Goal: Task Accomplishment & Management: Manage account settings

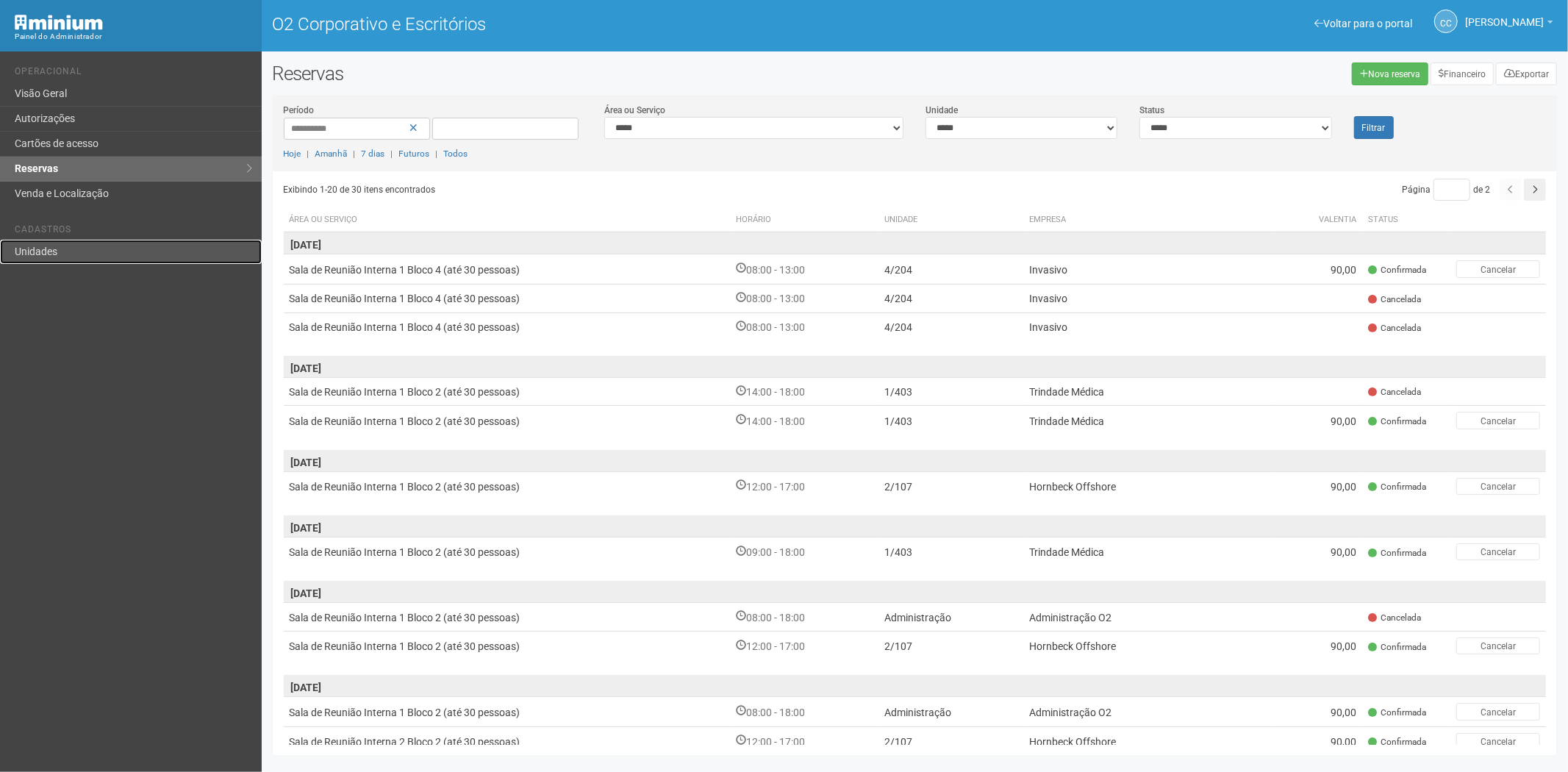
click at [79, 262] on link "Unidades" at bounding box center [131, 252] width 261 height 24
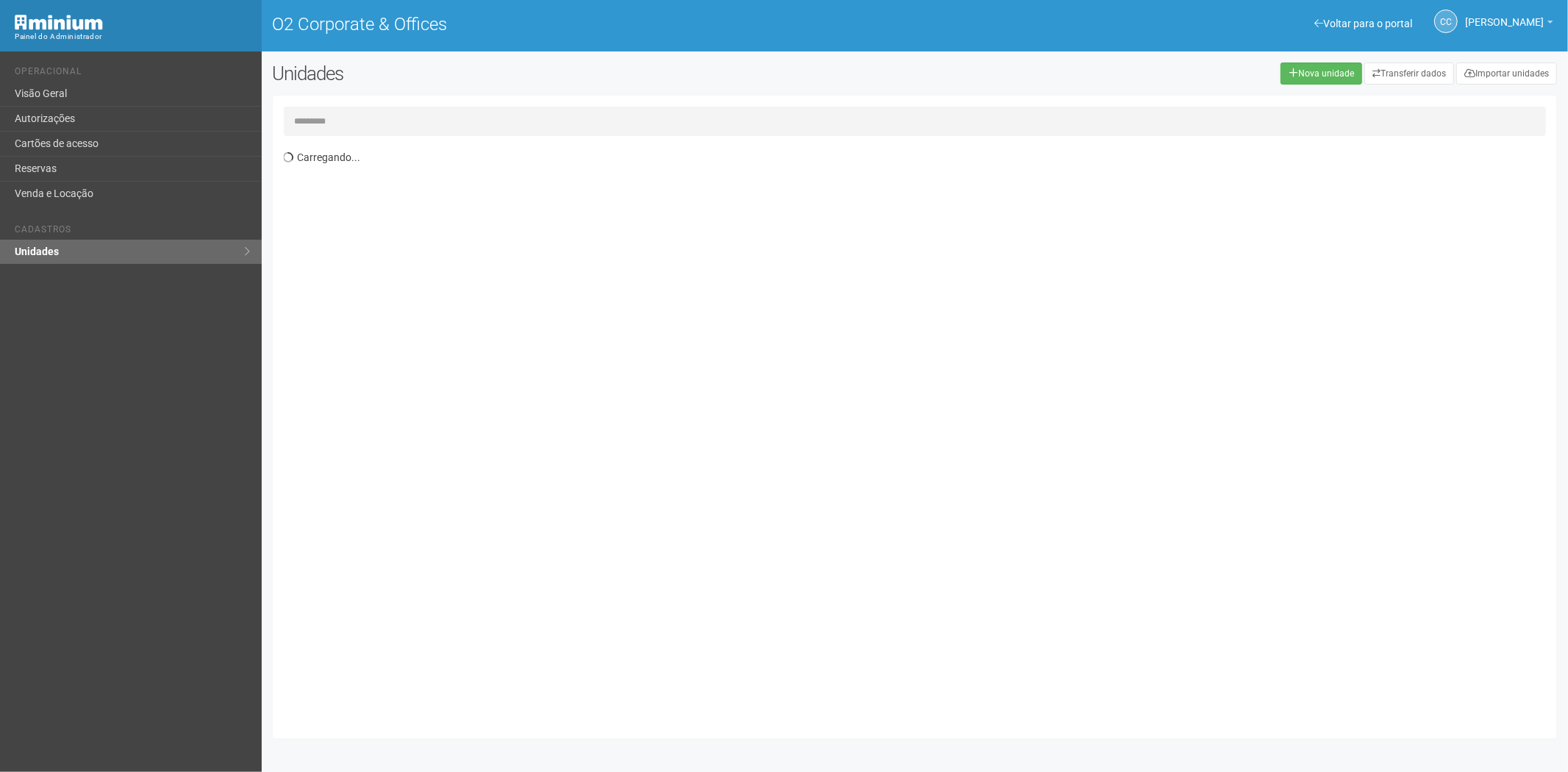
click at [308, 105] on div "Carregando..." at bounding box center [915, 417] width 1285 height 644
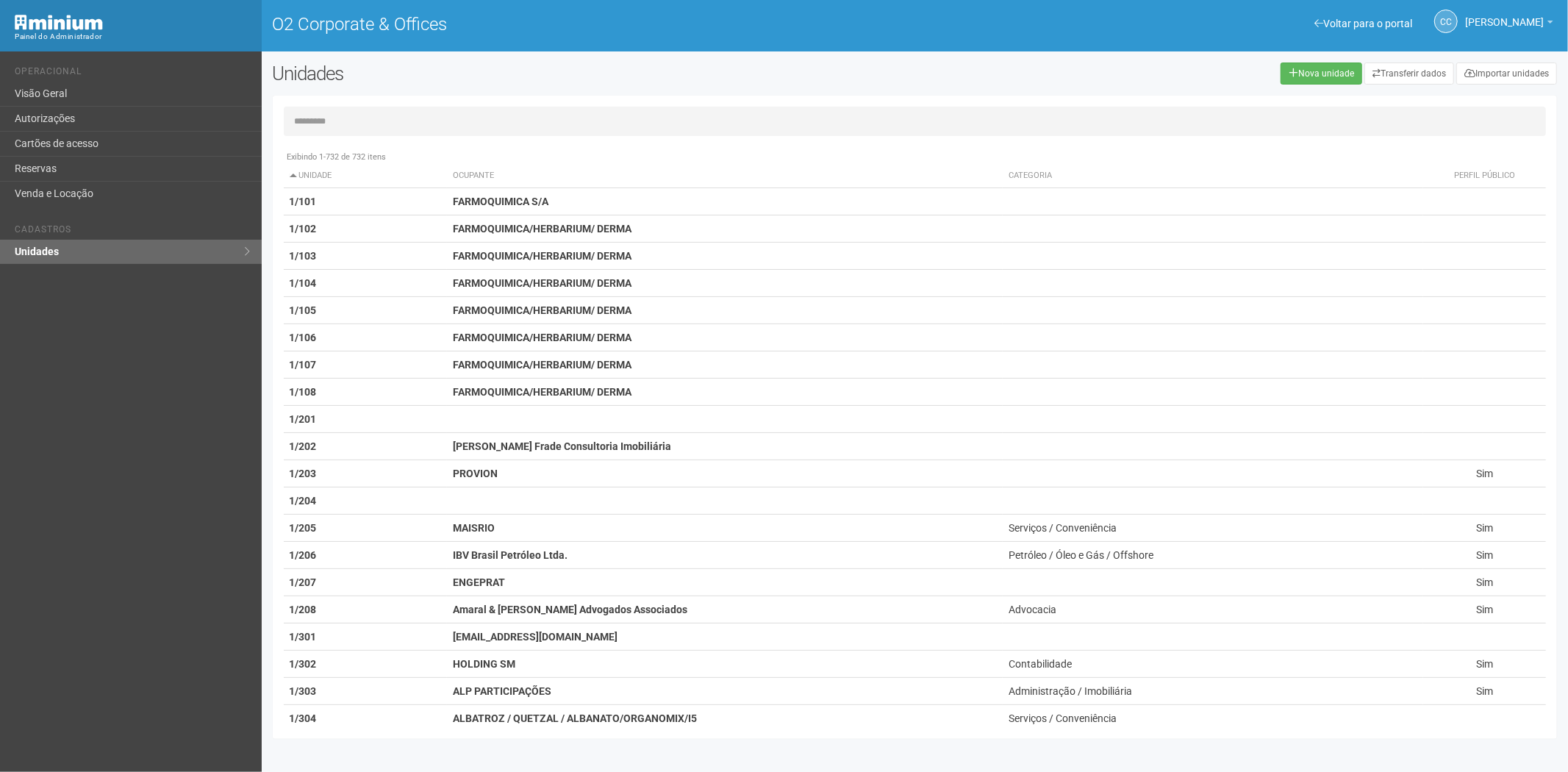
click at [327, 127] on input "text" at bounding box center [915, 121] width 1263 height 30
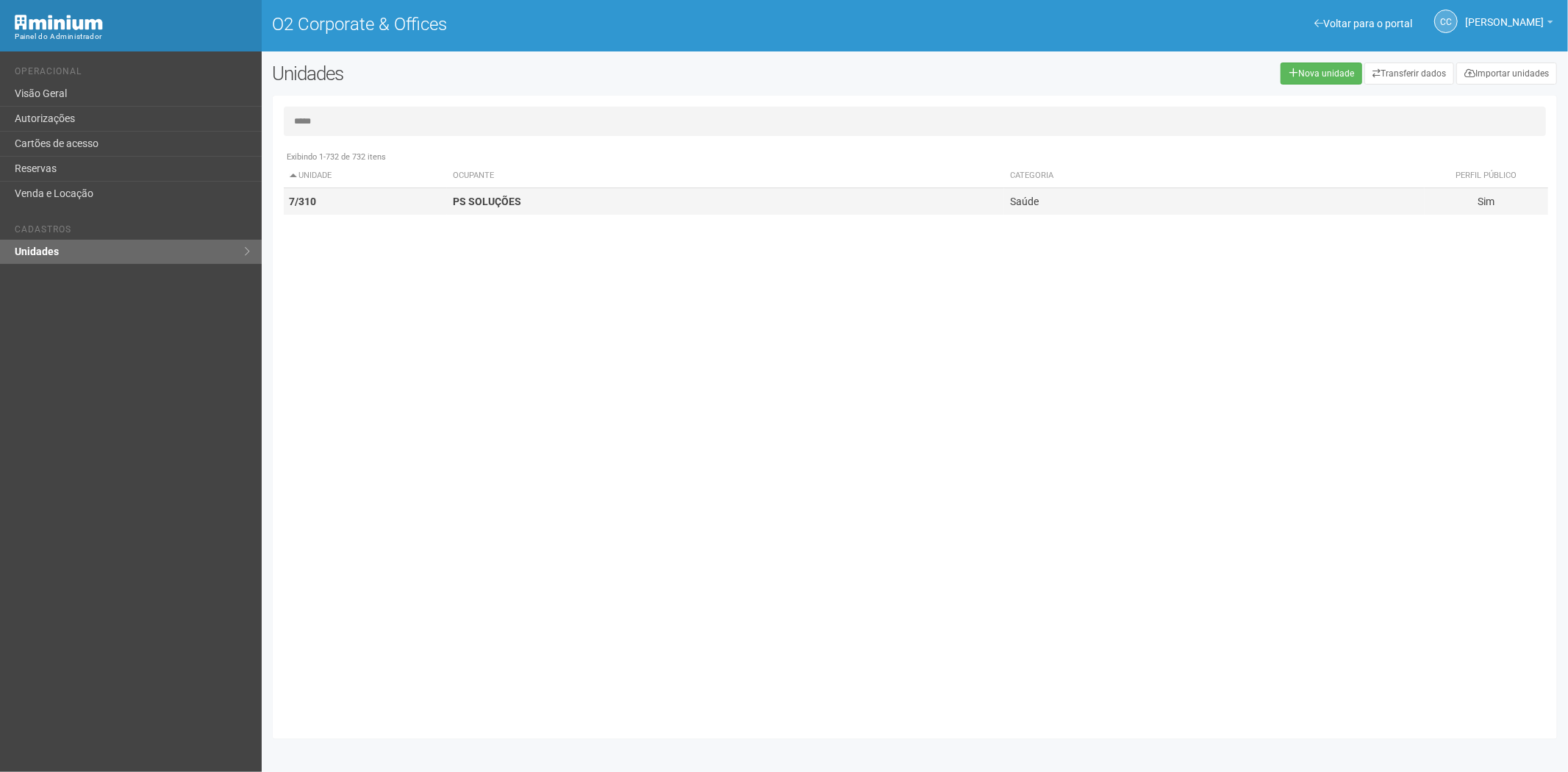
type input "*****"
click at [416, 201] on td "7/310" at bounding box center [366, 202] width 164 height 27
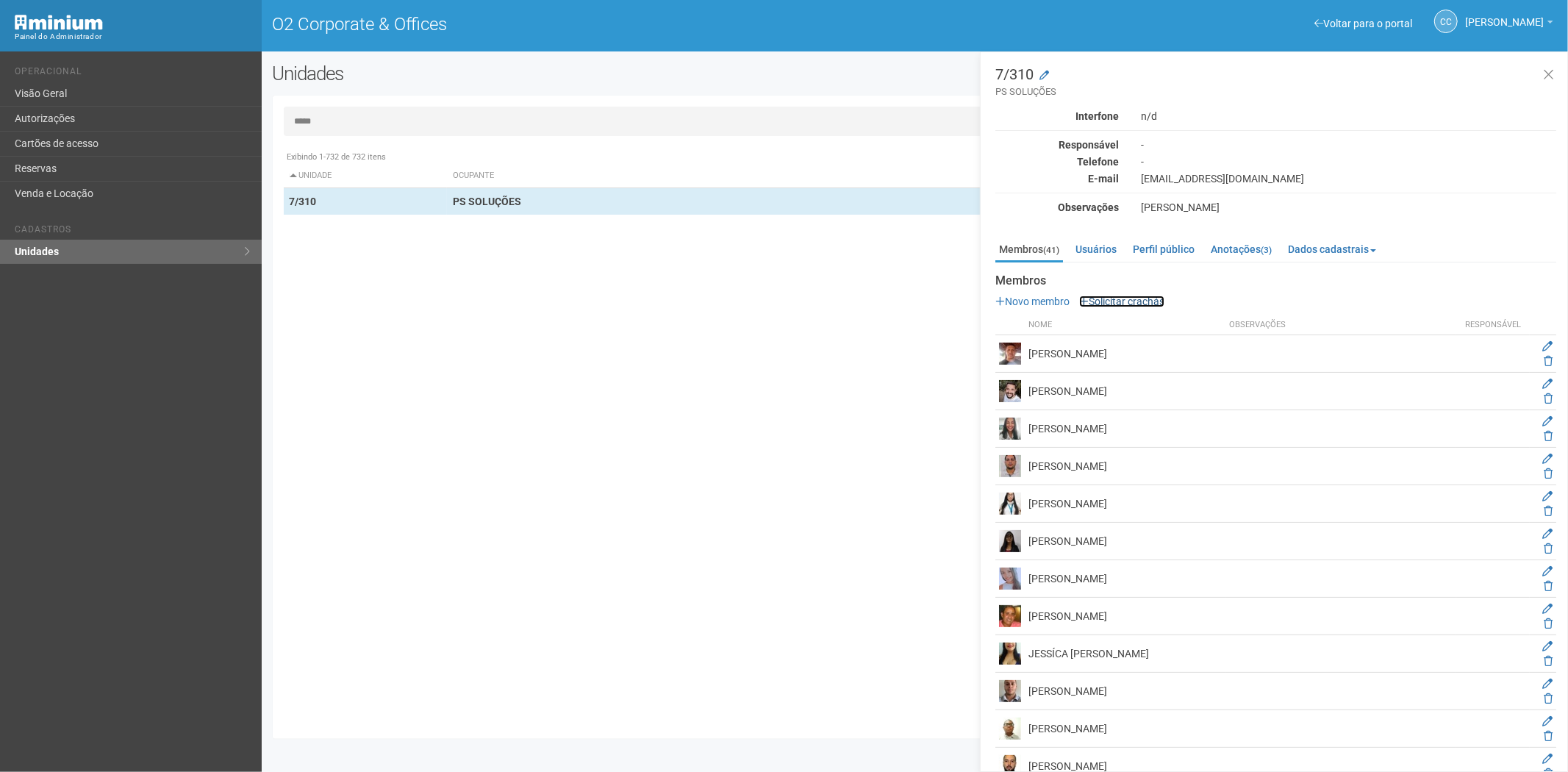
click at [1126, 302] on link "Solicitar crachás" at bounding box center [1122, 301] width 85 height 12
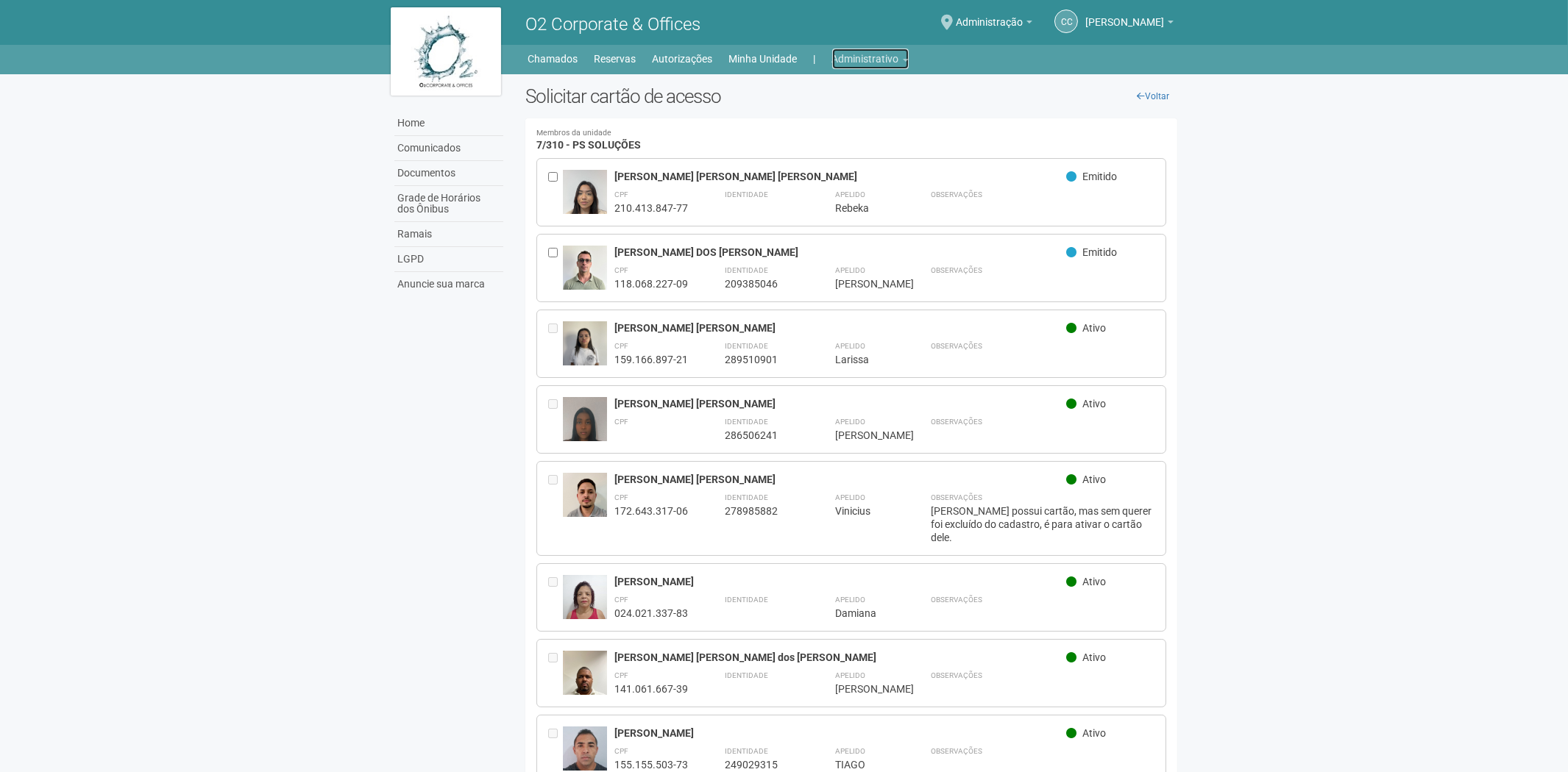
click at [876, 53] on link "Administrativo" at bounding box center [871, 59] width 77 height 21
click at [814, 116] on link "Cartões de acesso" at bounding box center [850, 116] width 125 height 26
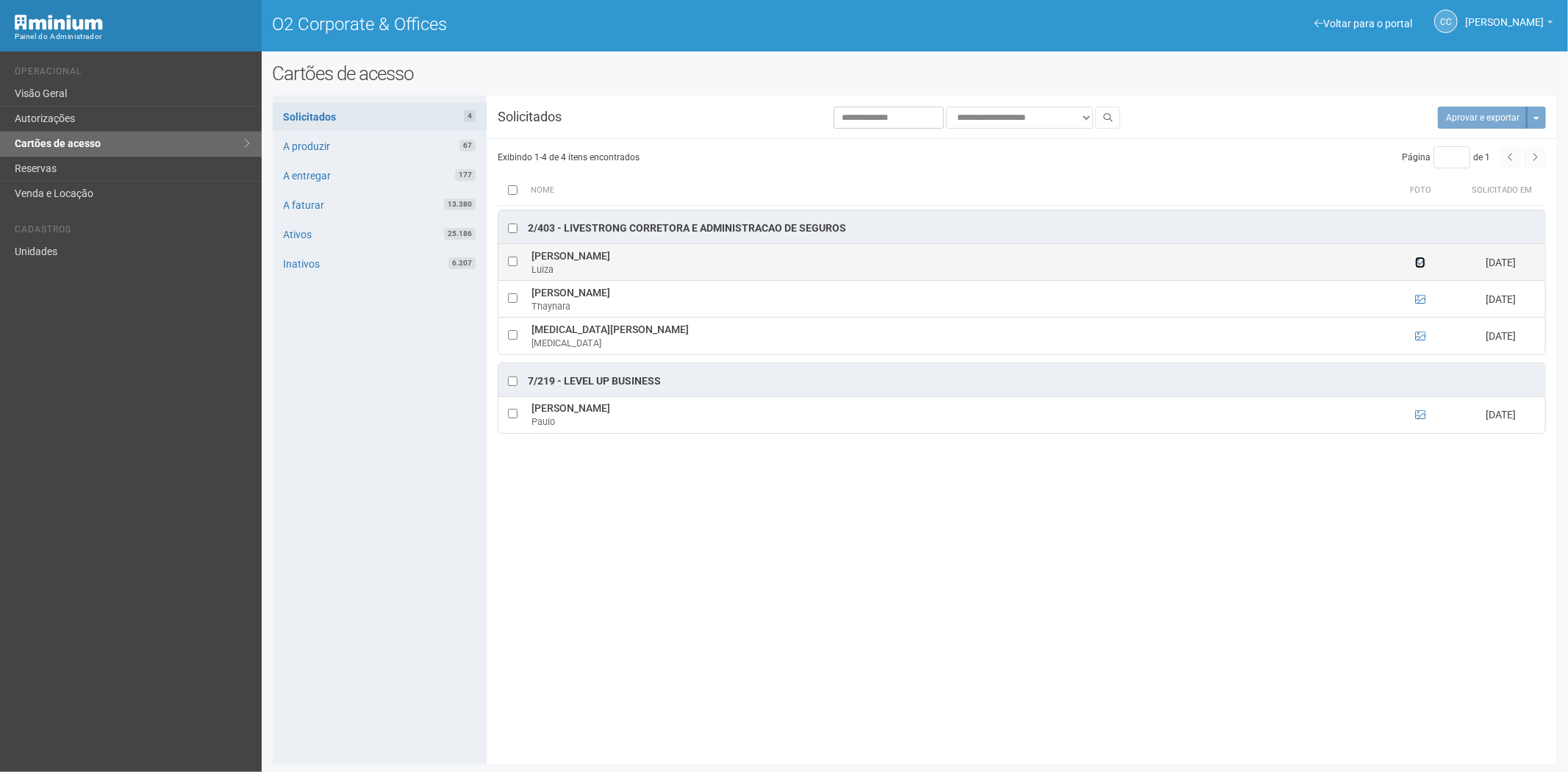
click at [1417, 262] on icon at bounding box center [1420, 262] width 10 height 10
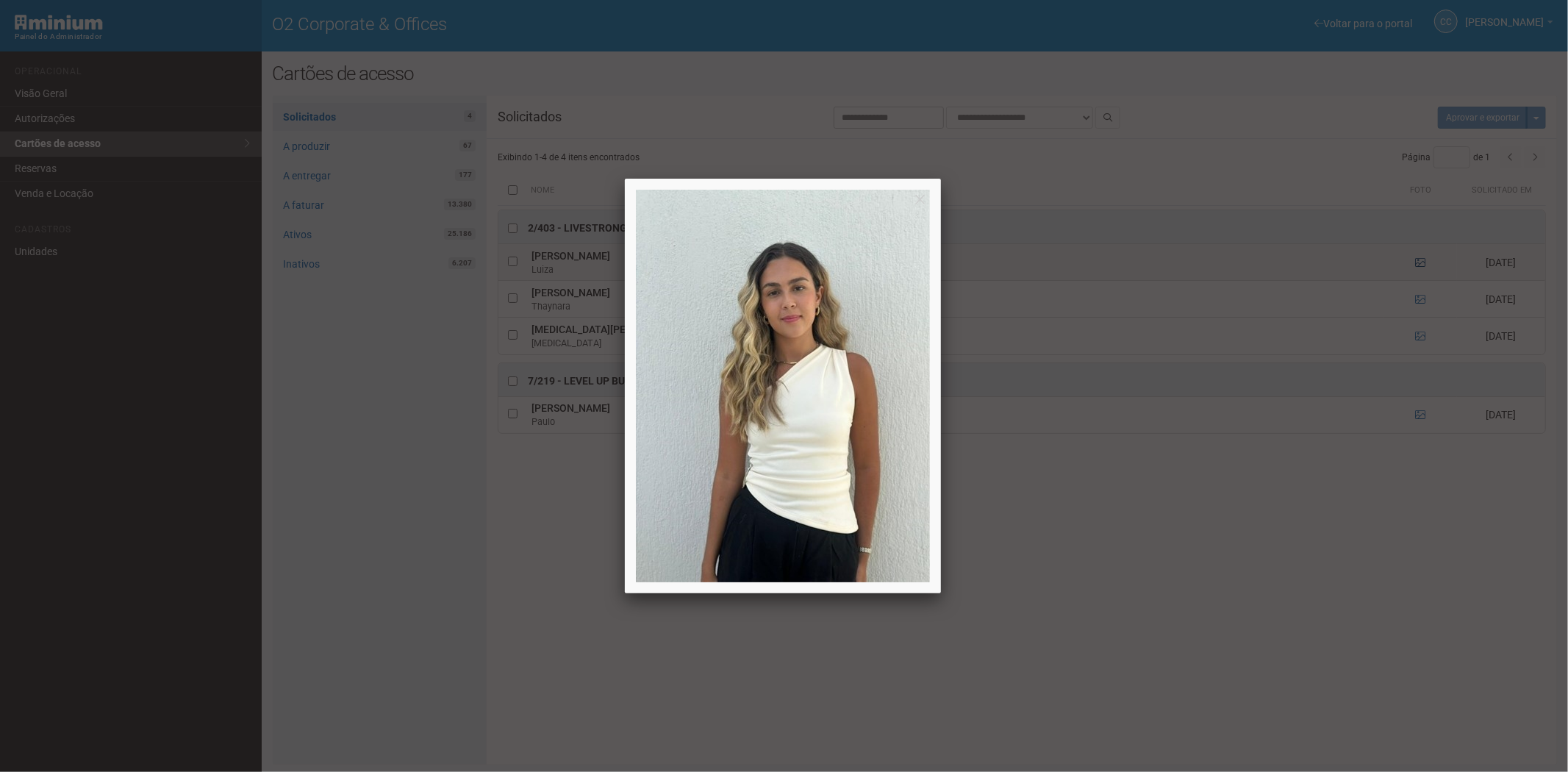
click at [1417, 262] on div at bounding box center [784, 386] width 1568 height 772
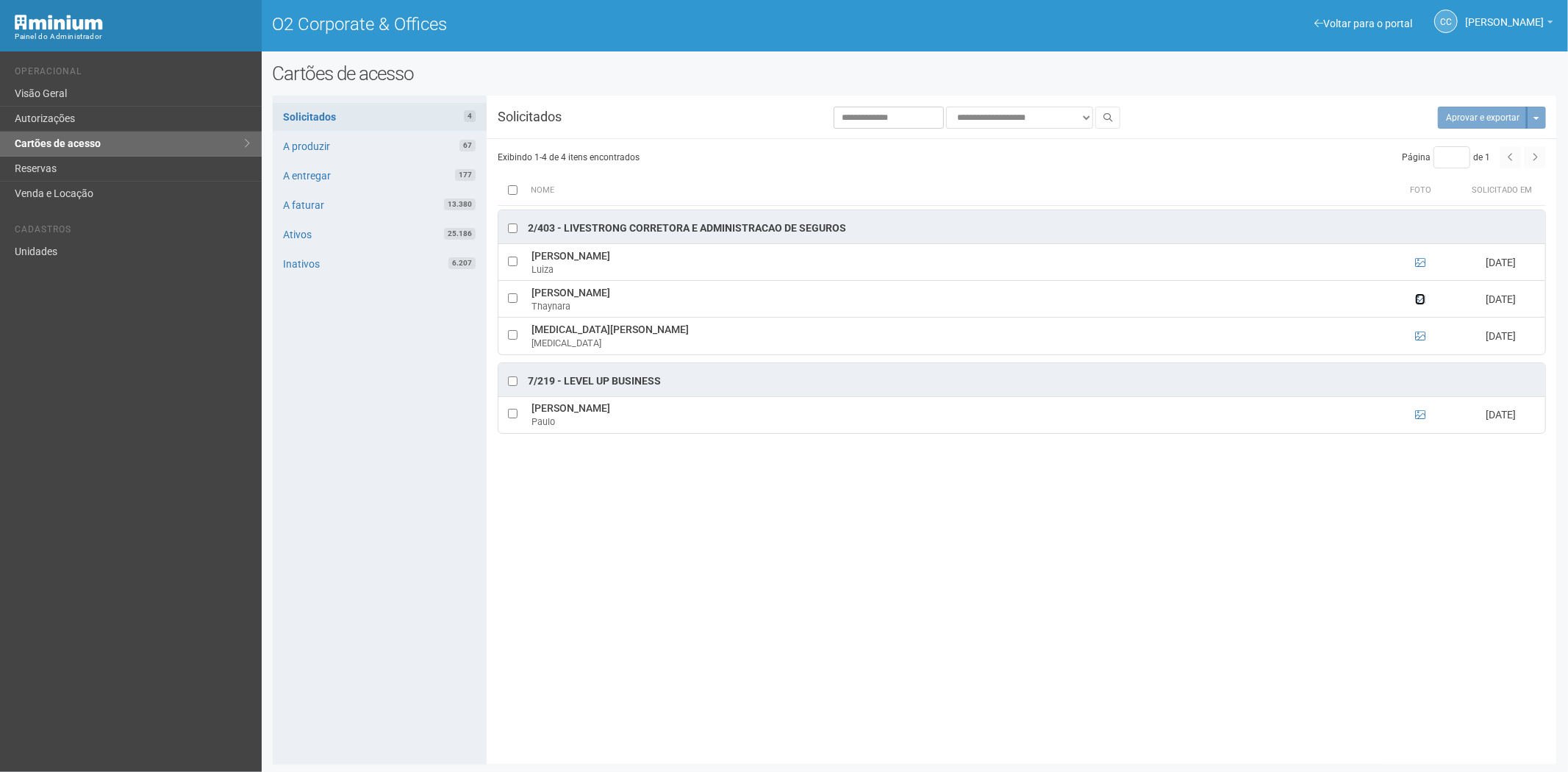
click at [1417, 299] on icon at bounding box center [1420, 299] width 10 height 10
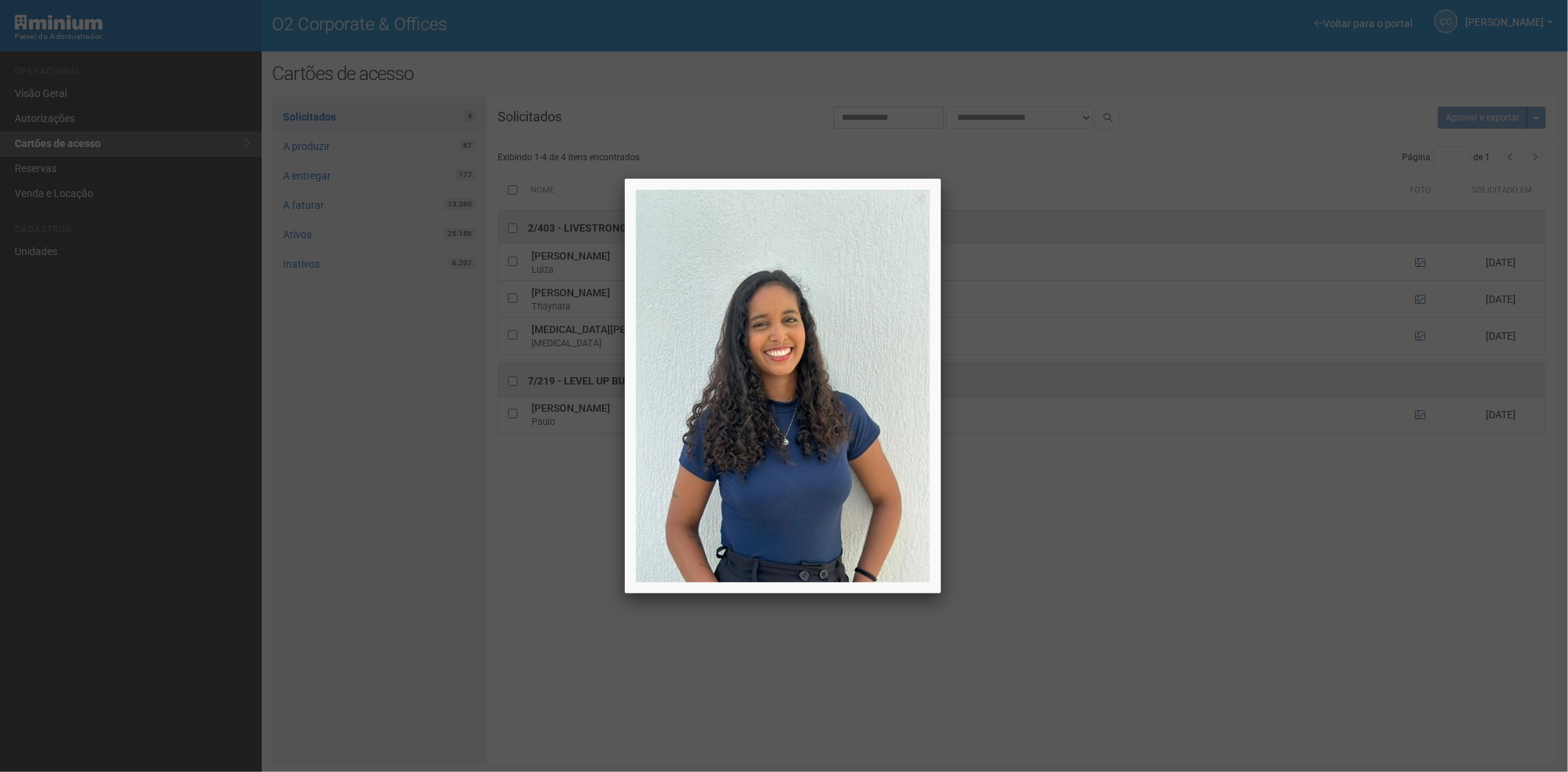
click at [1417, 297] on div at bounding box center [784, 386] width 1568 height 772
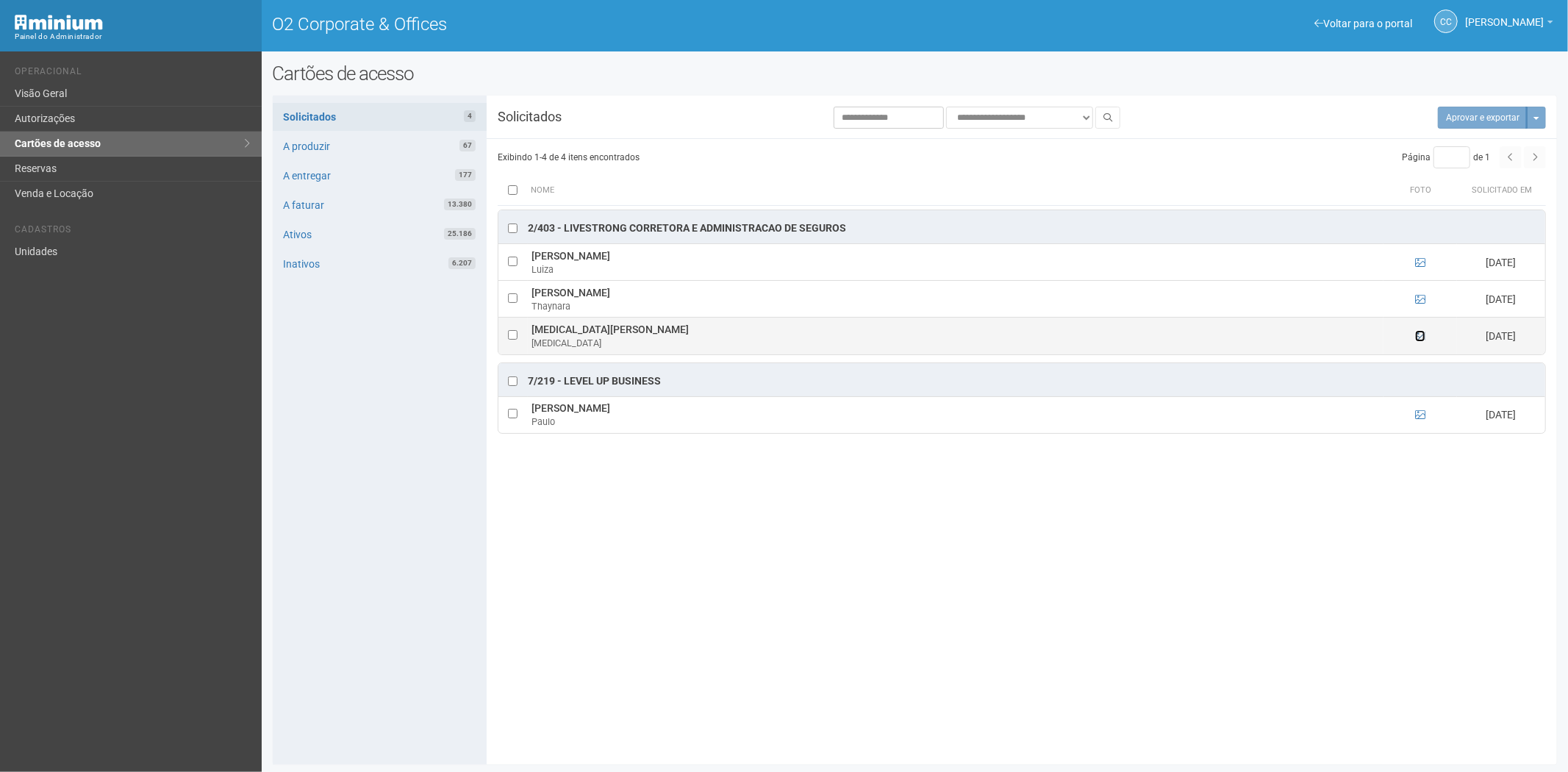
click at [1421, 337] on icon at bounding box center [1420, 336] width 10 height 10
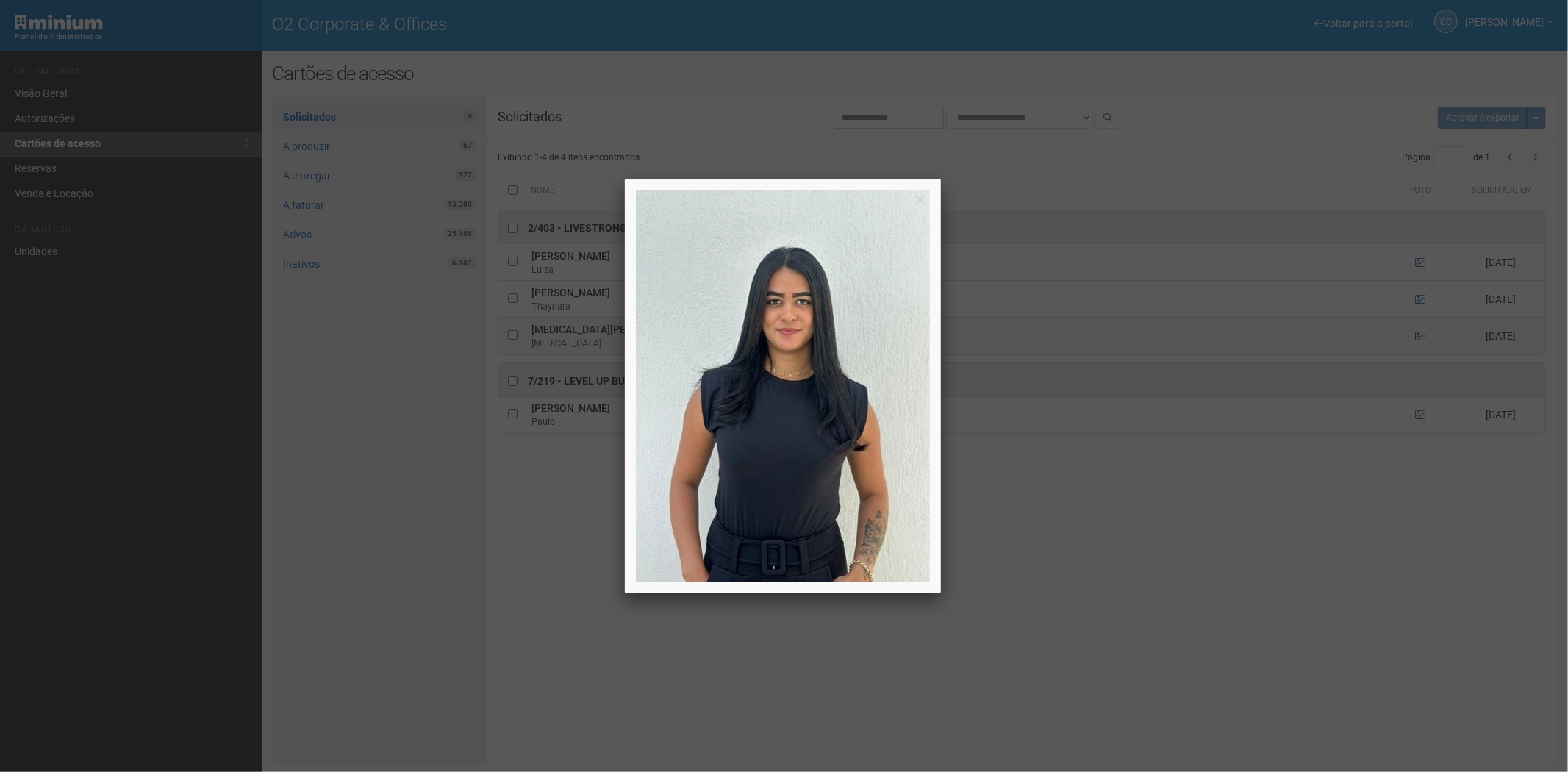
click at [1421, 337] on div at bounding box center [784, 386] width 1568 height 772
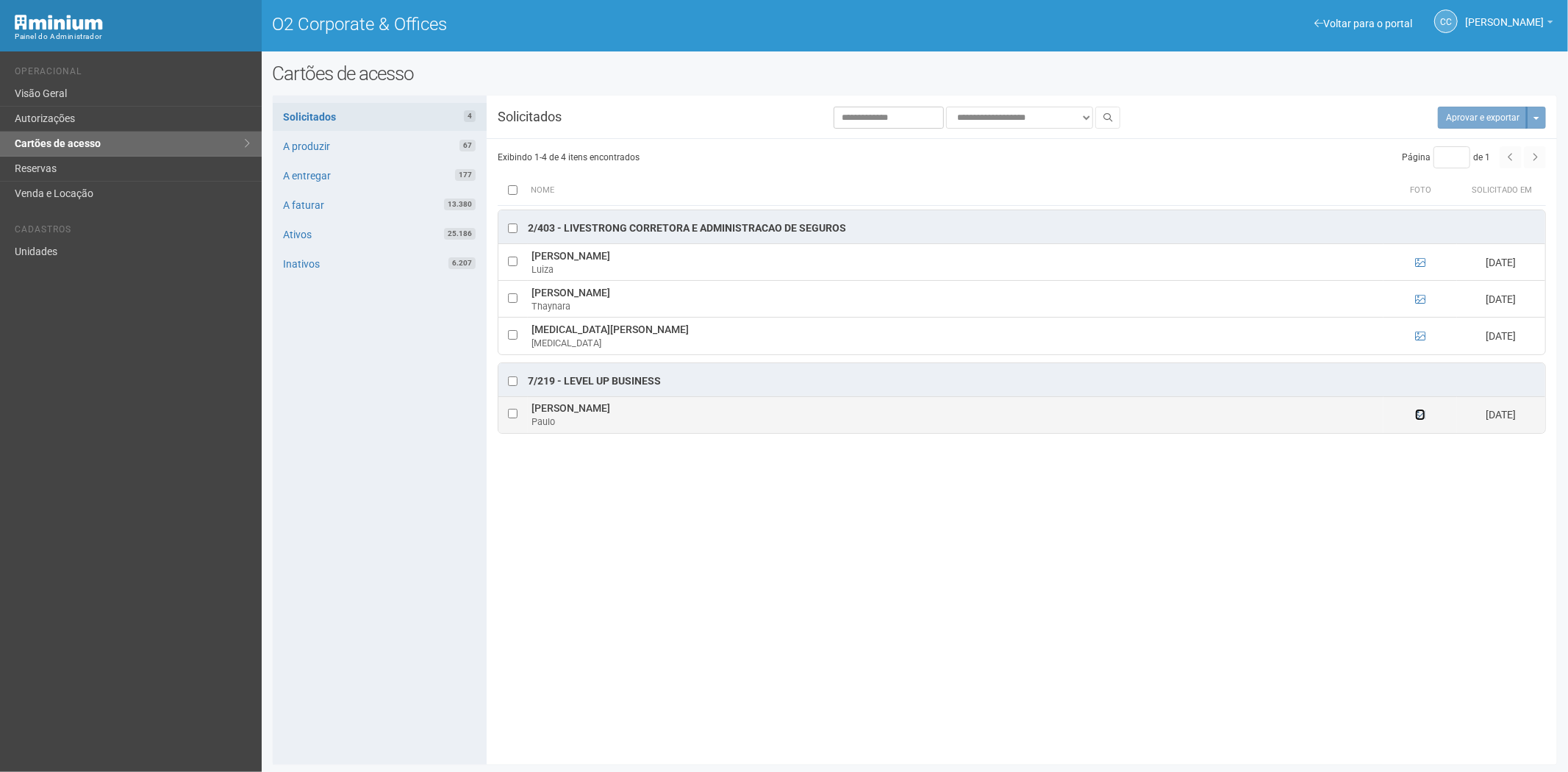
click at [1420, 418] on icon at bounding box center [1420, 415] width 10 height 10
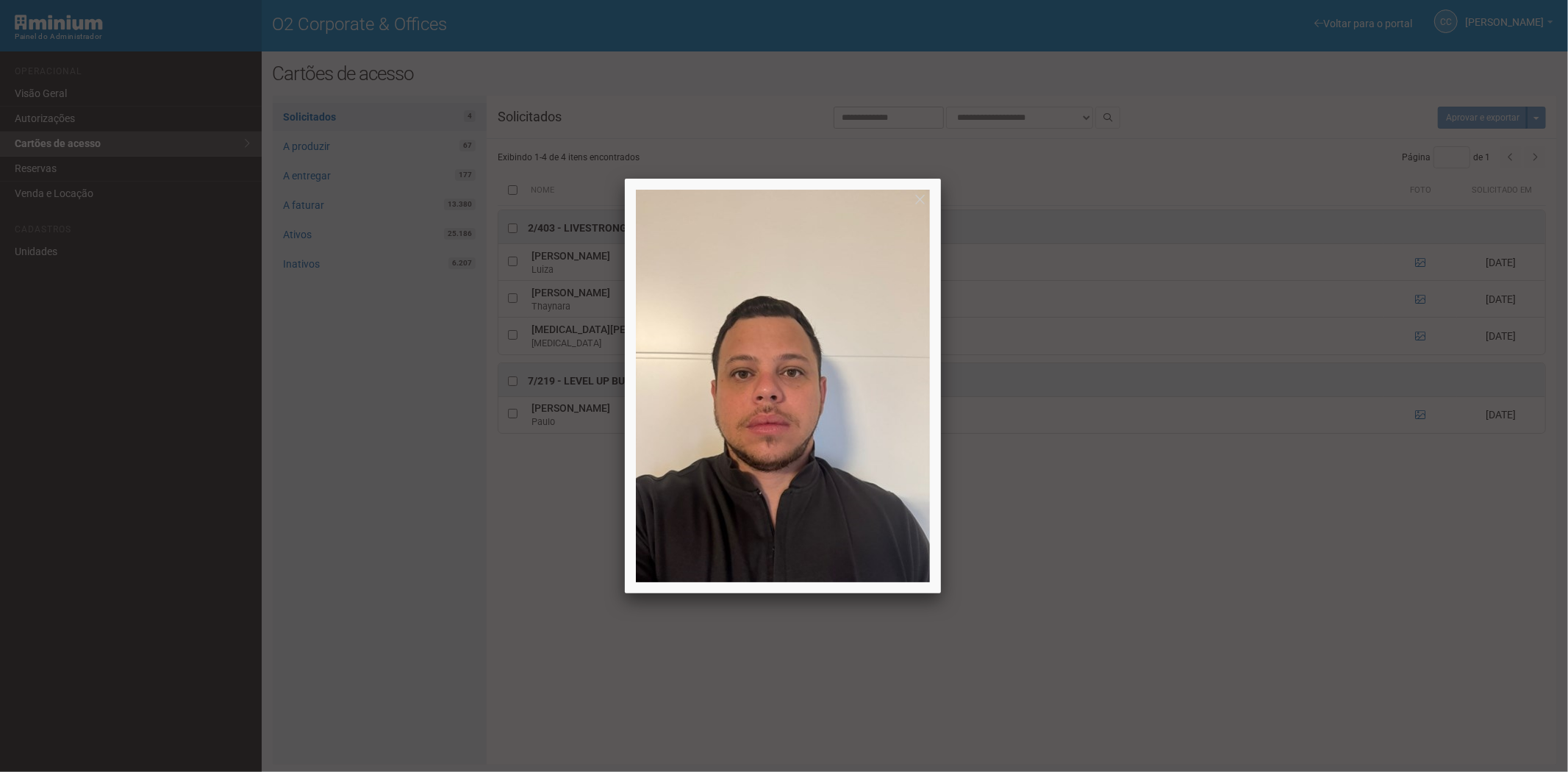
click at [1260, 684] on div at bounding box center [784, 386] width 1568 height 772
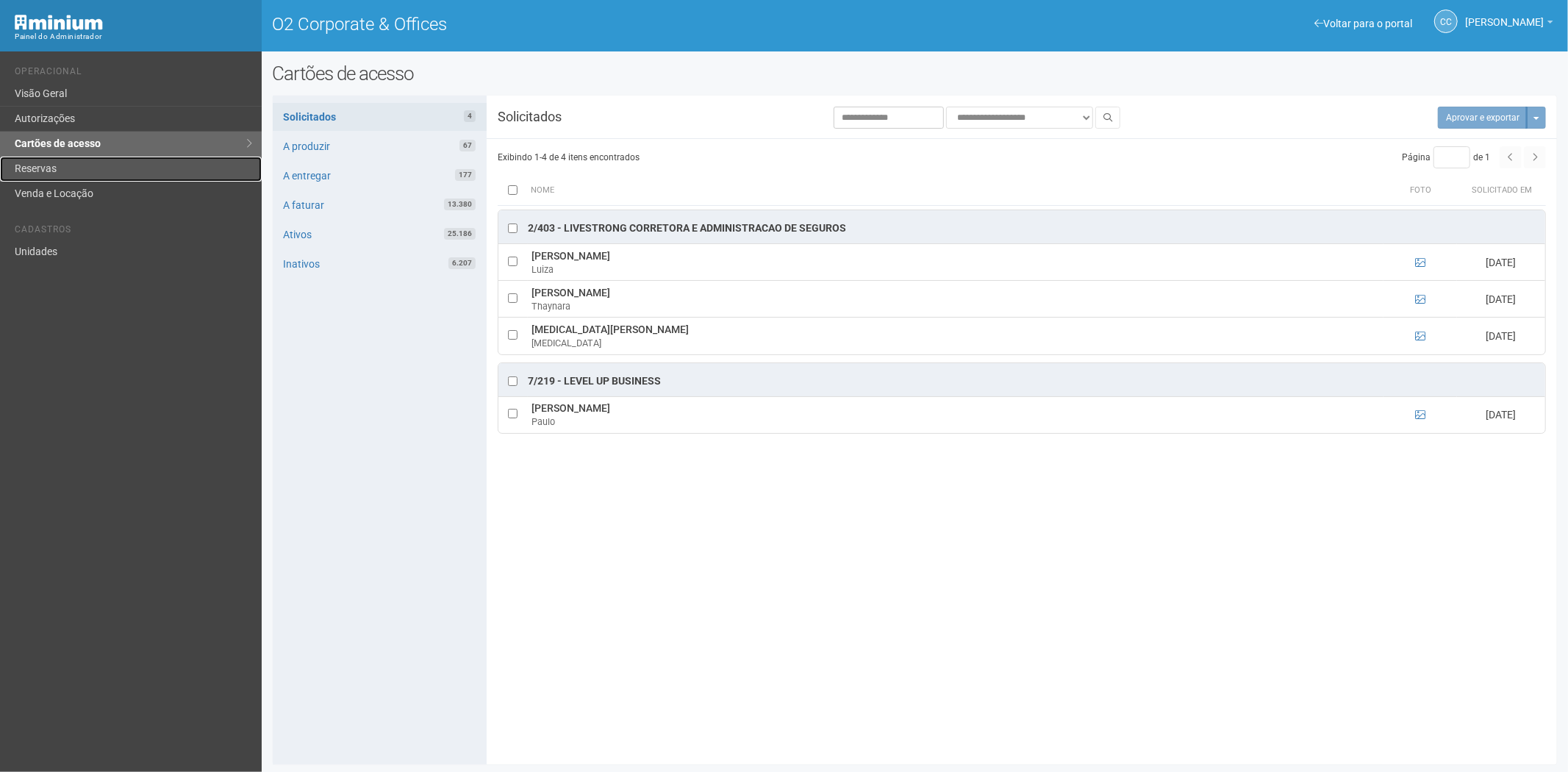
click at [21, 173] on link "Reservas" at bounding box center [131, 168] width 261 height 25
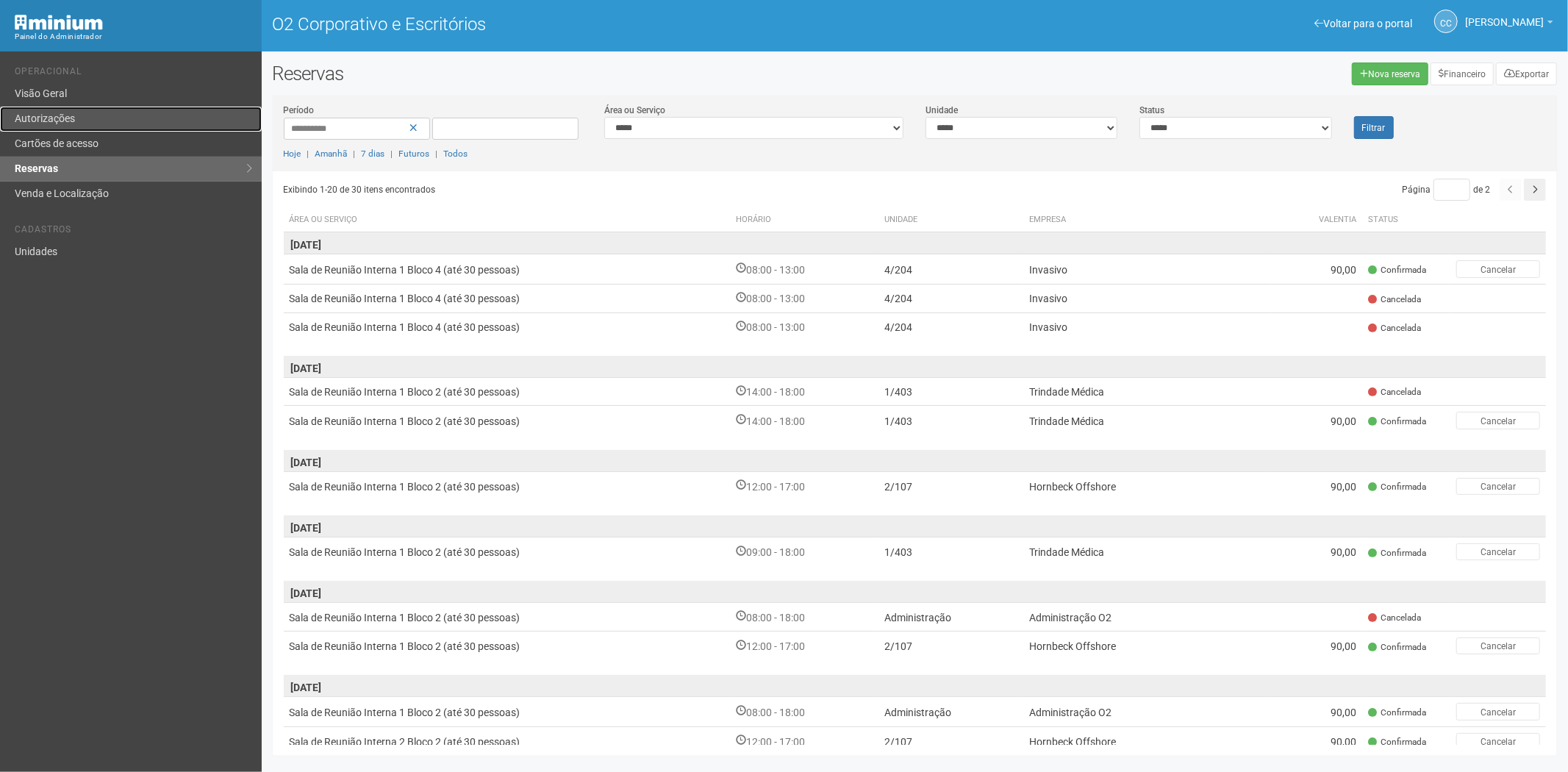
drag, startPoint x: 92, startPoint y: 121, endPoint x: 129, endPoint y: 124, distance: 37.1
click at [92, 121] on link "Autorizações" at bounding box center [131, 119] width 261 height 25
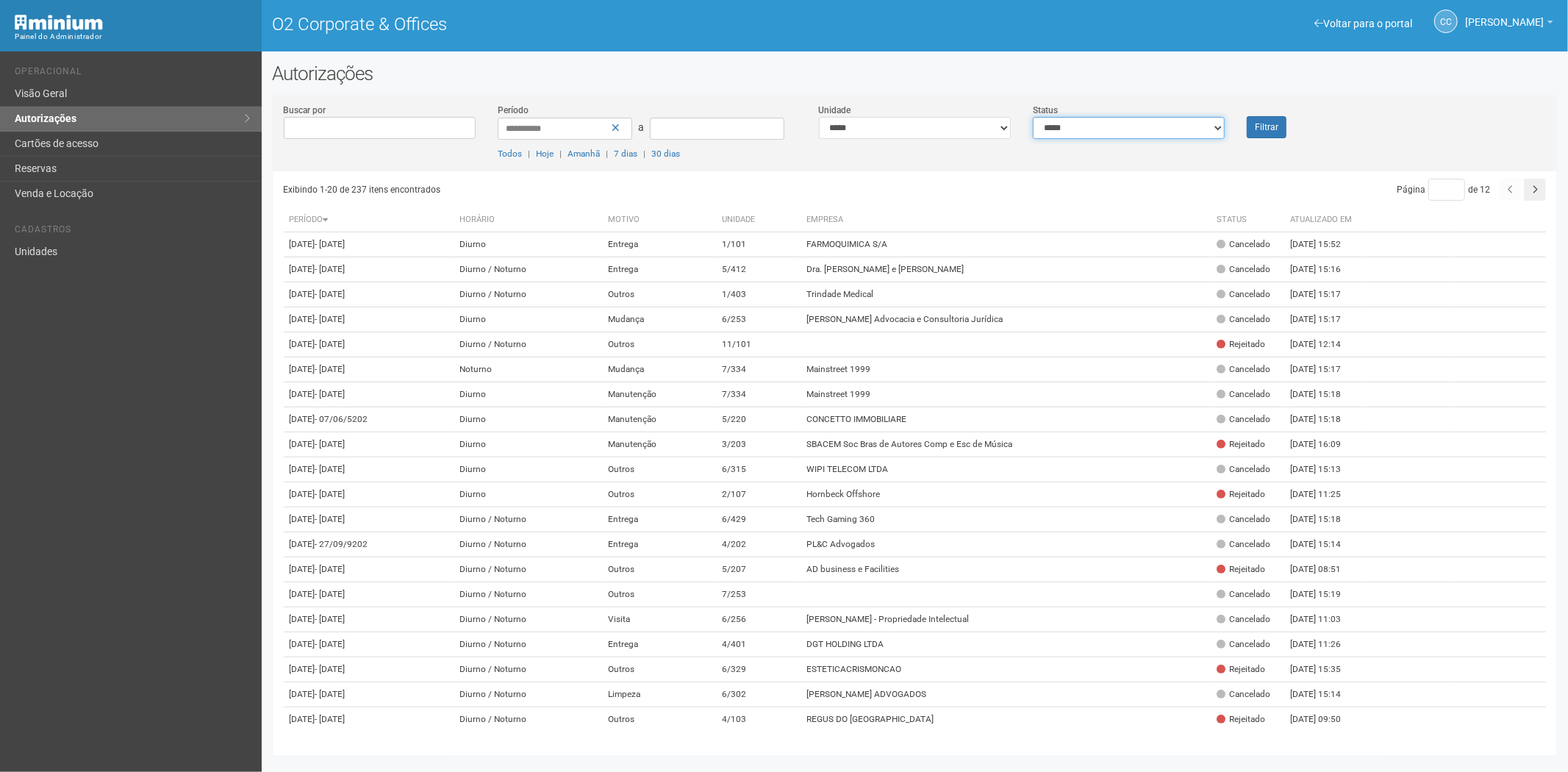
click at [1122, 132] on select "**********" at bounding box center [1129, 128] width 192 height 22
select select "*"
click at [1033, 117] on select "**********" at bounding box center [1129, 128] width 192 height 22
click at [1273, 128] on font "Filtrar" at bounding box center [1267, 128] width 24 height 10
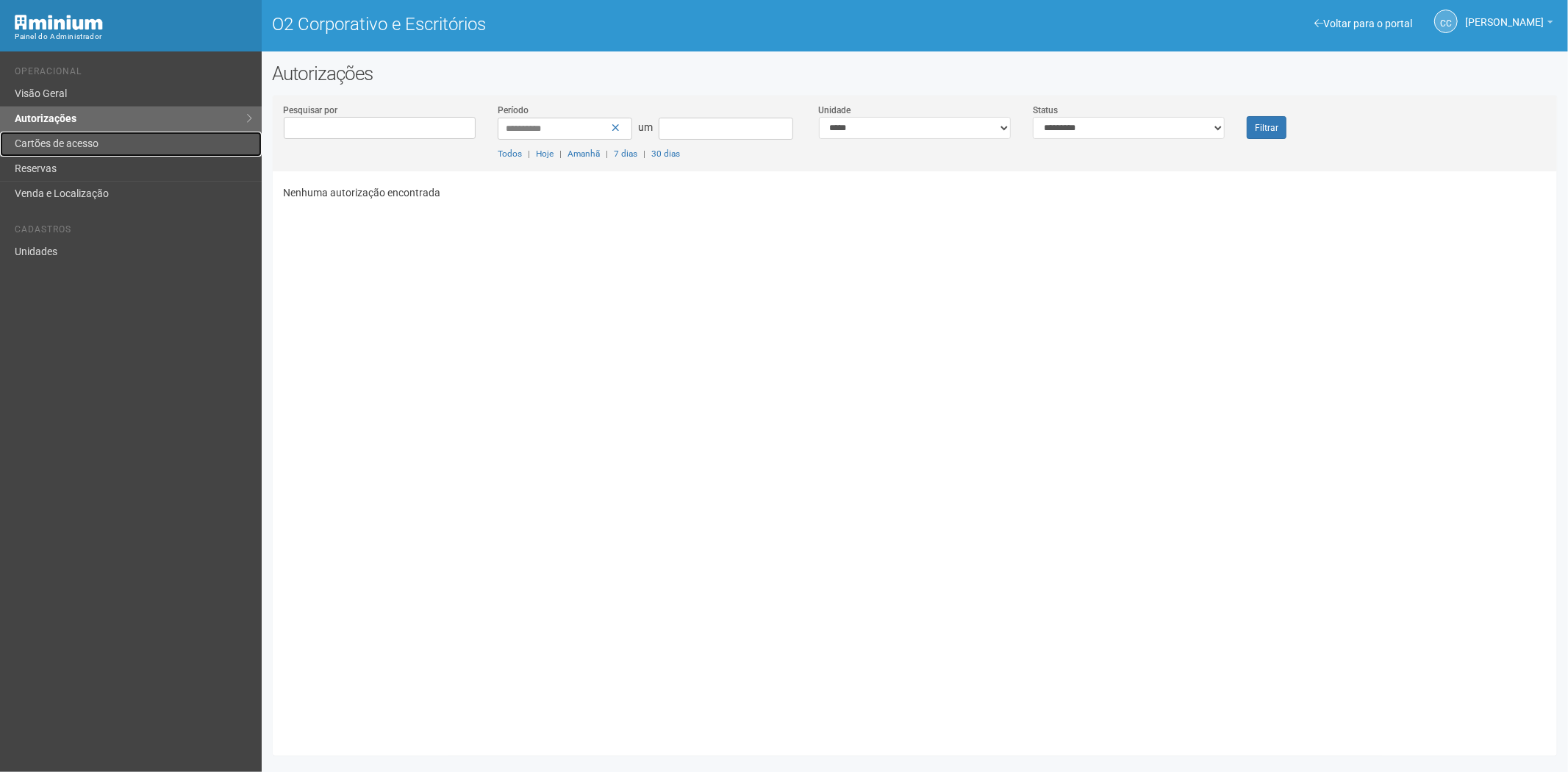
click at [122, 148] on link "Cartões de acesso" at bounding box center [131, 144] width 261 height 25
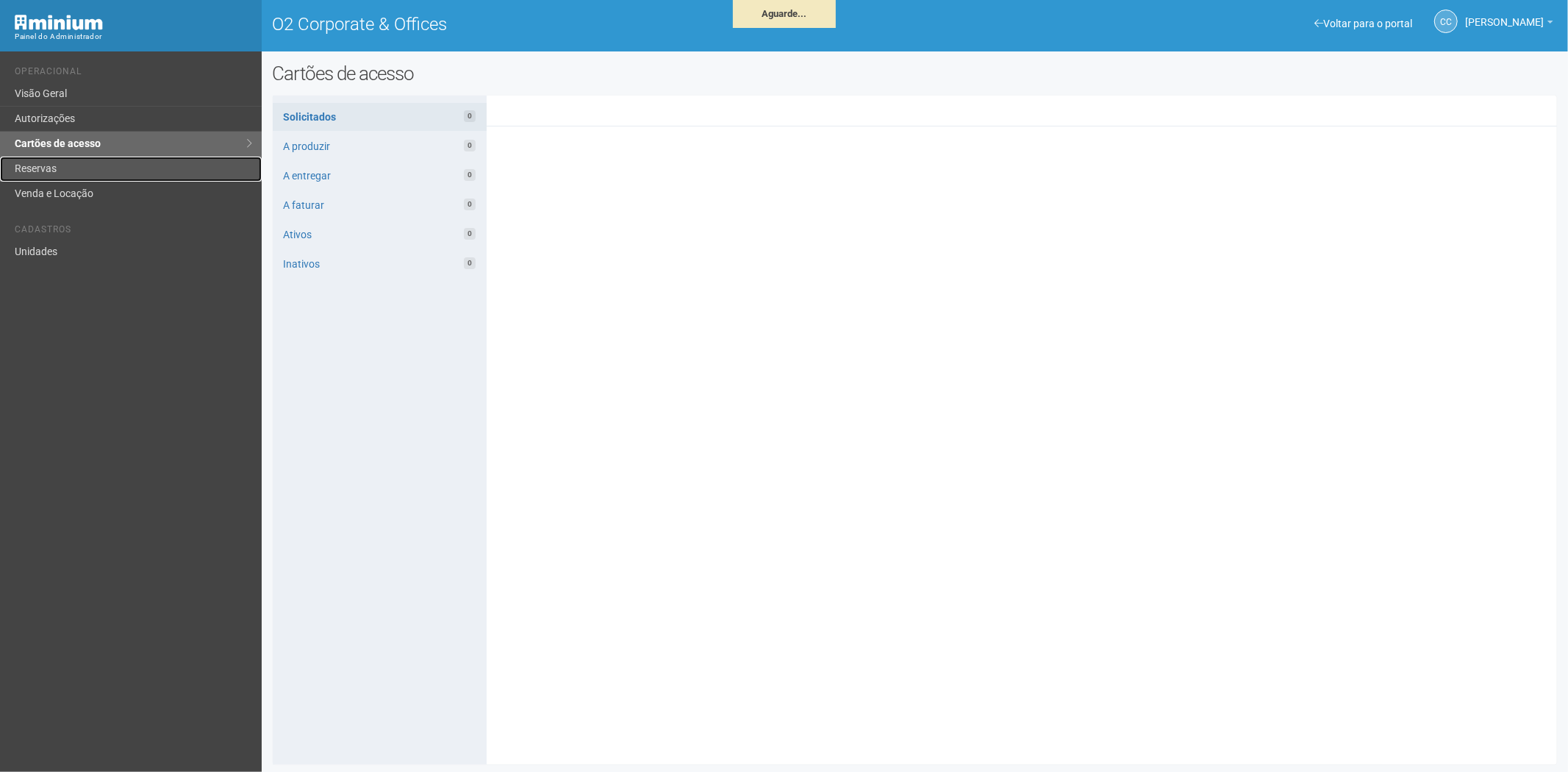
click at [87, 171] on link "Reservas" at bounding box center [131, 168] width 261 height 25
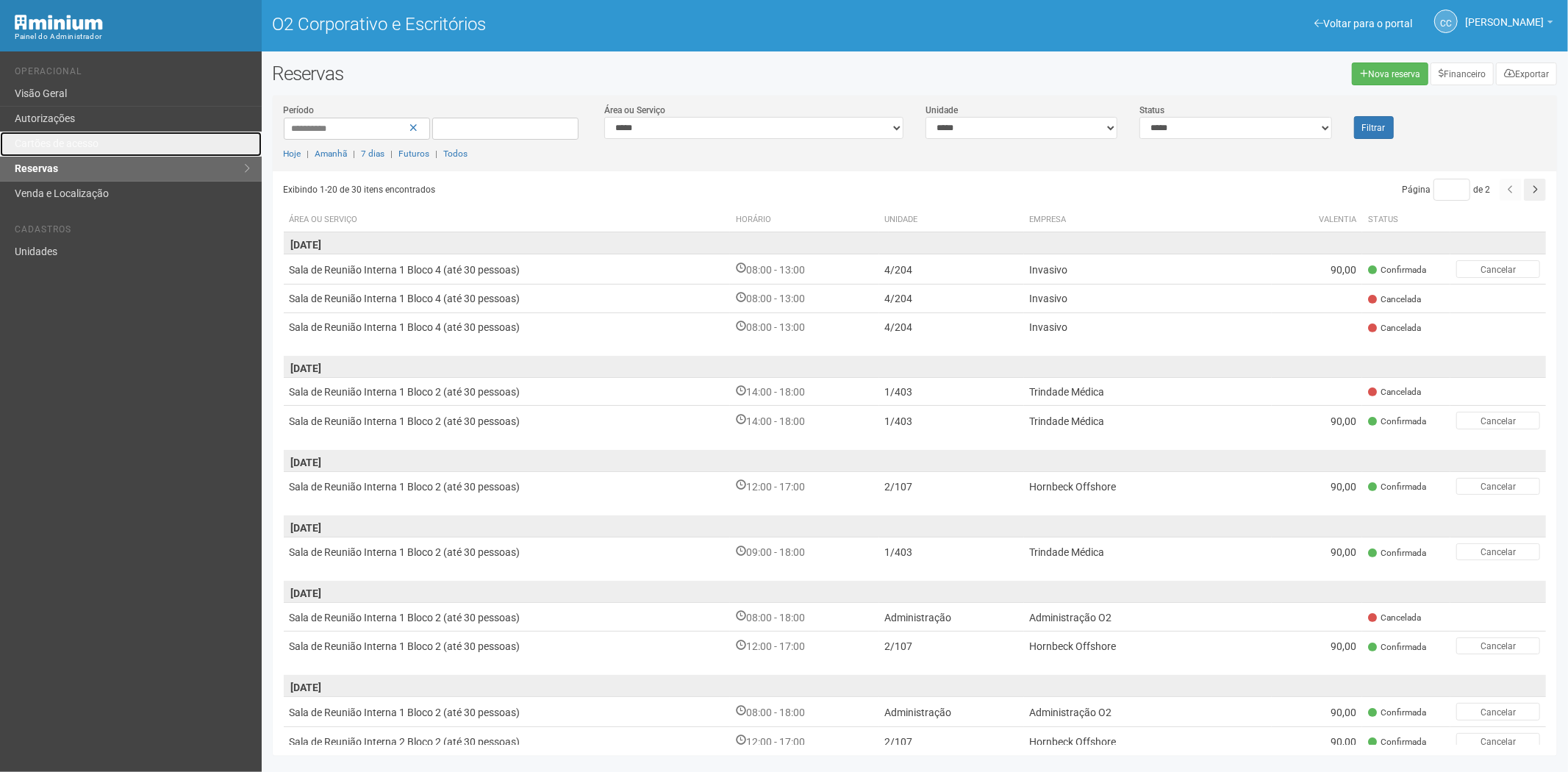
drag, startPoint x: 111, startPoint y: 140, endPoint x: 478, endPoint y: 752, distance: 713.6
click at [111, 140] on link "Cartões de acesso" at bounding box center [131, 144] width 261 height 25
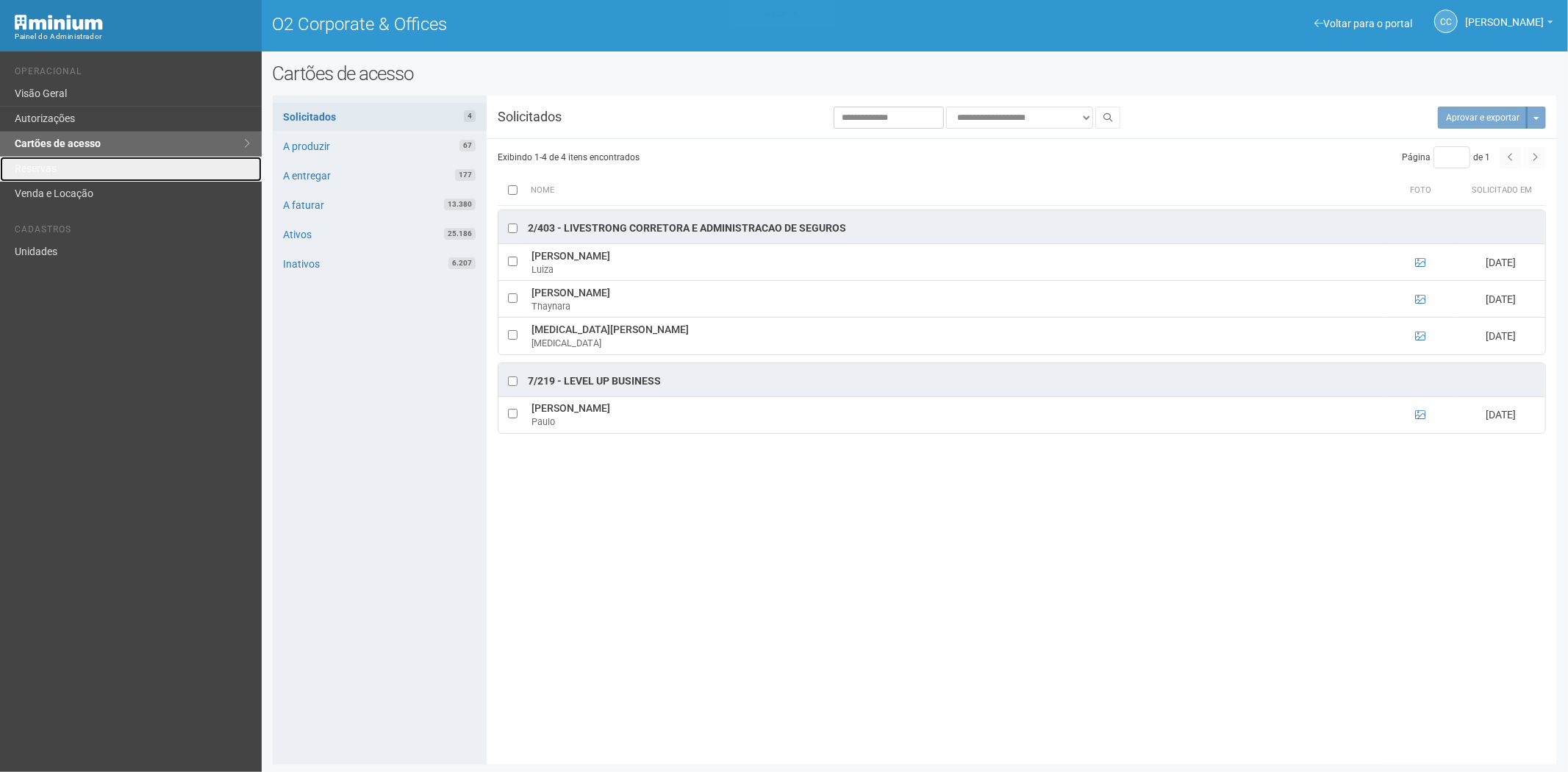
drag, startPoint x: 120, startPoint y: 170, endPoint x: 563, endPoint y: 111, distance: 446.9
click at [120, 170] on link "Reservas" at bounding box center [131, 168] width 261 height 25
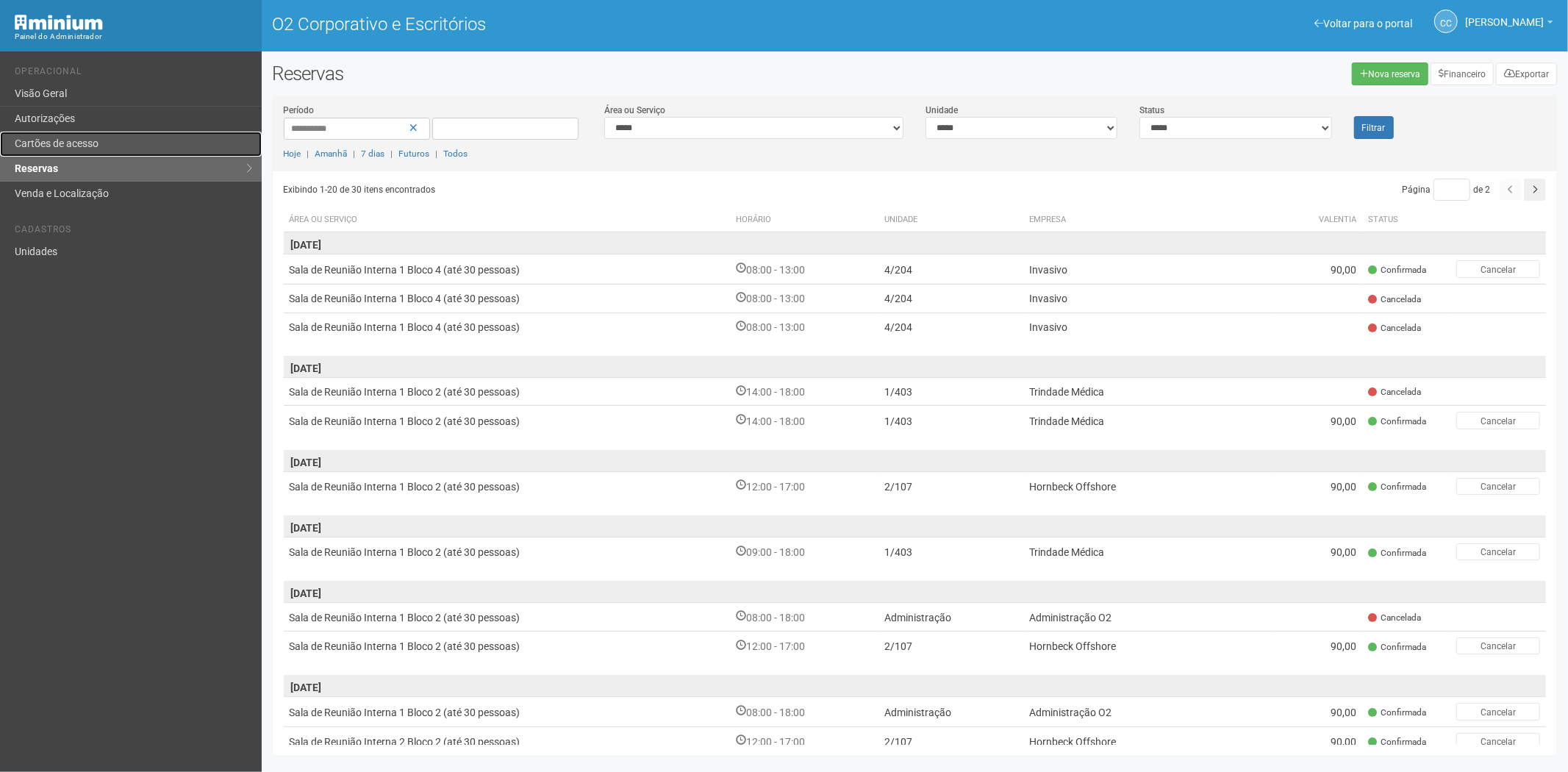
click at [77, 145] on font "Cartões de acesso" at bounding box center [56, 143] width 84 height 12
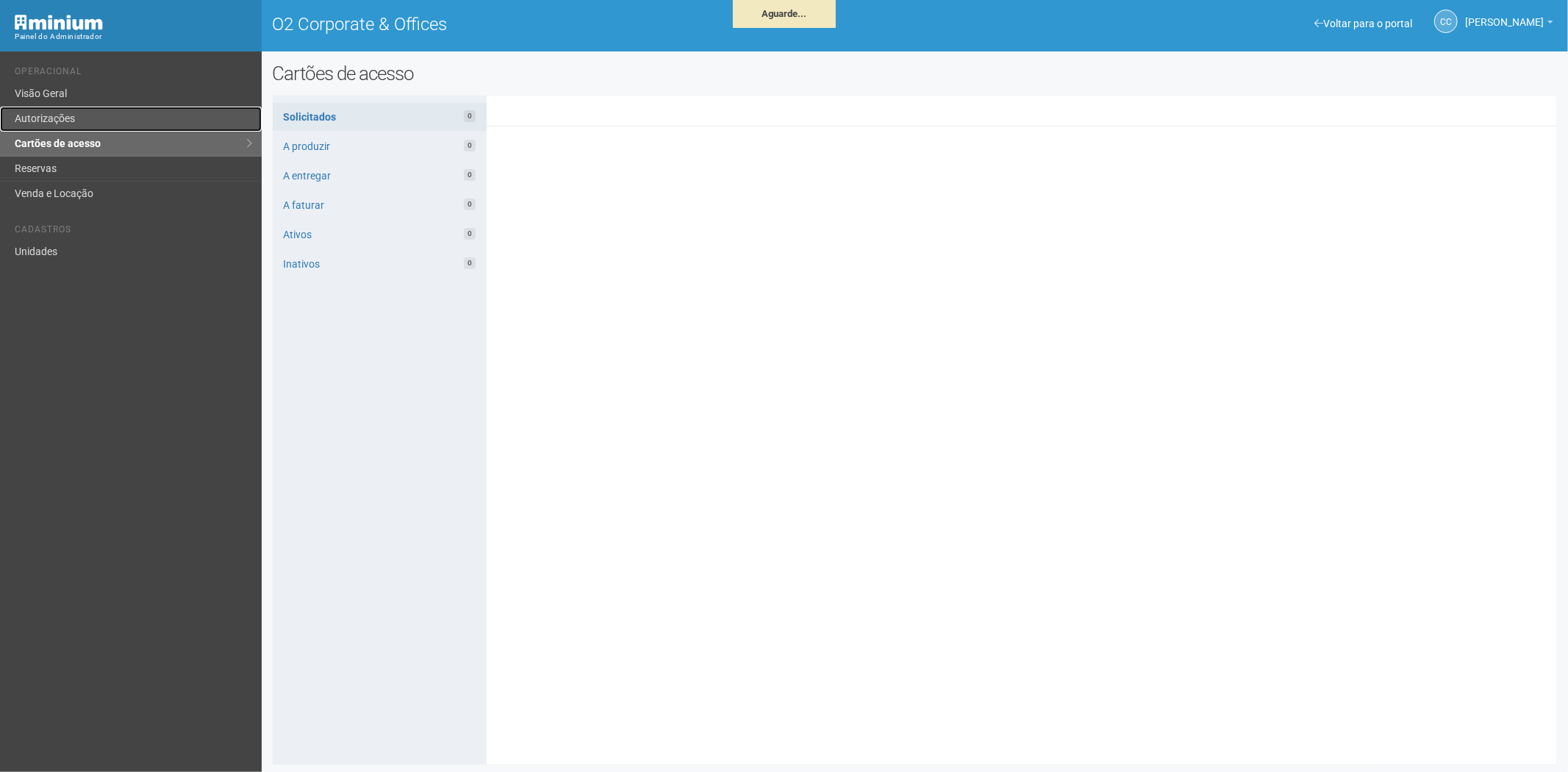
click at [120, 119] on link "Autorizações" at bounding box center [131, 119] width 261 height 25
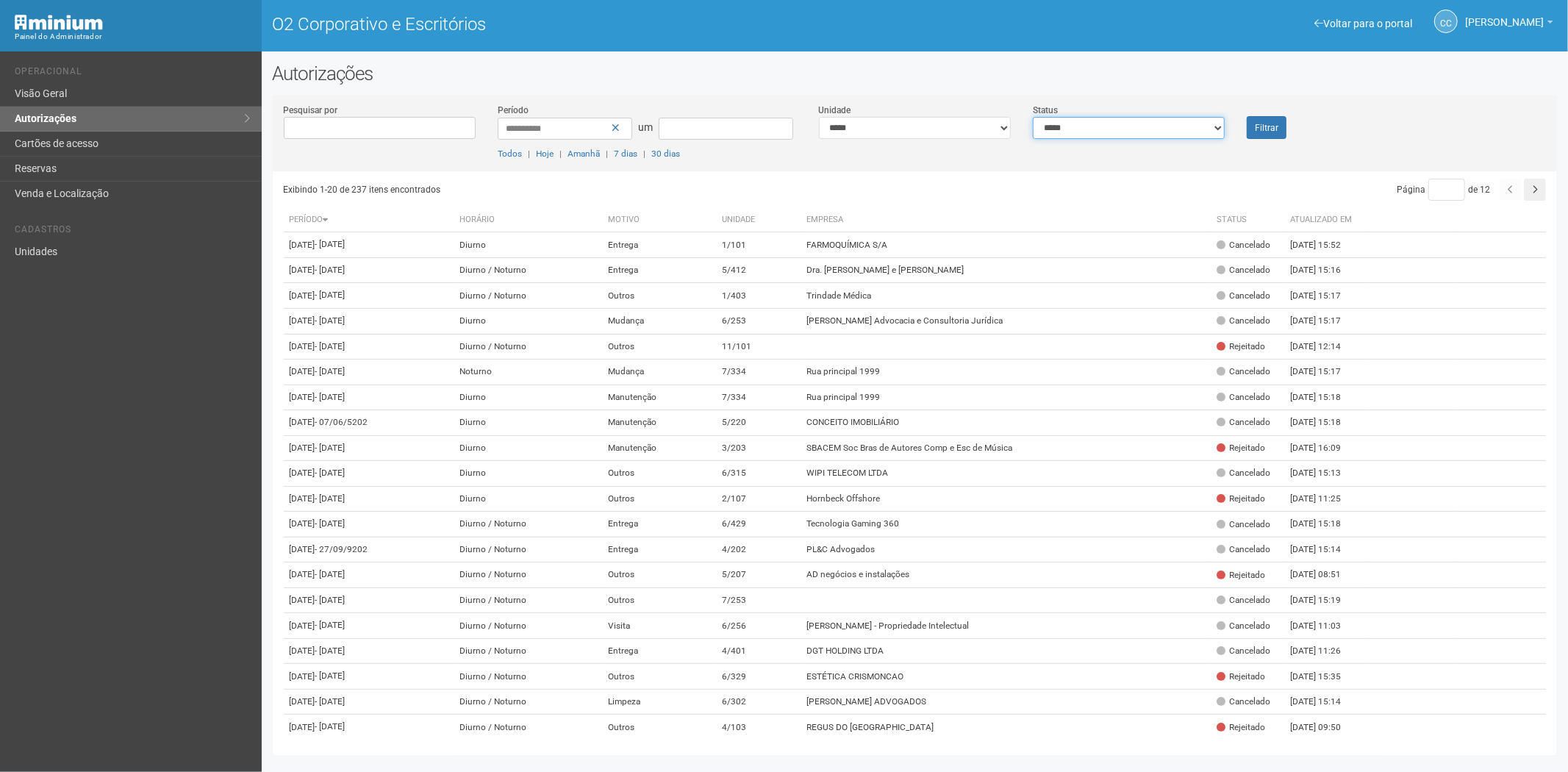
click at [1125, 123] on select "**********" at bounding box center [1129, 128] width 192 height 22
select select "*"
click at [1033, 117] on select "**********" at bounding box center [1129, 128] width 192 height 22
click at [1261, 118] on button "Filtrar" at bounding box center [1267, 128] width 40 height 23
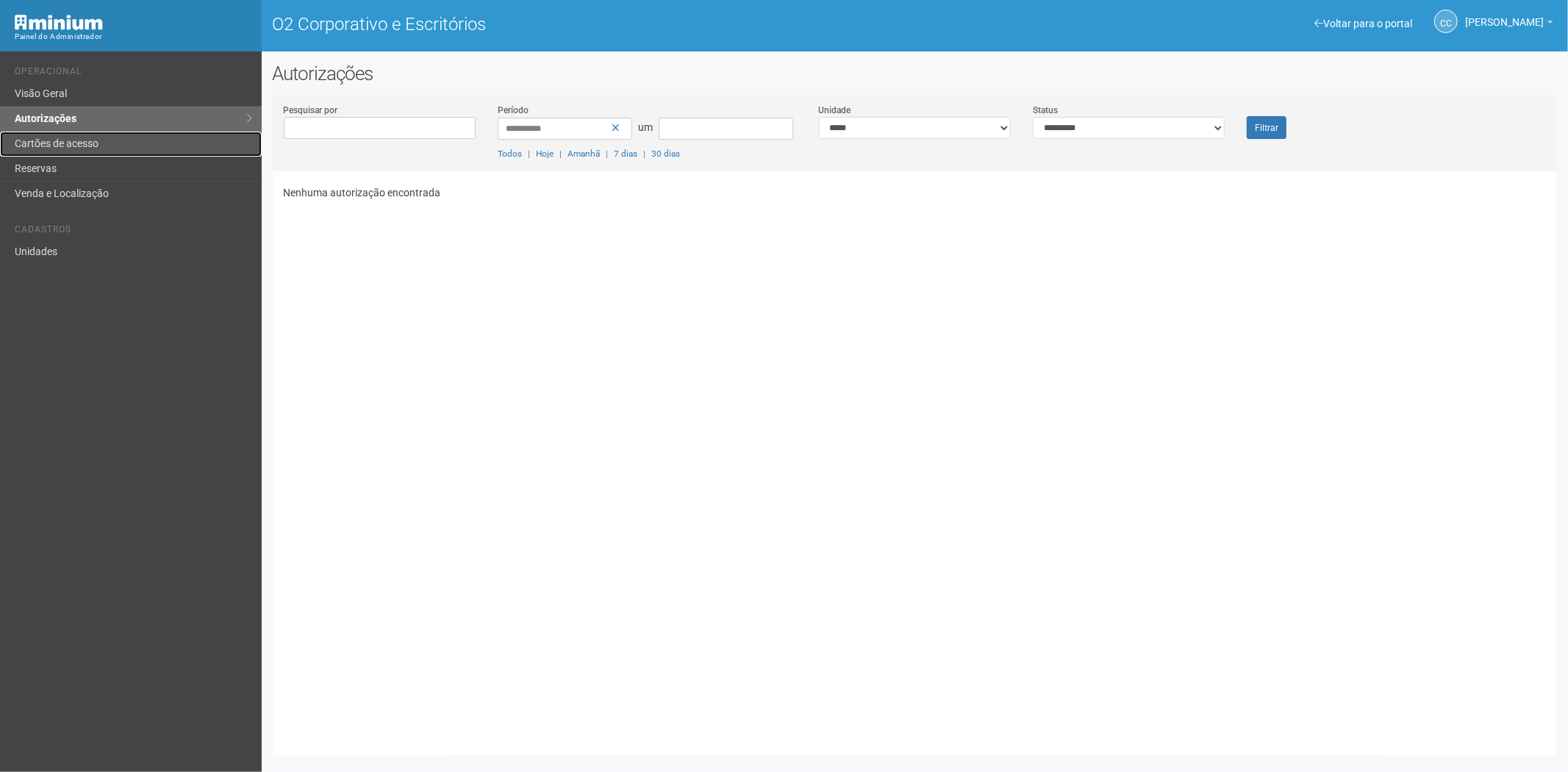
click at [96, 156] on link "Cartões de acesso" at bounding box center [131, 144] width 261 height 25
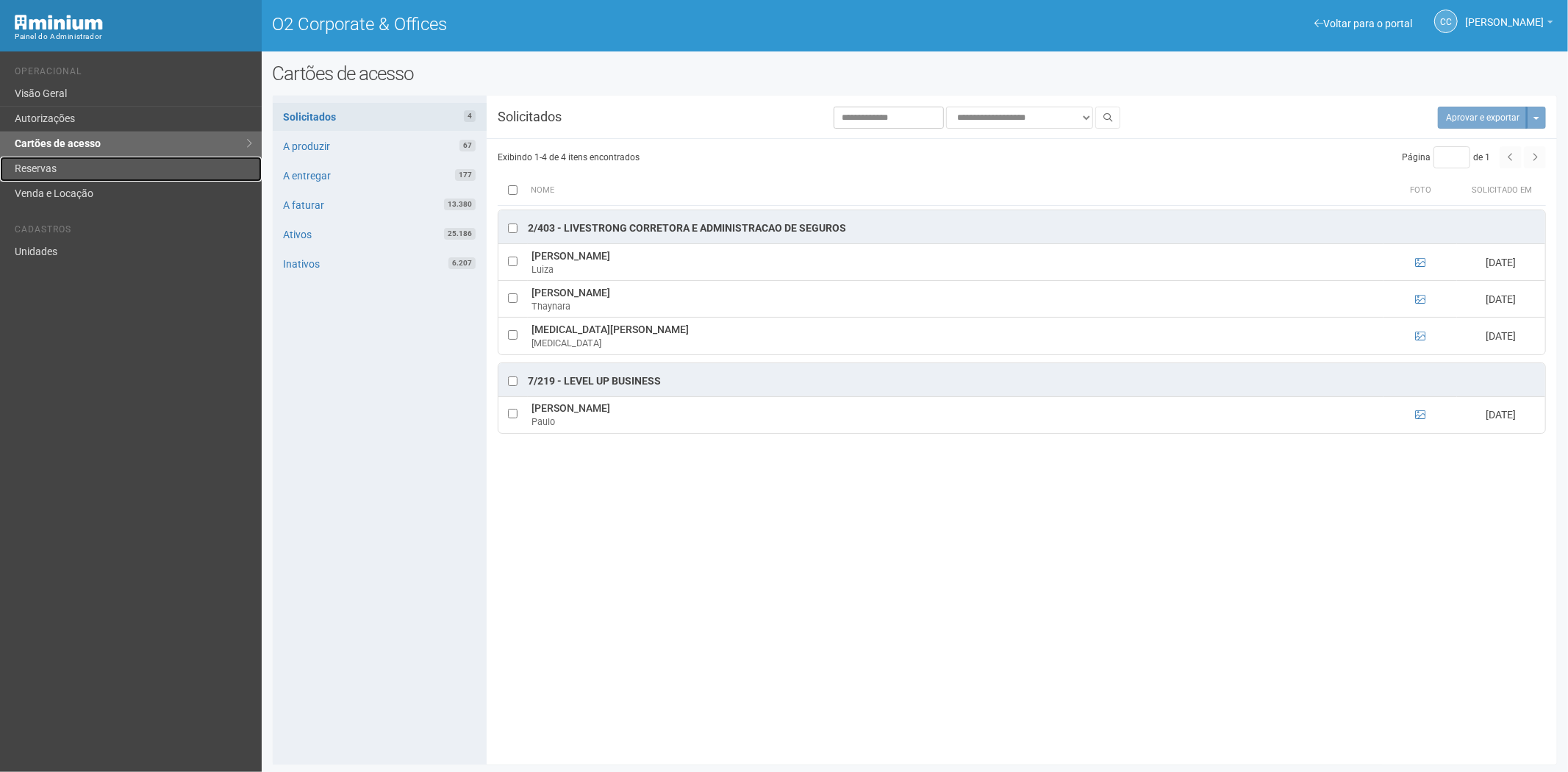
click at [60, 165] on link "Reservas" at bounding box center [131, 168] width 261 height 25
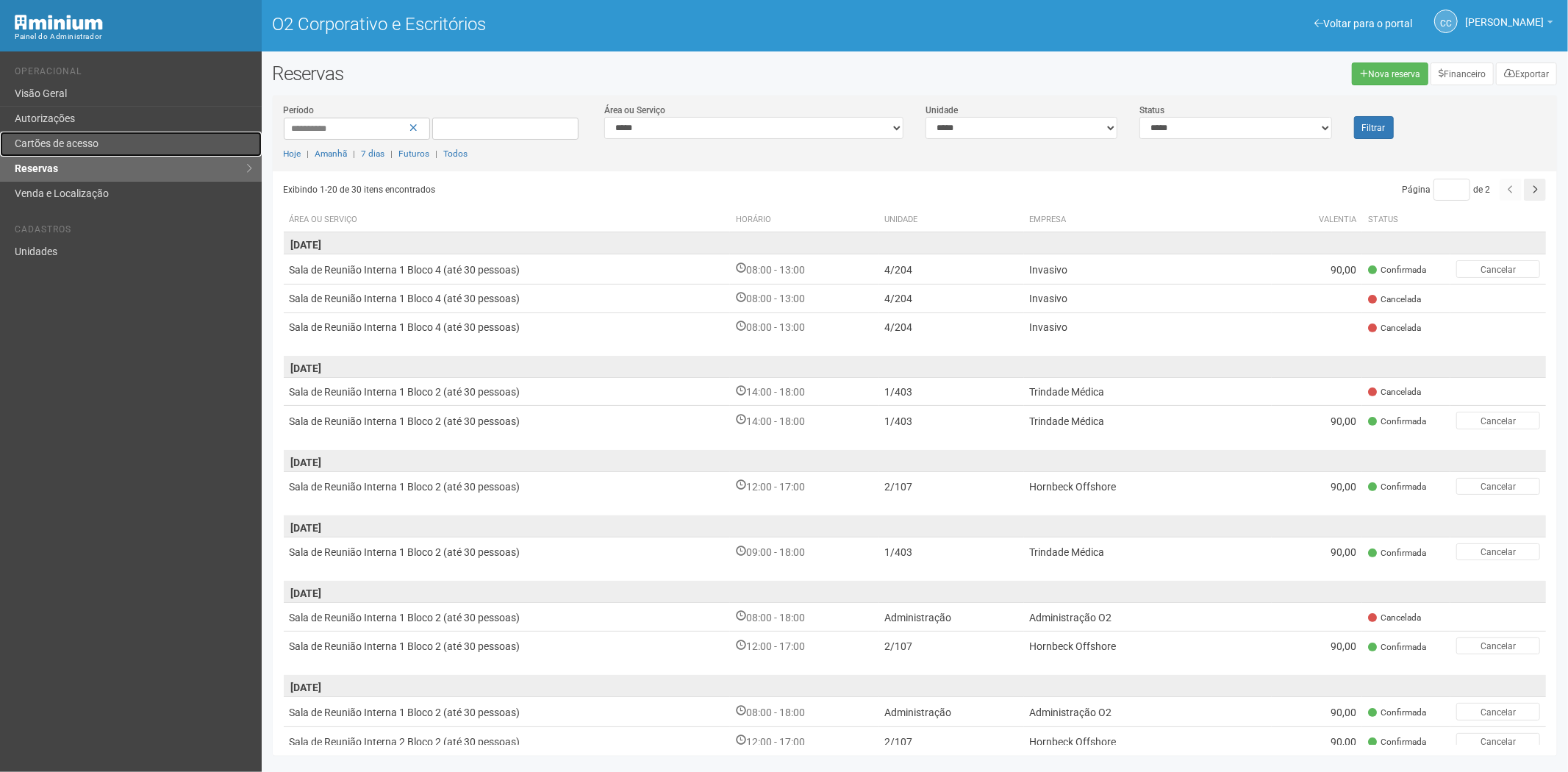
click at [113, 147] on link "Cartões de acesso" at bounding box center [131, 144] width 261 height 25
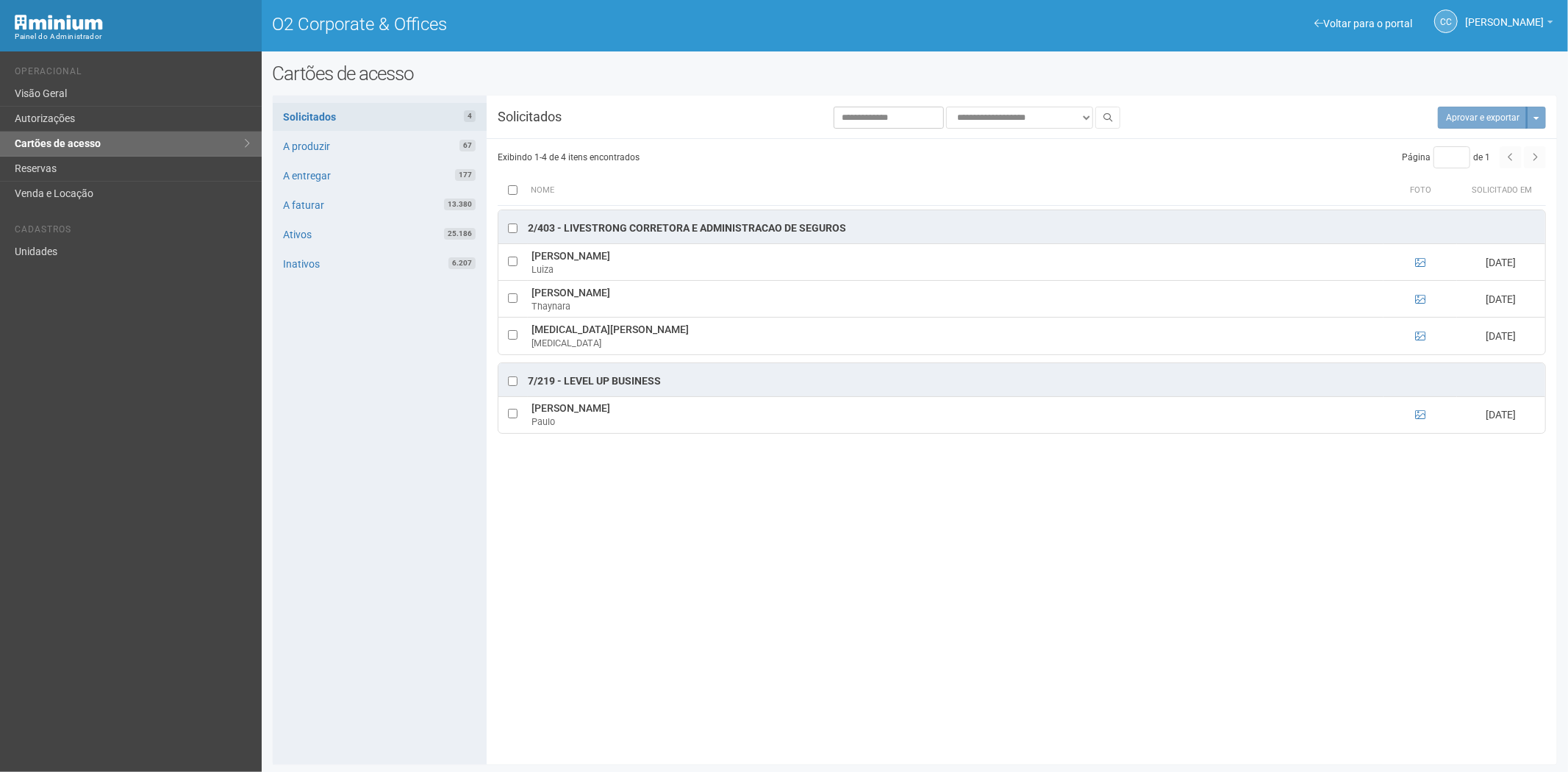
click at [606, 594] on div "**********" at bounding box center [915, 431] width 1285 height 648
click at [55, 174] on link "Reservas" at bounding box center [131, 168] width 261 height 25
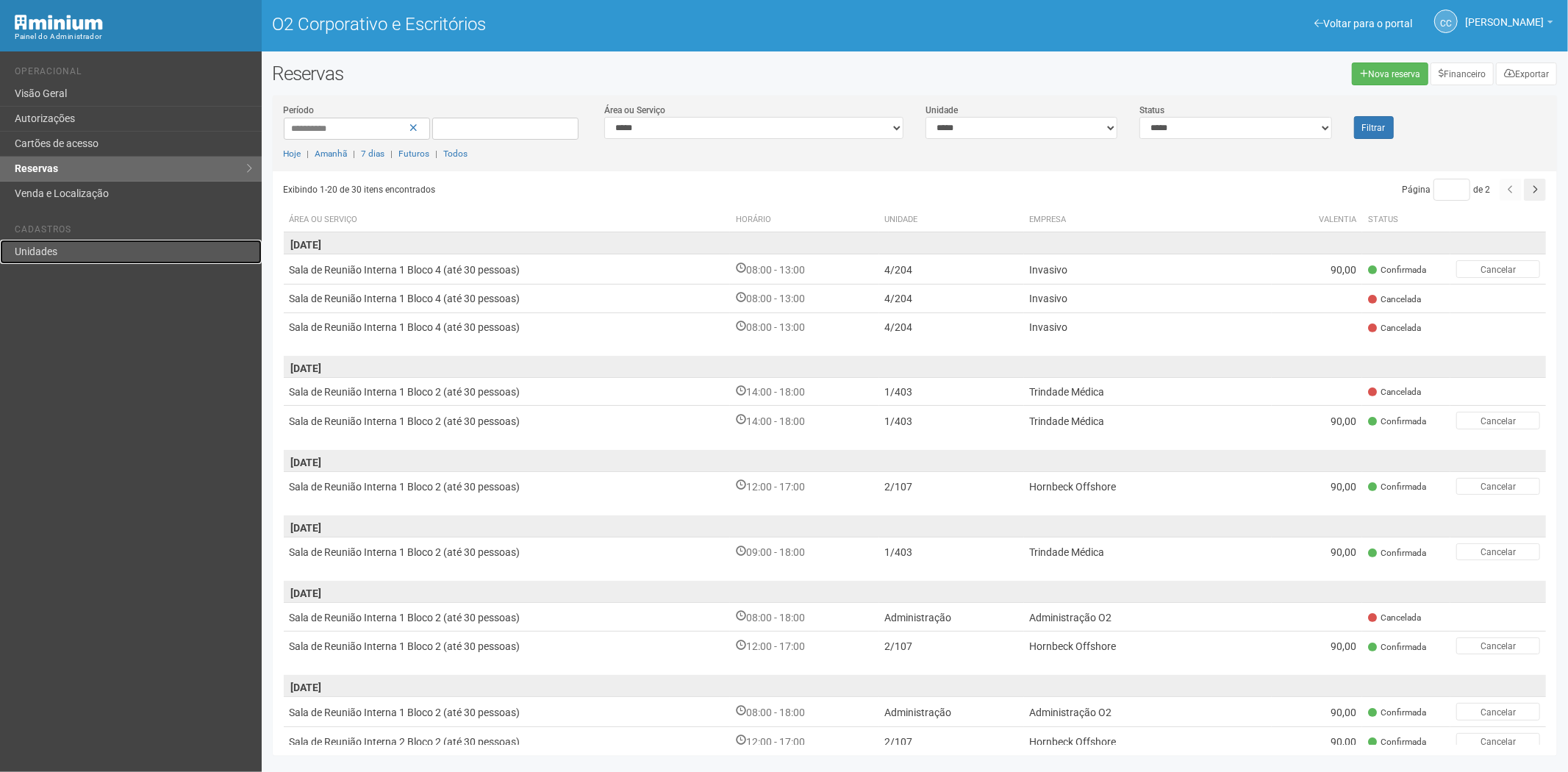
click at [62, 260] on link "Unidades" at bounding box center [131, 252] width 261 height 24
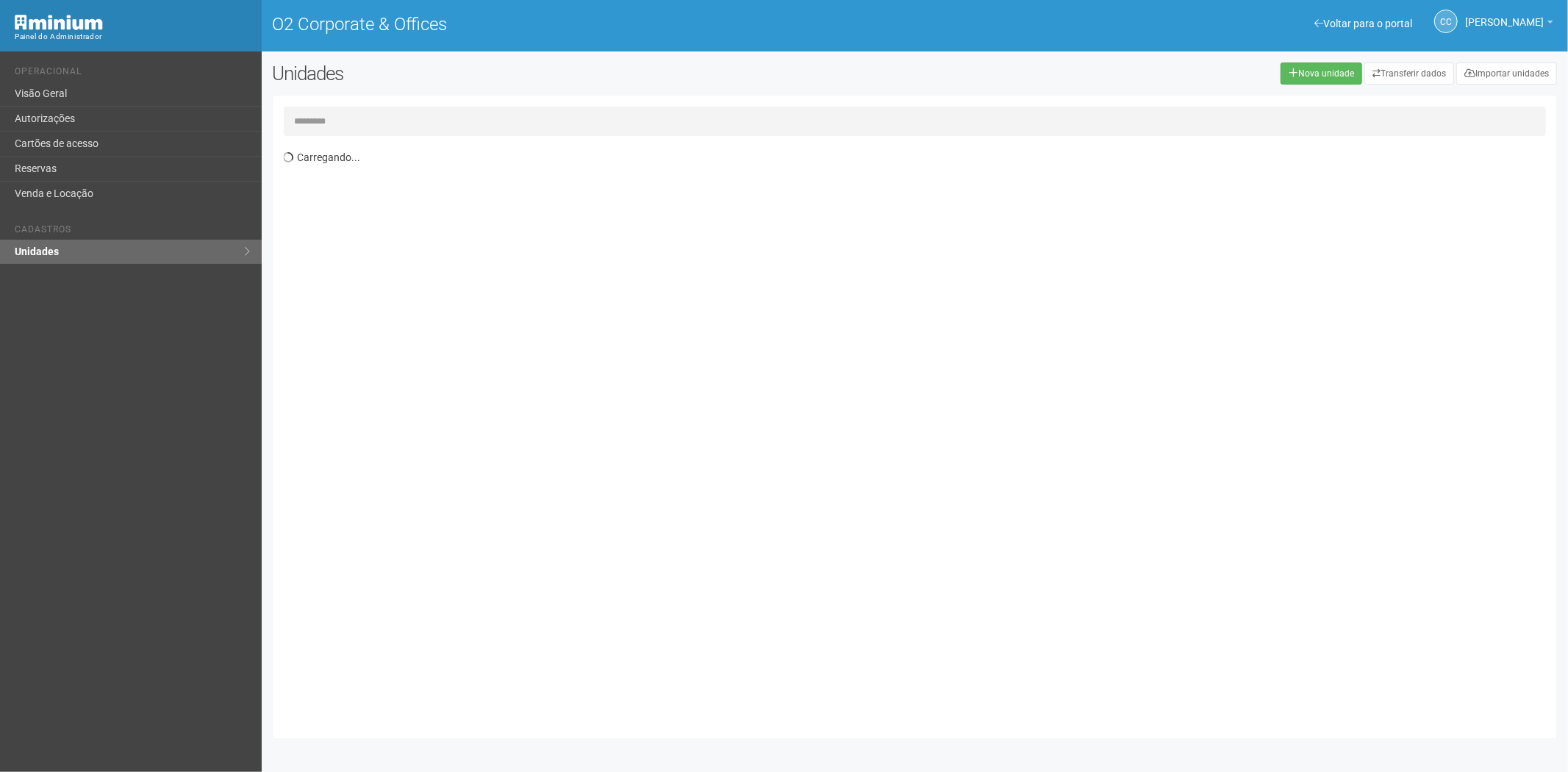
drag, startPoint x: 0, startPoint y: 0, endPoint x: 402, endPoint y: 112, distance: 417.3
click at [402, 111] on div "Carregando..." at bounding box center [915, 417] width 1285 height 644
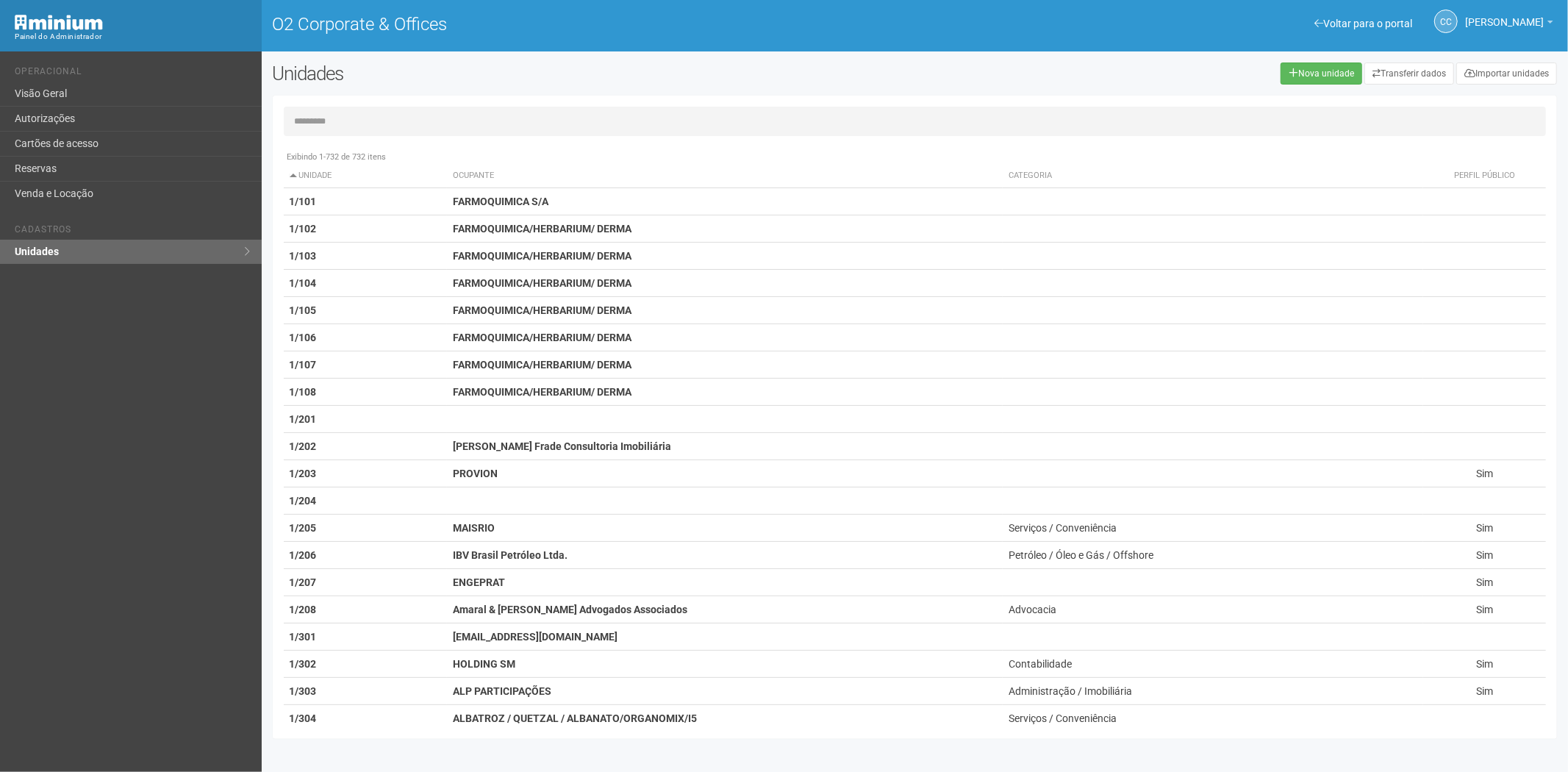
click at [312, 120] on input "text" at bounding box center [915, 121] width 1263 height 30
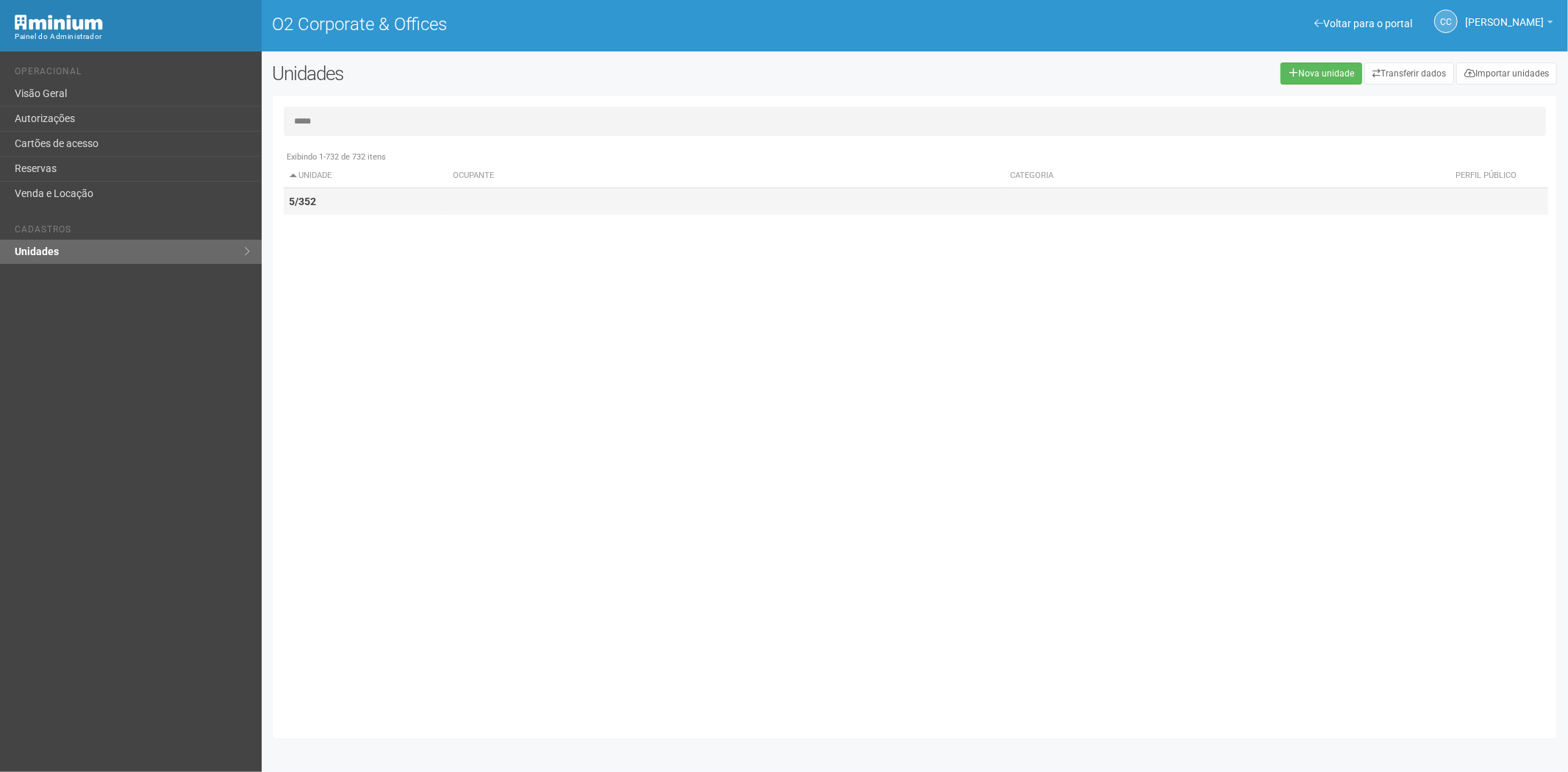
click at [332, 207] on td "5/352" at bounding box center [366, 202] width 164 height 27
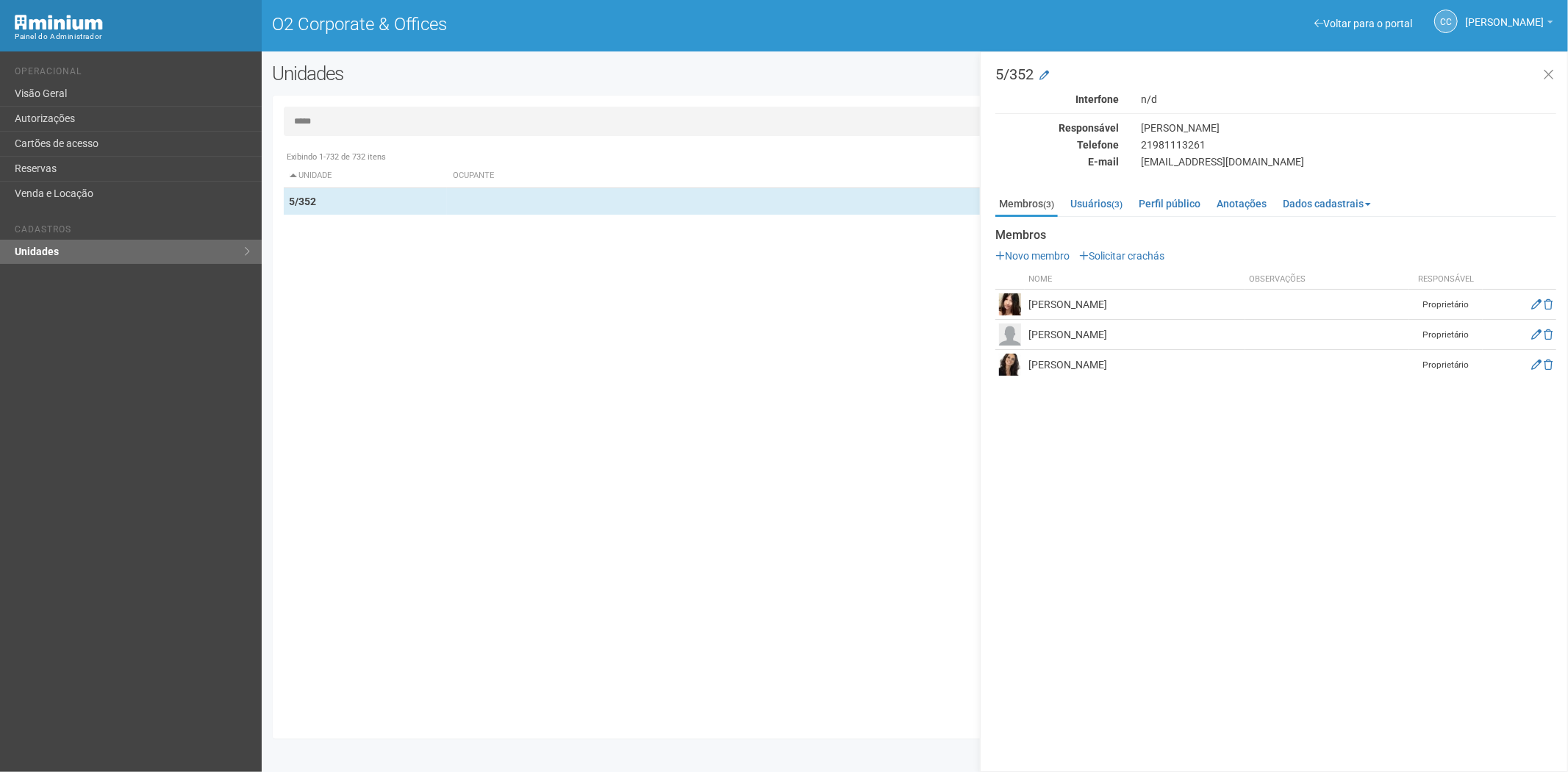
click at [422, 127] on input "*****" at bounding box center [915, 121] width 1263 height 30
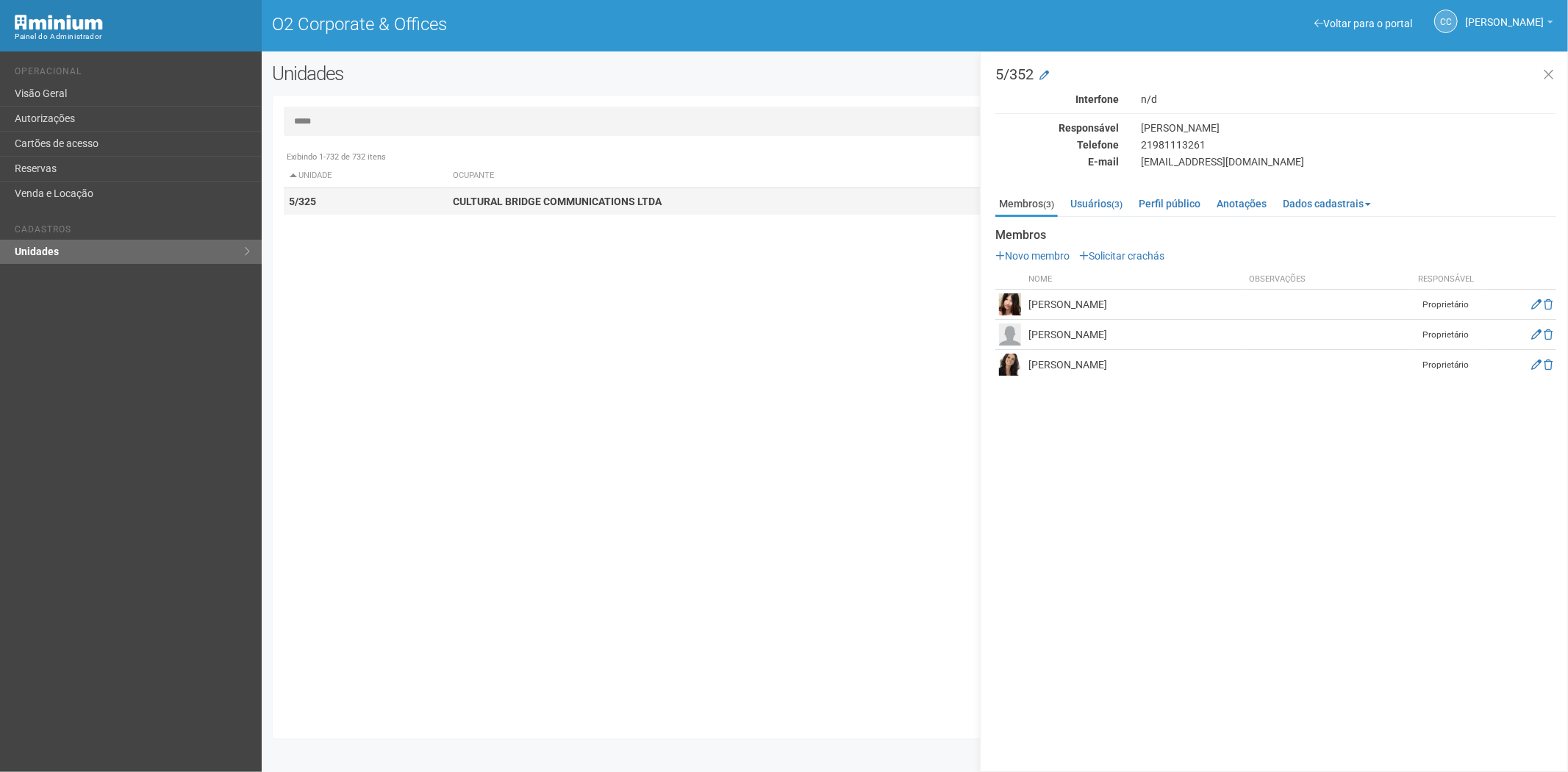
type input "*****"
click at [430, 206] on td "5/325" at bounding box center [366, 202] width 164 height 27
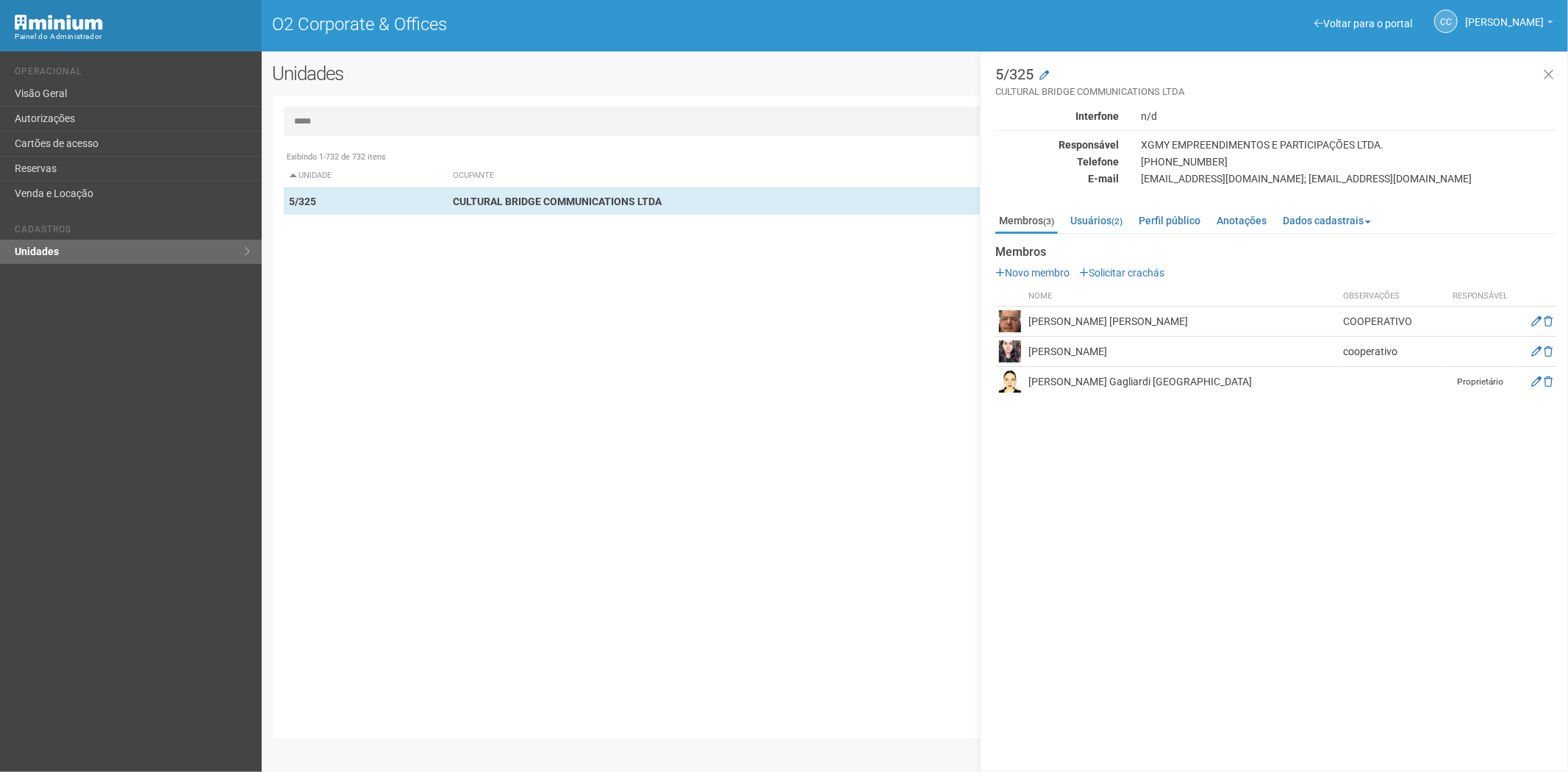
click at [366, 415] on div "Exibindo 1-732 de 732 itens Unidade Ocupante Categoria Perfil público 1/101 FAR…" at bounding box center [921, 435] width 1274 height 585
click at [124, 137] on link "Cartões de acesso" at bounding box center [131, 144] width 261 height 25
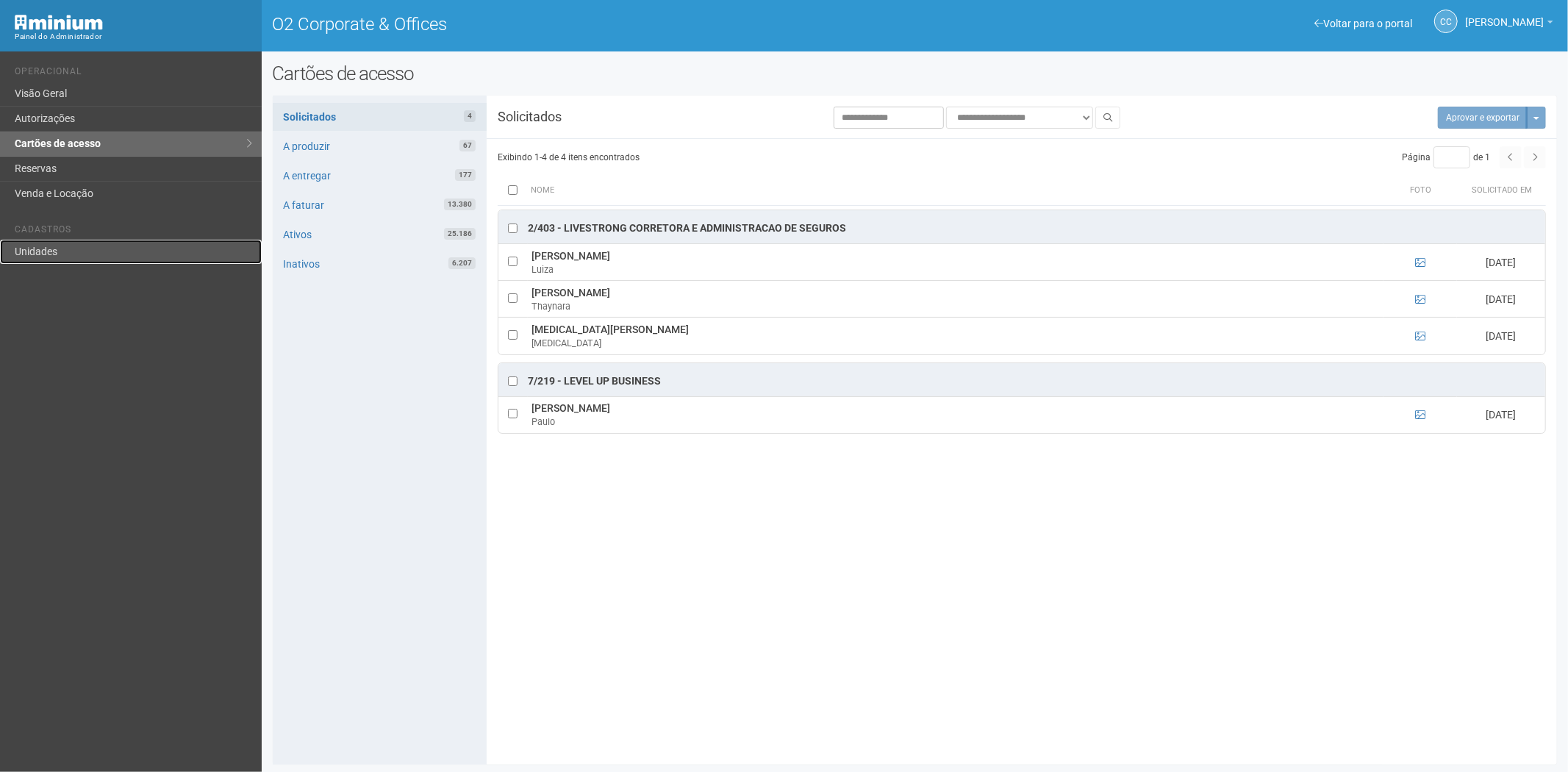
click at [71, 252] on link "Unidades" at bounding box center [131, 252] width 261 height 24
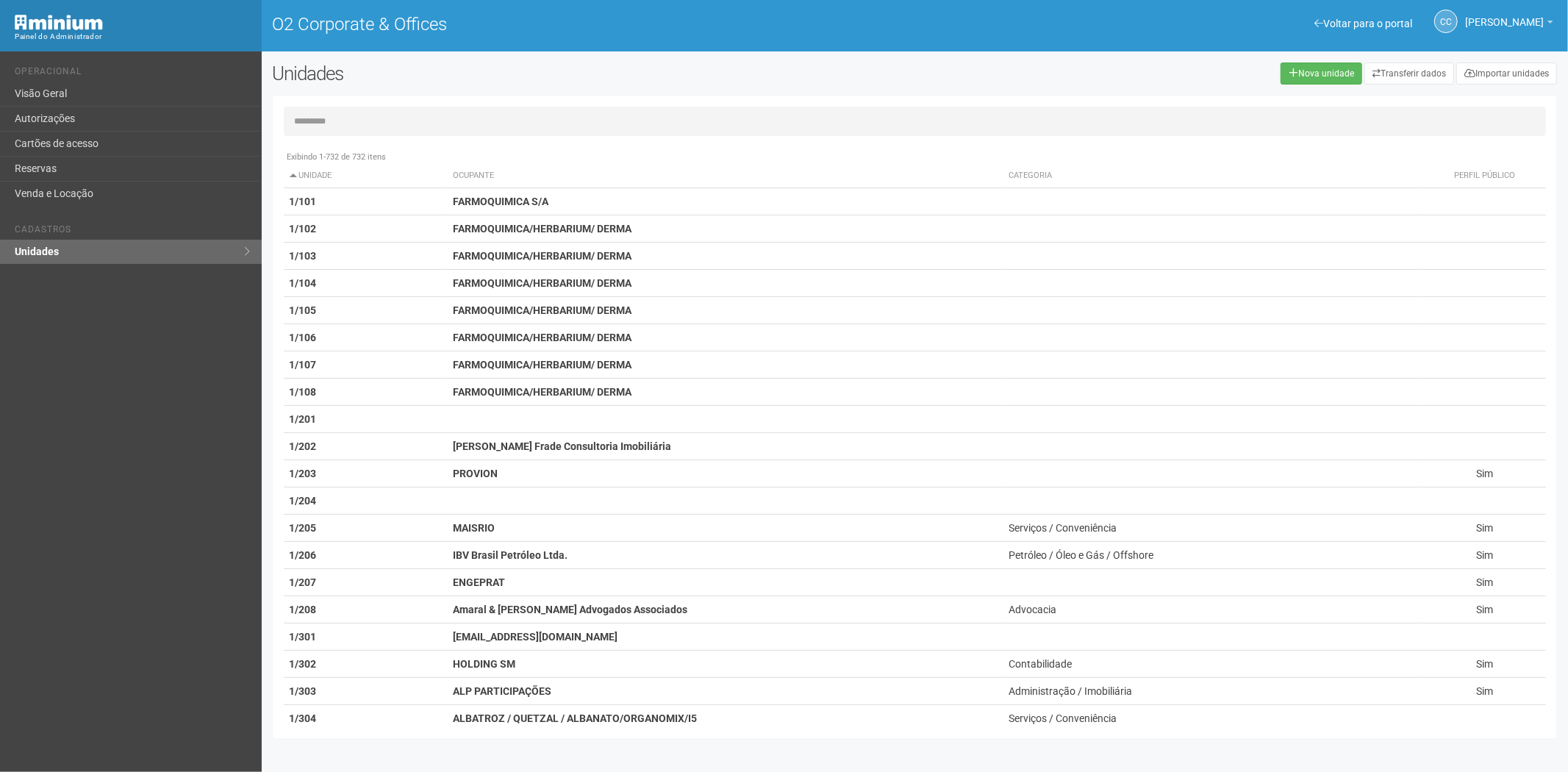
click at [317, 118] on input "text" at bounding box center [915, 121] width 1263 height 30
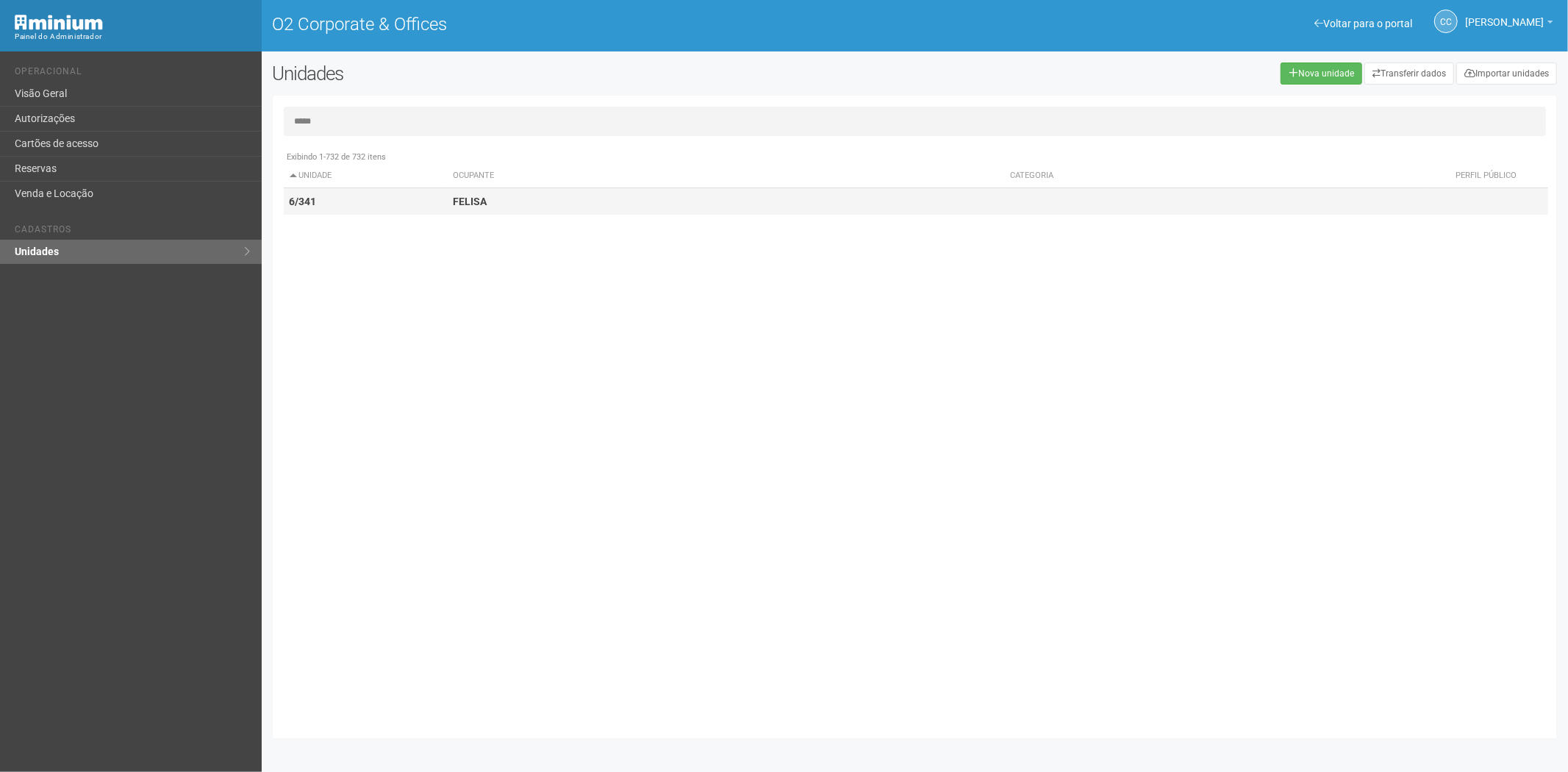
type input "*****"
click at [403, 209] on td "6/341" at bounding box center [366, 202] width 164 height 27
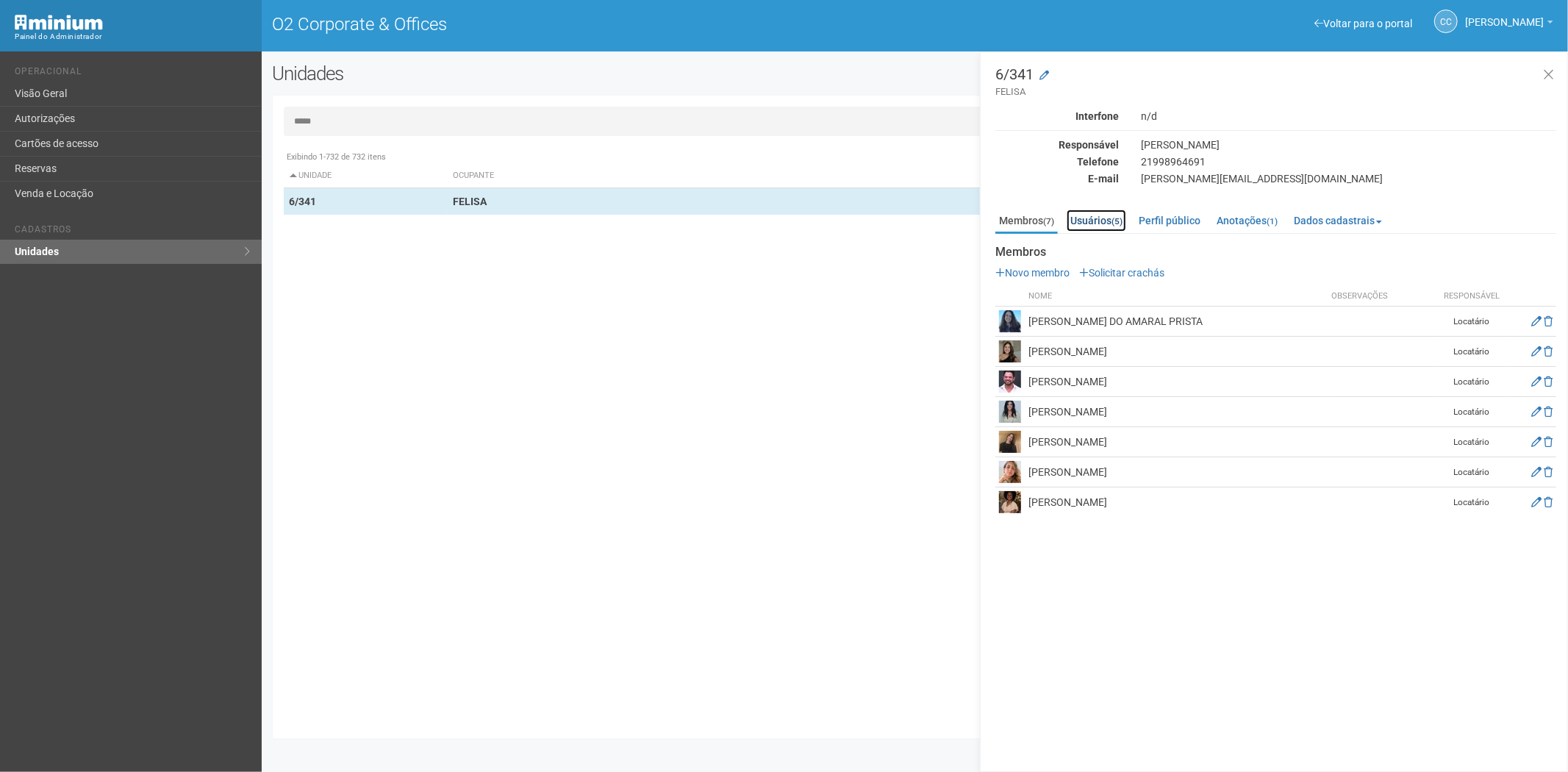
click at [1098, 217] on link "Usuários (5)" at bounding box center [1096, 221] width 60 height 22
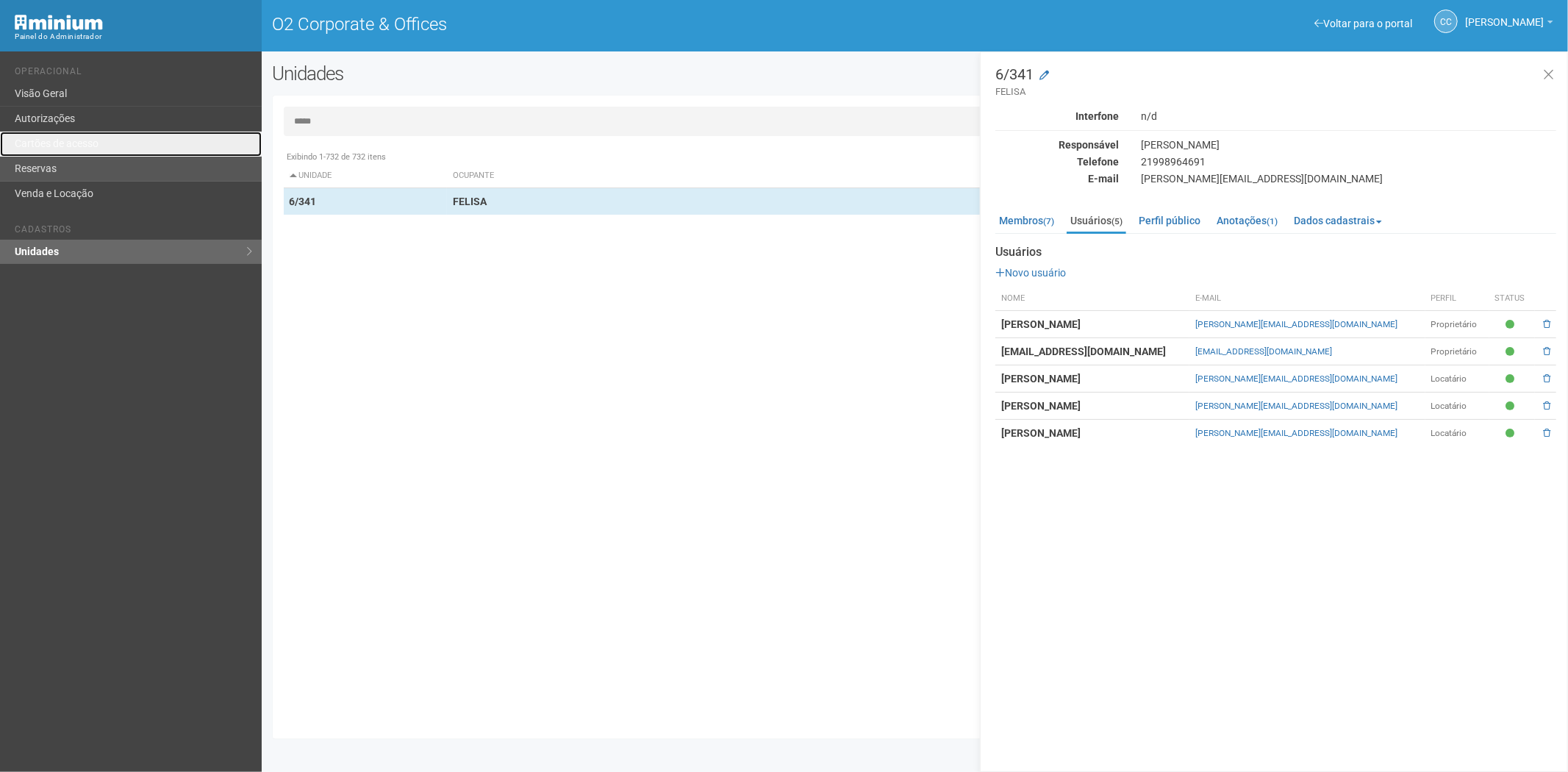
drag, startPoint x: 134, startPoint y: 148, endPoint x: 151, endPoint y: 157, distance: 19.2
click at [134, 148] on link "Cartões de acesso" at bounding box center [131, 144] width 261 height 25
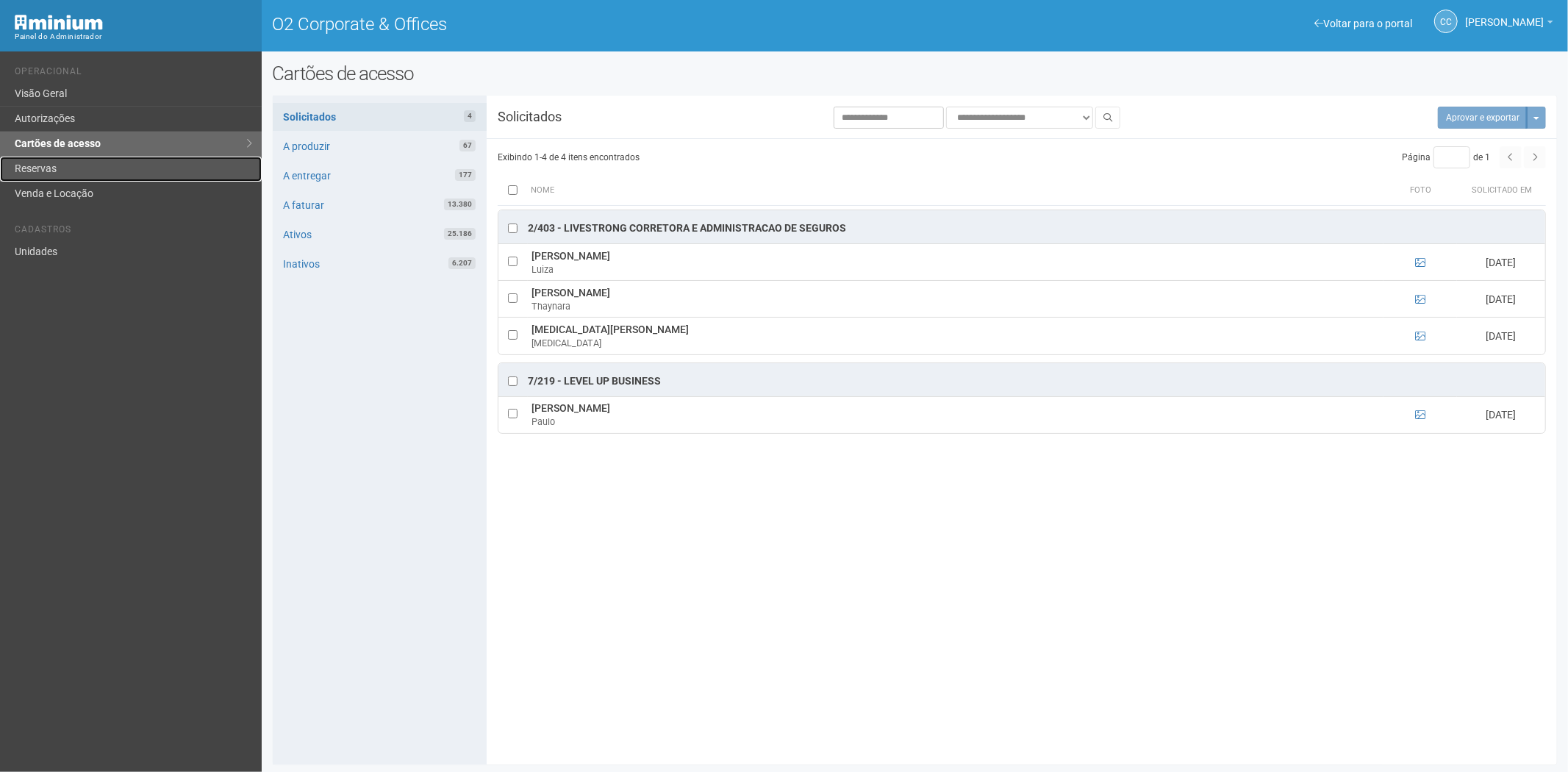
click at [27, 166] on link "Reservas" at bounding box center [131, 168] width 261 height 25
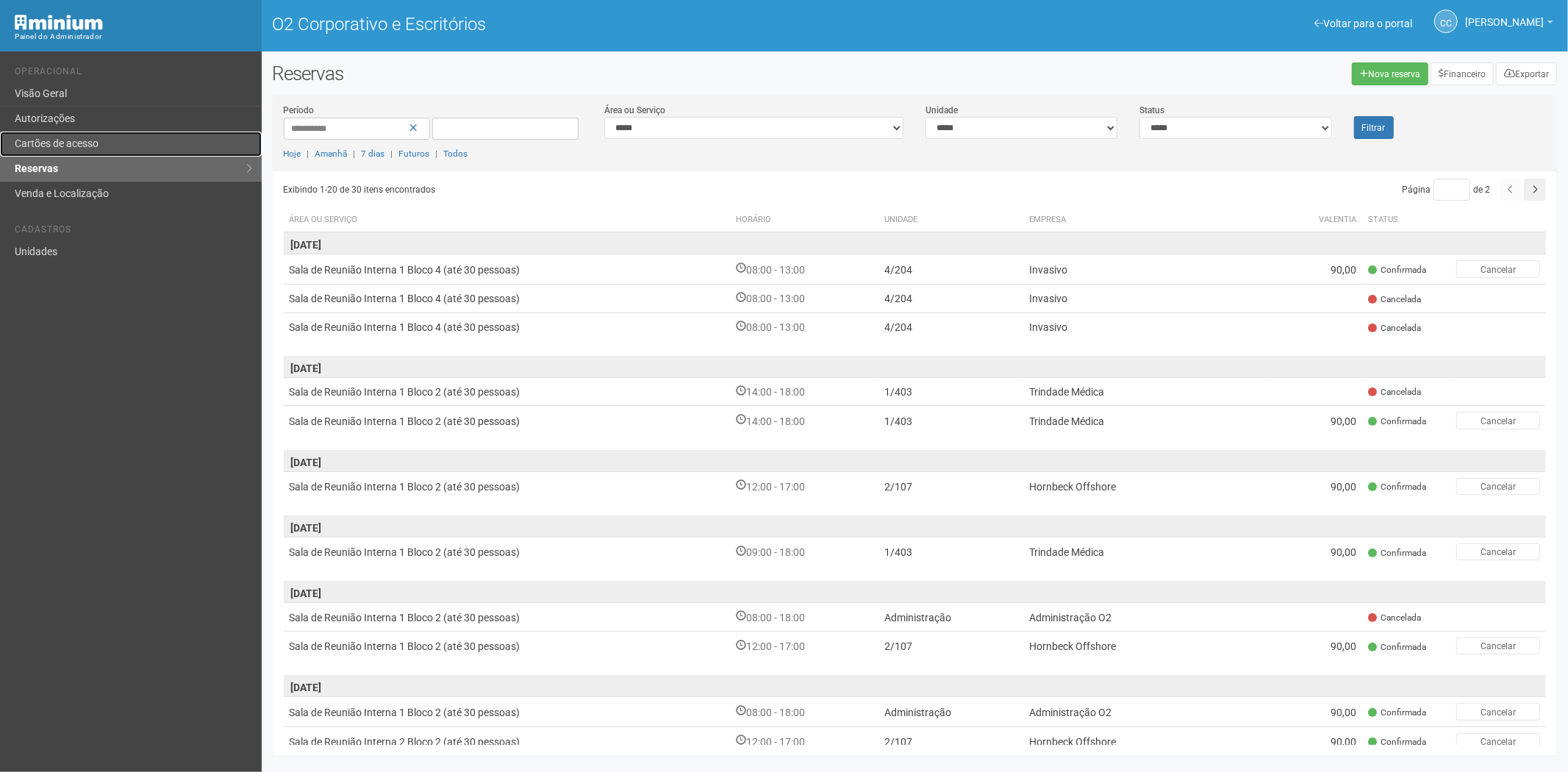
click at [140, 151] on link "Cartões de acesso" at bounding box center [131, 144] width 261 height 25
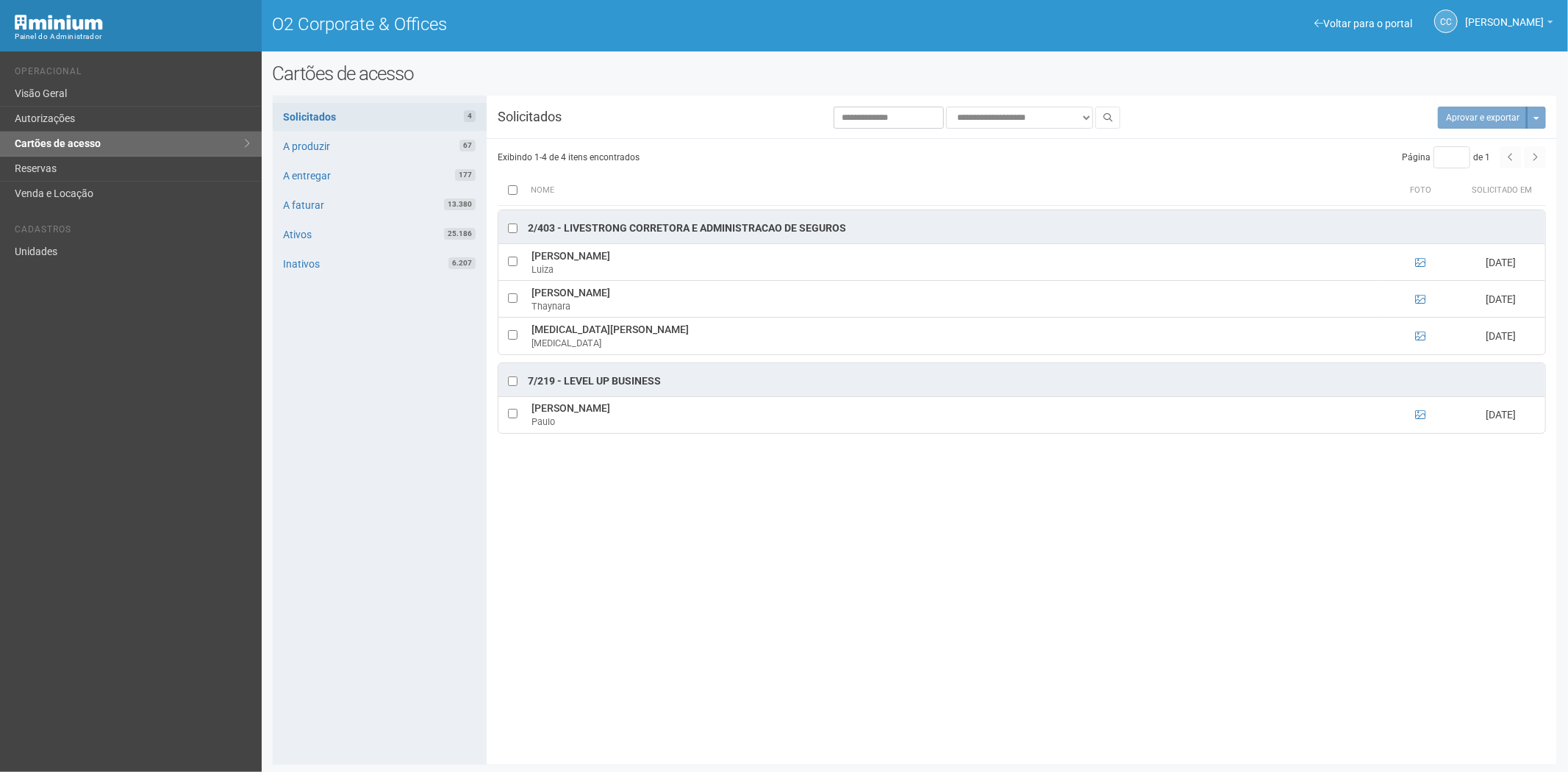
click at [547, 606] on div "**********" at bounding box center [915, 431] width 1285 height 648
click at [69, 169] on link "Reservas" at bounding box center [131, 168] width 261 height 25
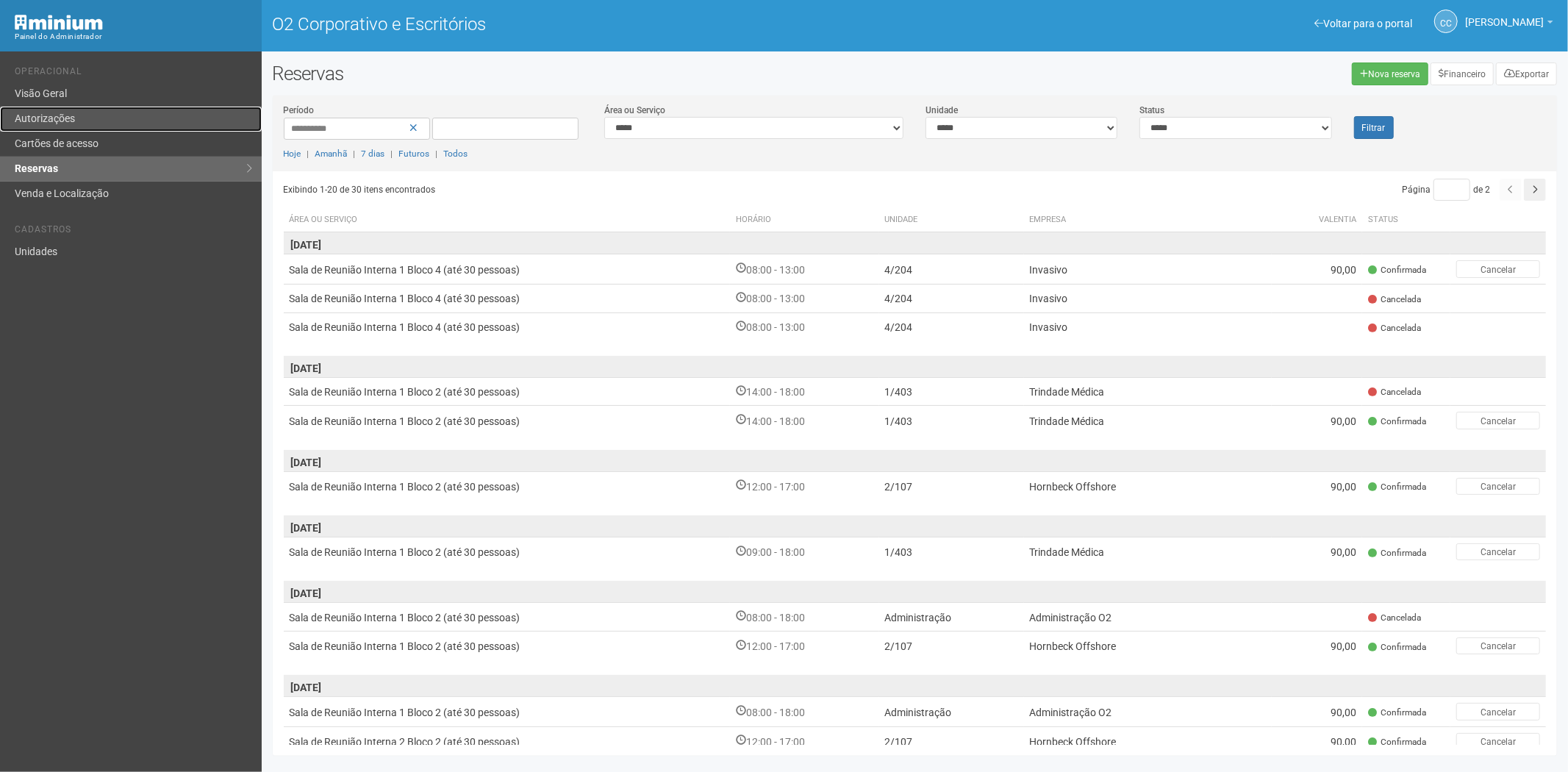
click at [41, 114] on font "Autorizações" at bounding box center [45, 118] width 61 height 12
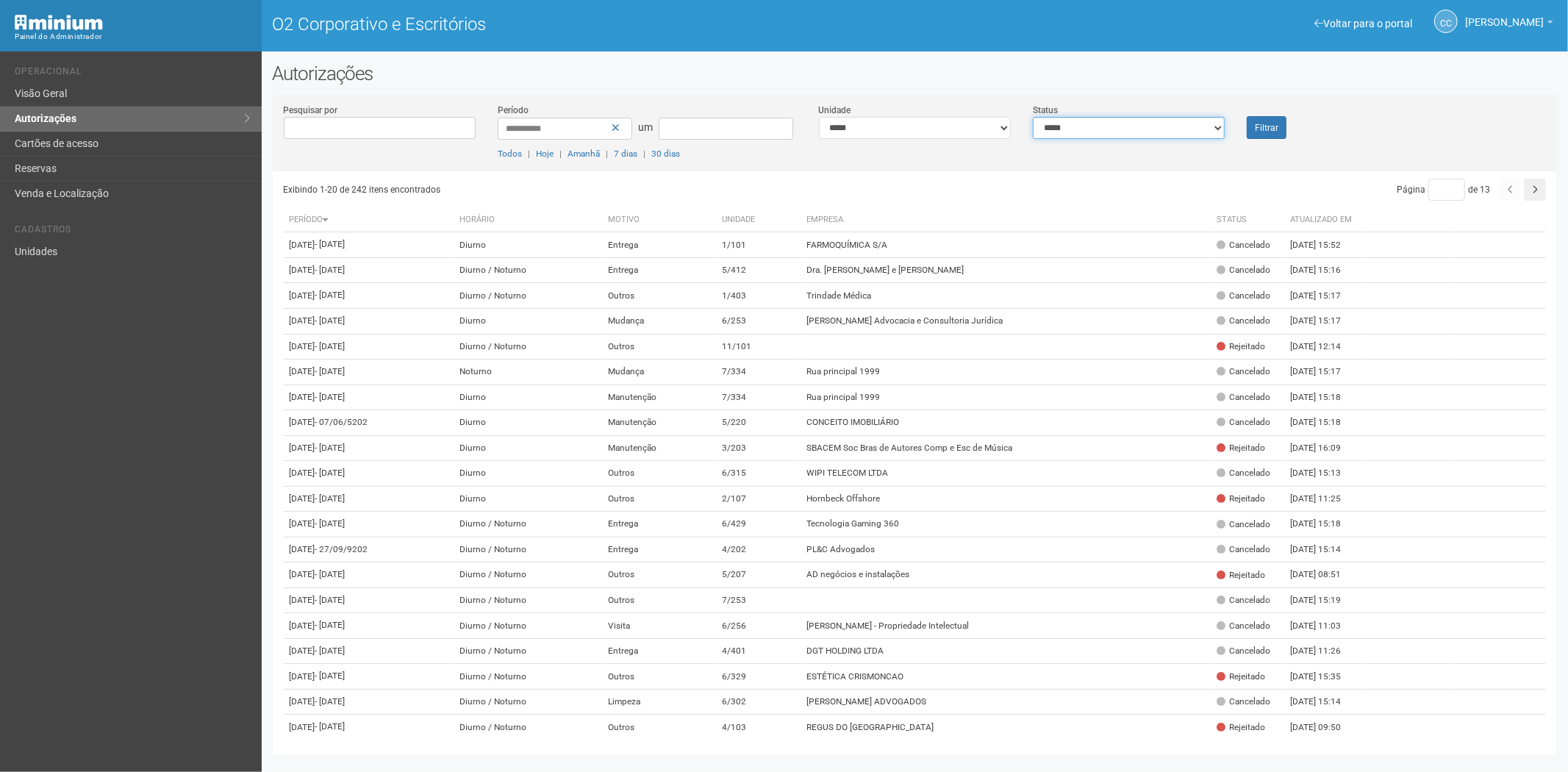
drag, startPoint x: 1039, startPoint y: 126, endPoint x: 1063, endPoint y: 135, distance: 25.6
click at [1039, 126] on select "**********" at bounding box center [1129, 128] width 192 height 22
select select "*"
click at [1033, 117] on select "**********" at bounding box center [1129, 128] width 192 height 22
click at [1240, 126] on div "Filtrar" at bounding box center [1289, 120] width 108 height 36
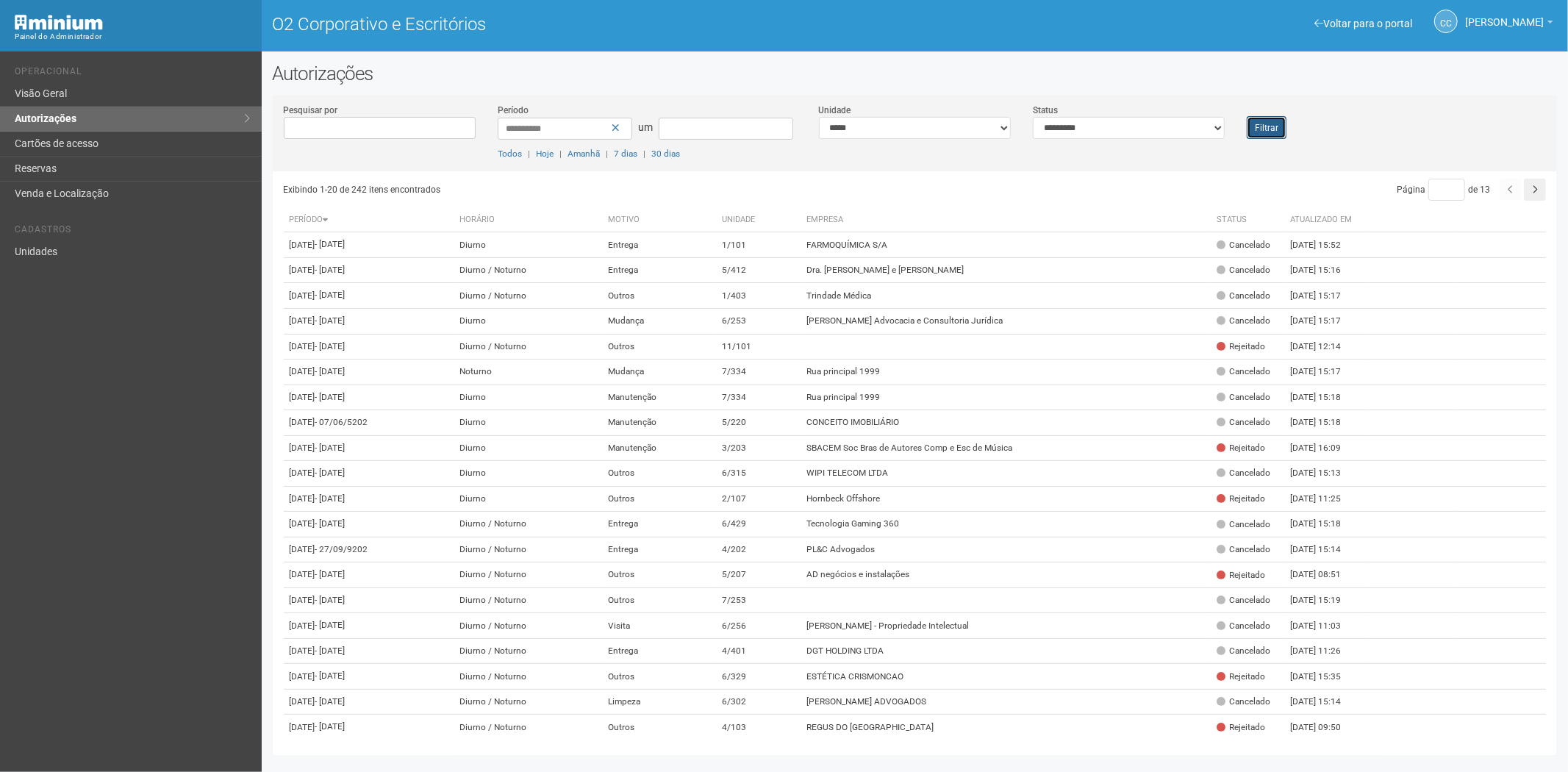
click at [1259, 123] on font "Filtrar" at bounding box center [1267, 128] width 24 height 10
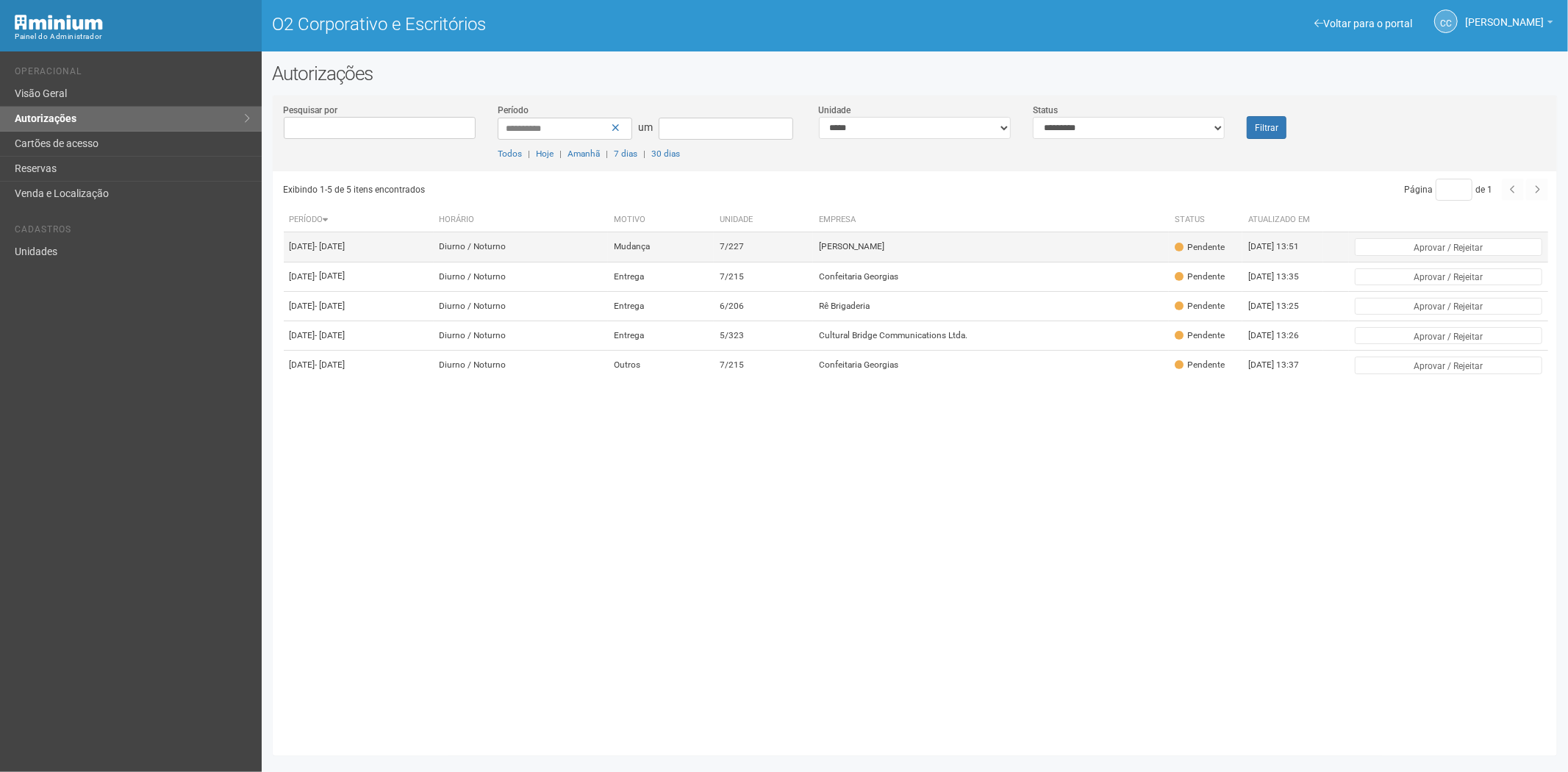
click at [650, 252] on font "Mudança" at bounding box center [631, 246] width 36 height 10
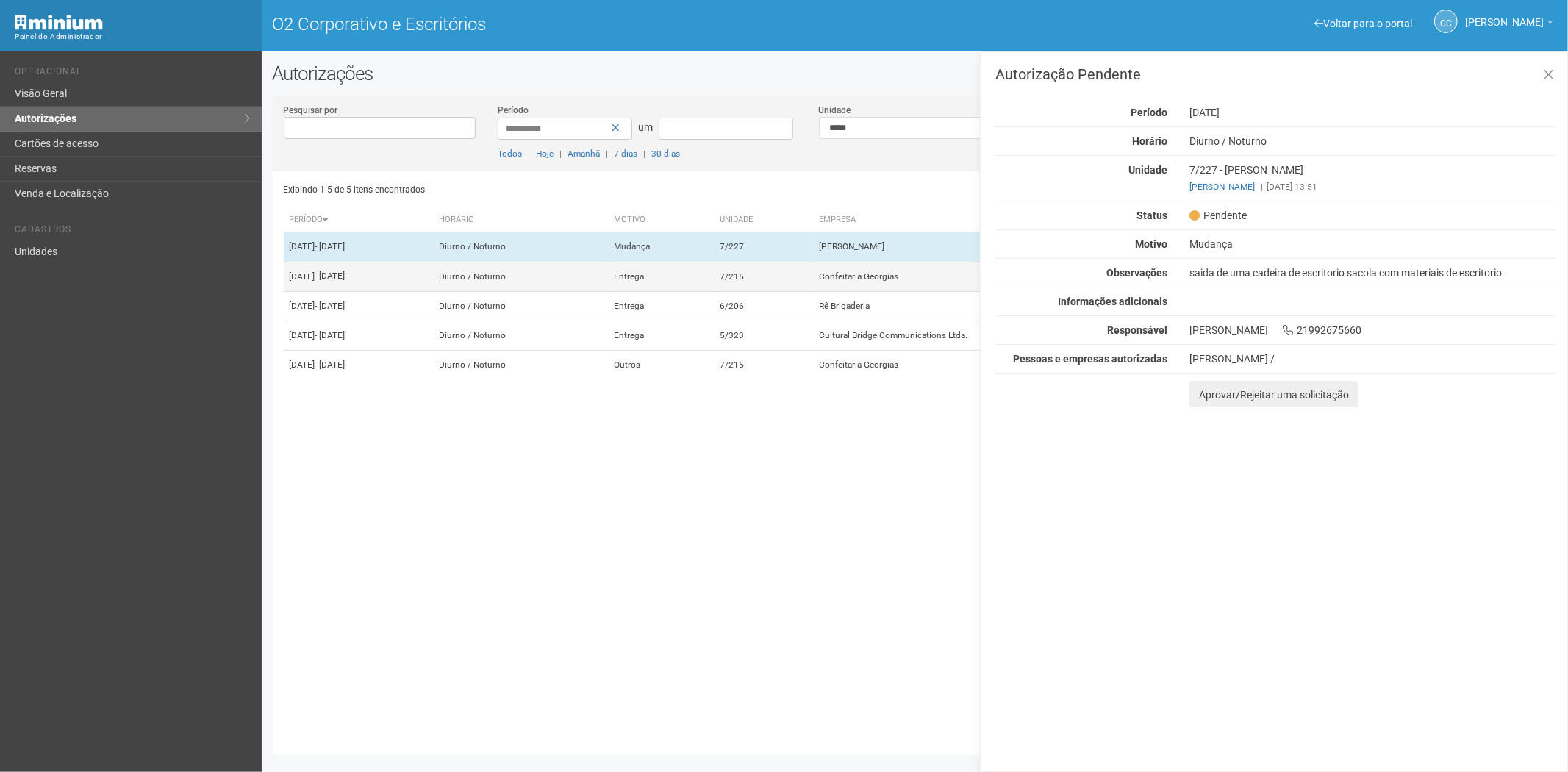
click at [804, 282] on td "7/215" at bounding box center [764, 276] width 100 height 30
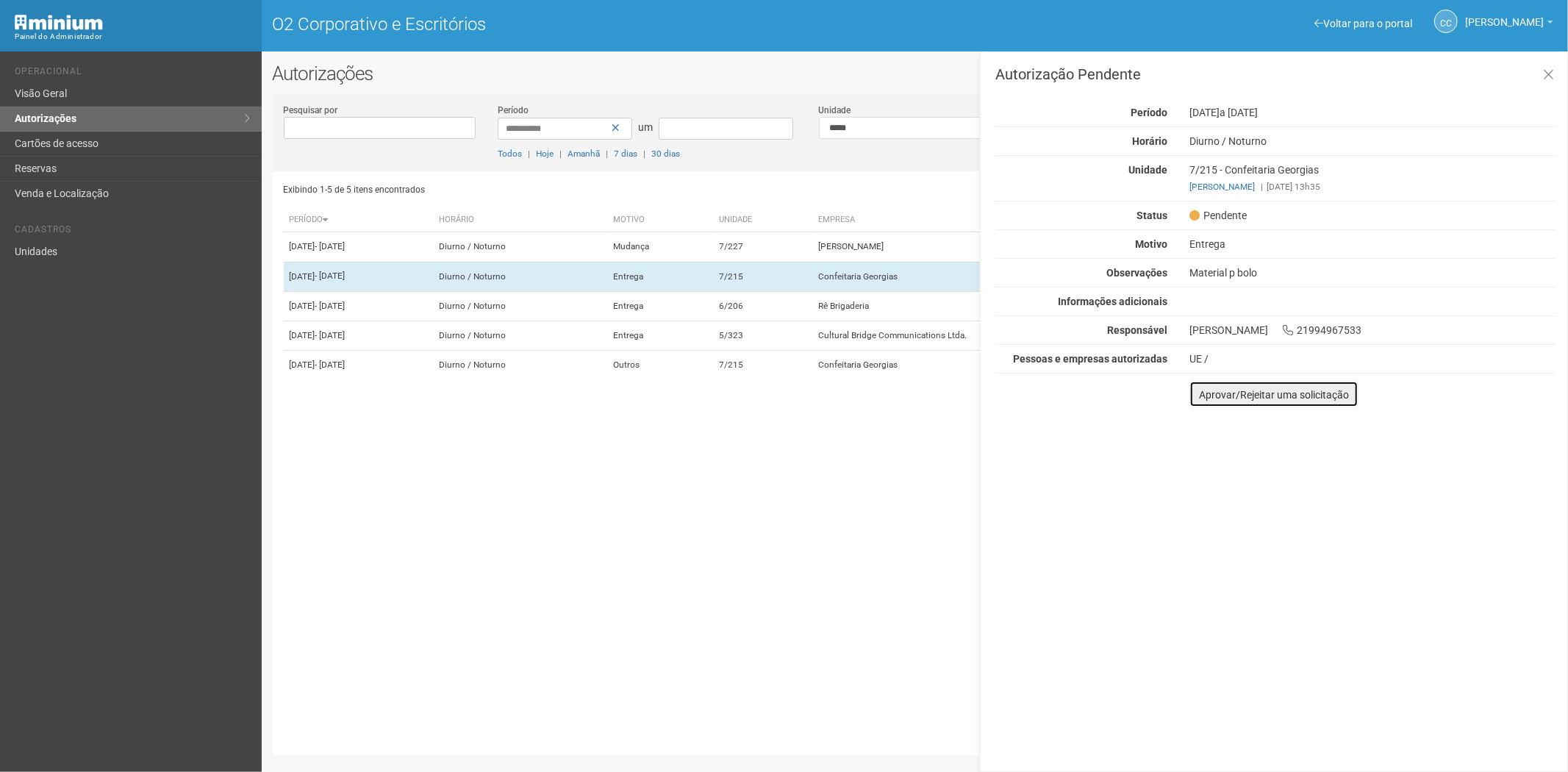
click at [1200, 393] on font "Aprovar/Rejeitar uma solicitação" at bounding box center [1274, 395] width 150 height 12
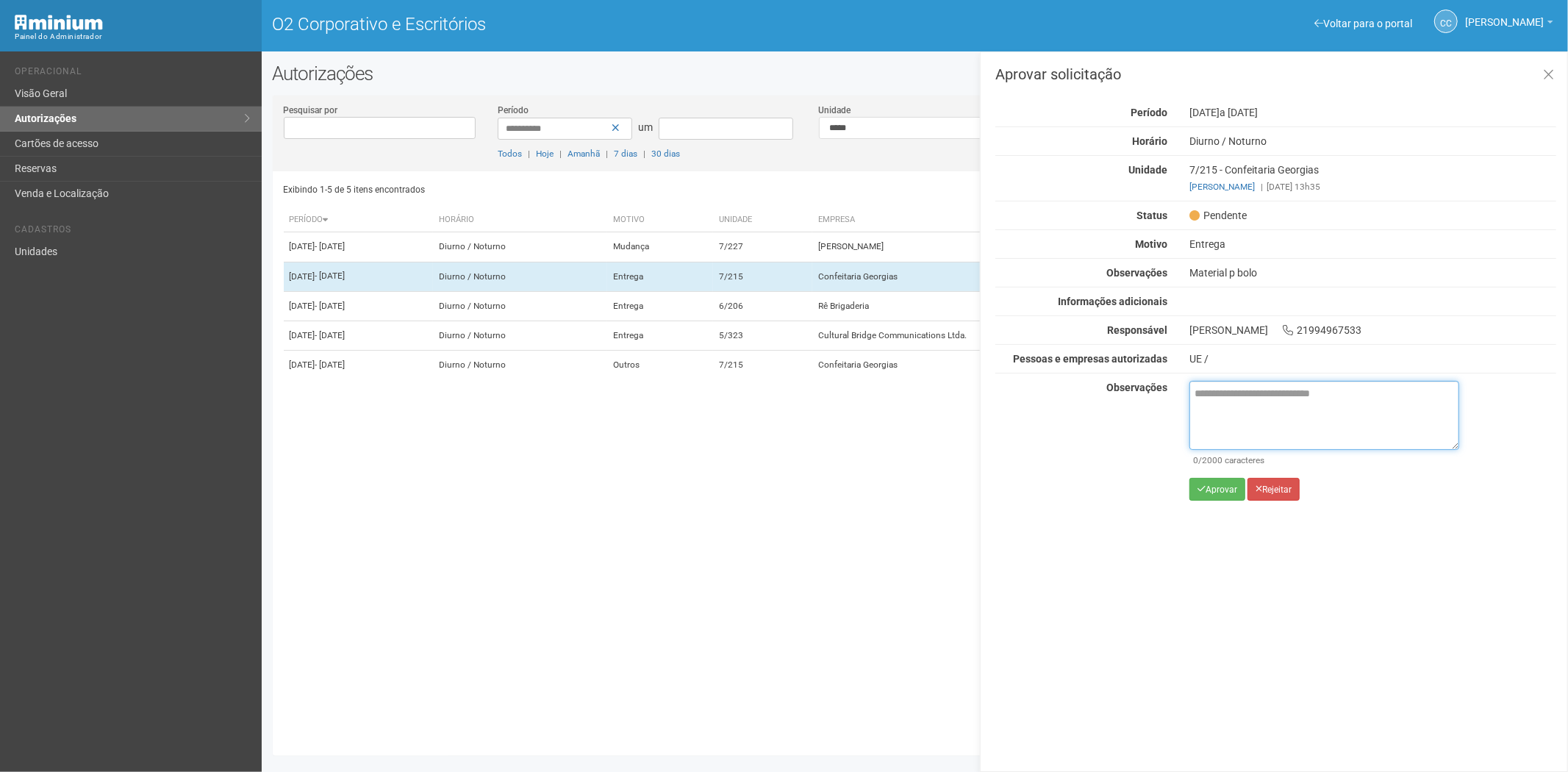
click at [1234, 415] on textarea at bounding box center [1324, 416] width 269 height 69
paste textarea "**********"
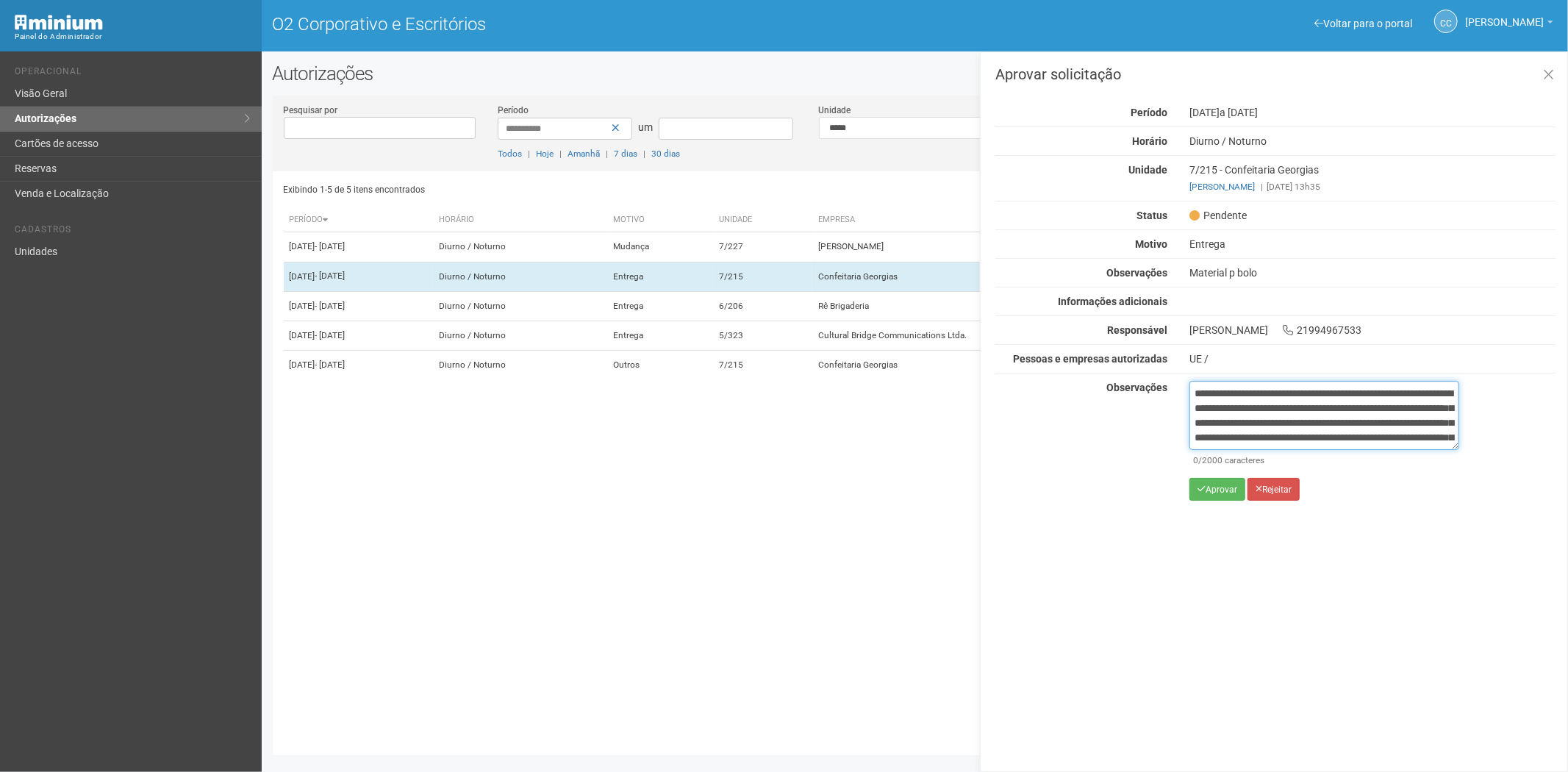
scroll to position [82, 0]
type textarea "**********"
click at [1216, 493] on font "Aprovar" at bounding box center [1222, 490] width 32 height 10
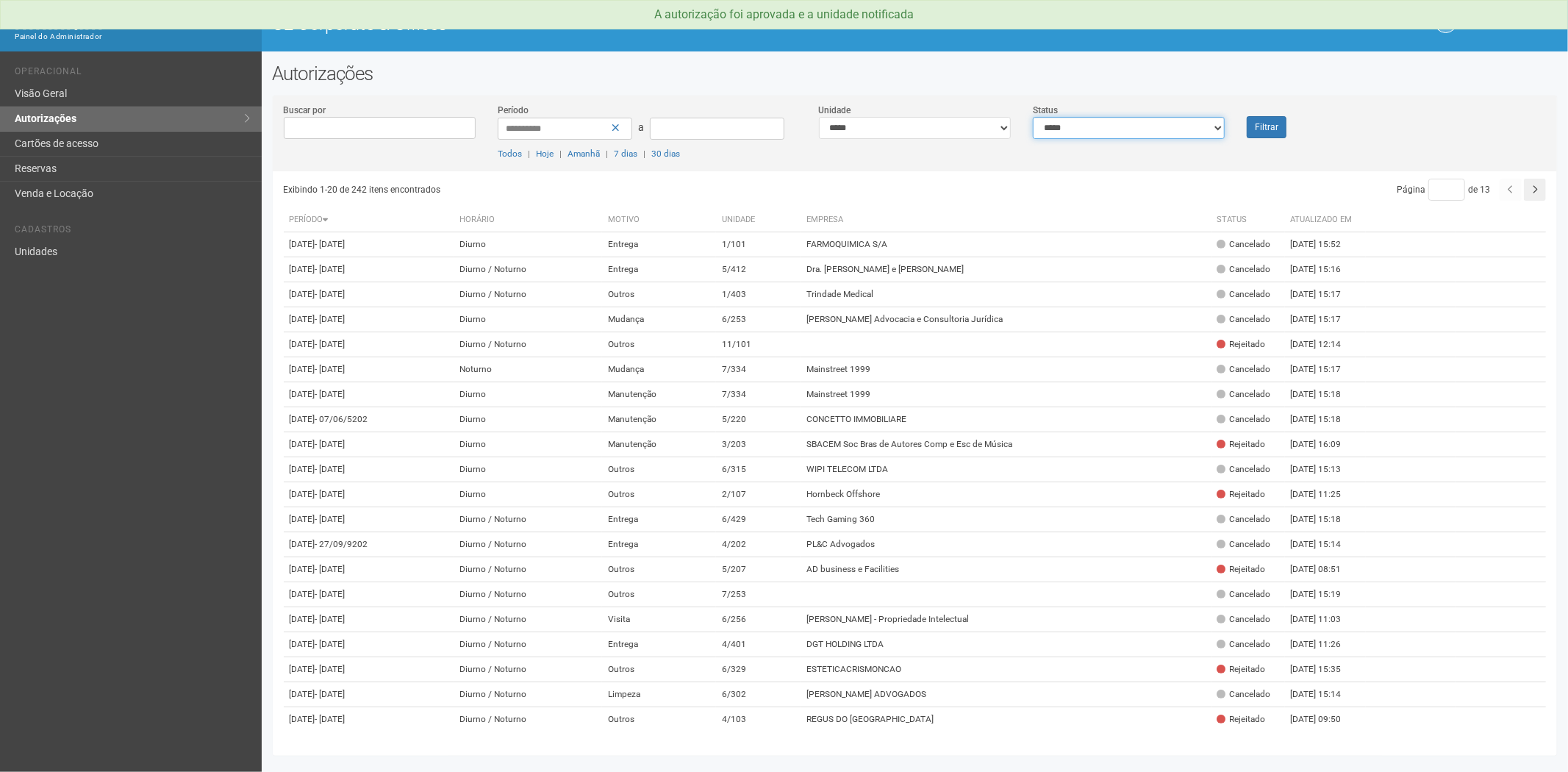
drag, startPoint x: 1173, startPoint y: 122, endPoint x: 1158, endPoint y: 137, distance: 21.2
click at [1173, 122] on select "**********" at bounding box center [1129, 128] width 192 height 22
select select "*"
click at [1033, 117] on select "**********" at bounding box center [1129, 128] width 192 height 22
click at [1259, 128] on button "Filtrar" at bounding box center [1267, 128] width 40 height 22
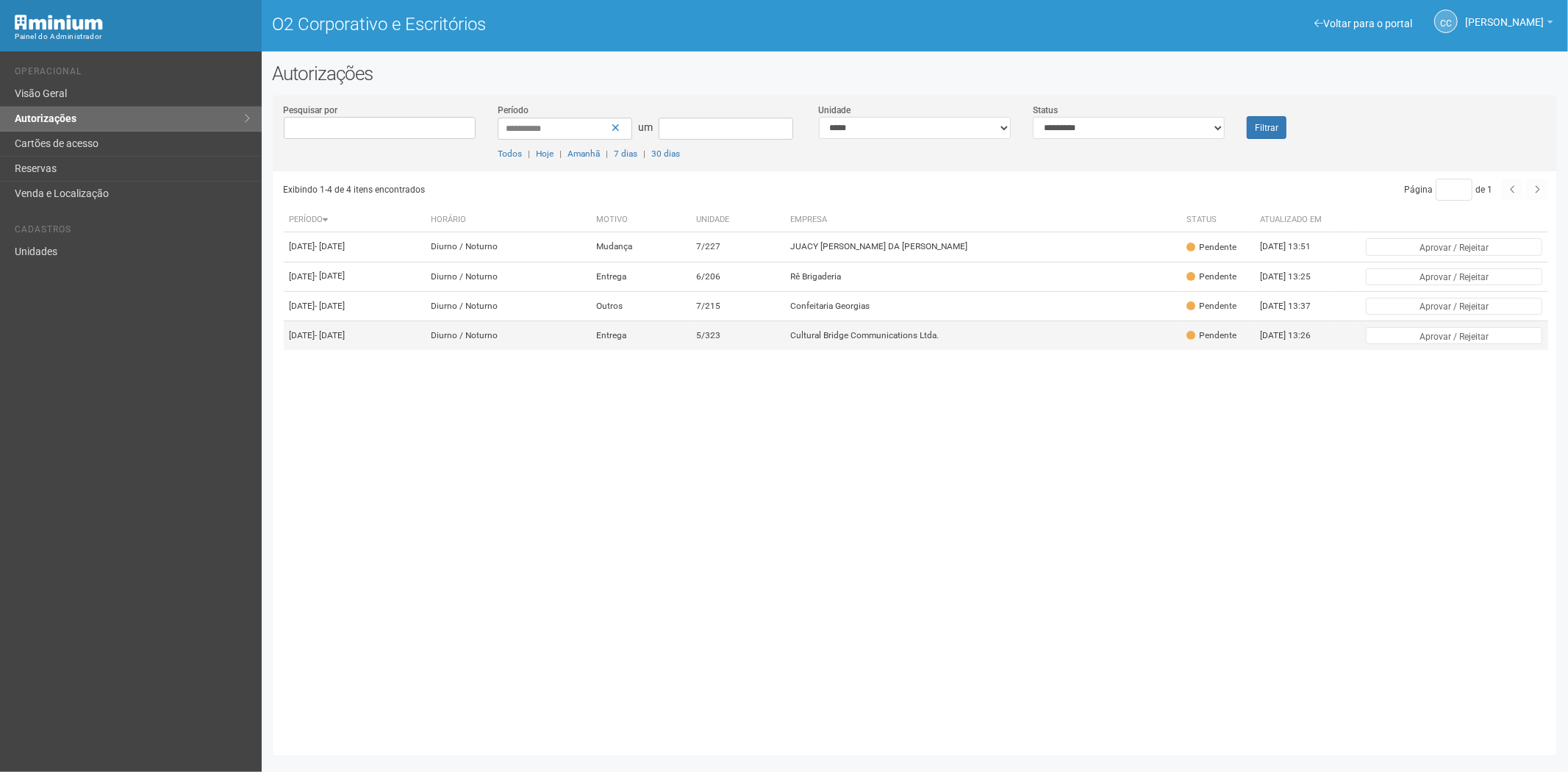
click at [863, 351] on td "Cultural Bridge Communications Ltda." at bounding box center [982, 336] width 396 height 30
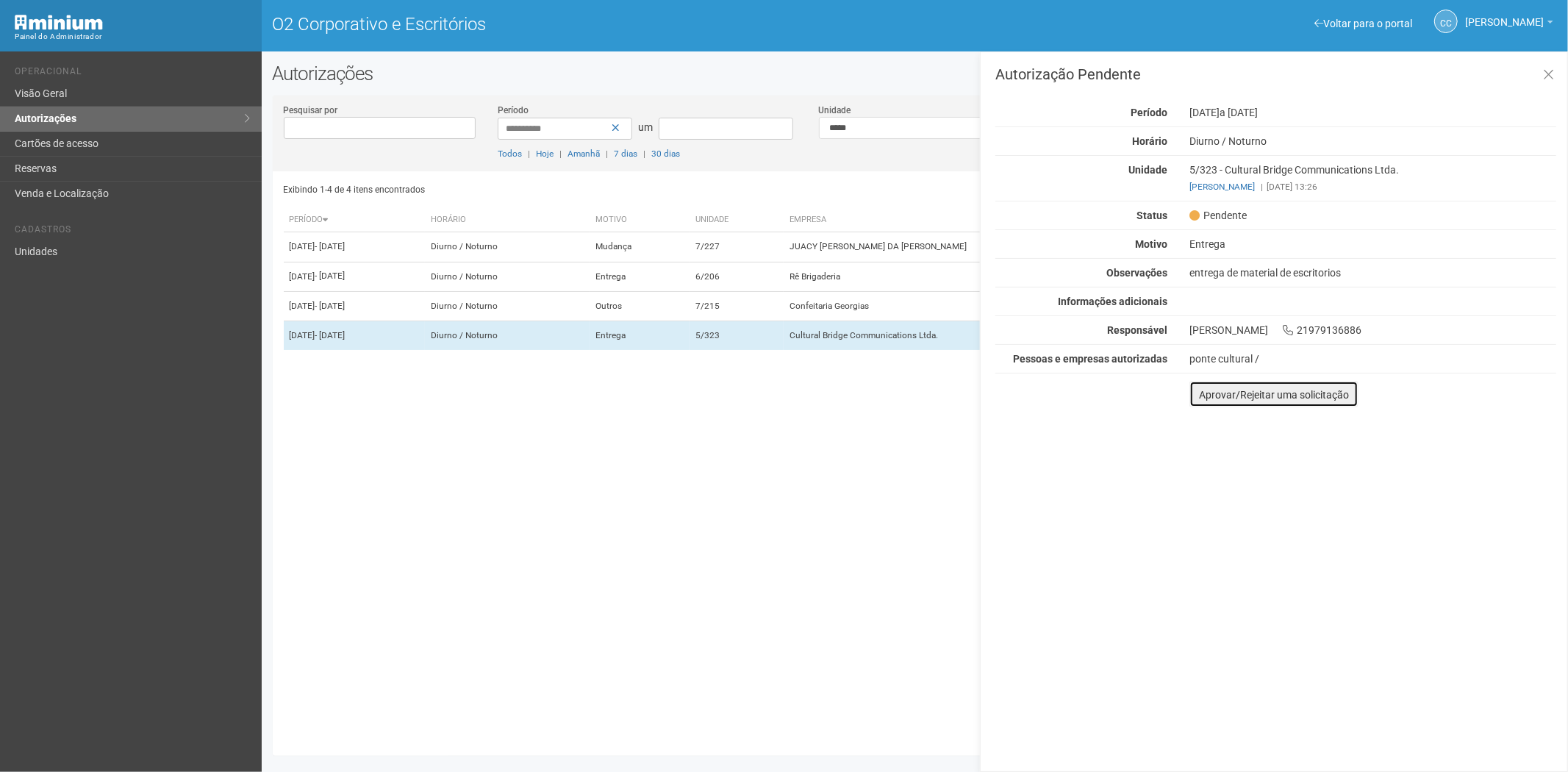
click at [1202, 398] on font "Aprovar/Rejeitar uma solicitação" at bounding box center [1274, 395] width 150 height 12
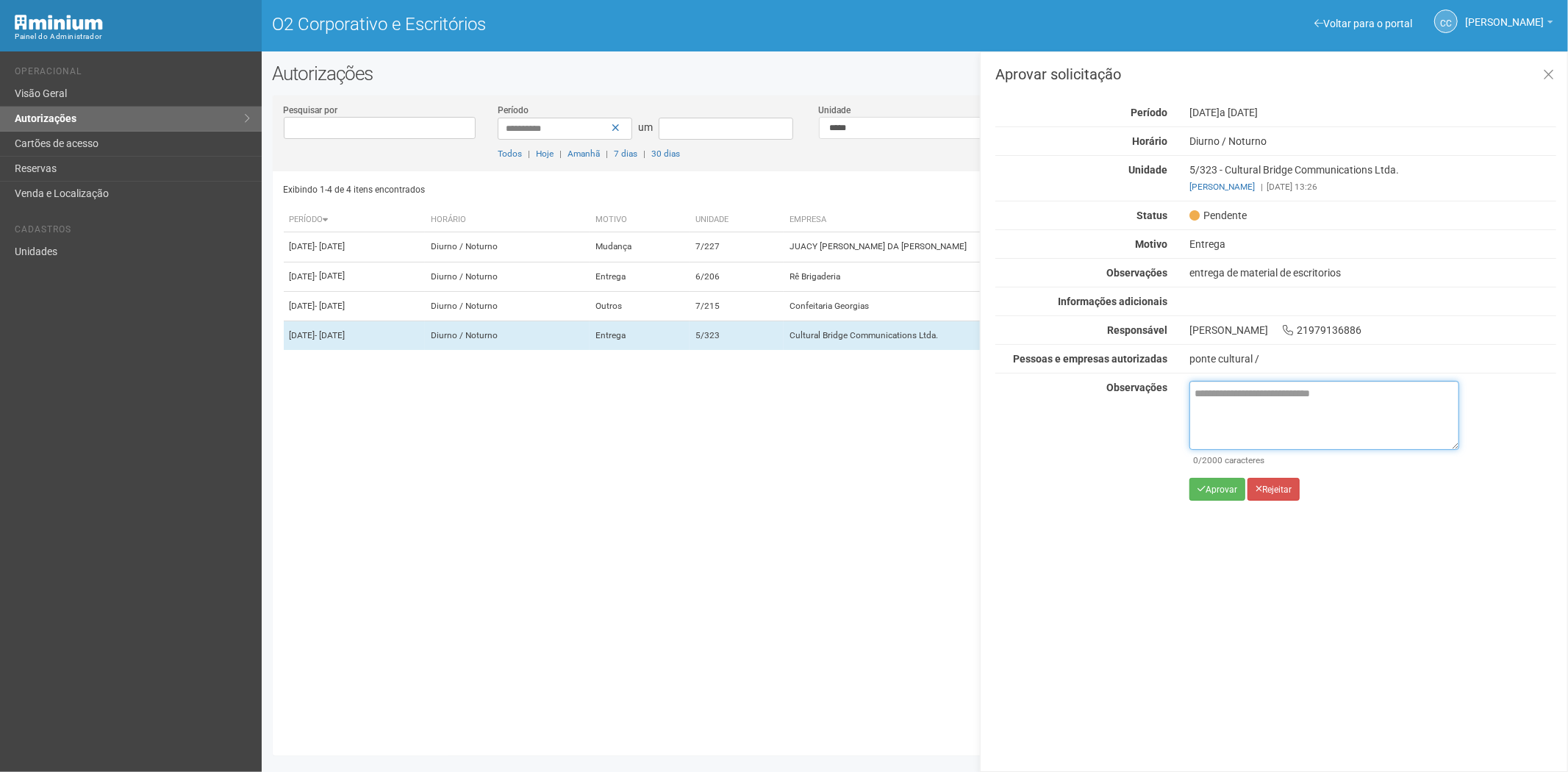
click at [1228, 407] on textarea at bounding box center [1324, 416] width 269 height 69
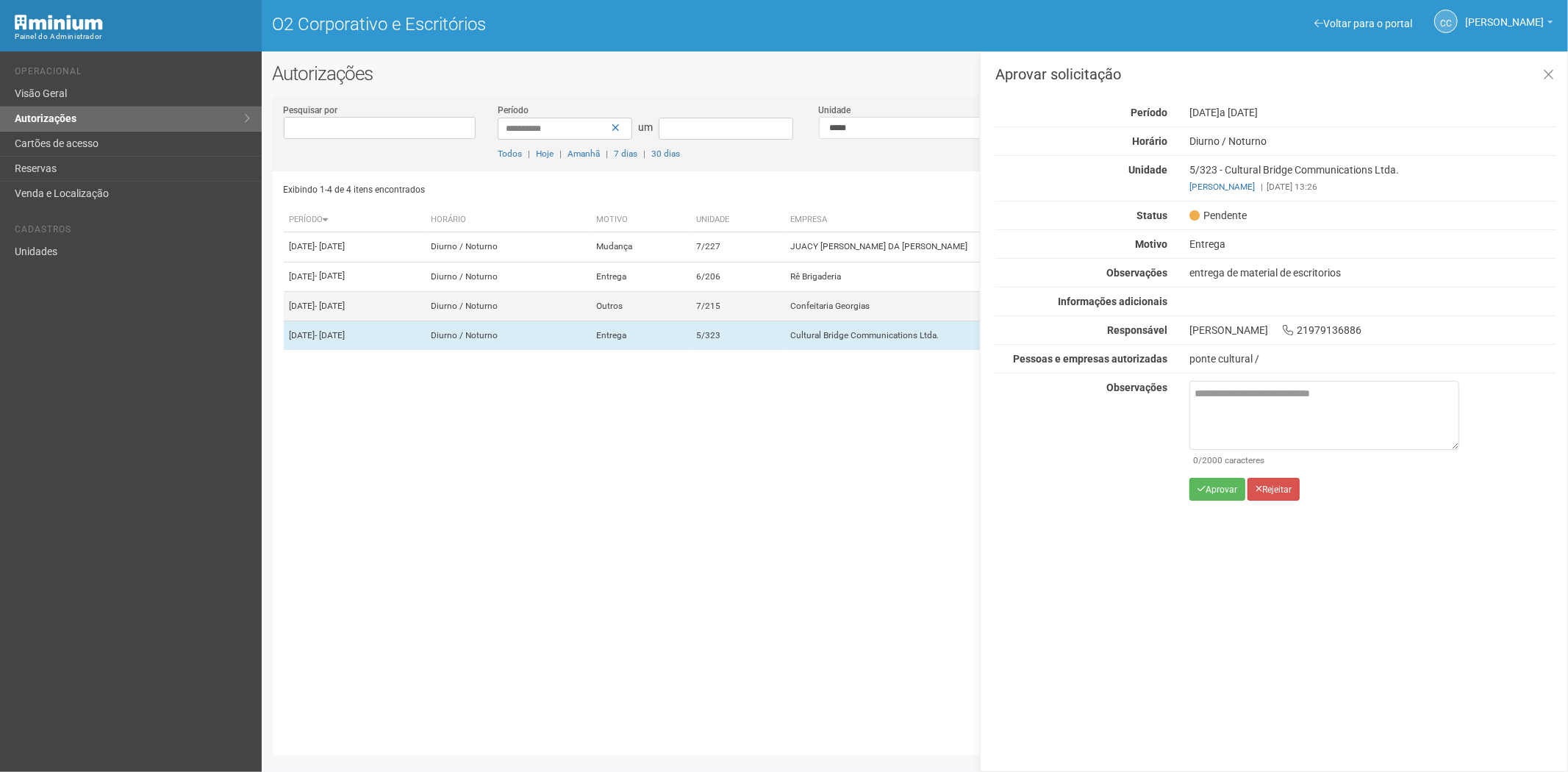
click at [910, 317] on td "Confeitaria Georgias" at bounding box center [982, 305] width 396 height 30
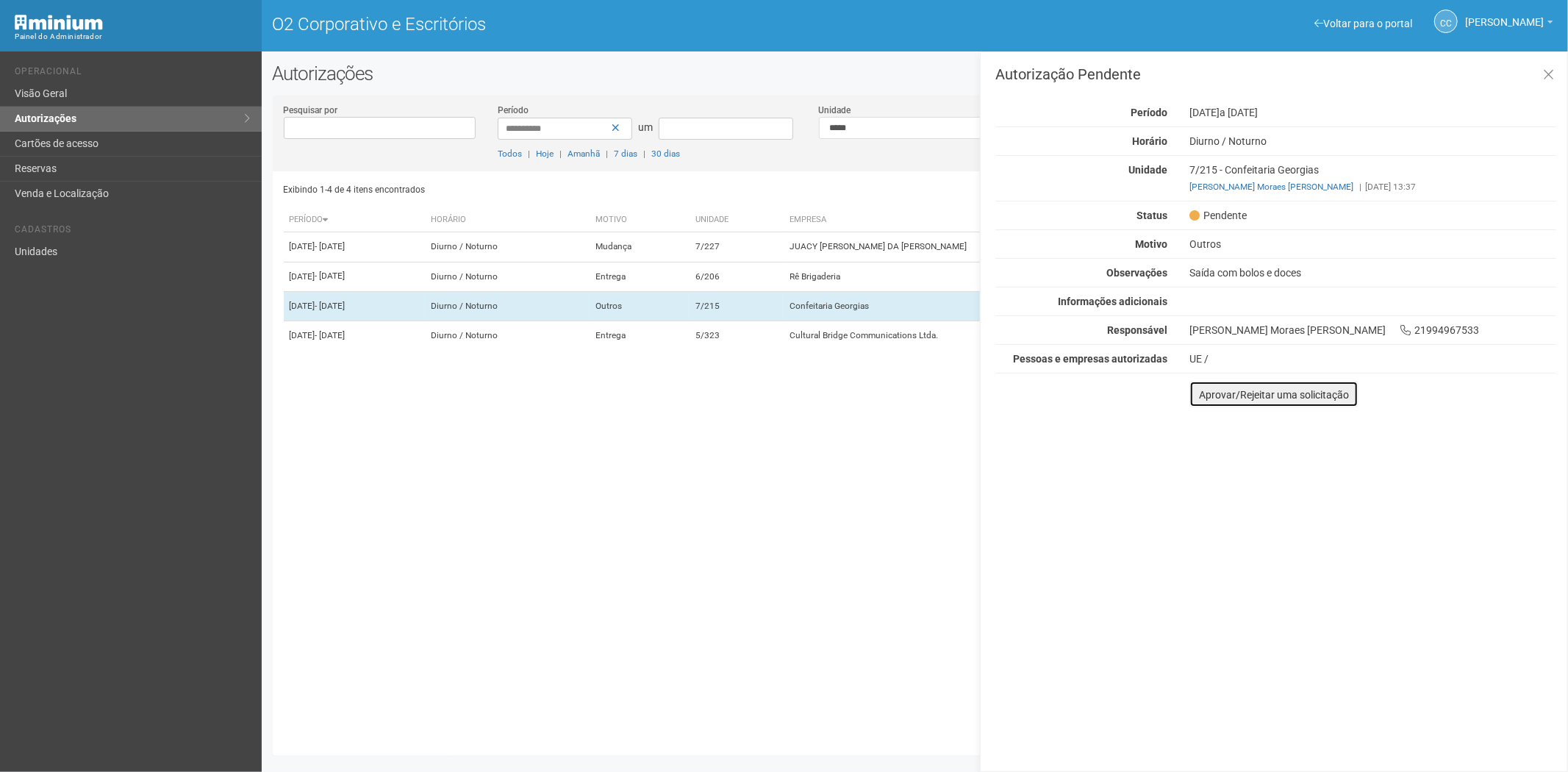
click at [1204, 397] on font "Aprovar/Rejeitar uma solicitação" at bounding box center [1274, 395] width 150 height 12
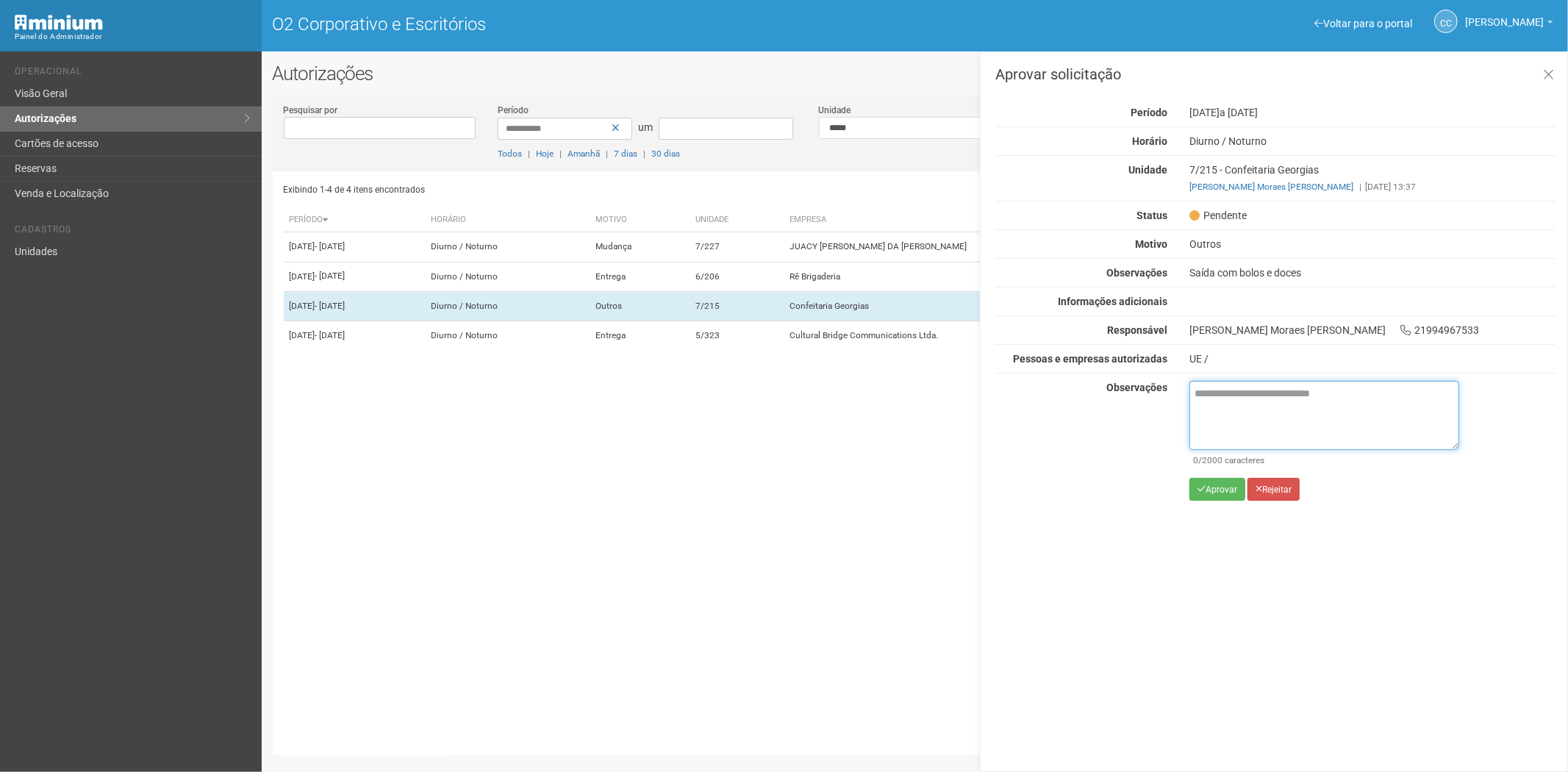
click at [1234, 408] on textarea at bounding box center [1324, 416] width 269 height 69
paste textarea "**********"
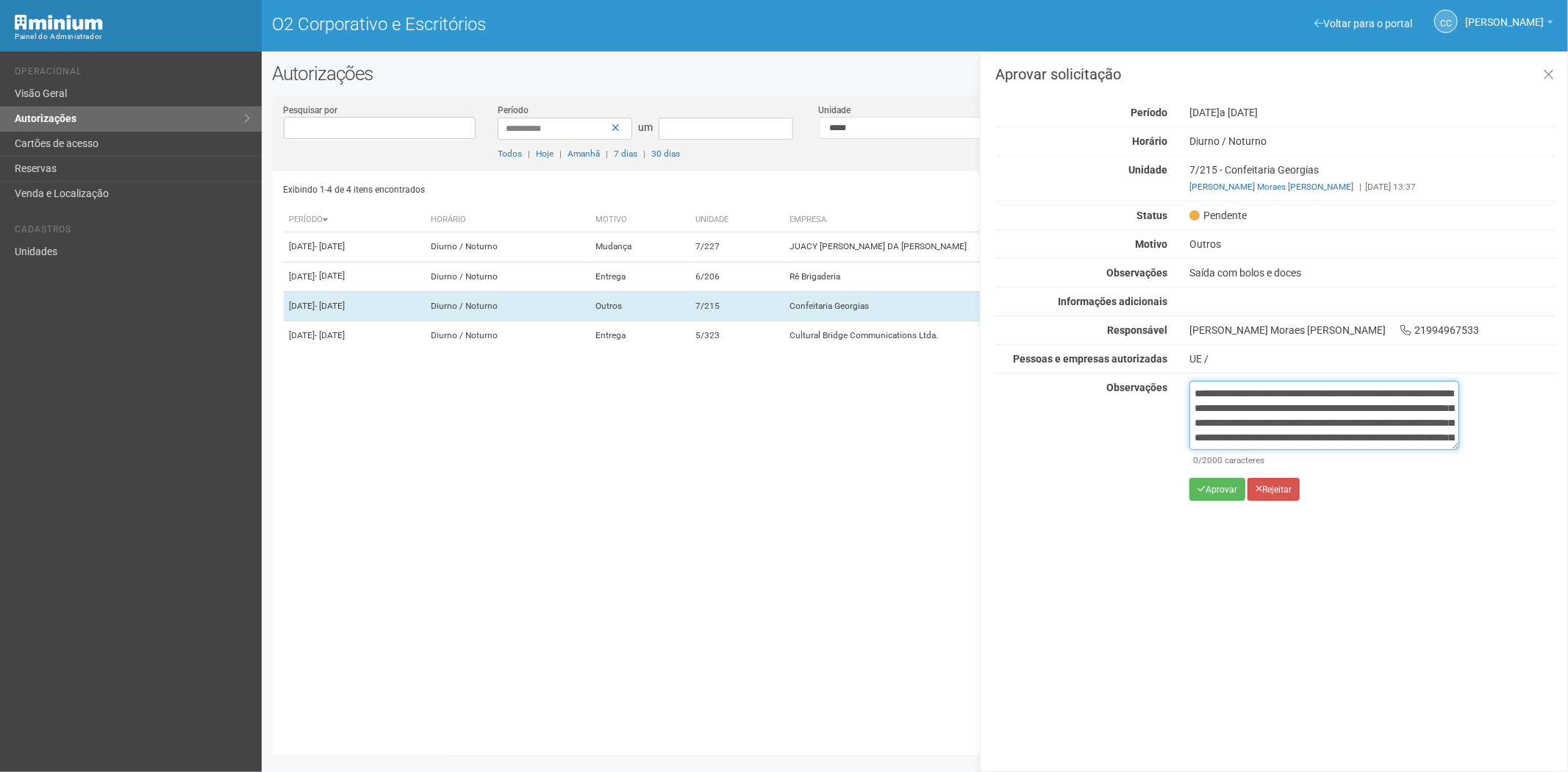
scroll to position [82, 0]
type textarea "**********"
click at [1221, 485] on font "Aprovar" at bounding box center [1222, 490] width 32 height 10
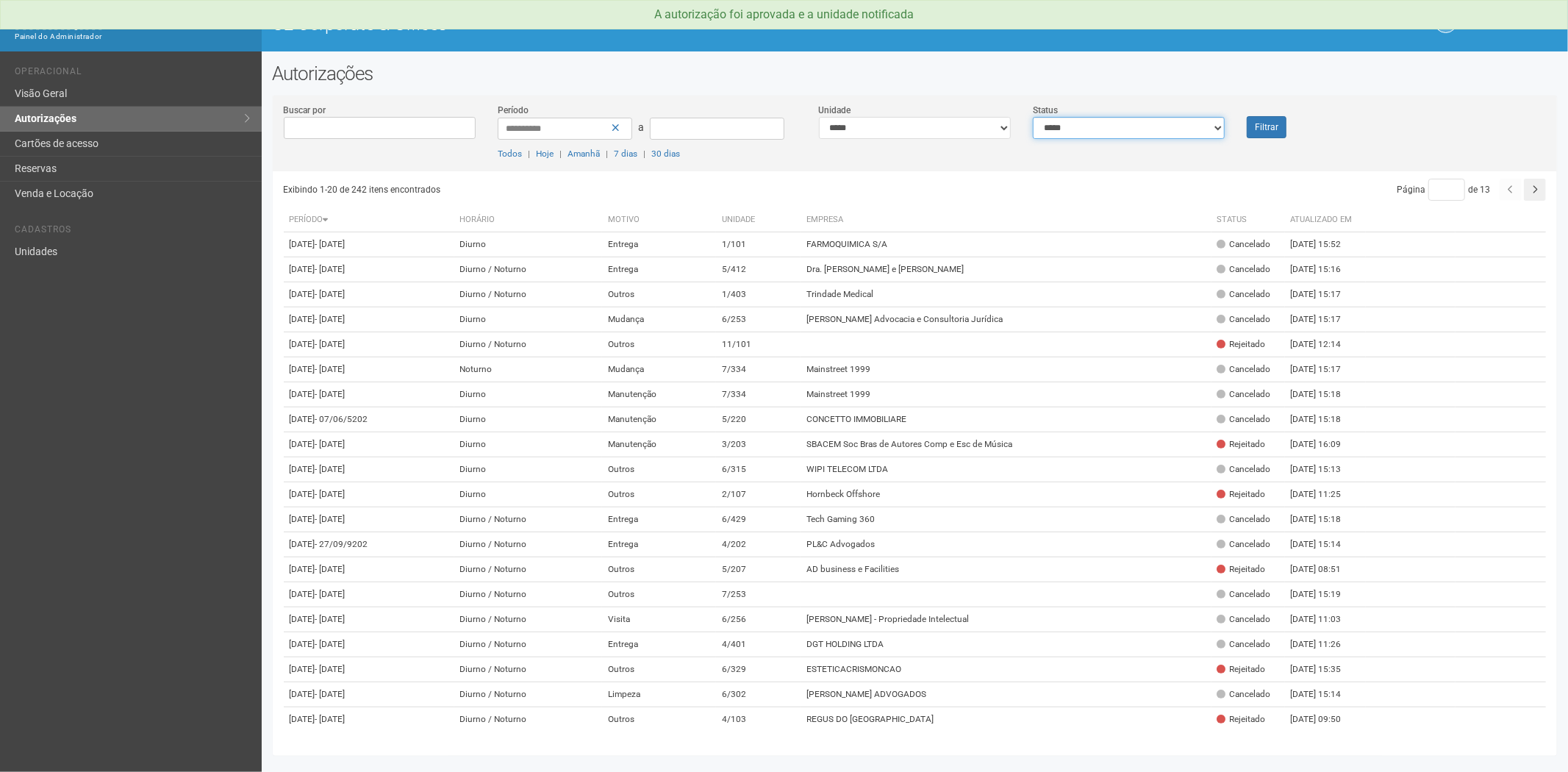
click at [1165, 128] on select "**********" at bounding box center [1129, 128] width 192 height 22
select select "*"
click at [1033, 117] on select "**********" at bounding box center [1129, 128] width 192 height 22
click at [1262, 134] on button "Filtrar" at bounding box center [1267, 128] width 40 height 22
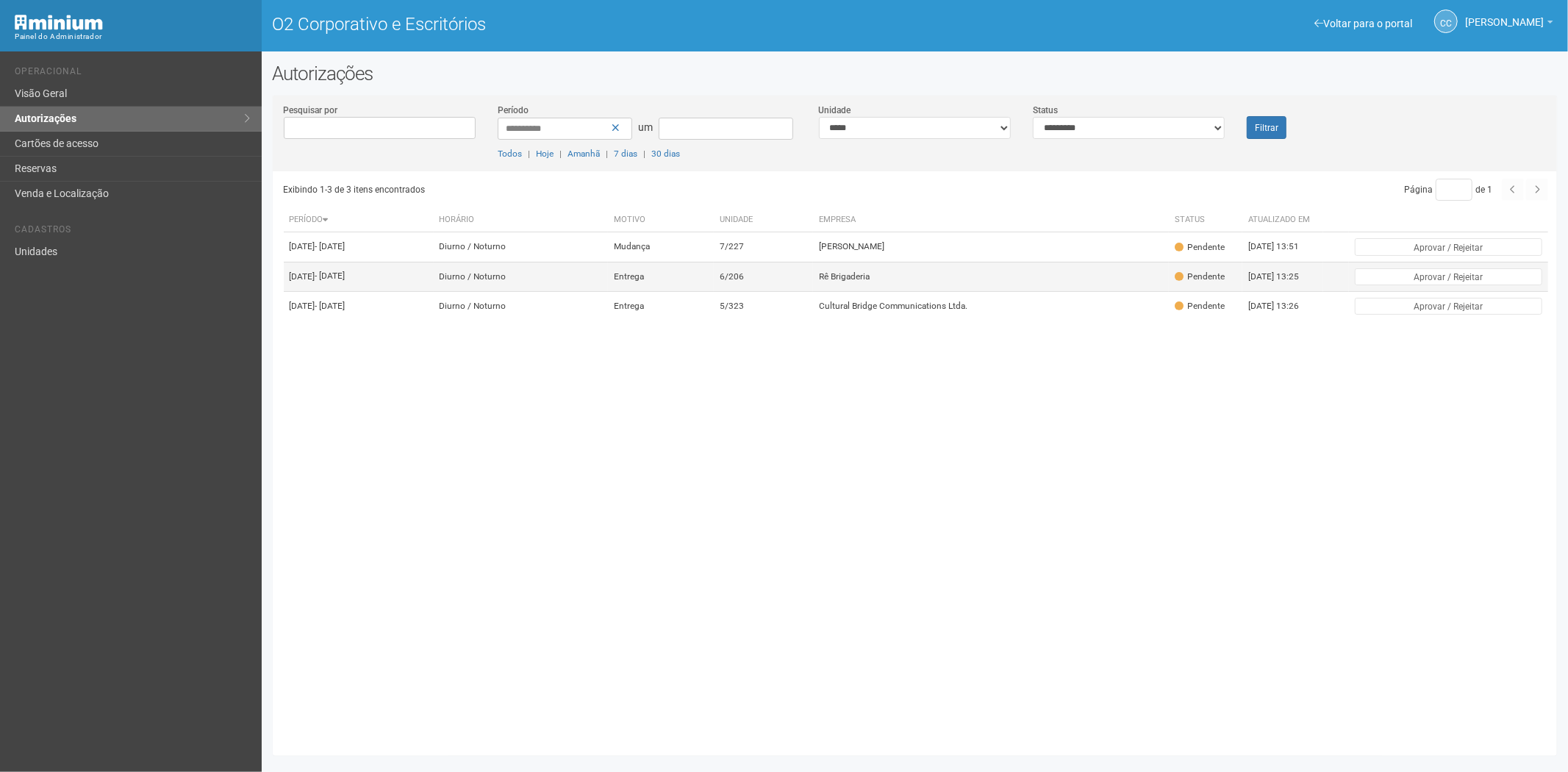
click at [870, 282] on font "Rê Brigaderia" at bounding box center [844, 276] width 51 height 10
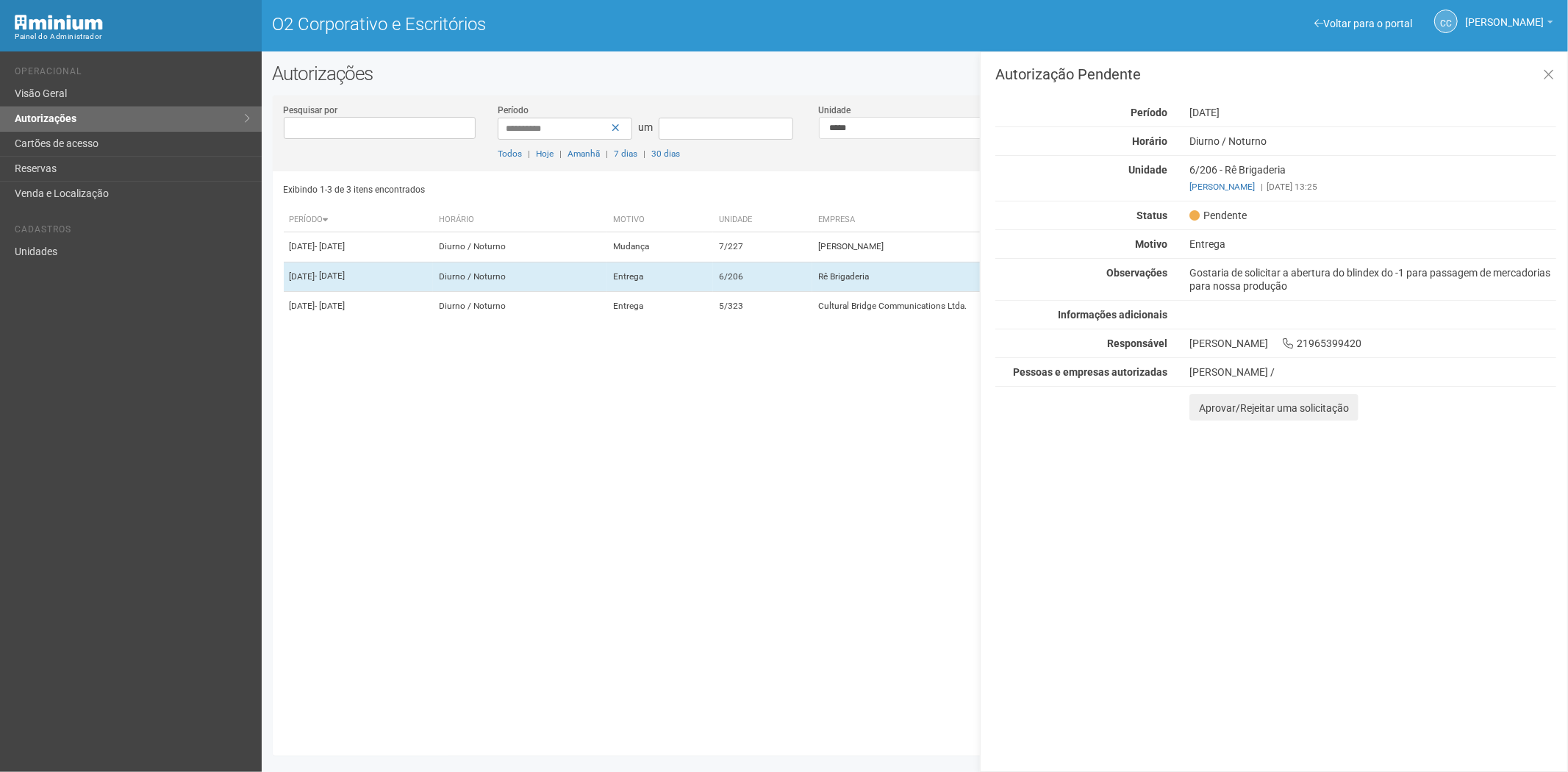
click at [1188, 415] on div "Aprovar/Rejeitar uma solicitação" at bounding box center [1373, 407] width 389 height 26
click at [1207, 412] on font "Aprovar/Rejeitar uma solicitação" at bounding box center [1274, 408] width 150 height 12
click at [1216, 416] on textarea at bounding box center [1324, 428] width 269 height 69
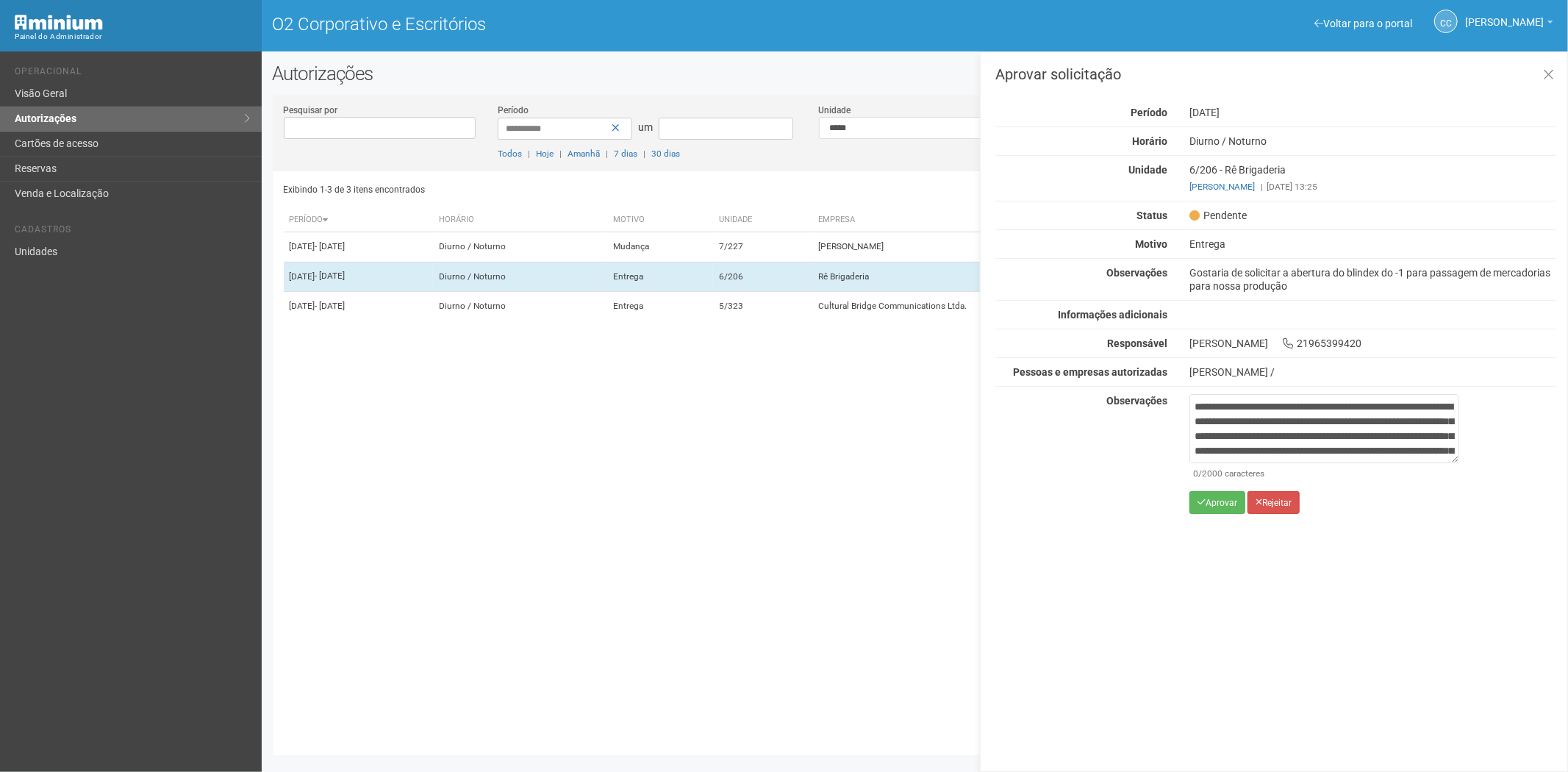
scroll to position [82, 0]
type textarea "**********"
click at [1211, 509] on button "Aprovar" at bounding box center [1217, 502] width 56 height 23
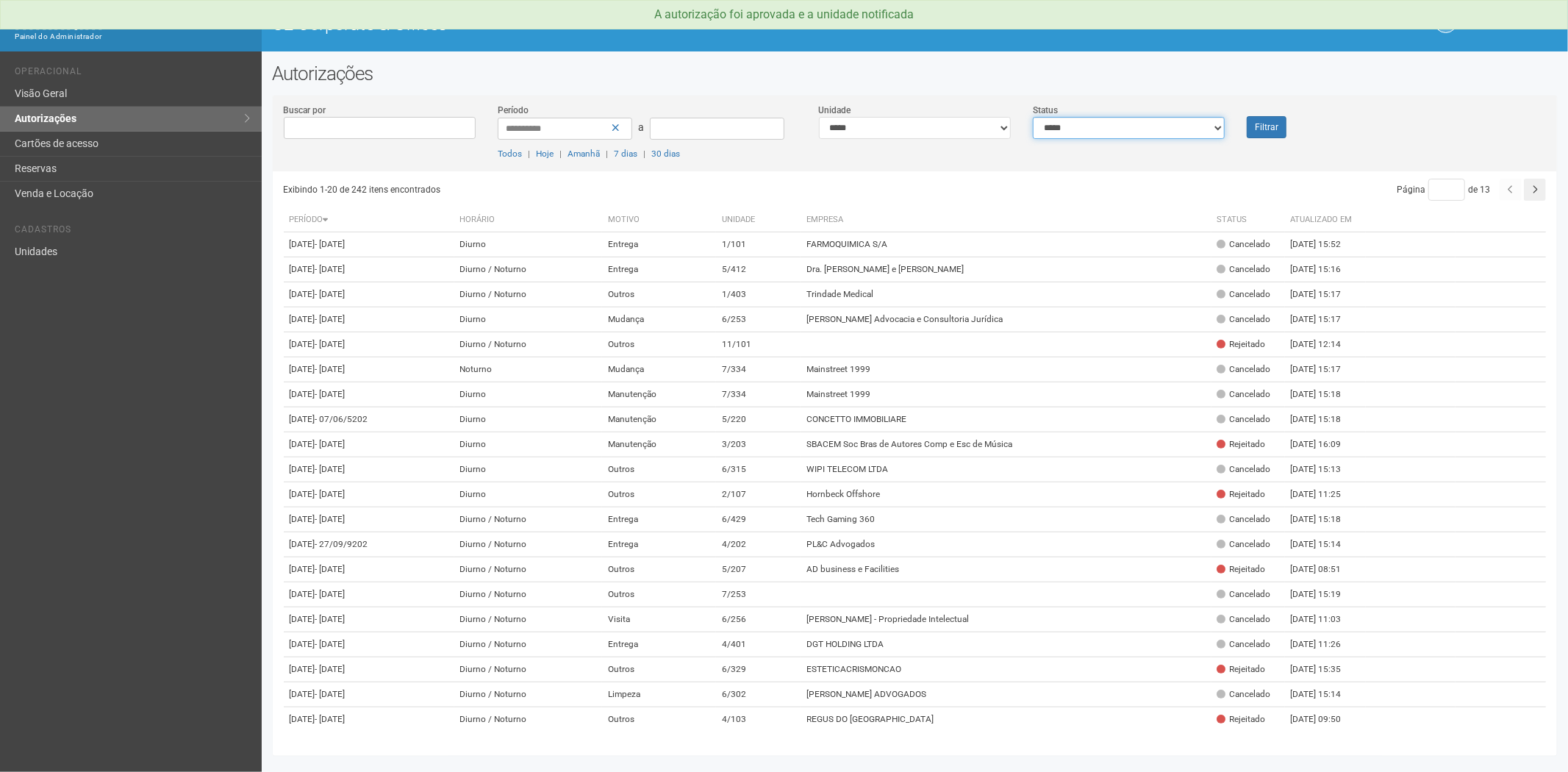
click at [1146, 129] on select "**********" at bounding box center [1129, 128] width 192 height 22
select select "*"
click at [1033, 117] on select "**********" at bounding box center [1129, 128] width 192 height 22
click at [1247, 133] on button "Filtrar" at bounding box center [1267, 128] width 40 height 22
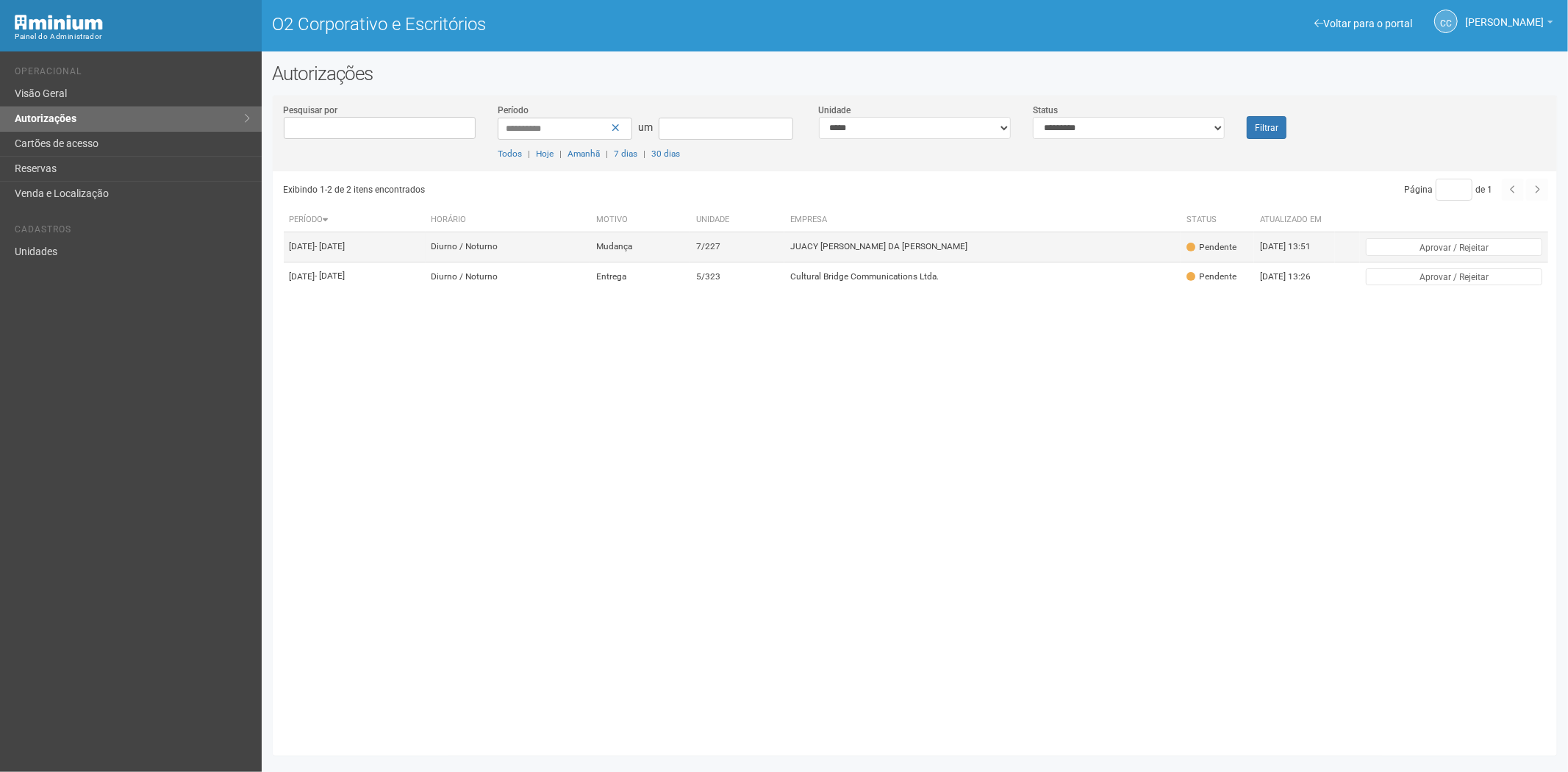
click at [954, 260] on td "JUACY [PERSON_NAME] DA [PERSON_NAME]" at bounding box center [982, 246] width 396 height 30
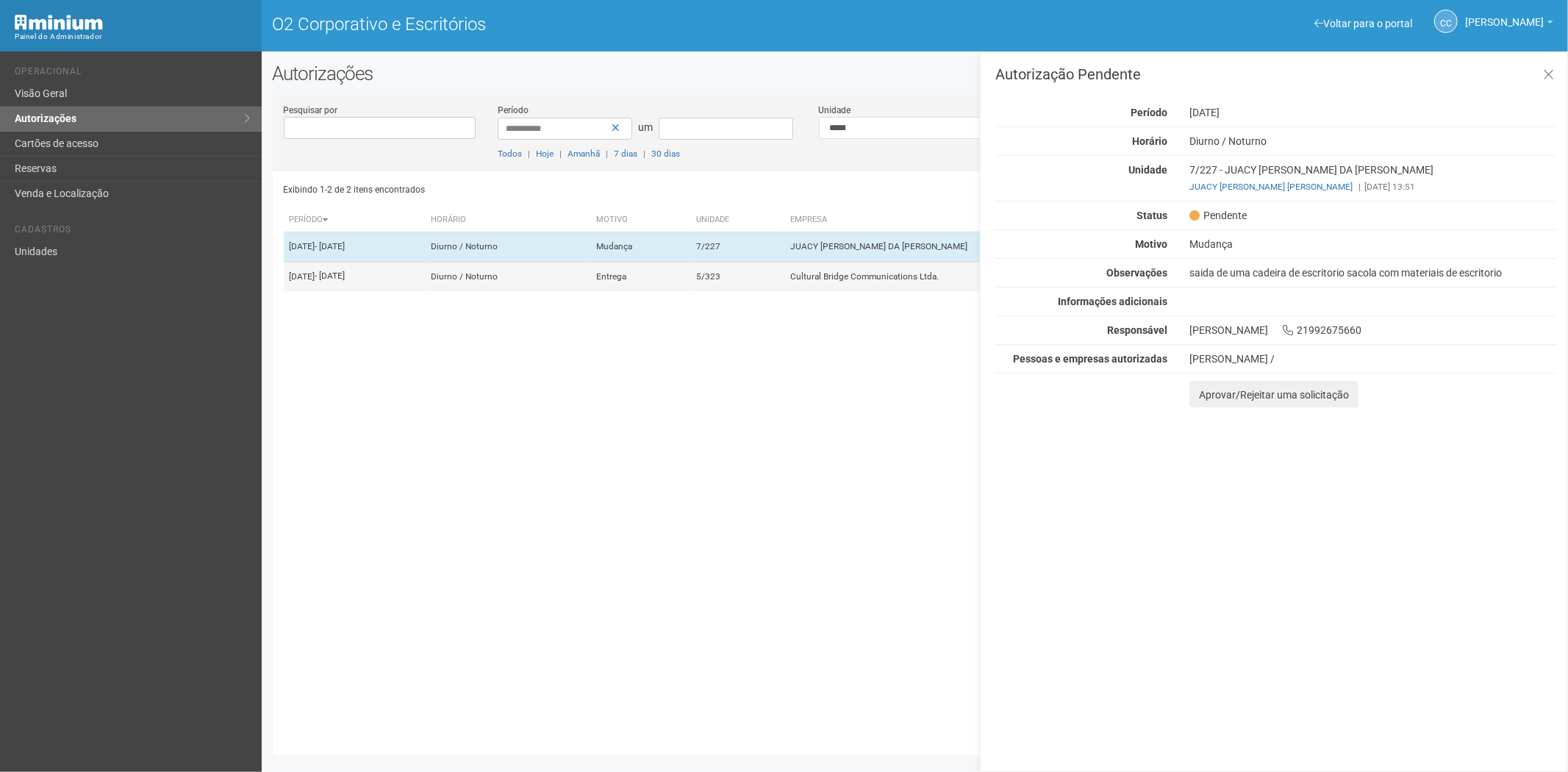
click at [907, 291] on td "Cultural Bridge Communications Ltda." at bounding box center [982, 276] width 396 height 30
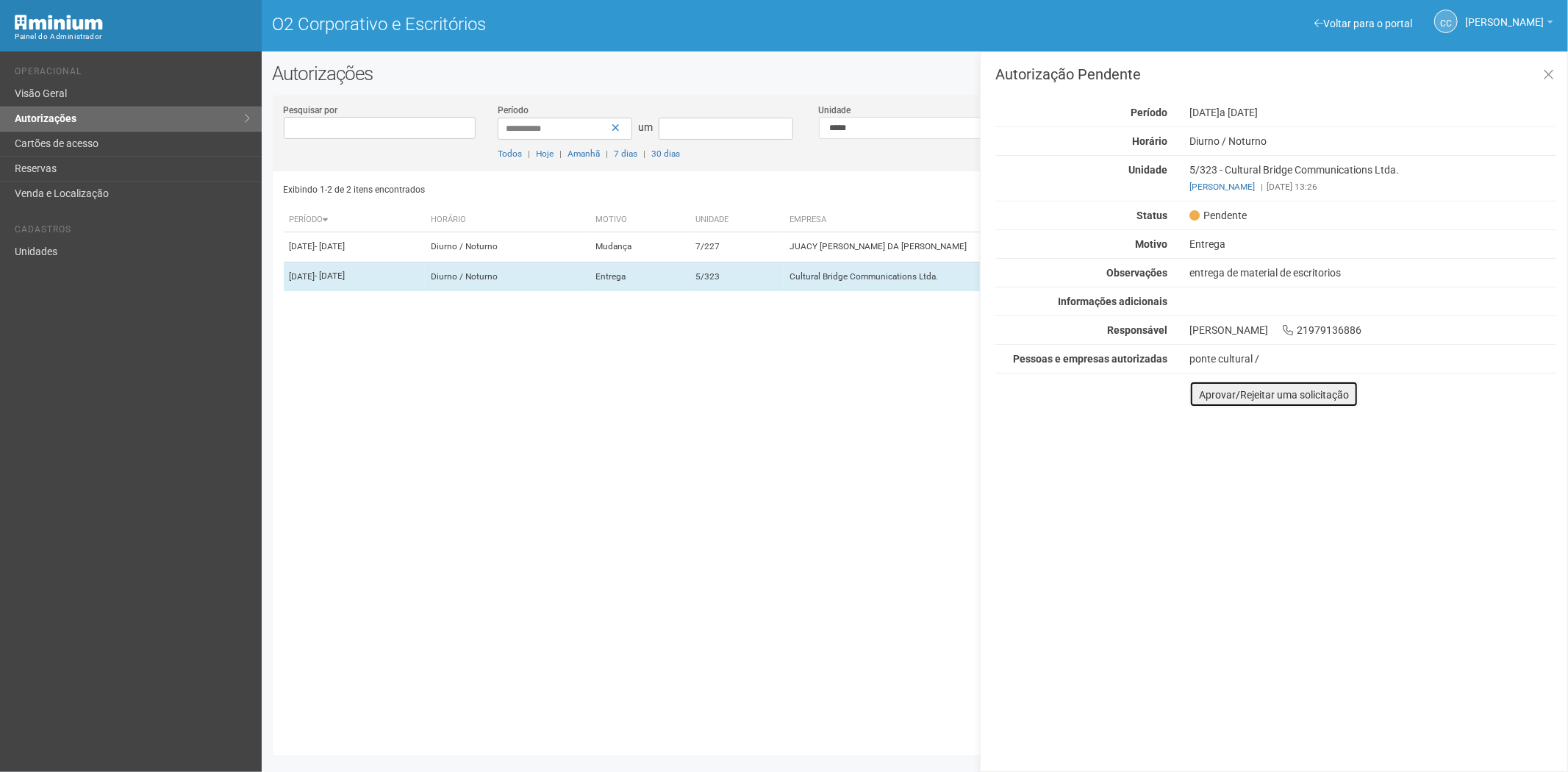
click at [1216, 397] on font "Aprovar/Rejeitar uma solicitação" at bounding box center [1274, 395] width 150 height 12
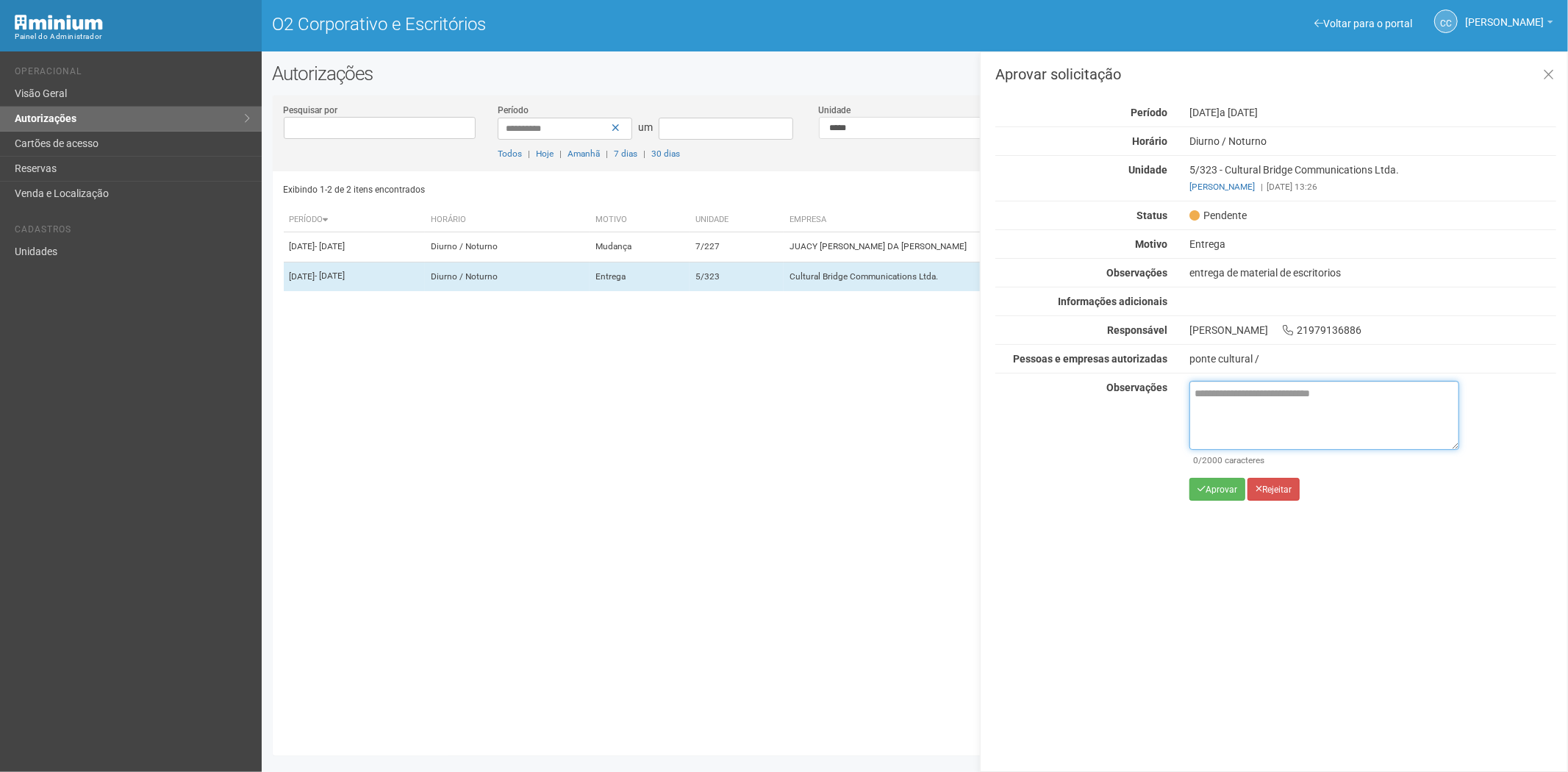
click at [1224, 407] on textarea at bounding box center [1324, 416] width 269 height 69
paste textarea "**********"
type textarea "**********"
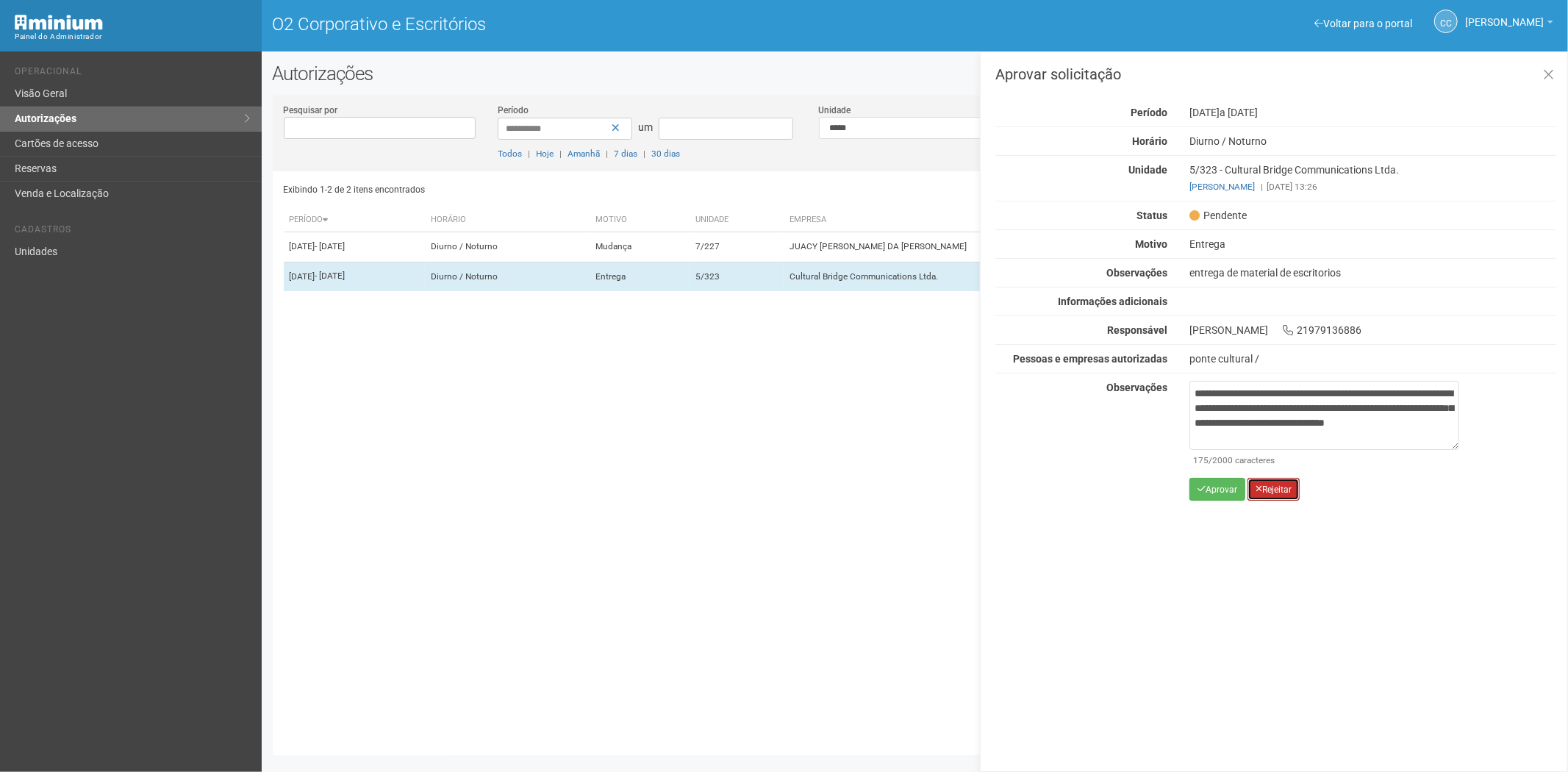
click at [1275, 491] on font "Rejeitar" at bounding box center [1277, 490] width 29 height 10
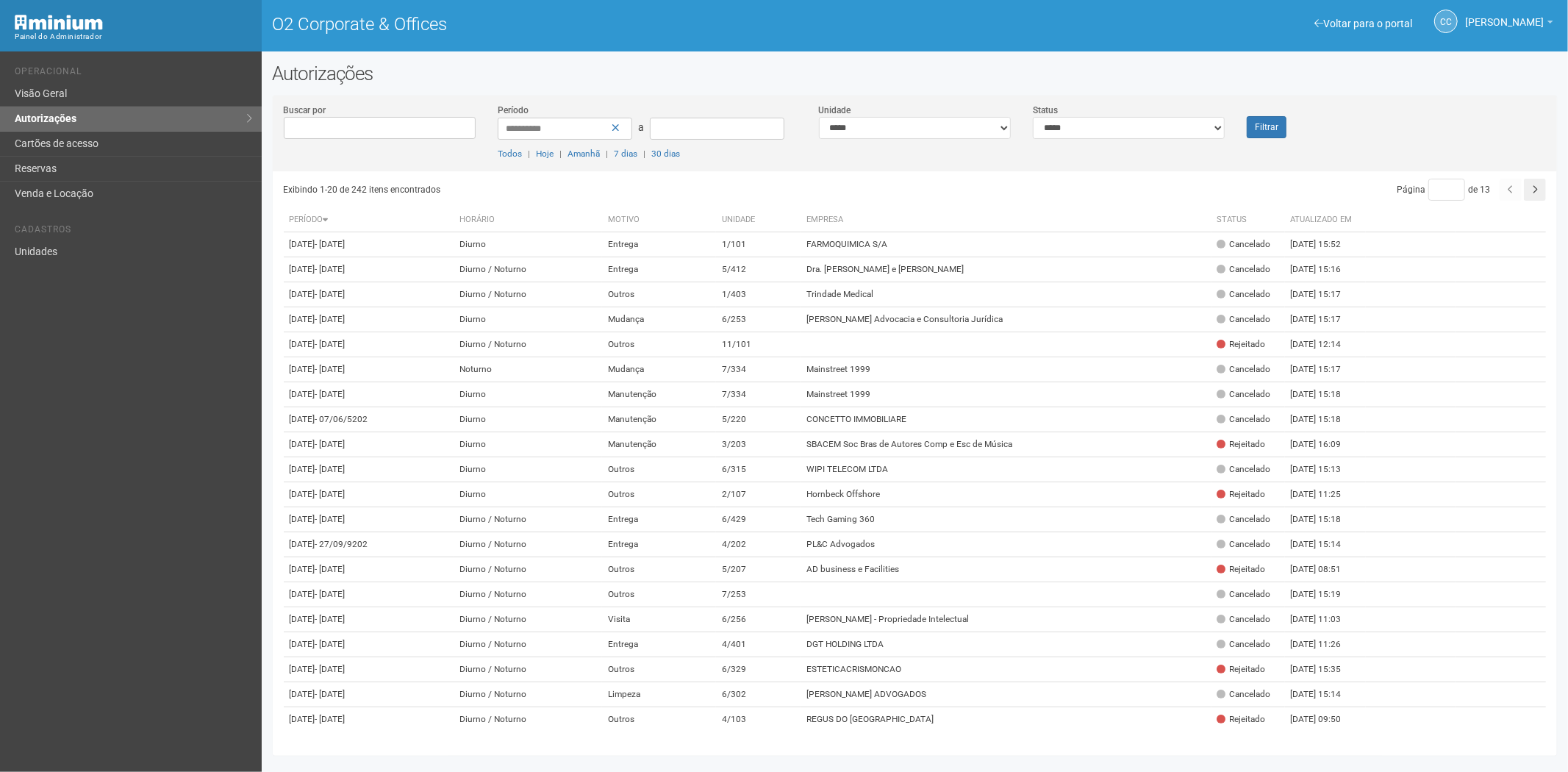
drag, startPoint x: 159, startPoint y: 483, endPoint x: 246, endPoint y: 3, distance: 487.8
click at [162, 476] on div "Voltar para o portal Operacional Visão Geral Autorizações Cartões de acesso Res…" at bounding box center [131, 412] width 261 height 721
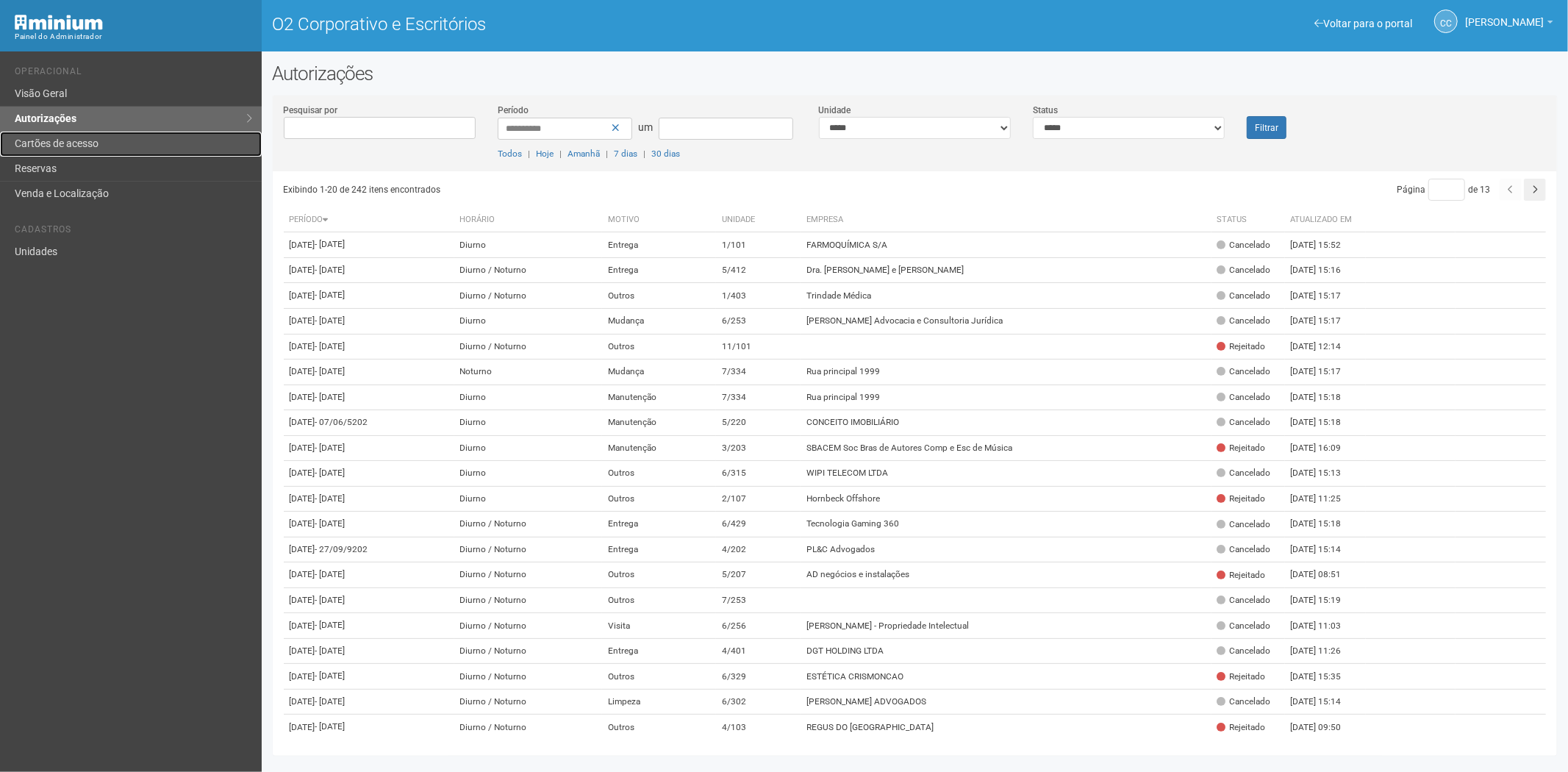
click at [96, 136] on link "Cartões de acesso" at bounding box center [131, 144] width 261 height 25
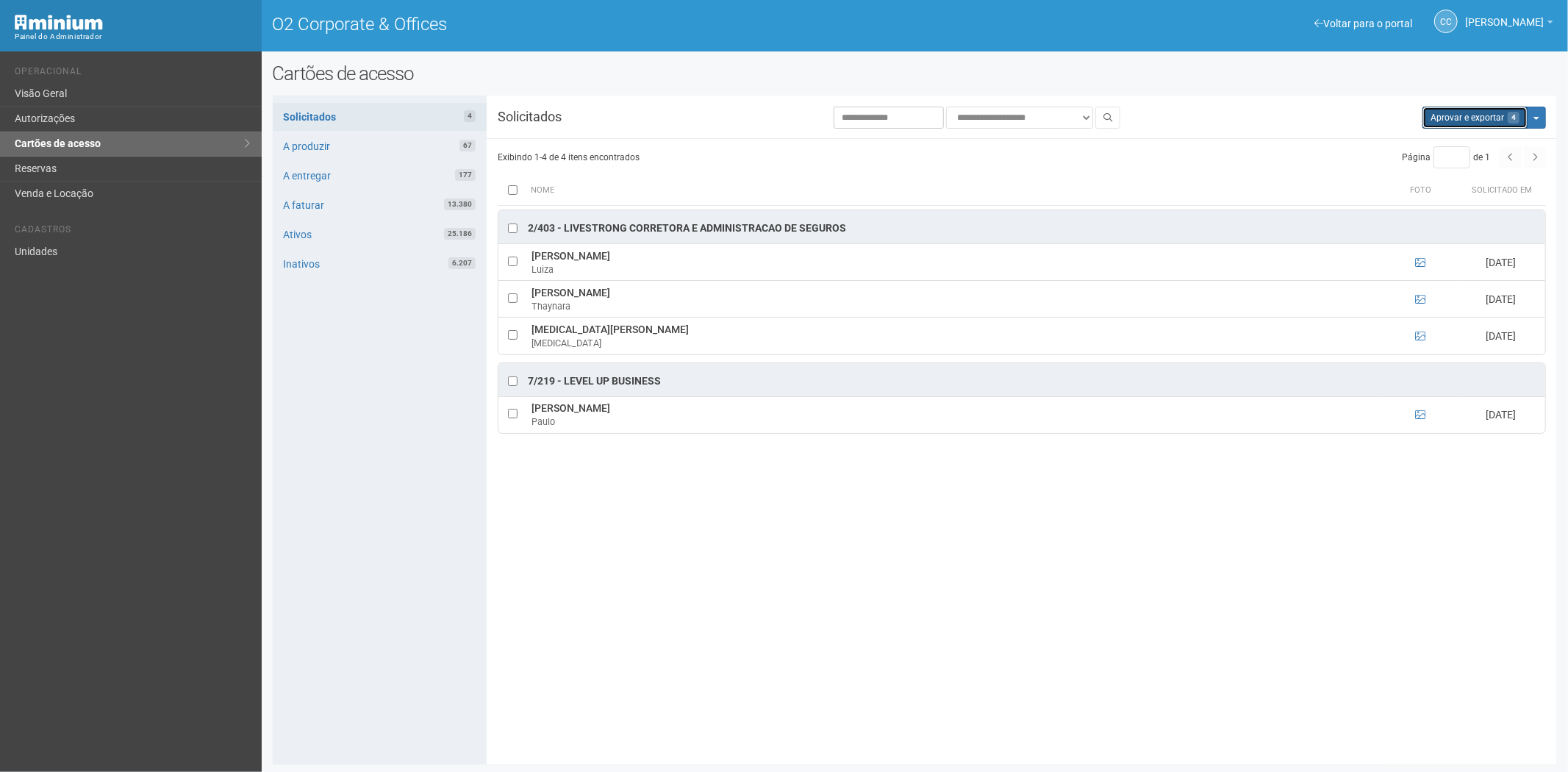
click at [1434, 118] on button "Aprovar e exportar 4" at bounding box center [1476, 118] width 105 height 22
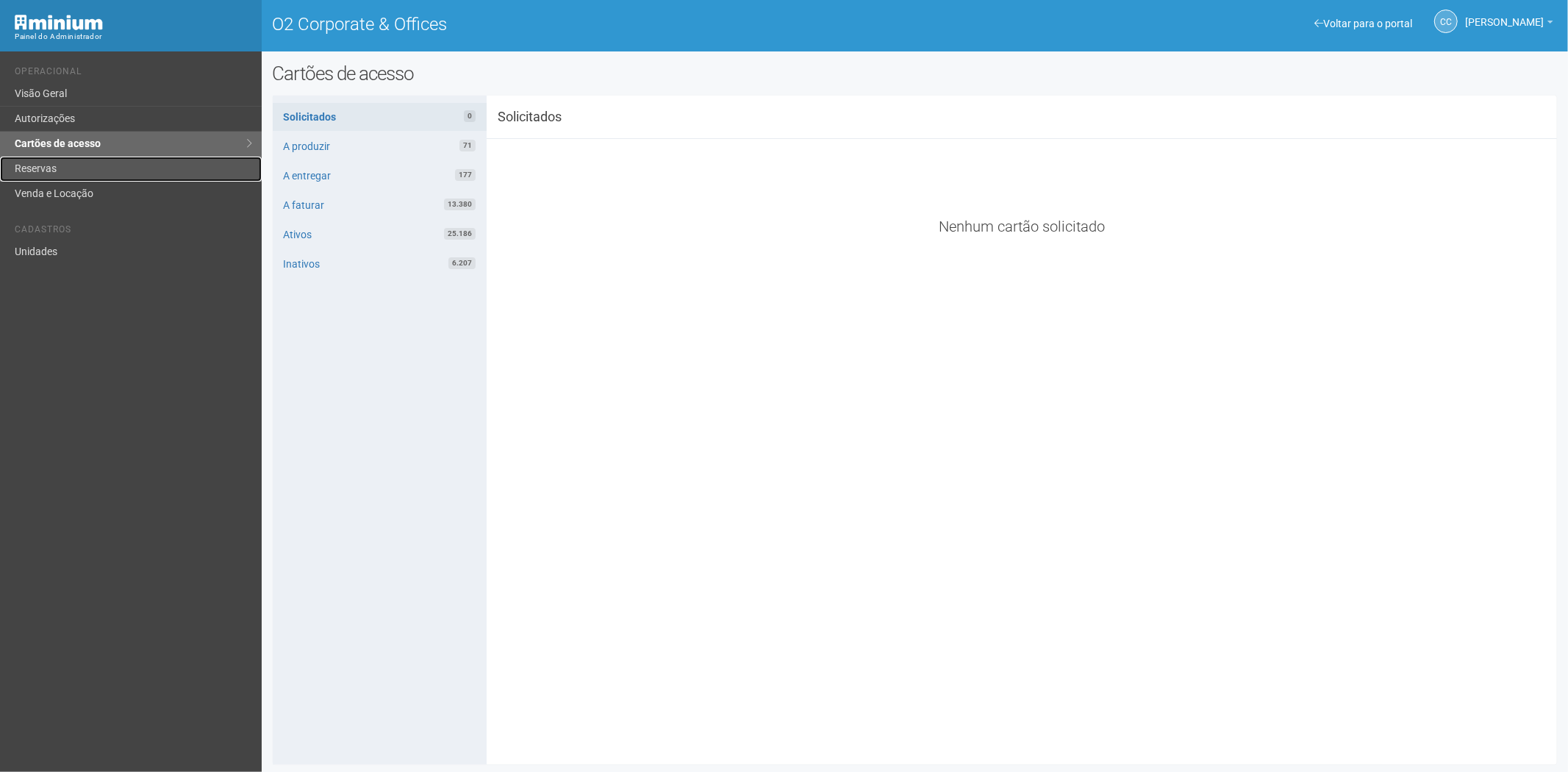
click at [137, 167] on link "Reservas" at bounding box center [131, 168] width 261 height 25
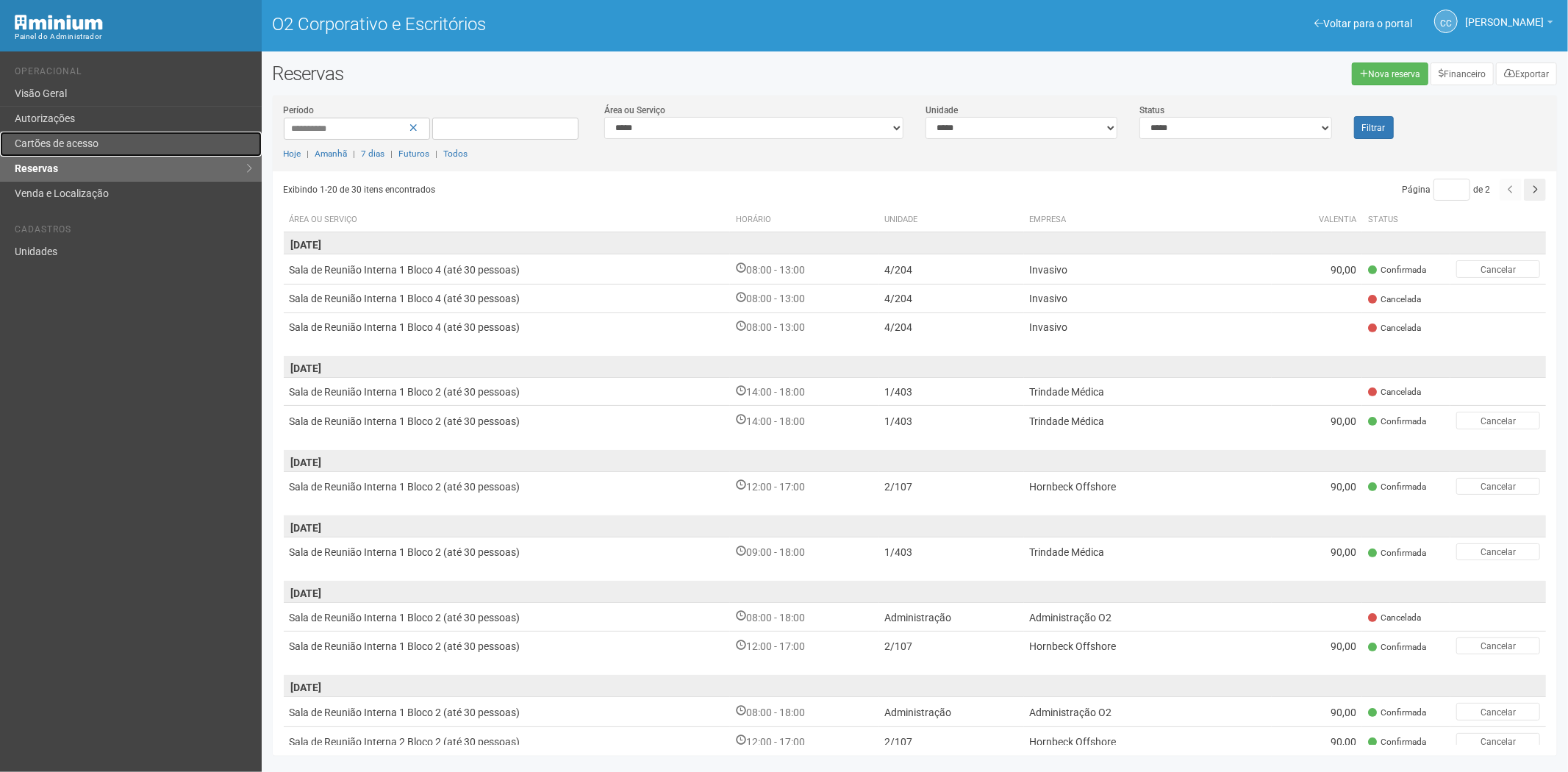
click at [67, 136] on link "Cartões de acesso" at bounding box center [131, 144] width 261 height 25
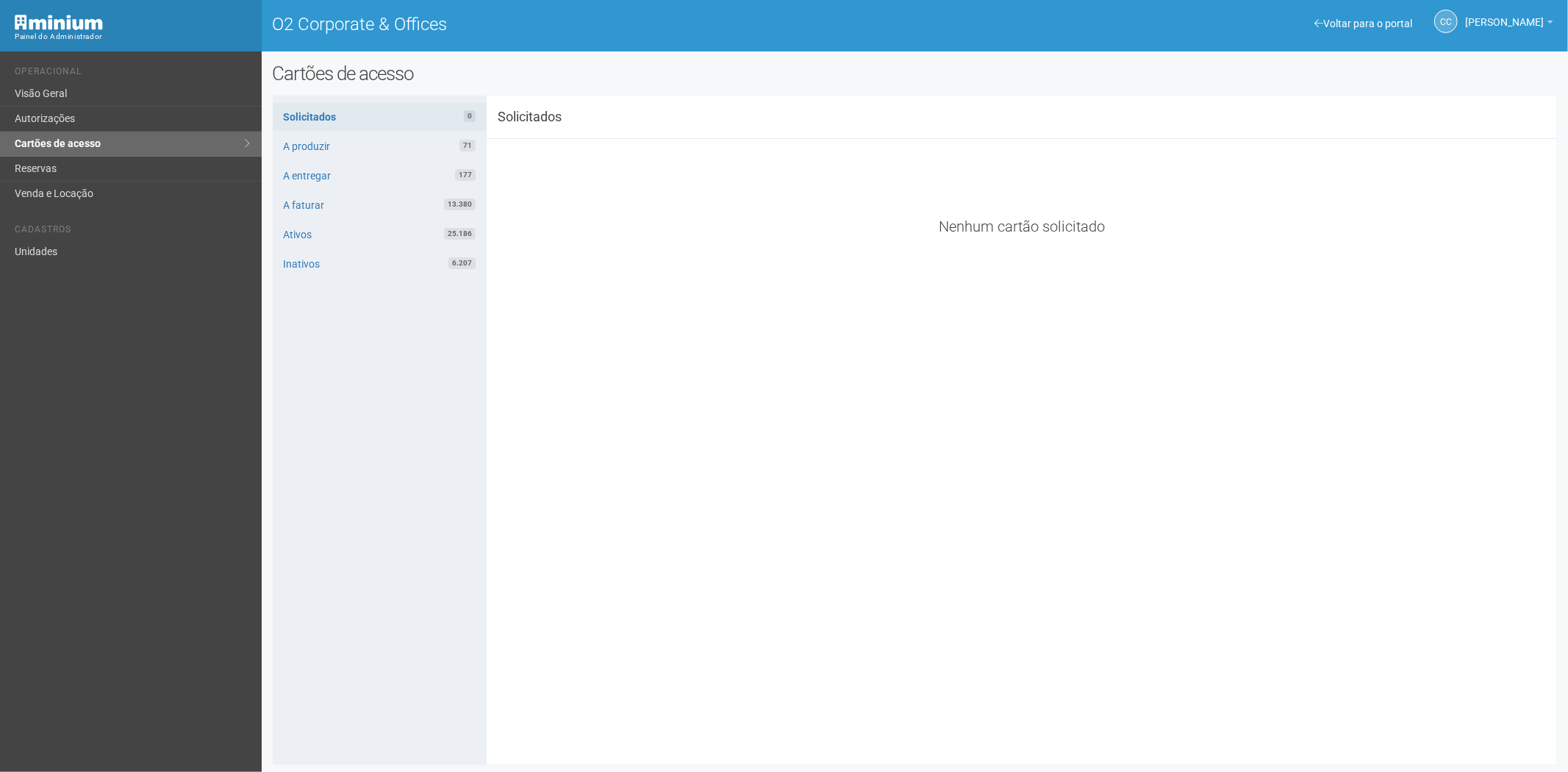
drag, startPoint x: 586, startPoint y: 344, endPoint x: 585, endPoint y: 325, distance: 19.0
click at [586, 336] on div "**********" at bounding box center [915, 431] width 1285 height 648
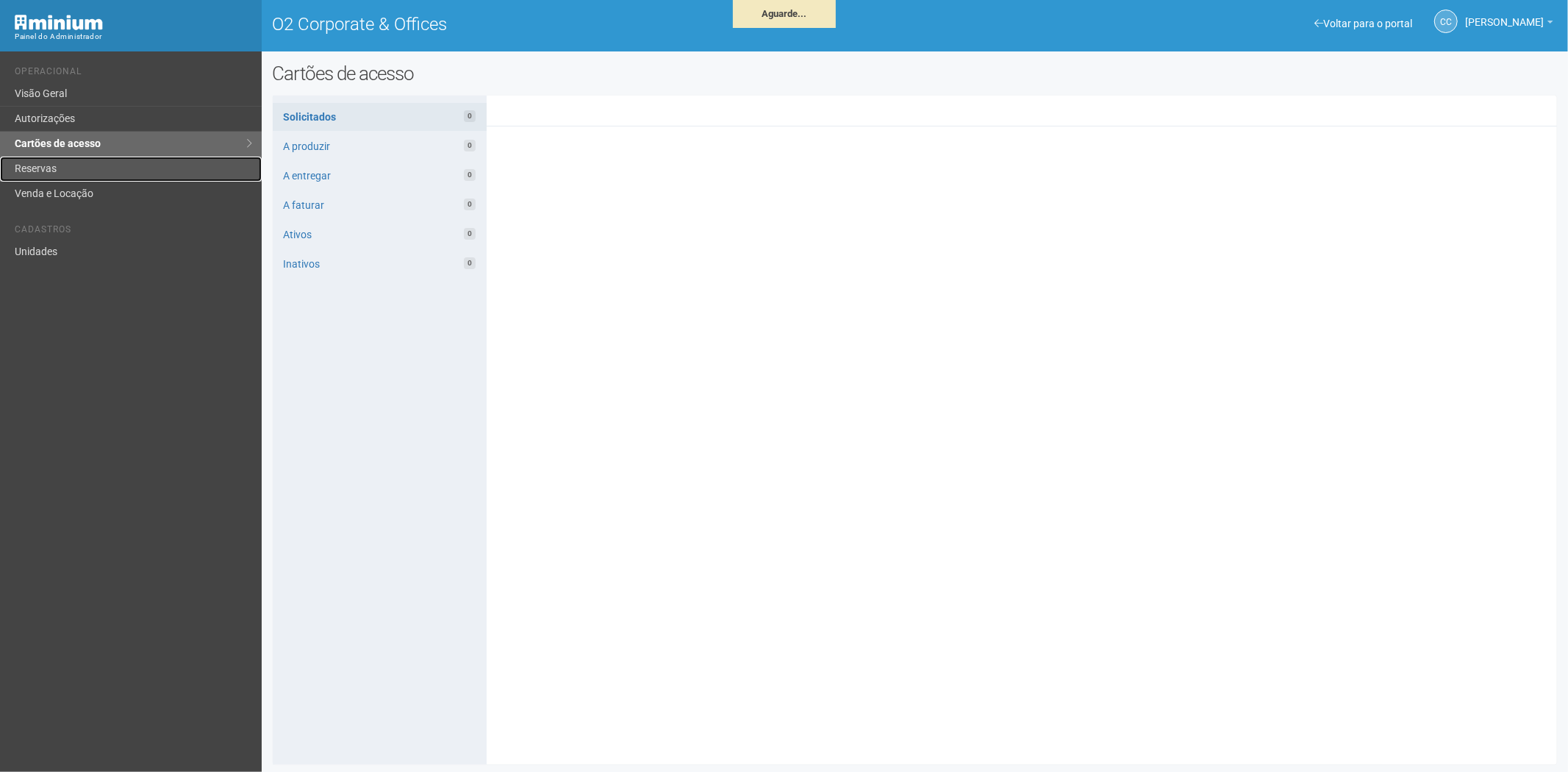
click at [57, 170] on link "Reservas" at bounding box center [131, 168] width 261 height 25
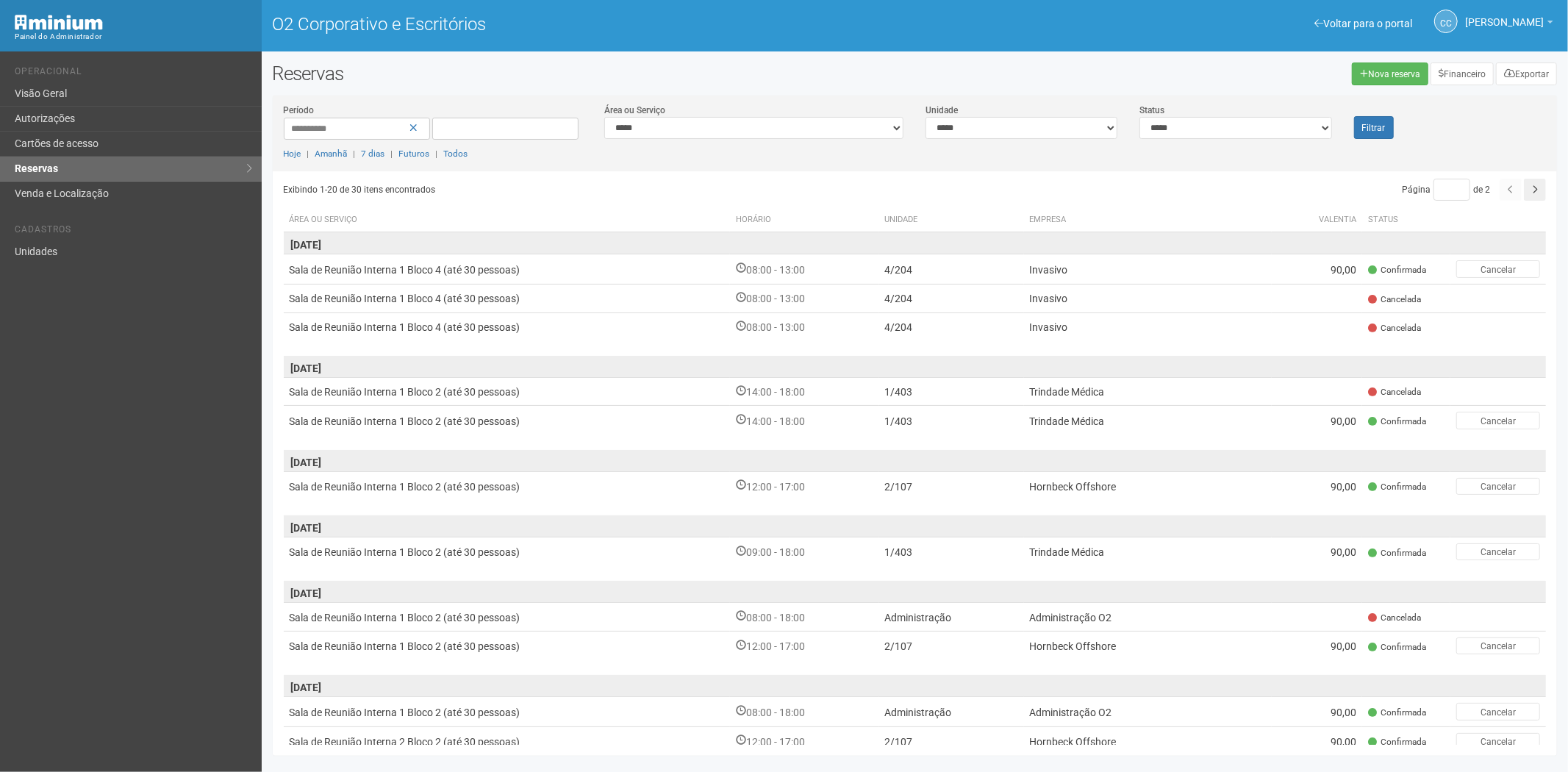
drag, startPoint x: 112, startPoint y: 516, endPoint x: 121, endPoint y: 488, distance: 29.4
click at [115, 506] on div "Voltar para o portal Operacional Visão Geral Autorizações Cartões de acesso Res…" at bounding box center [131, 412] width 261 height 721
click at [94, 151] on link "Cartões de acesso" at bounding box center [131, 144] width 261 height 25
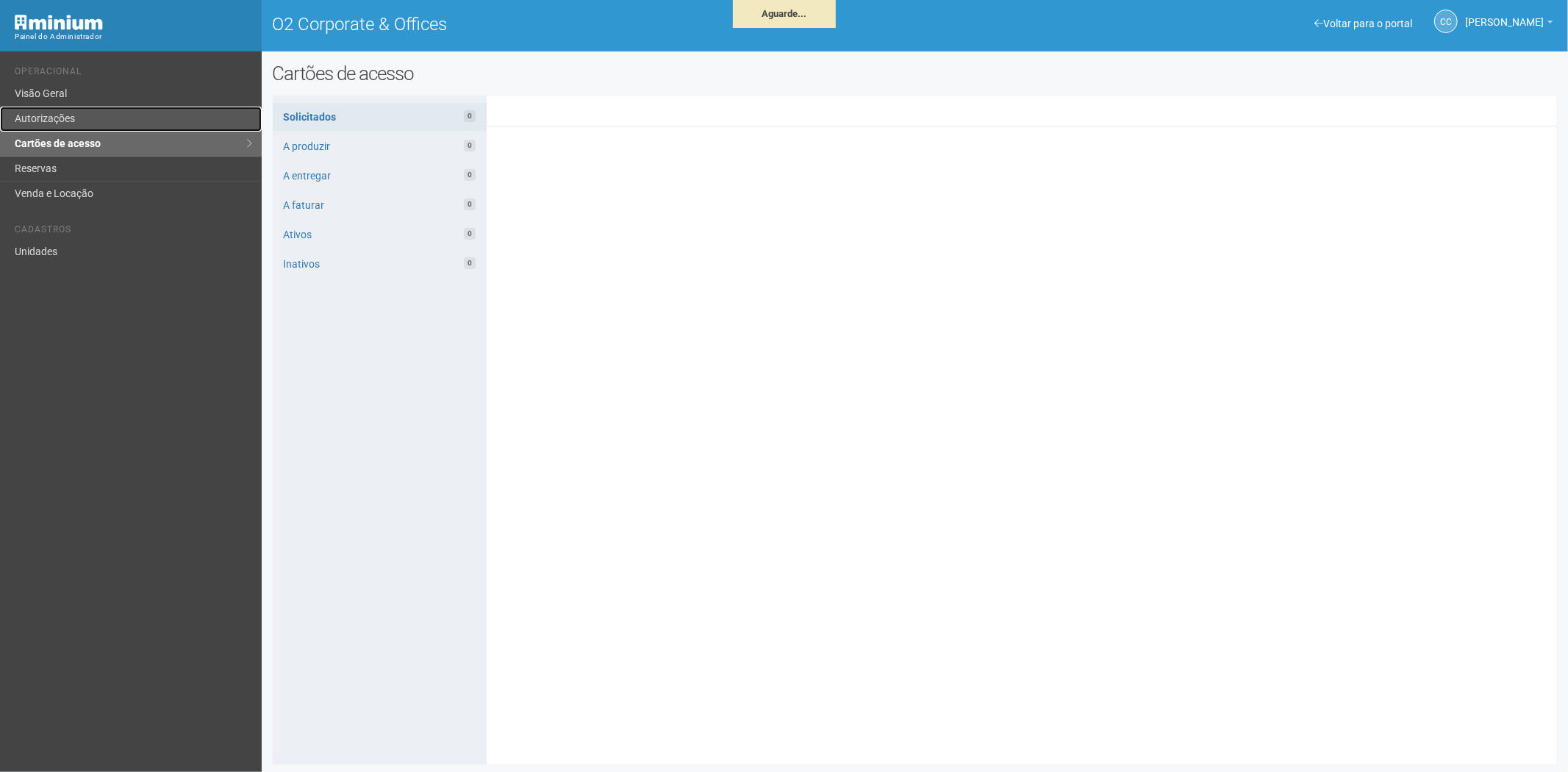
click at [75, 121] on link "Autorizações" at bounding box center [131, 119] width 261 height 25
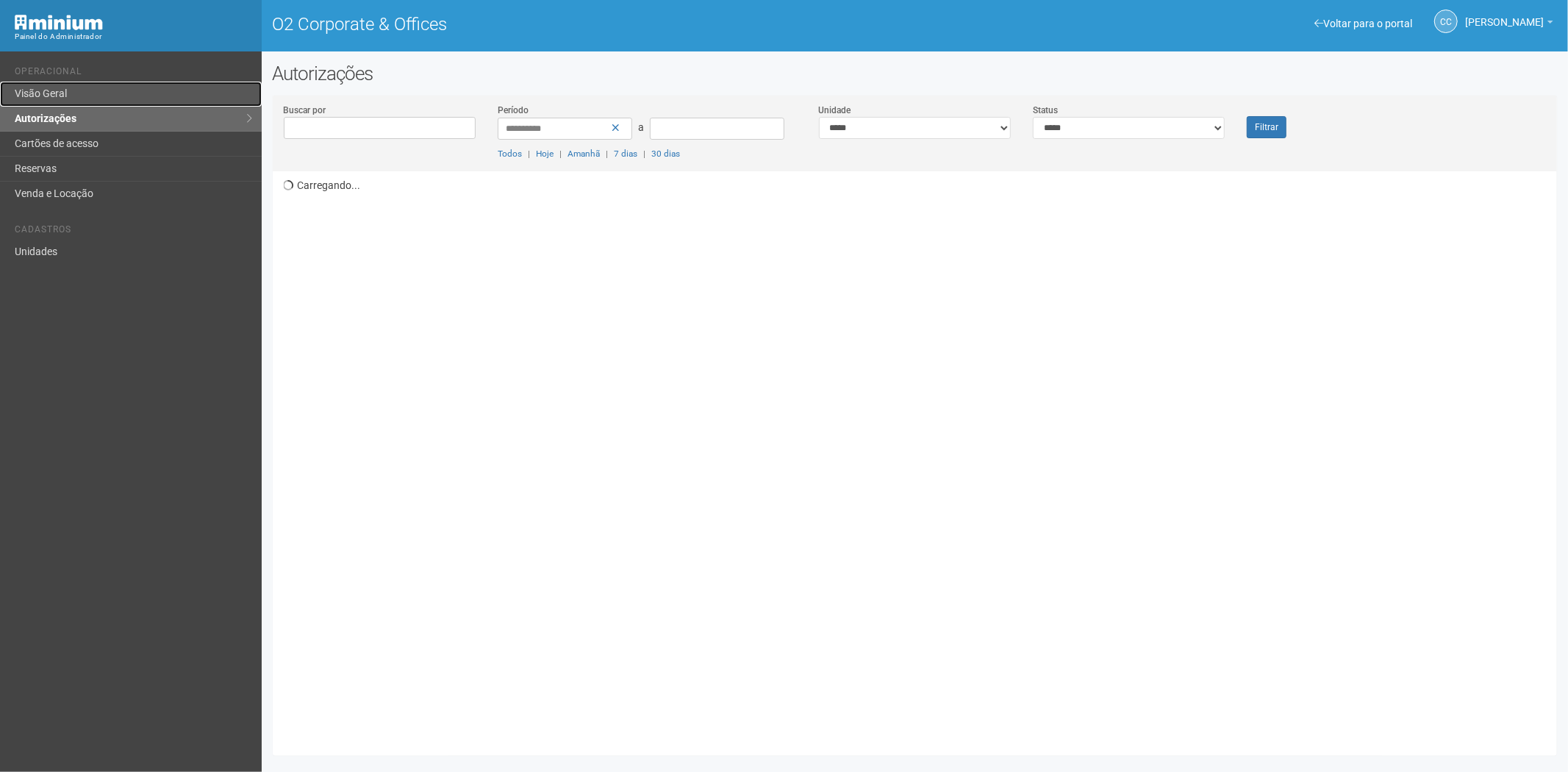
click at [57, 94] on link "Visão Geral" at bounding box center [131, 93] width 261 height 25
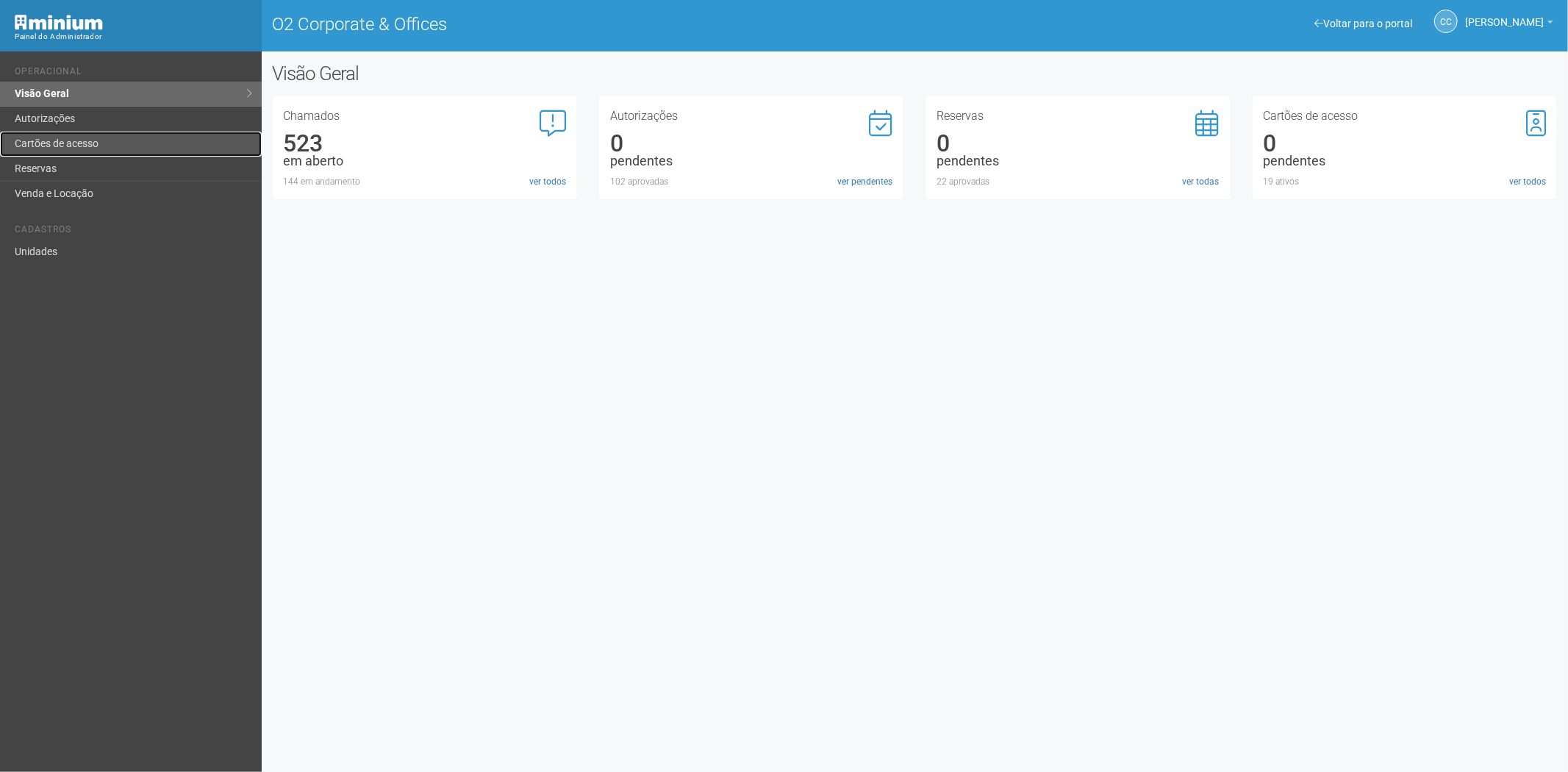
click at [132, 134] on link "Cartões de acesso" at bounding box center [131, 144] width 261 height 25
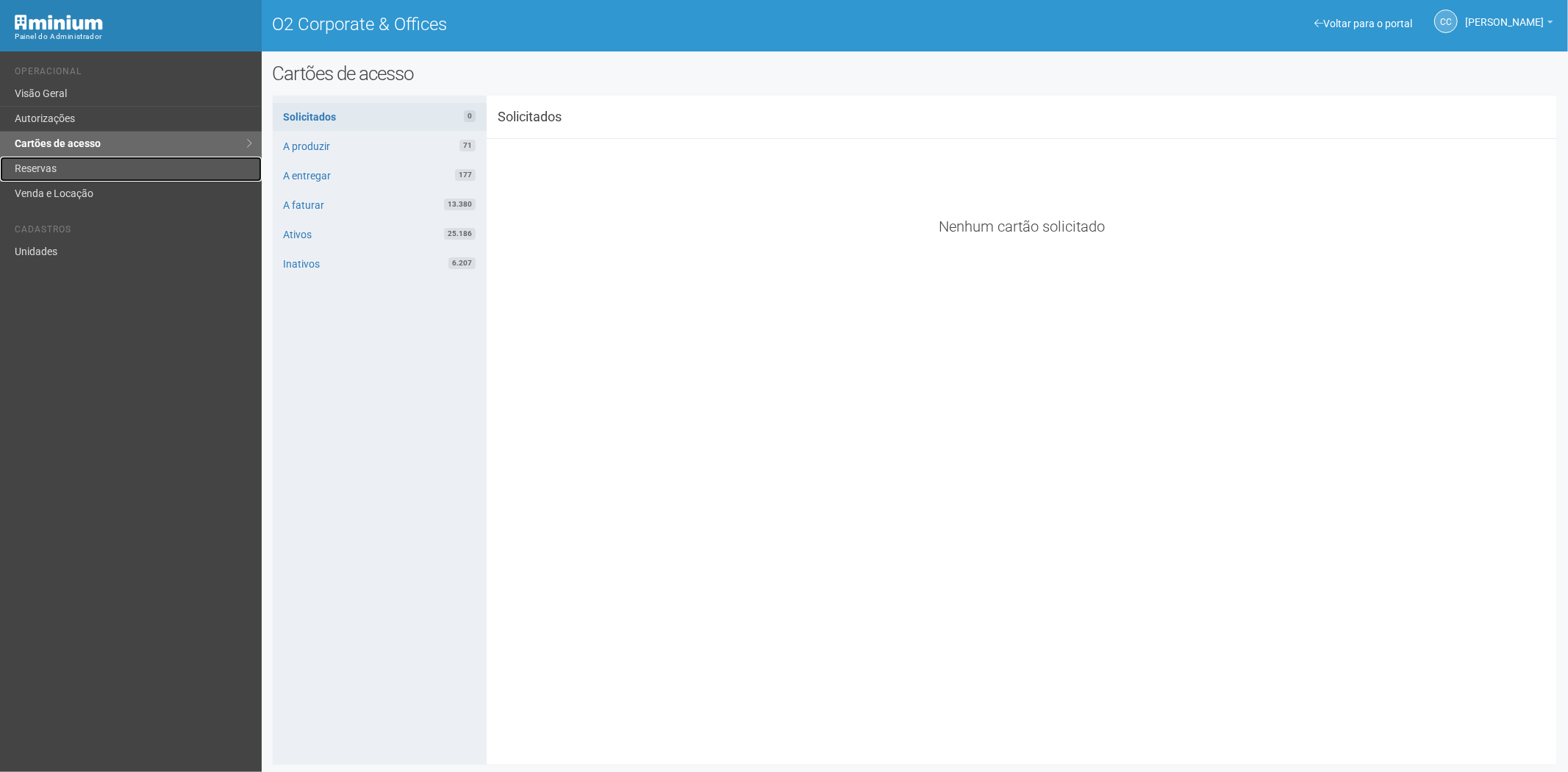
click at [71, 157] on link "Reservas" at bounding box center [131, 168] width 261 height 25
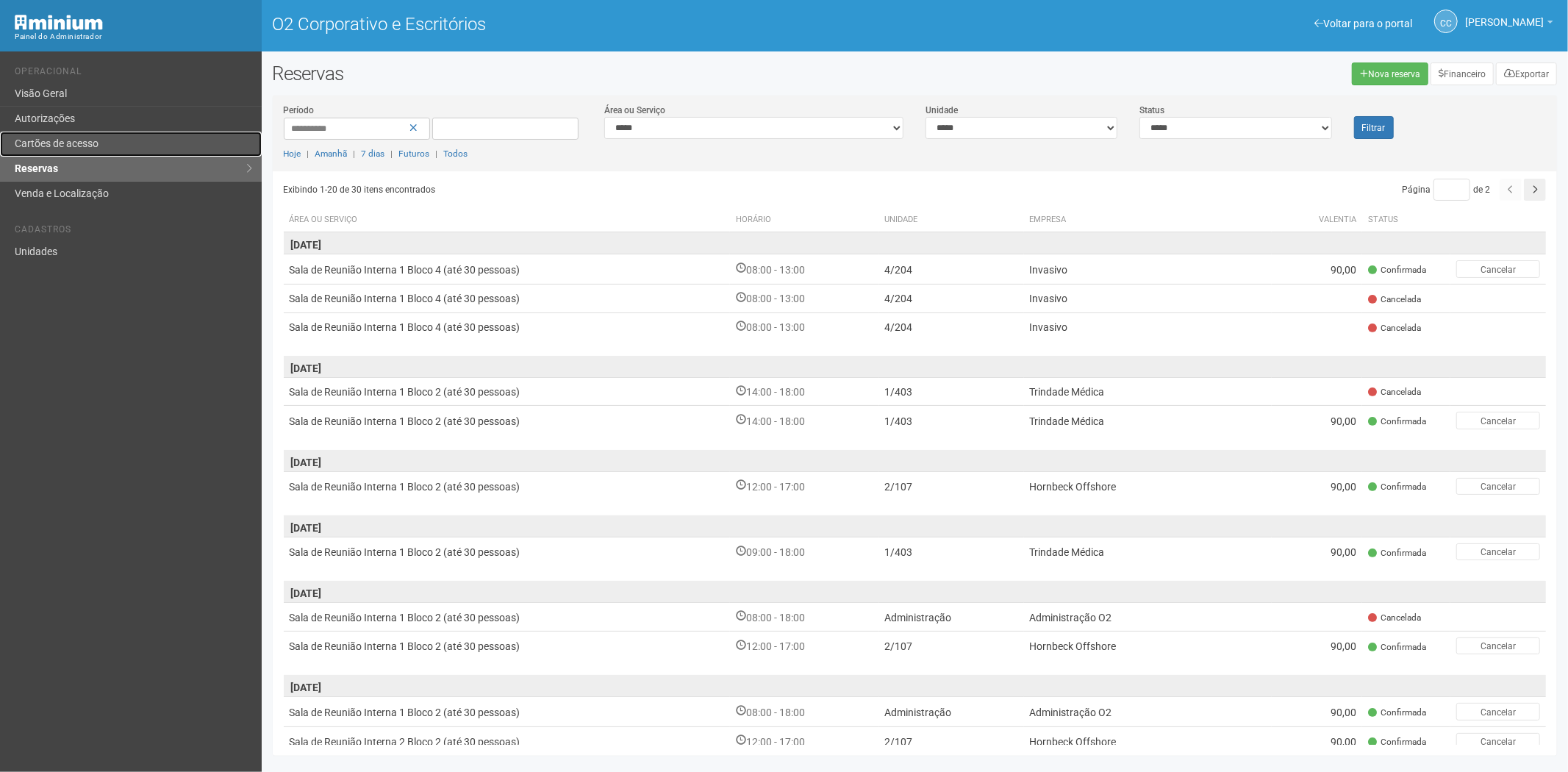
click at [73, 136] on link "Cartões de acesso" at bounding box center [131, 144] width 261 height 25
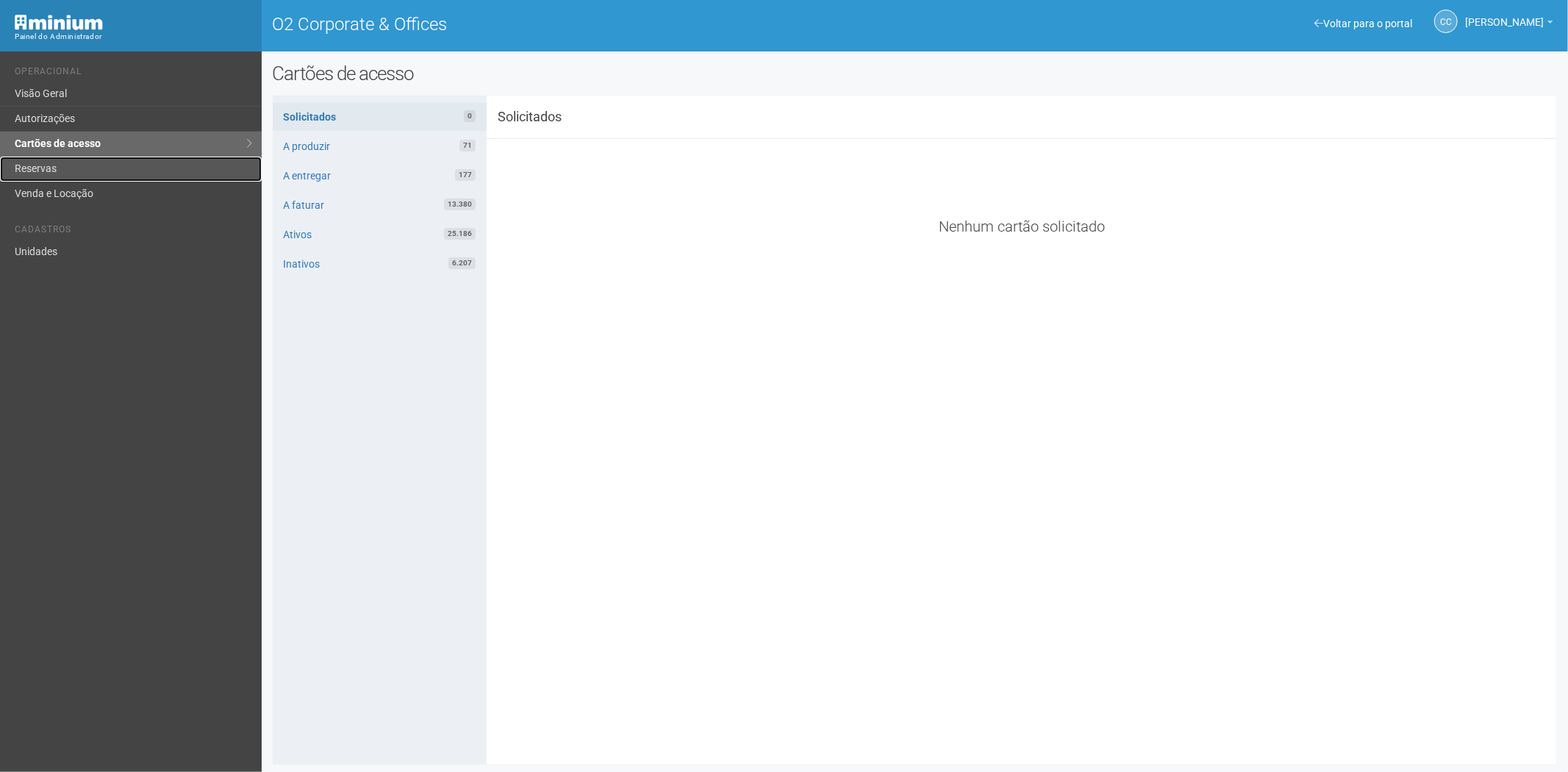
click at [67, 169] on link "Reservas" at bounding box center [131, 168] width 261 height 25
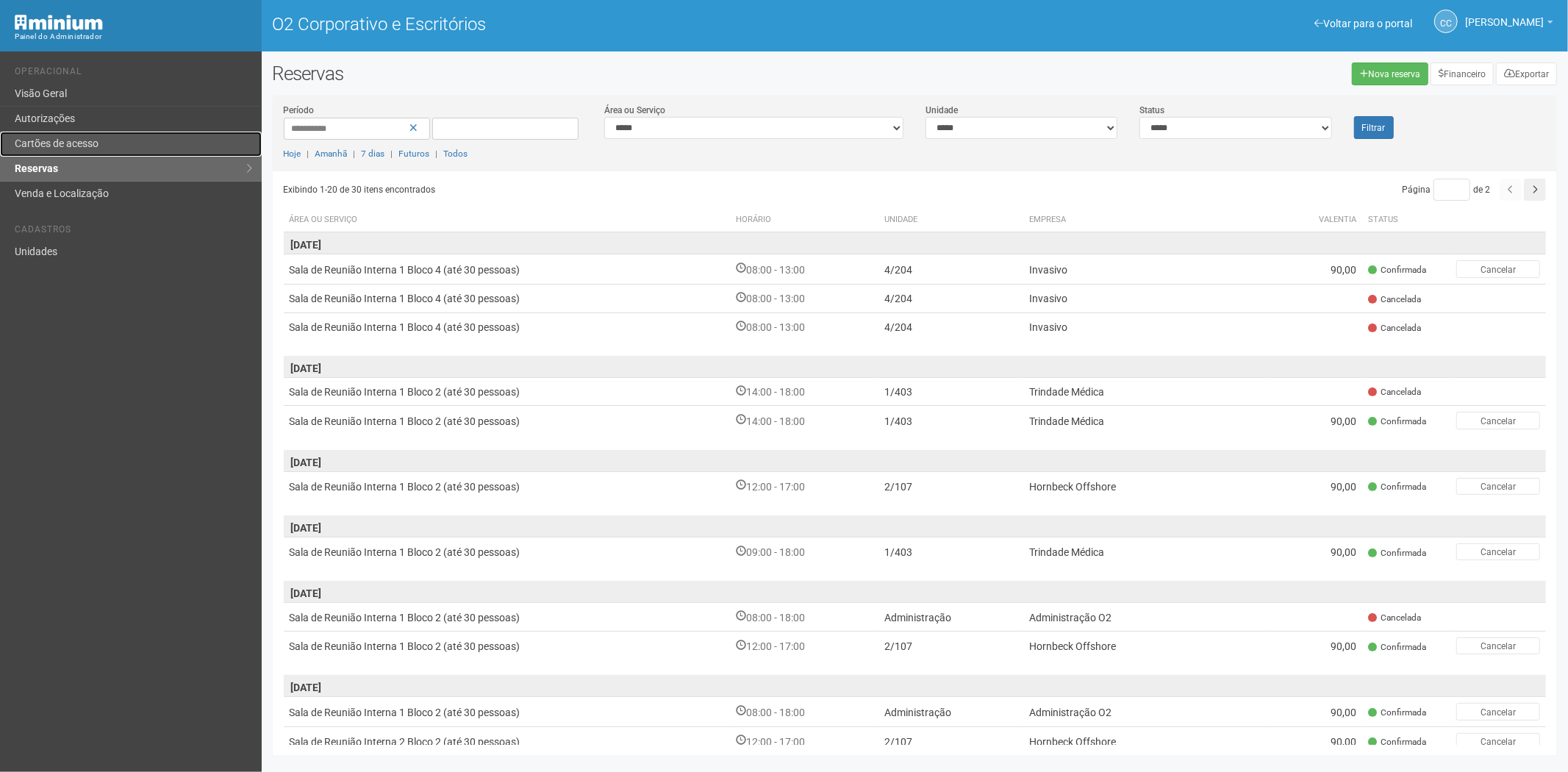
click at [62, 152] on link "Cartões de acesso" at bounding box center [131, 144] width 261 height 25
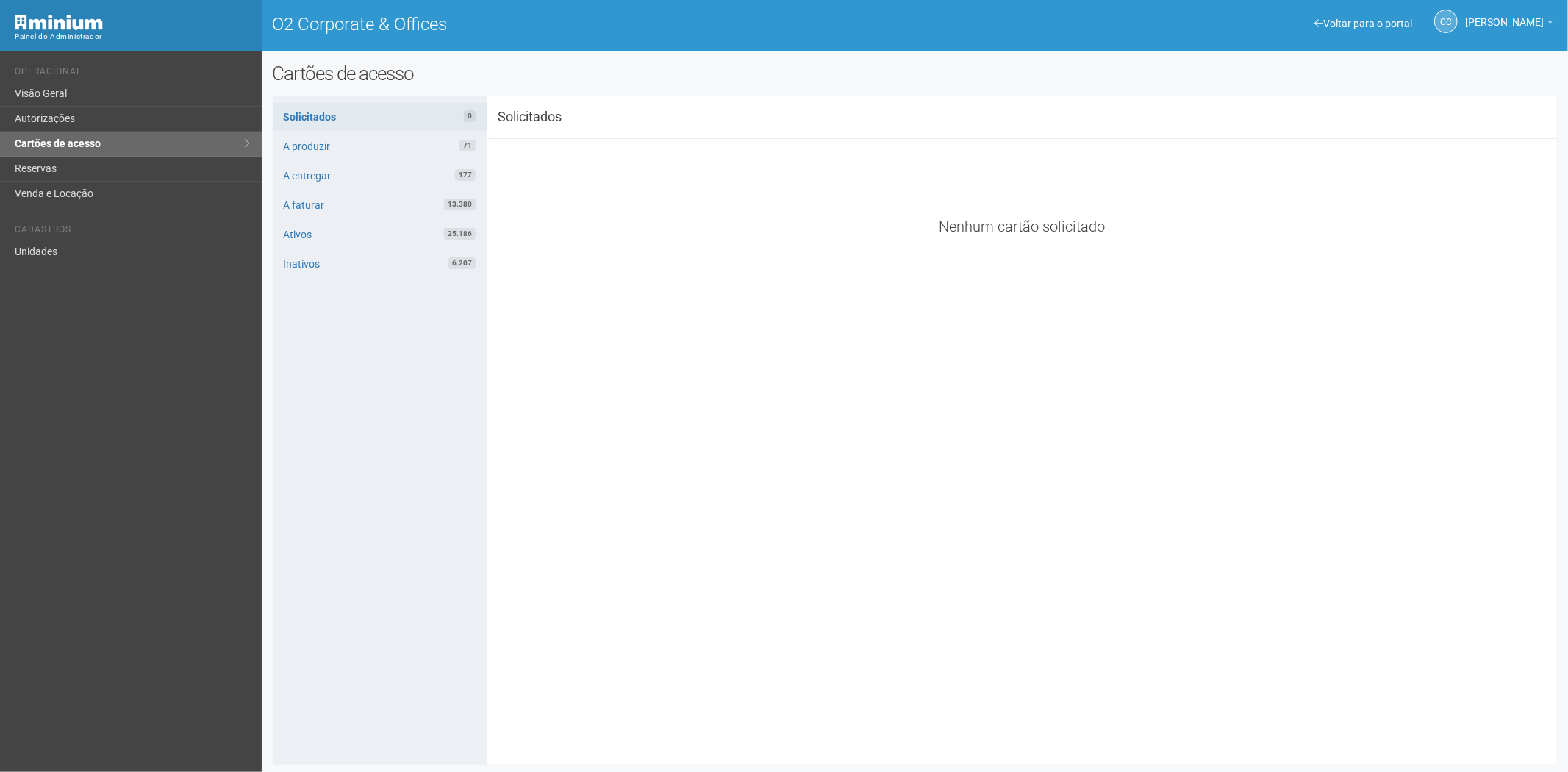
click at [1342, 15] on div "CC Camila Catarina Lima Camila Catarina Lima suporte.adm.o2@araujoabreu.com.br …" at bounding box center [1437, 22] width 246 height 41
click at [1333, 21] on link "Voltar para o portal" at bounding box center [1363, 23] width 98 height 12
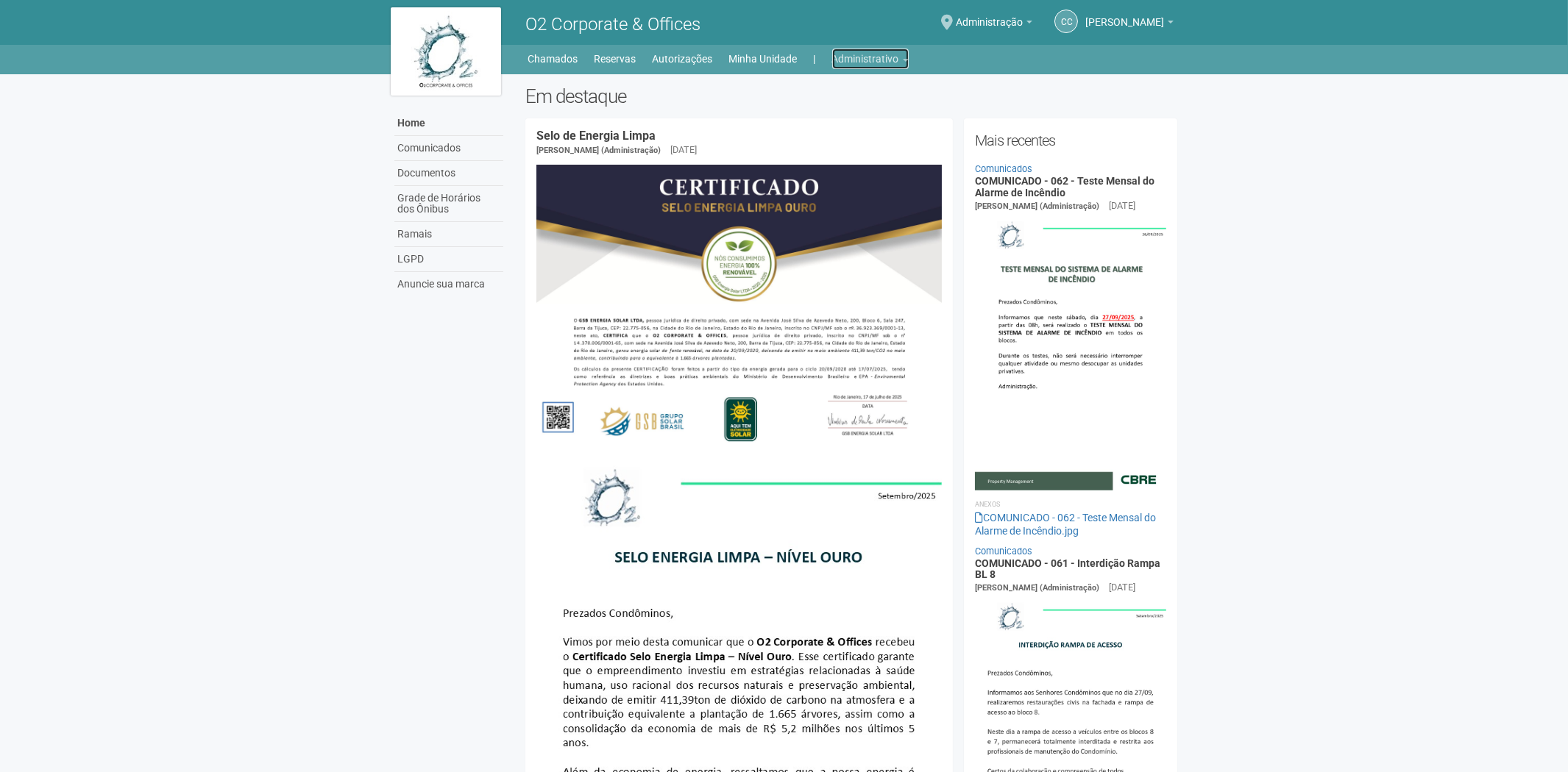
click at [867, 57] on link "Administrativo" at bounding box center [871, 59] width 77 height 21
click at [827, 113] on link "Cartões de acesso" at bounding box center [850, 116] width 125 height 26
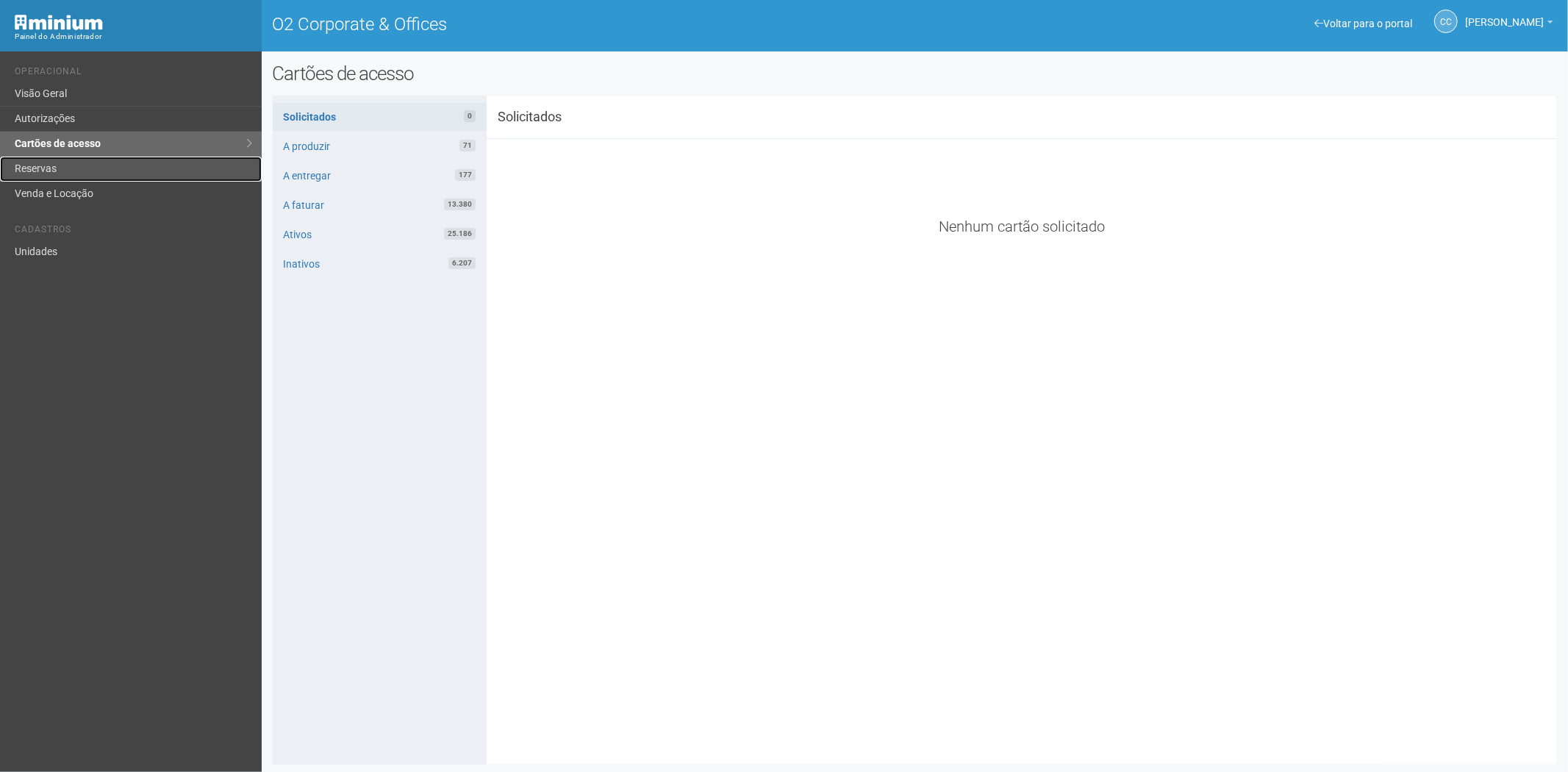
click at [74, 167] on link "Reservas" at bounding box center [131, 168] width 261 height 25
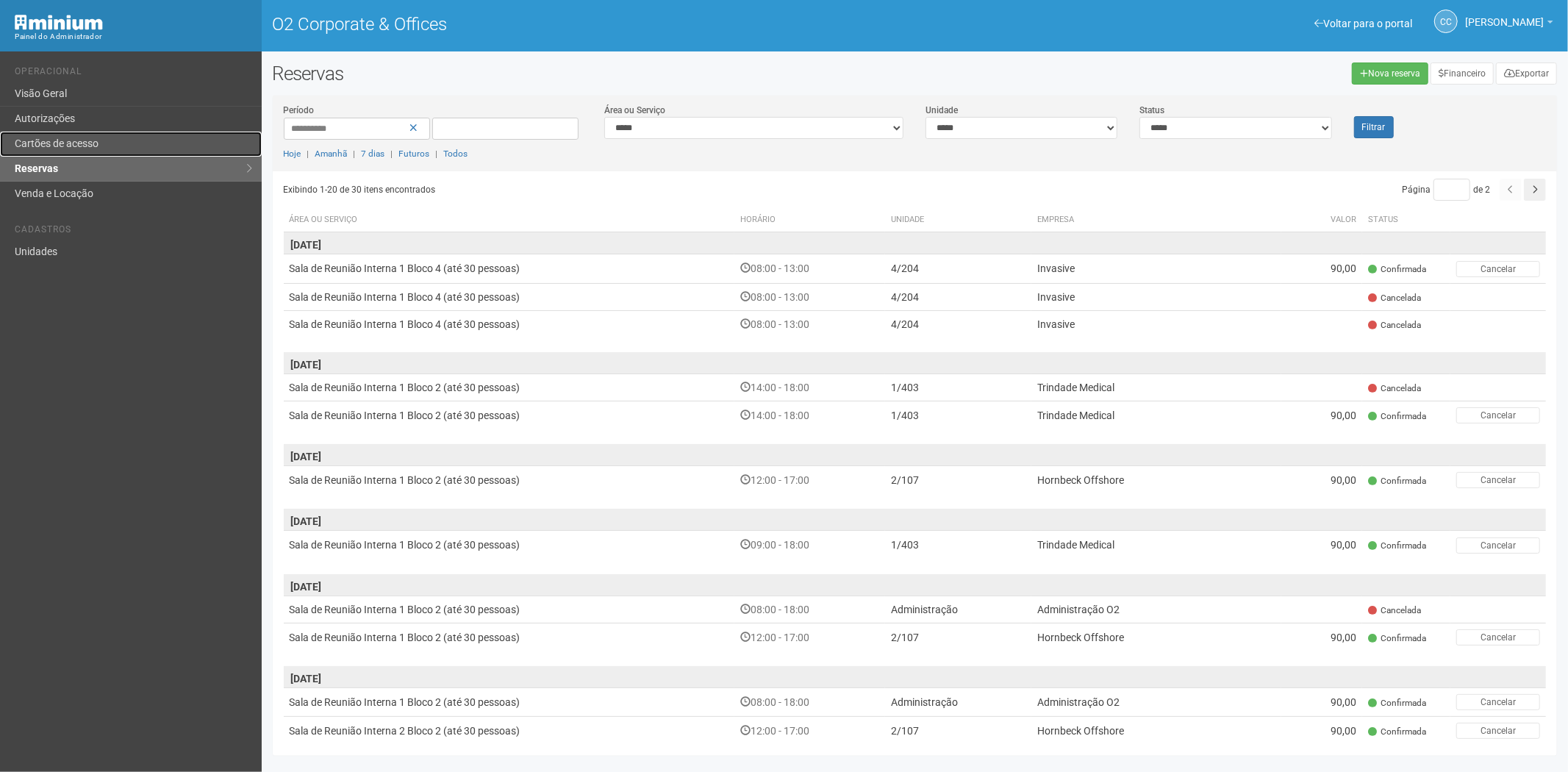
click at [160, 141] on link "Cartões de acesso" at bounding box center [131, 144] width 261 height 25
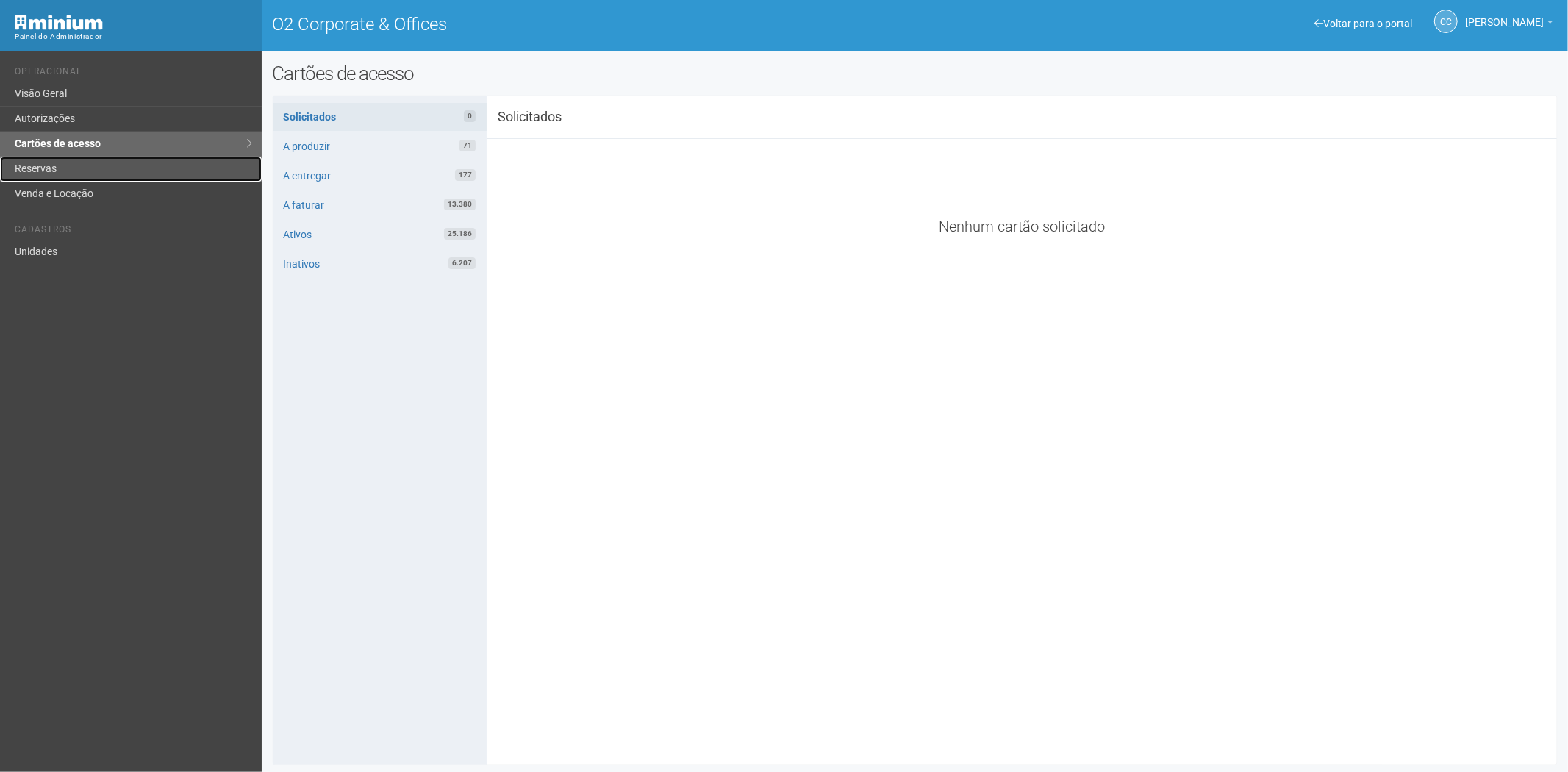
click at [49, 170] on link "Reservas" at bounding box center [131, 168] width 261 height 25
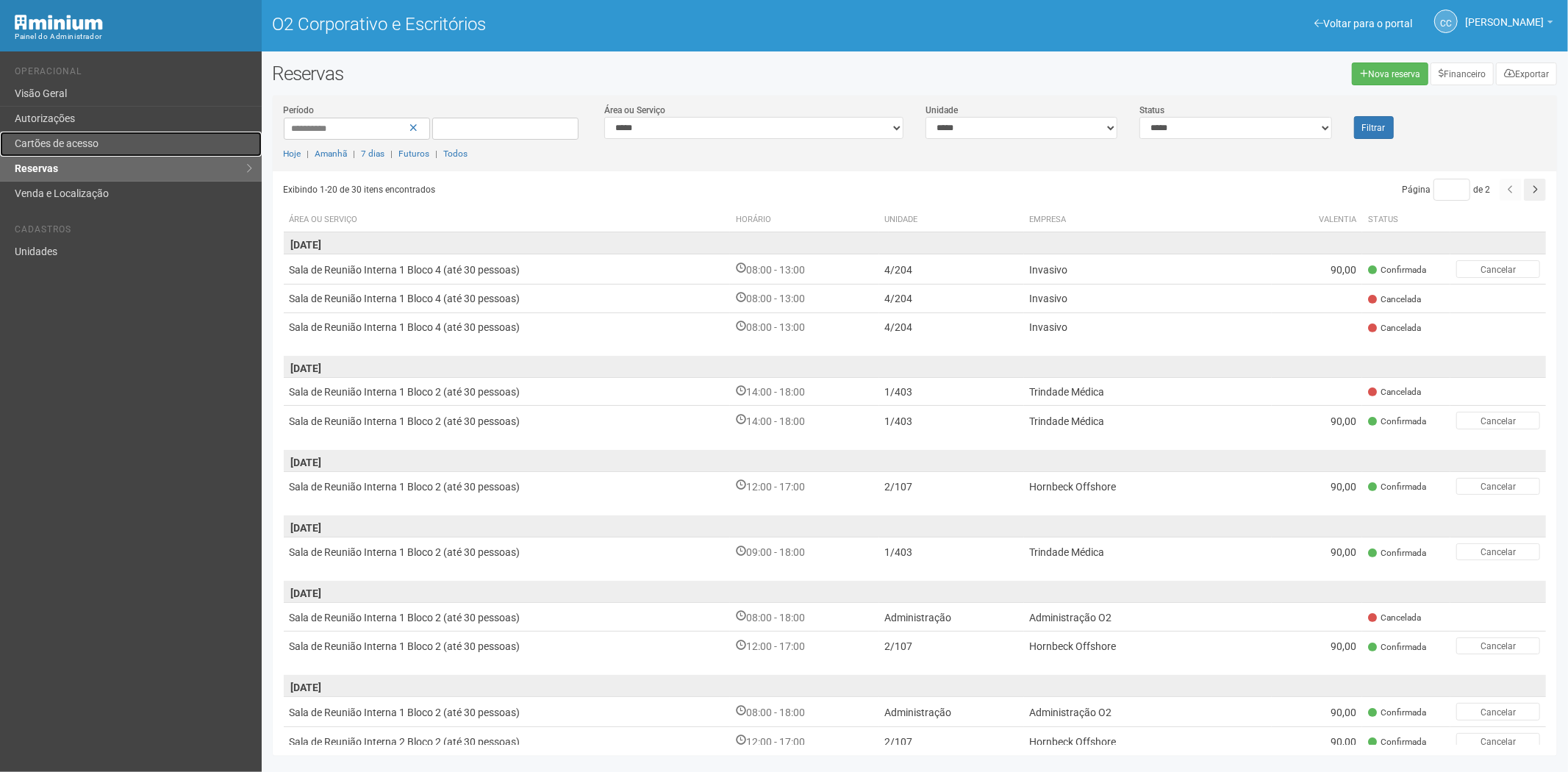
click at [156, 138] on link "Cartões de acesso" at bounding box center [131, 144] width 261 height 25
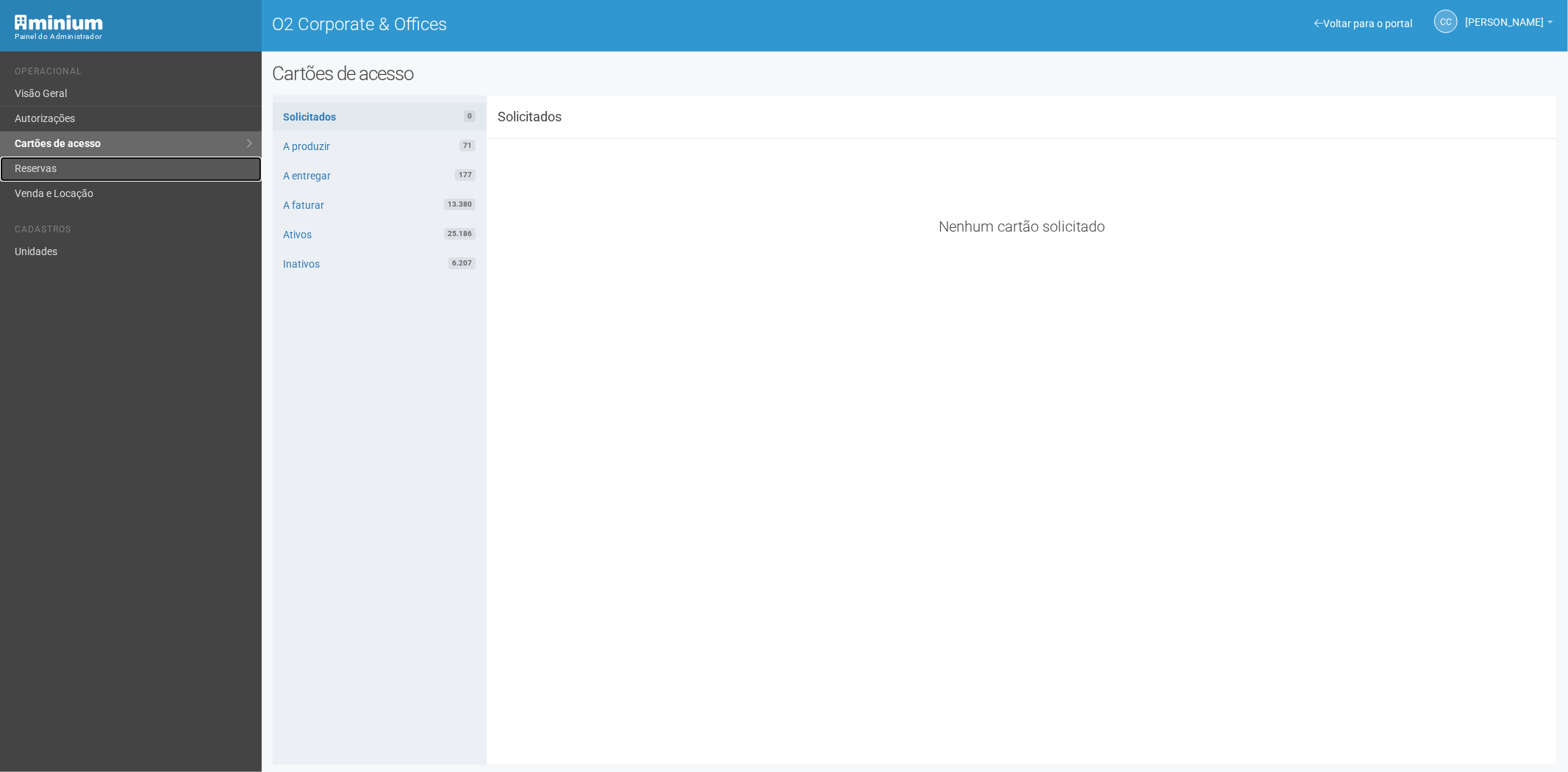
click at [65, 174] on link "Reservas" at bounding box center [131, 168] width 261 height 25
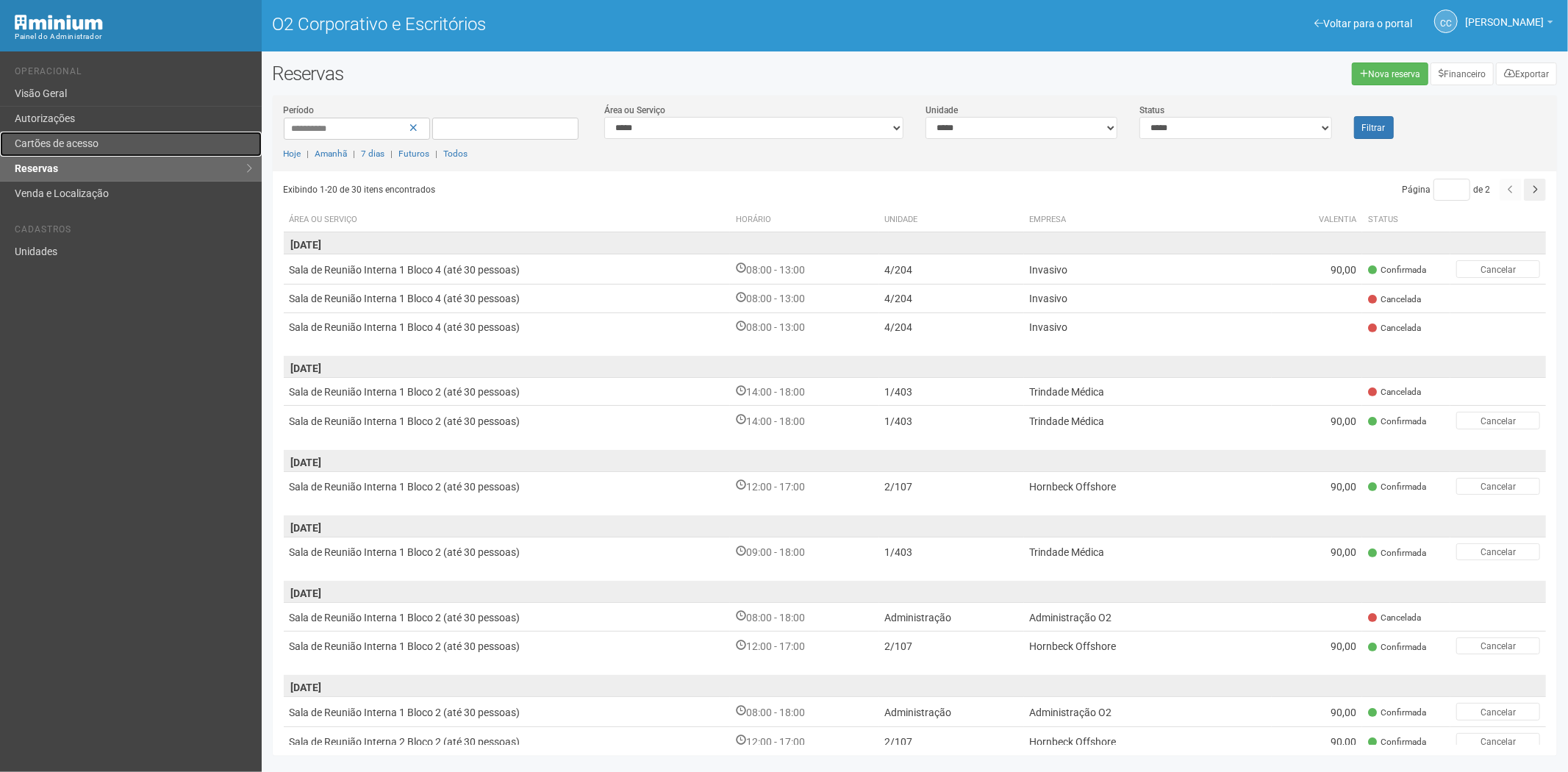
click at [146, 136] on link "Cartões de acesso" at bounding box center [131, 144] width 261 height 25
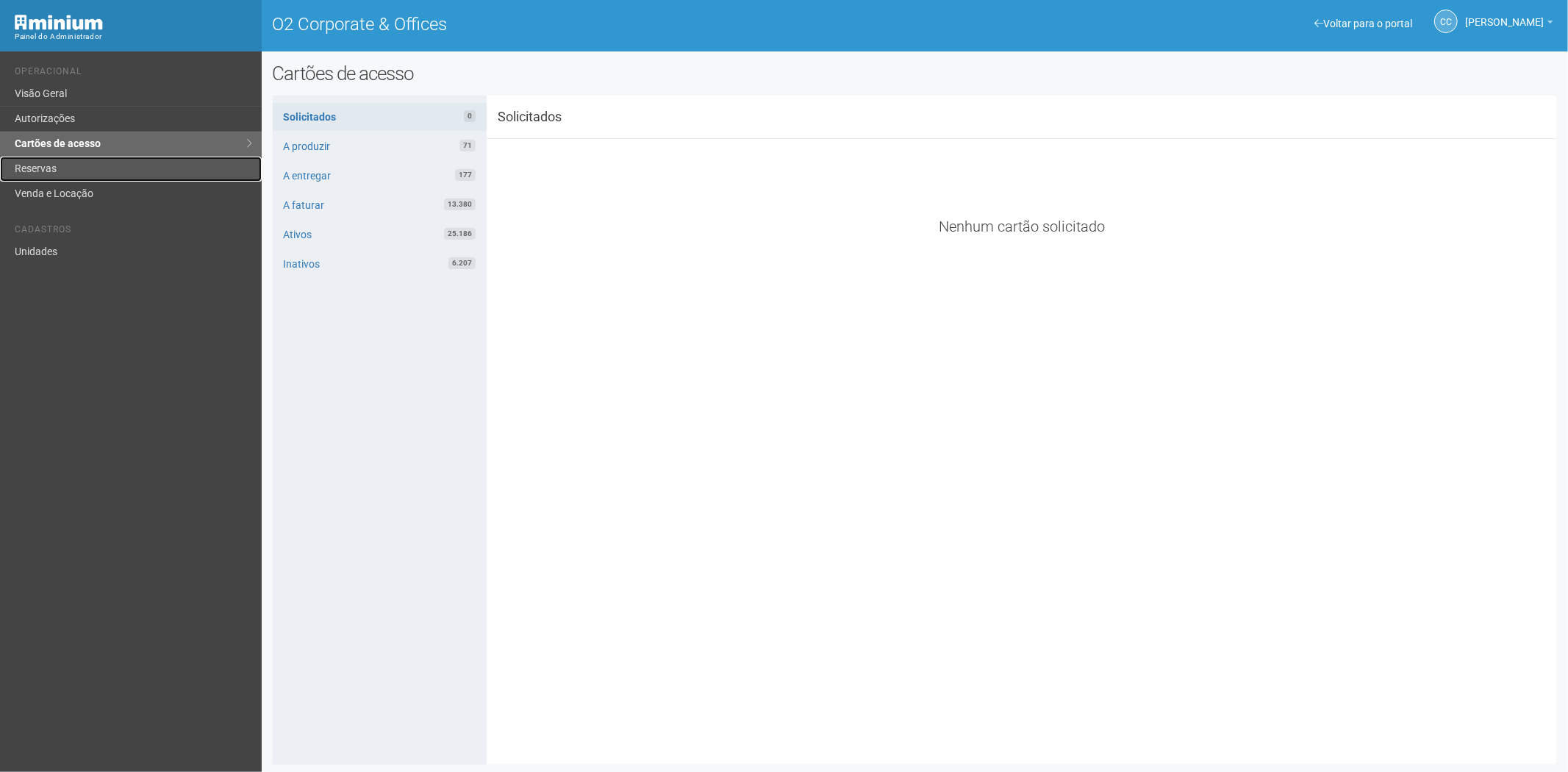
click at [99, 164] on link "Reservas" at bounding box center [131, 168] width 261 height 25
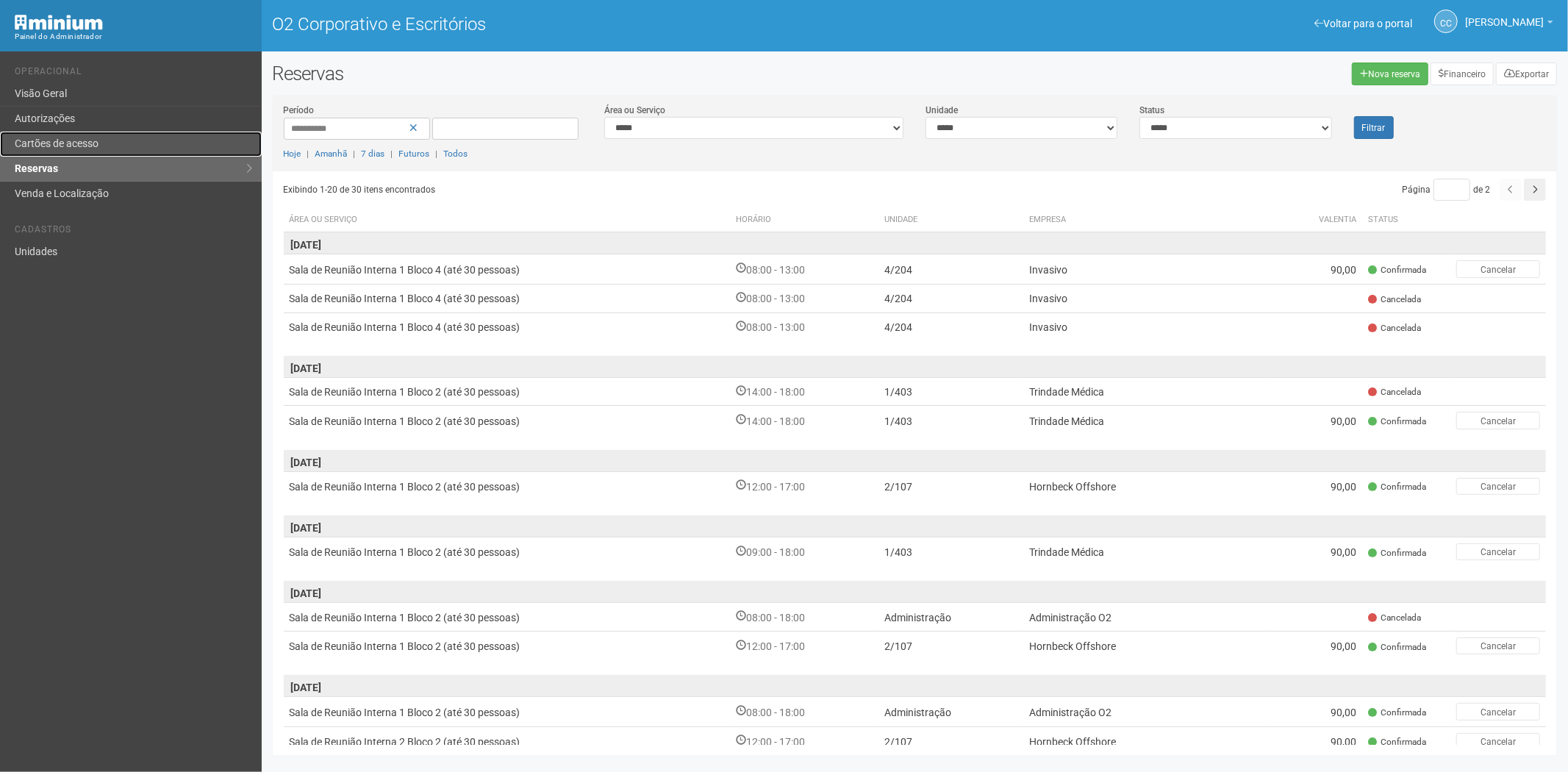
click at [86, 137] on font "Cartões de acesso" at bounding box center [56, 143] width 84 height 12
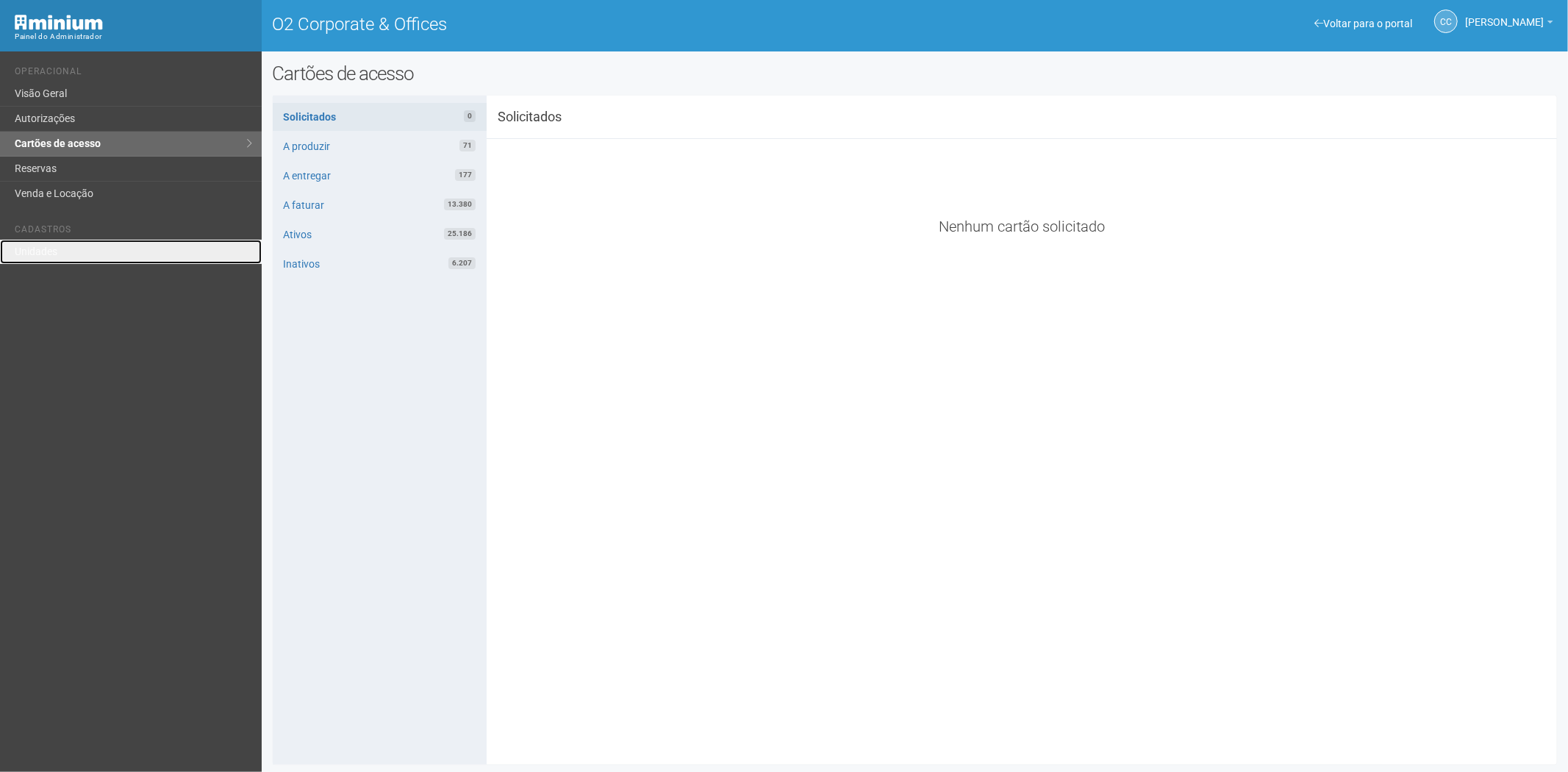
drag, startPoint x: 53, startPoint y: 251, endPoint x: 77, endPoint y: 230, distance: 31.9
click at [53, 250] on link "Unidades" at bounding box center [131, 252] width 261 height 24
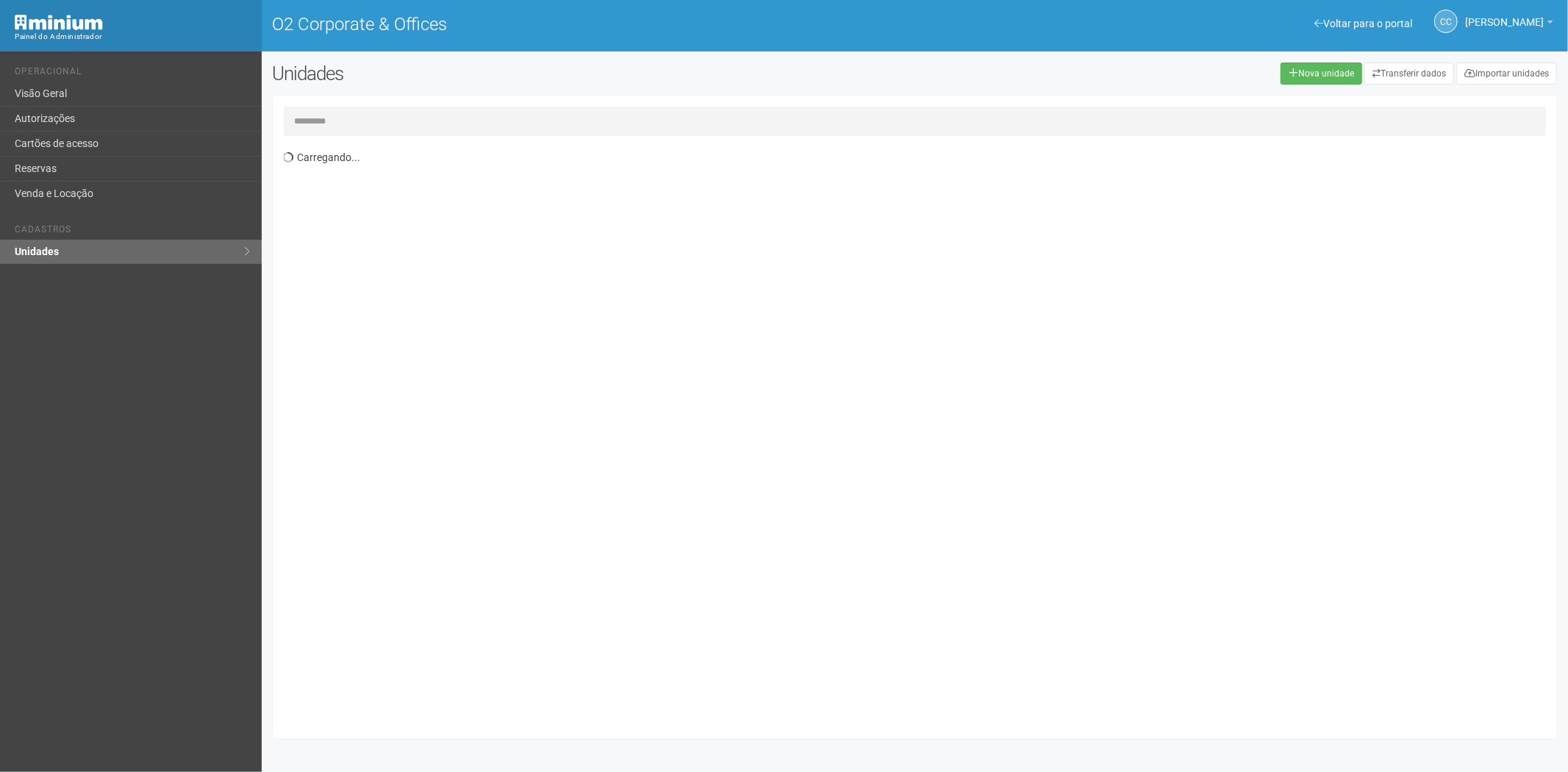
click at [324, 115] on input "text" at bounding box center [915, 121] width 1263 height 30
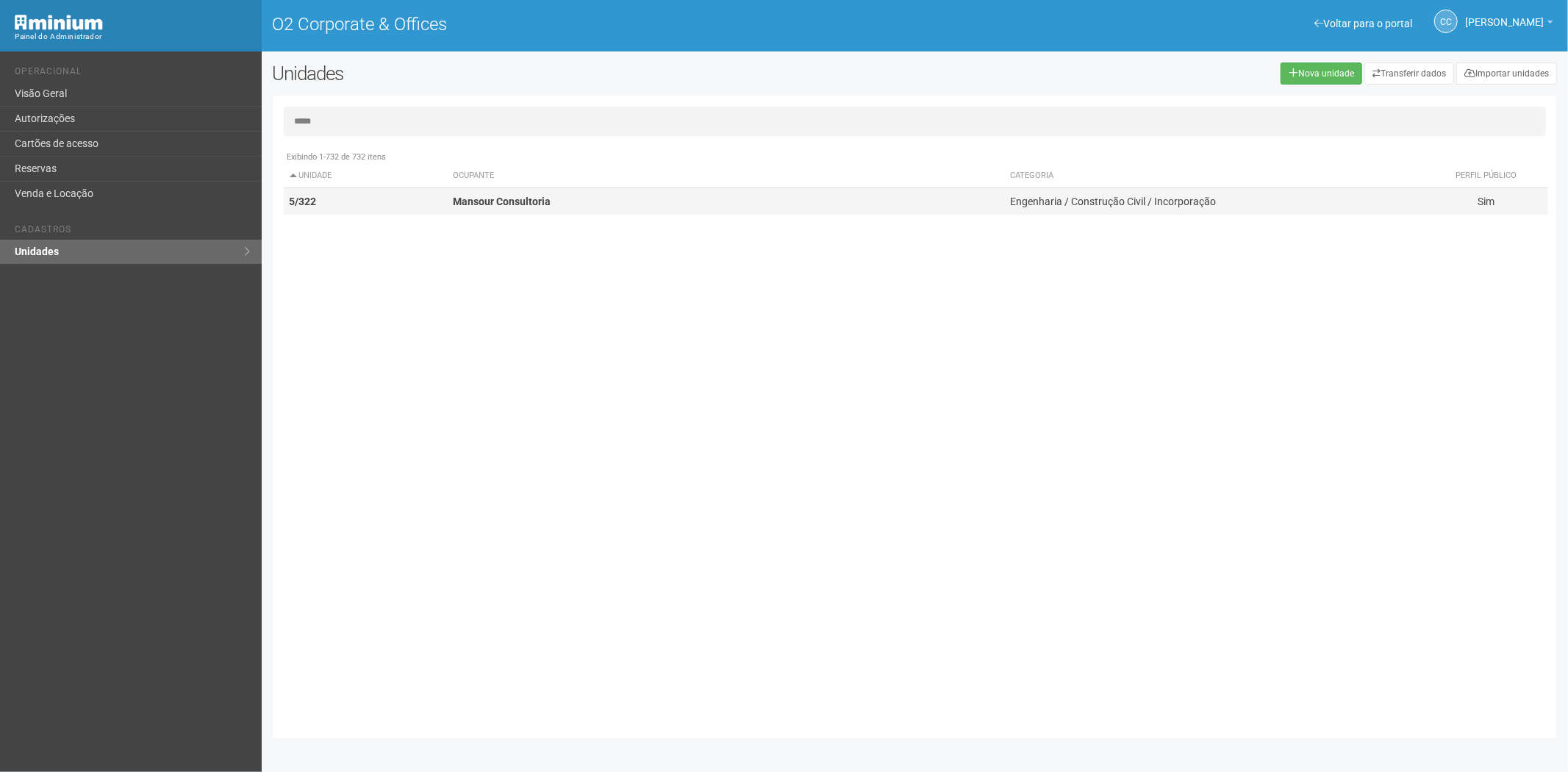
type input "*****"
click at [577, 203] on td "Mansour Consultoria" at bounding box center [725, 202] width 557 height 27
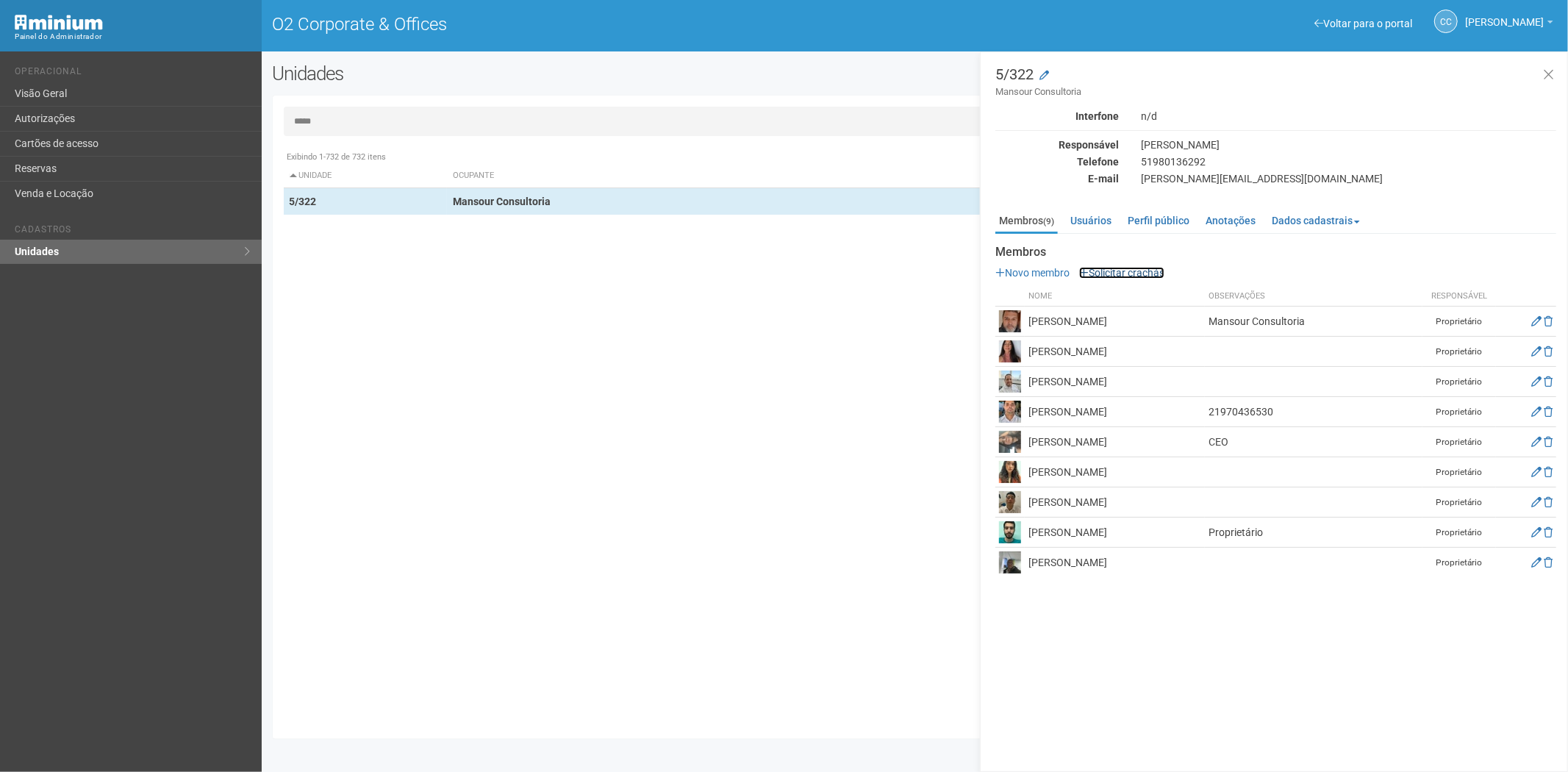
click at [1111, 274] on link "Solicitar crachás" at bounding box center [1122, 273] width 85 height 12
click at [1119, 268] on link "Solicitar crachás" at bounding box center [1122, 273] width 85 height 12
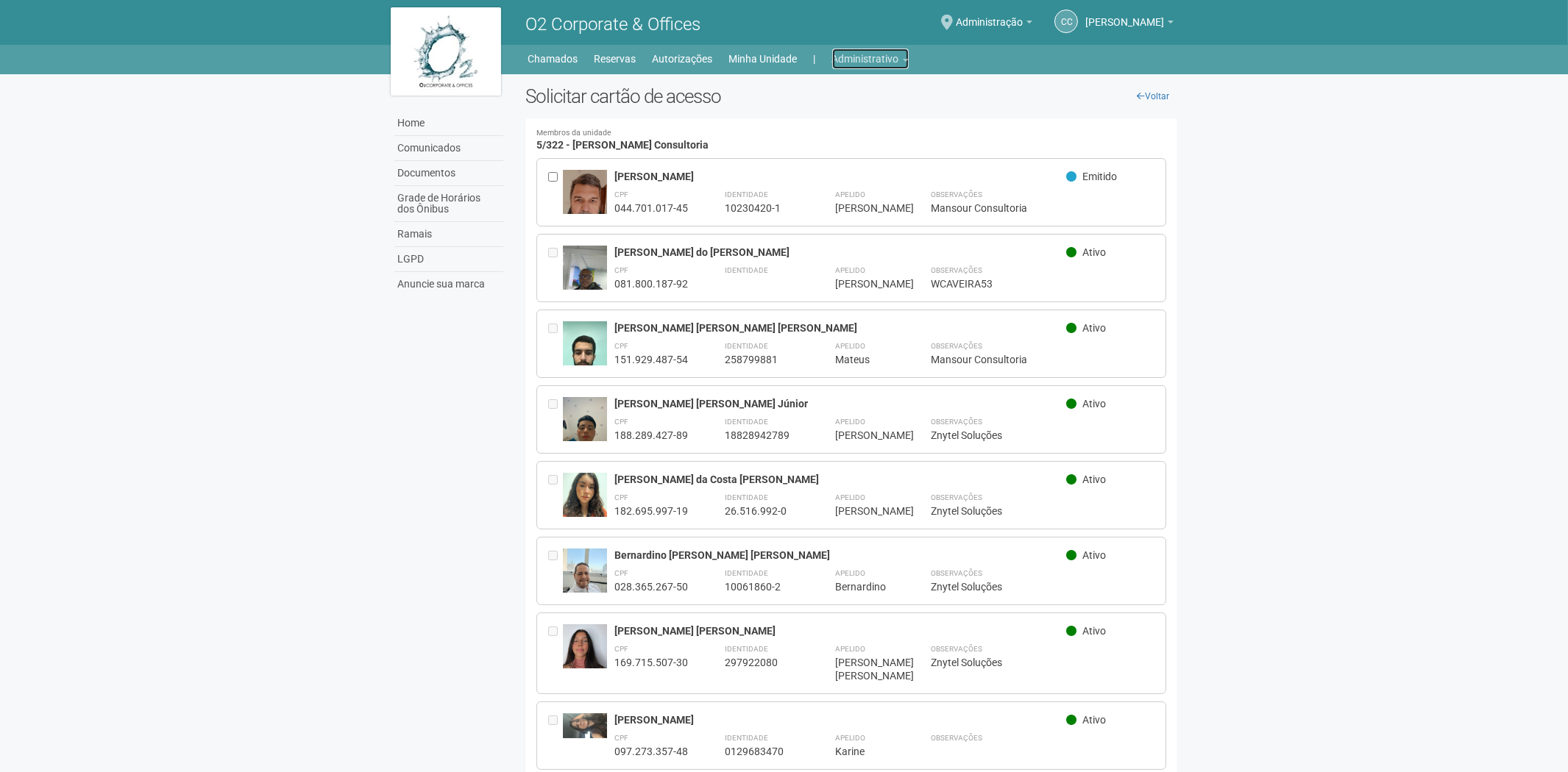
drag, startPoint x: 844, startPoint y: 49, endPoint x: 858, endPoint y: 62, distance: 19.1
click at [847, 52] on link "Administrativo" at bounding box center [871, 59] width 77 height 21
click at [826, 116] on link "Cartões de acesso" at bounding box center [850, 116] width 125 height 26
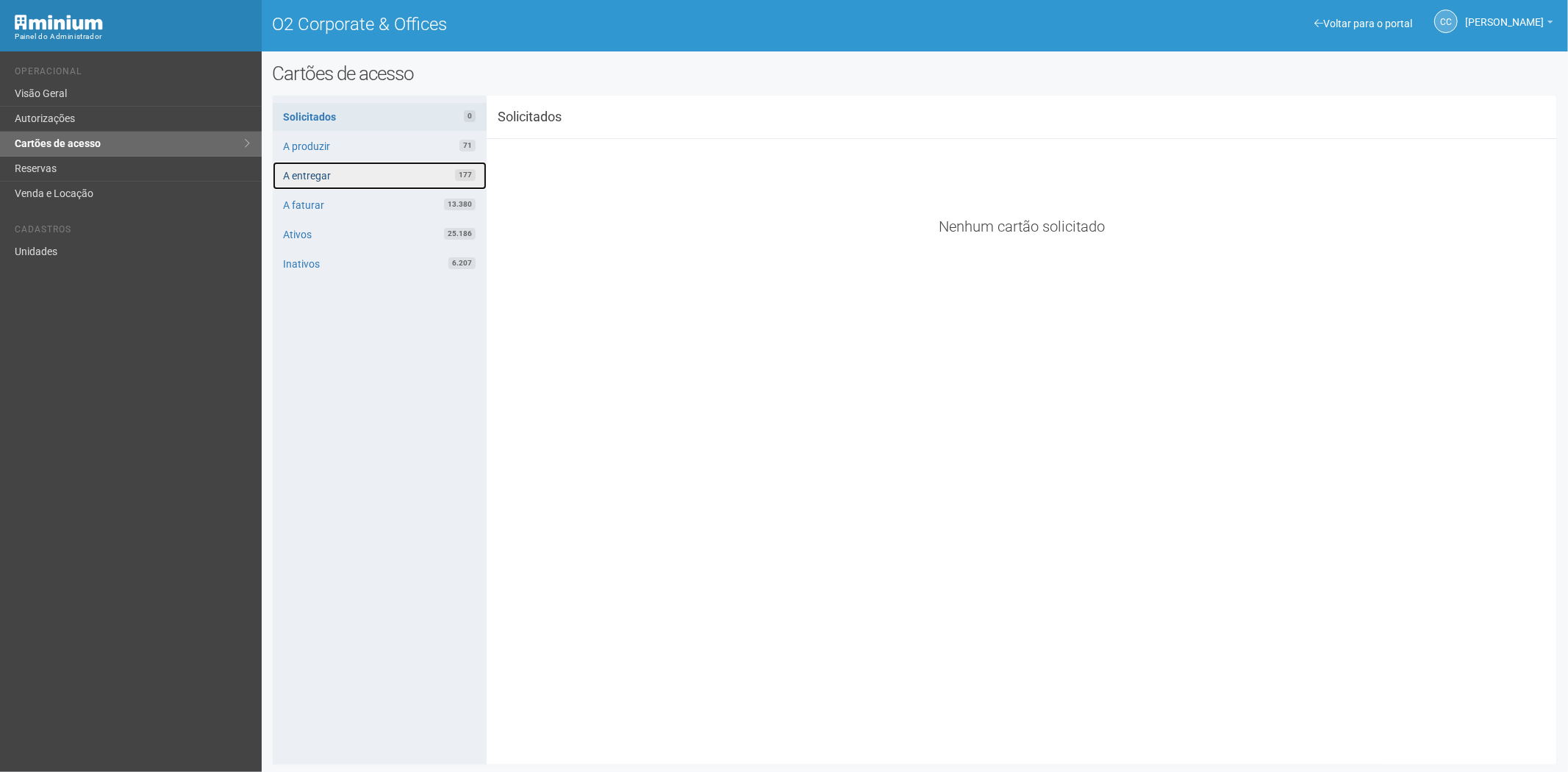
click at [383, 169] on link "A entregar 177" at bounding box center [379, 175] width 214 height 28
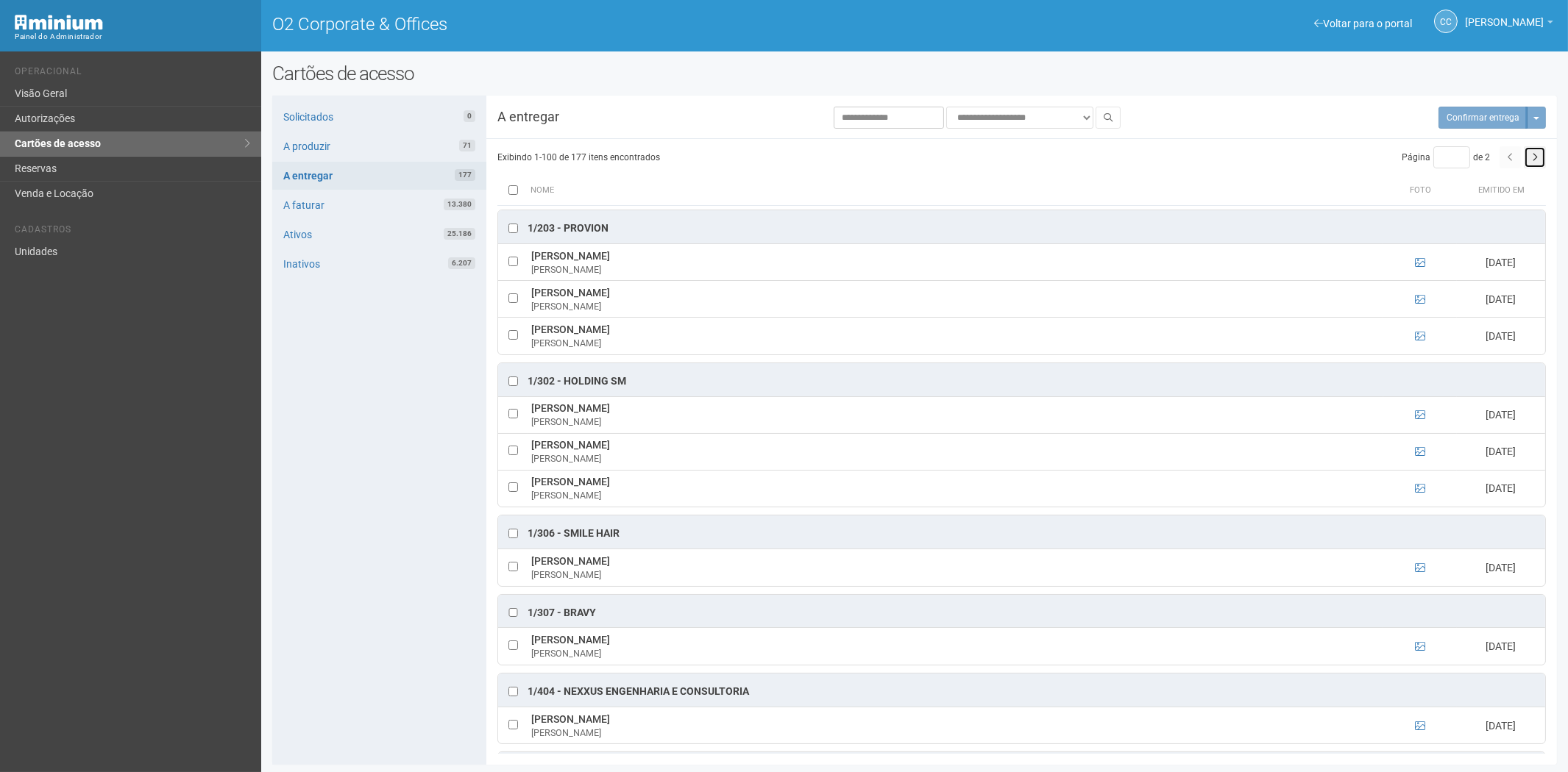
click at [1535, 159] on icon "button" at bounding box center [1534, 157] width 6 height 9
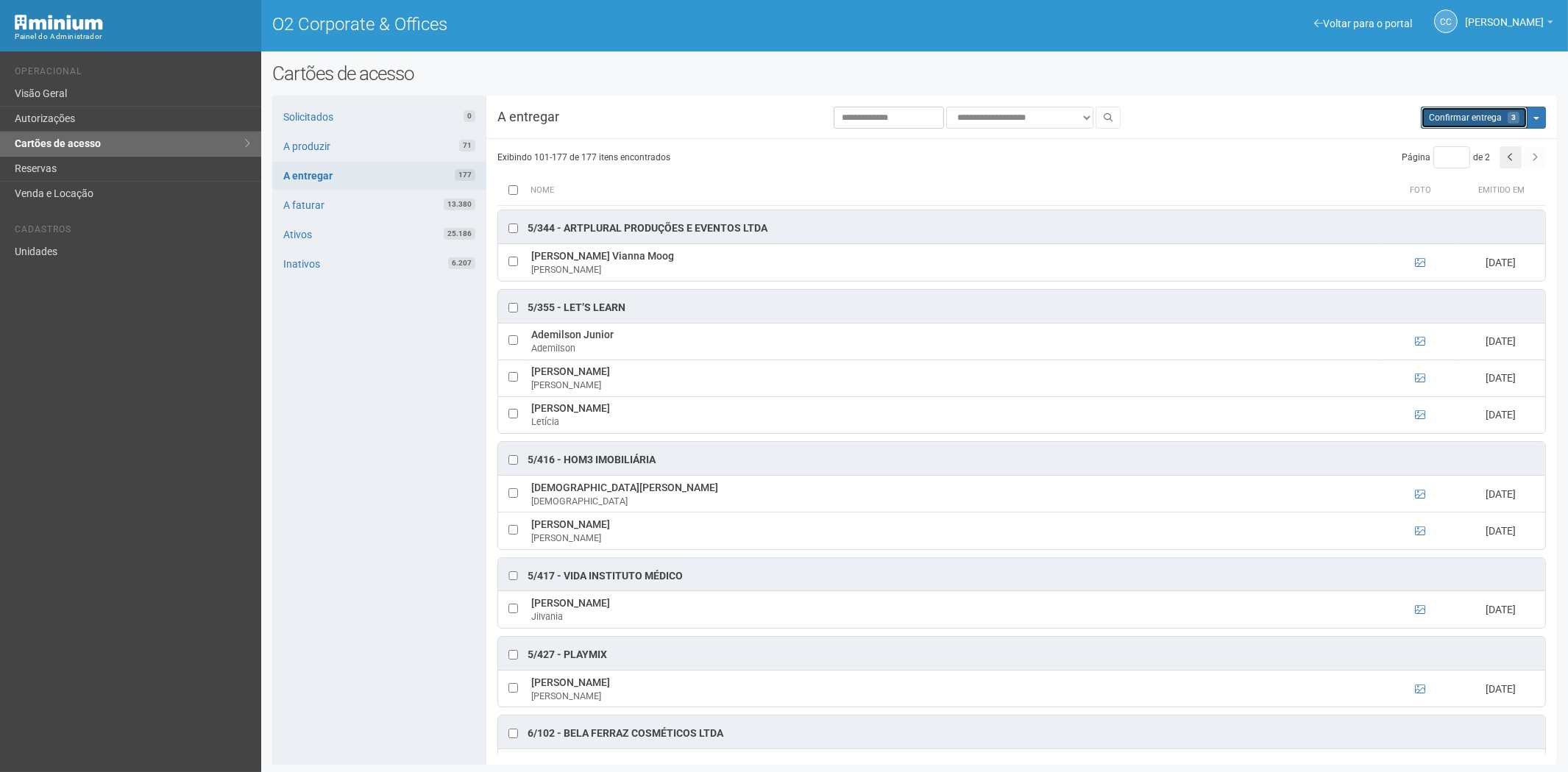
click at [1482, 116] on span "Confirmar entrega" at bounding box center [1465, 117] width 73 height 10
type input "*"
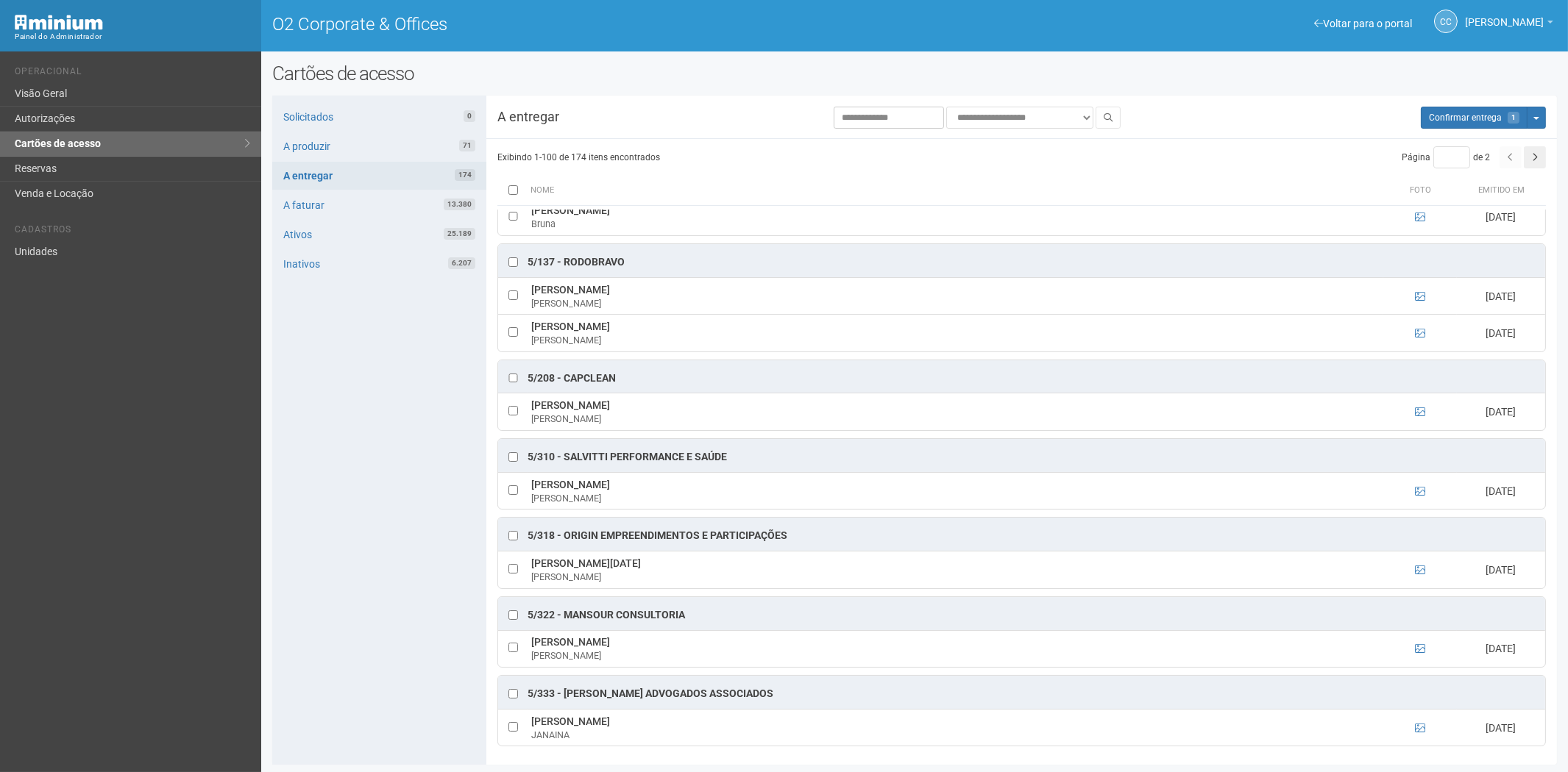
scroll to position [2, 0]
click at [1478, 118] on span "Confirmar entrega" at bounding box center [1465, 117] width 73 height 10
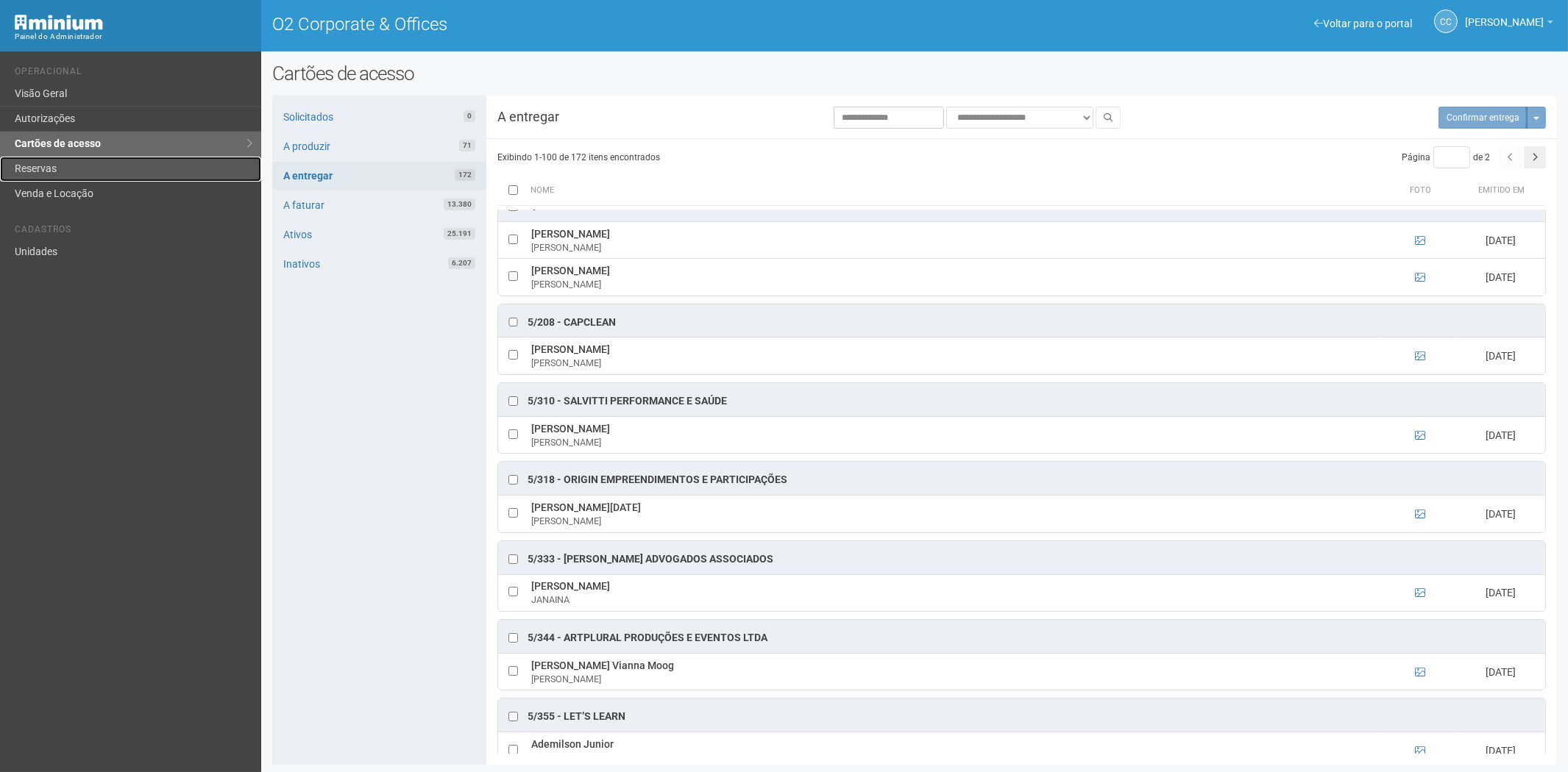
click at [60, 160] on link "Reservas" at bounding box center [130, 168] width 261 height 25
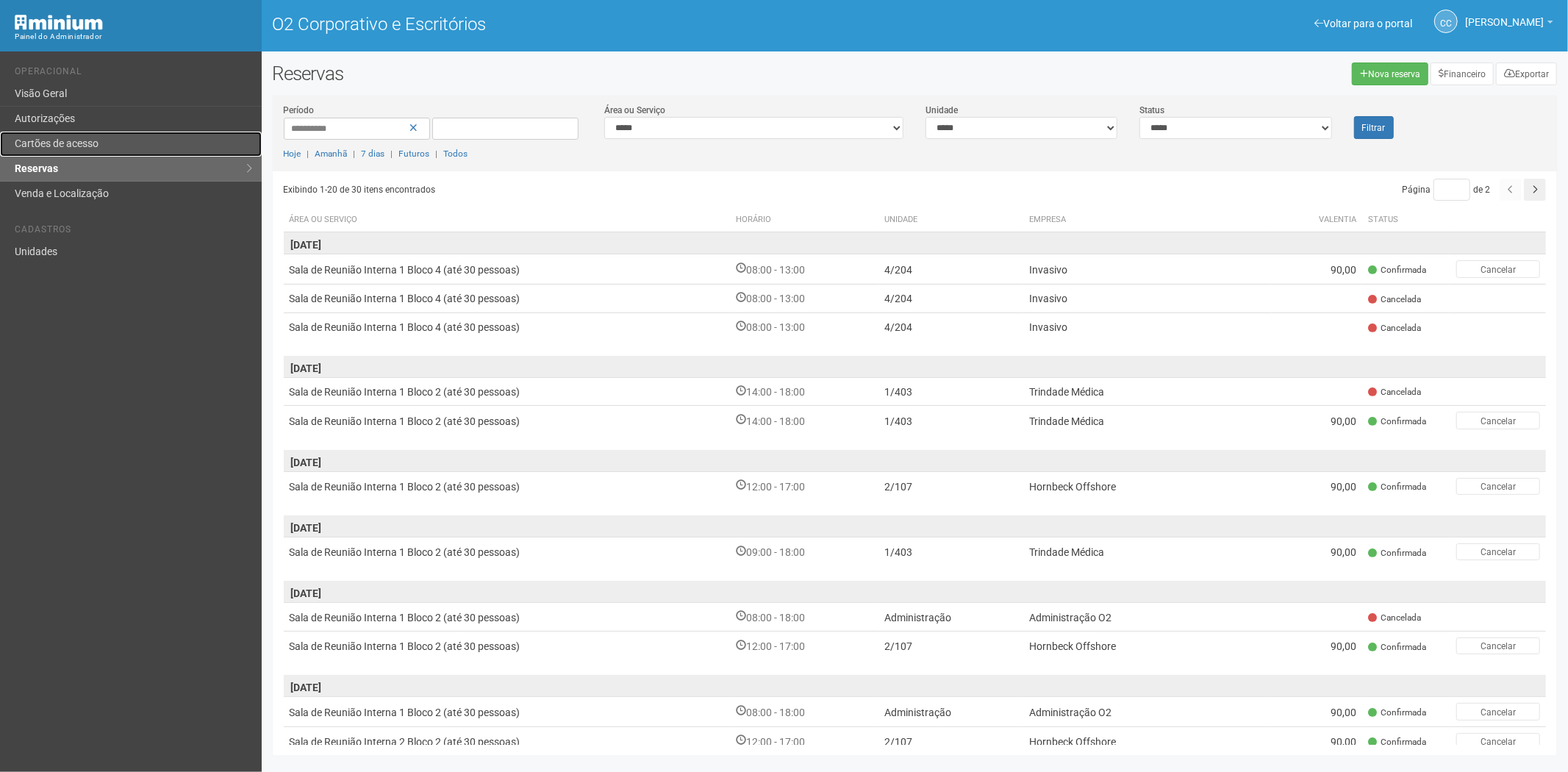
click at [69, 146] on font "Cartões de acesso" at bounding box center [56, 143] width 84 height 12
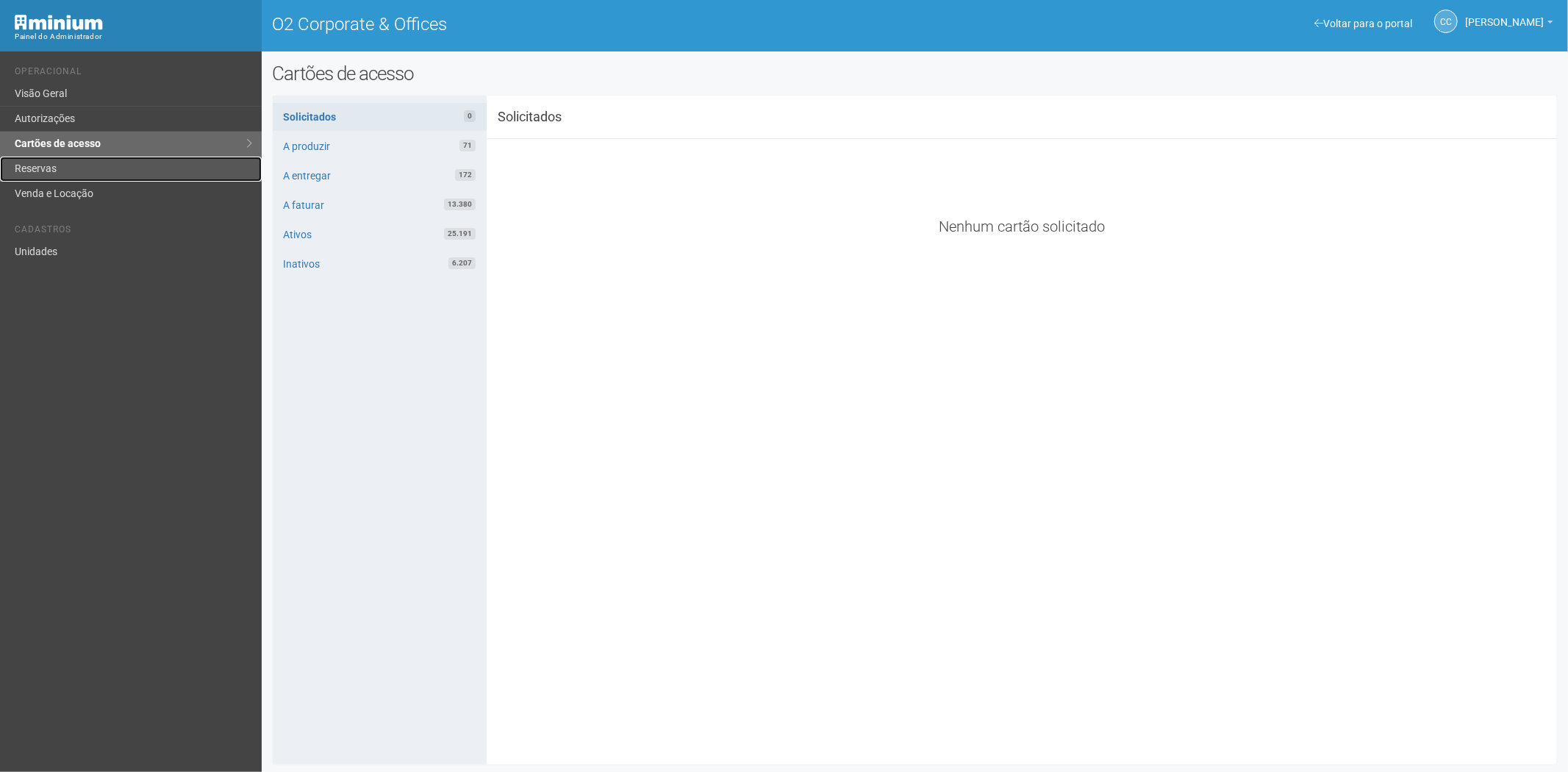
click at [96, 170] on link "Reservas" at bounding box center [131, 168] width 261 height 25
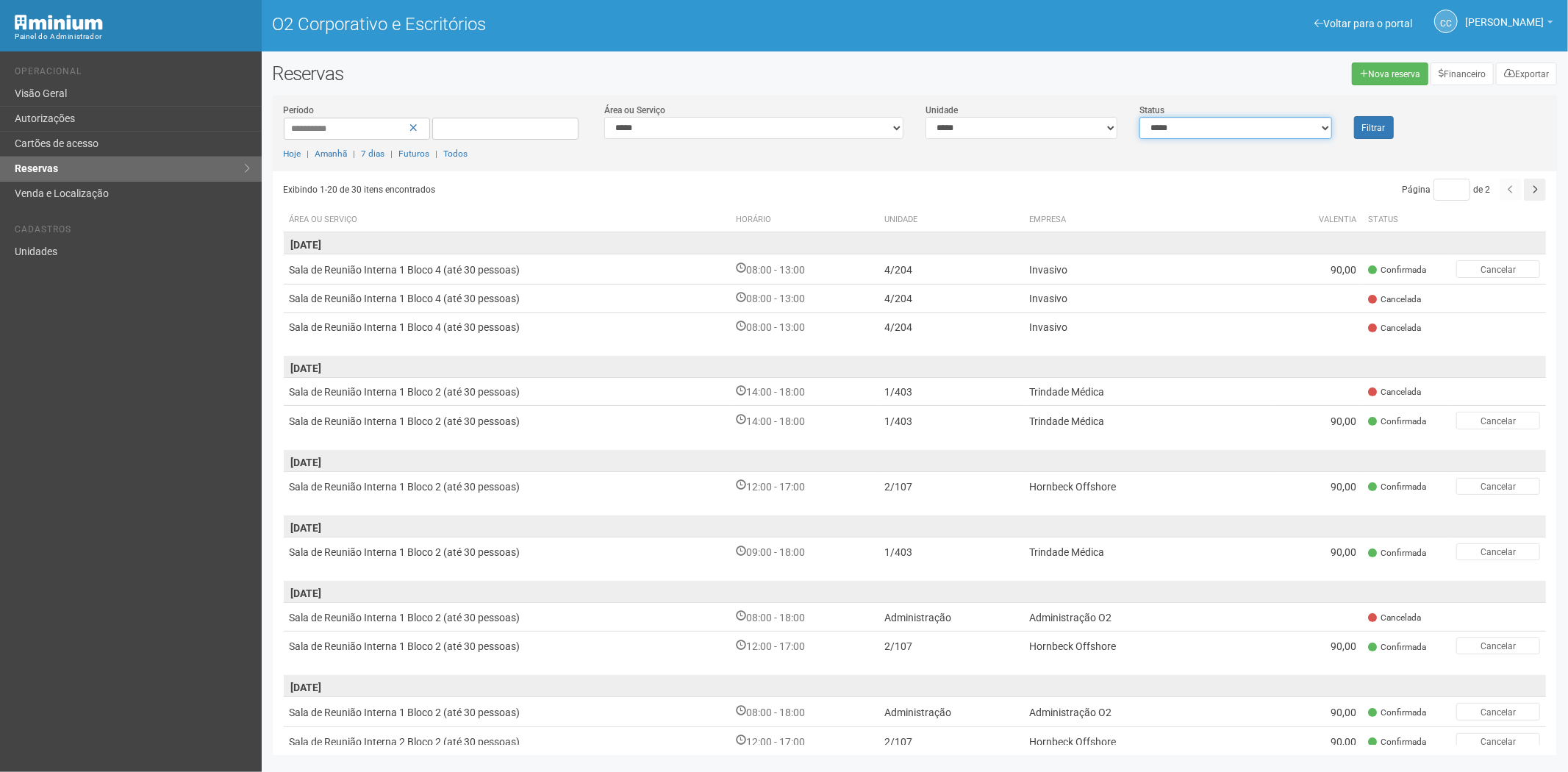
click at [1166, 132] on select "**********" at bounding box center [1236, 128] width 192 height 22
select select "*"
click at [1140, 117] on select "**********" at bounding box center [1236, 128] width 192 height 22
click at [1378, 130] on font "Filtrar" at bounding box center [1374, 128] width 24 height 10
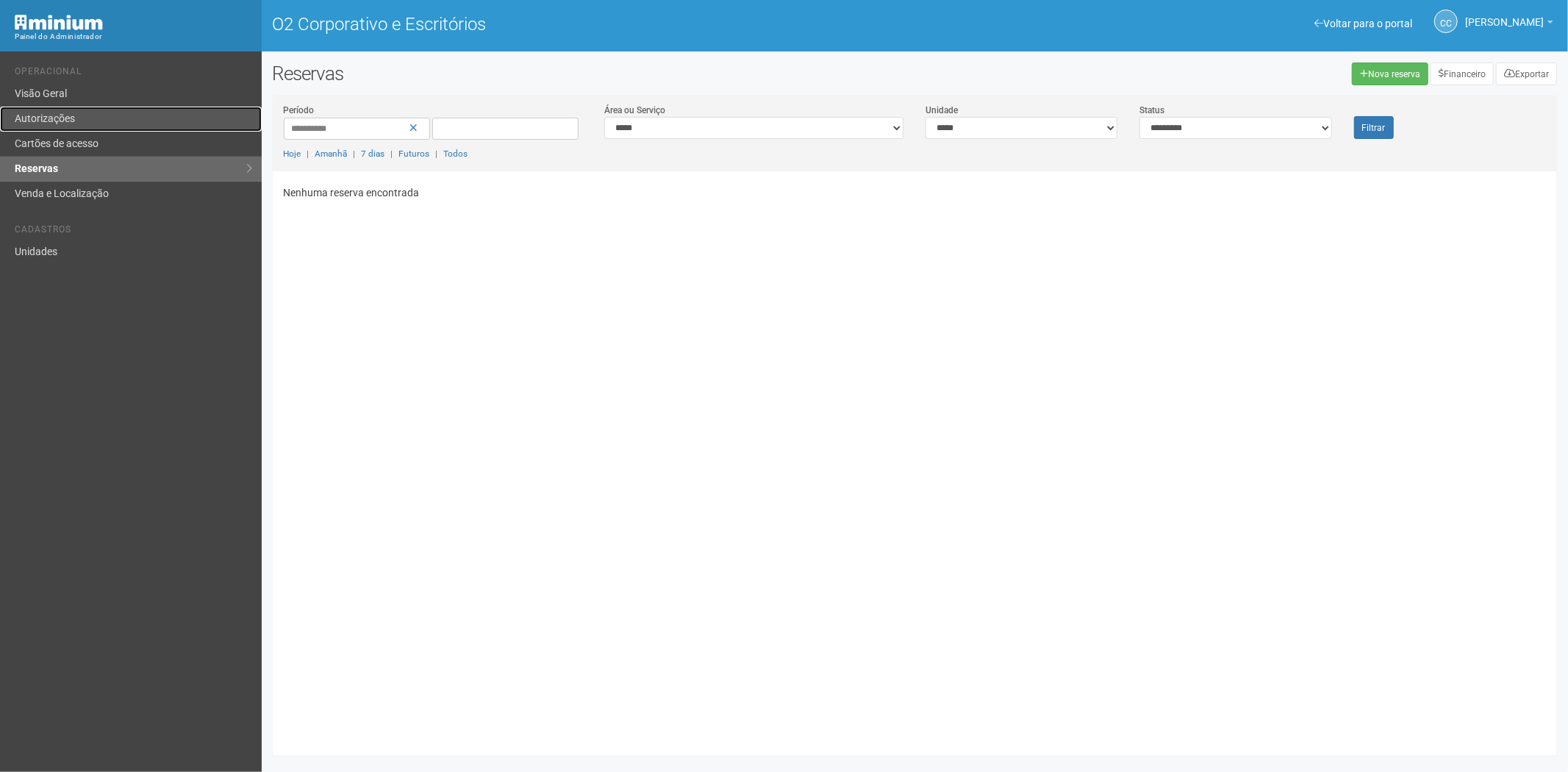
click at [84, 116] on link "Autorizações" at bounding box center [131, 119] width 261 height 25
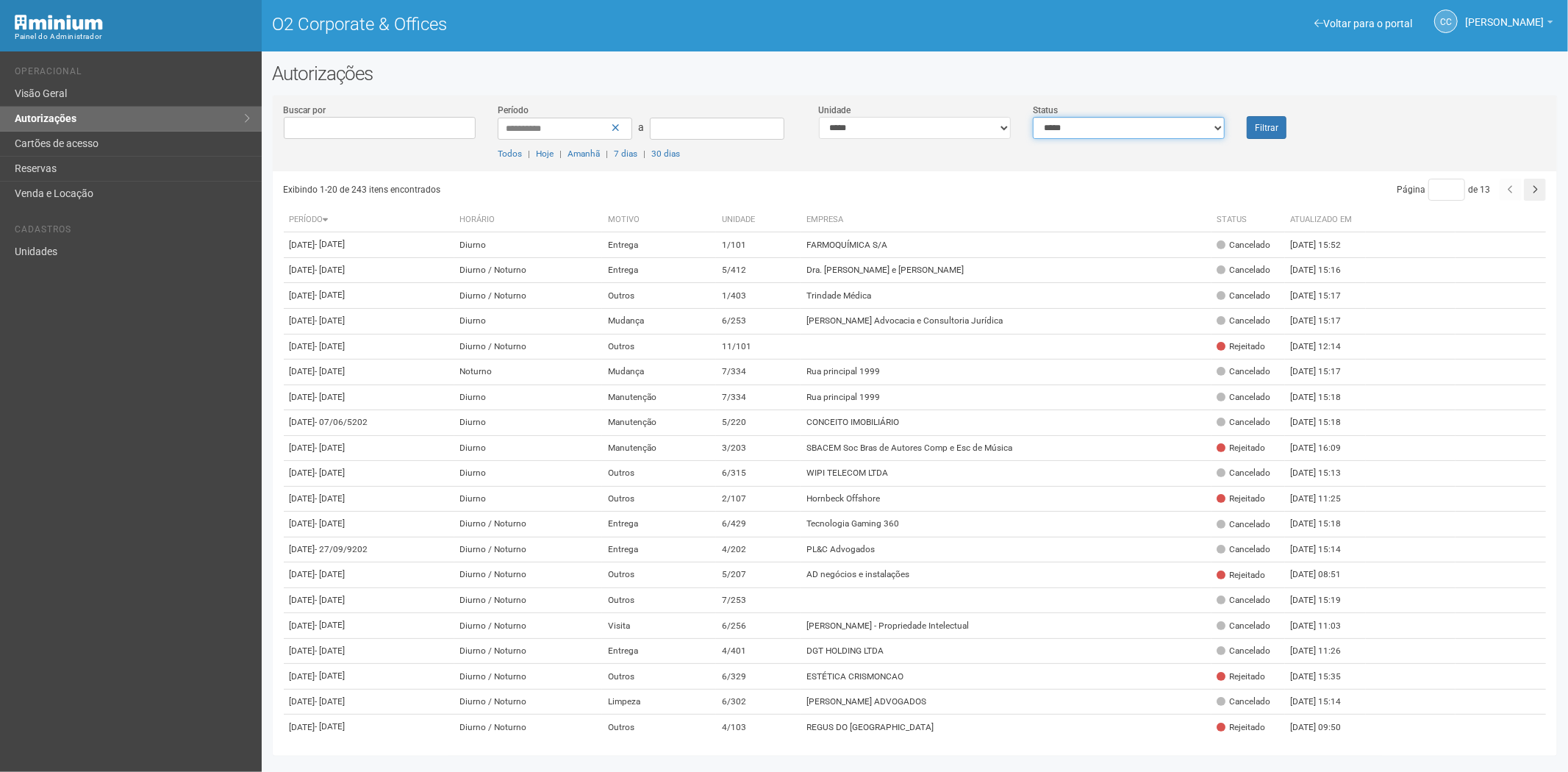
drag, startPoint x: 1191, startPoint y: 118, endPoint x: 1180, endPoint y: 124, distance: 12.5
click at [1191, 118] on select "**********" at bounding box center [1129, 128] width 192 height 22
select select "*"
click at [1033, 117] on select "**********" at bounding box center [1129, 128] width 192 height 22
click at [1279, 126] on button "Filtrar" at bounding box center [1267, 128] width 40 height 23
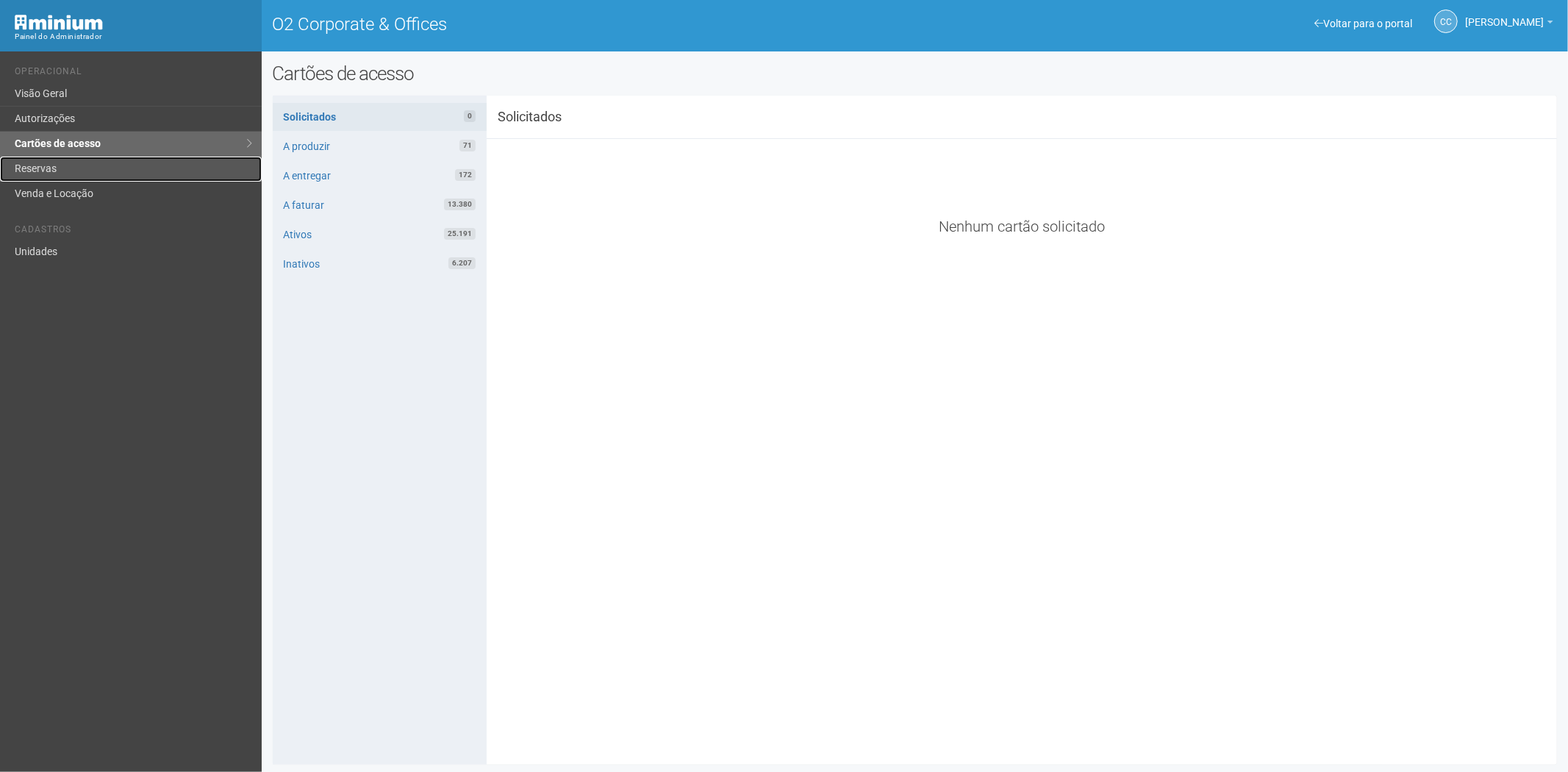
click at [110, 167] on link "Reservas" at bounding box center [131, 168] width 261 height 25
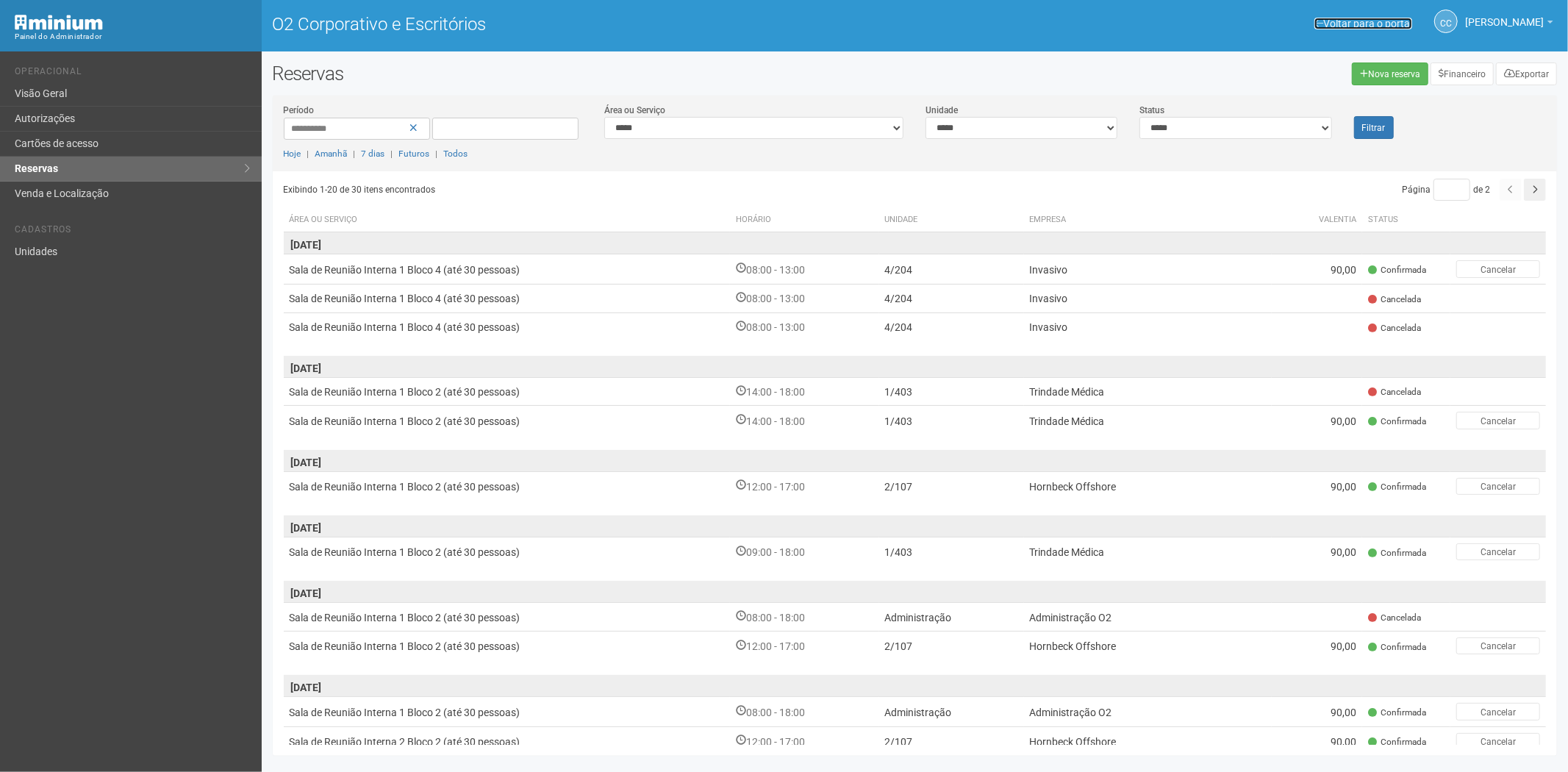
click at [1362, 18] on font "Voltar para o portal" at bounding box center [1368, 23] width 89 height 12
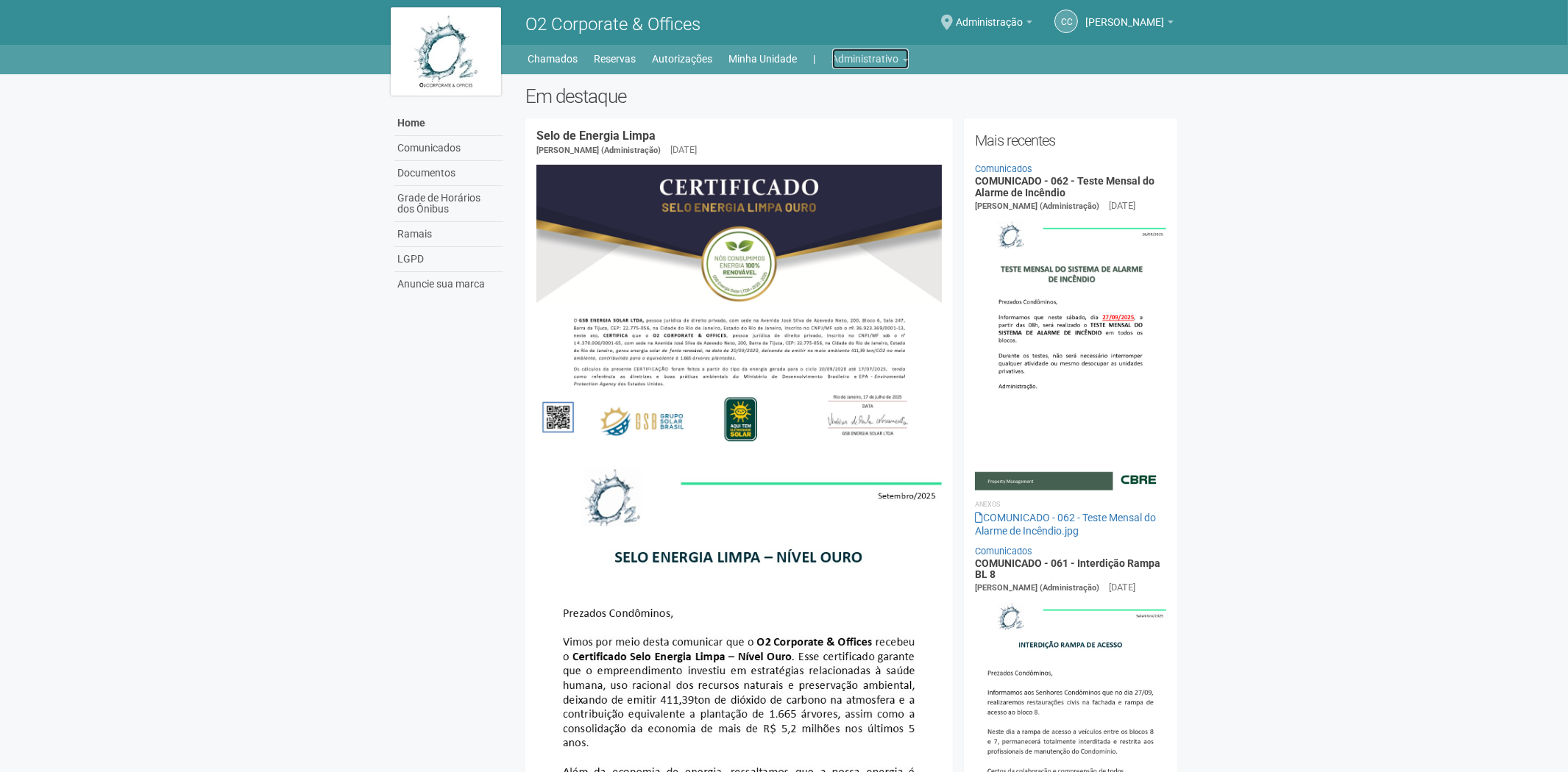
click at [840, 62] on link "Administrativo" at bounding box center [871, 59] width 77 height 21
click at [823, 120] on link "Cartões de acesso" at bounding box center [850, 116] width 125 height 26
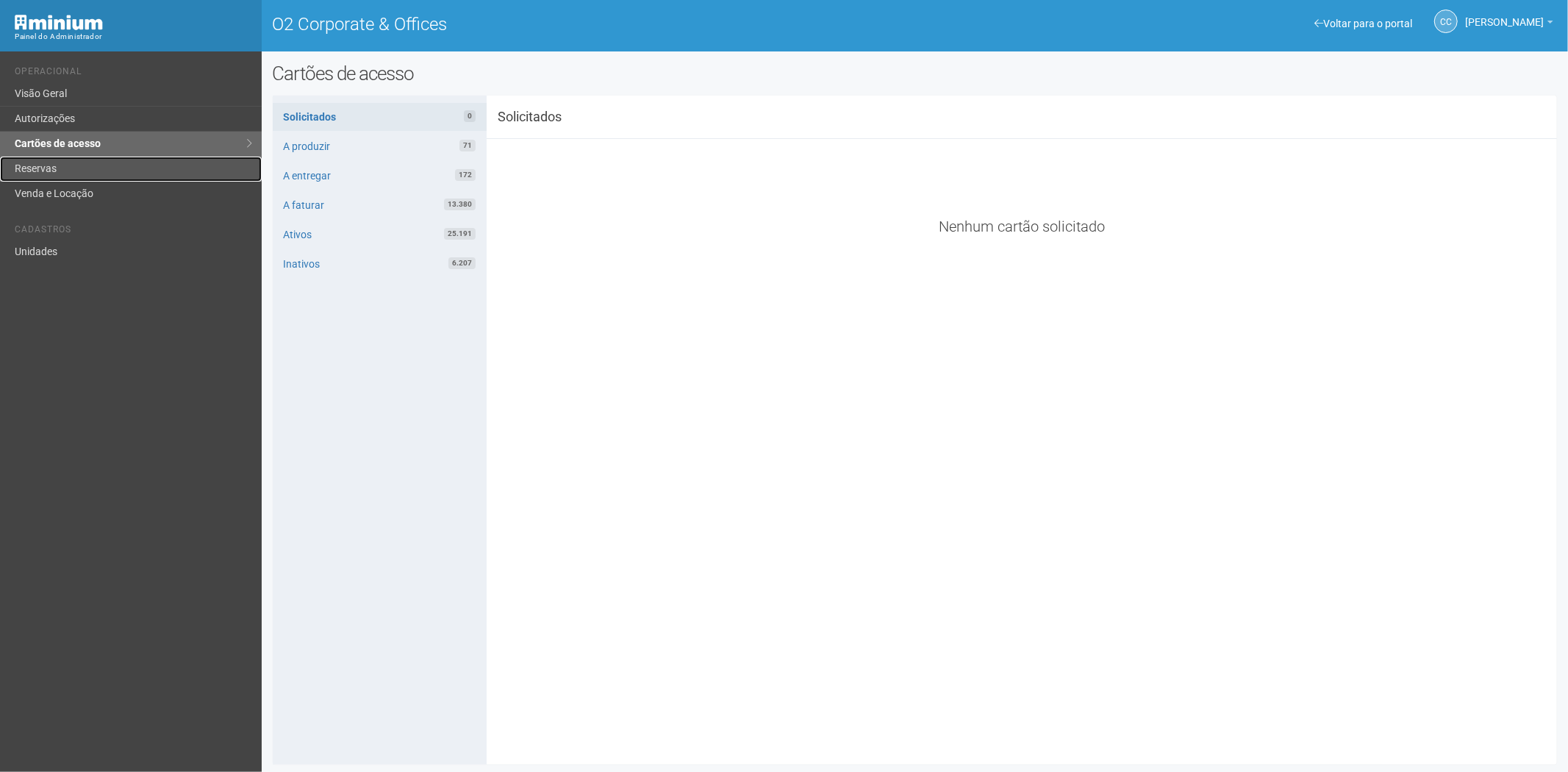
click at [71, 163] on link "Reservas" at bounding box center [131, 168] width 261 height 25
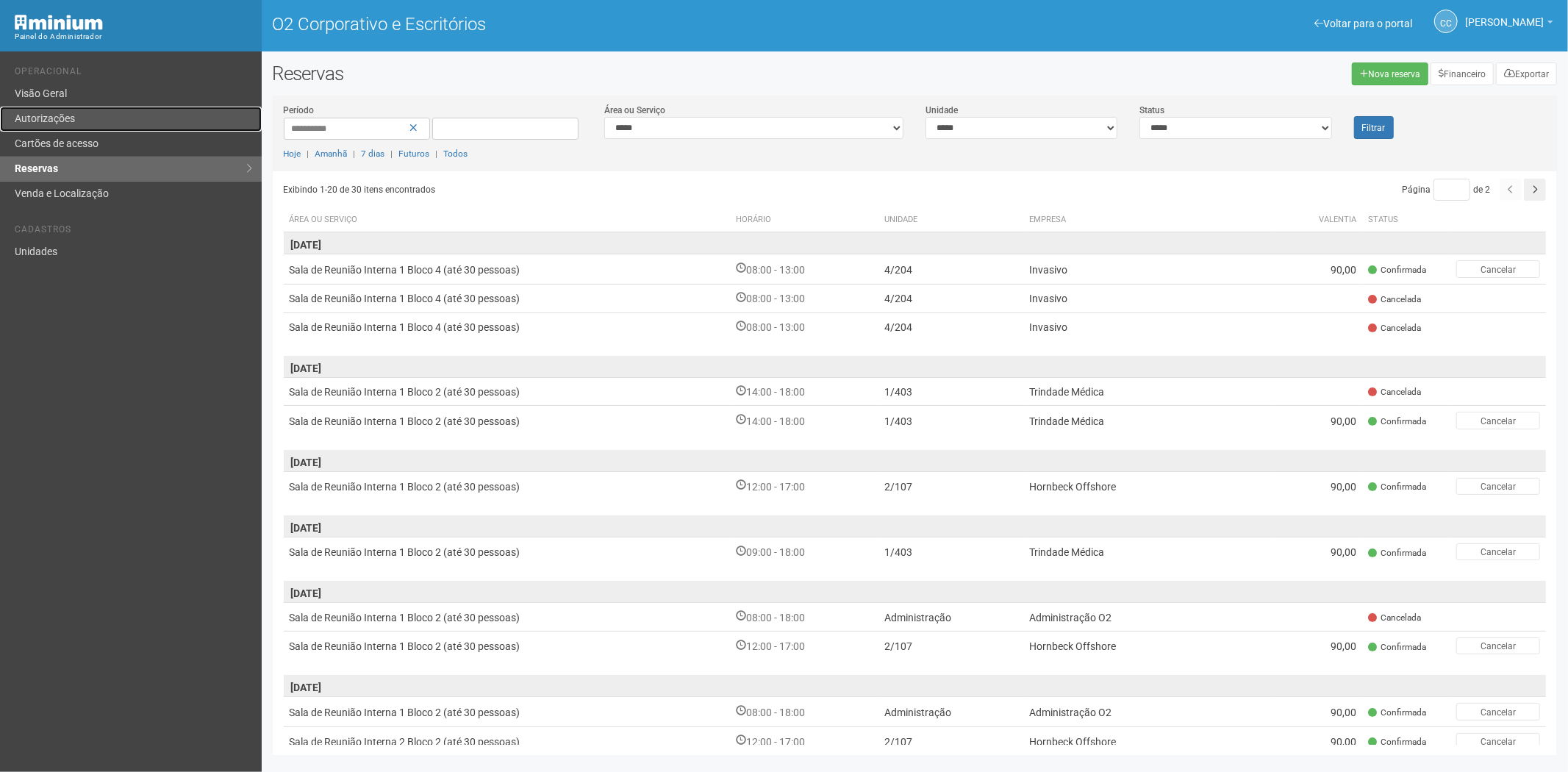
click at [99, 120] on link "Autorizações" at bounding box center [131, 119] width 261 height 25
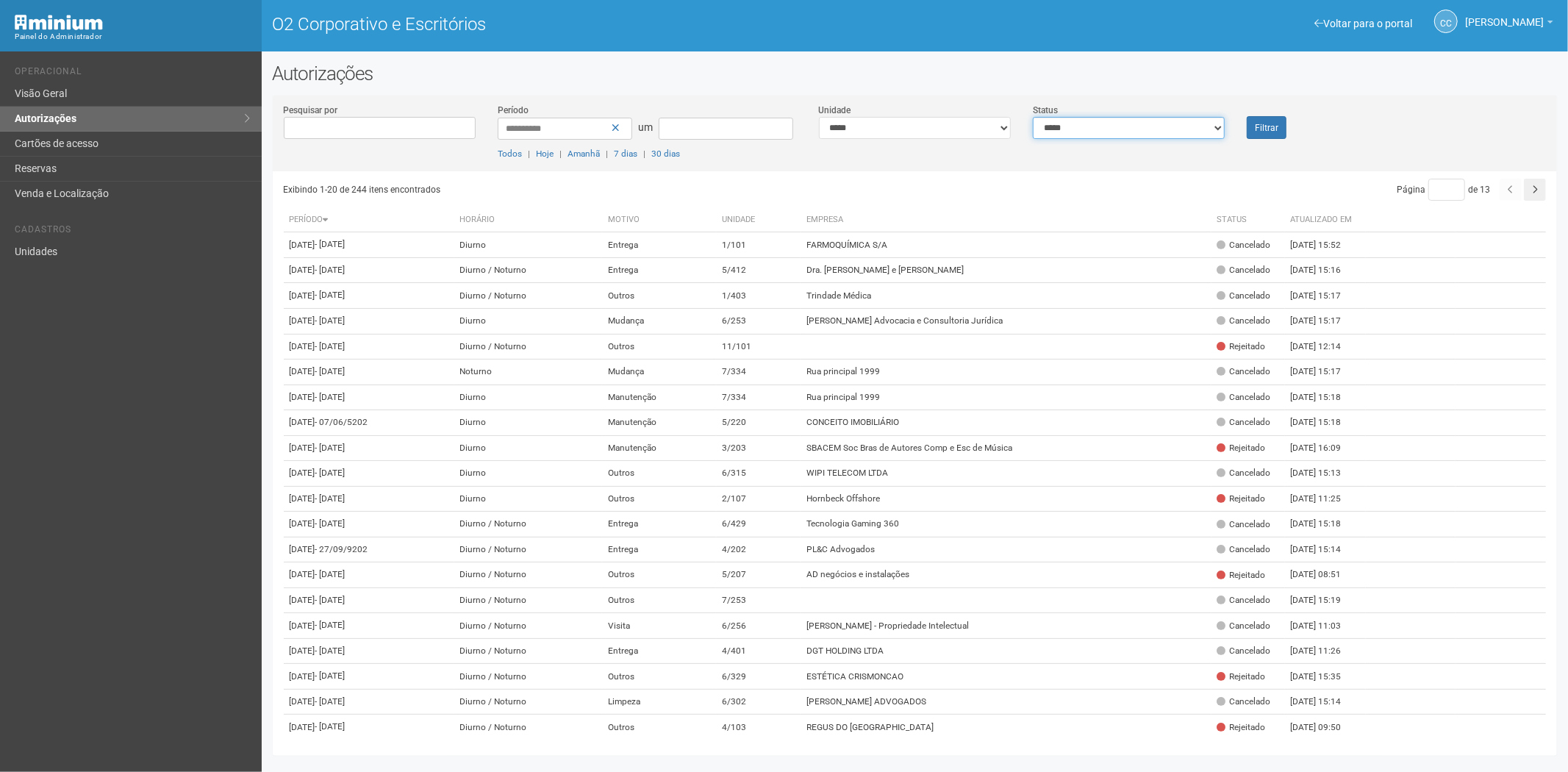
click at [1118, 124] on select "**********" at bounding box center [1129, 128] width 192 height 22
select select "*"
click at [1033, 117] on select "**********" at bounding box center [1129, 128] width 192 height 22
click at [1270, 127] on font "Filtrar" at bounding box center [1267, 128] width 24 height 10
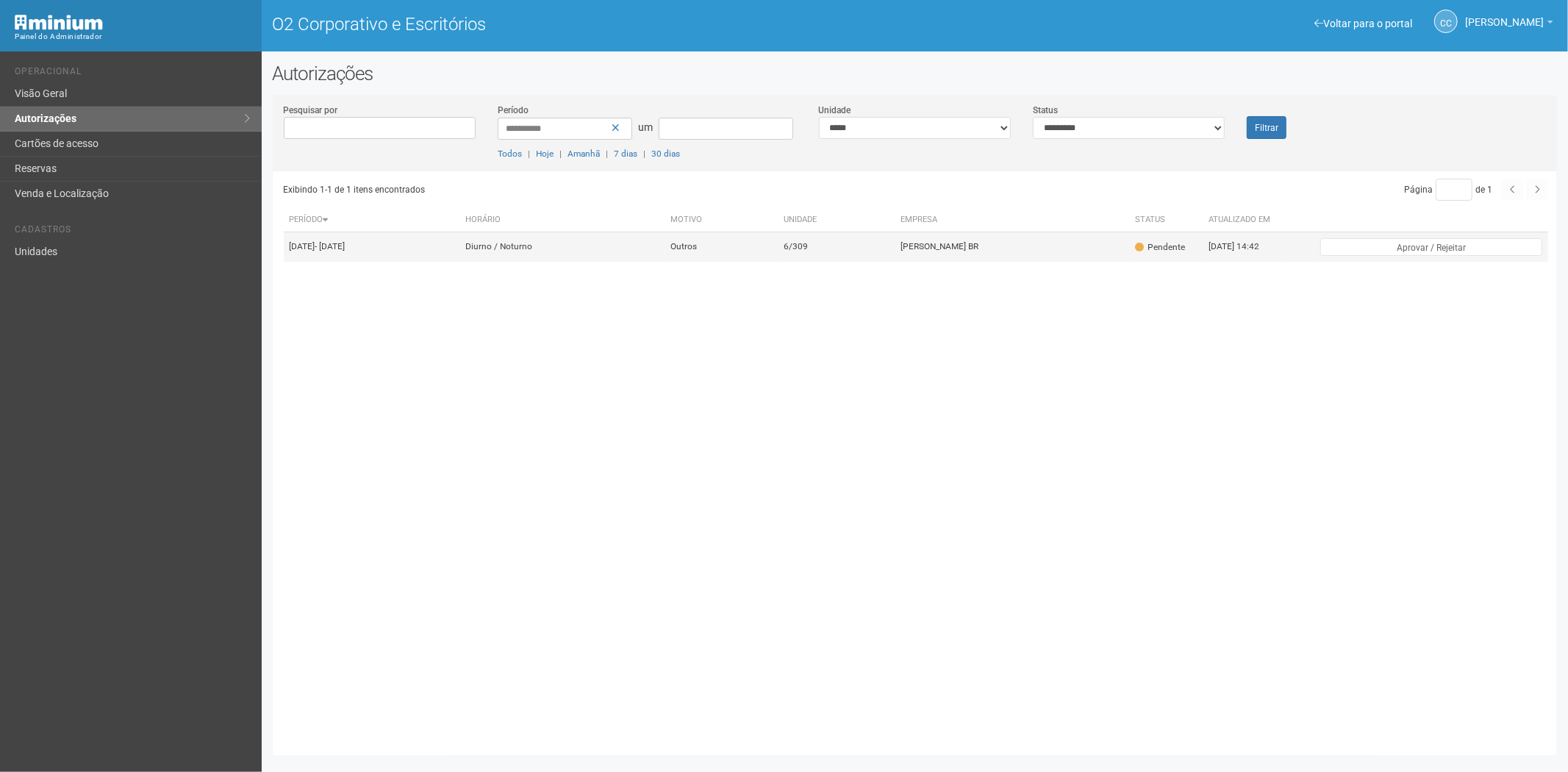
click at [751, 256] on td "Outros" at bounding box center [722, 246] width 113 height 30
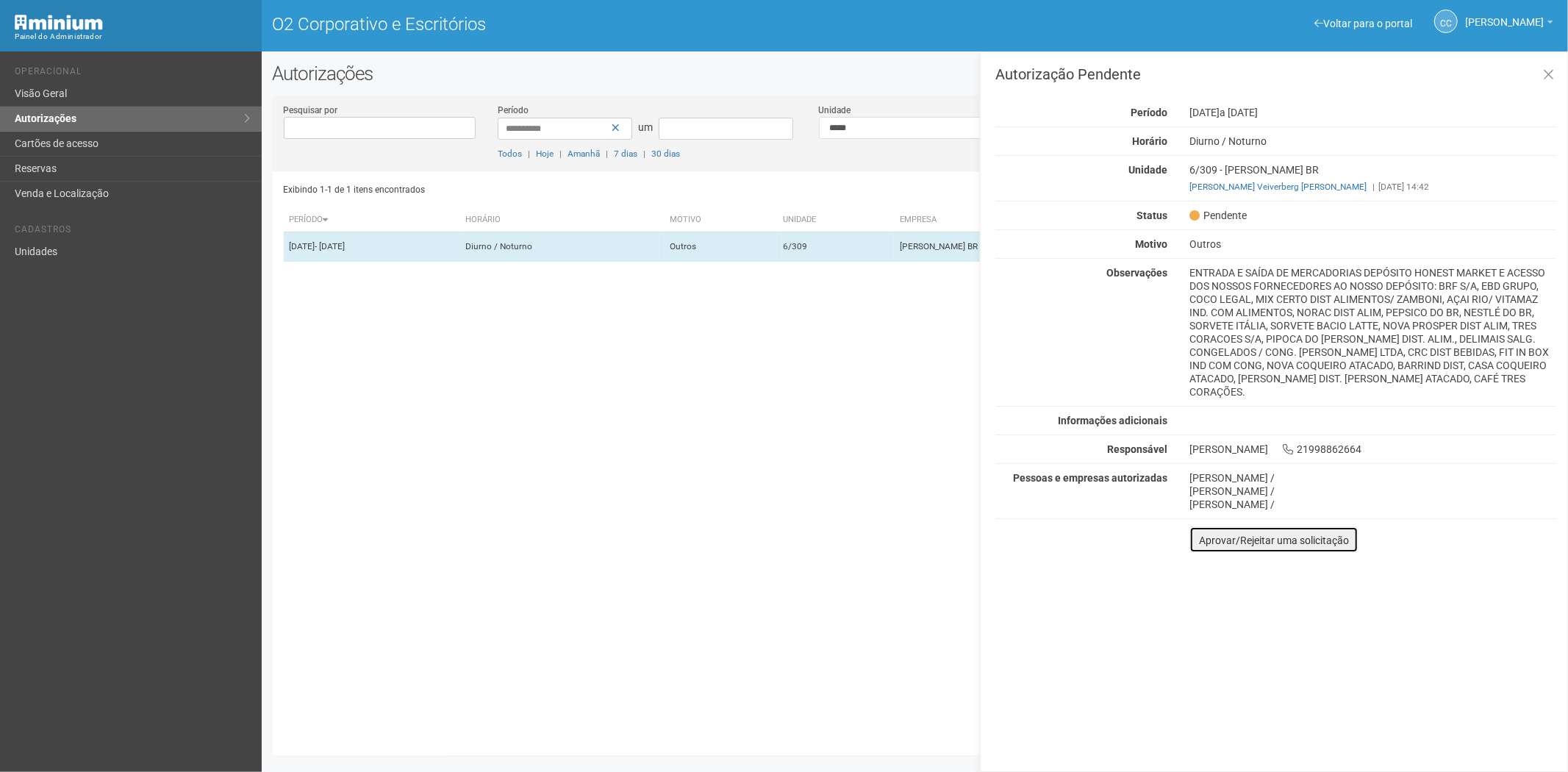
click at [1193, 526] on button "Aprovar/Rejeitar uma solicitação" at bounding box center [1274, 539] width 169 height 26
click at [1193, 524] on div "Autorização Pendente Período 06/10/2025 a 12/10/2025 Horário Diurno / Noturno U…" at bounding box center [1274, 412] width 588 height 721
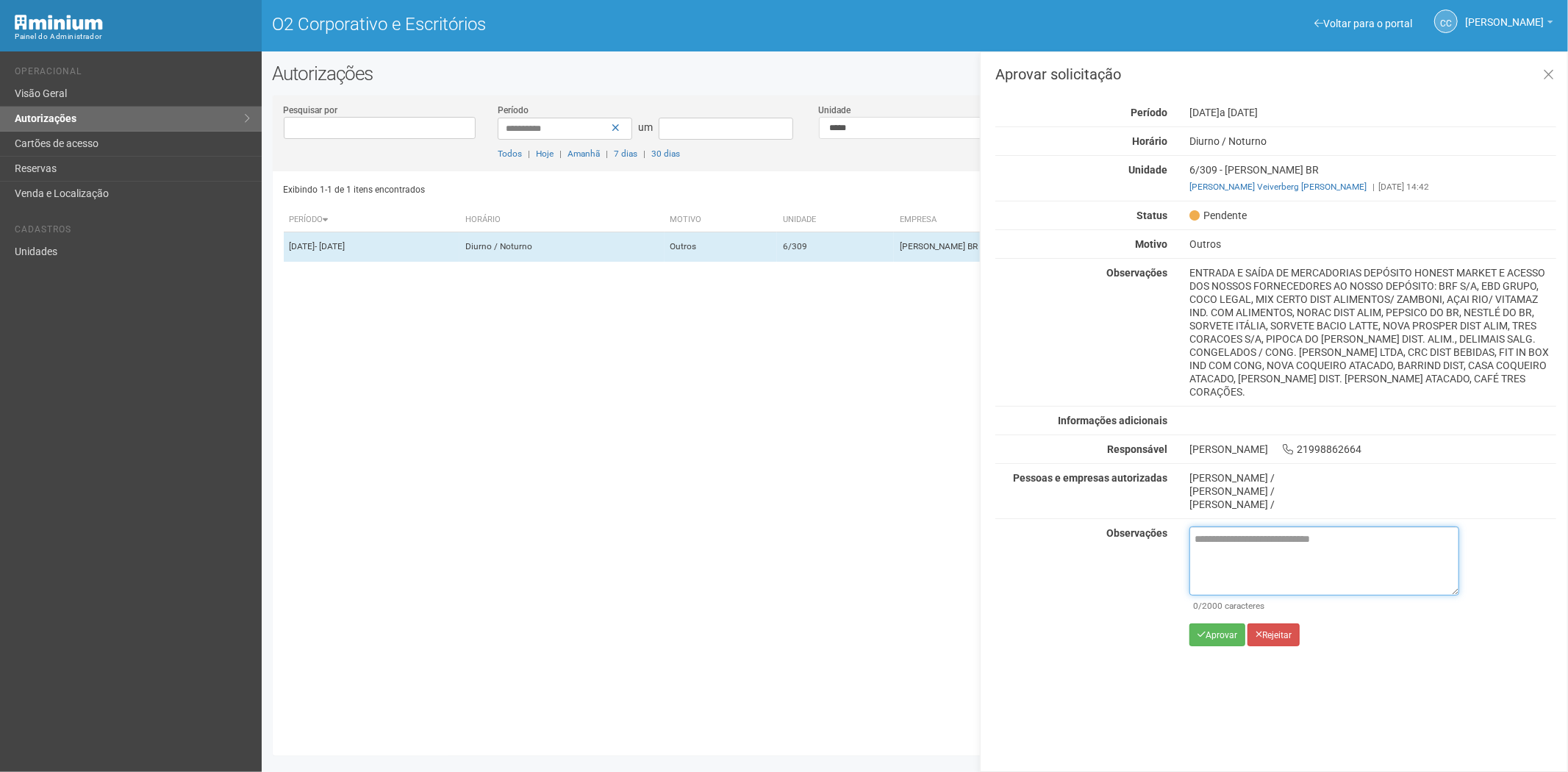
click at [1233, 540] on textarea at bounding box center [1324, 561] width 269 height 69
paste textarea "**********"
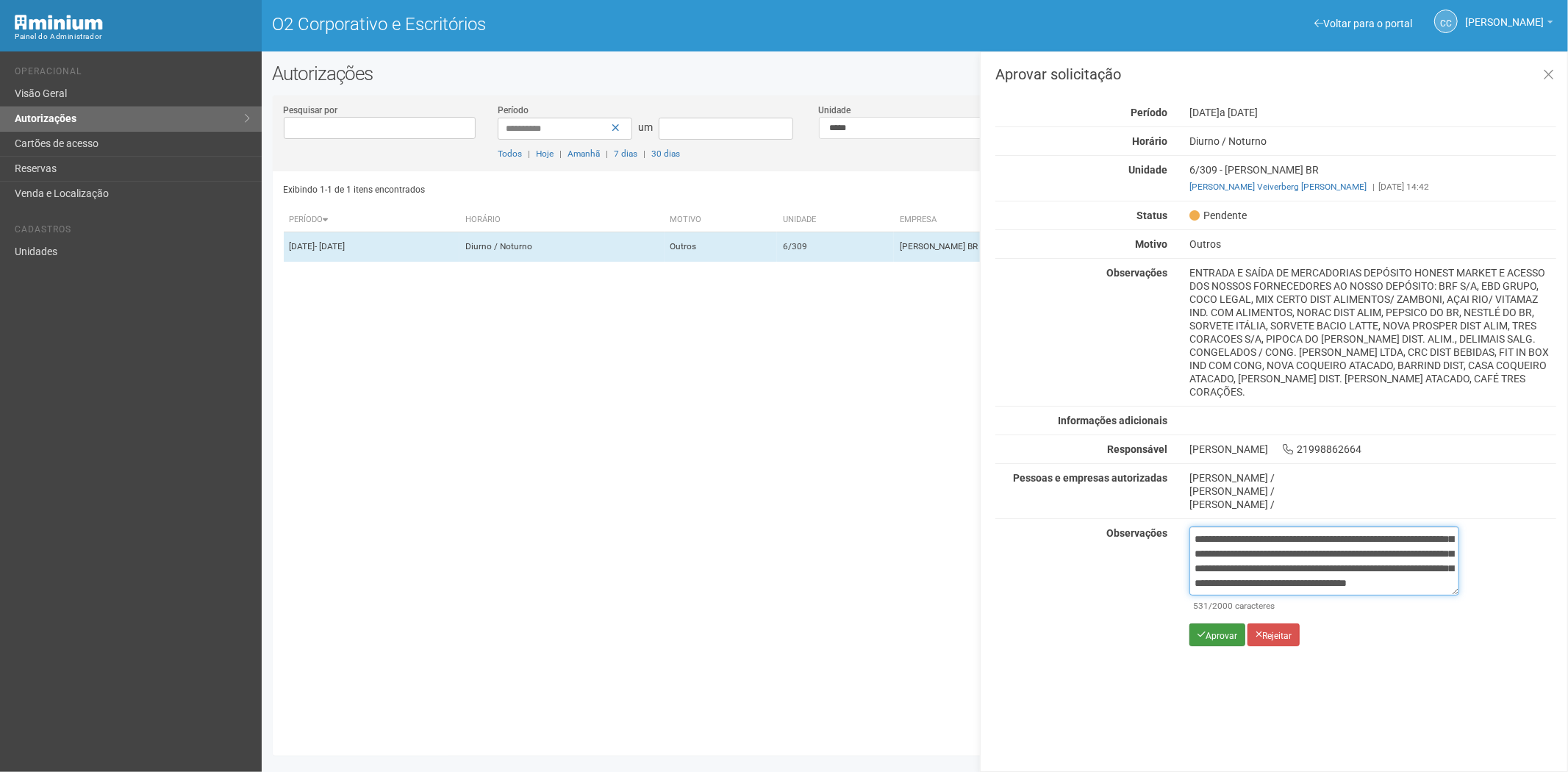
type textarea "**********"
click at [1216, 630] on font "Aprovar" at bounding box center [1222, 635] width 32 height 10
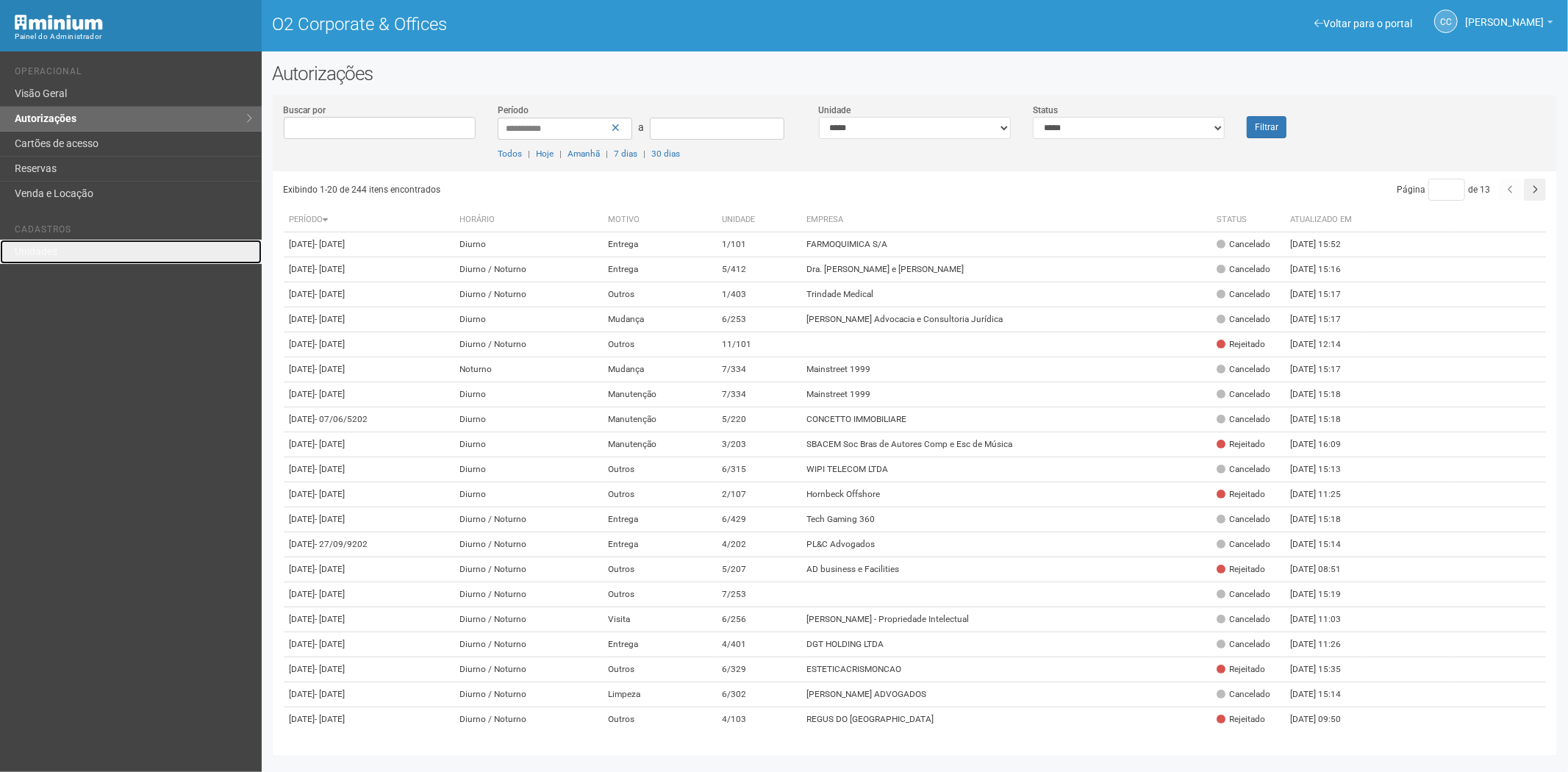
drag, startPoint x: 52, startPoint y: 248, endPoint x: 108, endPoint y: 224, distance: 60.9
click at [52, 248] on link "Unidades" at bounding box center [131, 252] width 261 height 24
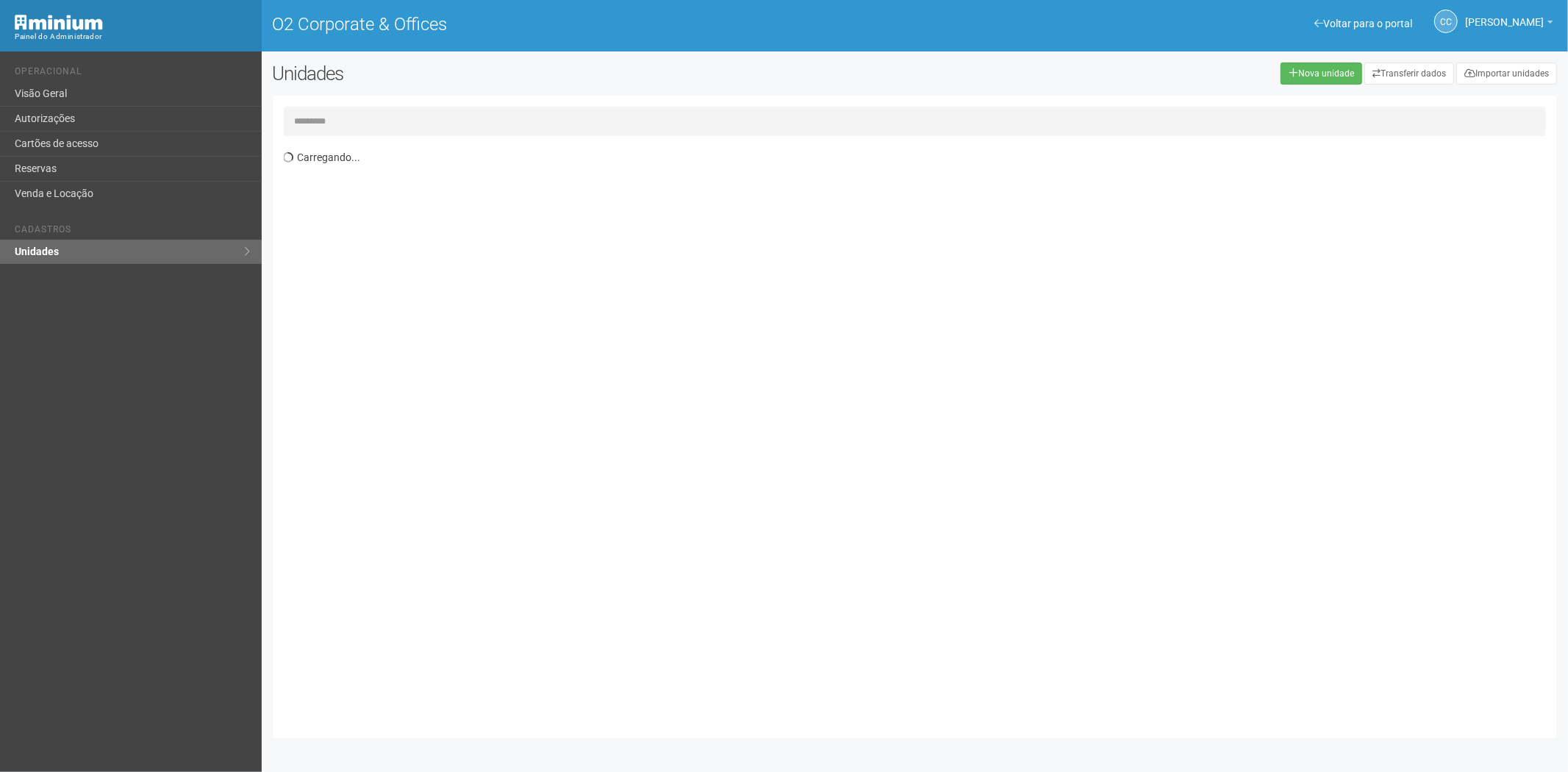
click at [344, 112] on input "text" at bounding box center [915, 121] width 1263 height 30
type input "*****"
click at [61, 144] on link "Cartões de acesso" at bounding box center [131, 144] width 261 height 25
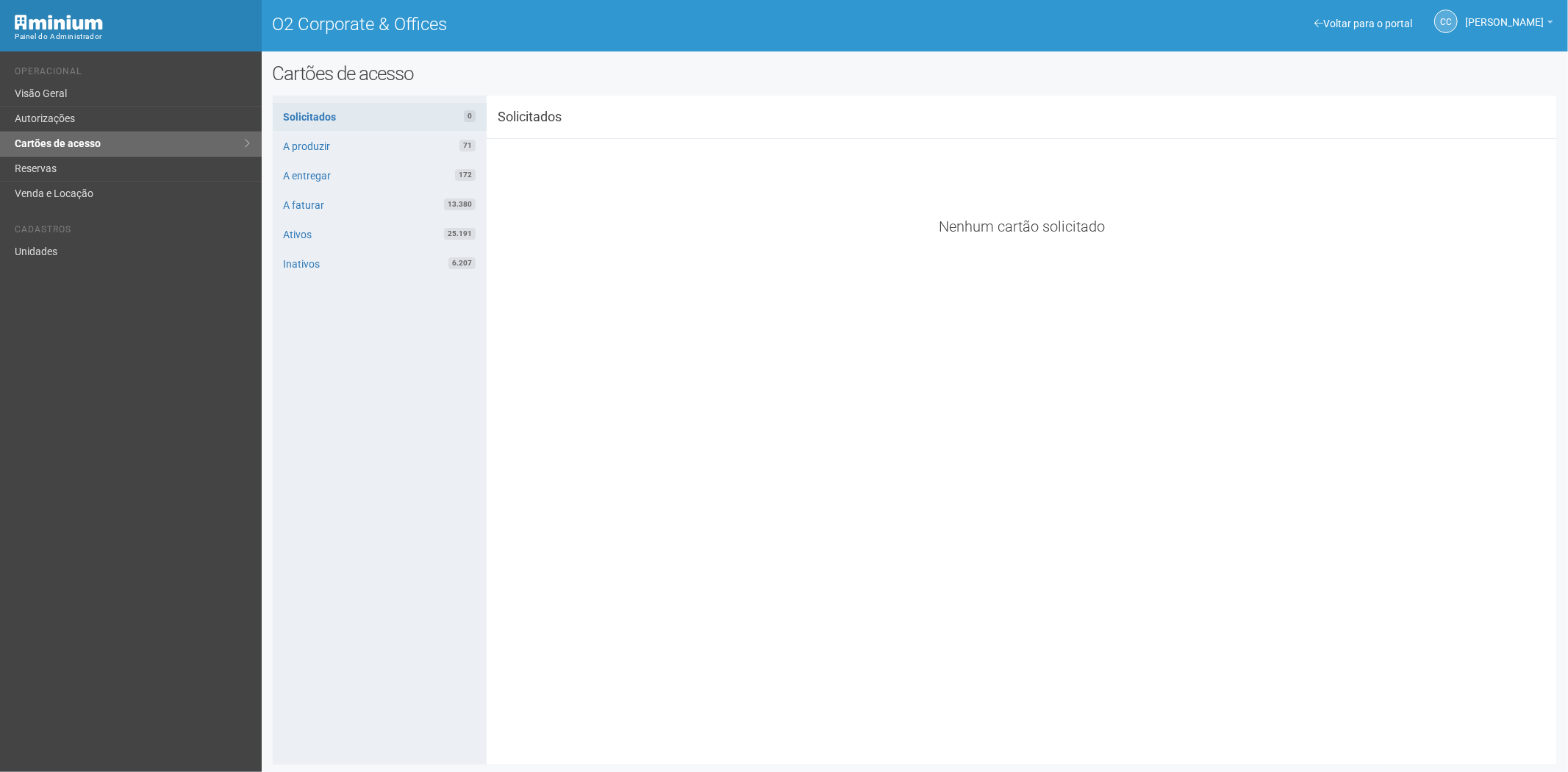
drag, startPoint x: 537, startPoint y: 511, endPoint x: 486, endPoint y: 405, distance: 117.6
click at [537, 511] on div "**********" at bounding box center [915, 431] width 1285 height 648
click at [108, 146] on link "Cartões de acesso" at bounding box center [131, 144] width 261 height 25
click at [66, 248] on link "Unidades" at bounding box center [131, 252] width 261 height 24
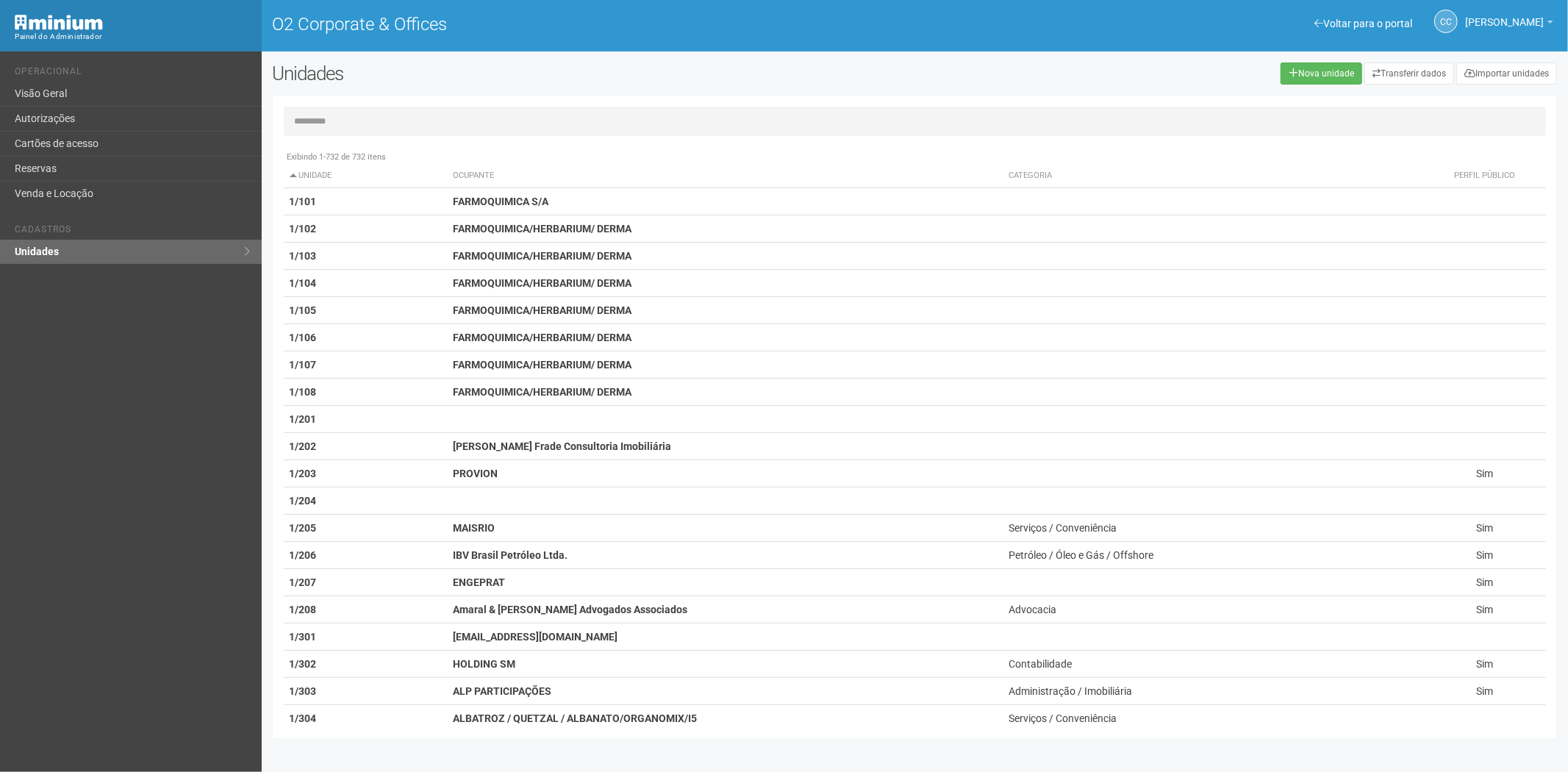
click at [332, 124] on input "text" at bounding box center [915, 121] width 1263 height 30
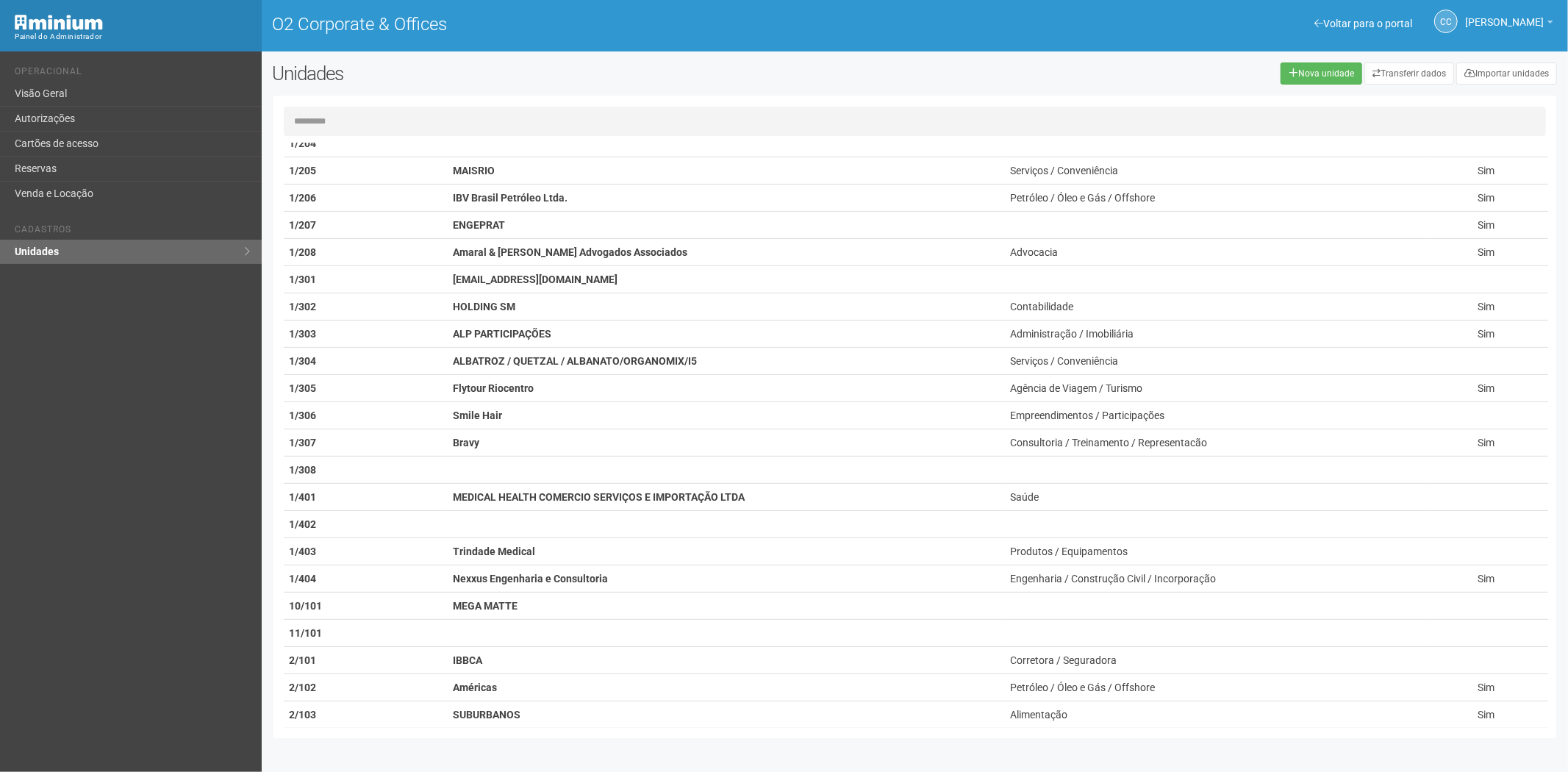
scroll to position [653, 0]
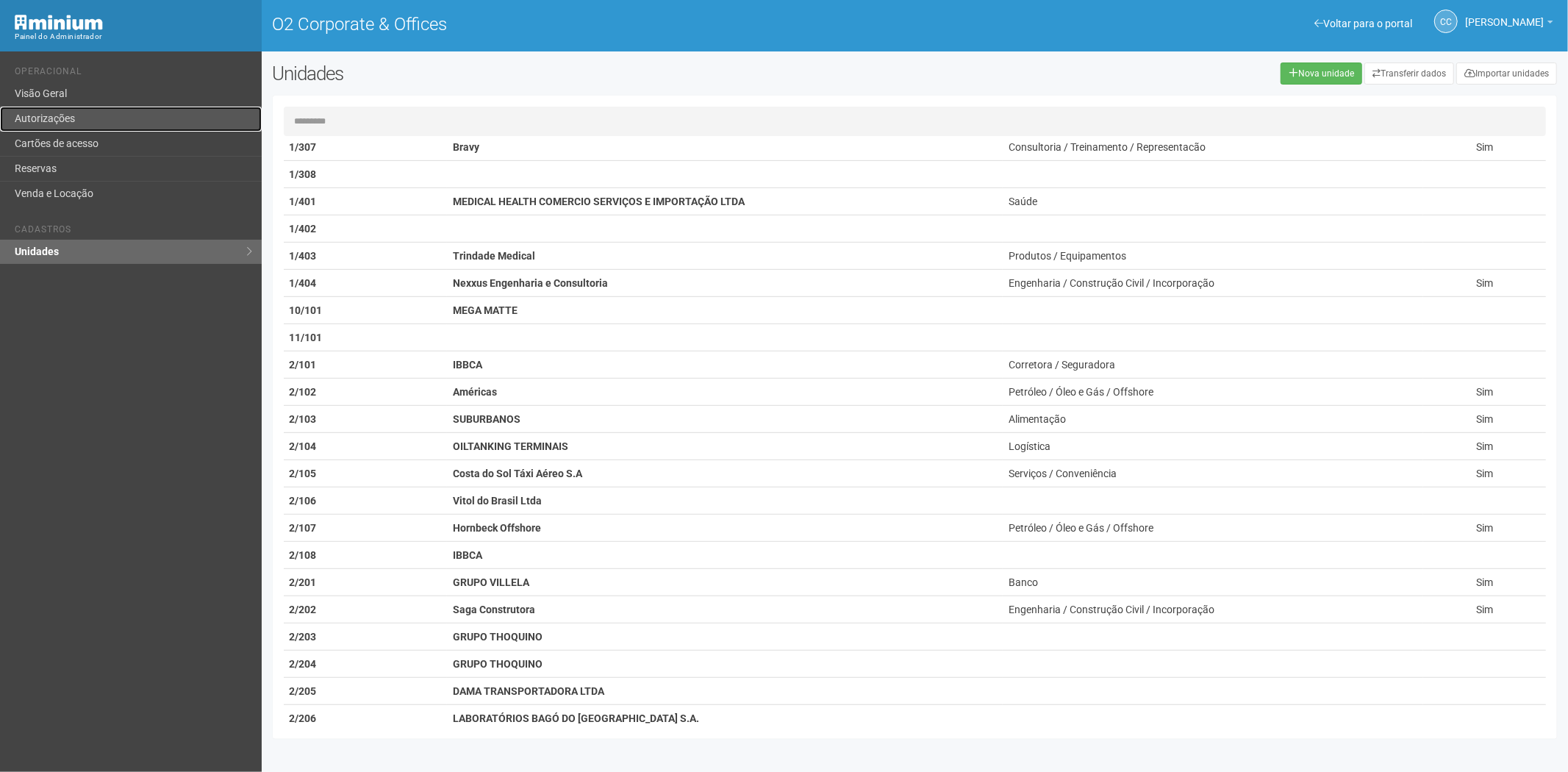
click at [70, 124] on link "Autorizações" at bounding box center [131, 119] width 261 height 25
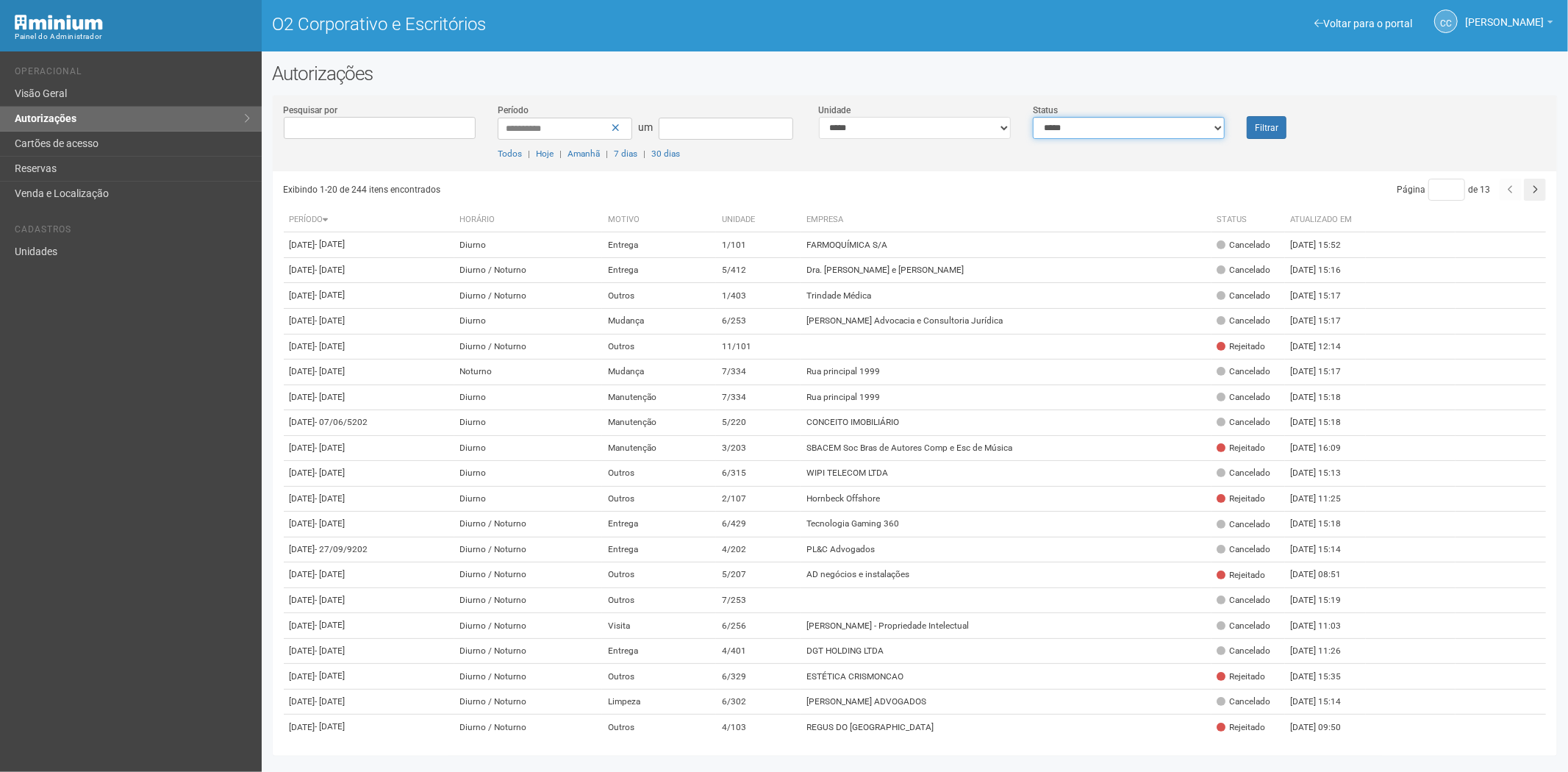
click at [1119, 124] on select "**********" at bounding box center [1129, 128] width 192 height 22
select select "*"
click at [1033, 117] on select "**********" at bounding box center [1129, 128] width 192 height 22
click at [1275, 123] on font "Filtrar" at bounding box center [1267, 128] width 24 height 10
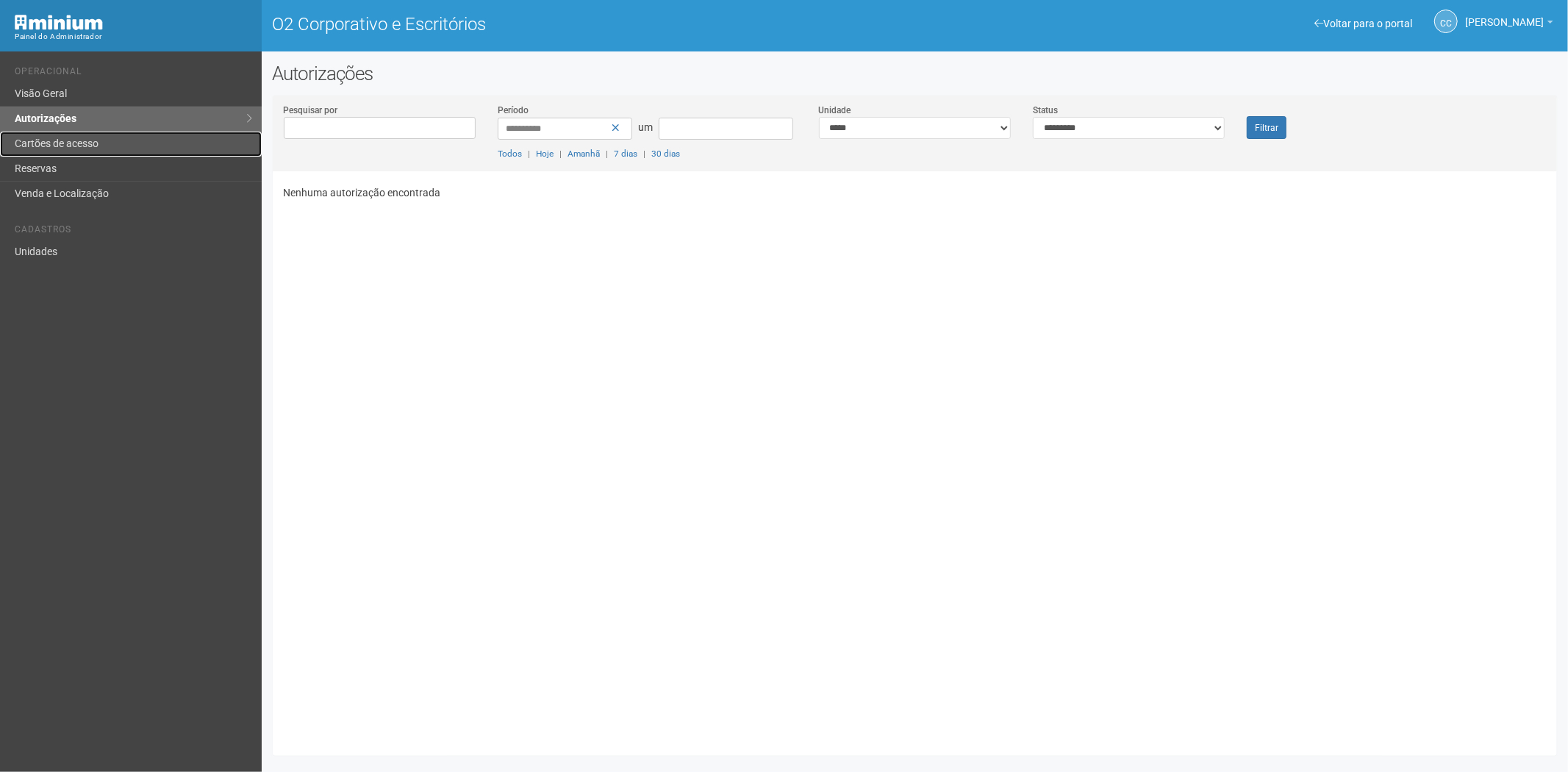
click at [104, 148] on link "Cartões de acesso" at bounding box center [131, 144] width 261 height 25
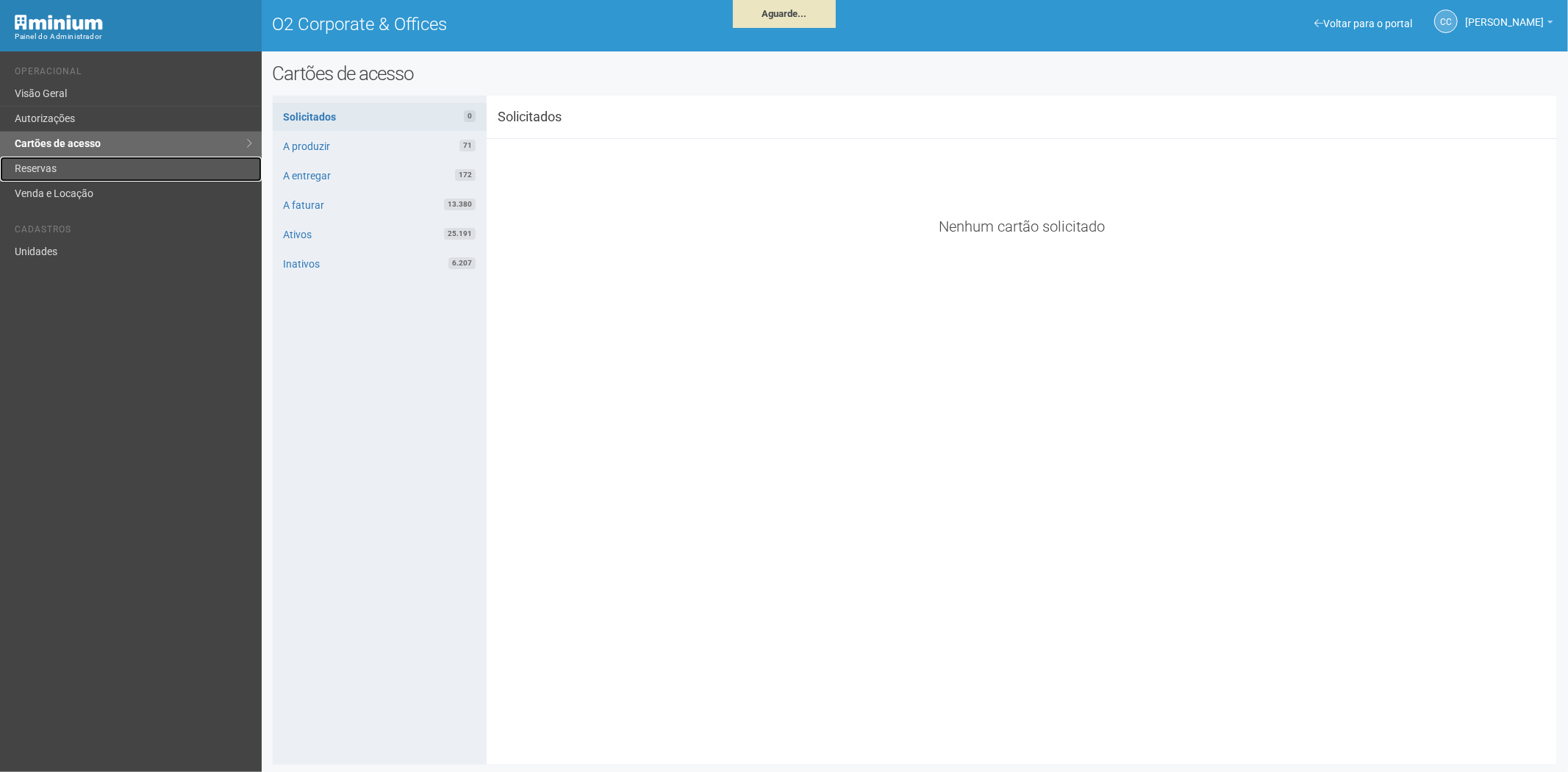
click at [93, 171] on link "Reservas" at bounding box center [131, 168] width 261 height 25
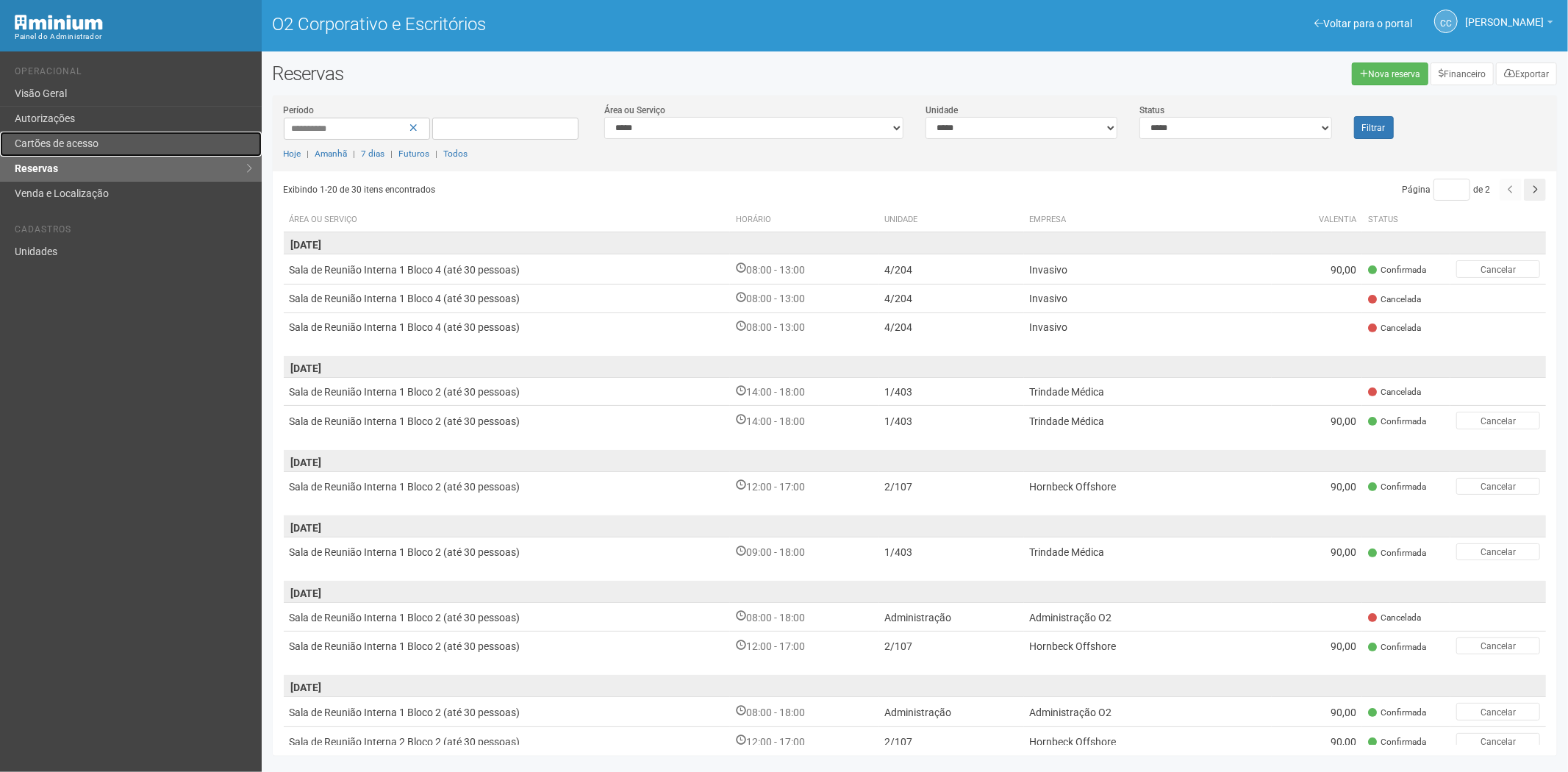
click at [88, 135] on link "Cartões de acesso" at bounding box center [131, 144] width 261 height 25
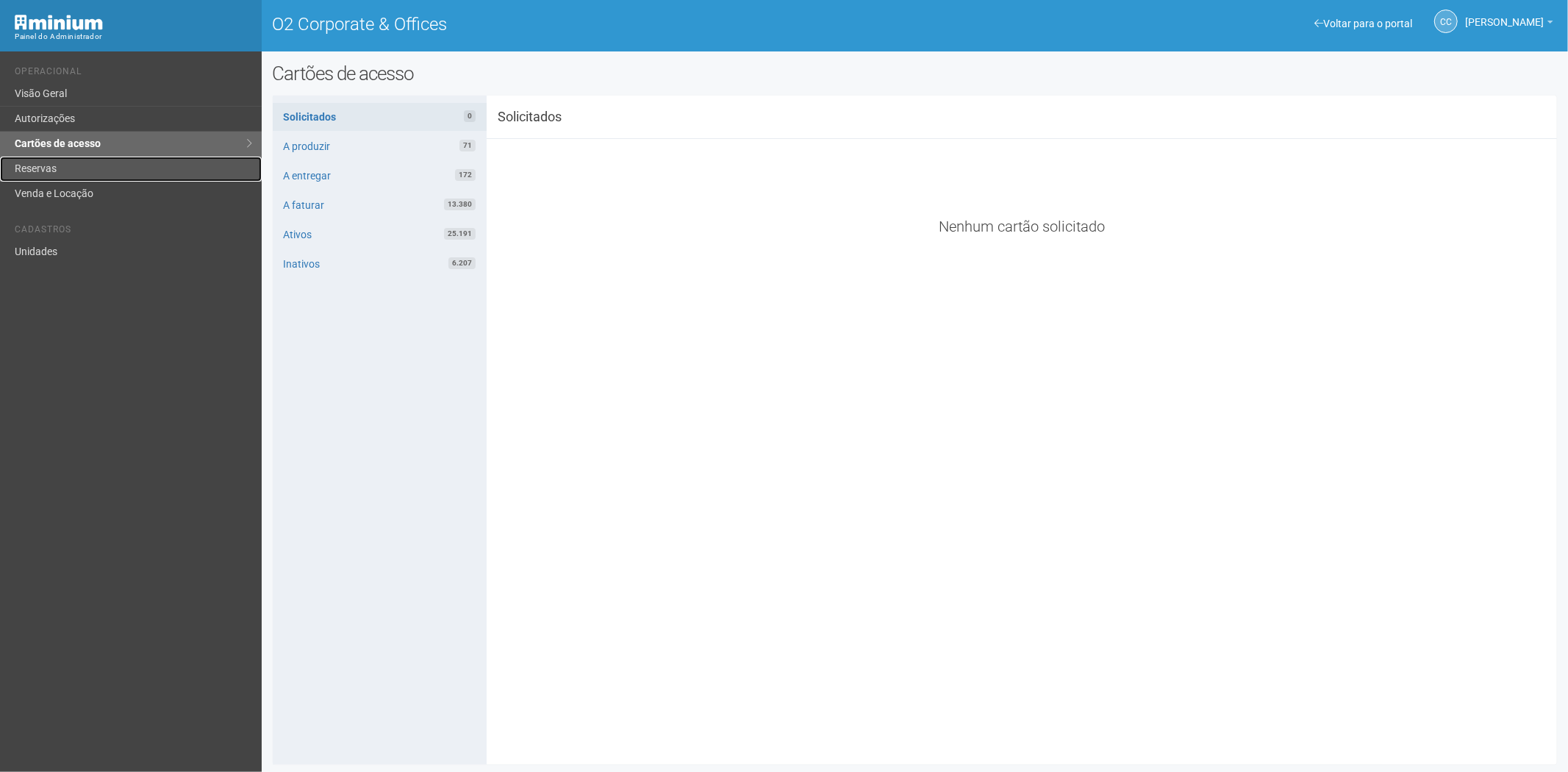
drag, startPoint x: 71, startPoint y: 167, endPoint x: 79, endPoint y: 176, distance: 12.0
click at [71, 167] on link "Reservas" at bounding box center [131, 168] width 261 height 25
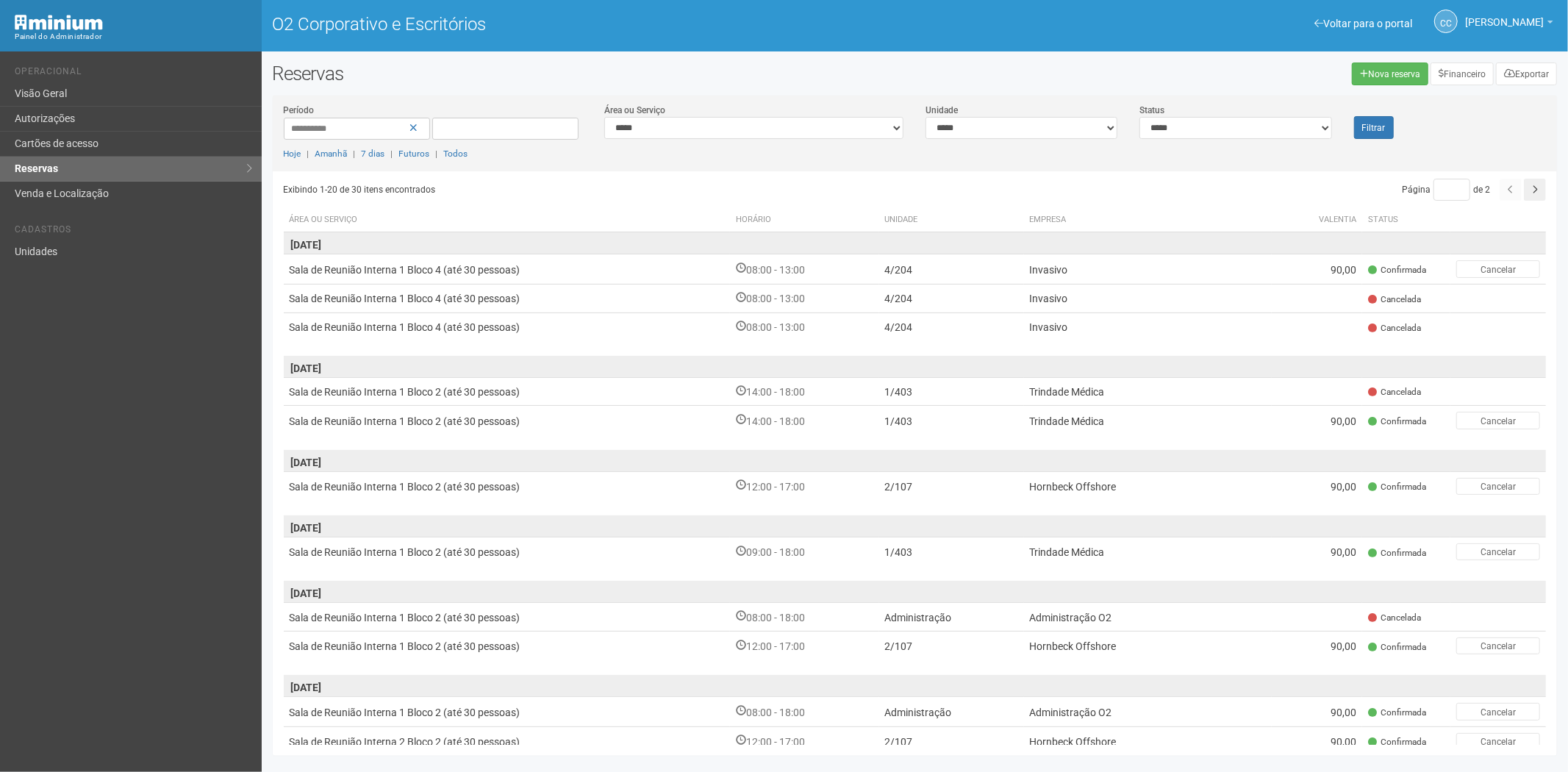
click at [100, 526] on div "Voltar para o portal Operacional Visão Geral Autorizações Cartões de acesso Res…" at bounding box center [131, 412] width 261 height 721
click at [90, 144] on font "Cartões de acesso" at bounding box center [56, 143] width 84 height 12
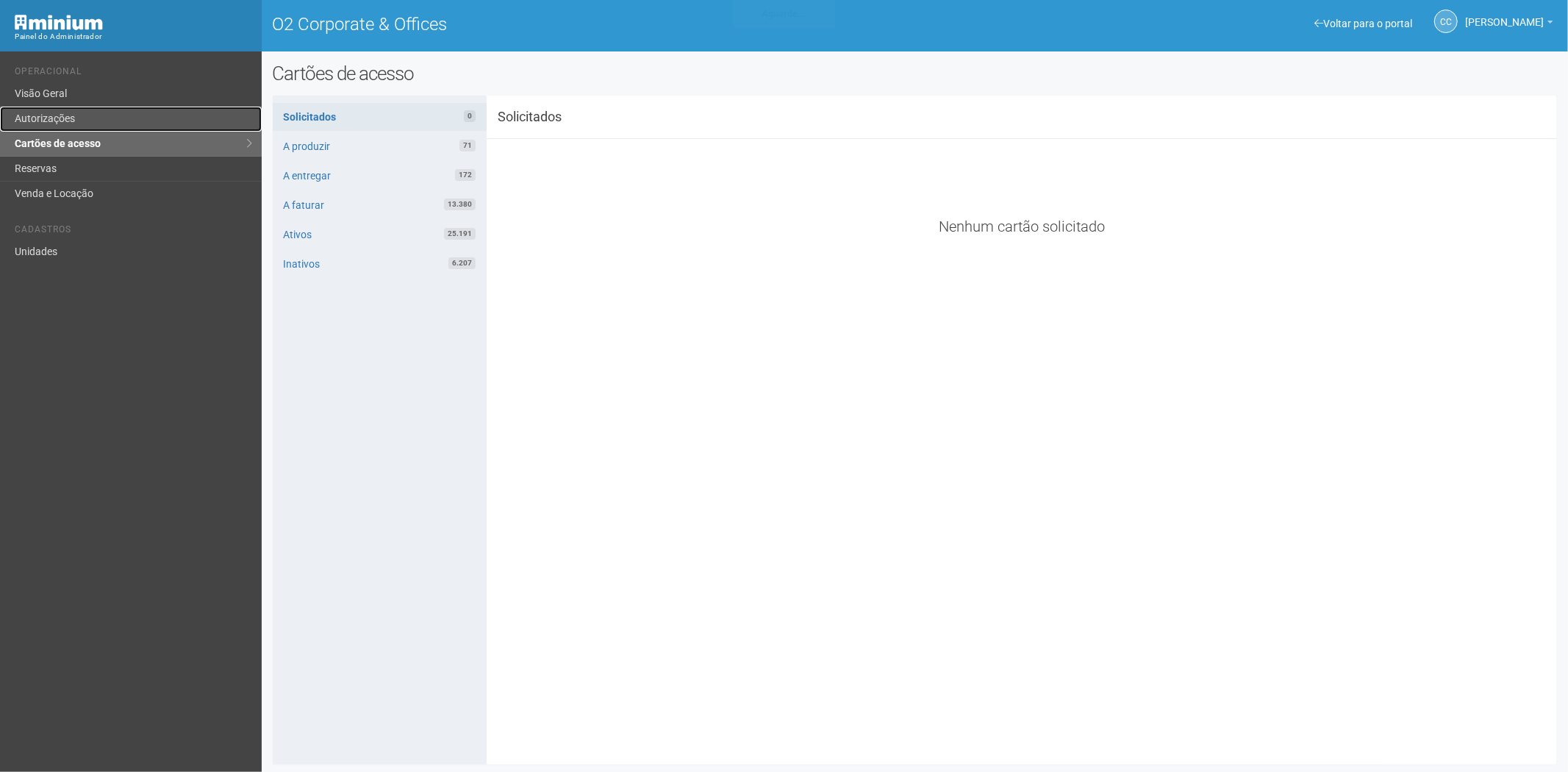
click at [73, 115] on link "Autorizações" at bounding box center [131, 119] width 261 height 25
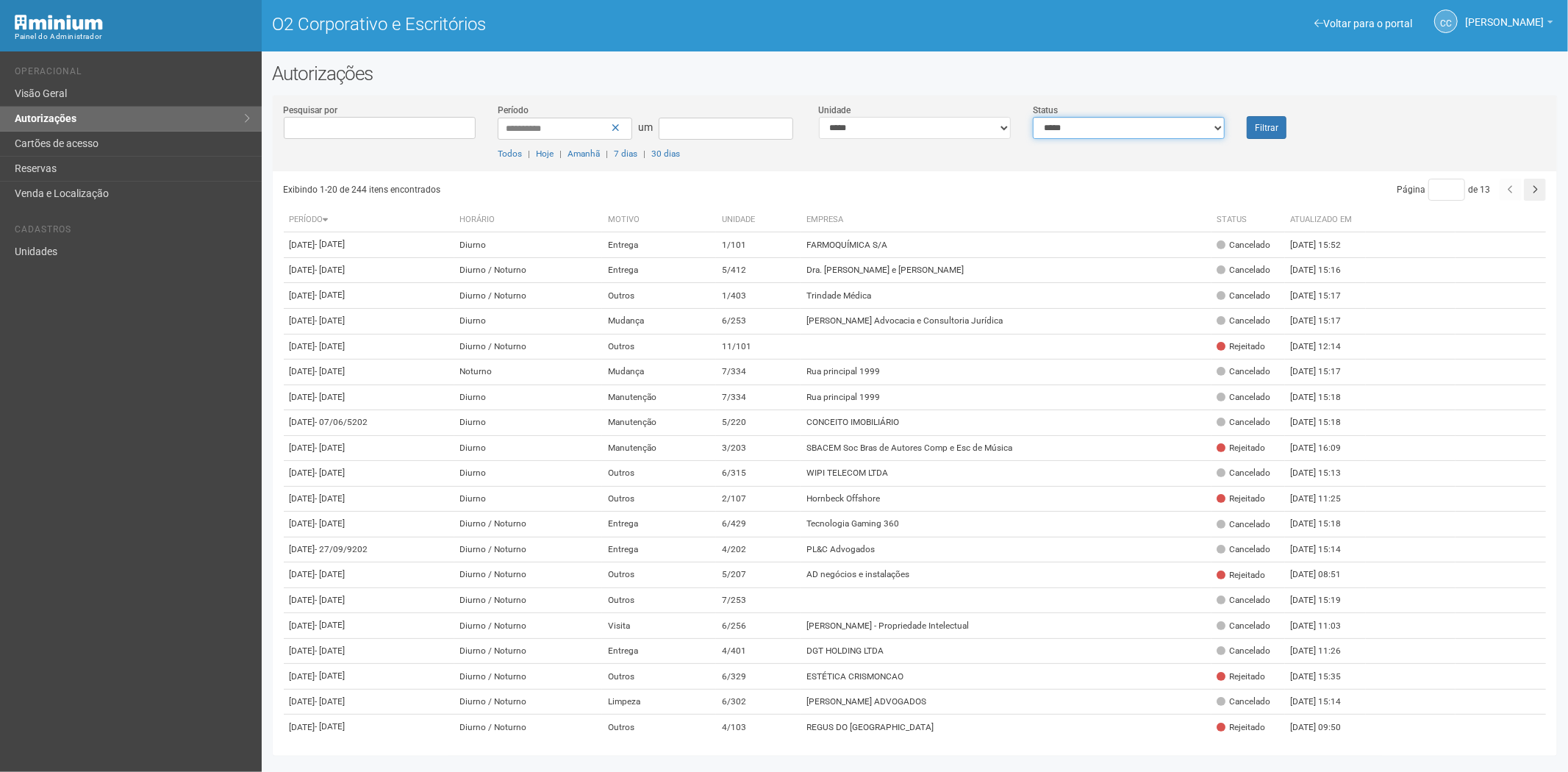
click at [1101, 121] on select "**********" at bounding box center [1129, 128] width 192 height 22
select select "*"
click at [1033, 117] on select "**********" at bounding box center [1129, 128] width 192 height 22
click at [1251, 122] on button "Filtrar" at bounding box center [1267, 128] width 40 height 23
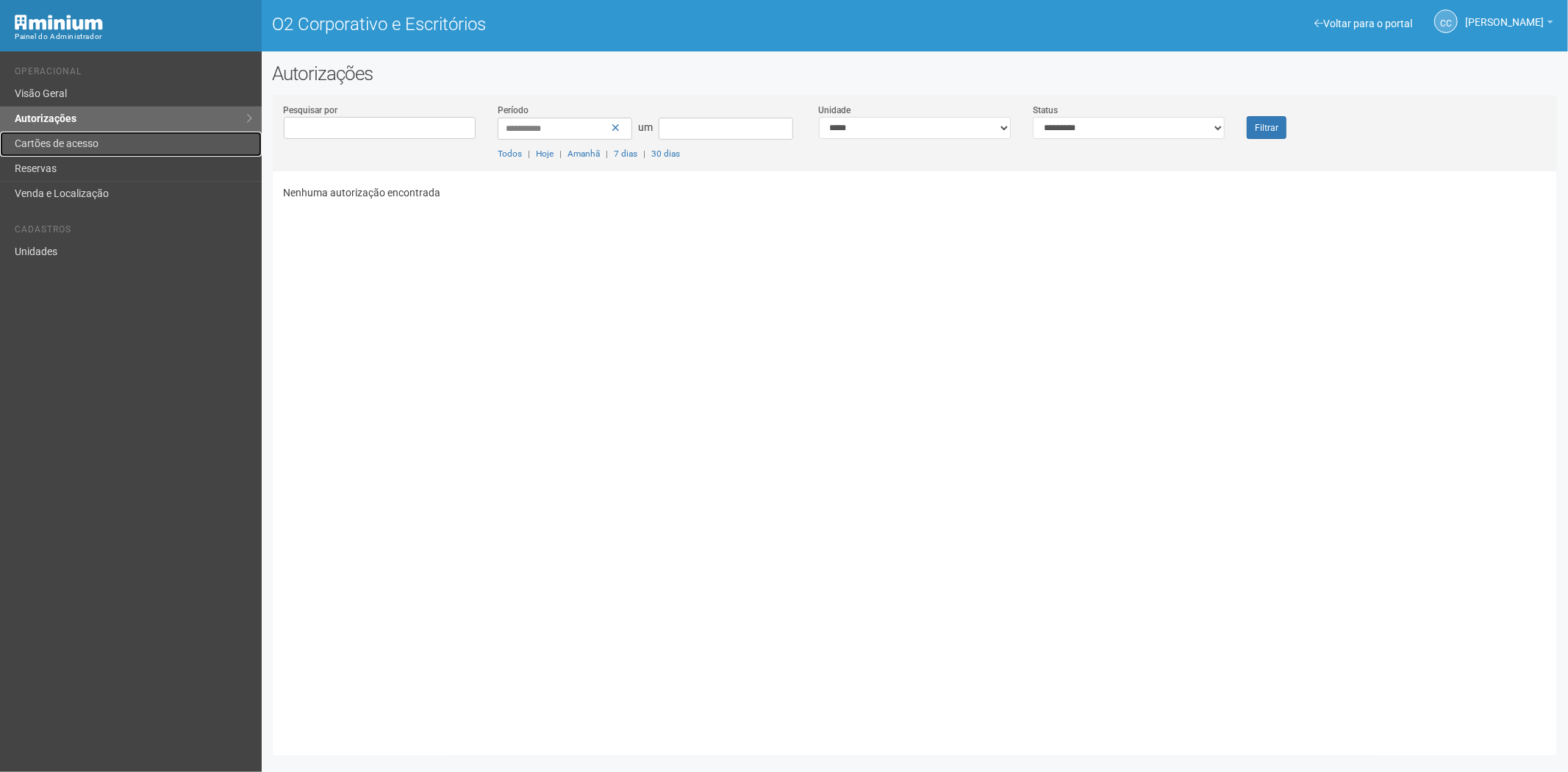
click at [91, 151] on link "Cartões de acesso" at bounding box center [131, 144] width 261 height 25
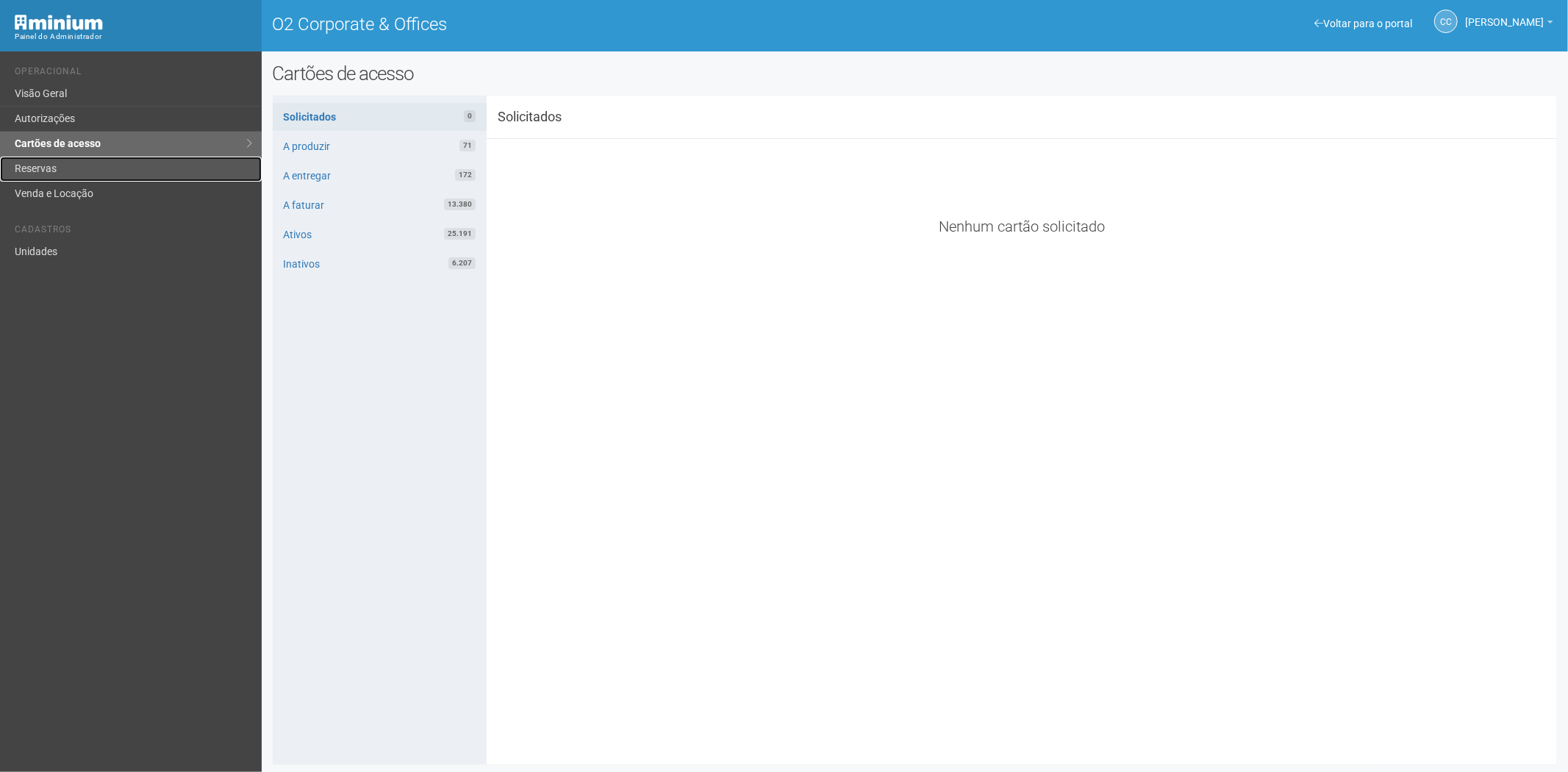
click at [88, 165] on link "Reservas" at bounding box center [131, 168] width 261 height 25
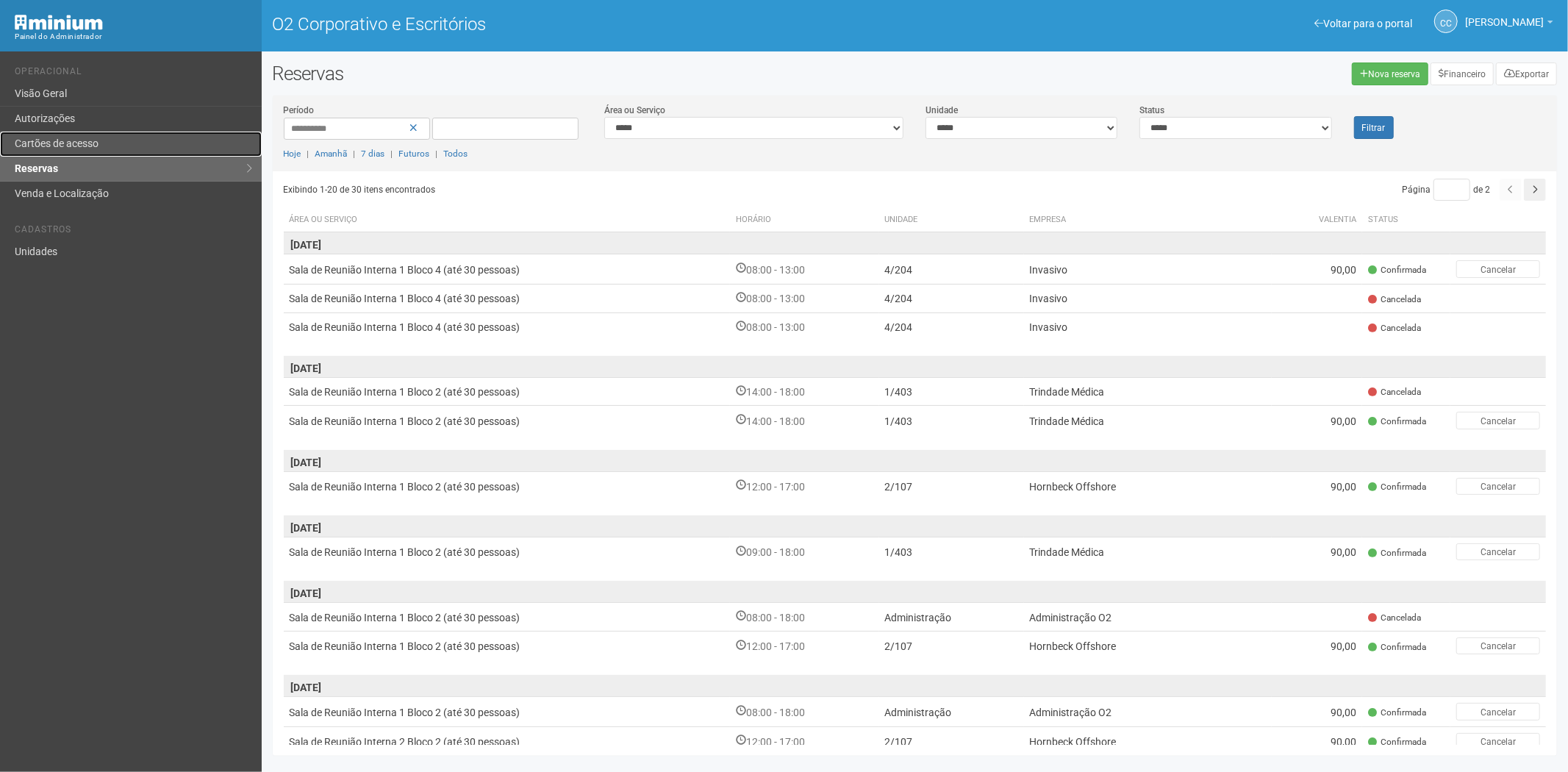
click at [61, 137] on font "Cartões de acesso" at bounding box center [56, 143] width 84 height 12
click at [61, 93] on font "Visão Geral" at bounding box center [40, 93] width 52 height 12
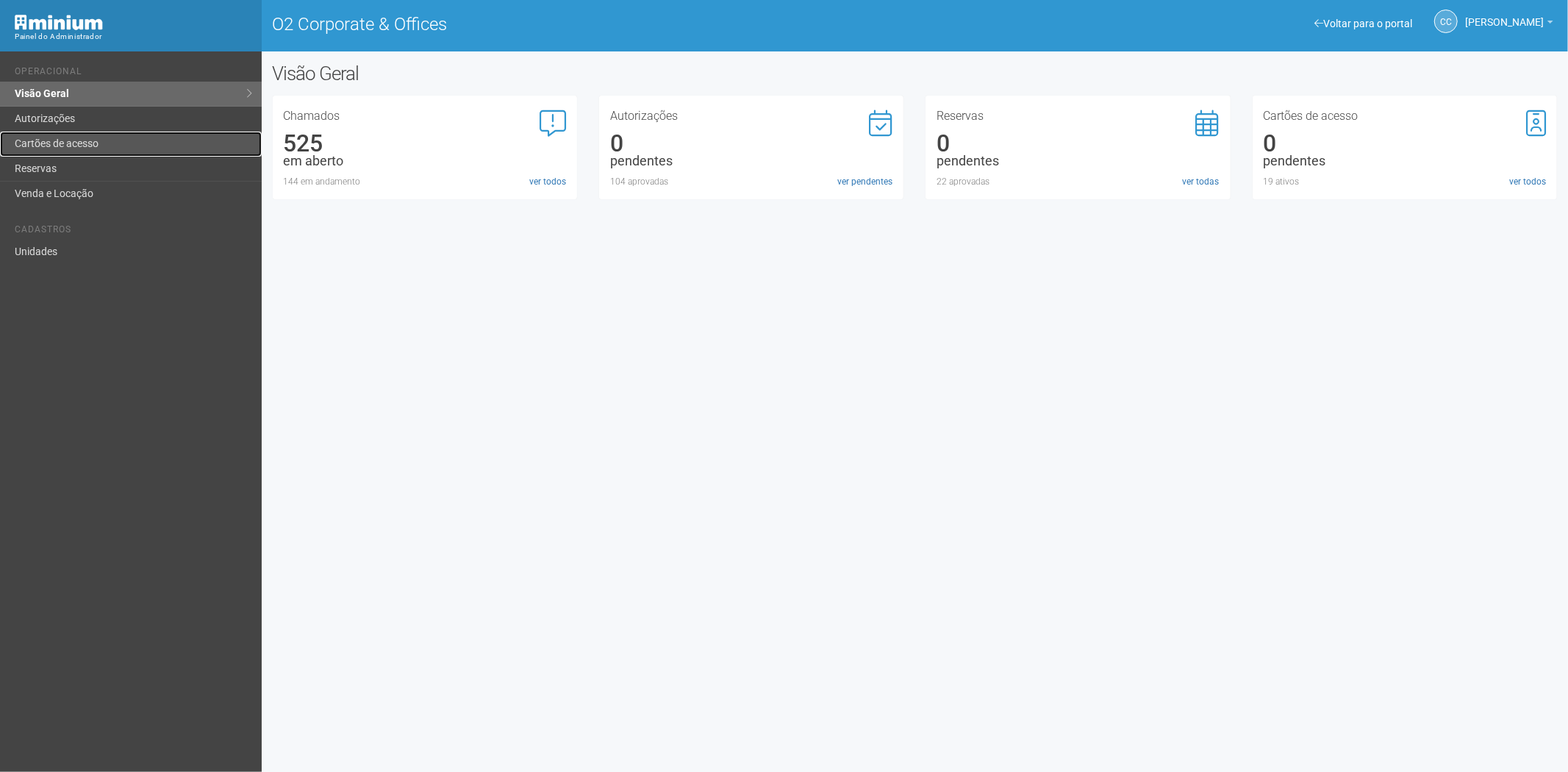
click at [77, 141] on link "Cartões de acesso" at bounding box center [131, 144] width 261 height 25
click at [82, 120] on link "Autorizações" at bounding box center [131, 119] width 261 height 25
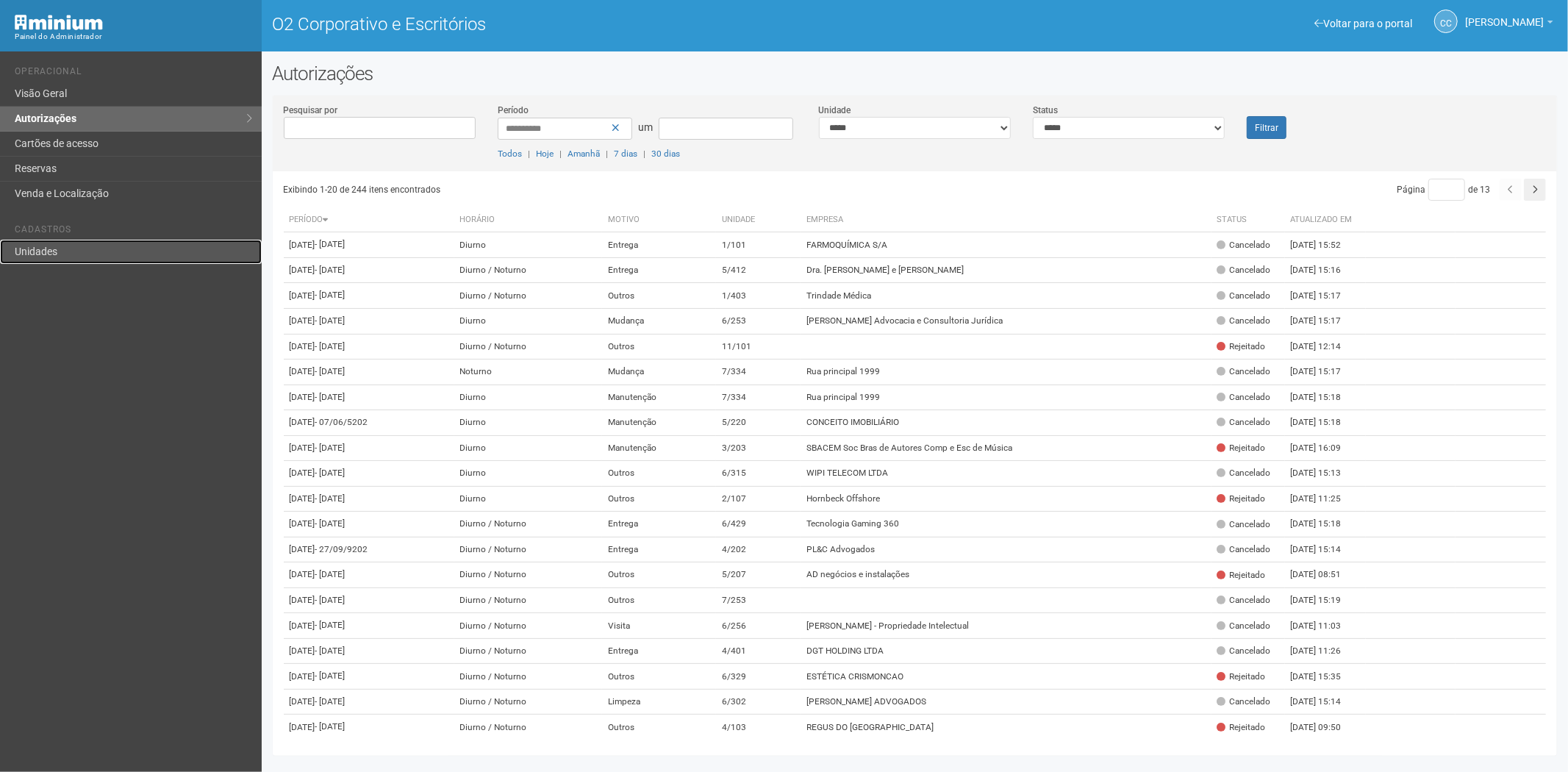
click at [49, 251] on font "Unidades" at bounding box center [35, 251] width 42 height 12
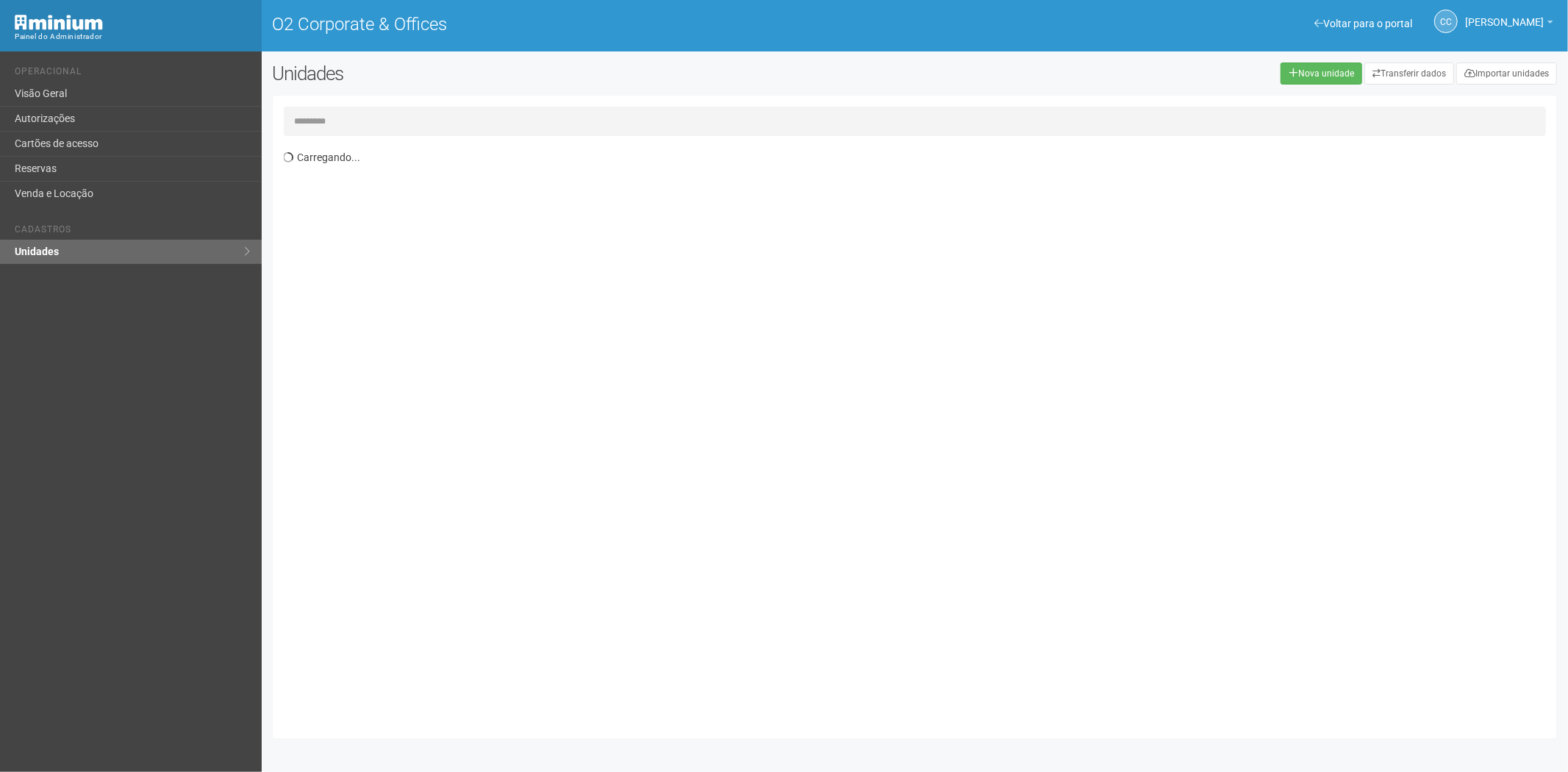
click at [320, 128] on input "text" at bounding box center [915, 121] width 1263 height 30
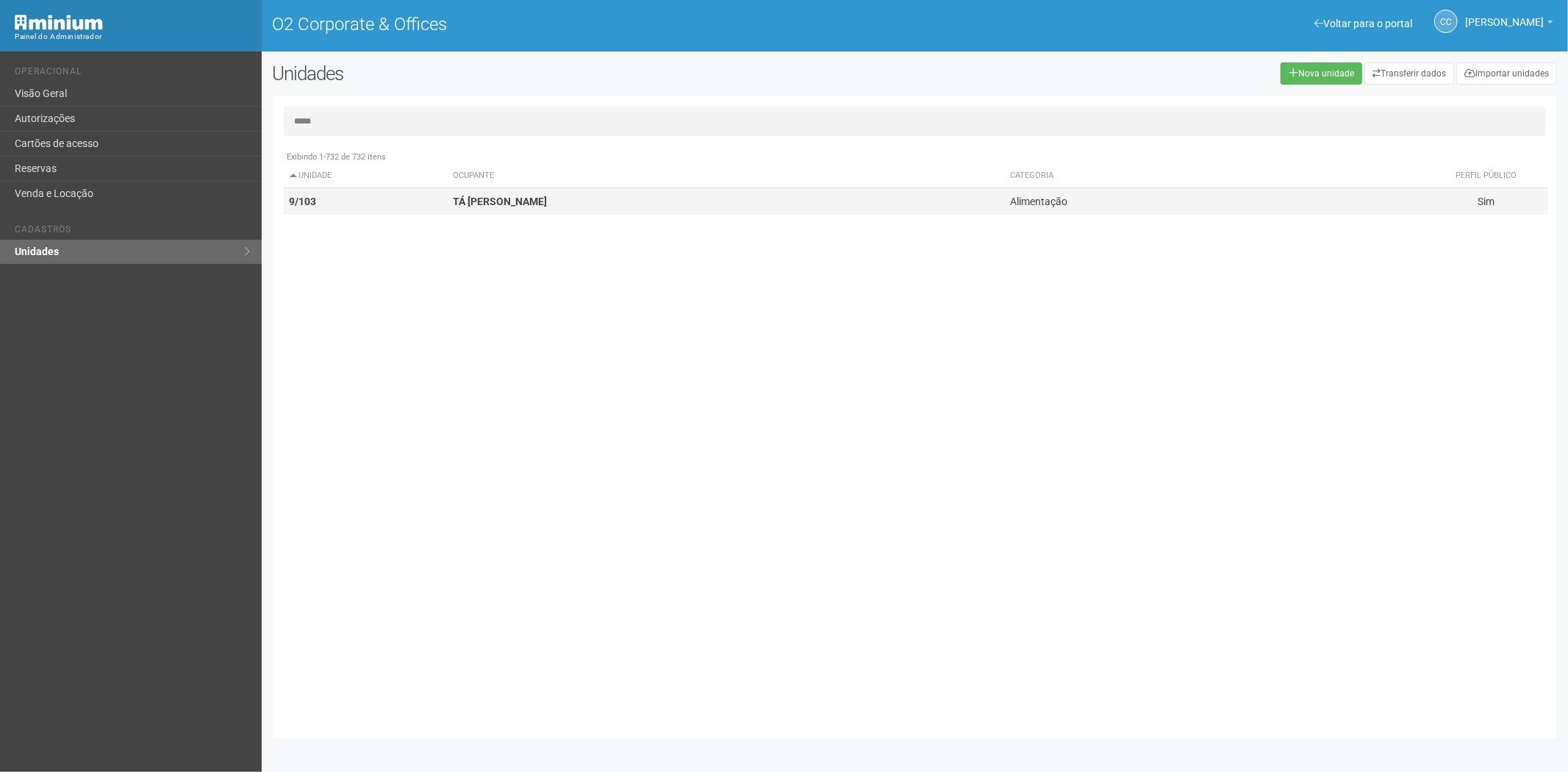
type input "*****"
click at [360, 200] on td "9/103" at bounding box center [366, 202] width 164 height 27
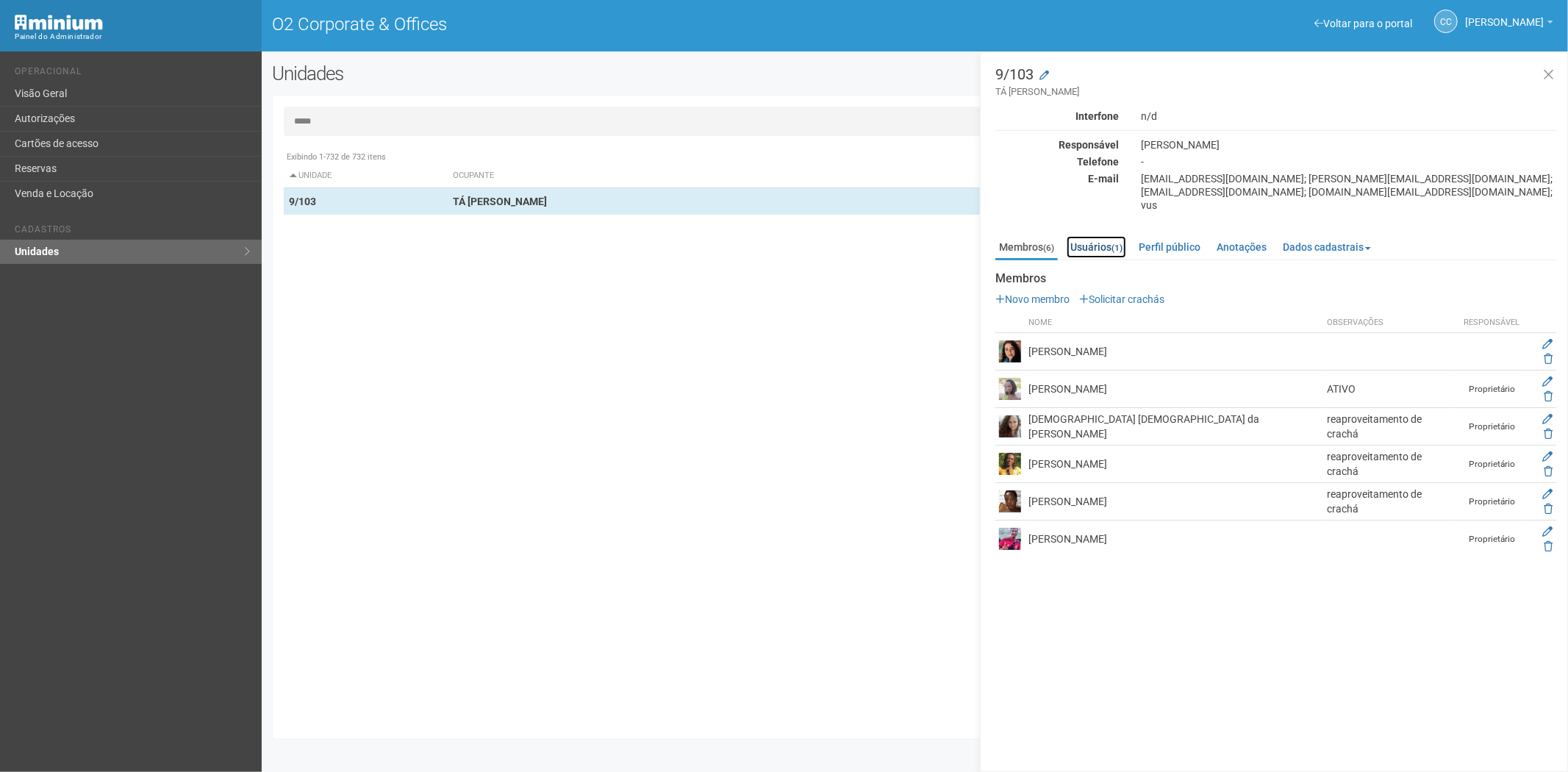
click at [1100, 236] on link "Usuários (1)" at bounding box center [1096, 247] width 60 height 22
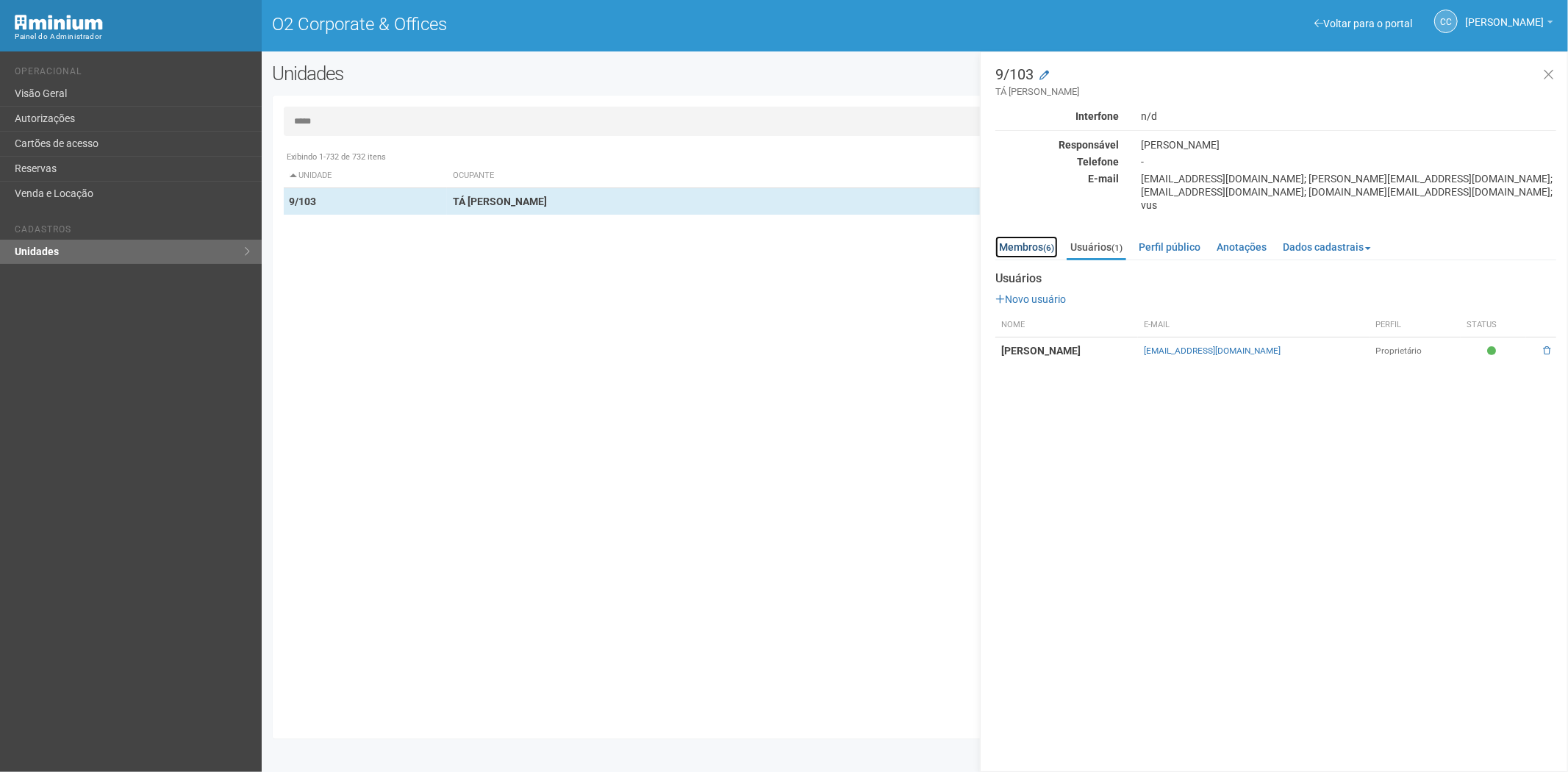
click at [1008, 236] on link "Membros (6)" at bounding box center [1027, 247] width 62 height 22
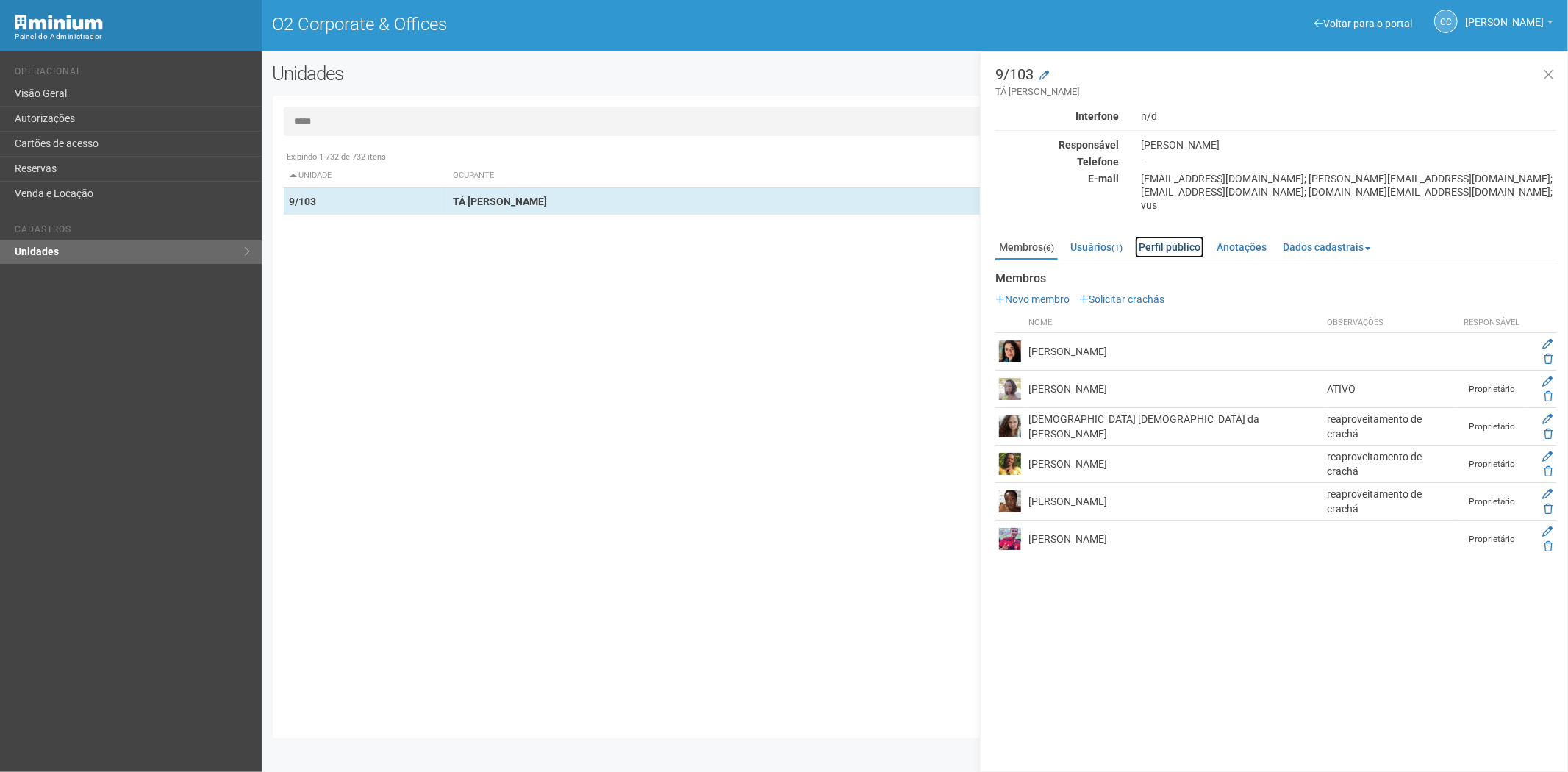
click at [1194, 237] on link "Perfil público" at bounding box center [1169, 247] width 69 height 22
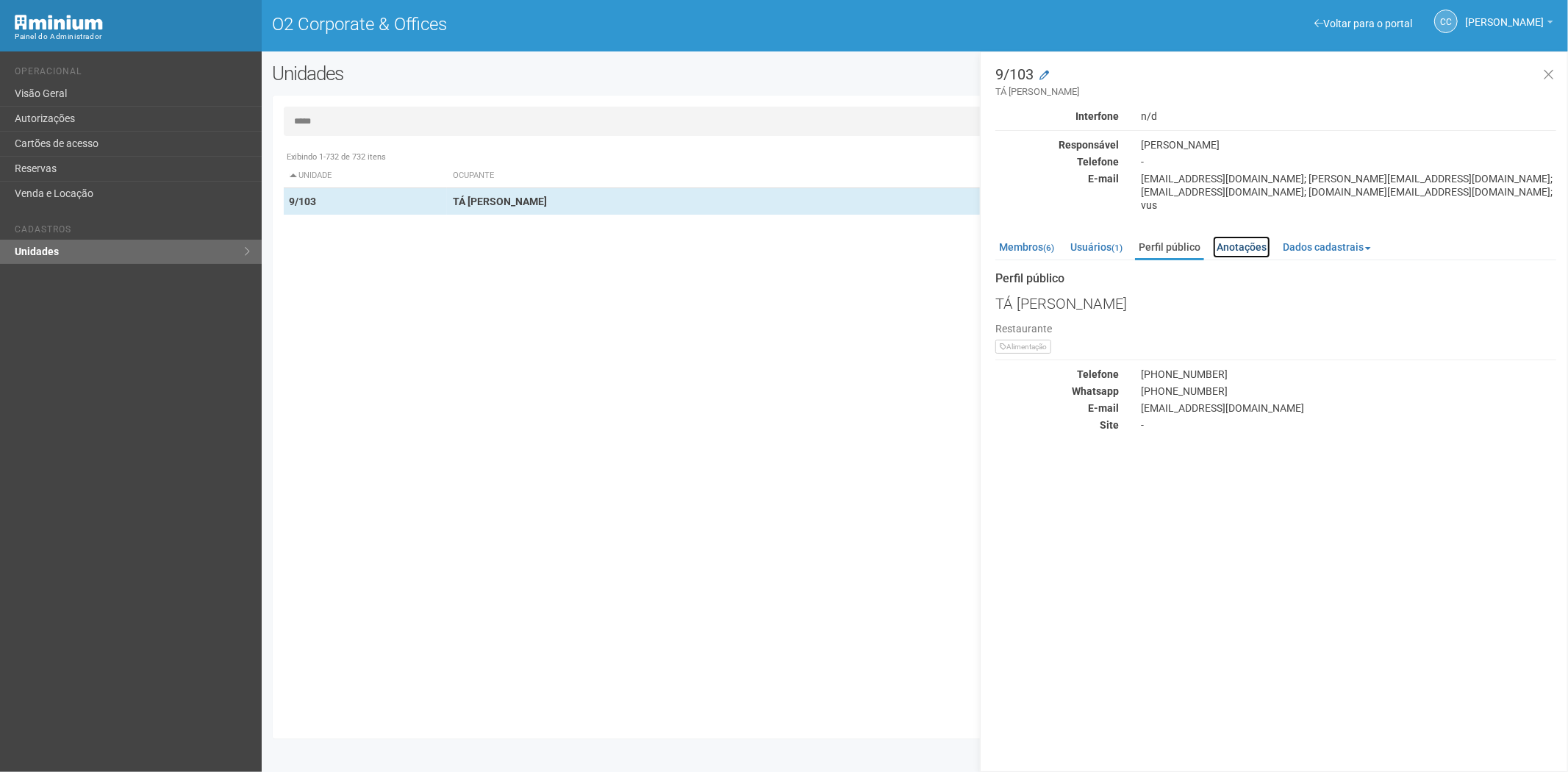
click at [1244, 236] on link "Anotações" at bounding box center [1242, 247] width 57 height 22
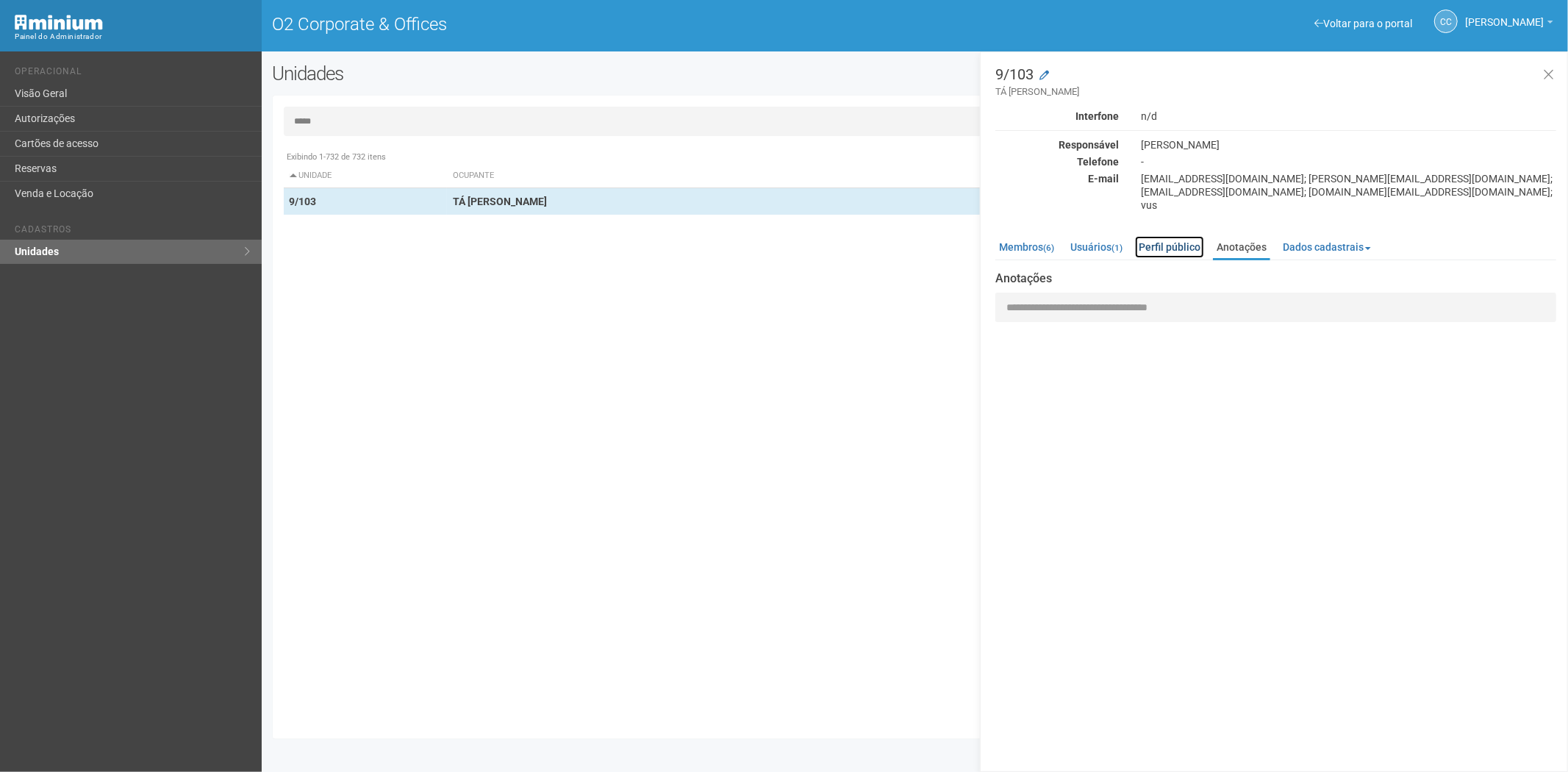
click at [1156, 236] on link "Perfil público" at bounding box center [1169, 247] width 69 height 22
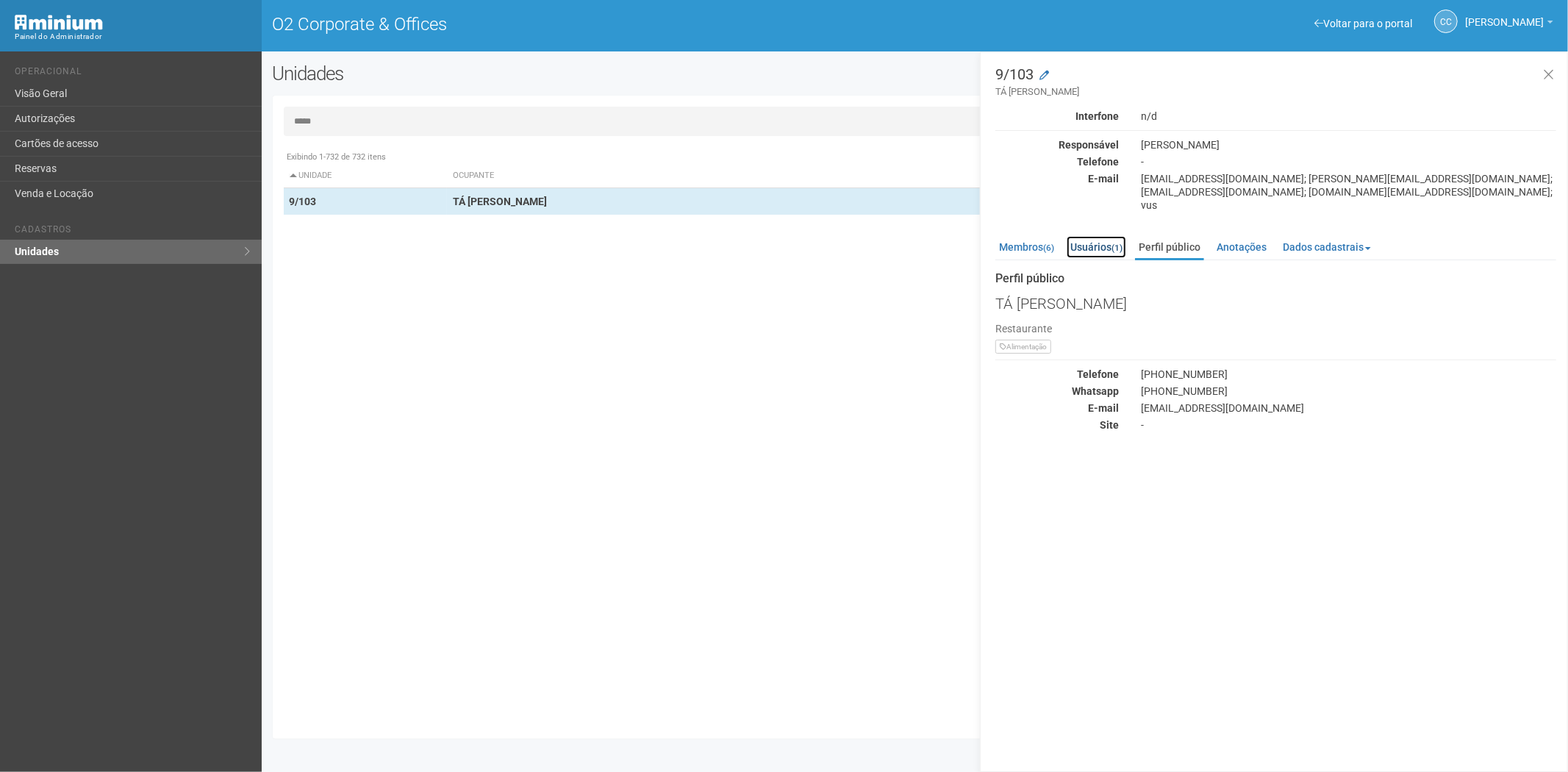
drag, startPoint x: 1107, startPoint y: 232, endPoint x: 1095, endPoint y: 232, distance: 12.0
click at [1106, 236] on link "Usuários (1)" at bounding box center [1096, 247] width 60 height 22
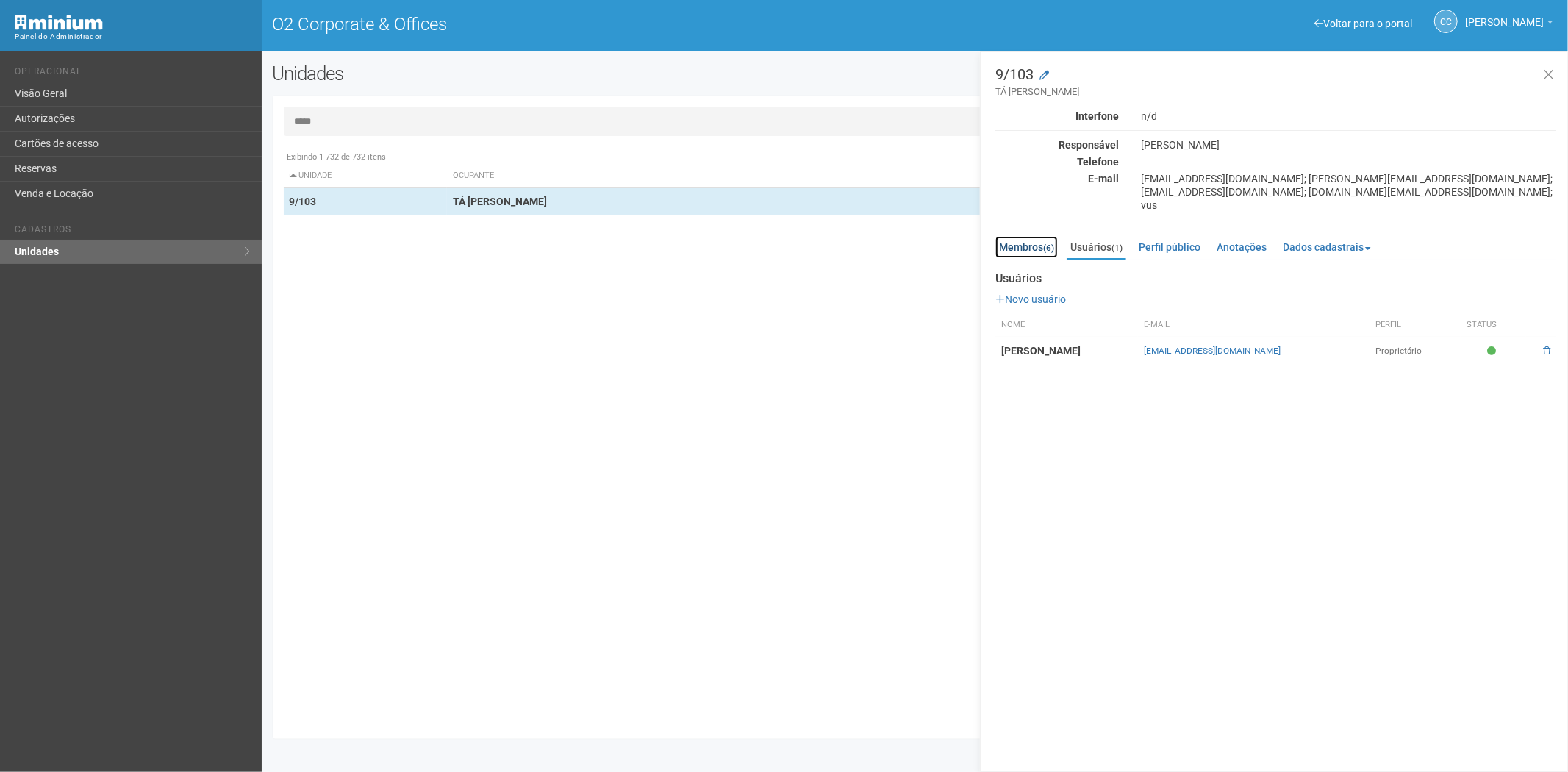
click at [1022, 236] on link "Membros (6)" at bounding box center [1027, 247] width 62 height 22
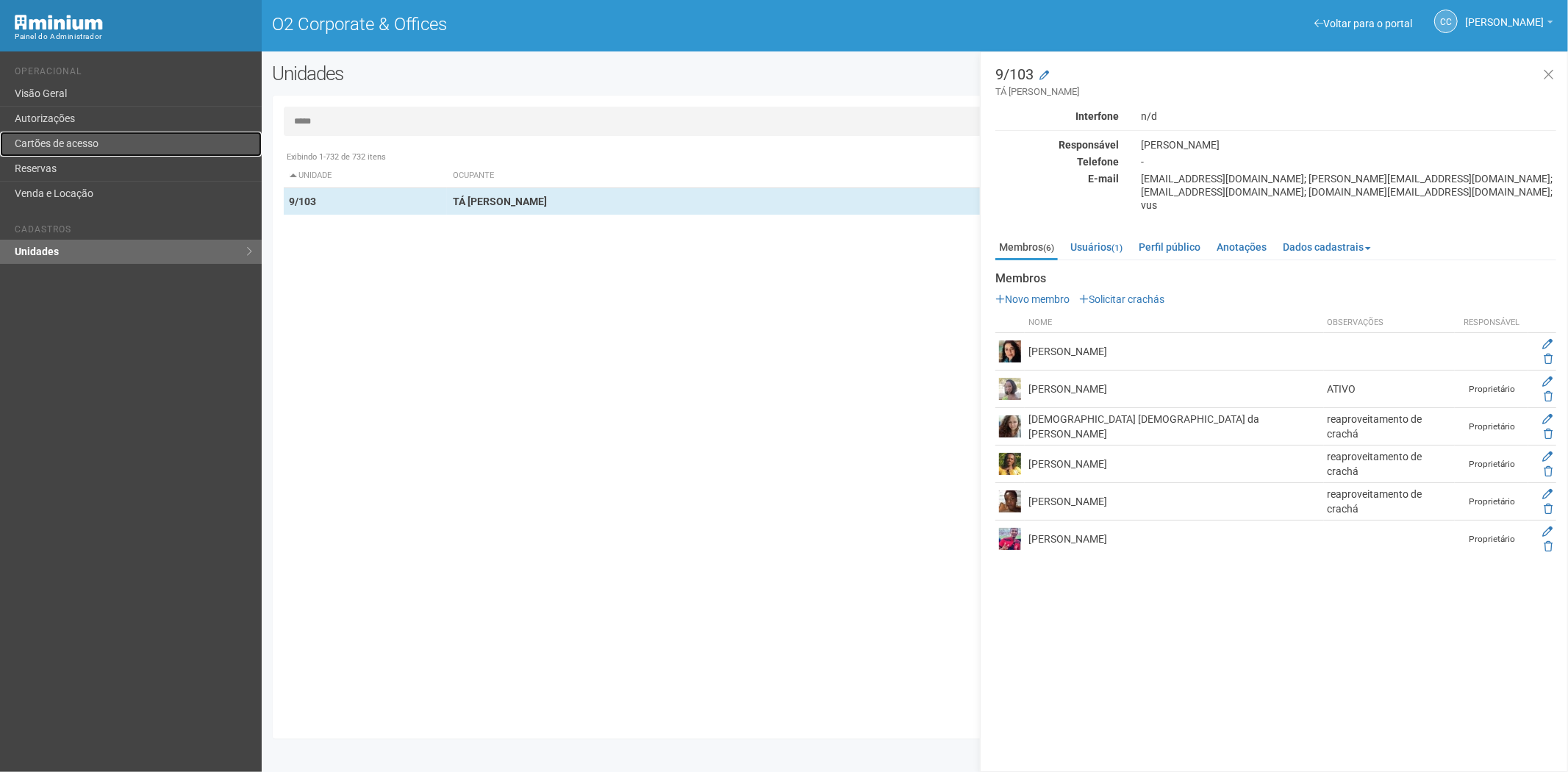
click at [92, 136] on link "Cartões de acesso" at bounding box center [131, 144] width 261 height 25
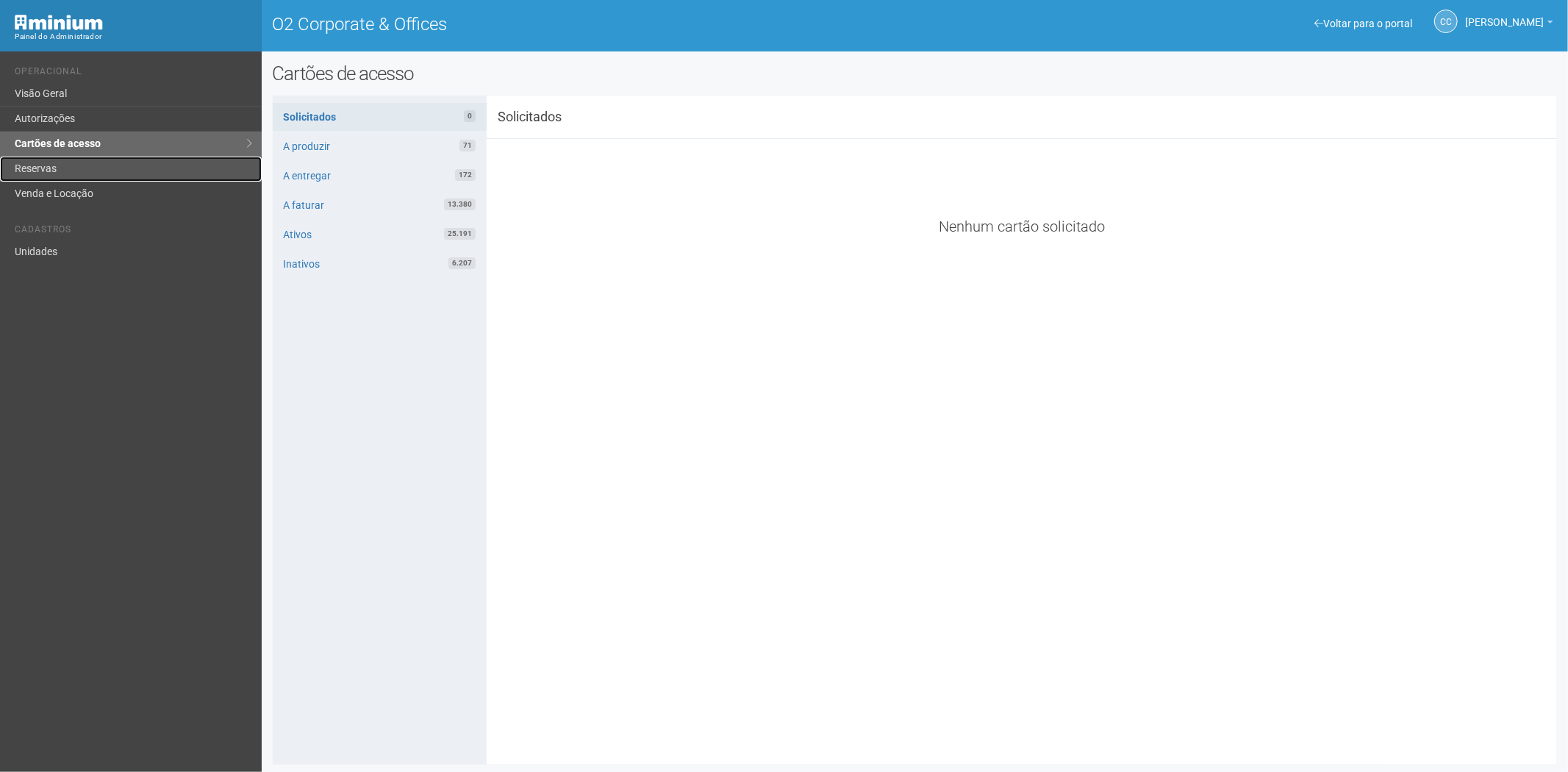
click at [84, 172] on link "Reservas" at bounding box center [131, 168] width 261 height 25
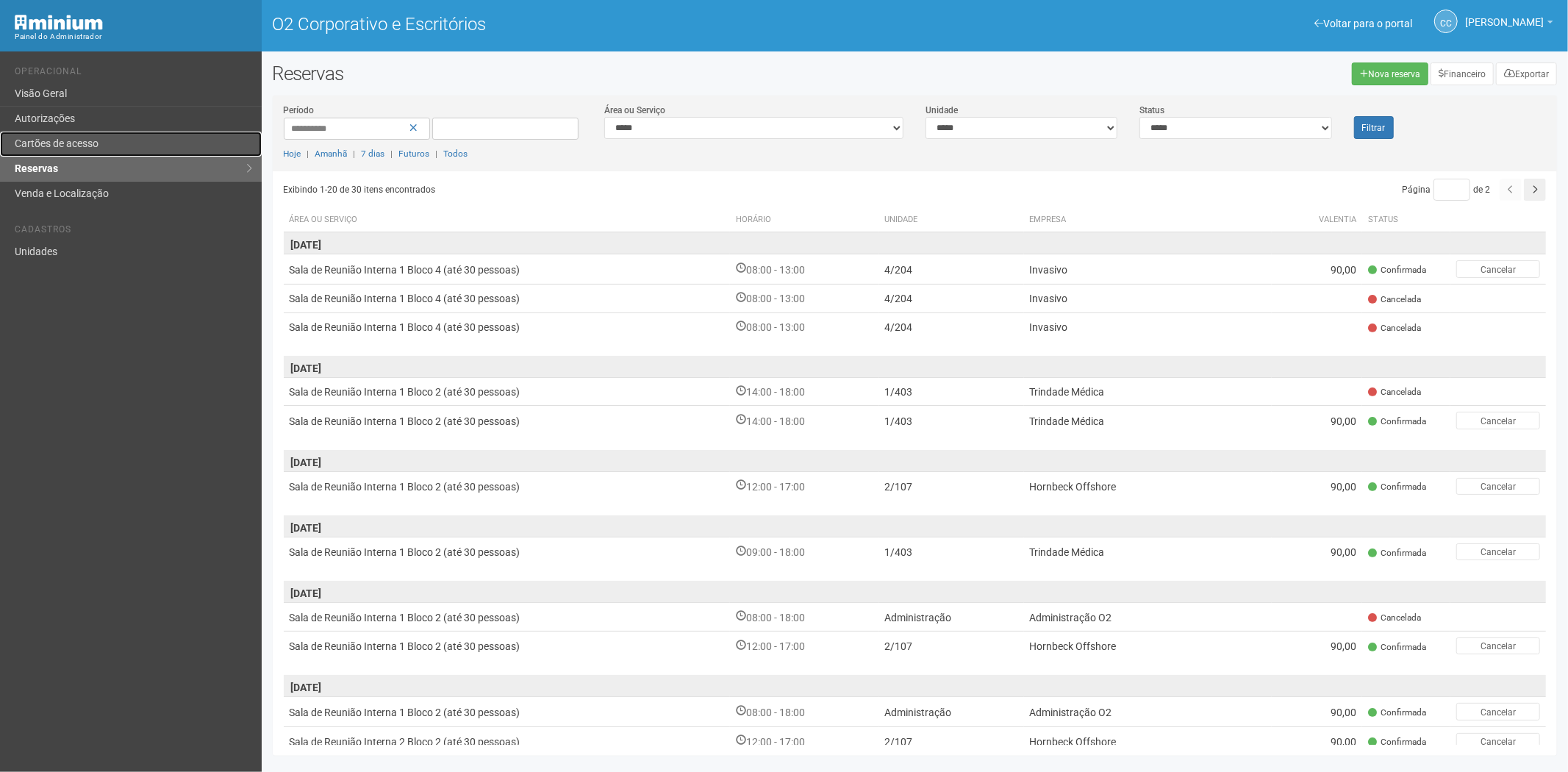
click at [66, 140] on font "Cartões de acesso" at bounding box center [56, 143] width 84 height 12
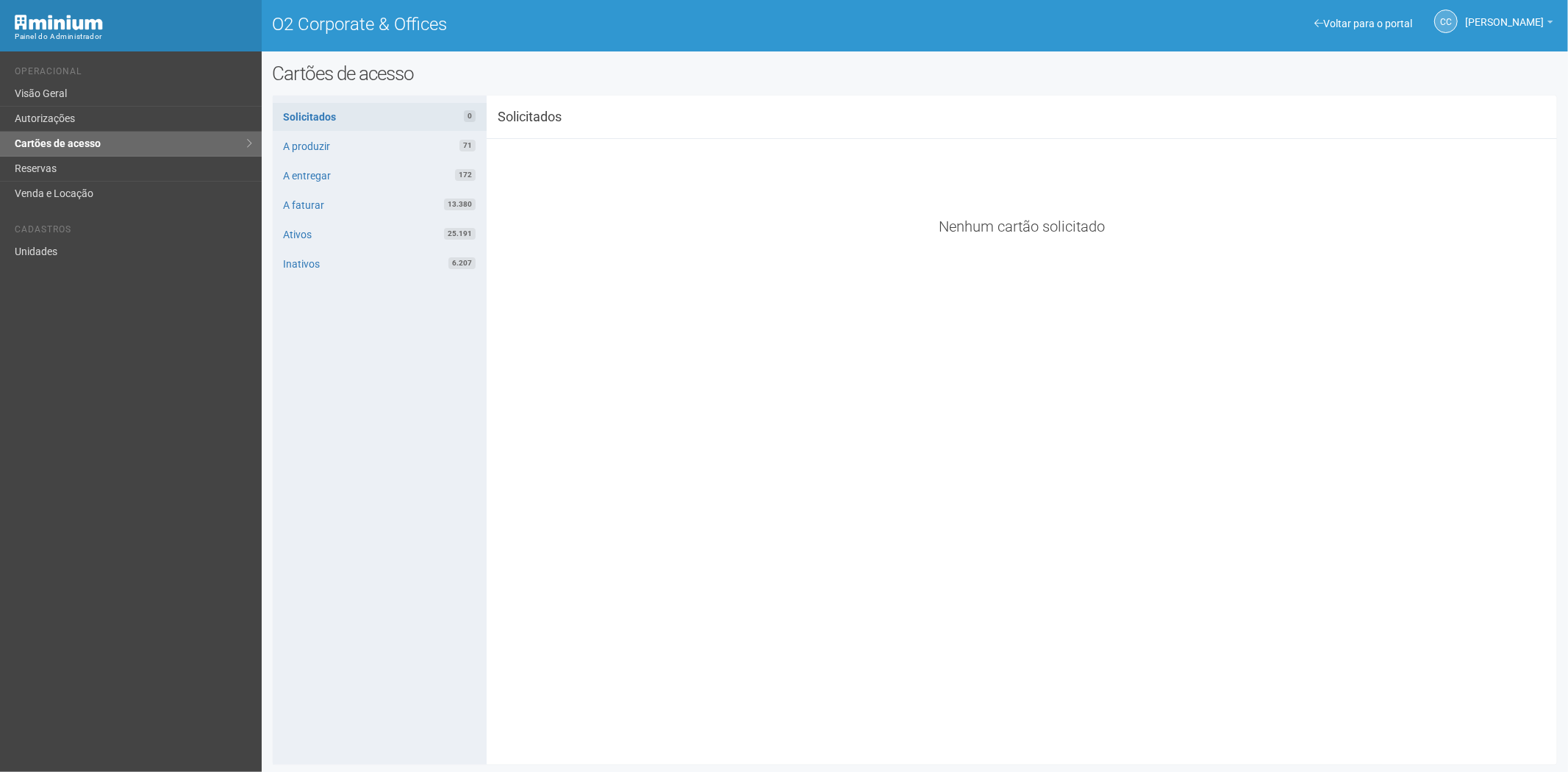
click at [57, 238] on li "Cadastros" at bounding box center [132, 231] width 236 height 15
click at [62, 243] on link "Unidades" at bounding box center [131, 252] width 261 height 24
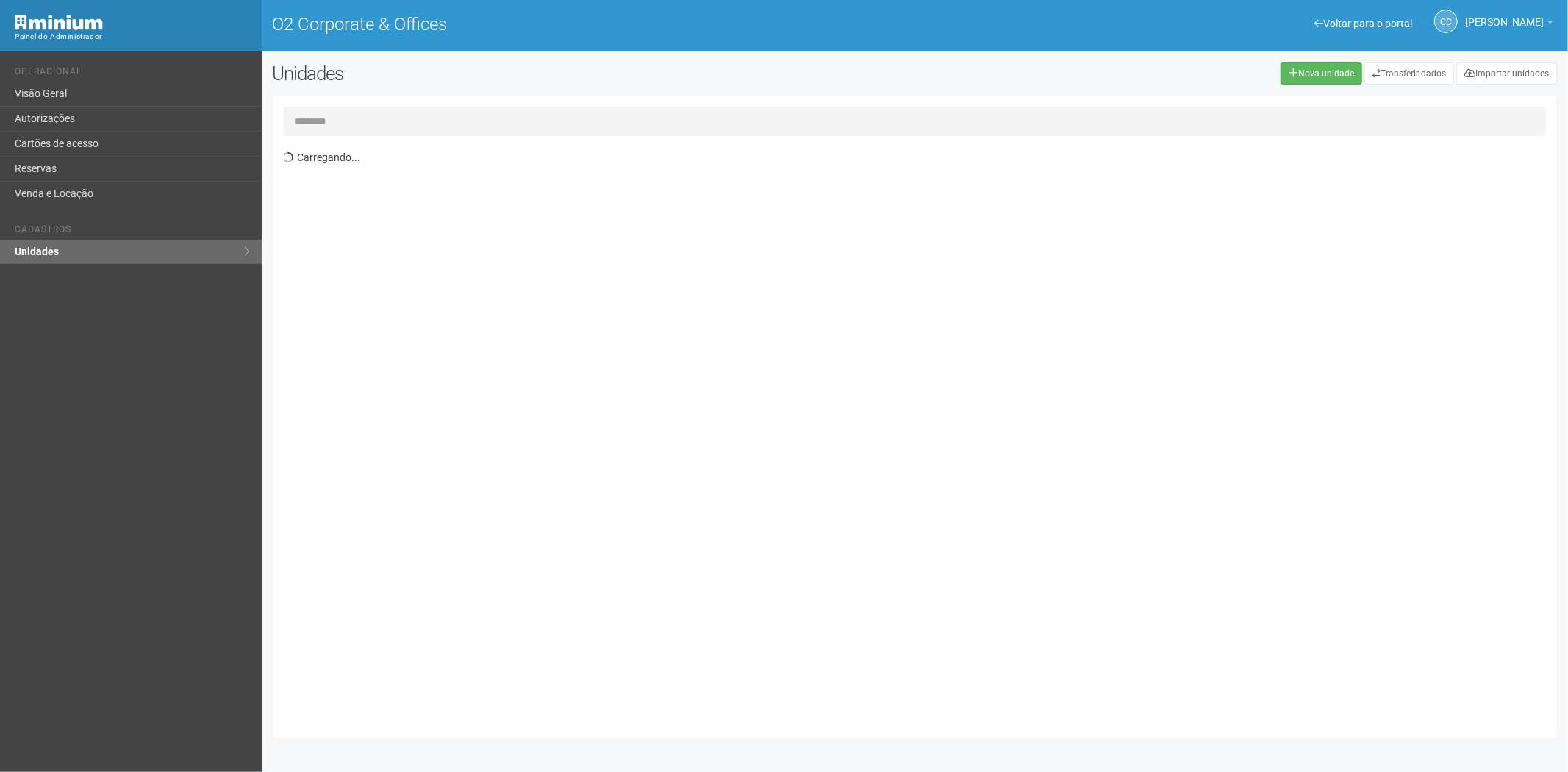
click at [310, 114] on input "text" at bounding box center [915, 121] width 1263 height 30
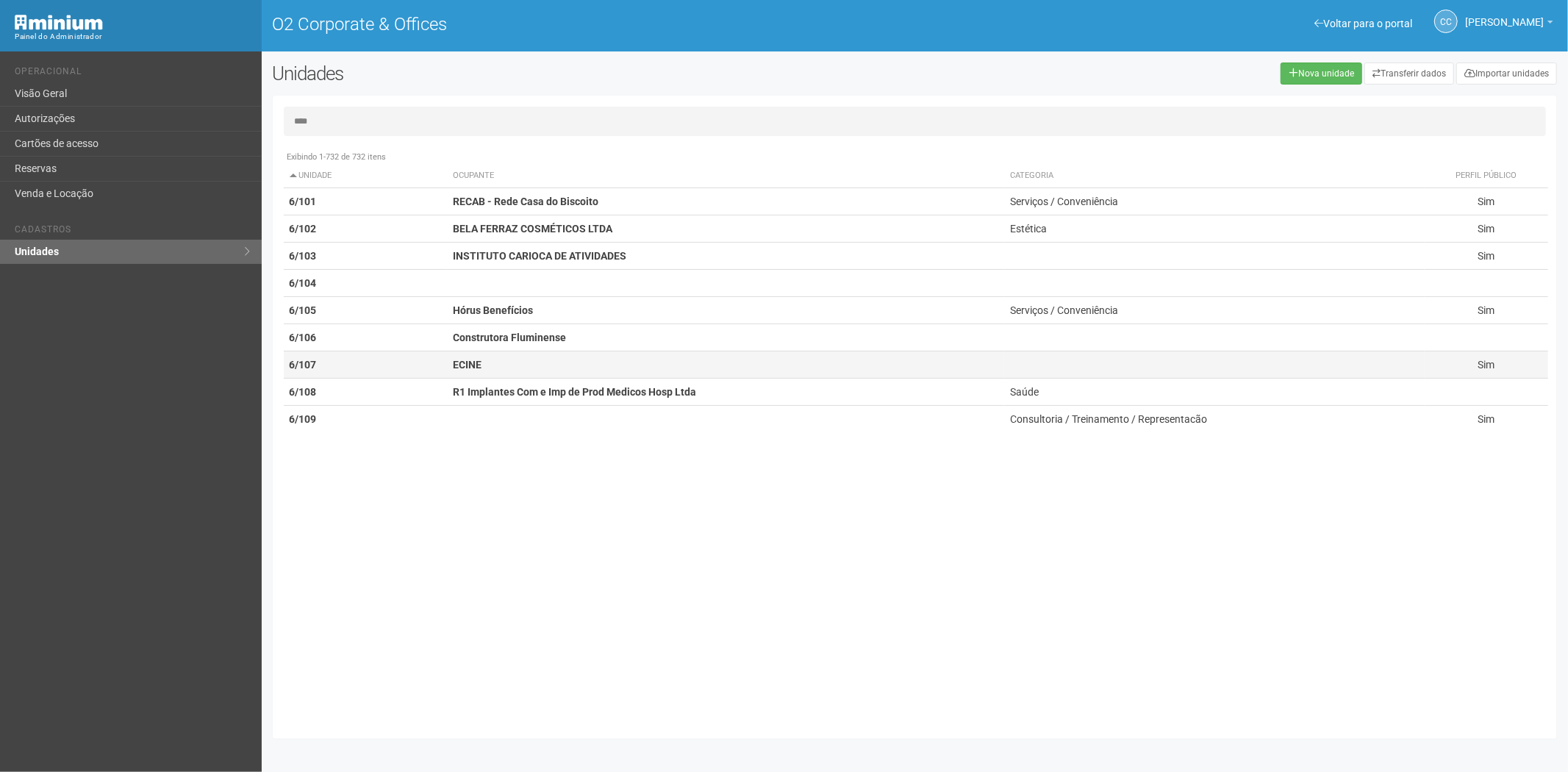
type input "****"
click at [503, 373] on td "ECINE" at bounding box center [725, 365] width 557 height 27
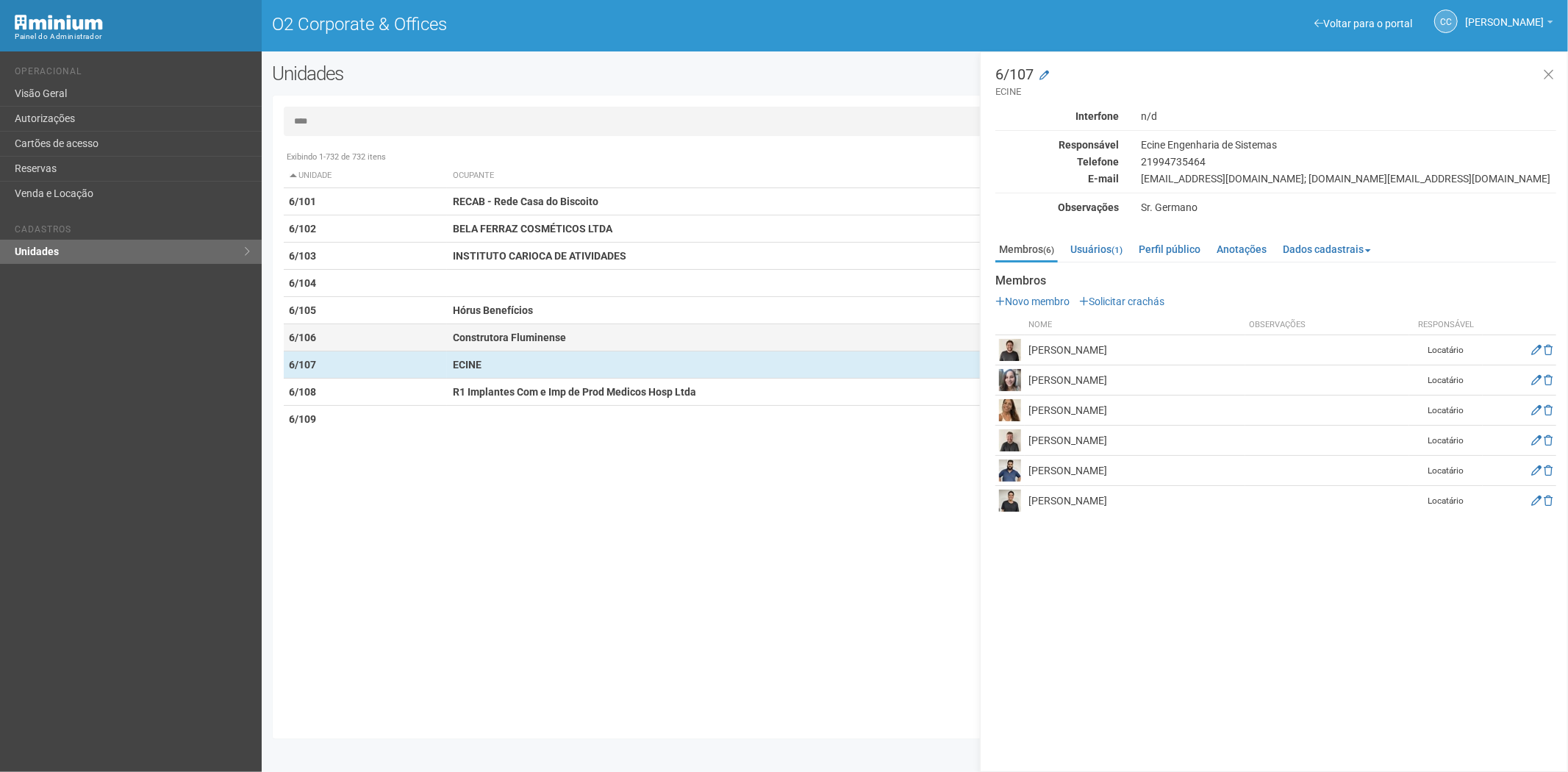
click at [540, 340] on strong "Construtora Fluminense" at bounding box center [509, 337] width 113 height 12
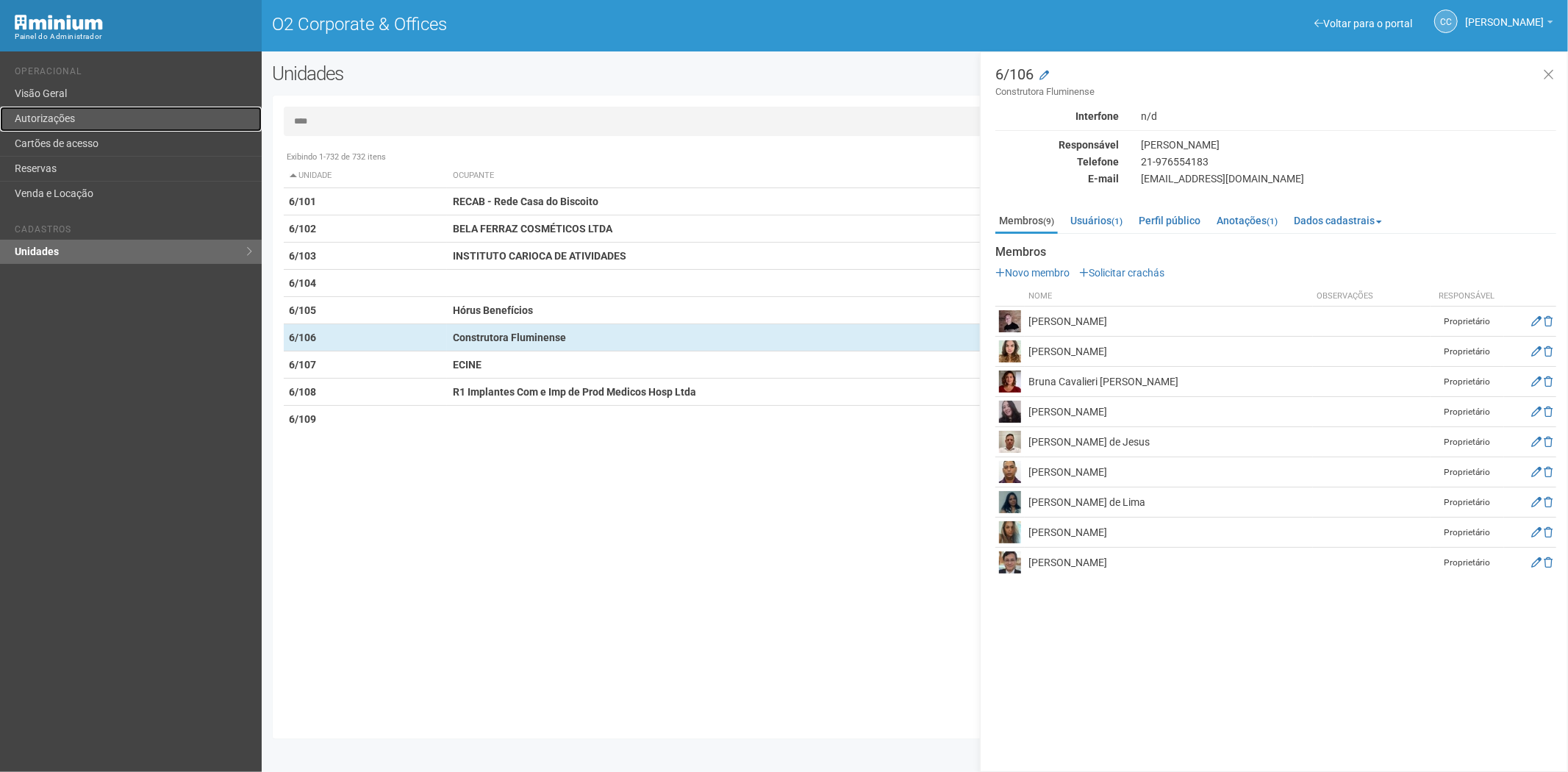
click at [104, 123] on link "Autorizações" at bounding box center [131, 119] width 261 height 25
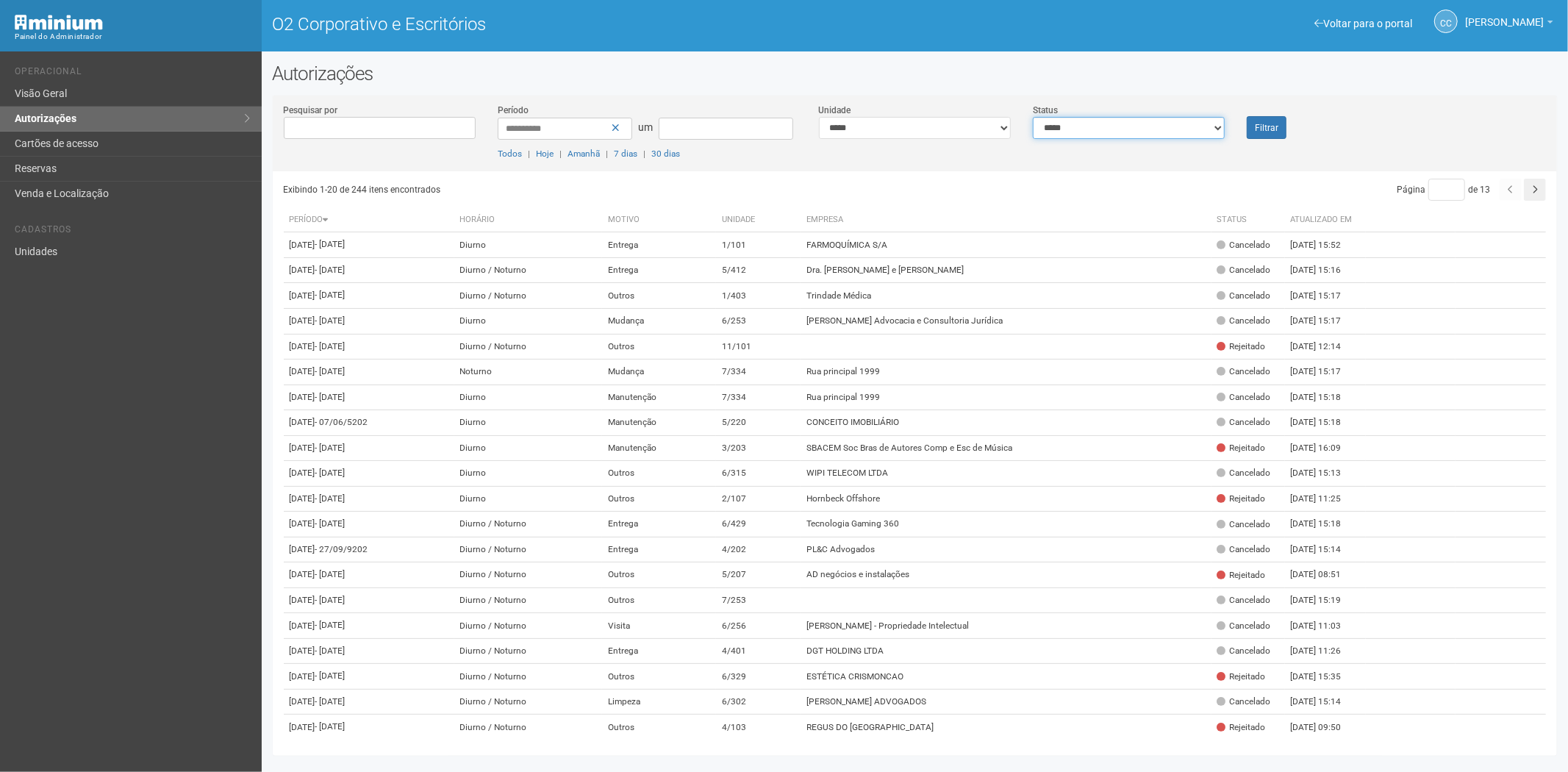
click at [1076, 131] on select "**********" at bounding box center [1129, 128] width 192 height 22
select select "*"
click at [1033, 117] on select "**********" at bounding box center [1129, 128] width 192 height 22
click at [1258, 123] on font "Filtrar" at bounding box center [1267, 128] width 24 height 10
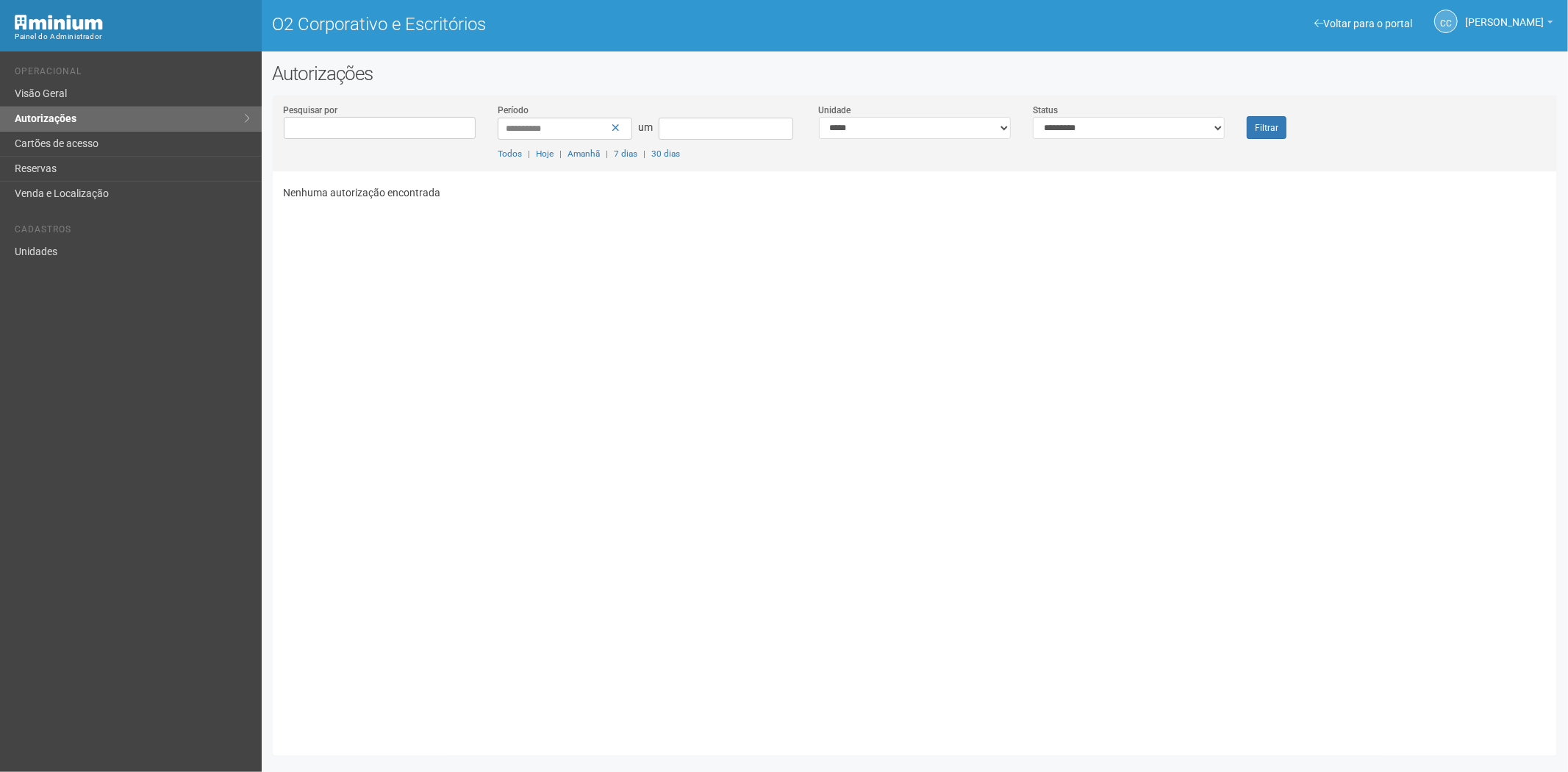
click at [319, 403] on div "Nenhuma autorização encontrada" at bounding box center [921, 458] width 1274 height 573
click at [87, 138] on font "Cartões de acesso" at bounding box center [56, 143] width 84 height 12
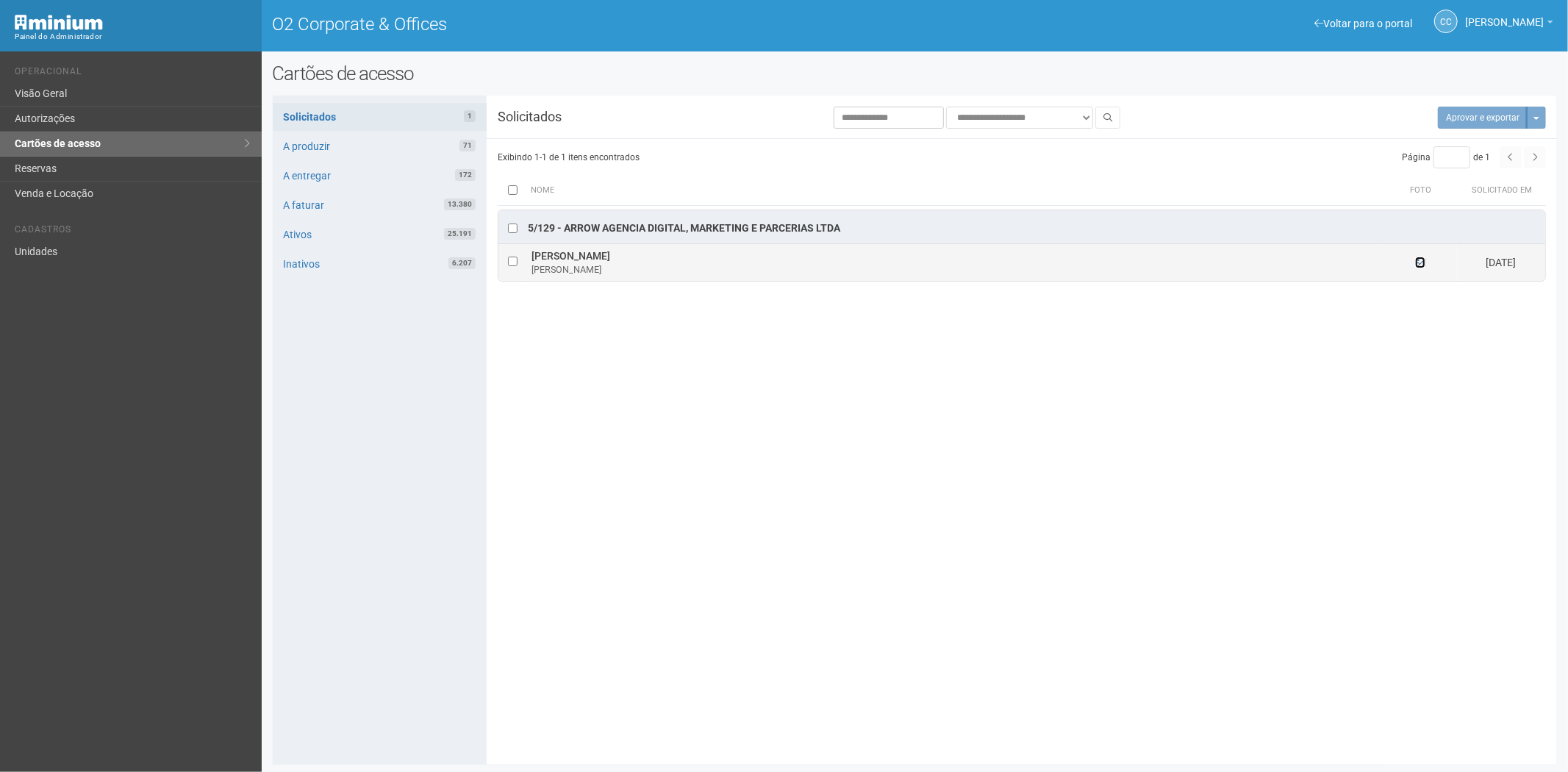
click at [1416, 260] on icon at bounding box center [1420, 262] width 10 height 10
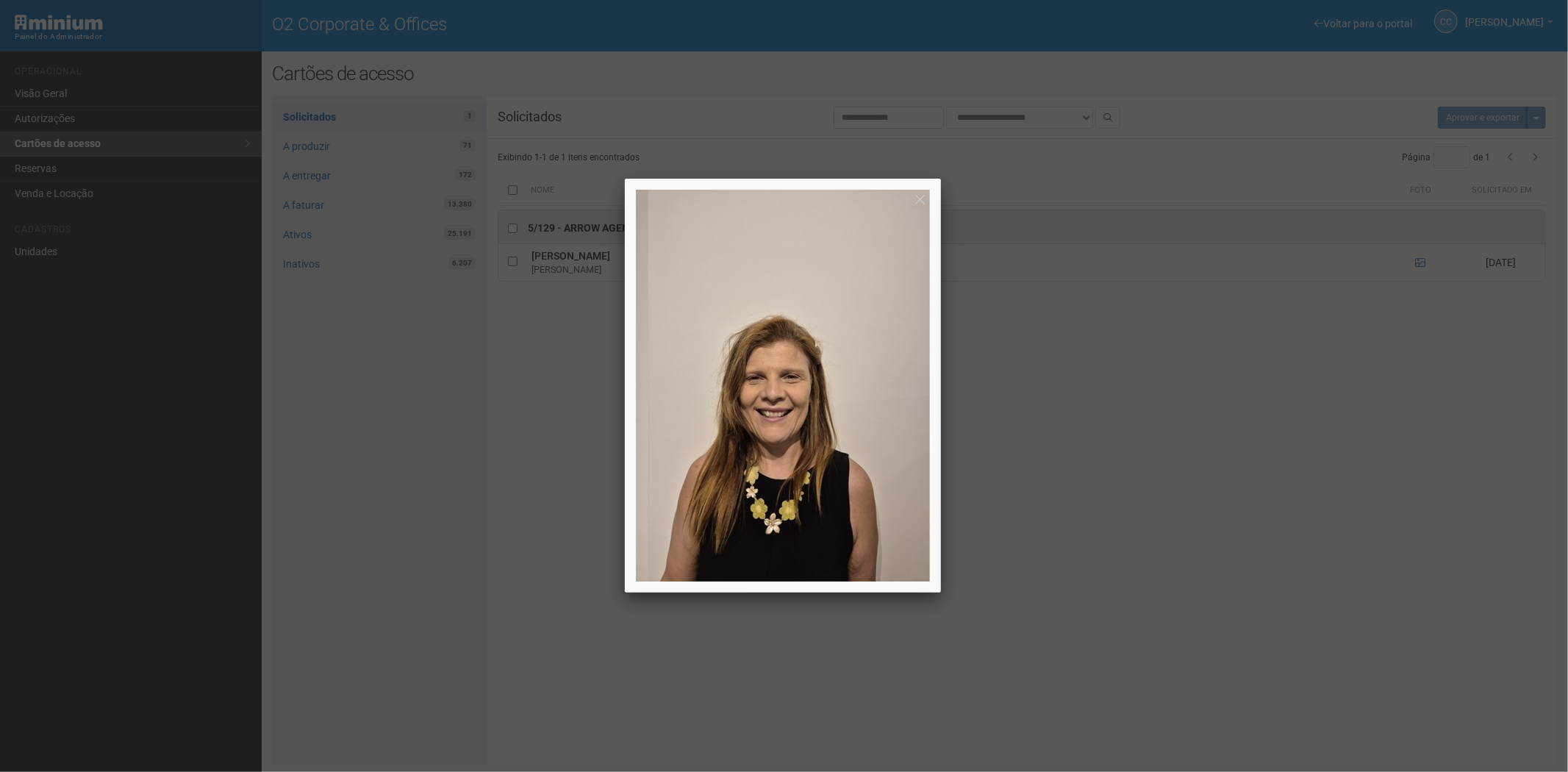
click at [1305, 504] on div at bounding box center [784, 386] width 1568 height 772
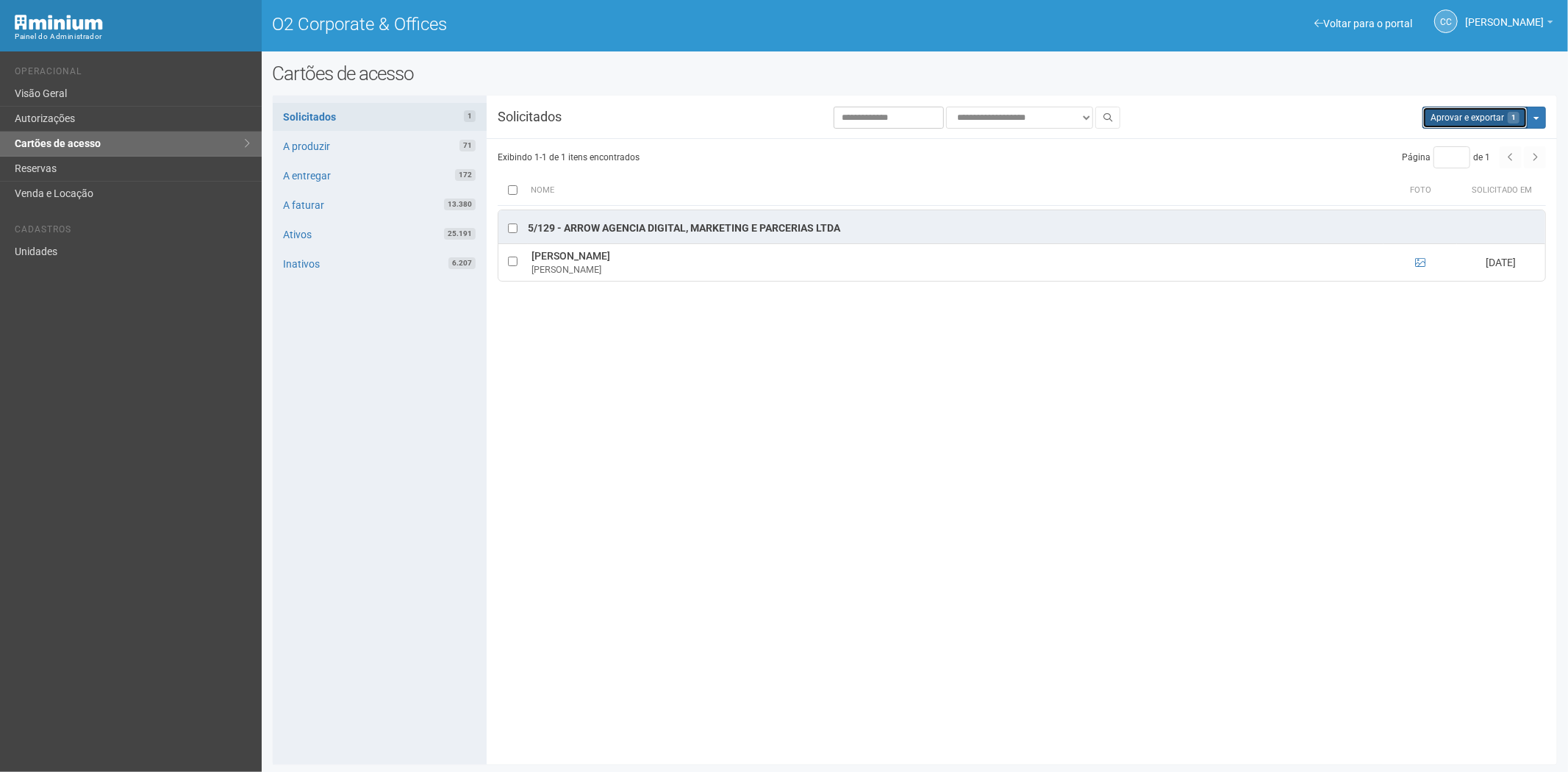
click at [1468, 119] on button "Aprovar e exportar 1" at bounding box center [1476, 118] width 105 height 22
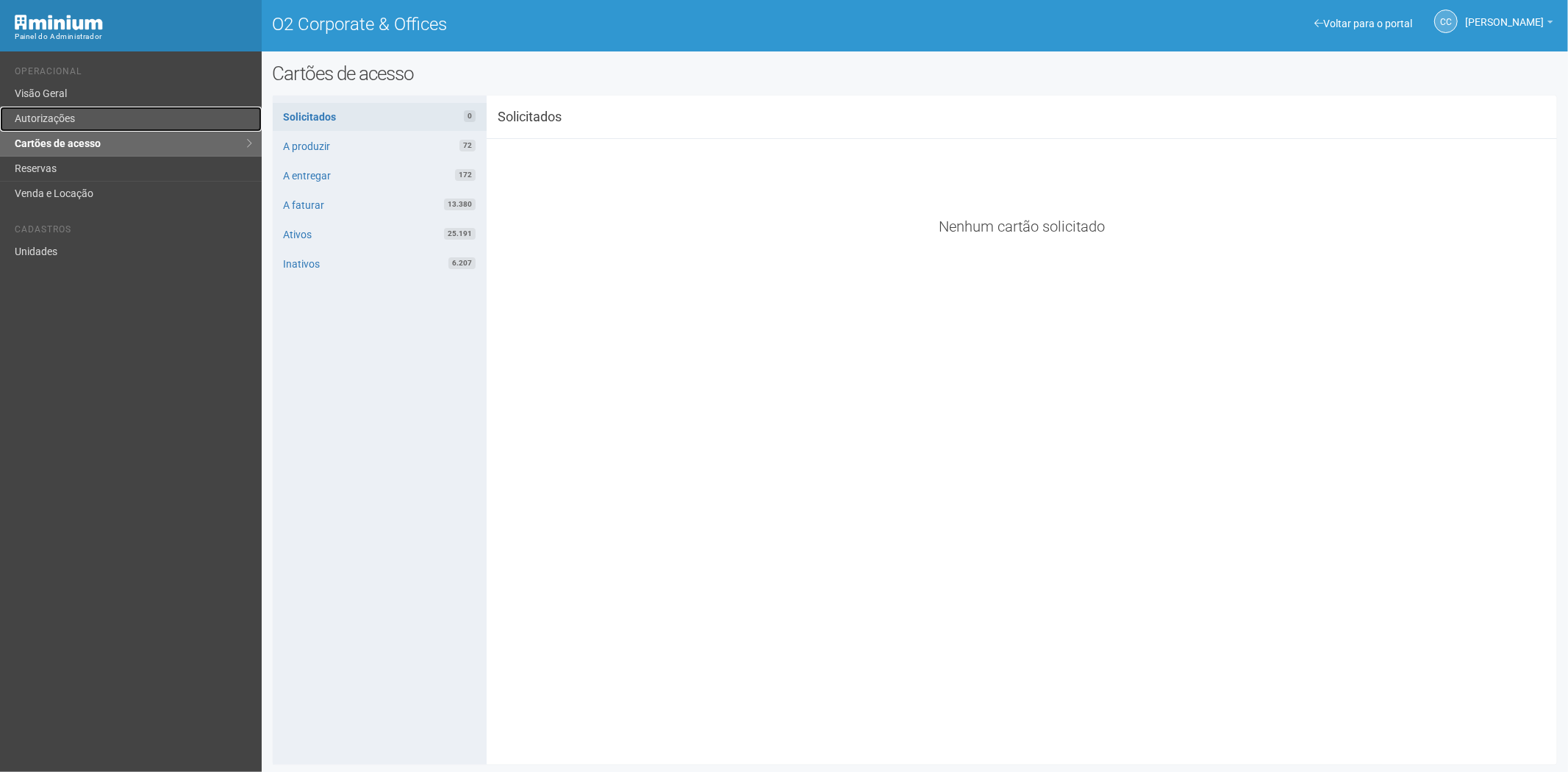
click at [74, 121] on link "Autorizações" at bounding box center [131, 119] width 261 height 25
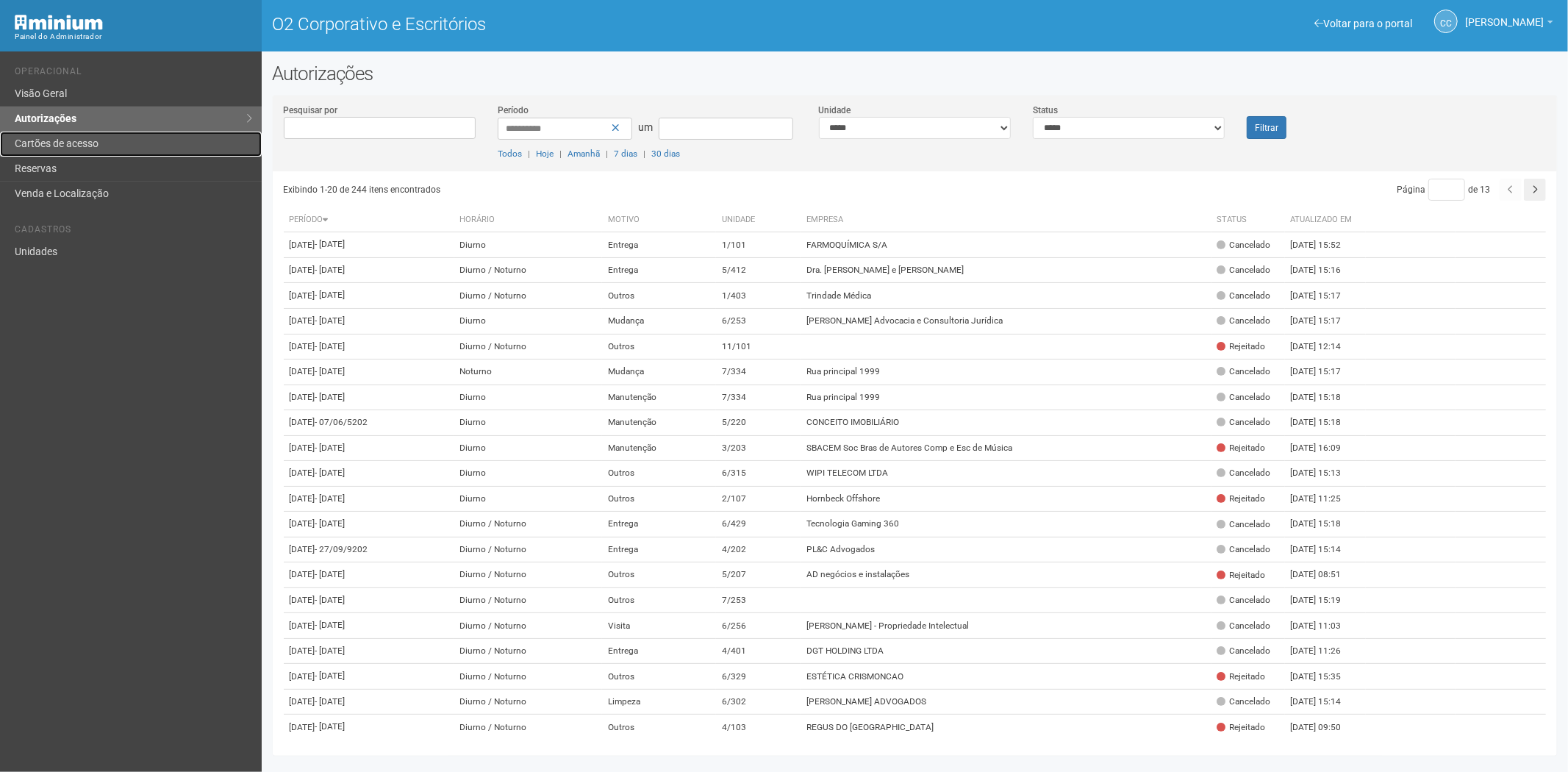
click at [101, 136] on link "Cartões de acesso" at bounding box center [131, 144] width 261 height 25
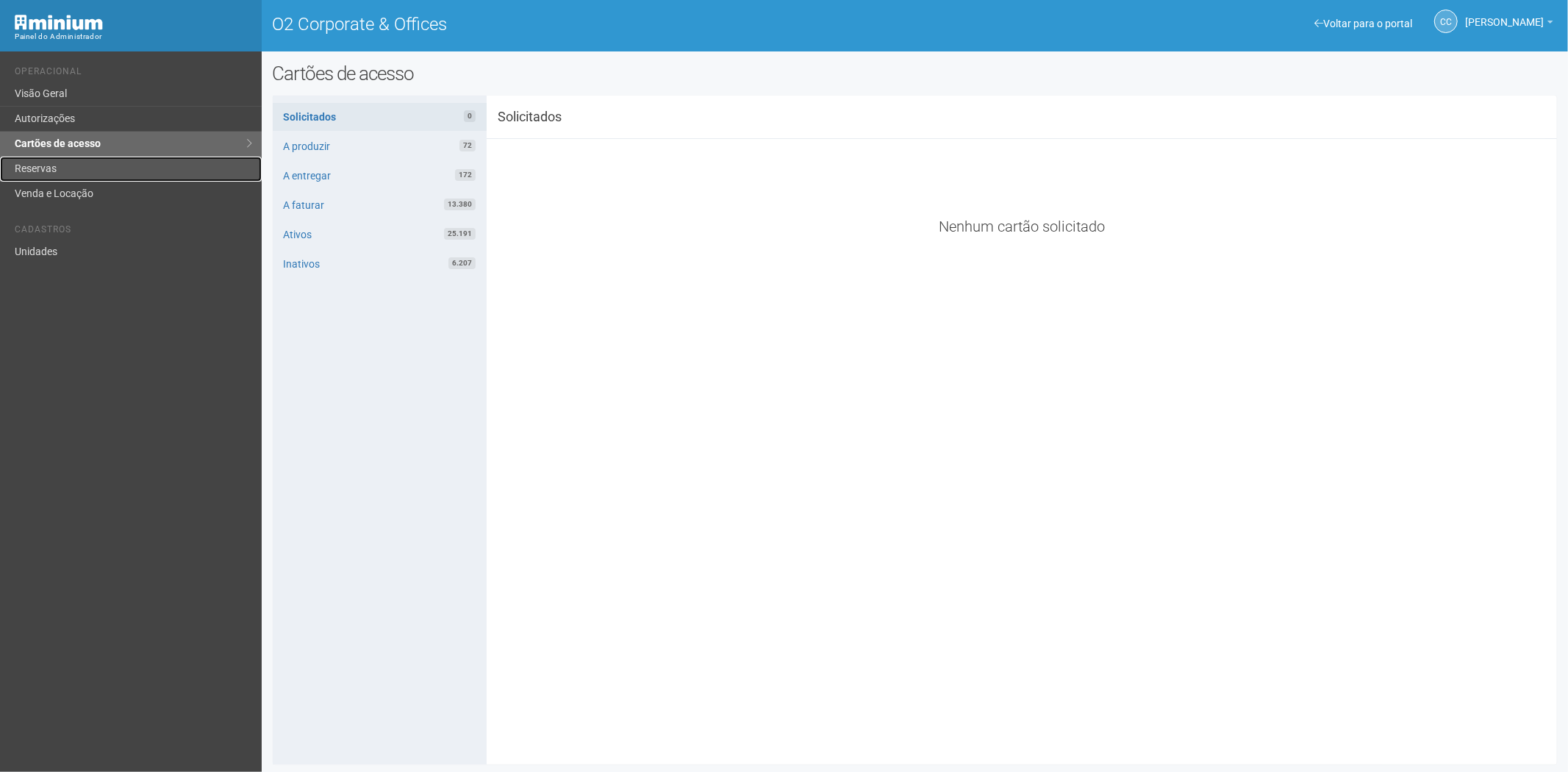
click at [56, 169] on link "Reservas" at bounding box center [131, 168] width 261 height 25
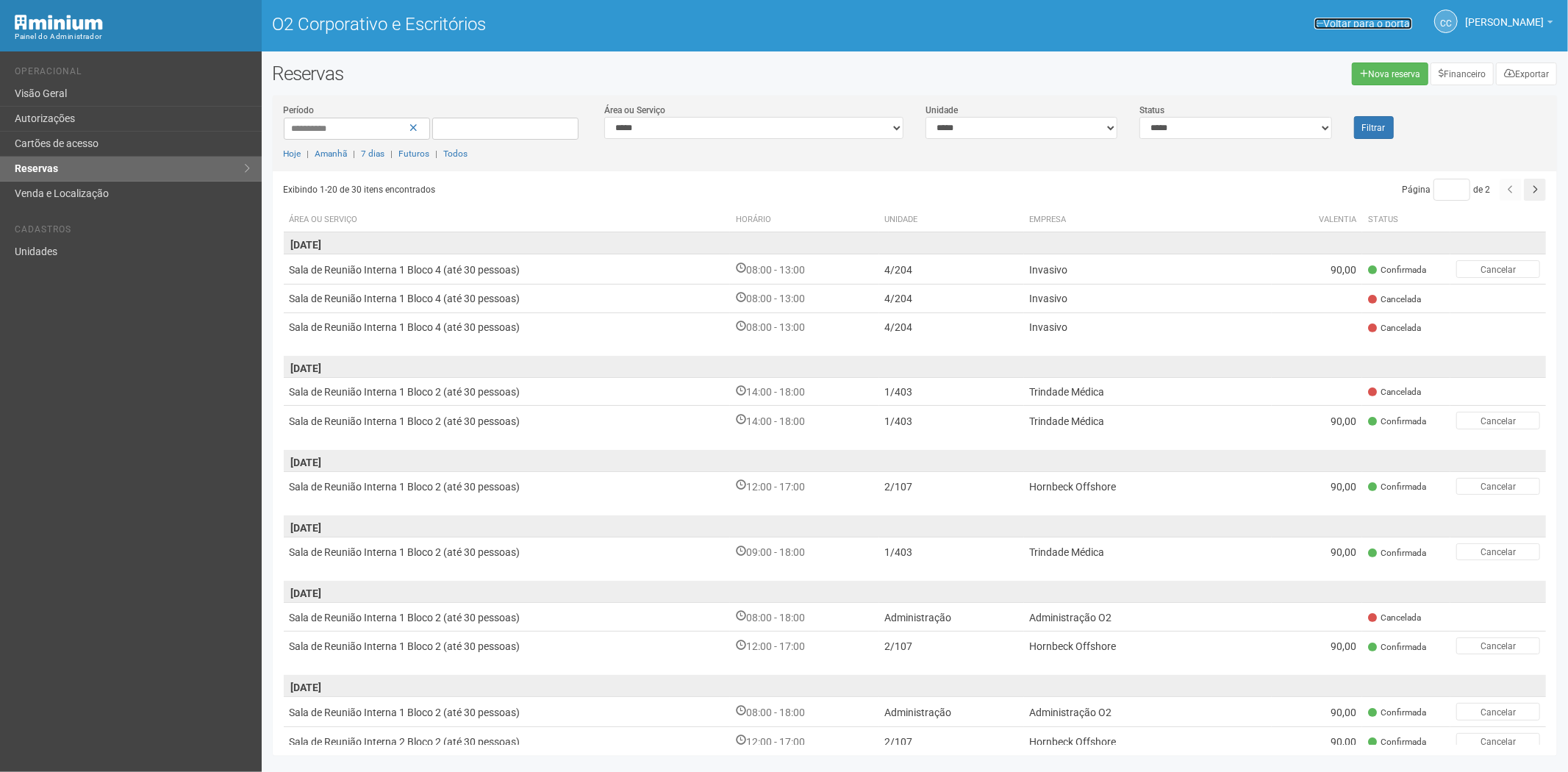
click at [1323, 18] on font "Voltar para o portal" at bounding box center [1368, 23] width 89 height 12
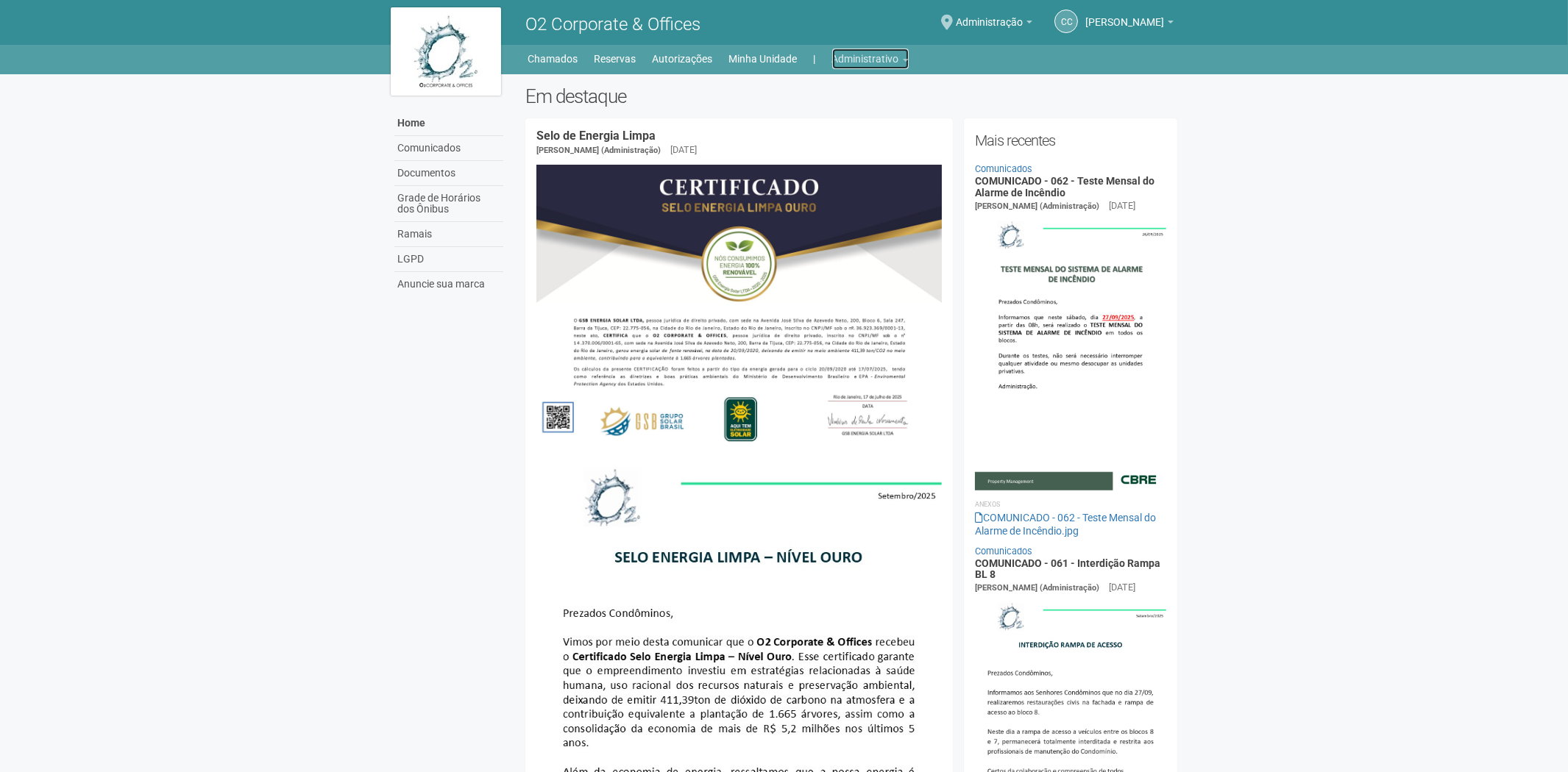
click at [857, 60] on link "Administrativo" at bounding box center [871, 59] width 77 height 21
click at [847, 114] on link "Cartões de acesso" at bounding box center [850, 116] width 125 height 26
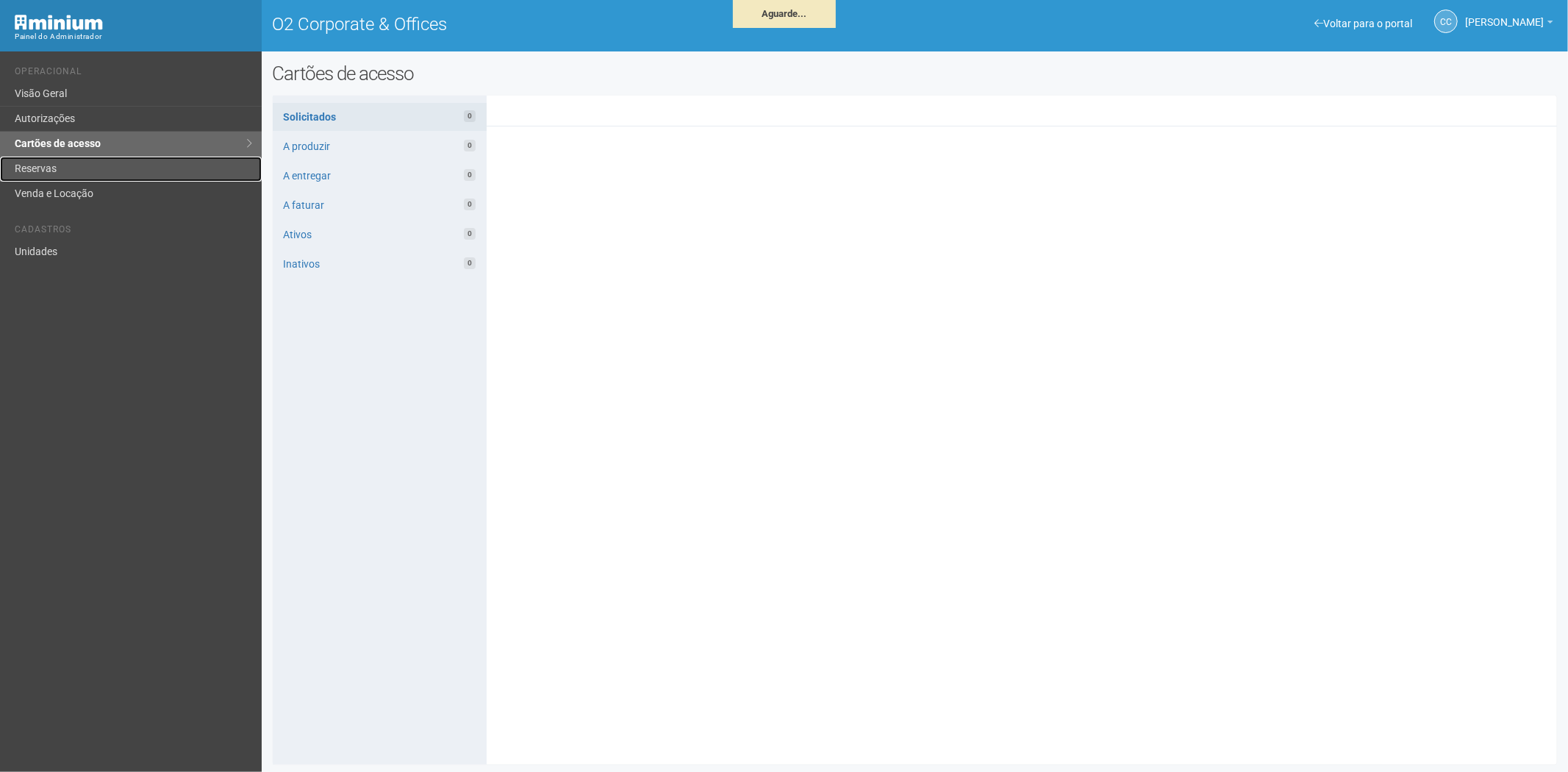
click at [82, 170] on link "Reservas" at bounding box center [131, 168] width 261 height 25
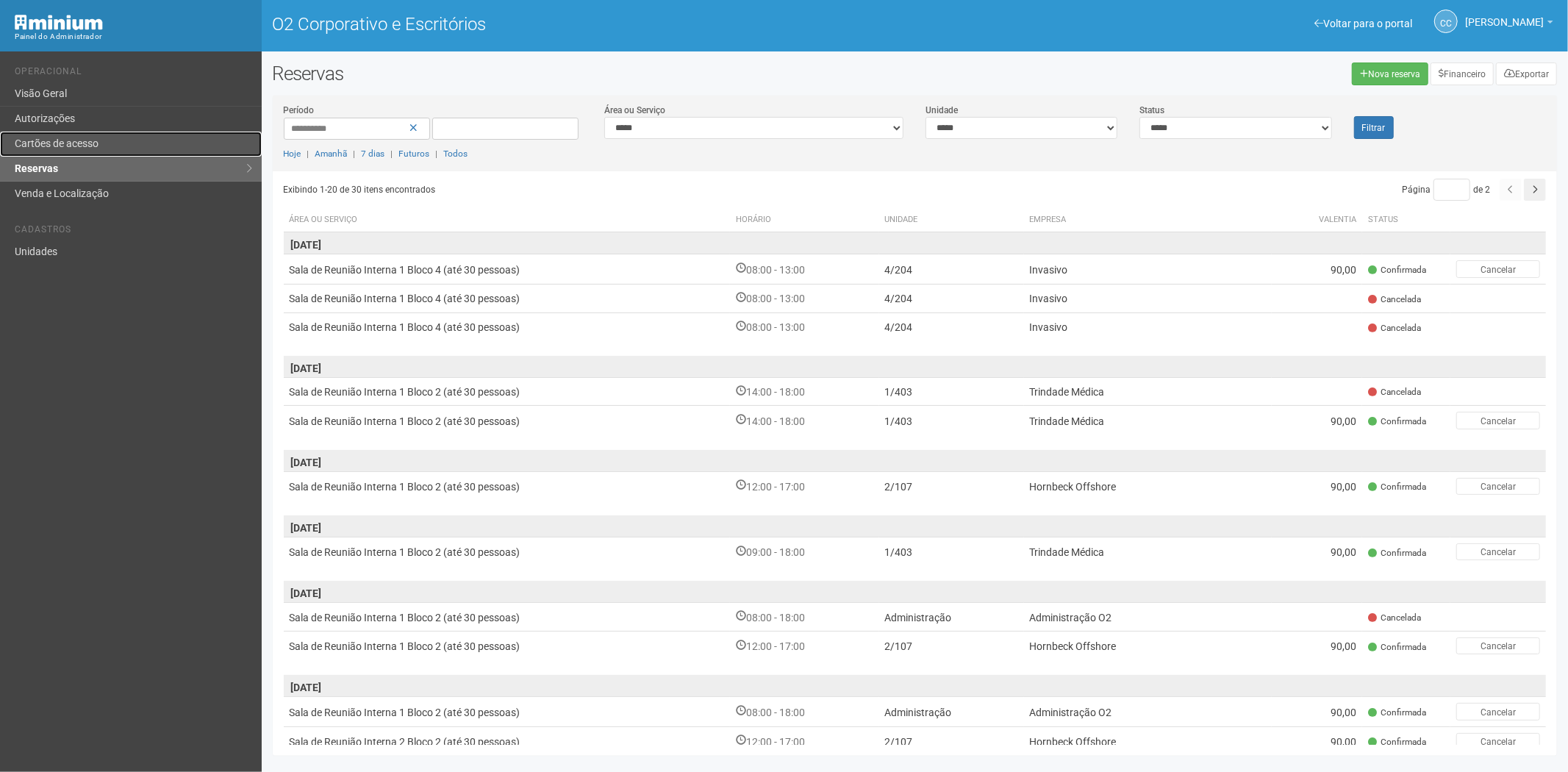
click at [87, 144] on font "Cartões de acesso" at bounding box center [56, 143] width 84 height 12
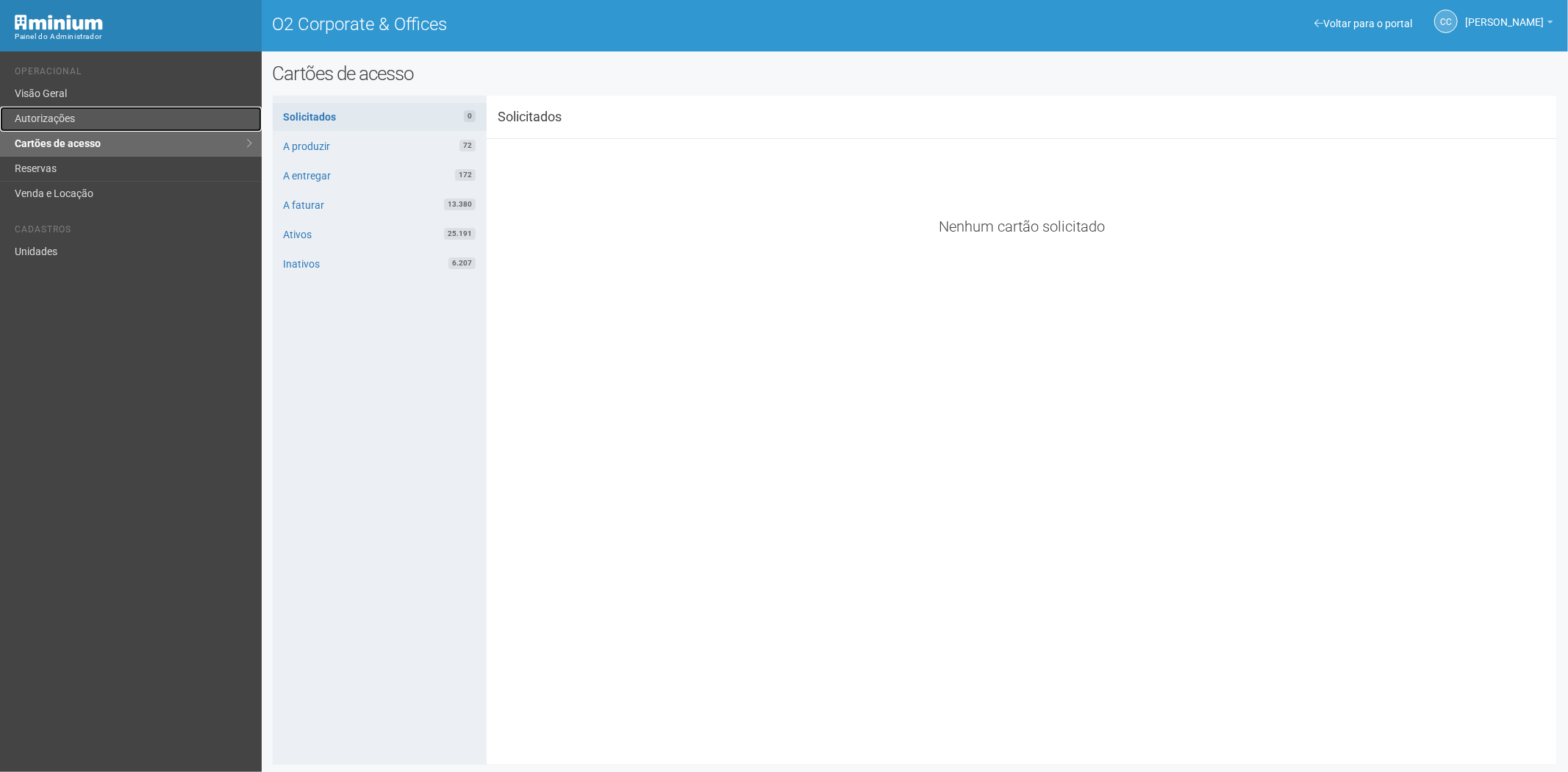
click at [69, 118] on link "Autorizações" at bounding box center [131, 119] width 261 height 25
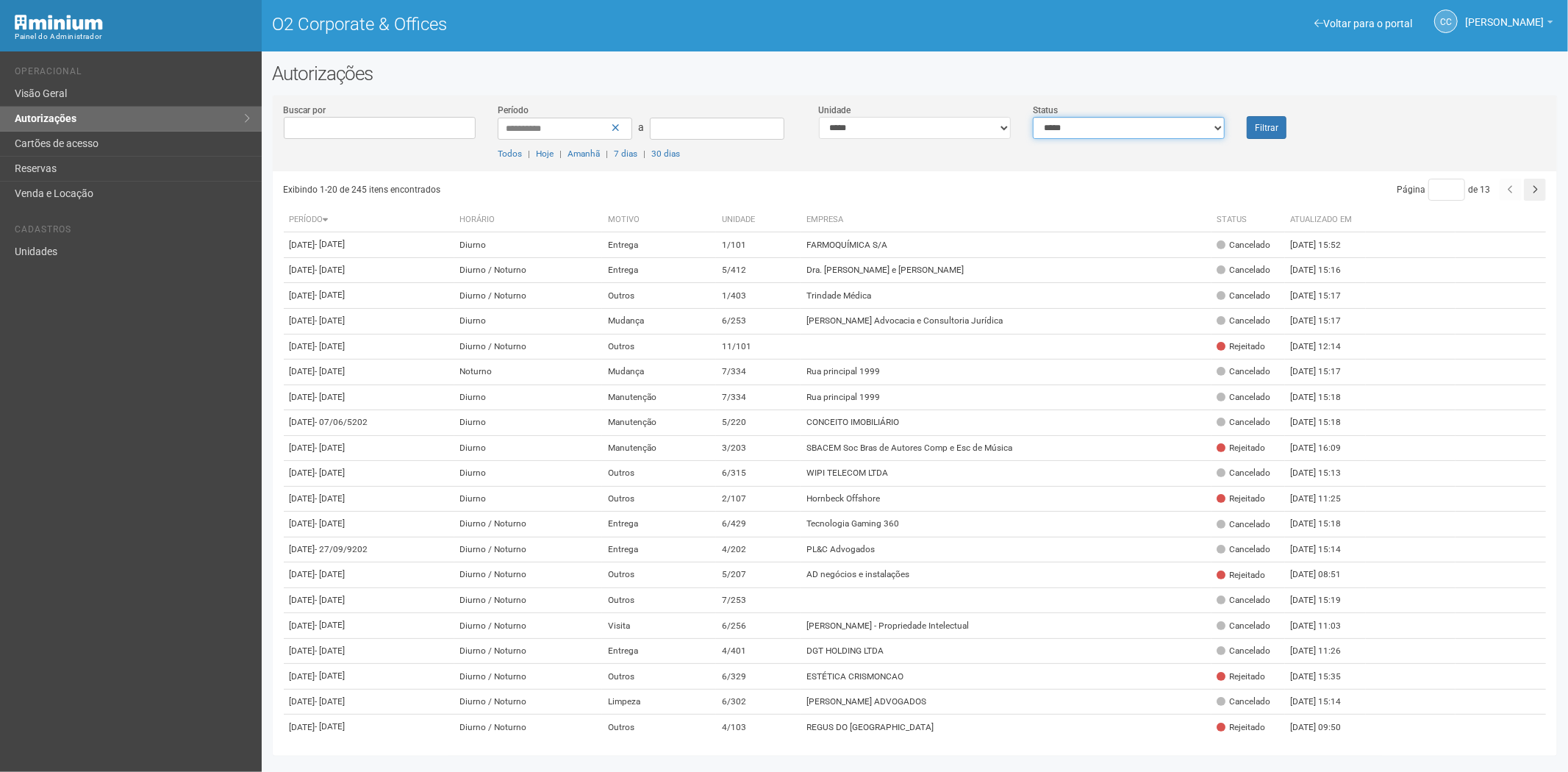
click at [1064, 132] on select "**********" at bounding box center [1129, 128] width 192 height 22
select select "*"
click at [1033, 117] on select "**********" at bounding box center [1129, 128] width 192 height 22
click at [1273, 125] on div "Filtrar" at bounding box center [1289, 120] width 108 height 36
click at [1273, 126] on font "Filtrar" at bounding box center [1267, 128] width 24 height 10
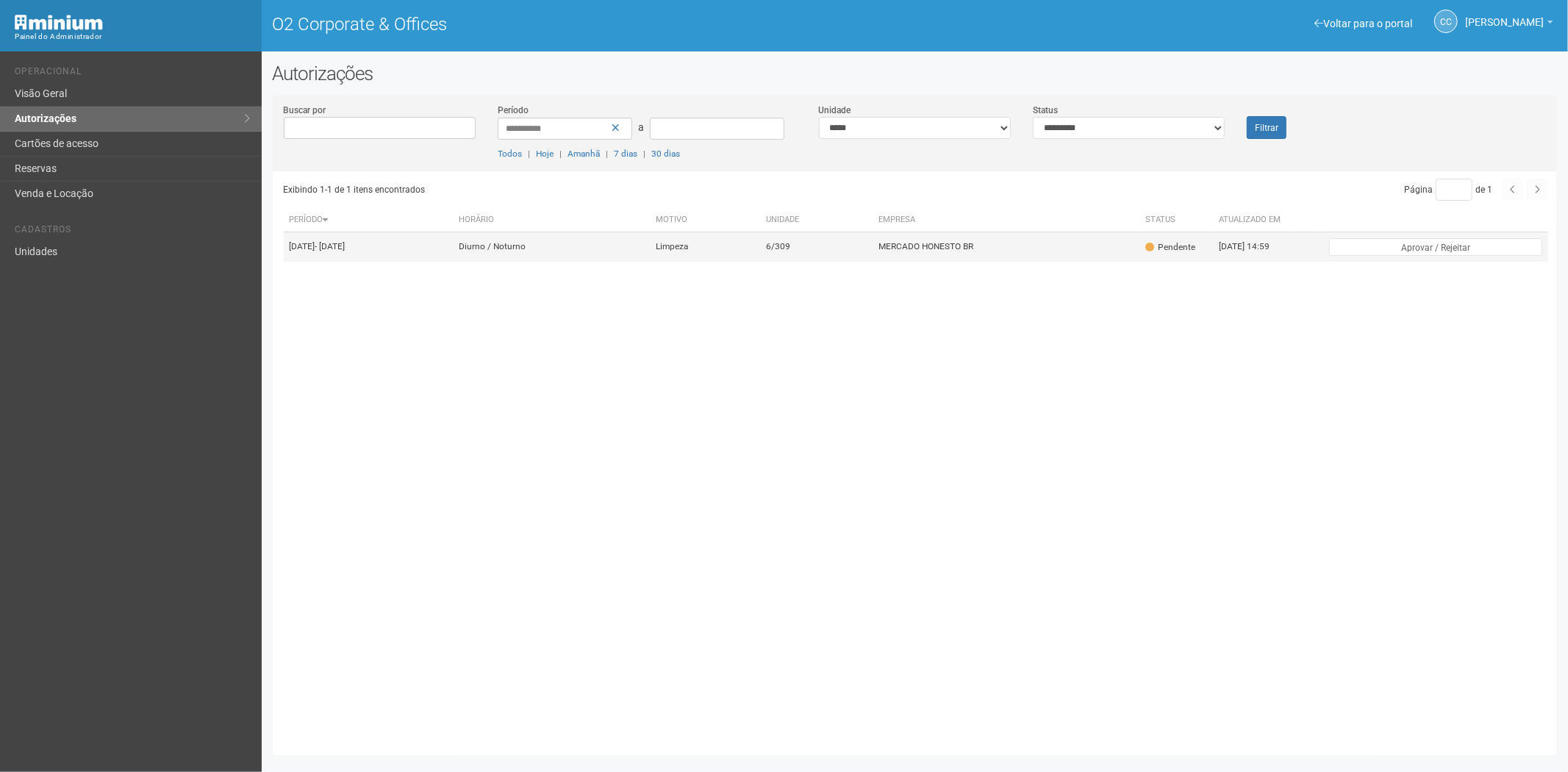
click at [650, 262] on td "Diurno / Noturno" at bounding box center [551, 246] width 197 height 30
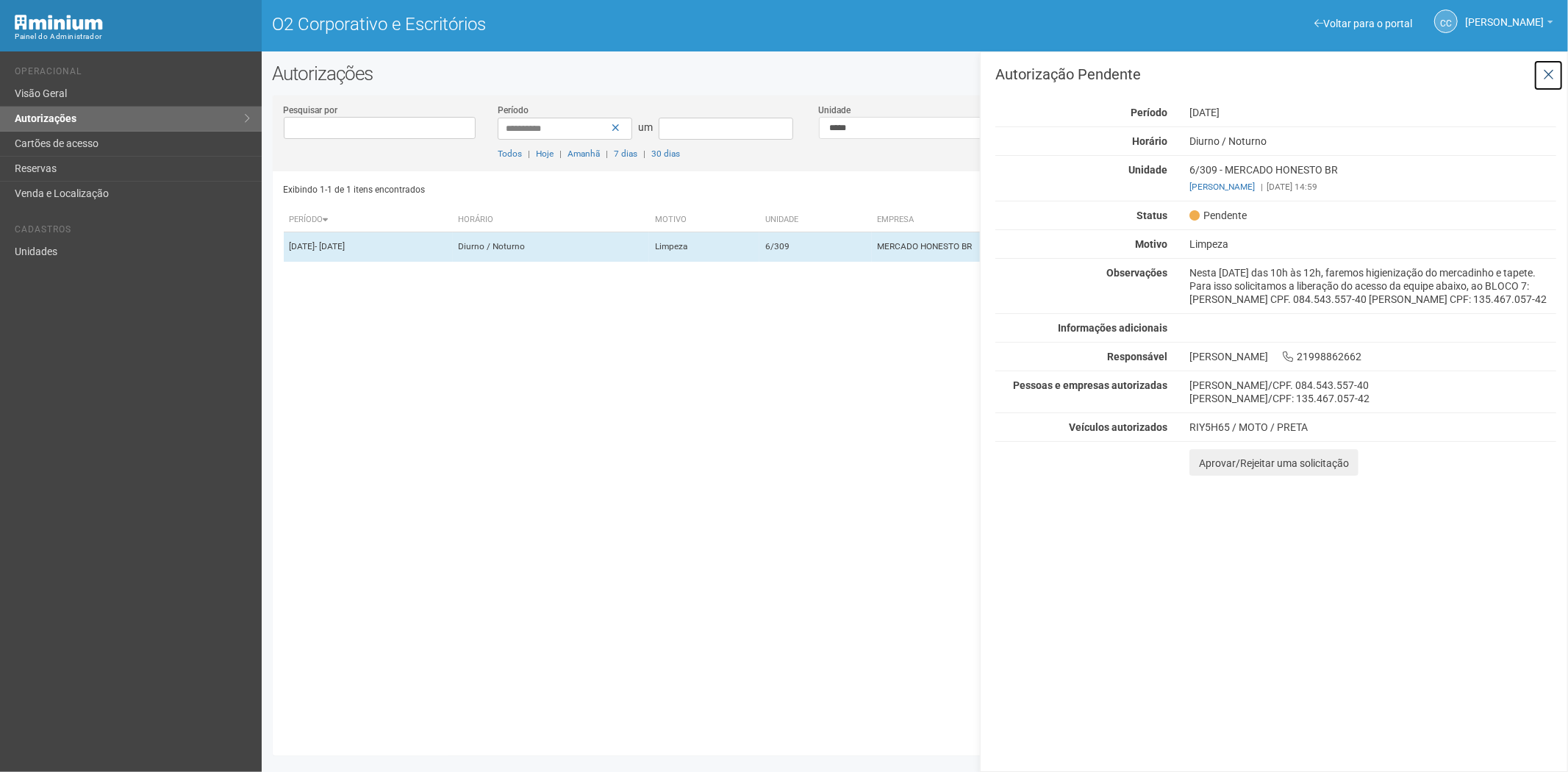
click at [1546, 71] on icon at bounding box center [1549, 75] width 11 height 14
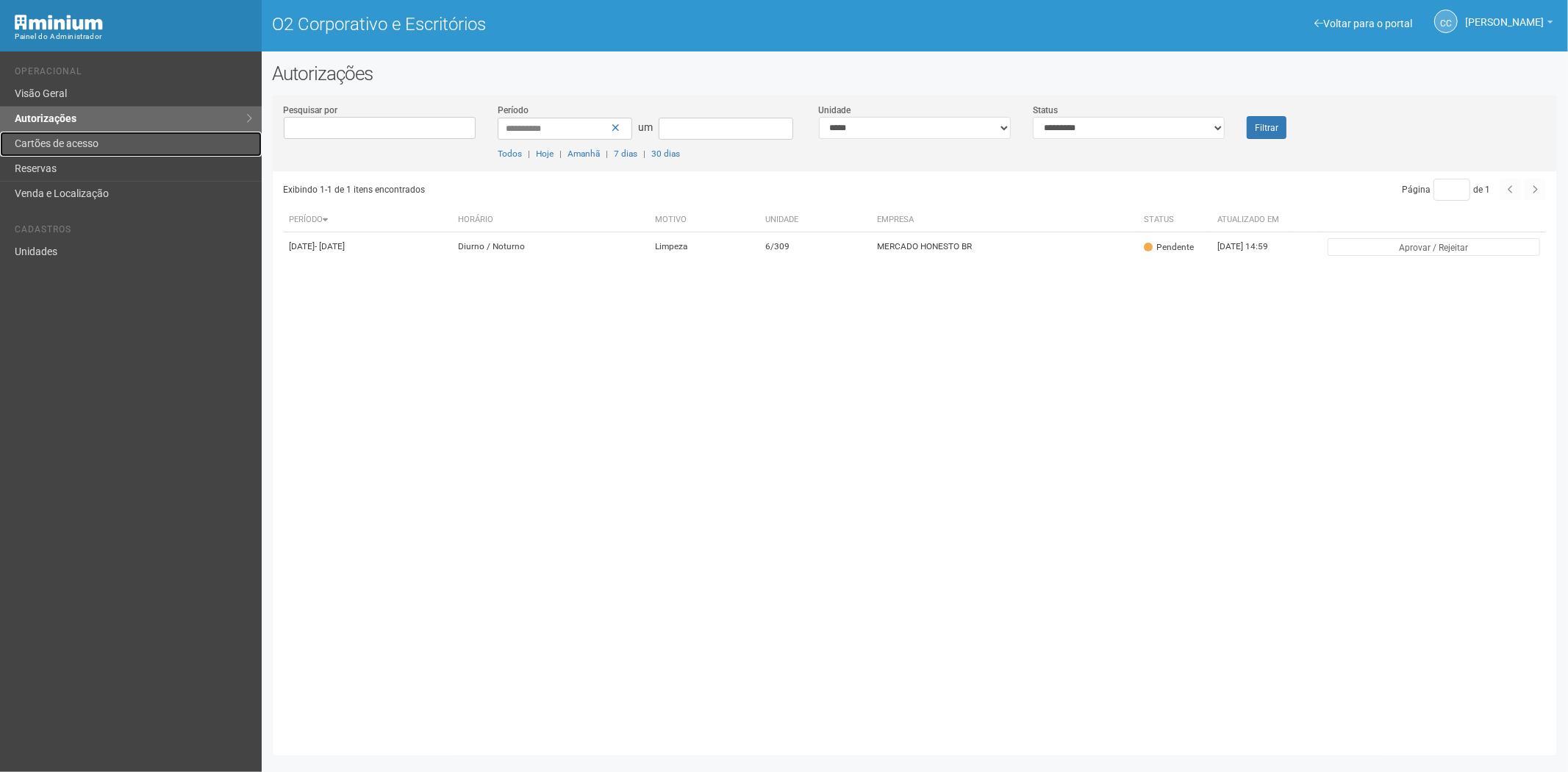
click at [76, 146] on font "Cartões de acesso" at bounding box center [56, 143] width 84 height 12
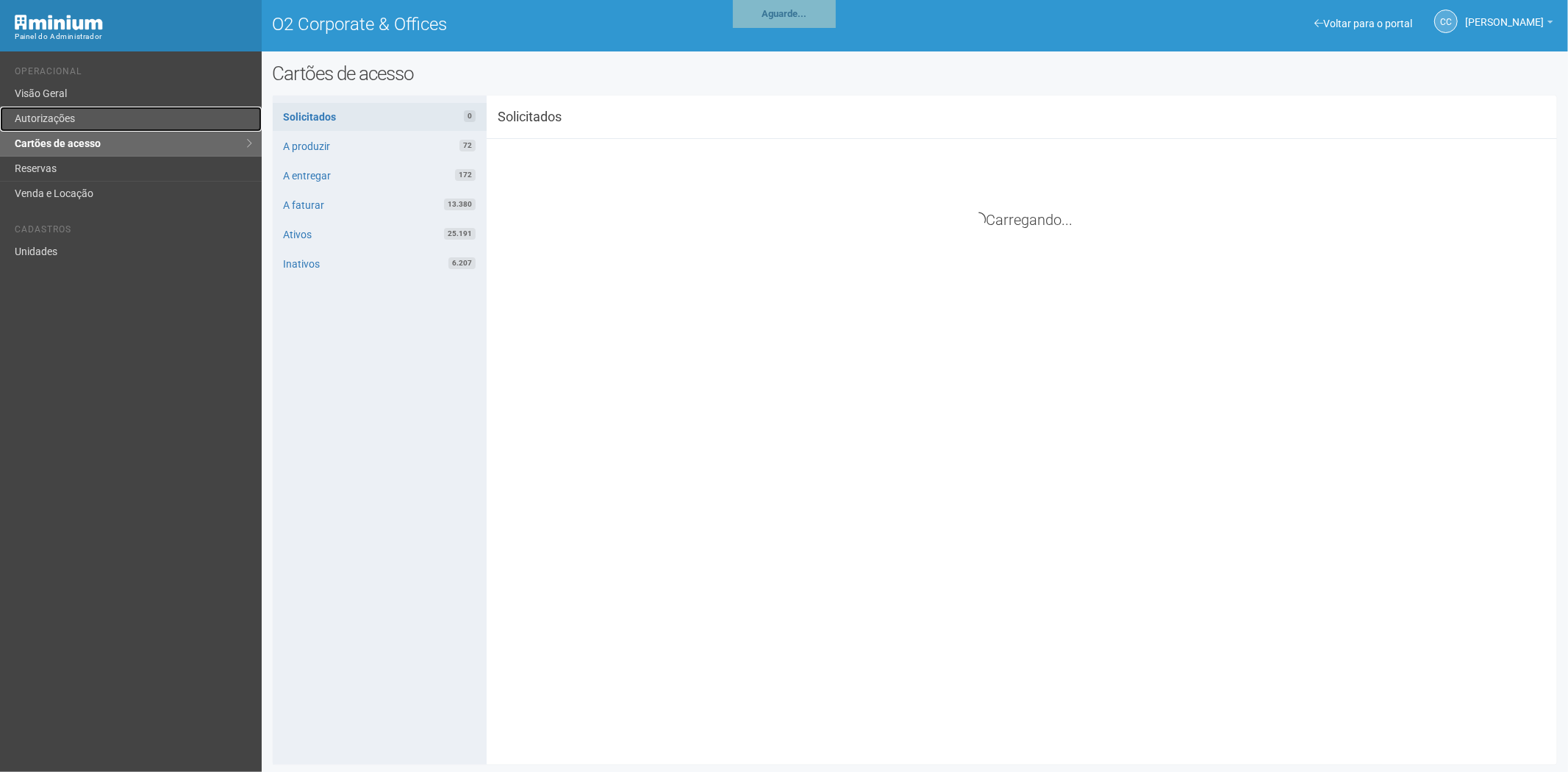
click at [124, 120] on link "Autorizações" at bounding box center [131, 119] width 261 height 25
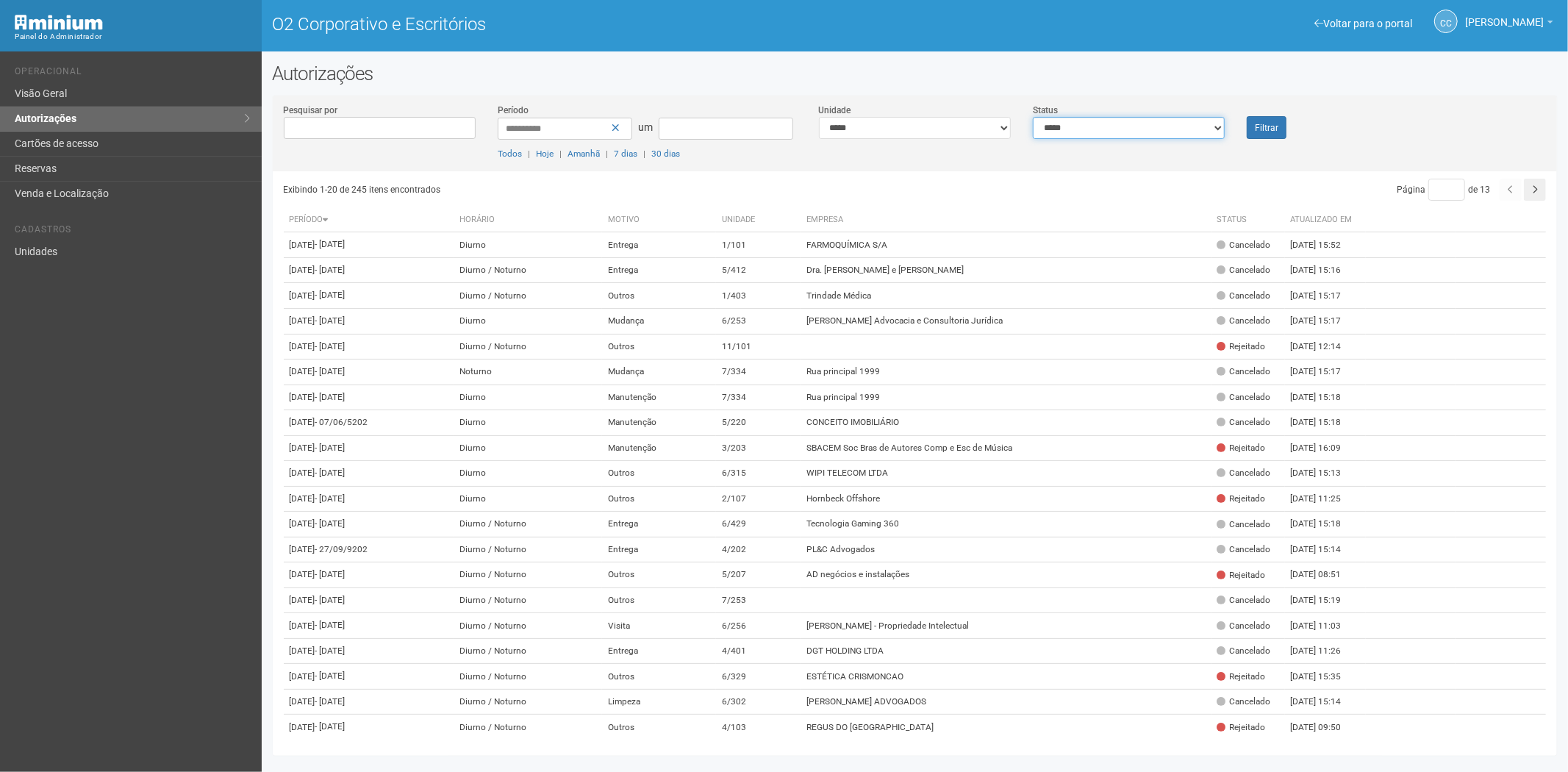
click at [1180, 127] on select "**********" at bounding box center [1129, 128] width 192 height 22
select select "*"
click at [1033, 117] on select "**********" at bounding box center [1129, 128] width 192 height 22
click at [1270, 126] on font "Filtrar" at bounding box center [1267, 128] width 24 height 10
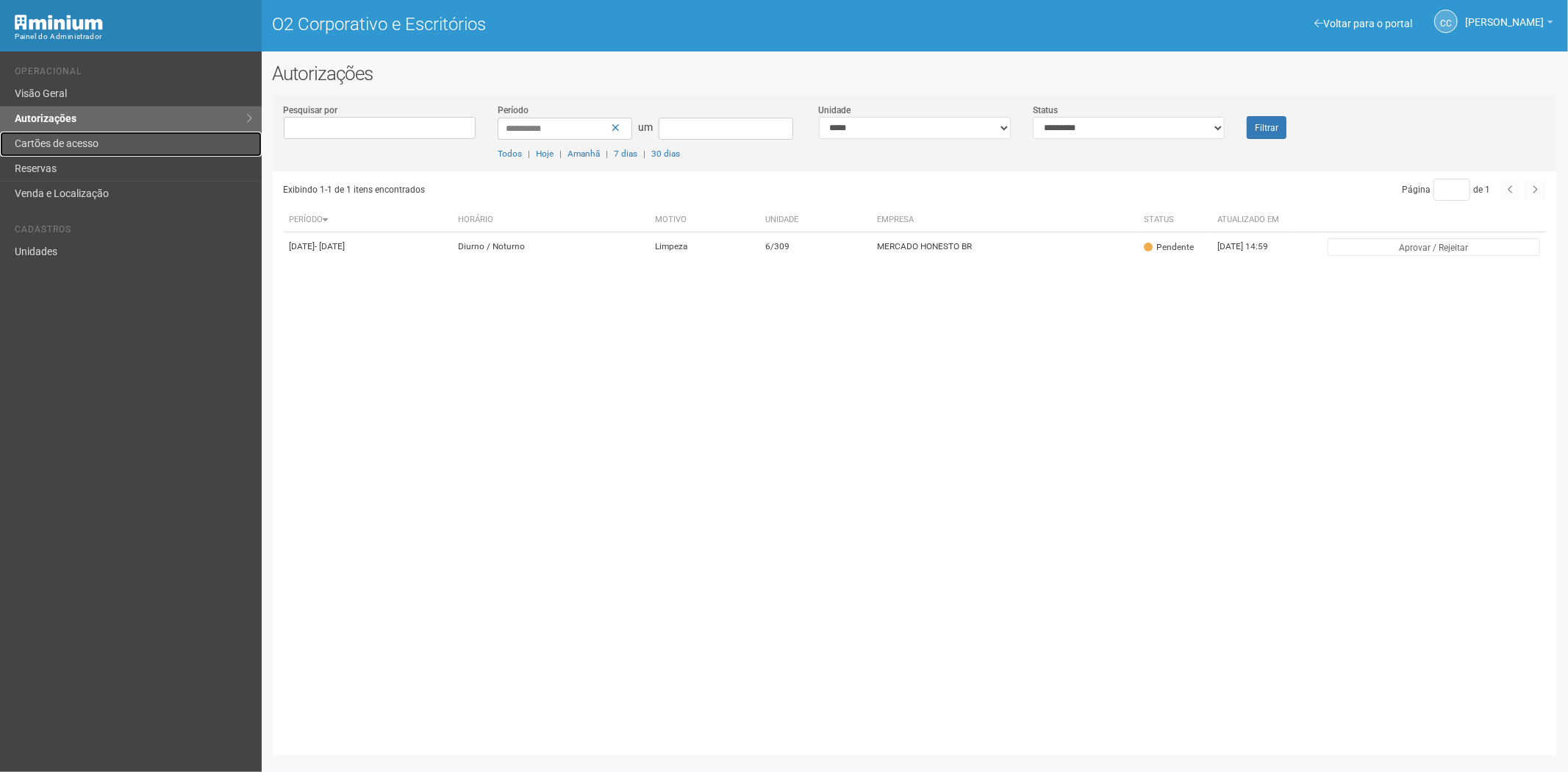
click at [57, 144] on font "Cartões de acesso" at bounding box center [56, 143] width 84 height 12
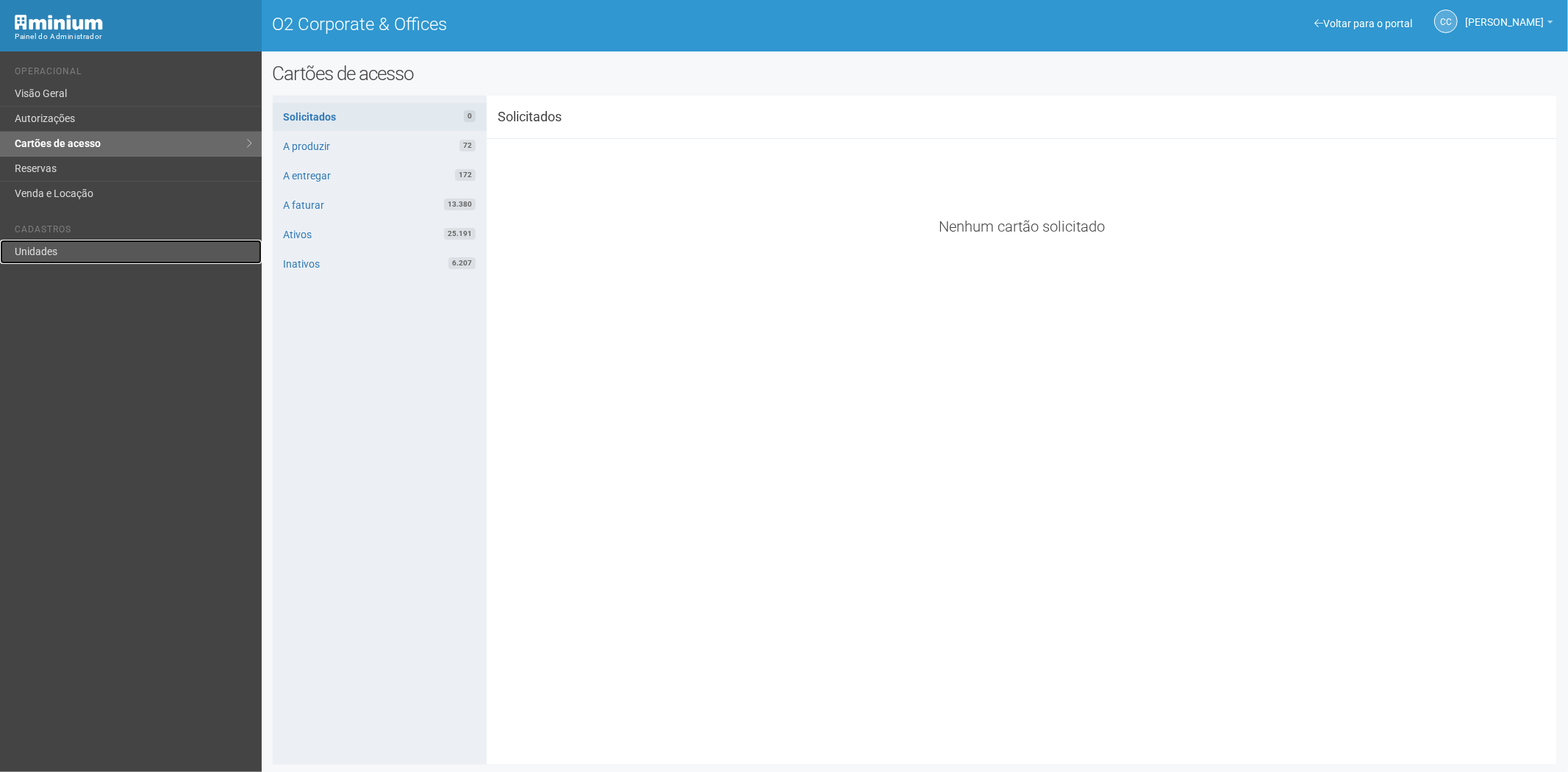
click at [38, 256] on link "Unidades" at bounding box center [131, 252] width 261 height 24
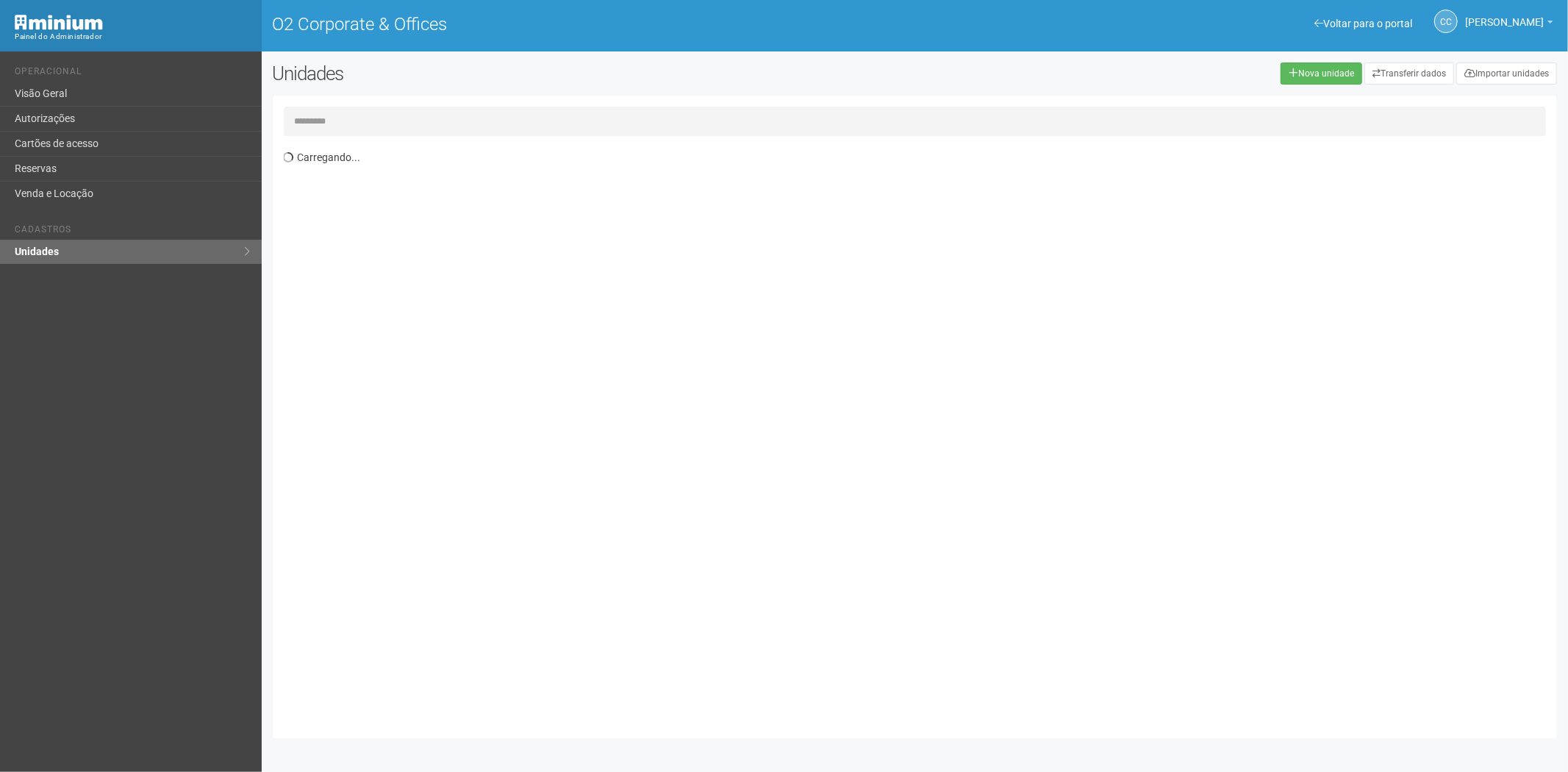
click at [393, 112] on input "text" at bounding box center [915, 121] width 1263 height 30
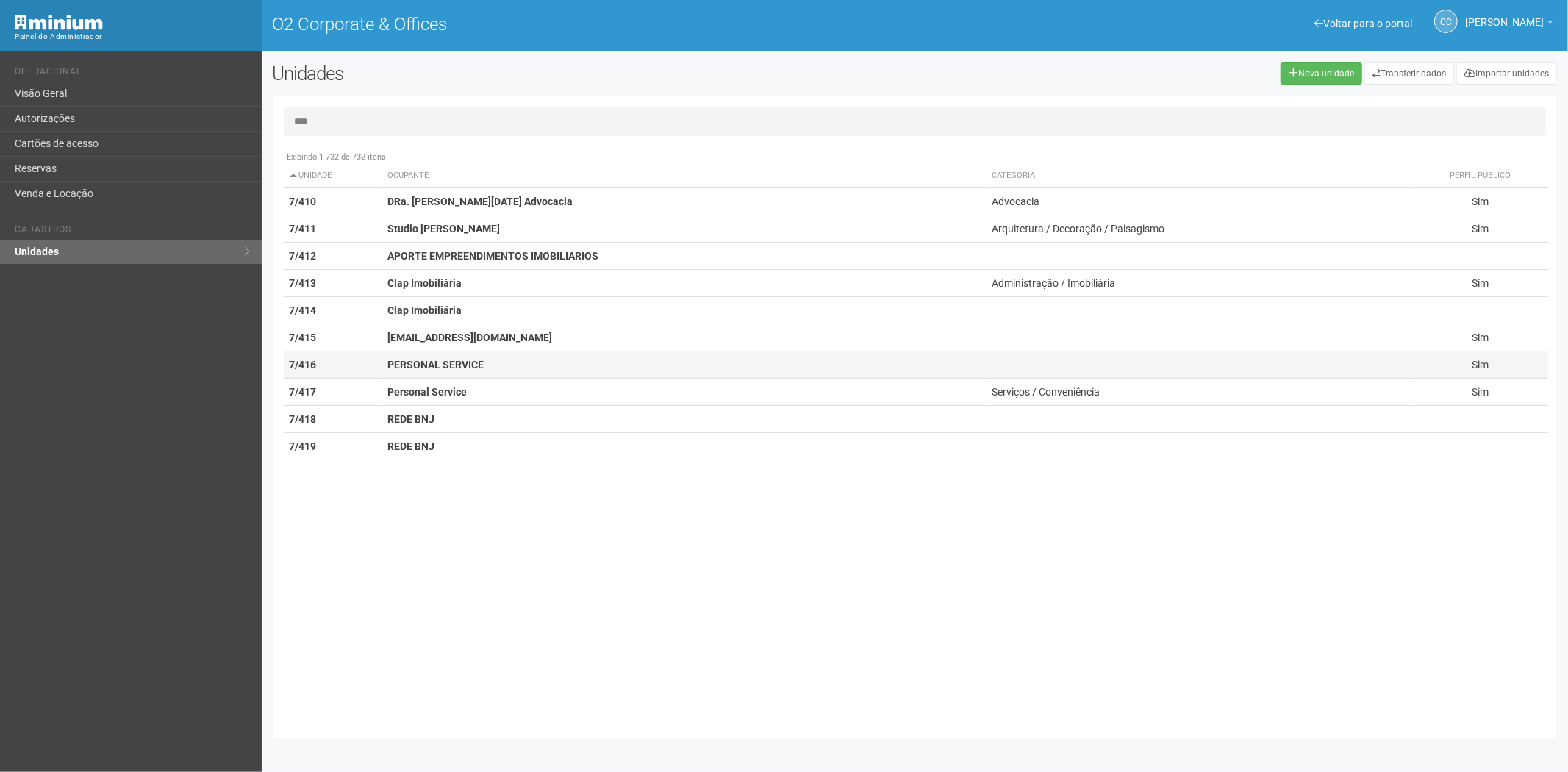
type input "****"
click at [472, 364] on strong "PERSONAL SERVICE" at bounding box center [435, 364] width 96 height 12
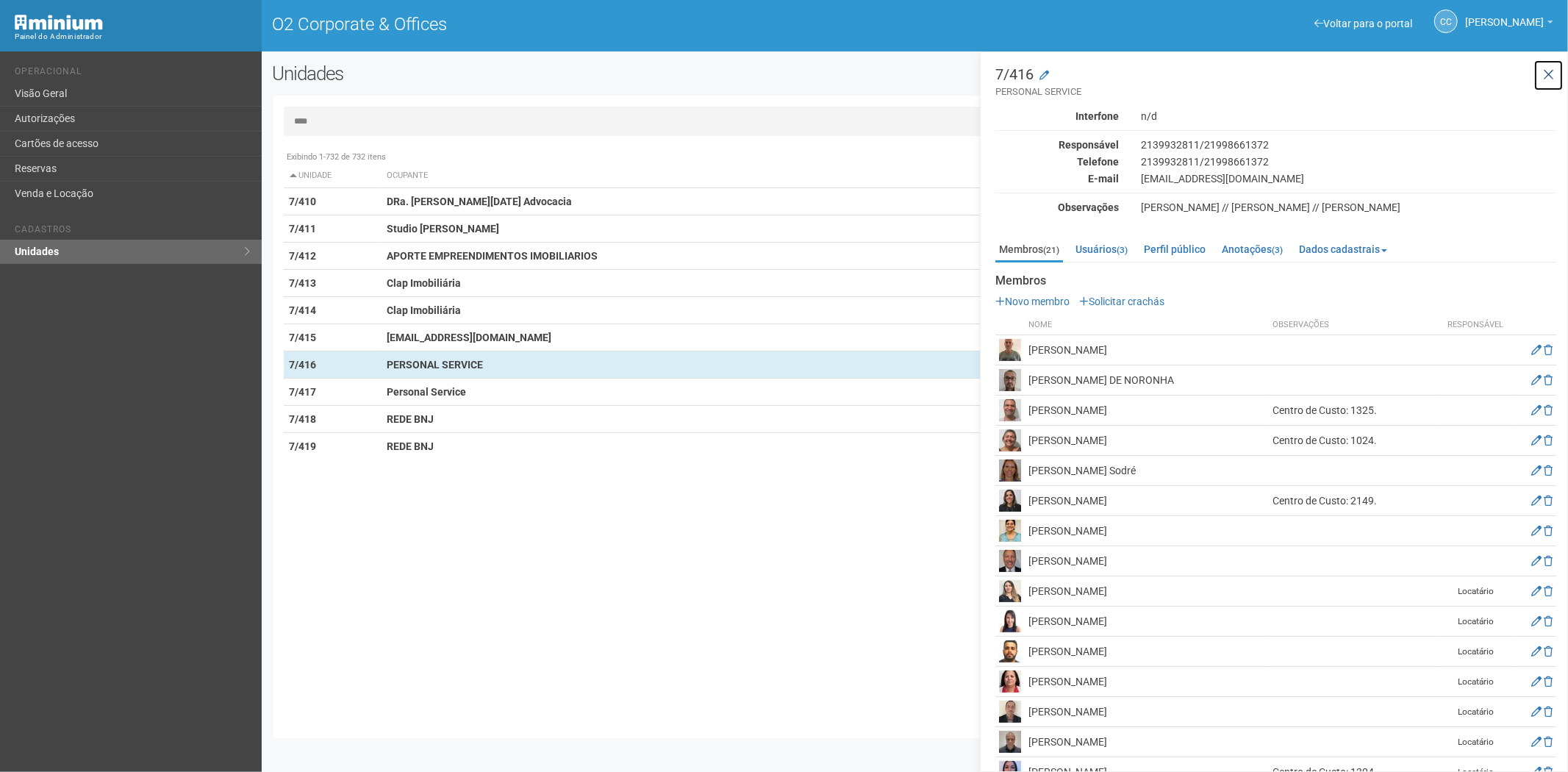
click at [1551, 73] on icon at bounding box center [1549, 75] width 11 height 14
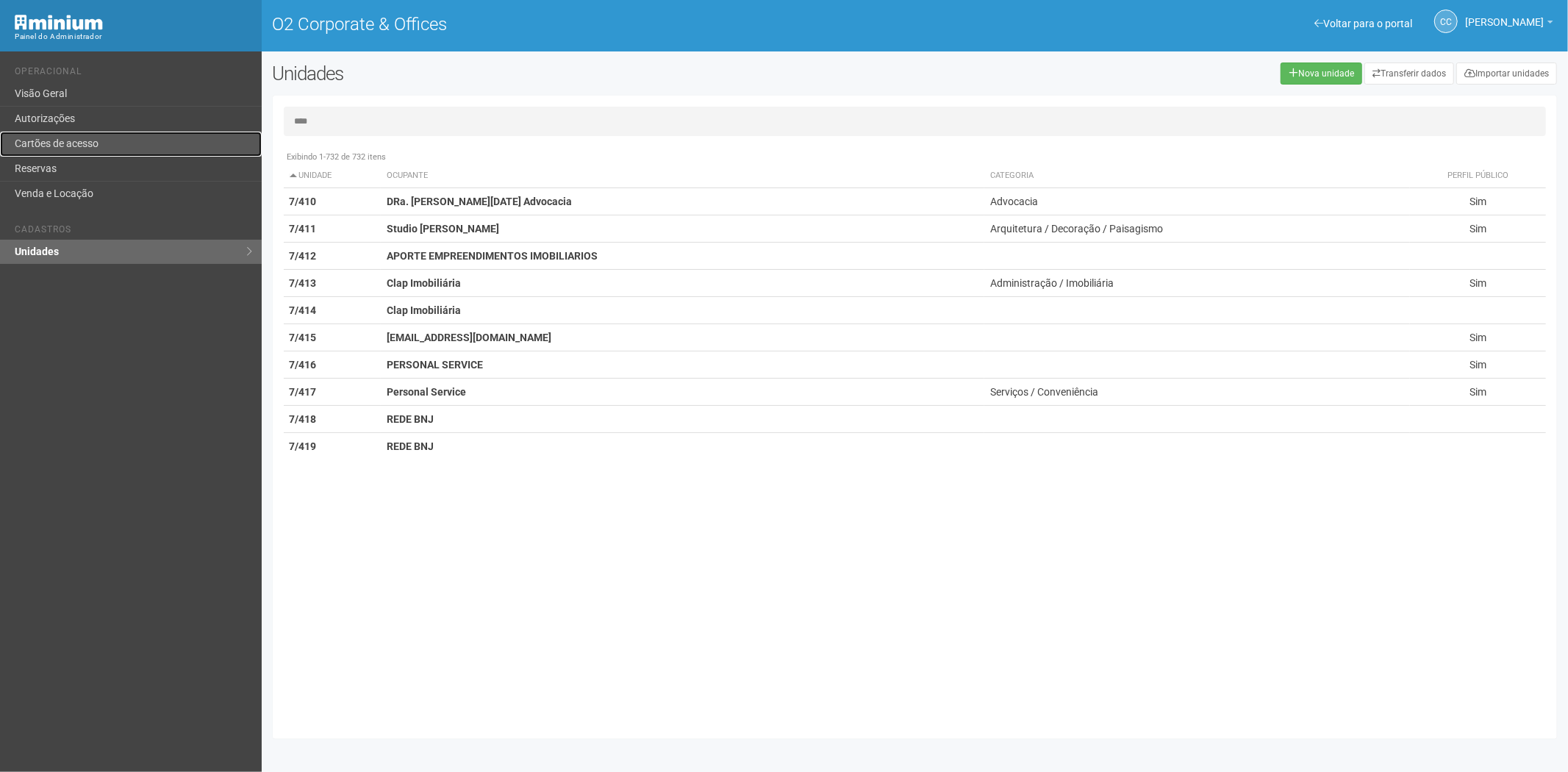
click at [100, 152] on link "Cartões de acesso" at bounding box center [131, 144] width 261 height 25
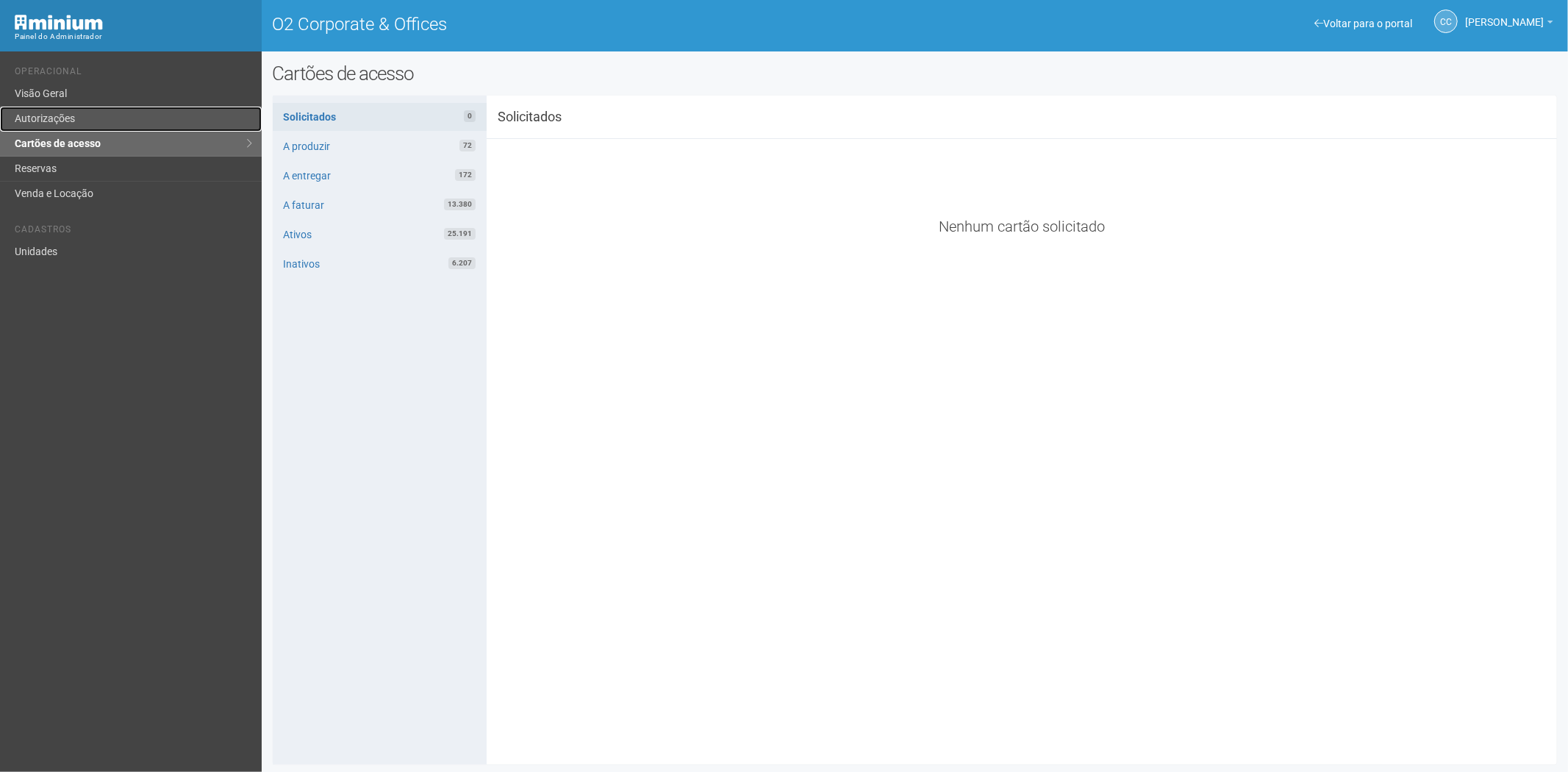
click at [72, 116] on link "Autorizações" at bounding box center [131, 119] width 261 height 25
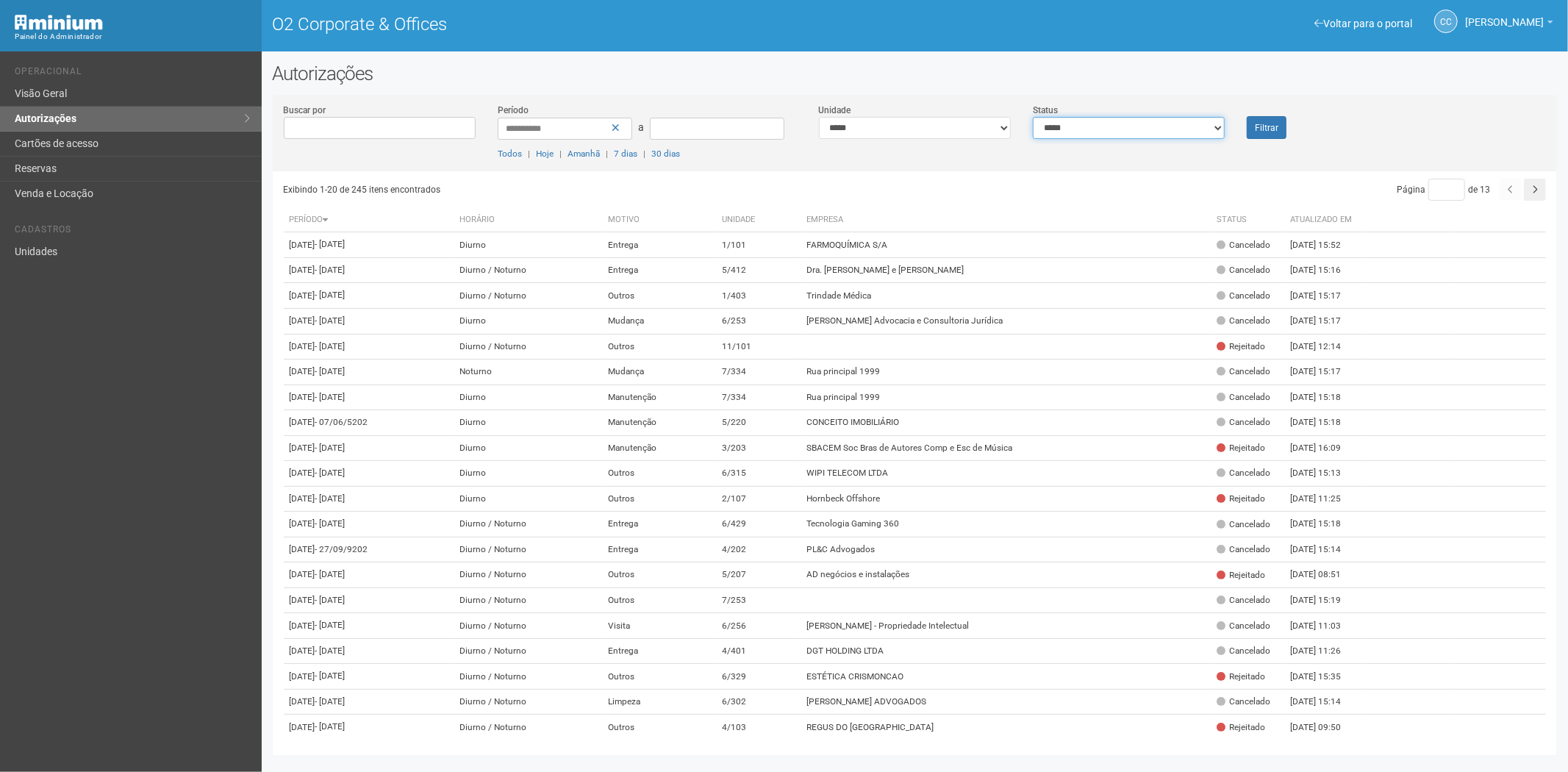
click at [1075, 128] on select "**********" at bounding box center [1129, 128] width 192 height 22
click at [894, 136] on select "**********" at bounding box center [914, 128] width 192 height 22
select select "**********"
click at [1260, 127] on font "Filtrar" at bounding box center [1267, 128] width 24 height 10
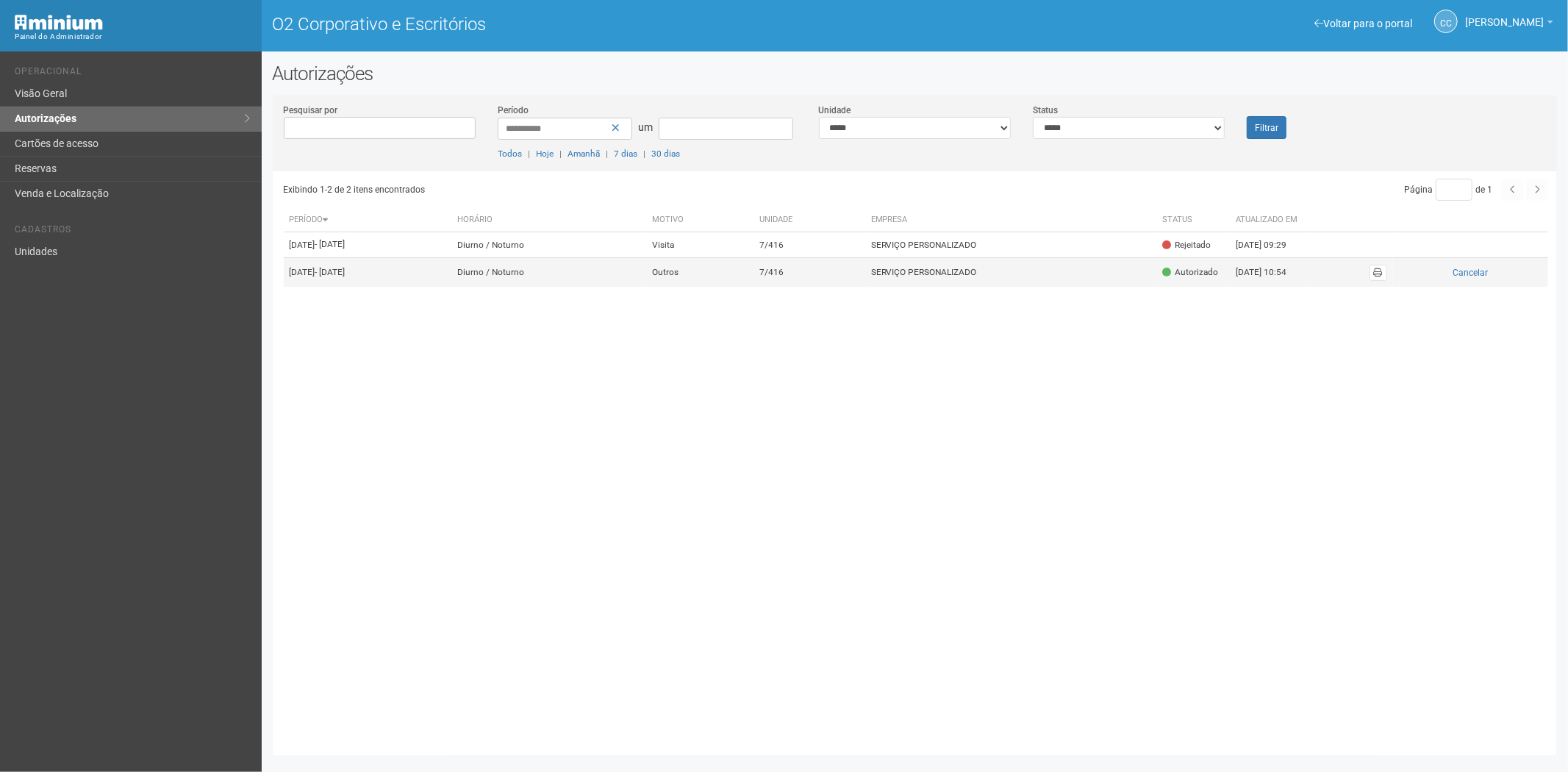
click at [977, 278] on font "SERVIÇO PERSONALIZADO" at bounding box center [924, 272] width 106 height 10
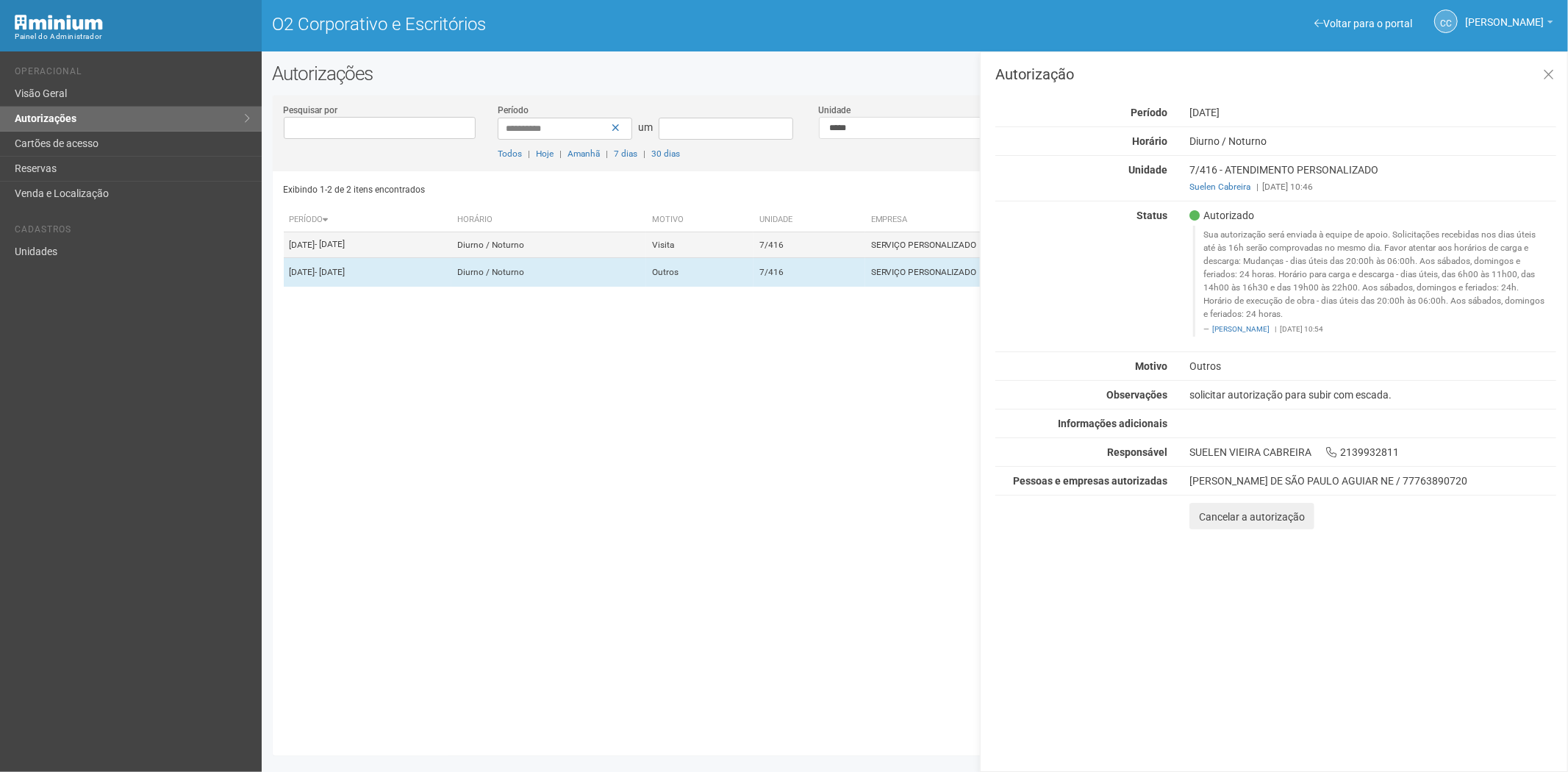
click at [753, 256] on td "Visita" at bounding box center [700, 245] width 108 height 26
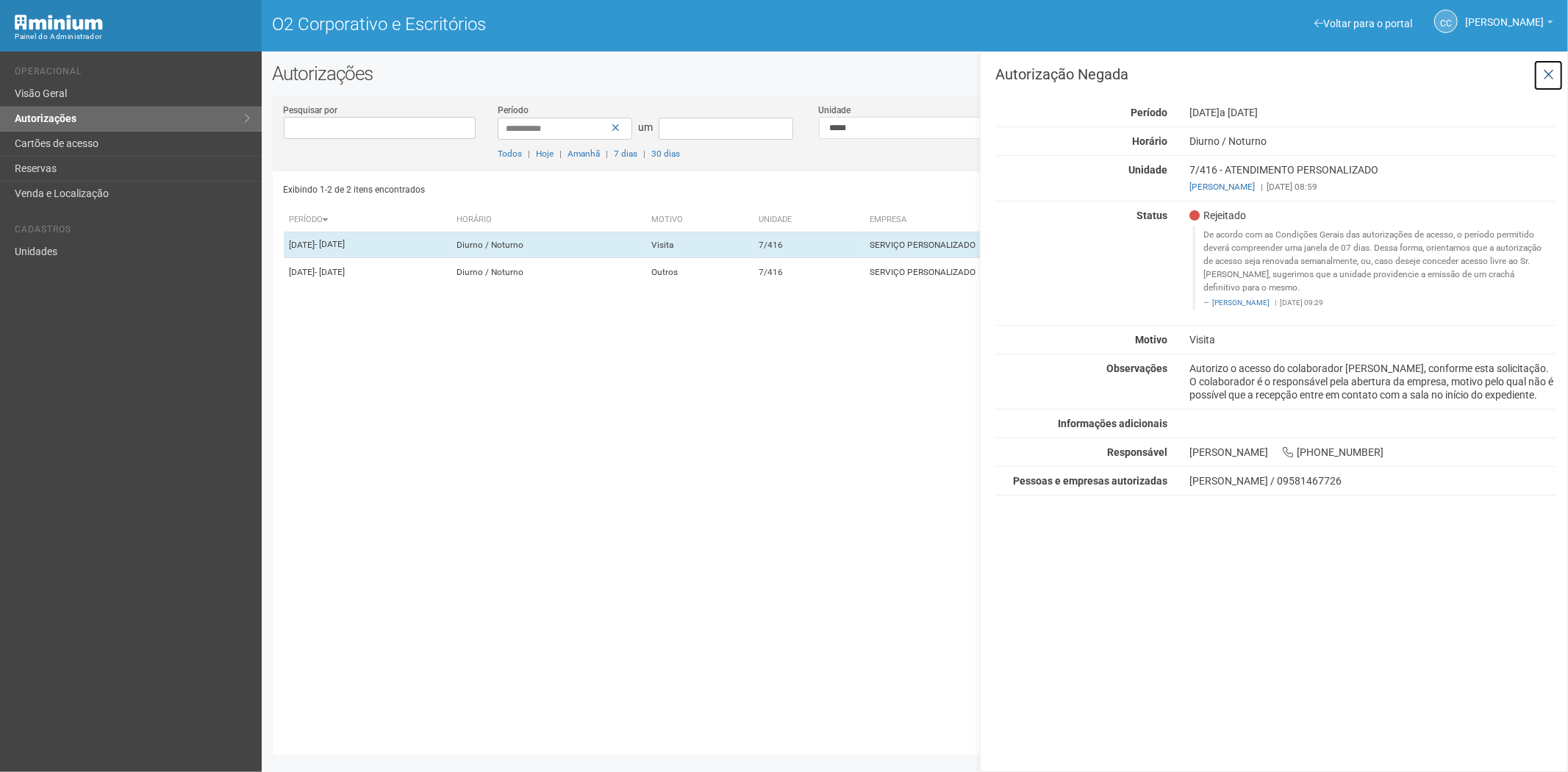
click at [1548, 74] on icon at bounding box center [1549, 75] width 11 height 14
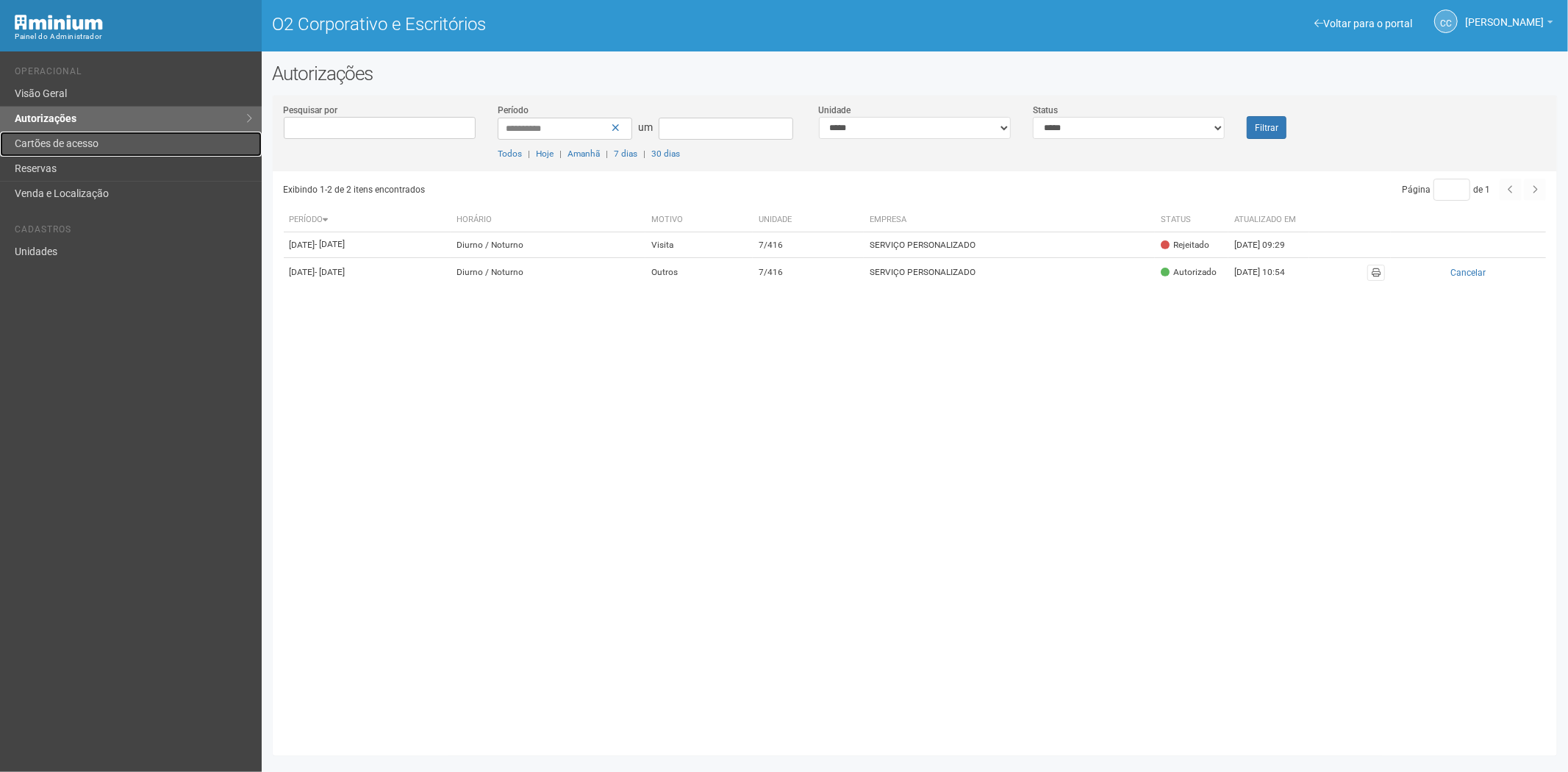
click at [71, 153] on link "Cartões de acesso" at bounding box center [131, 144] width 261 height 25
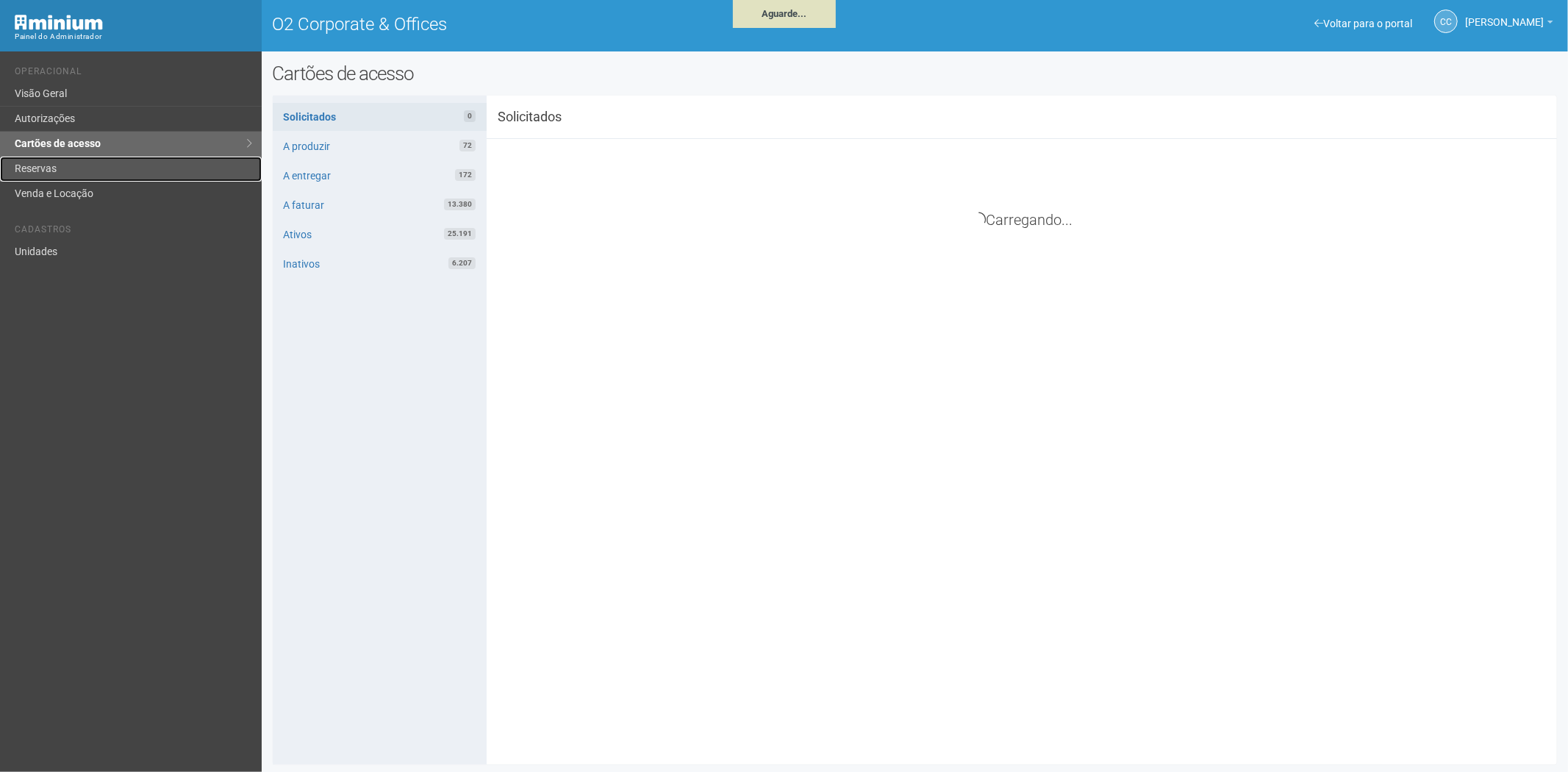
click at [34, 167] on link "Reservas" at bounding box center [131, 168] width 261 height 25
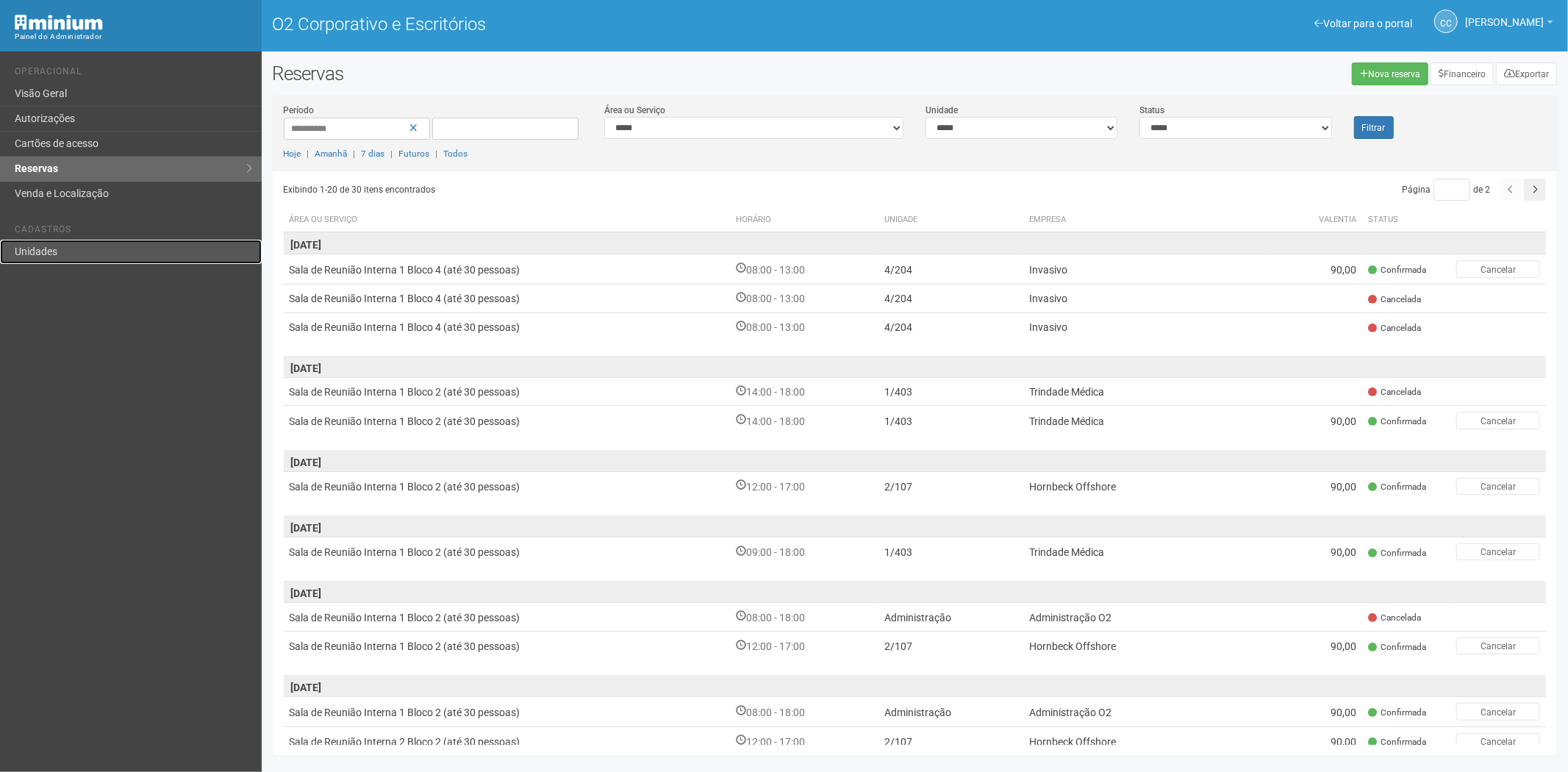
click at [75, 244] on link "Unidades" at bounding box center [131, 252] width 261 height 24
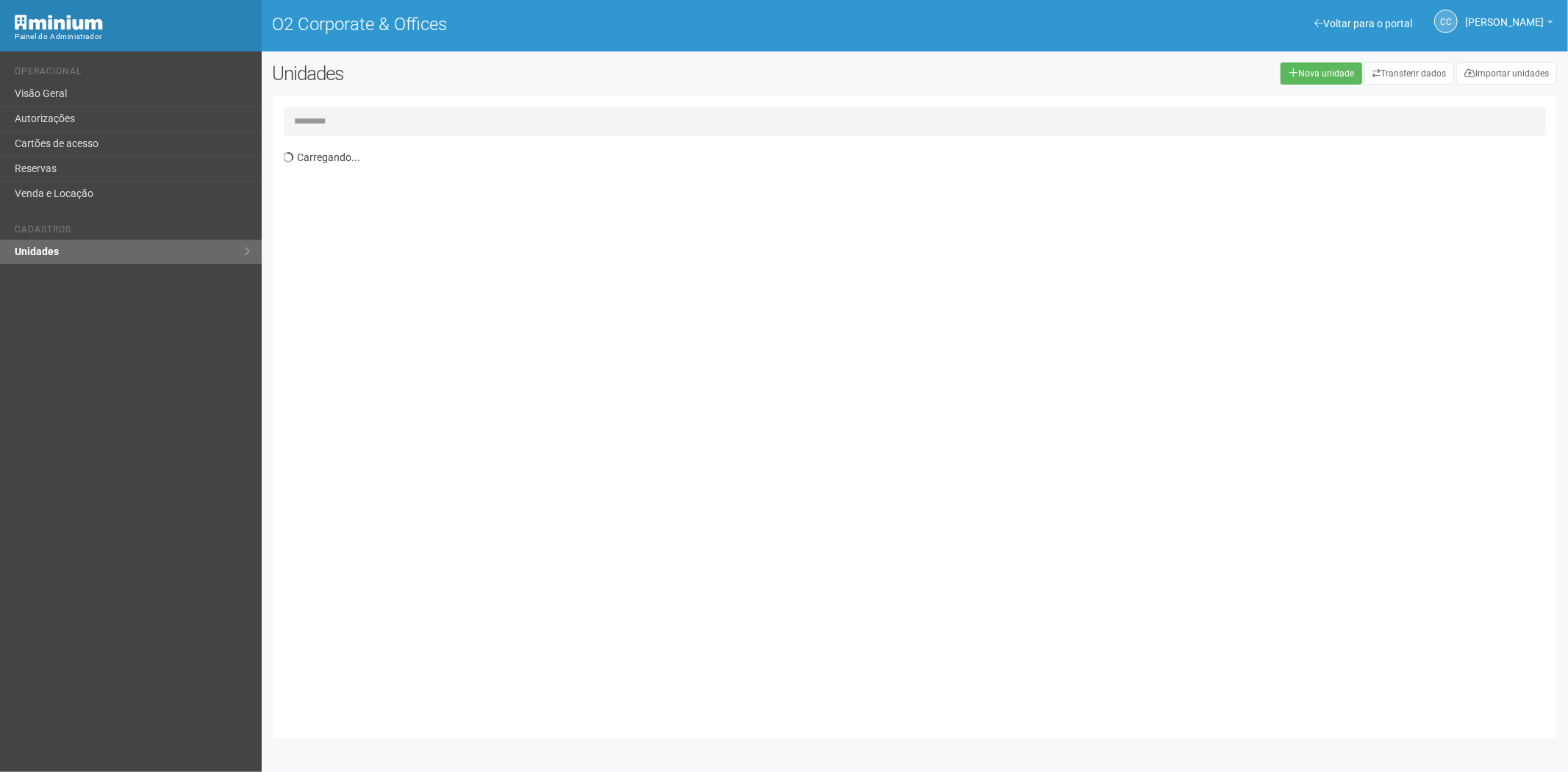
click at [338, 110] on input "text" at bounding box center [915, 121] width 1263 height 30
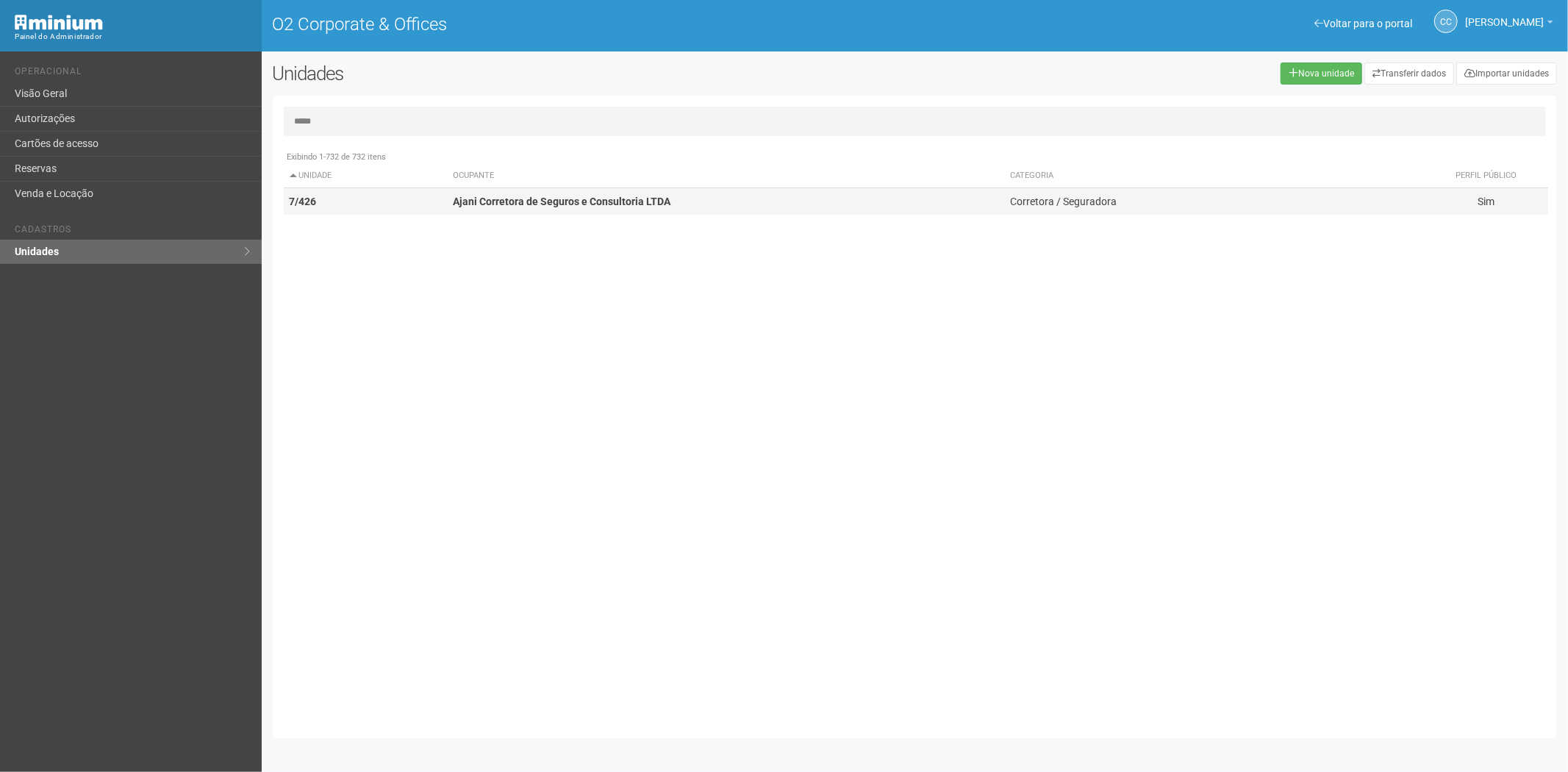
type input "*****"
click at [500, 208] on td "Ajani Corretora de Seguros e Consultoria LTDA" at bounding box center [725, 202] width 557 height 27
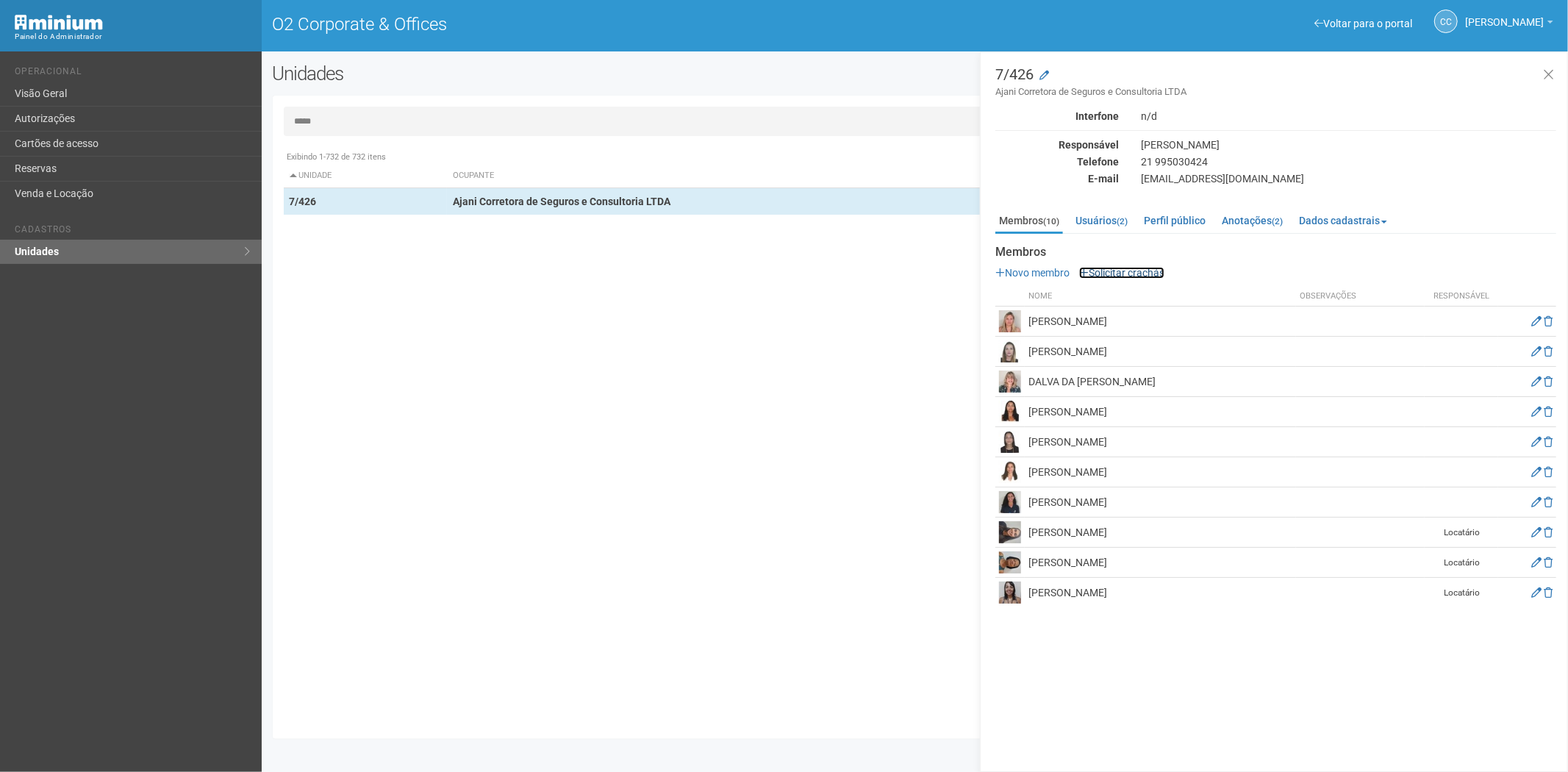
click at [1133, 270] on link "Solicitar crachás" at bounding box center [1122, 273] width 85 height 12
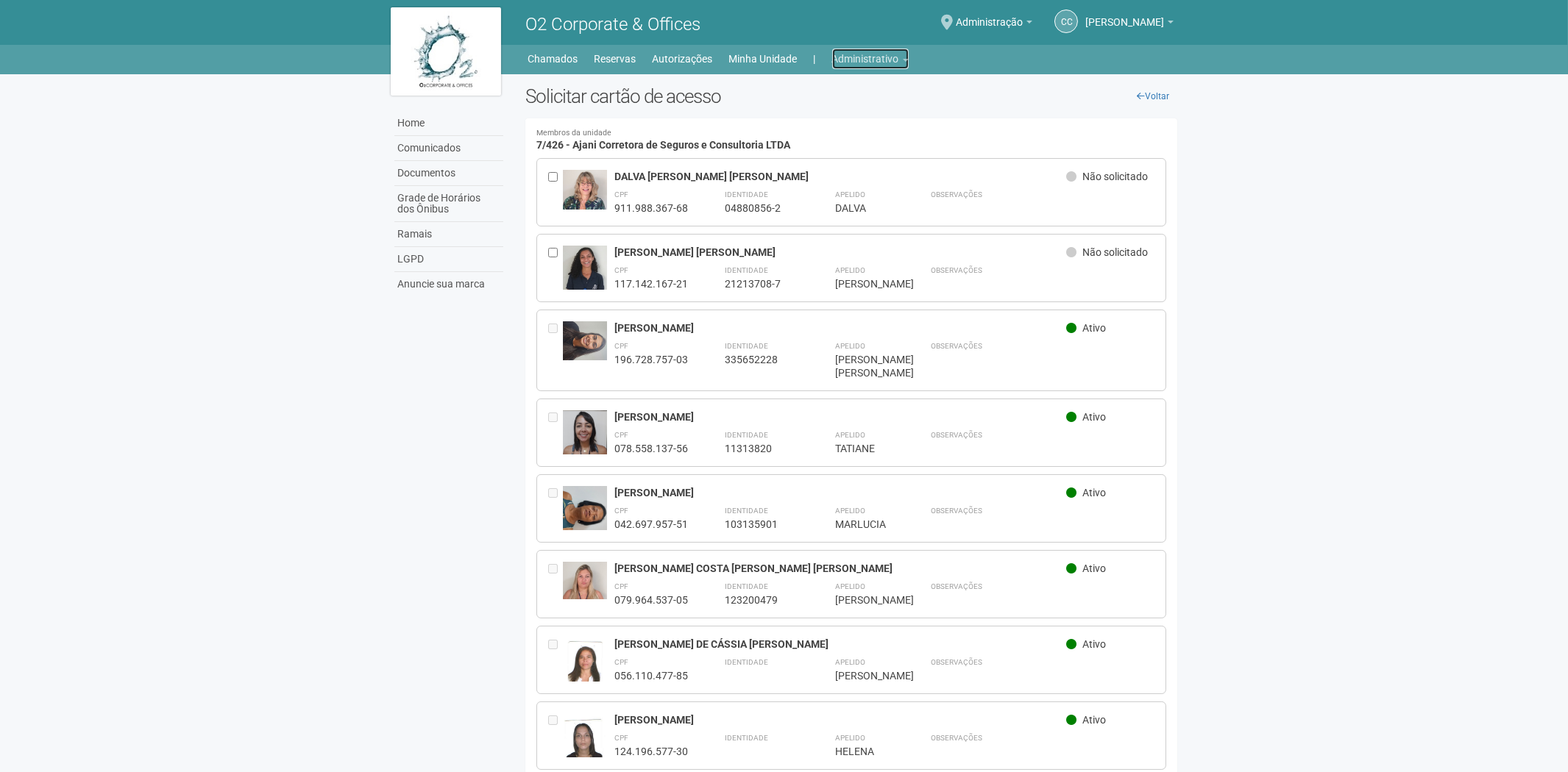
click at [876, 63] on link "Administrativo" at bounding box center [871, 59] width 77 height 21
click at [841, 110] on link "Cartões de acesso" at bounding box center [850, 116] width 125 height 26
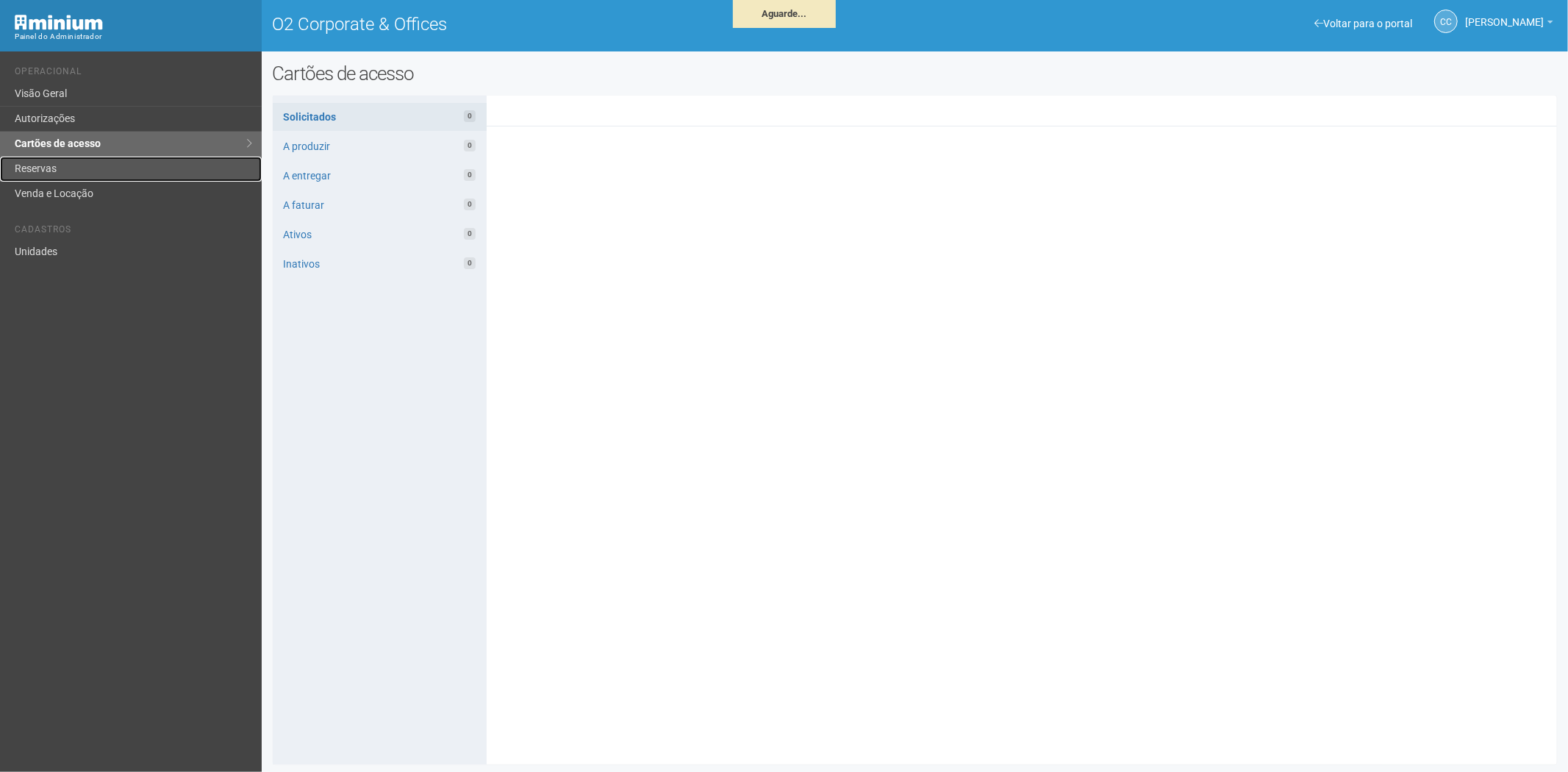
click at [121, 167] on link "Reservas" at bounding box center [131, 168] width 261 height 25
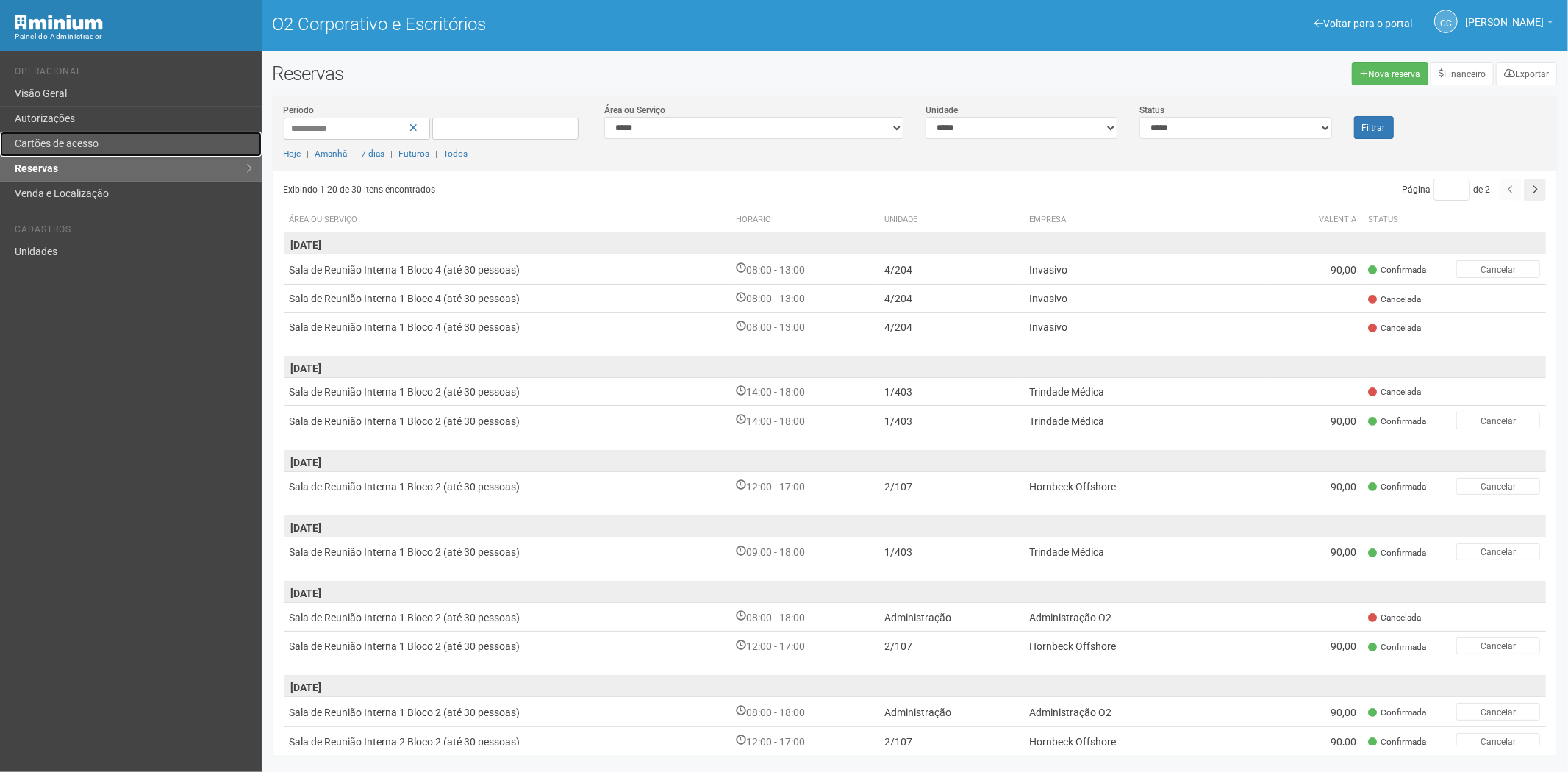
click at [100, 150] on link "Cartões de acesso" at bounding box center [131, 144] width 261 height 25
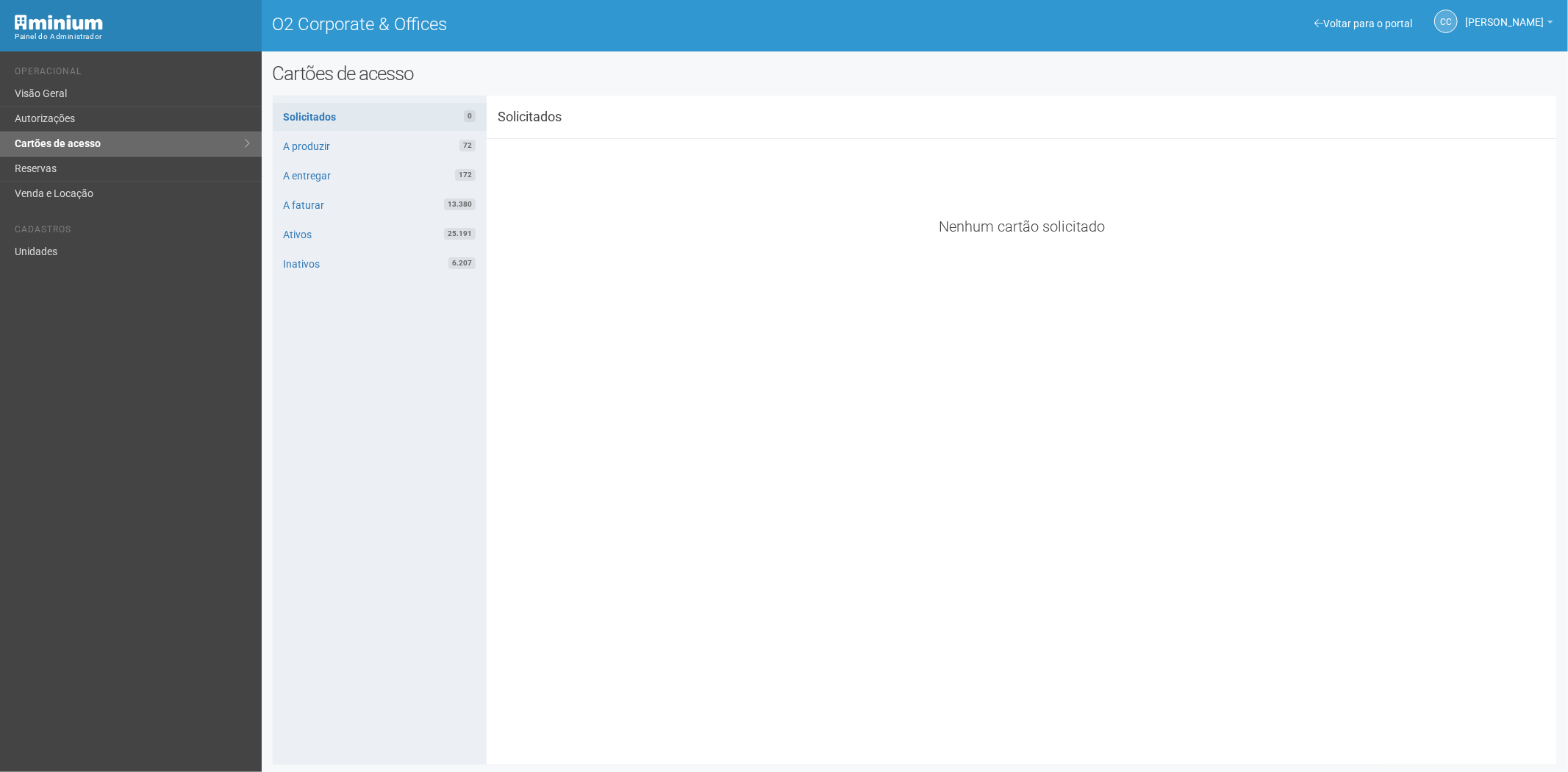
drag, startPoint x: 537, startPoint y: 505, endPoint x: 509, endPoint y: 140, distance: 366.1
click at [537, 505] on div "**********" at bounding box center [915, 431] width 1285 height 648
click at [42, 159] on link "Reservas" at bounding box center [131, 168] width 261 height 25
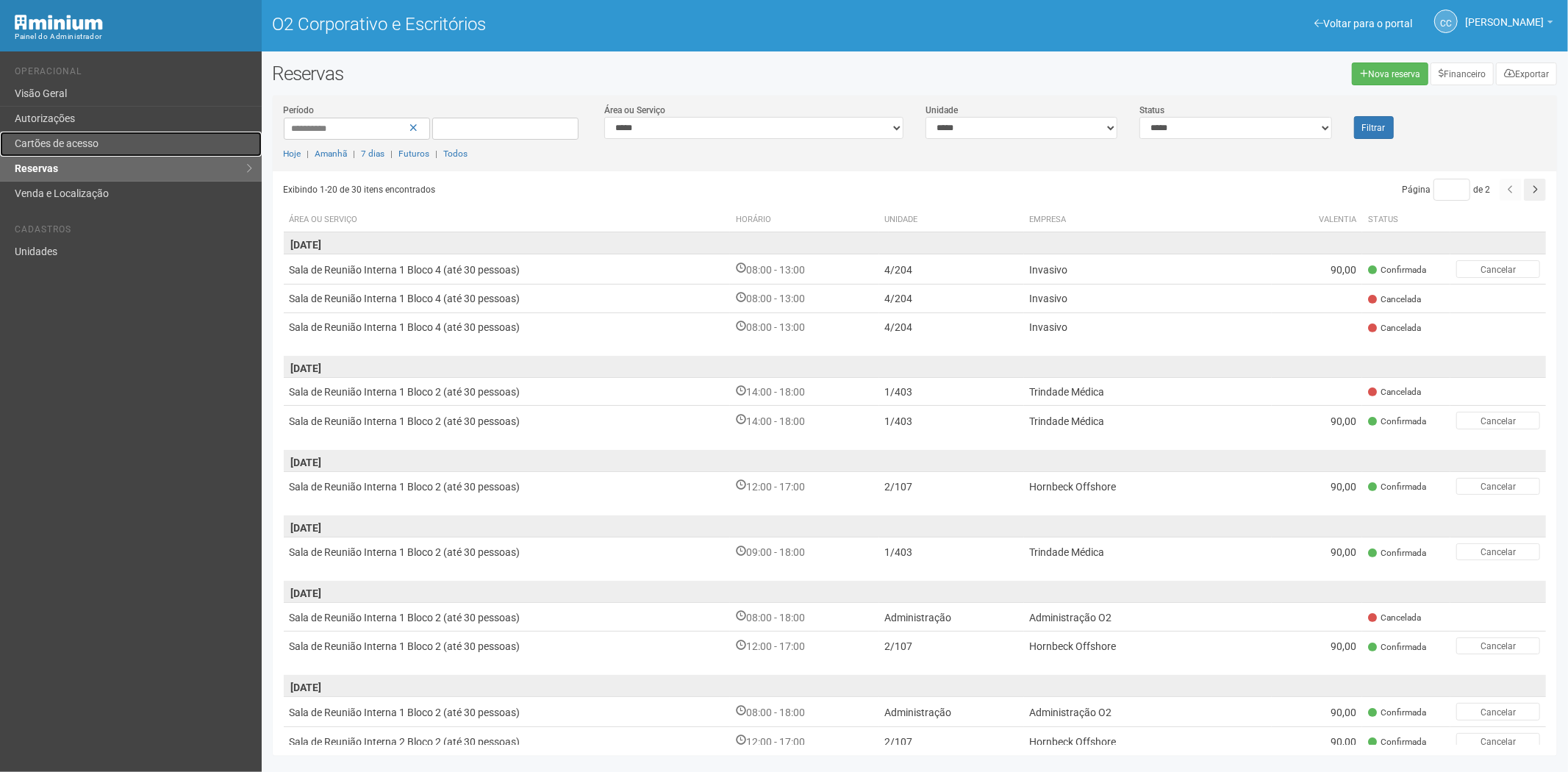
click at [104, 142] on link "Cartões de acesso" at bounding box center [131, 144] width 261 height 25
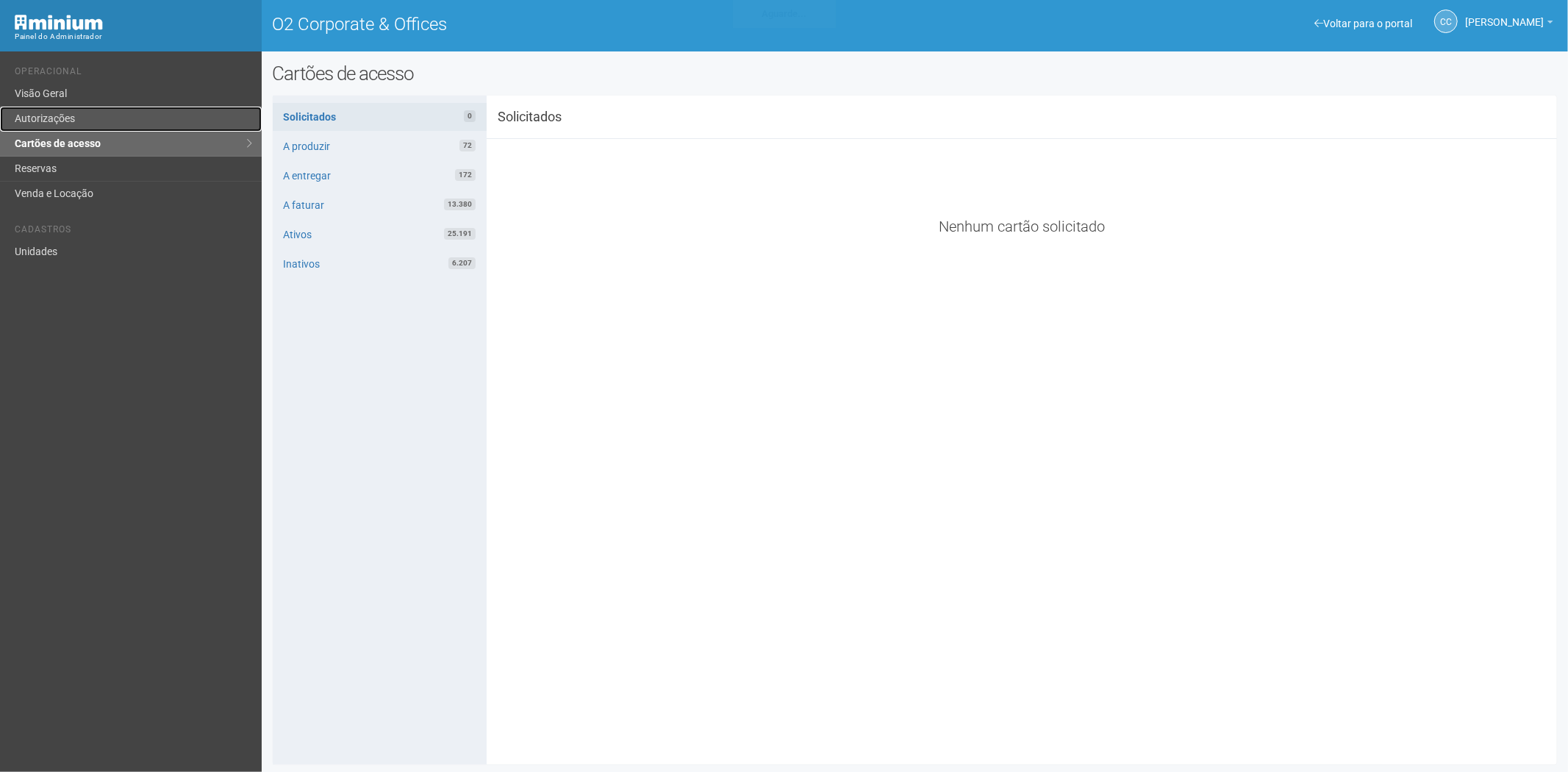
click at [131, 122] on link "Autorizações" at bounding box center [131, 119] width 261 height 25
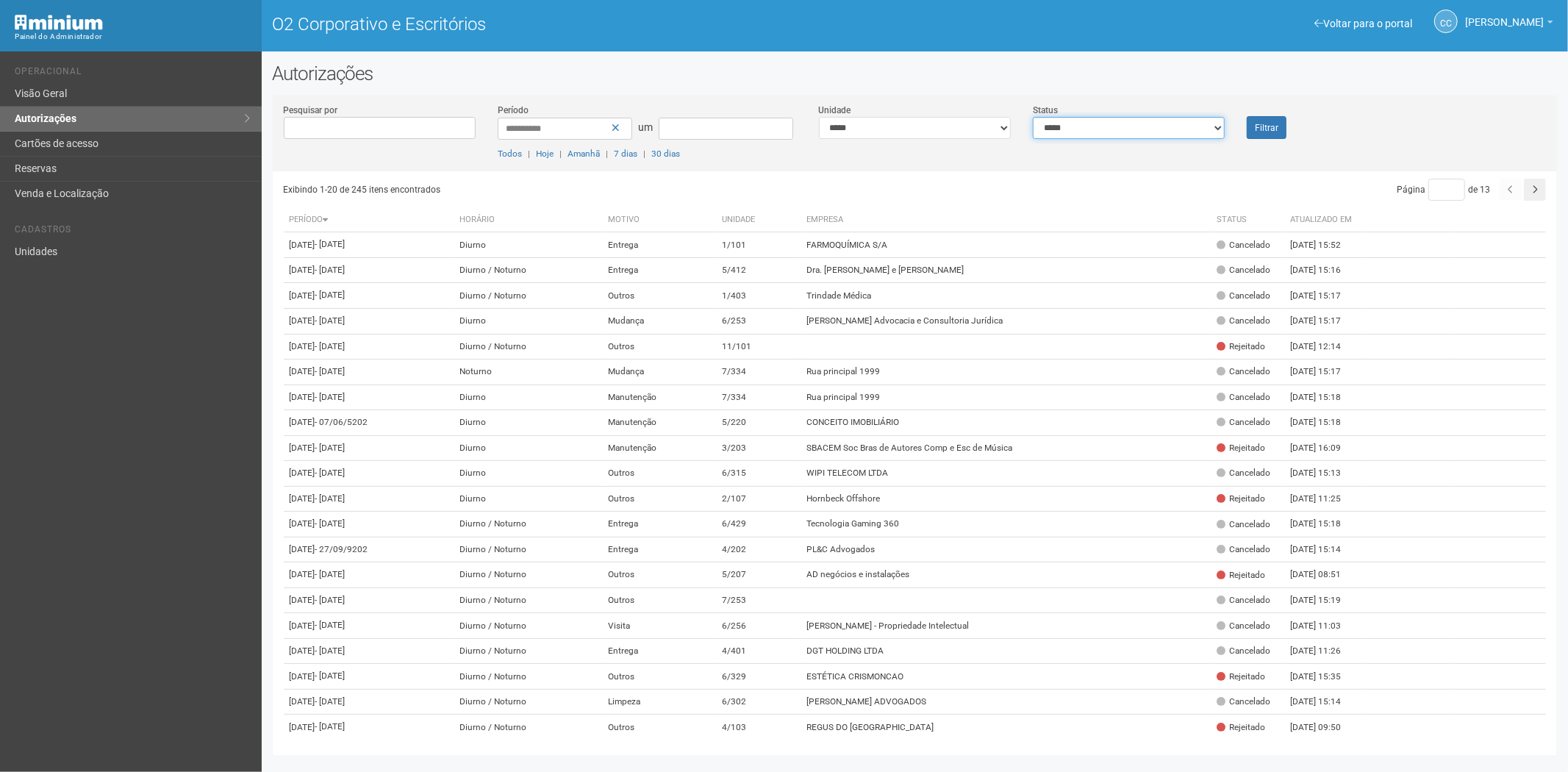
click at [1114, 134] on select "**********" at bounding box center [1129, 128] width 192 height 22
select select "*"
click at [1033, 117] on select "**********" at bounding box center [1129, 128] width 192 height 22
drag, startPoint x: 1266, startPoint y: 124, endPoint x: 1254, endPoint y: 164, distance: 41.8
click at [1265, 133] on button "Filtrar" at bounding box center [1267, 128] width 40 height 23
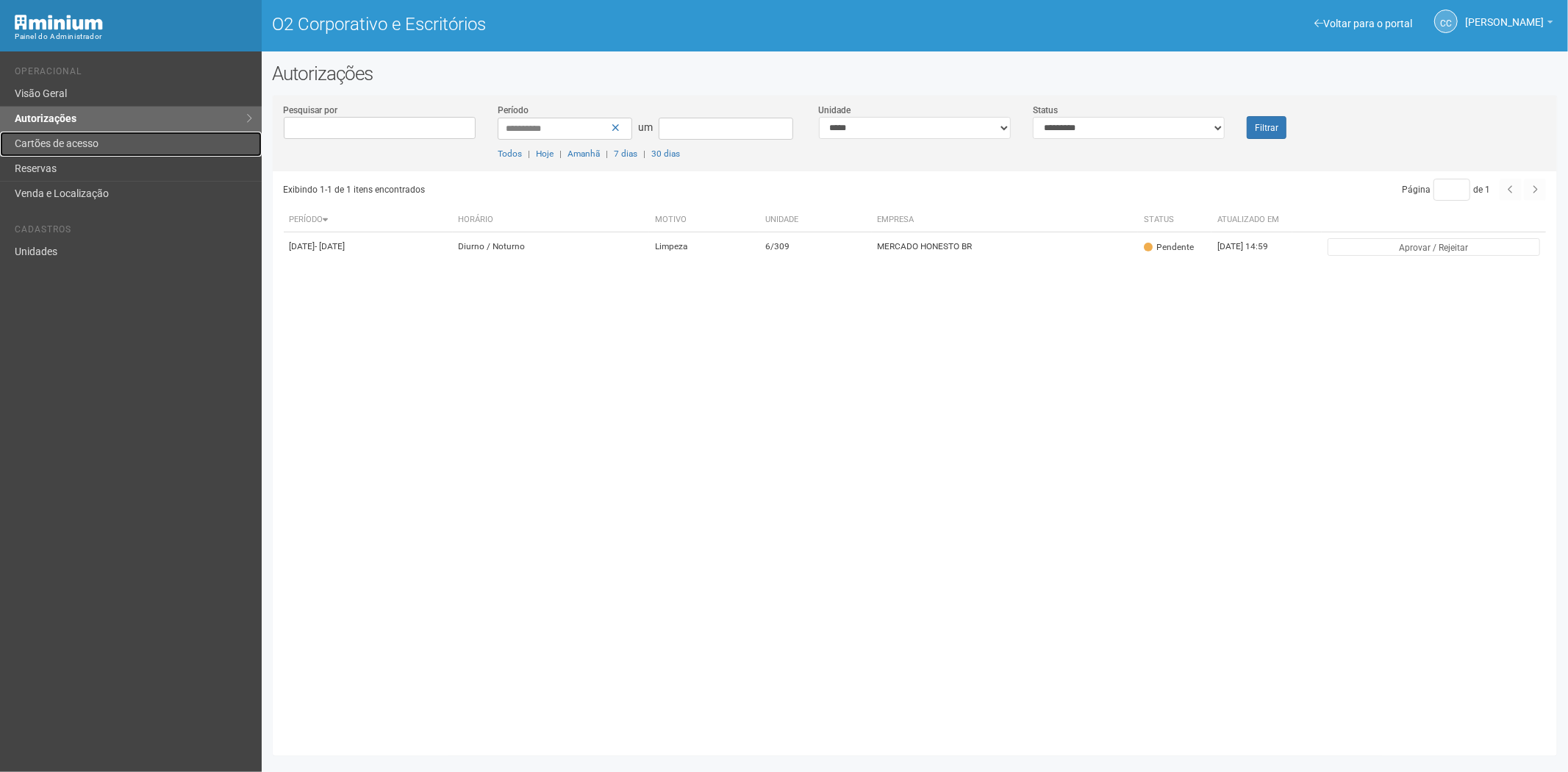
click at [68, 147] on font "Cartões de acesso" at bounding box center [56, 143] width 84 height 12
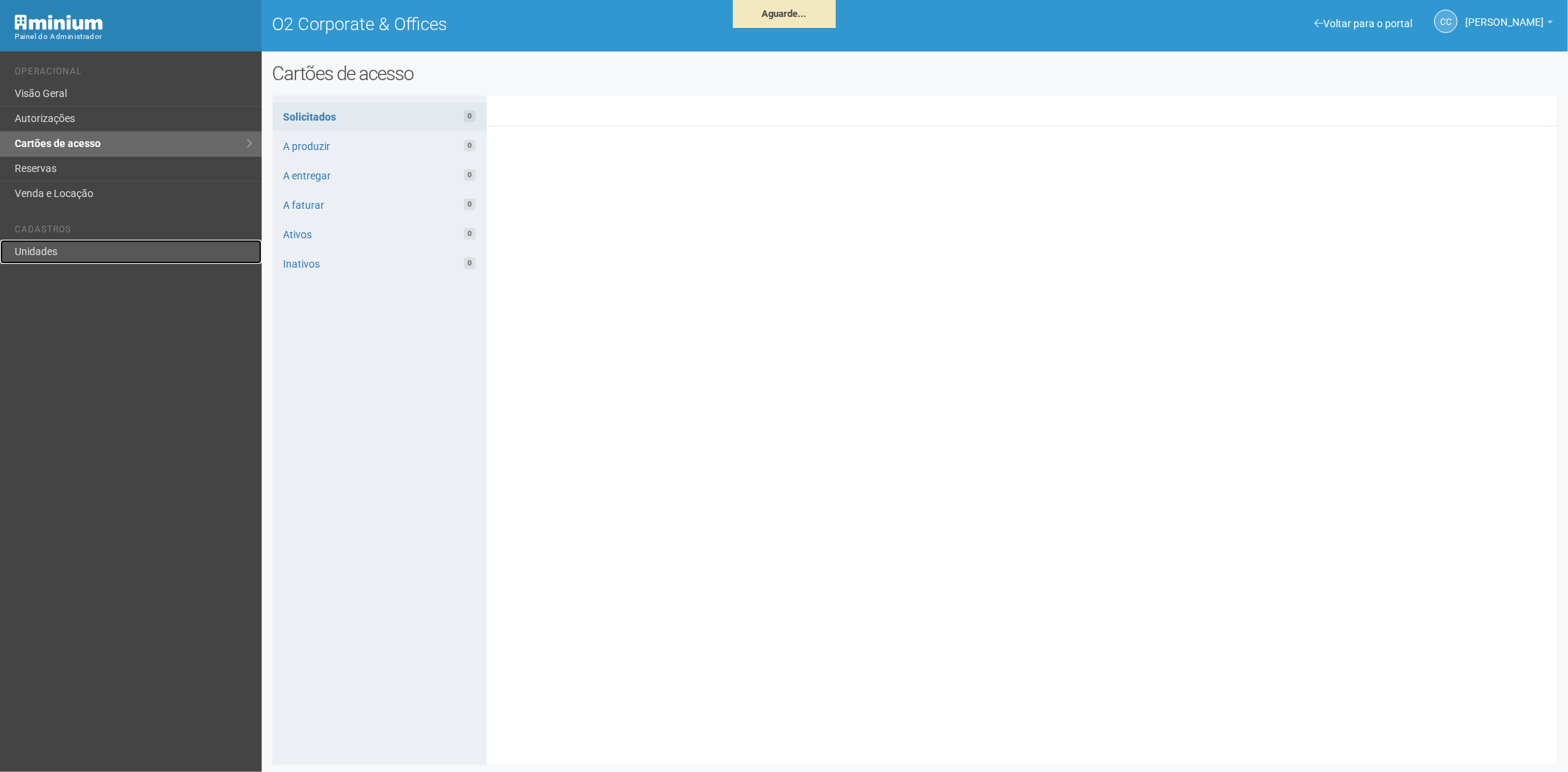
click at [41, 245] on link "Unidades" at bounding box center [131, 252] width 261 height 24
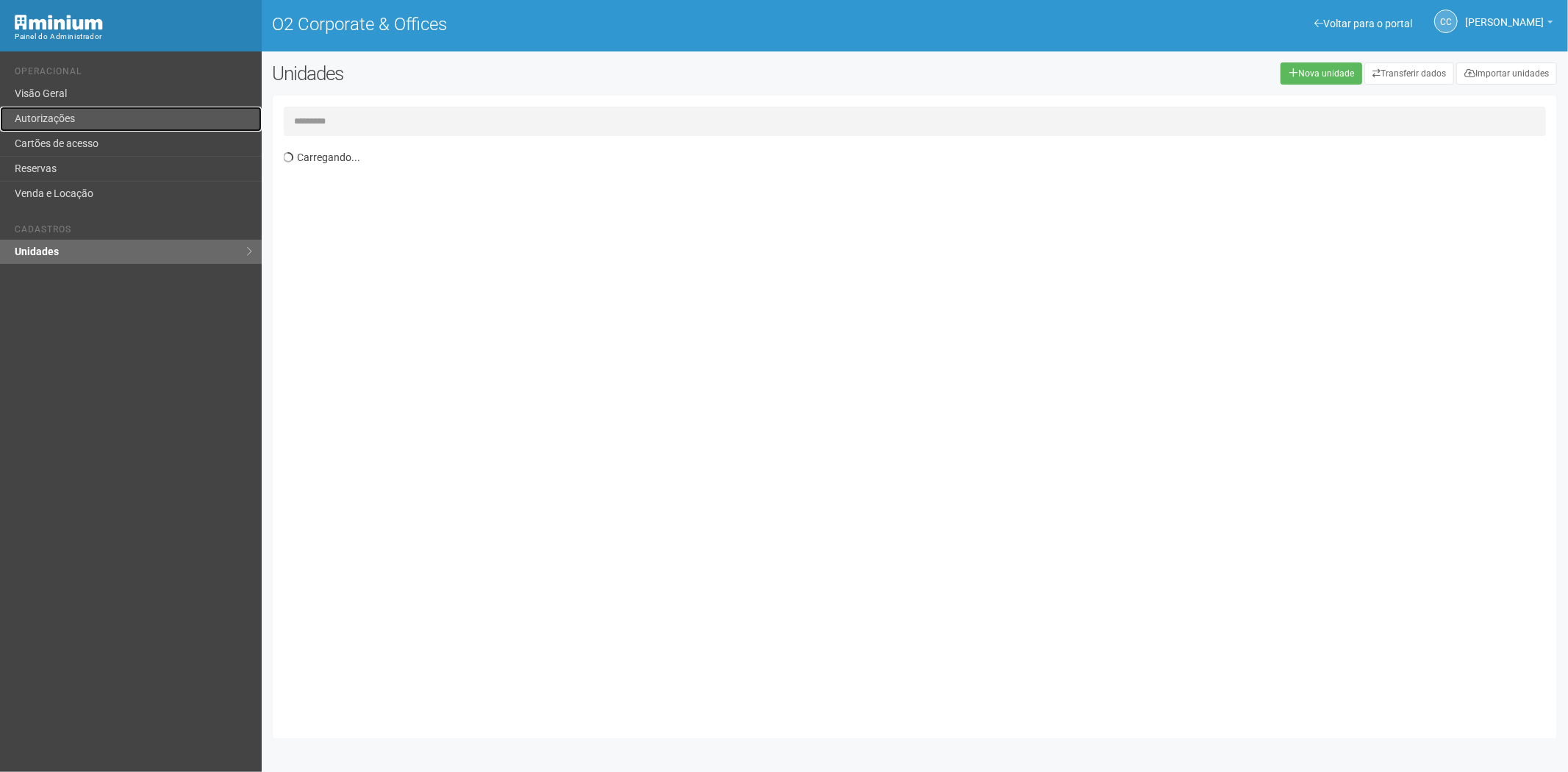
click at [89, 116] on link "Autorizações" at bounding box center [131, 119] width 261 height 25
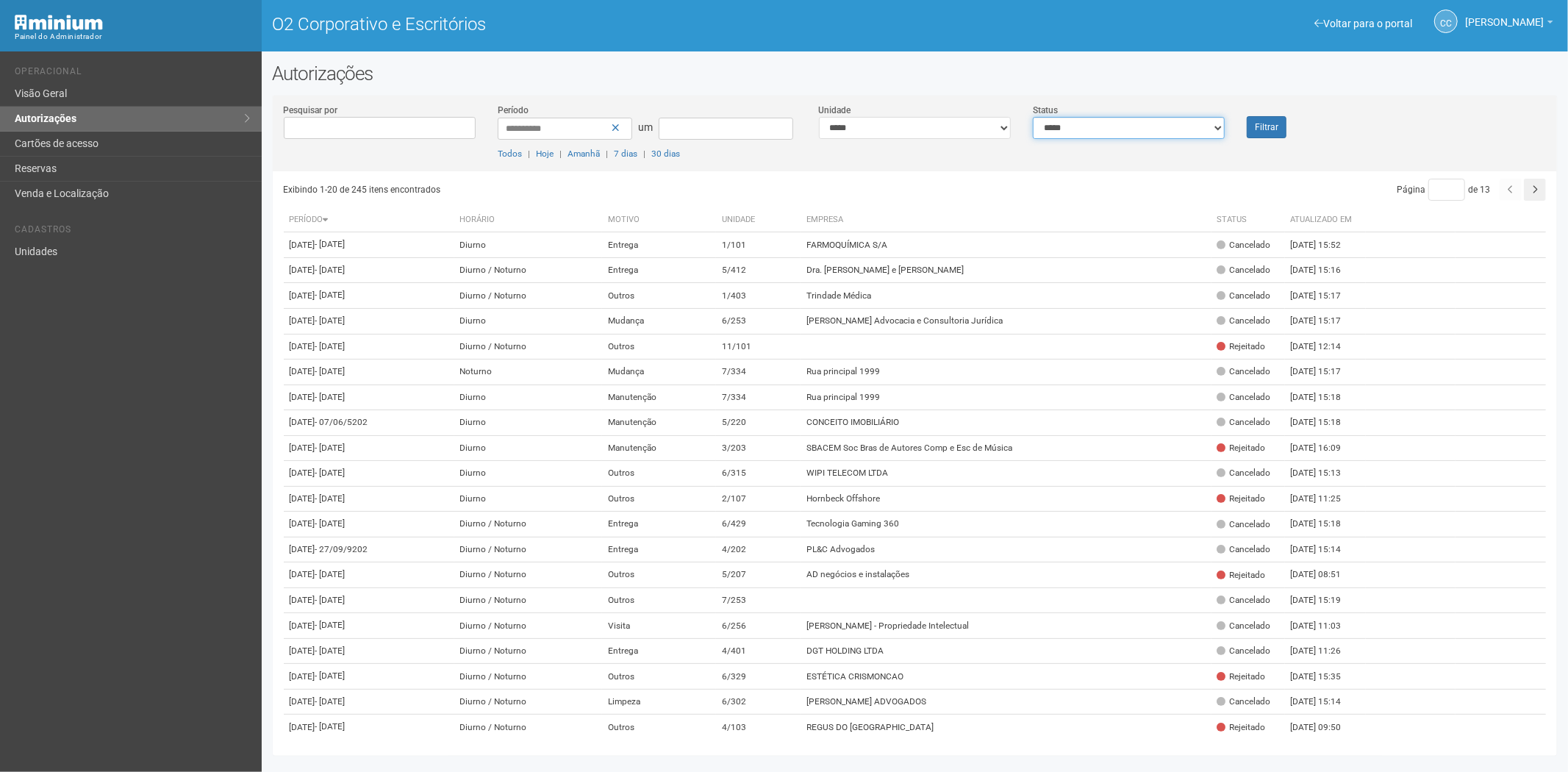
drag, startPoint x: 1106, startPoint y: 124, endPoint x: 1092, endPoint y: 137, distance: 19.1
click at [1106, 124] on select "**********" at bounding box center [1129, 128] width 192 height 22
select select "*"
click at [1033, 117] on select "**********" at bounding box center [1129, 128] width 192 height 22
click at [919, 128] on select "**********" at bounding box center [914, 128] width 192 height 22
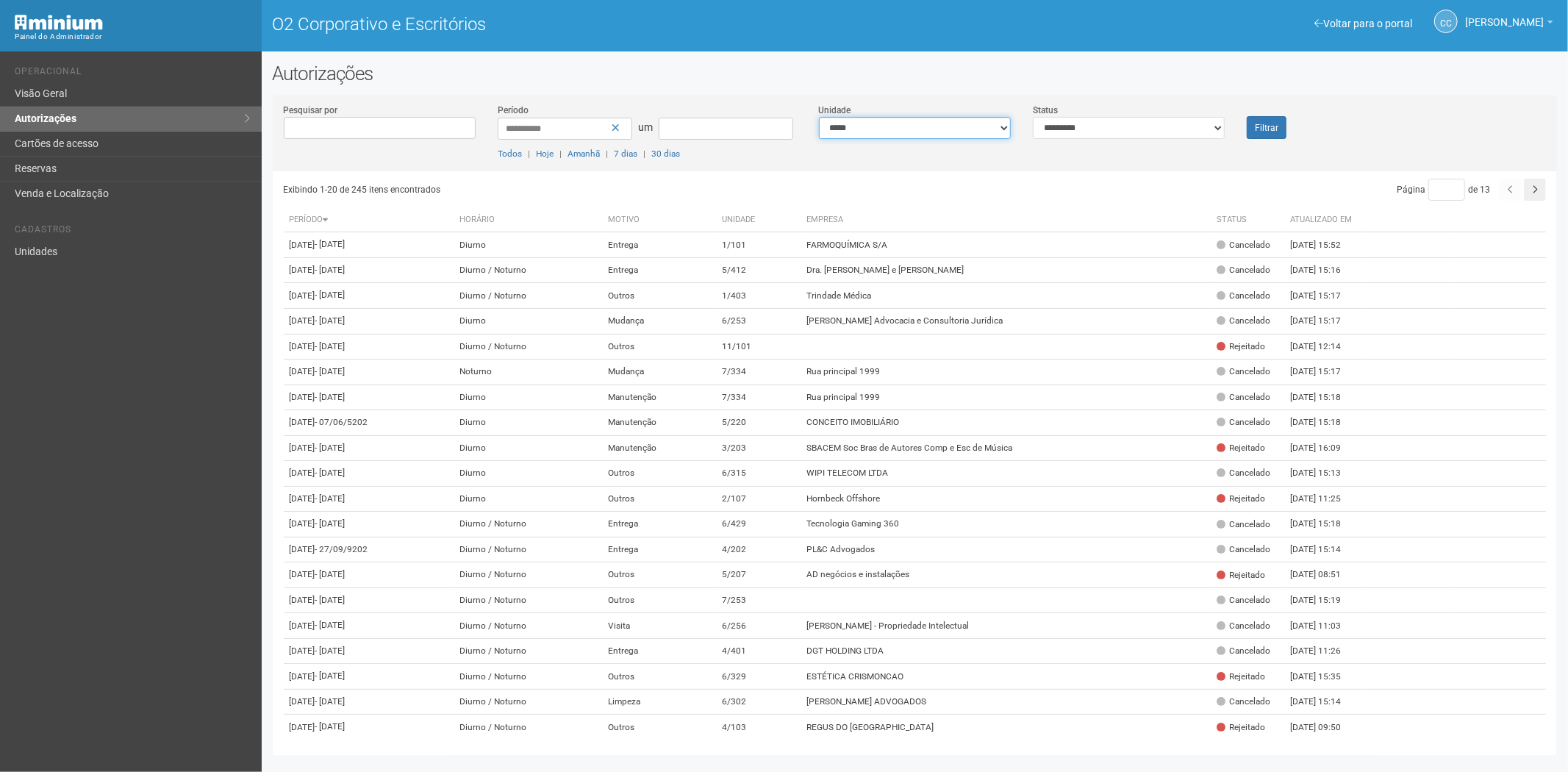
select select "**********"
drag, startPoint x: 1189, startPoint y: 128, endPoint x: 1174, endPoint y: 136, distance: 17.0
click at [1189, 128] on select "**********" at bounding box center [1129, 128] width 192 height 22
select select "***"
click at [1033, 117] on select "**********" at bounding box center [1129, 128] width 192 height 22
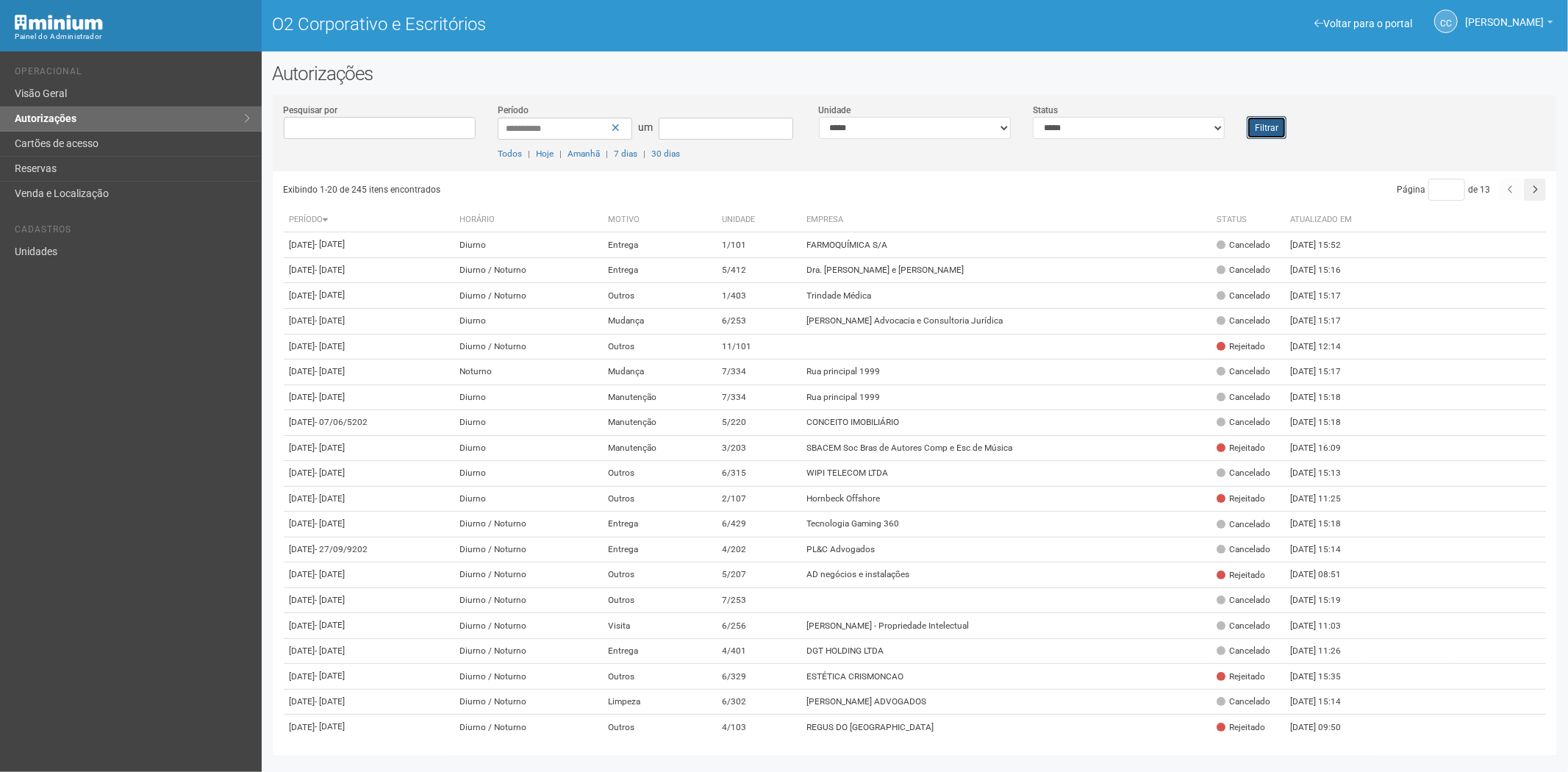
click at [1270, 127] on font "Filtrar" at bounding box center [1267, 128] width 24 height 10
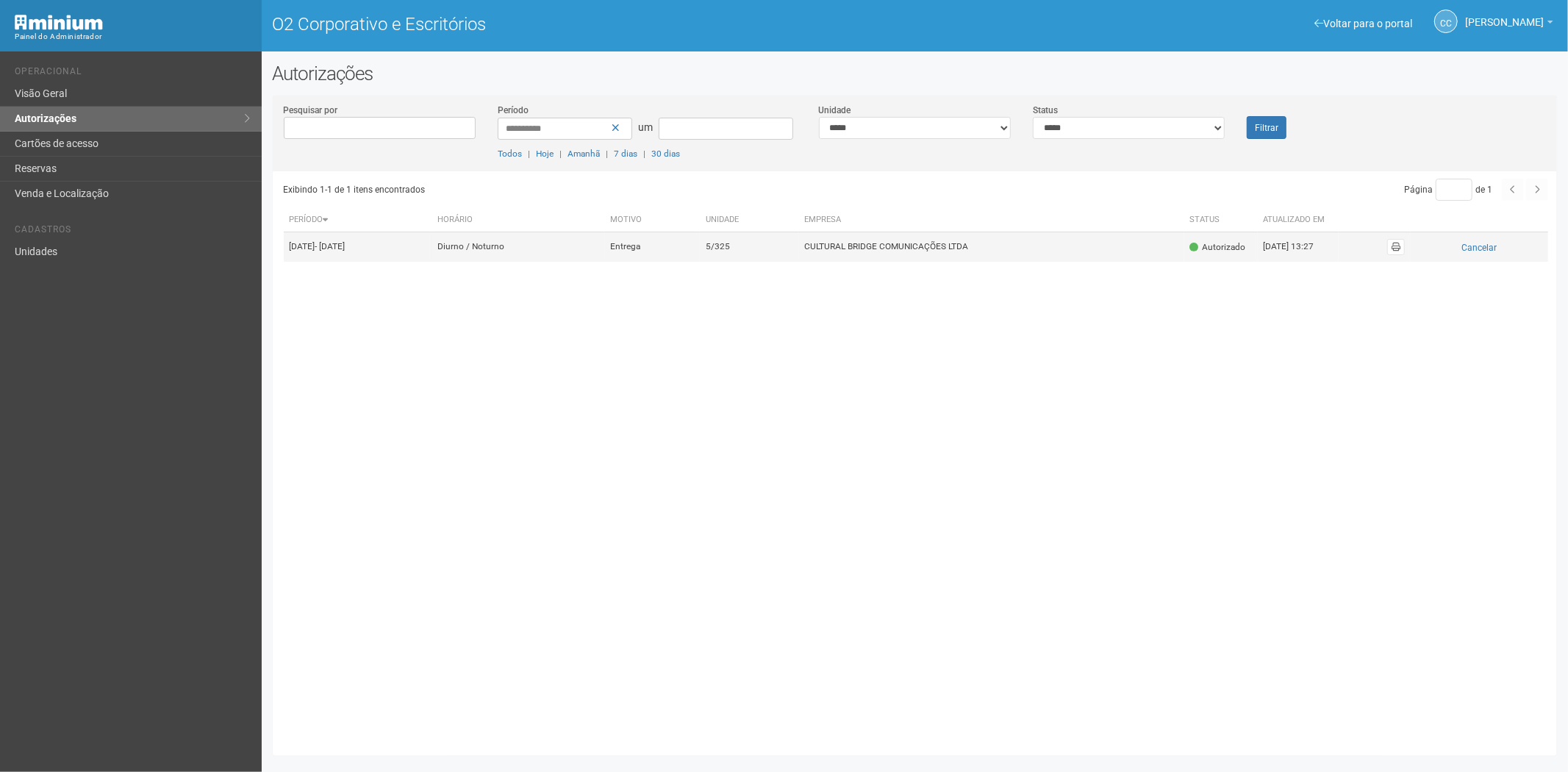
click at [961, 248] on font "CULTURAL BRIDGE COMUNICAÇÕES LTDA" at bounding box center [886, 246] width 164 height 10
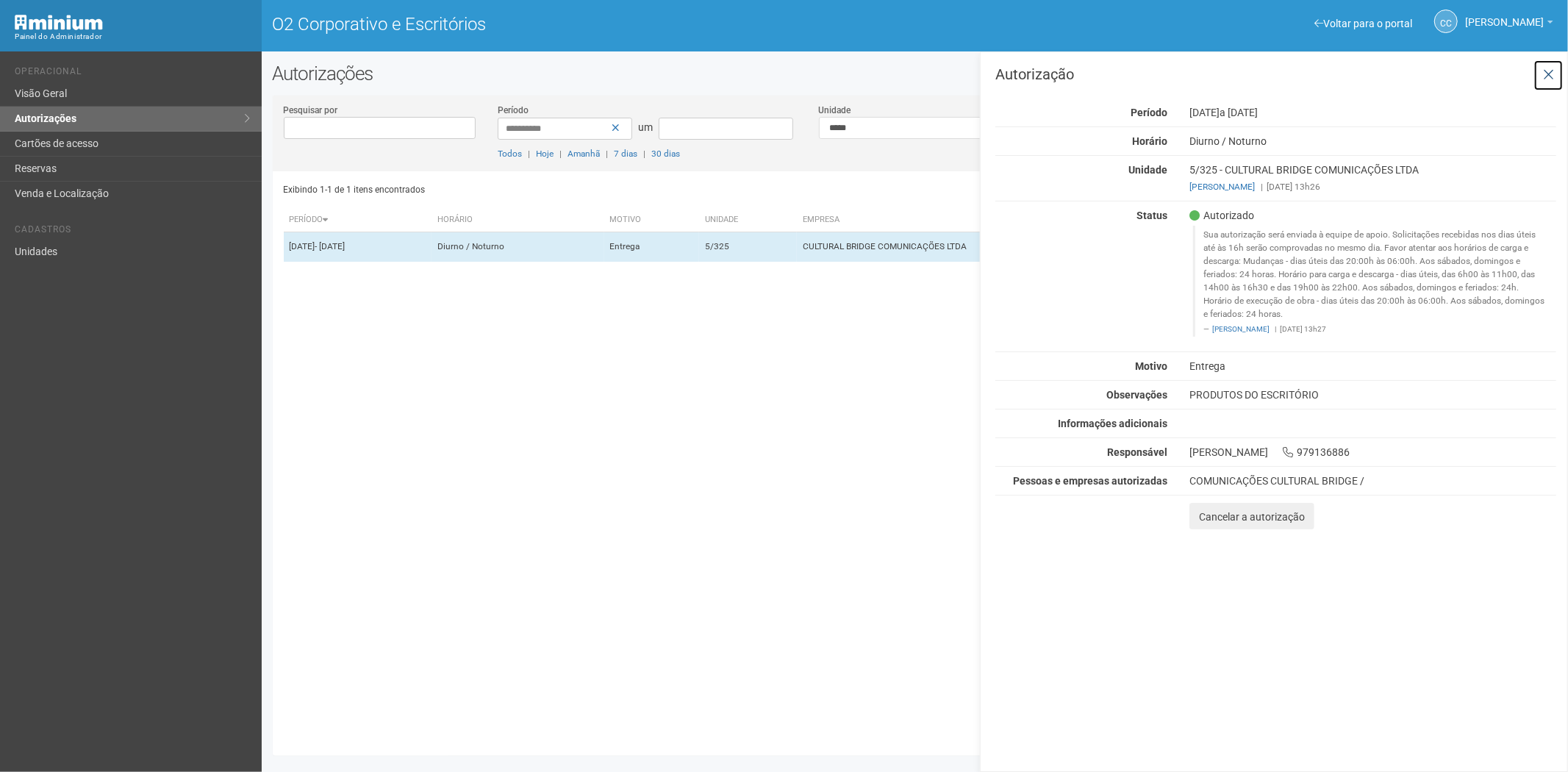
click at [1543, 72] on icon at bounding box center [1549, 75] width 11 height 14
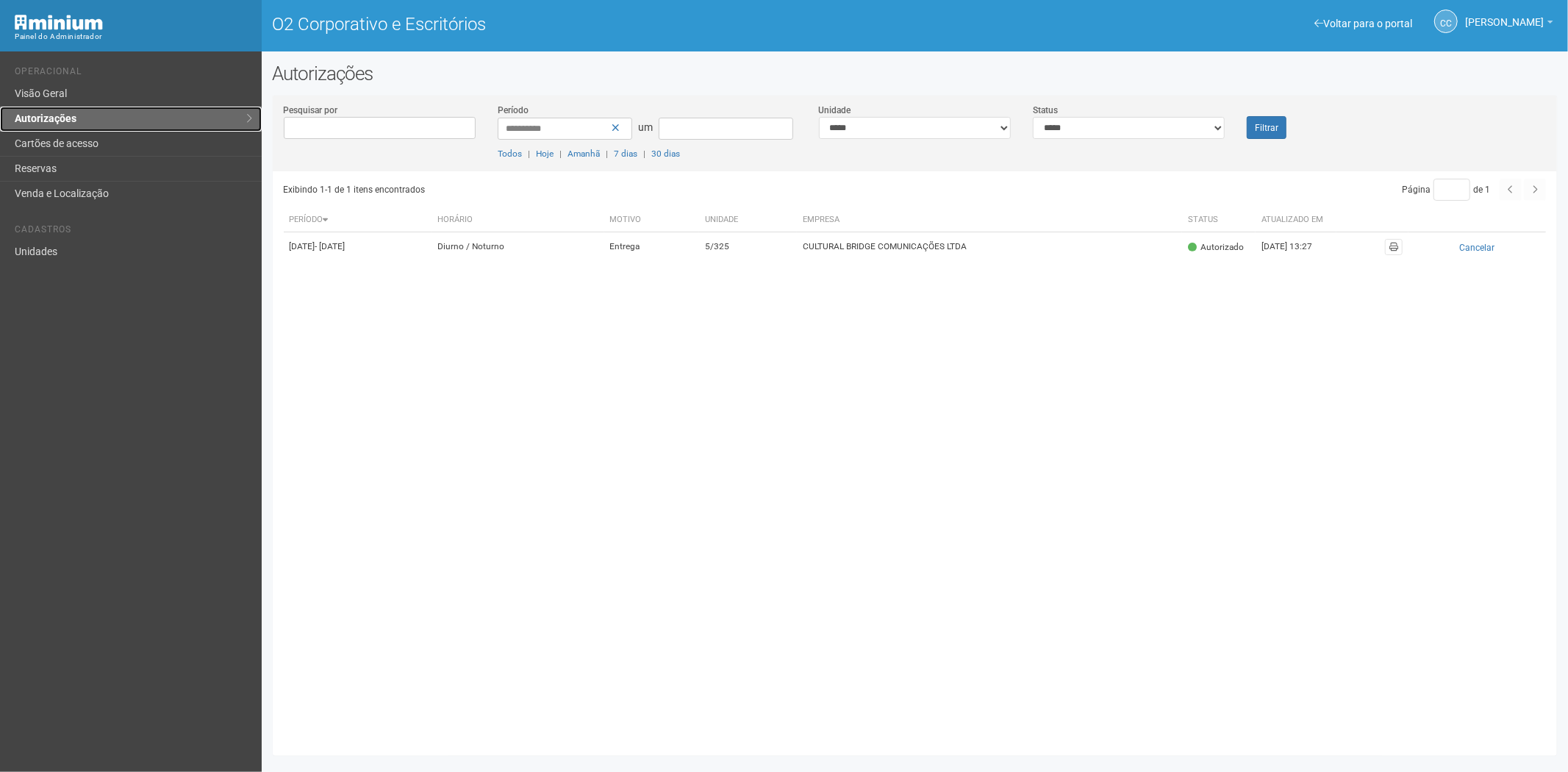
click at [103, 115] on link "Autorizações" at bounding box center [131, 119] width 261 height 25
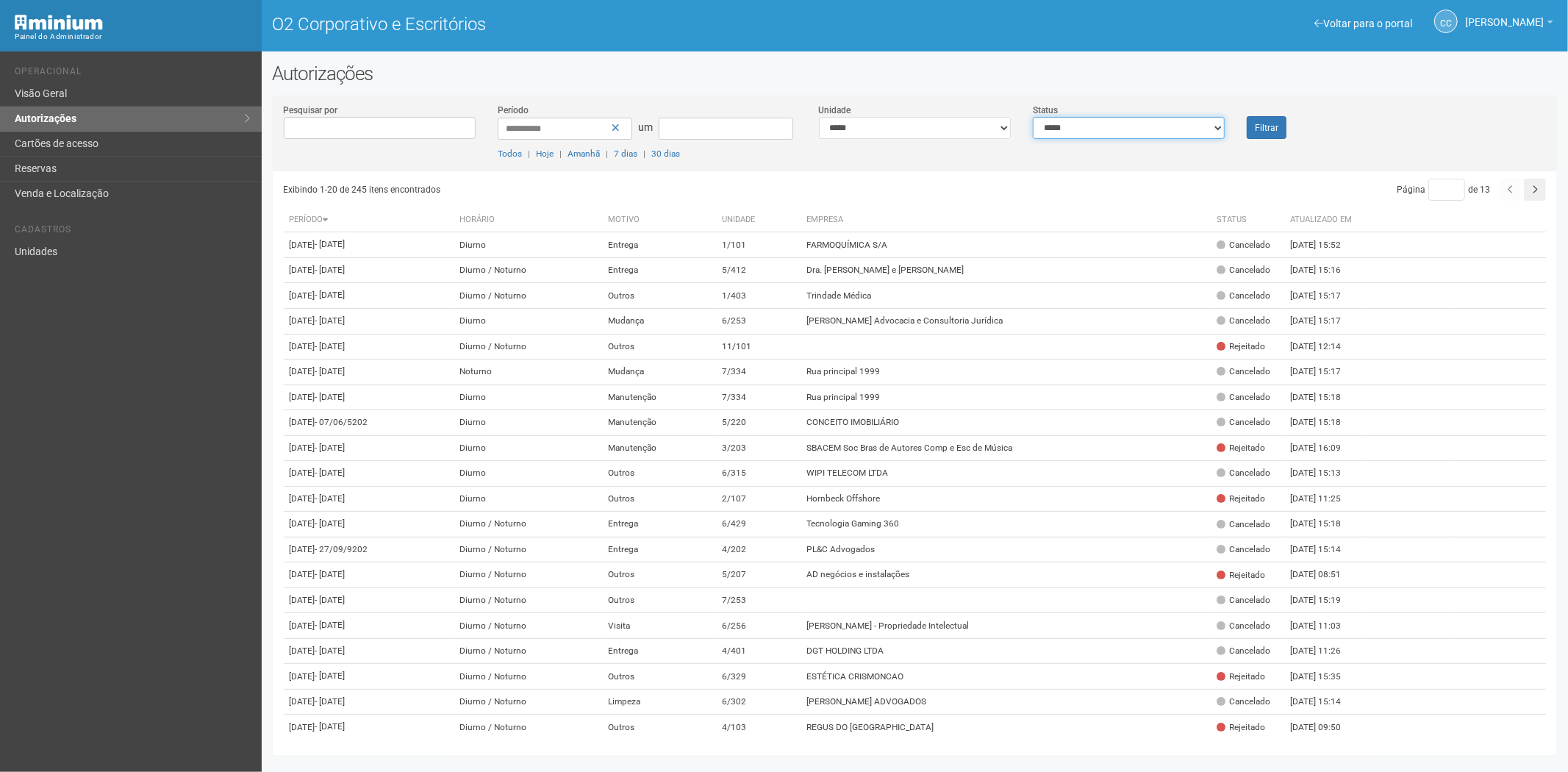
click at [1094, 131] on select "**********" at bounding box center [1129, 128] width 192 height 22
select select "*"
click at [1033, 117] on select "**********" at bounding box center [1129, 128] width 192 height 22
click at [1279, 126] on button "Filtrar" at bounding box center [1267, 128] width 40 height 23
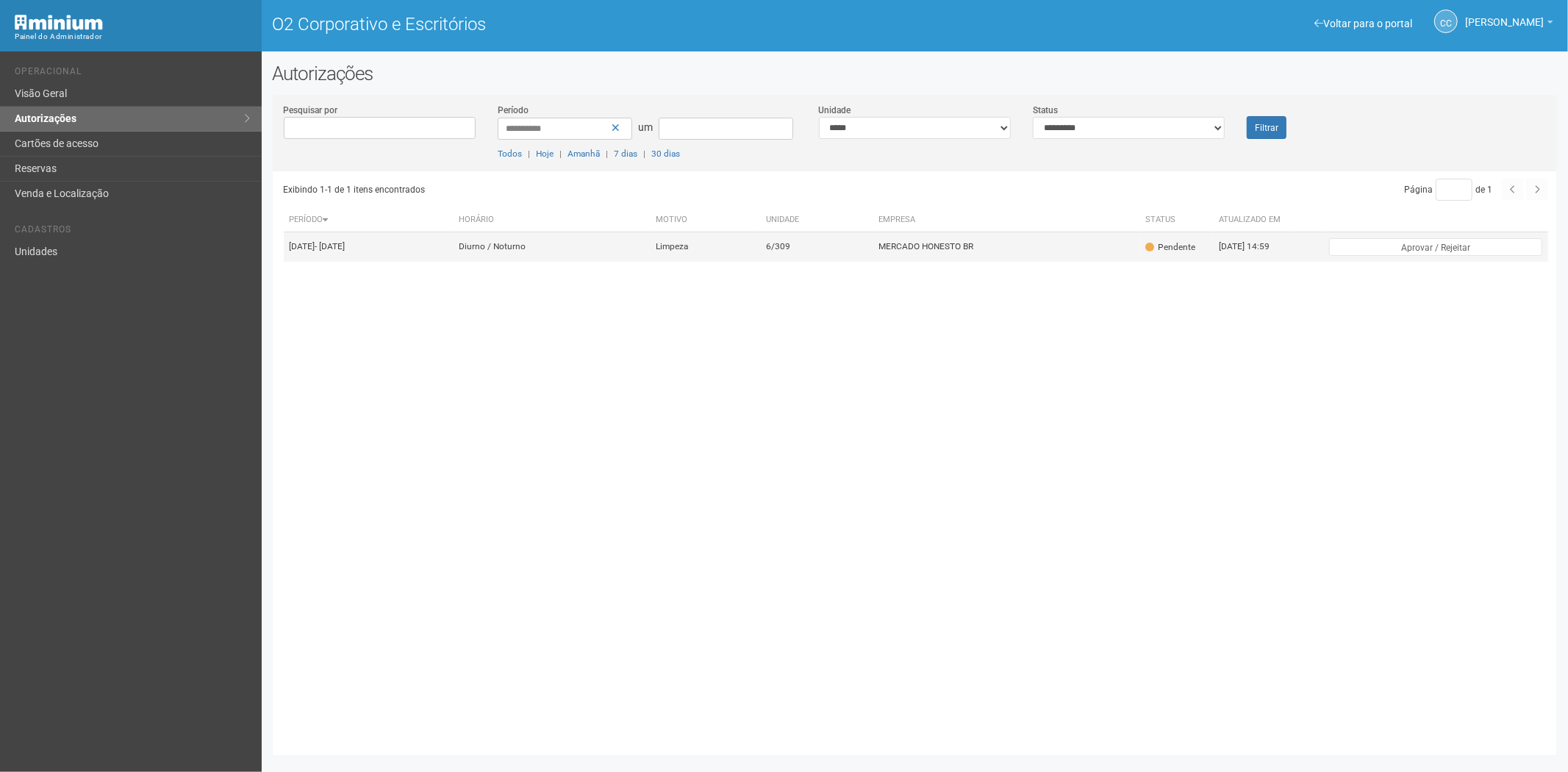
click at [985, 245] on td "MERCADO HONESTO BR" at bounding box center [1006, 246] width 267 height 30
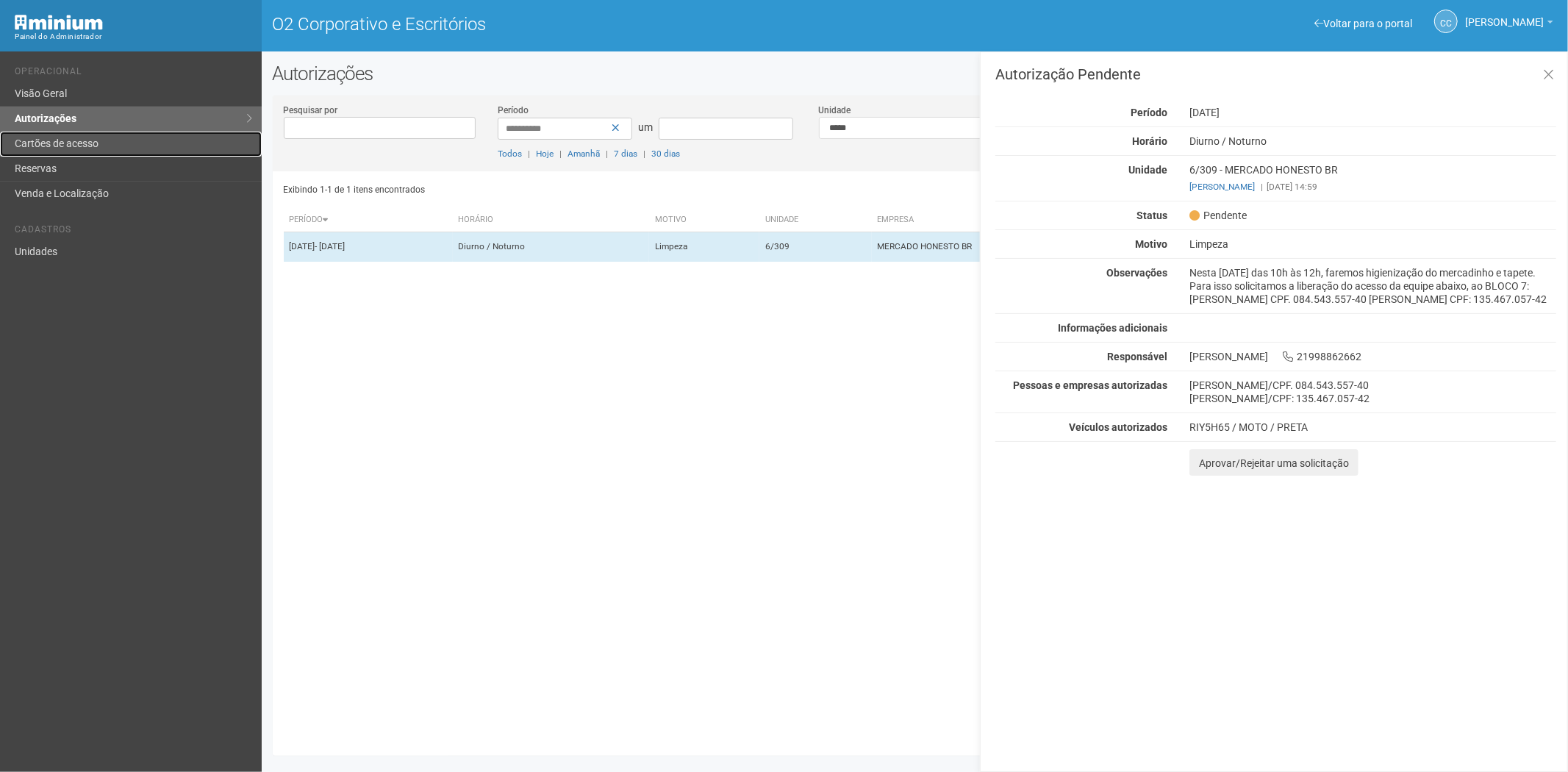
click at [104, 136] on link "Cartões de acesso" at bounding box center [131, 144] width 261 height 25
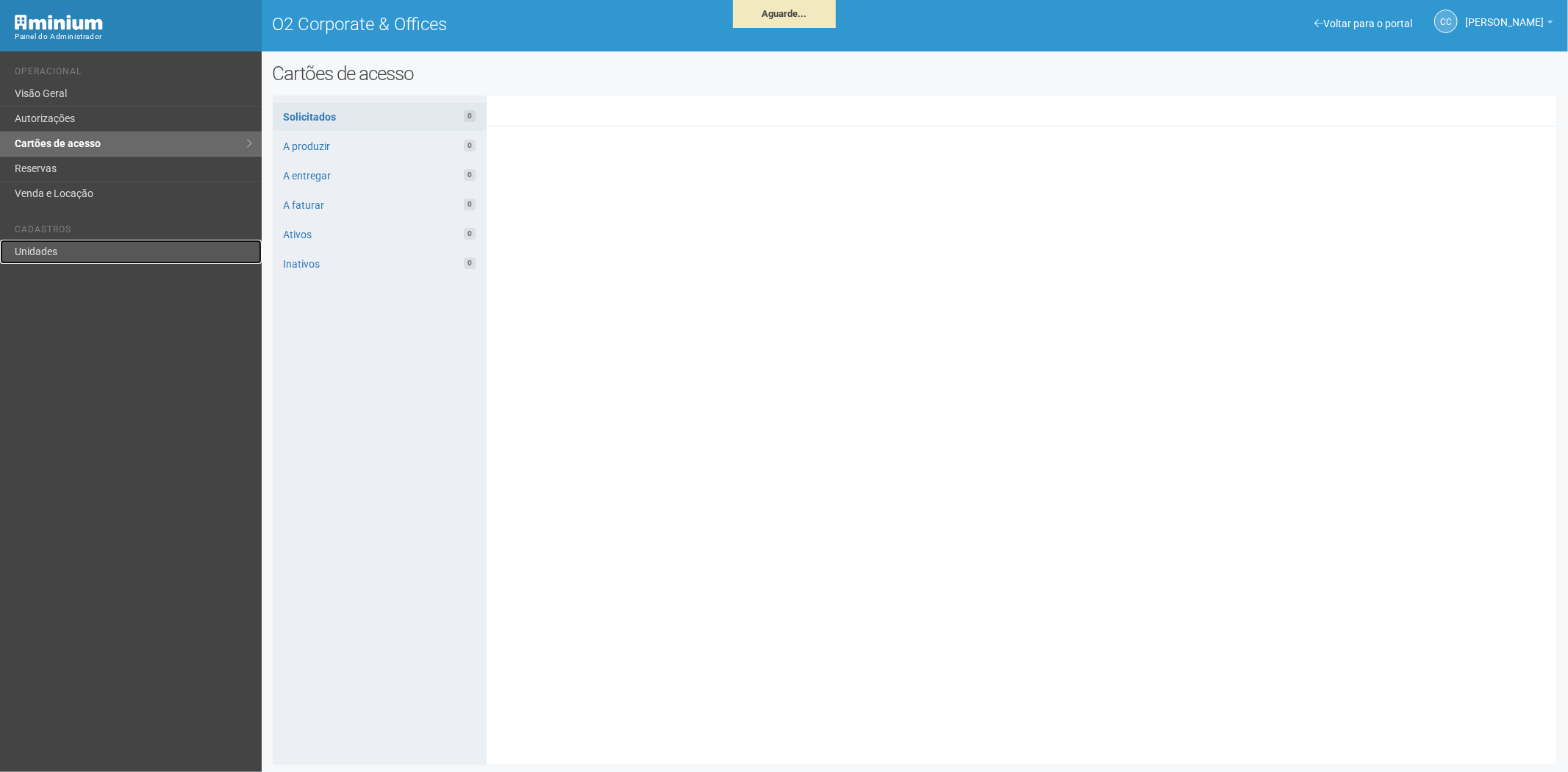
click at [53, 250] on link "Unidades" at bounding box center [131, 252] width 261 height 24
click at [24, 246] on link "Unidades" at bounding box center [131, 252] width 261 height 24
click at [59, 251] on link "Unidades" at bounding box center [131, 252] width 261 height 24
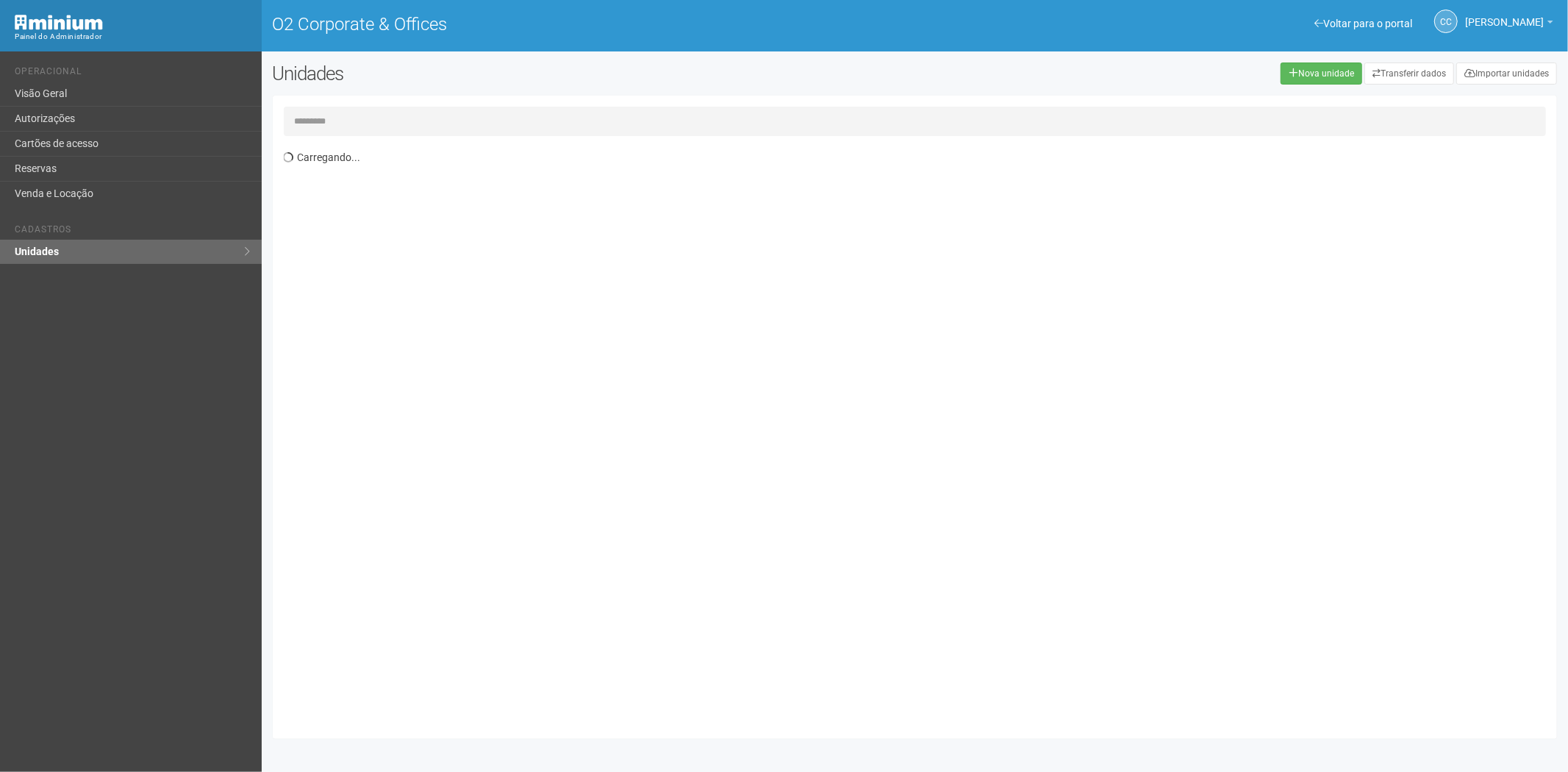
click at [355, 126] on input "text" at bounding box center [915, 121] width 1263 height 30
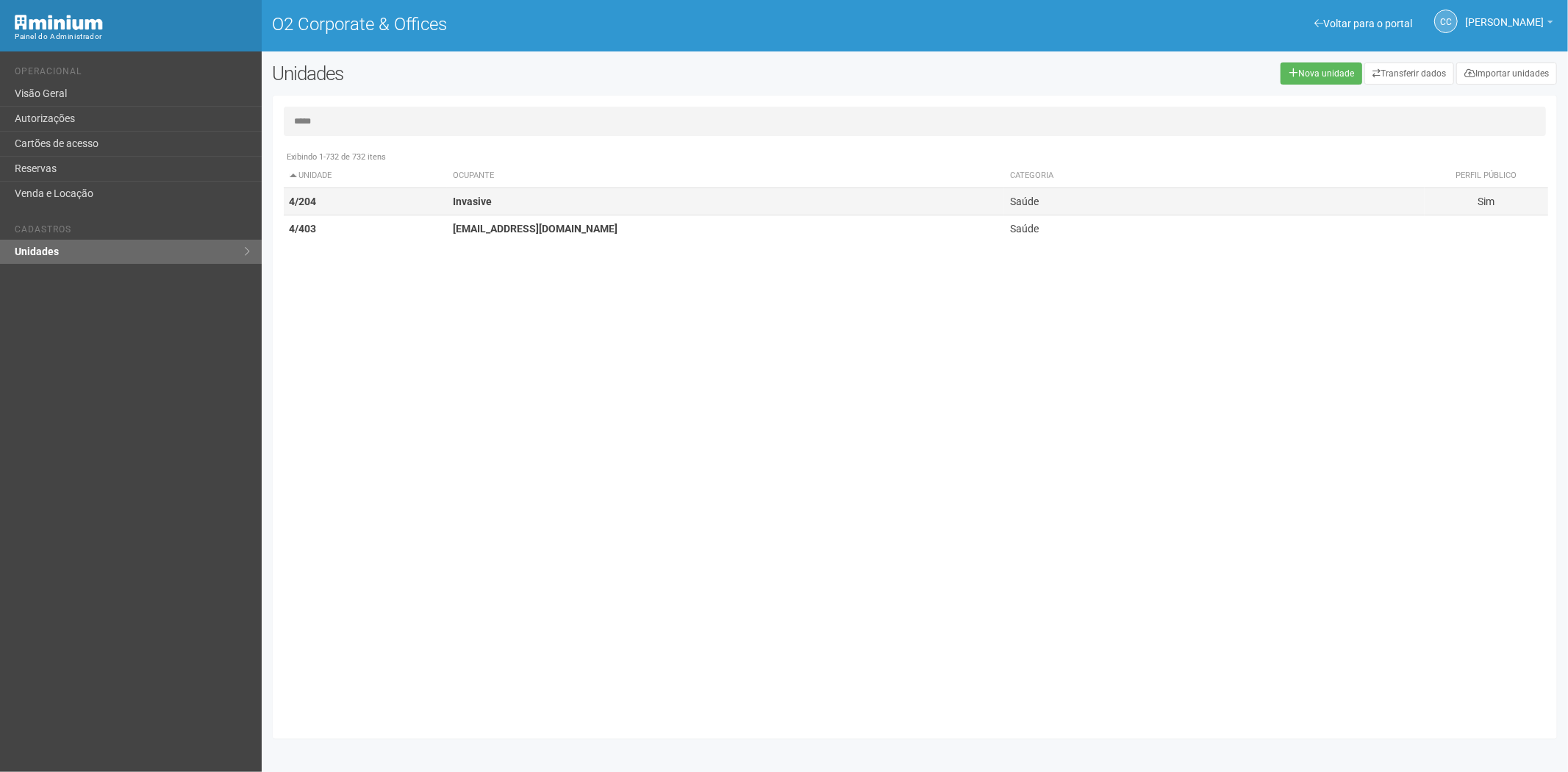
type input "*****"
click at [417, 195] on td "4/204" at bounding box center [366, 202] width 164 height 27
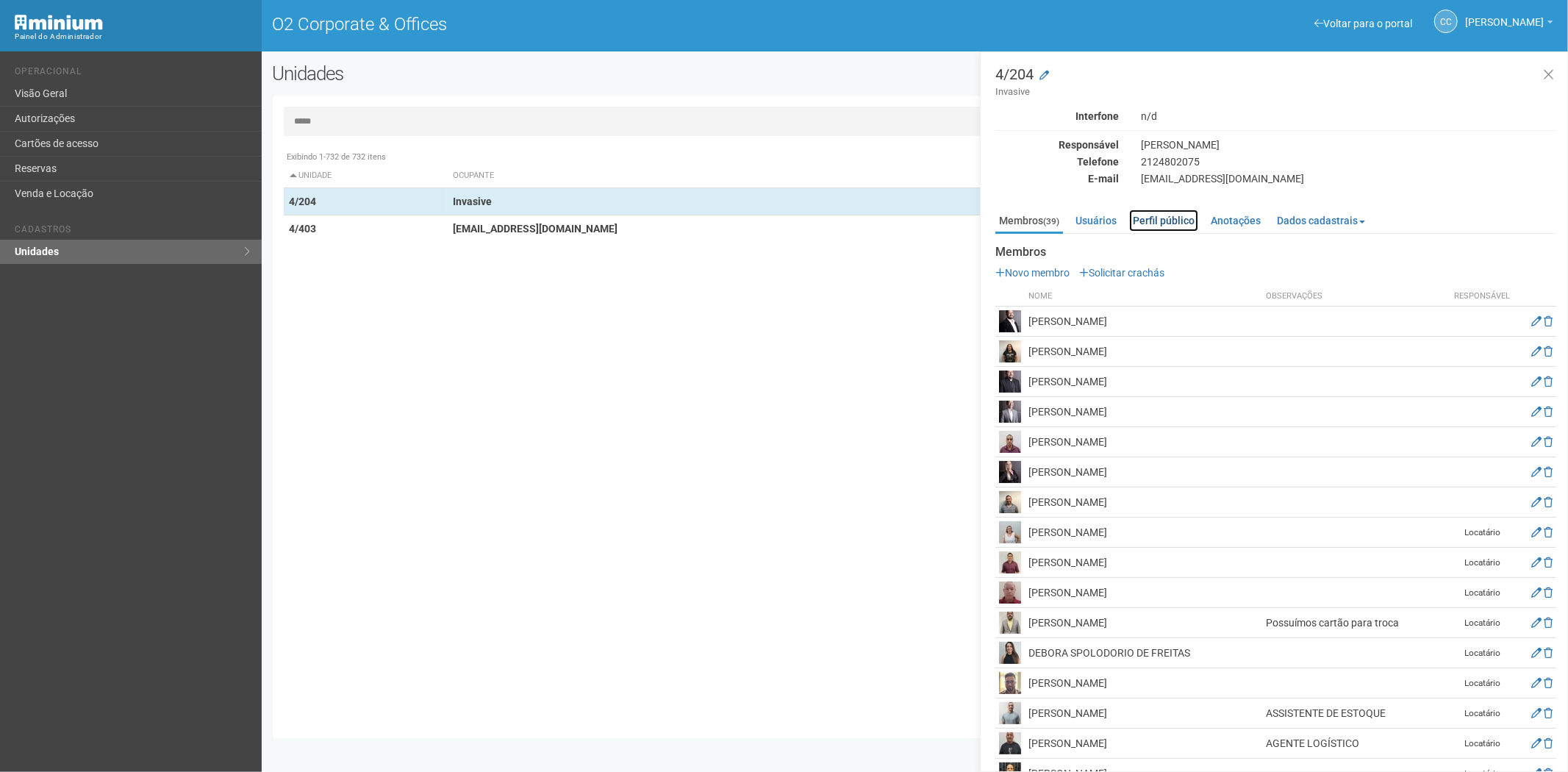
click at [1164, 210] on link "Perfil público" at bounding box center [1164, 221] width 69 height 22
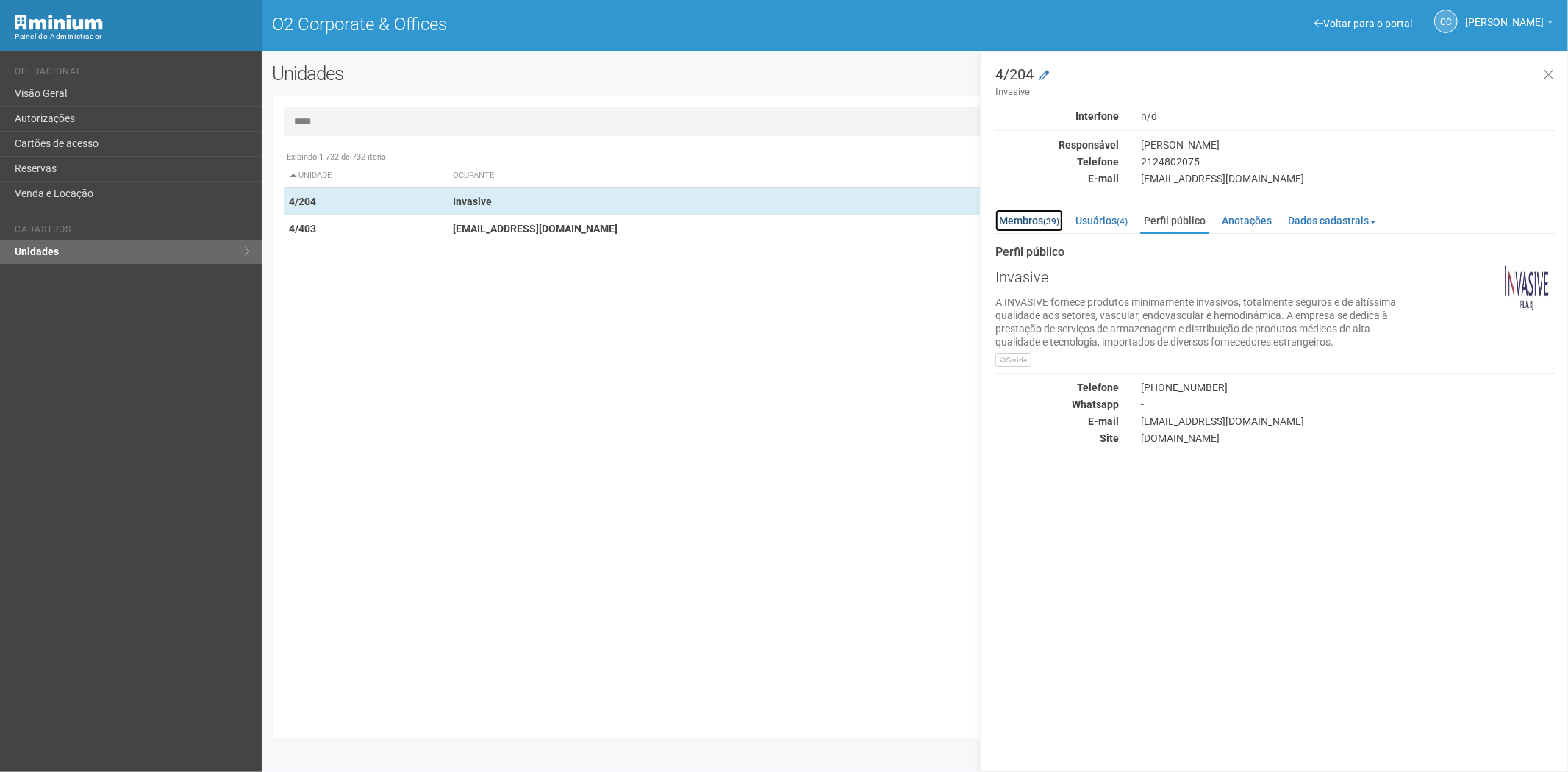
click at [1032, 222] on link "Membros (39)" at bounding box center [1029, 221] width 68 height 22
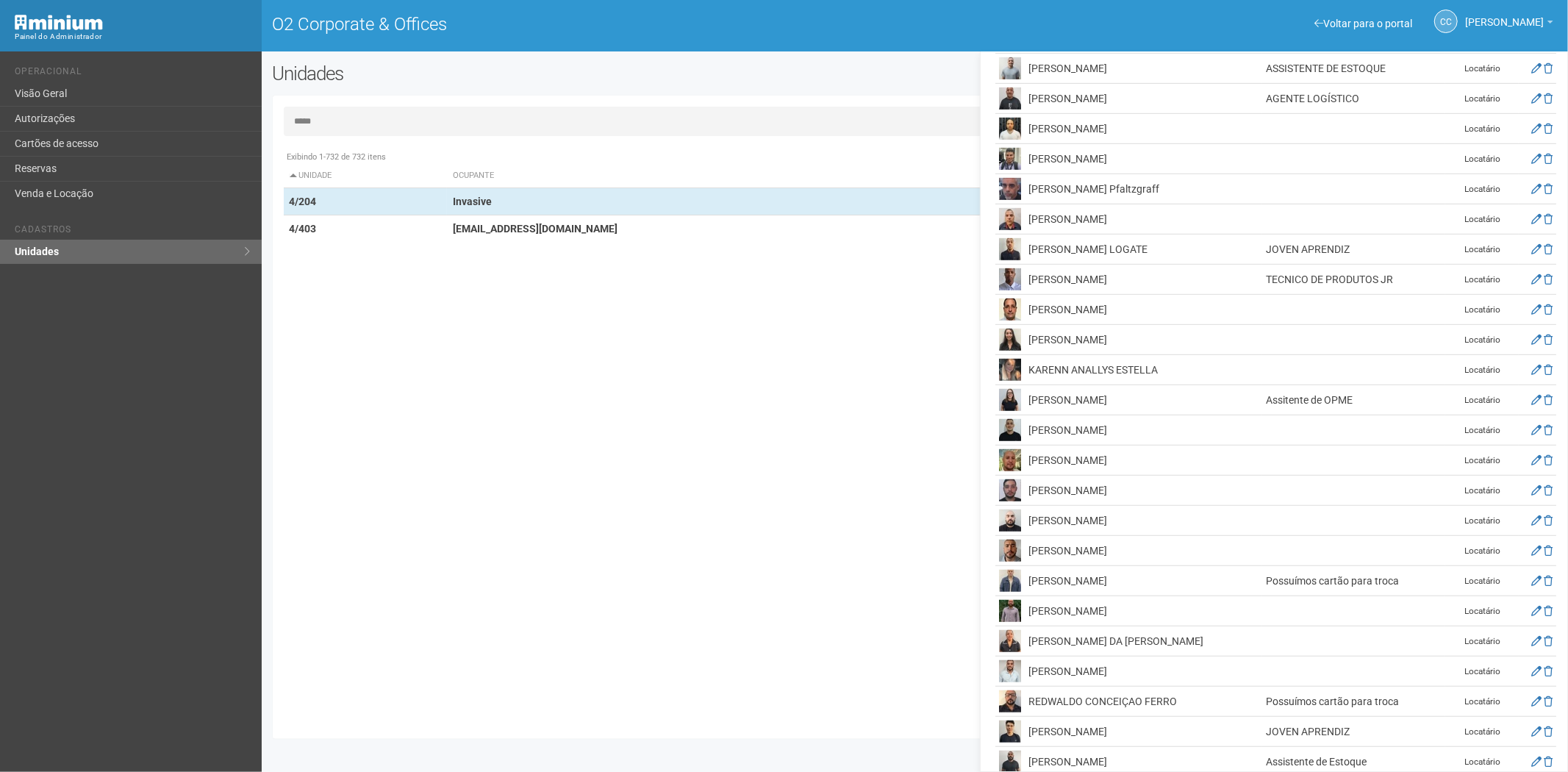
scroll to position [728, 0]
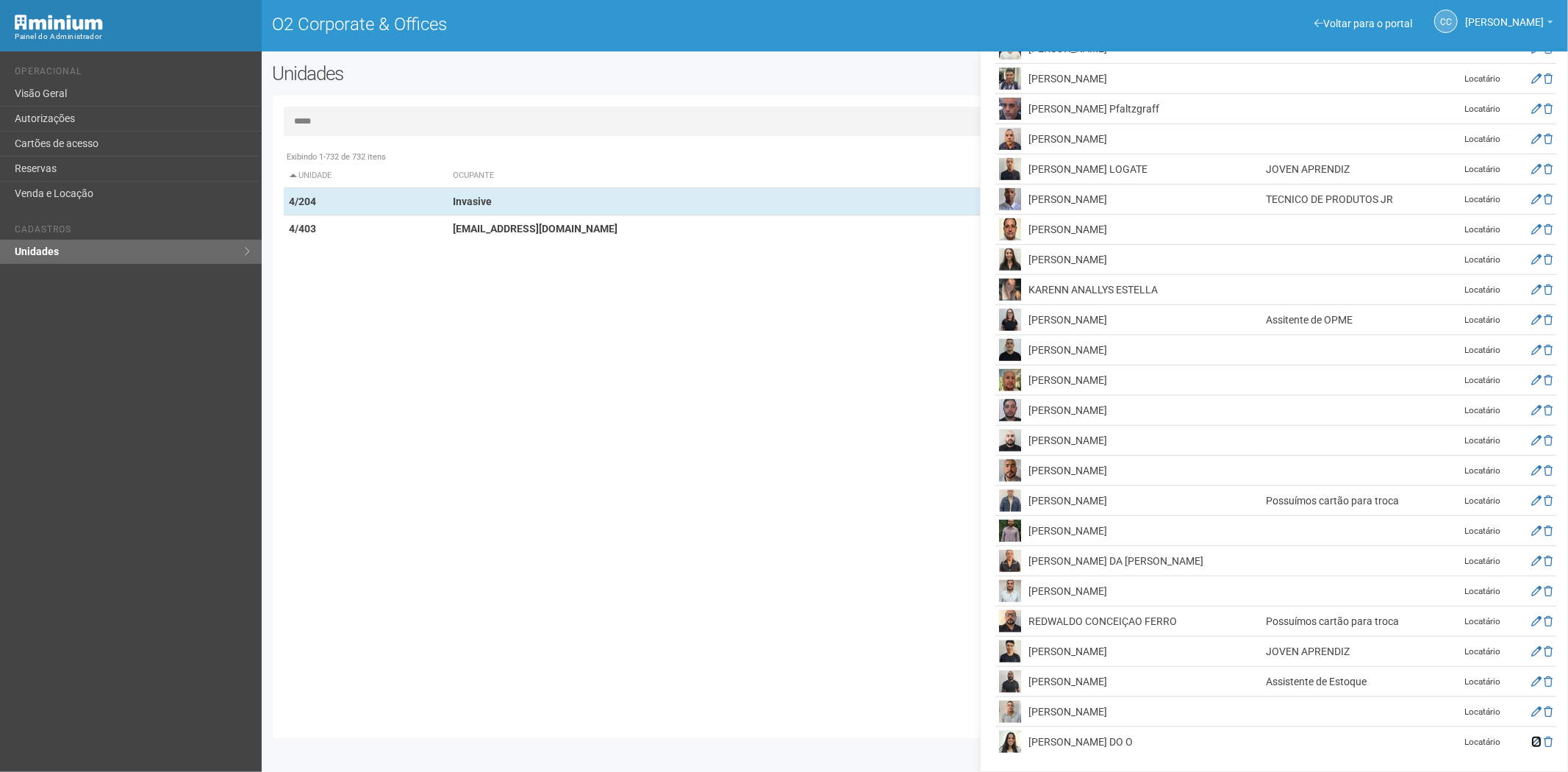
click at [1533, 739] on icon at bounding box center [1536, 742] width 10 height 10
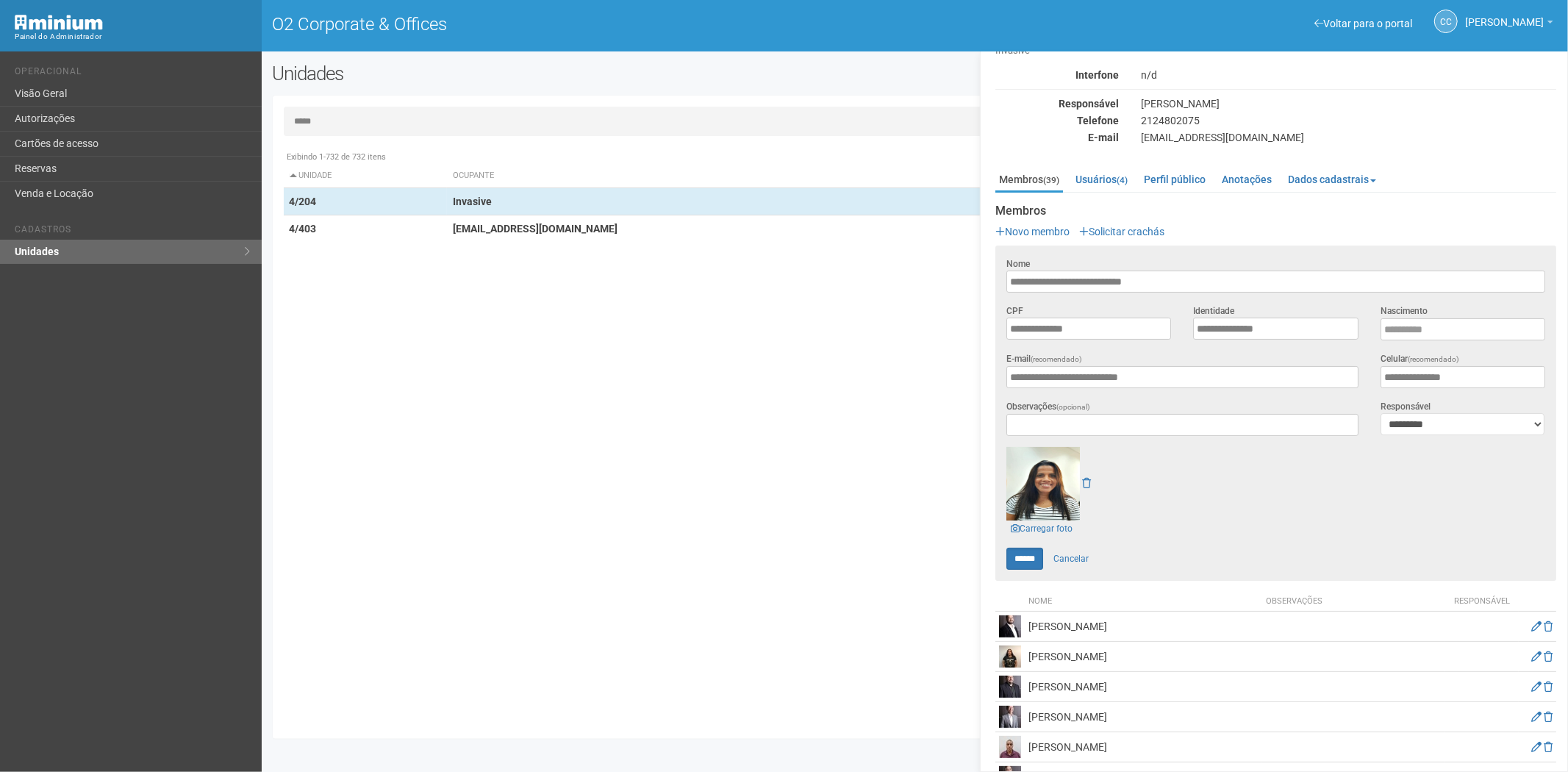
scroll to position [81, 0]
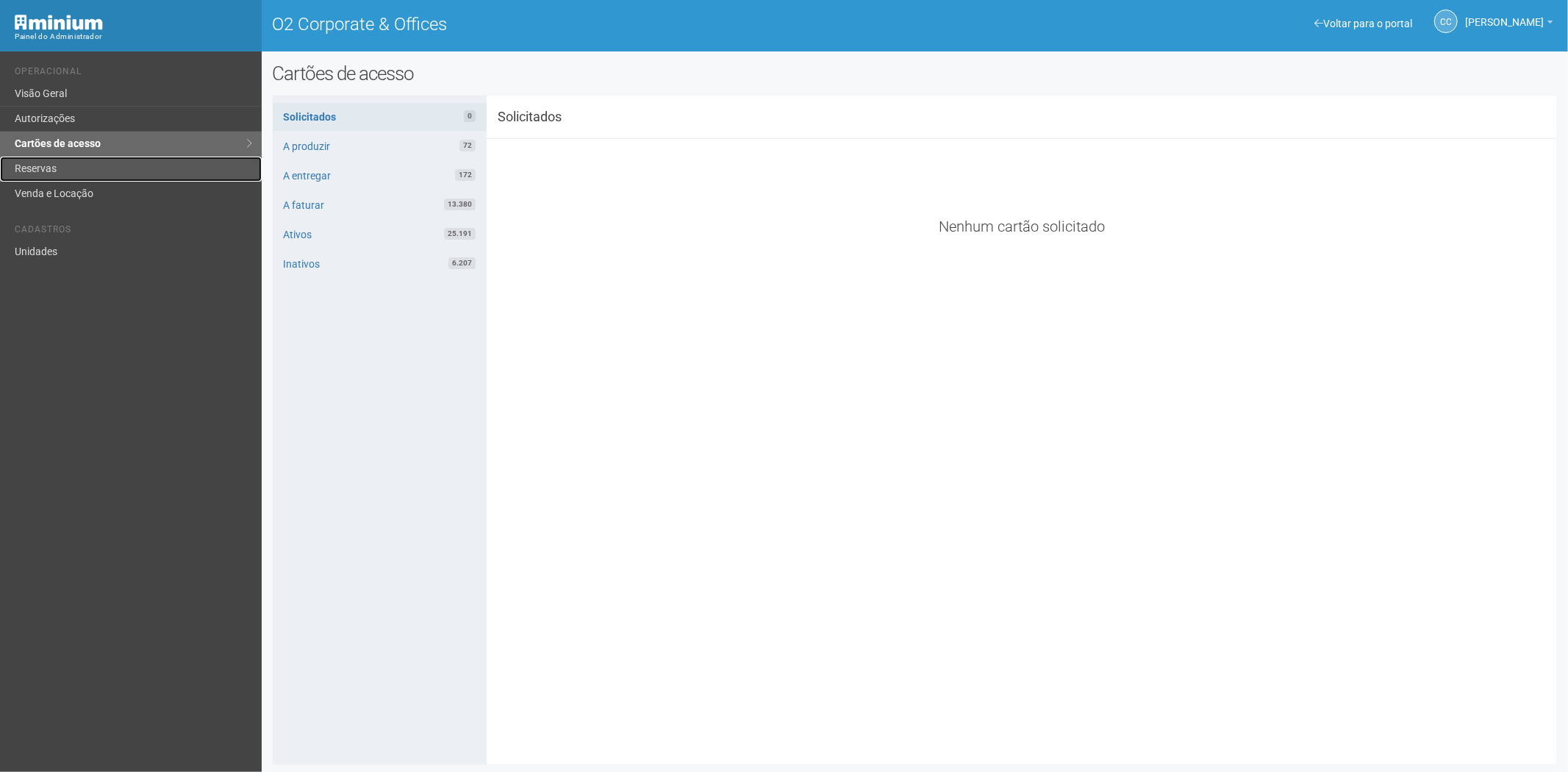
click at [89, 163] on link "Reservas" at bounding box center [131, 168] width 261 height 25
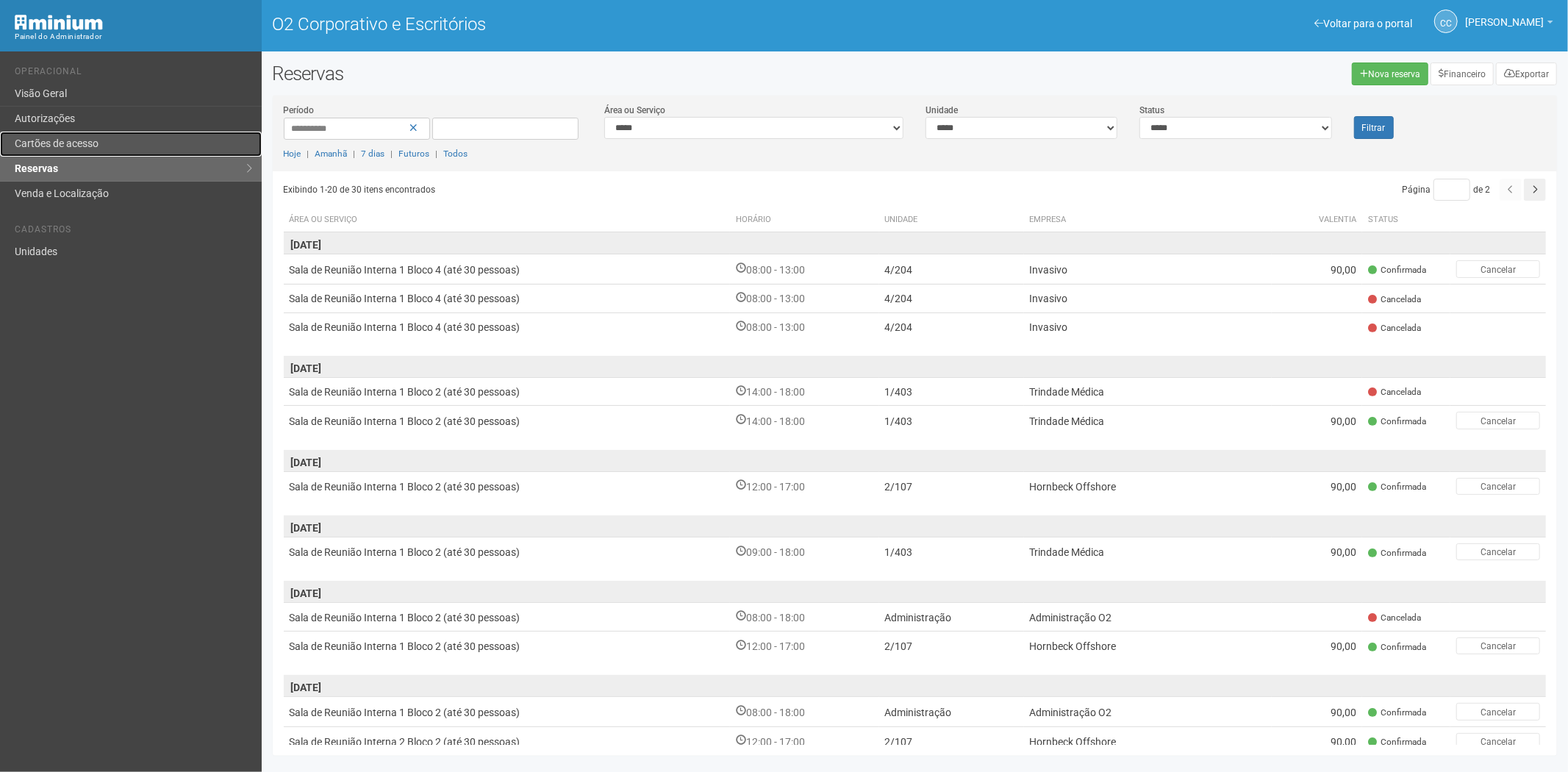
click at [57, 132] on link "Cartões de acesso" at bounding box center [131, 144] width 261 height 25
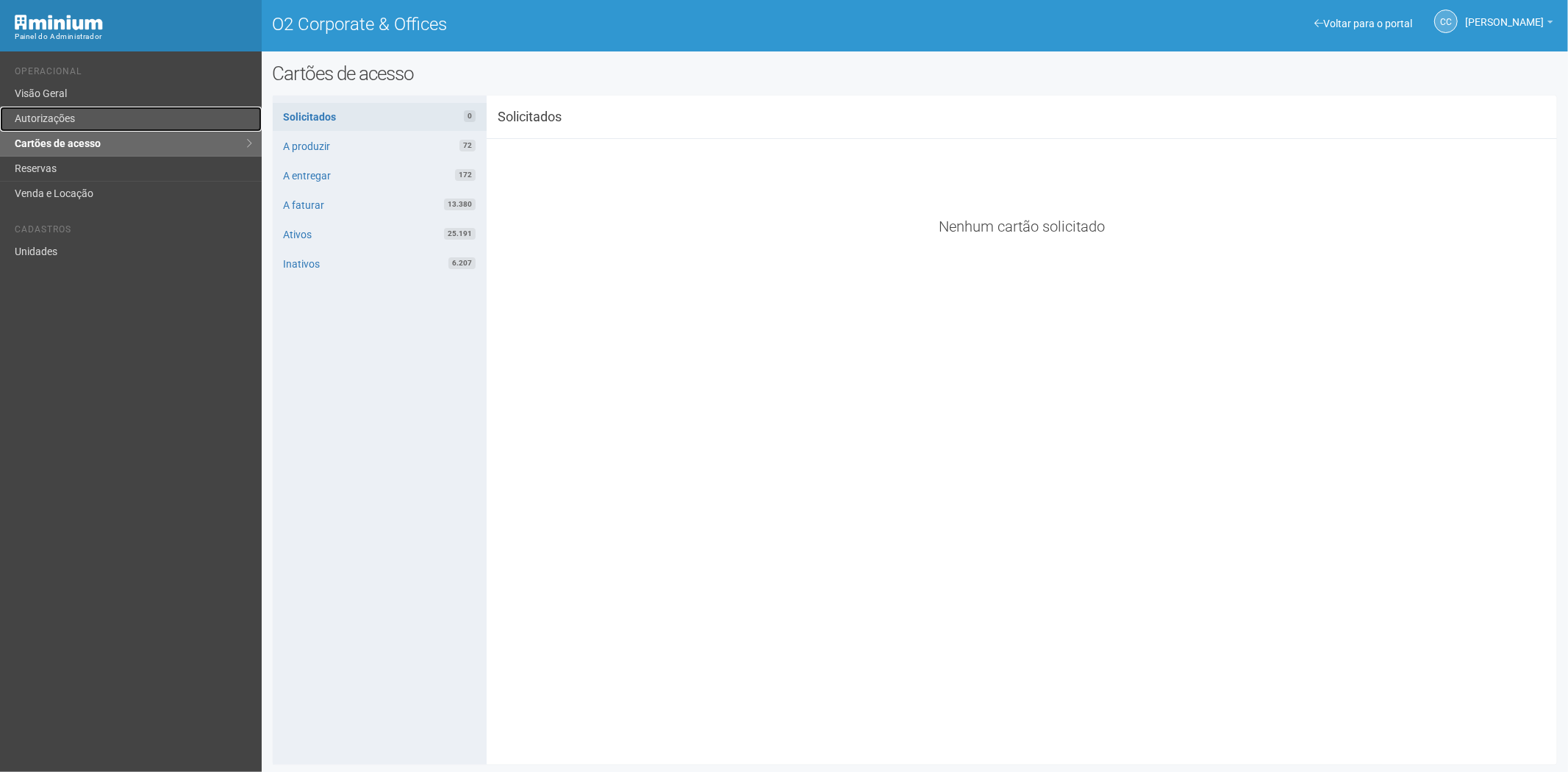
click at [78, 120] on link "Autorizações" at bounding box center [131, 119] width 261 height 25
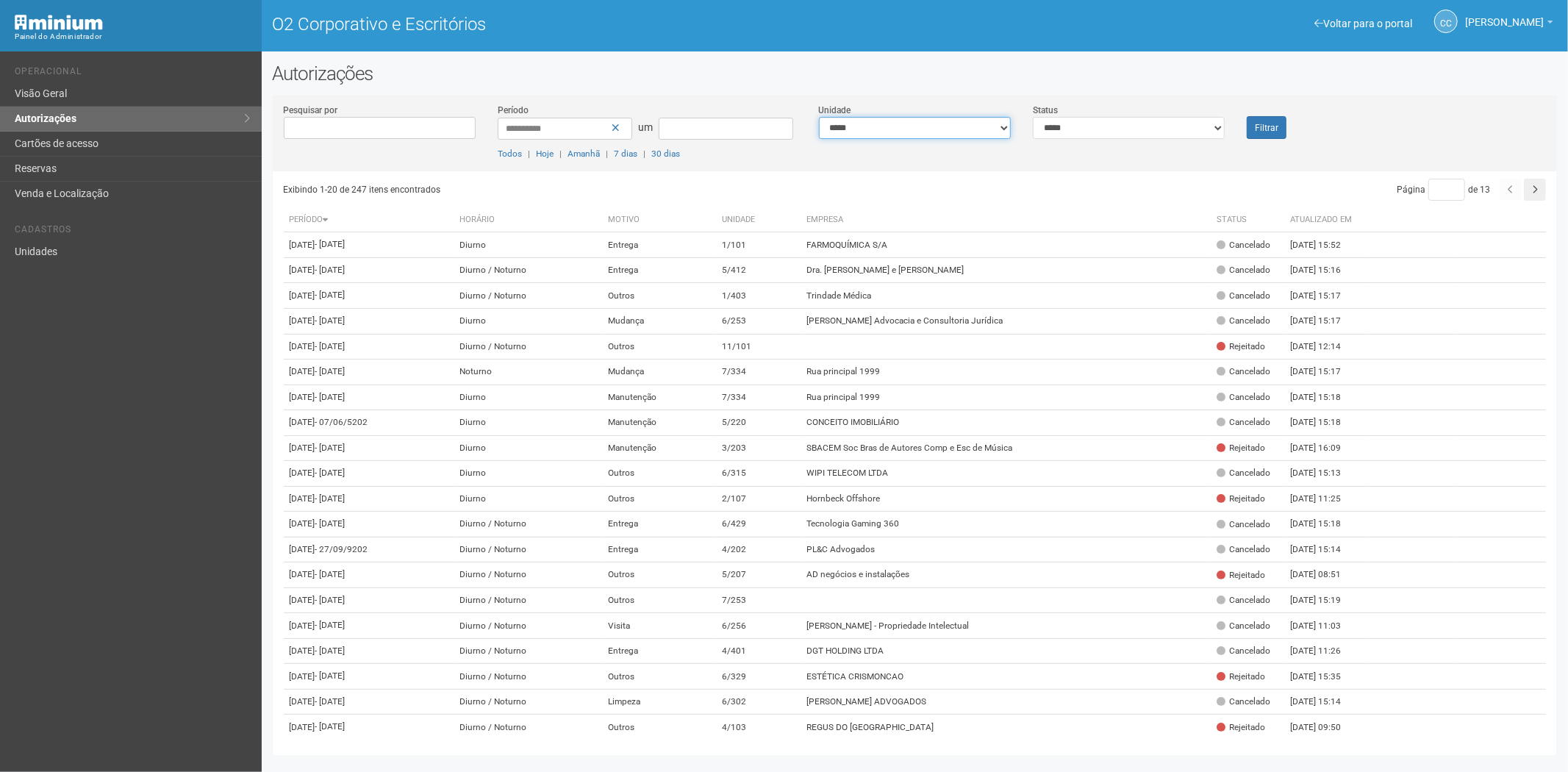
click at [965, 128] on select "**********" at bounding box center [914, 128] width 192 height 22
click at [953, 128] on select "**********" at bounding box center [914, 128] width 192 height 22
select select "**********"
click at [1267, 132] on button "Filtrar" at bounding box center [1267, 128] width 40 height 23
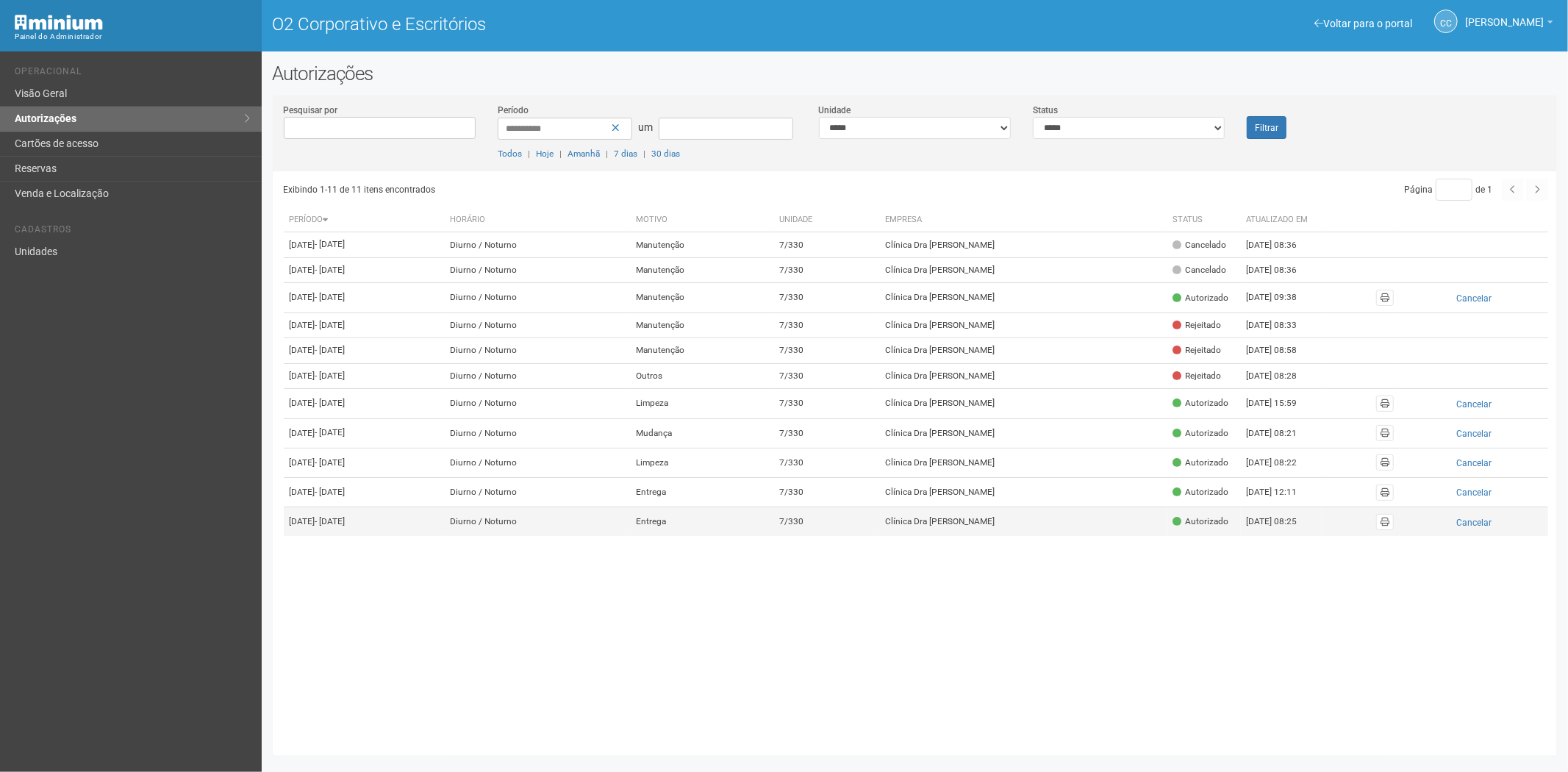
click at [1135, 537] on td "Clínica Dra [PERSON_NAME]" at bounding box center [1023, 522] width 288 height 30
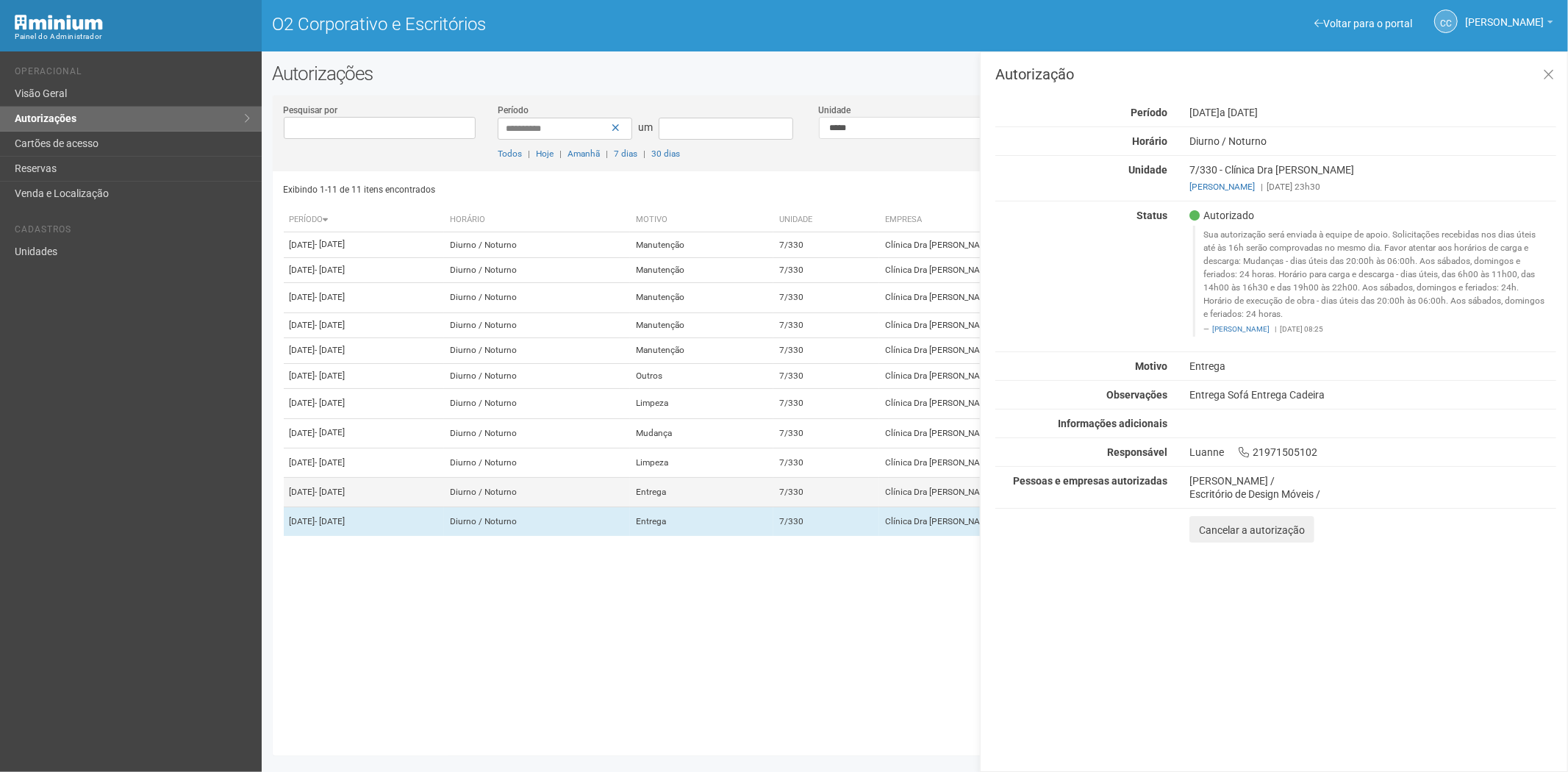
click at [880, 506] on td "7/330" at bounding box center [827, 492] width 107 height 30
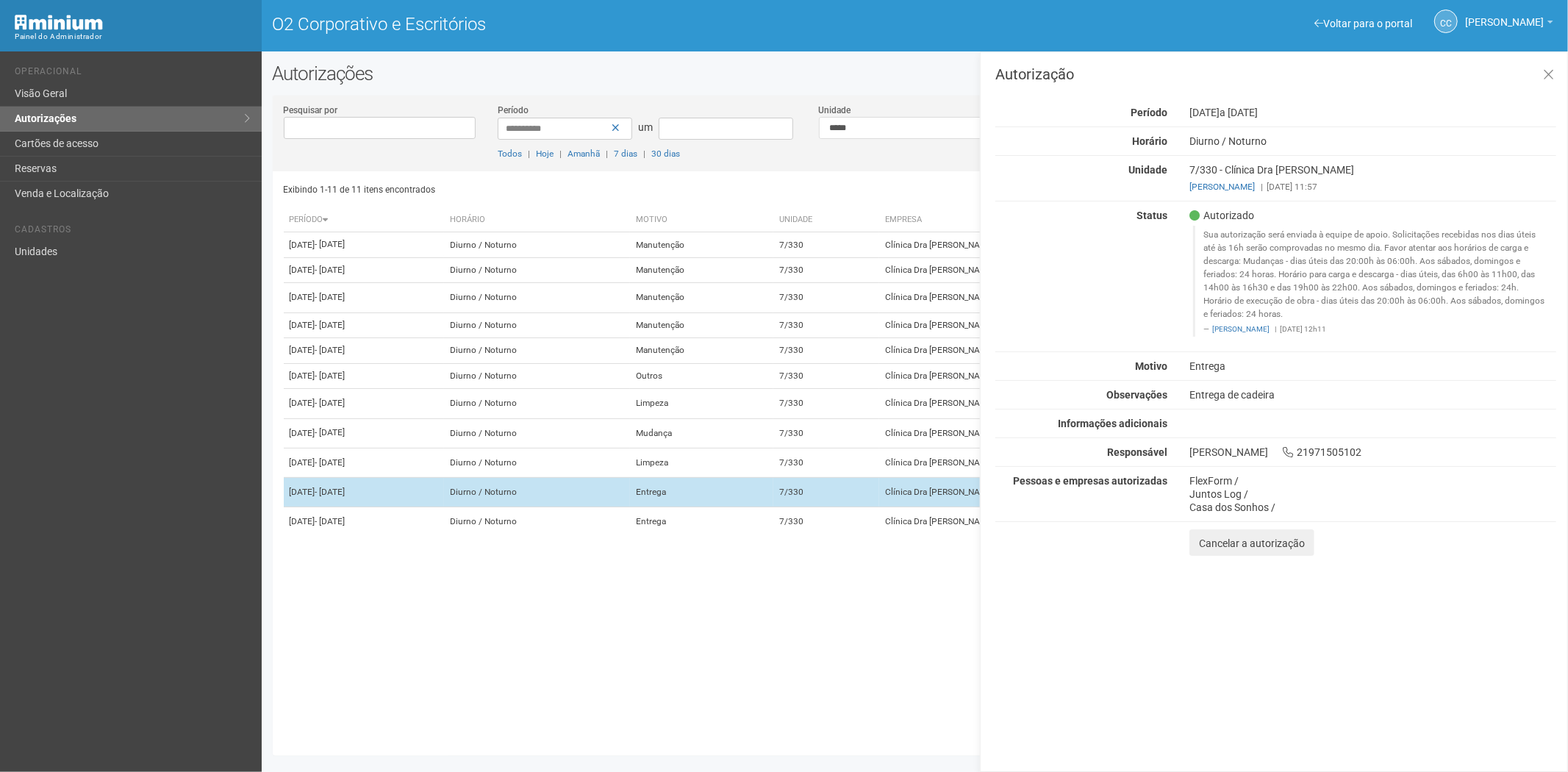
click at [880, 506] on td "7/330" at bounding box center [827, 492] width 107 height 30
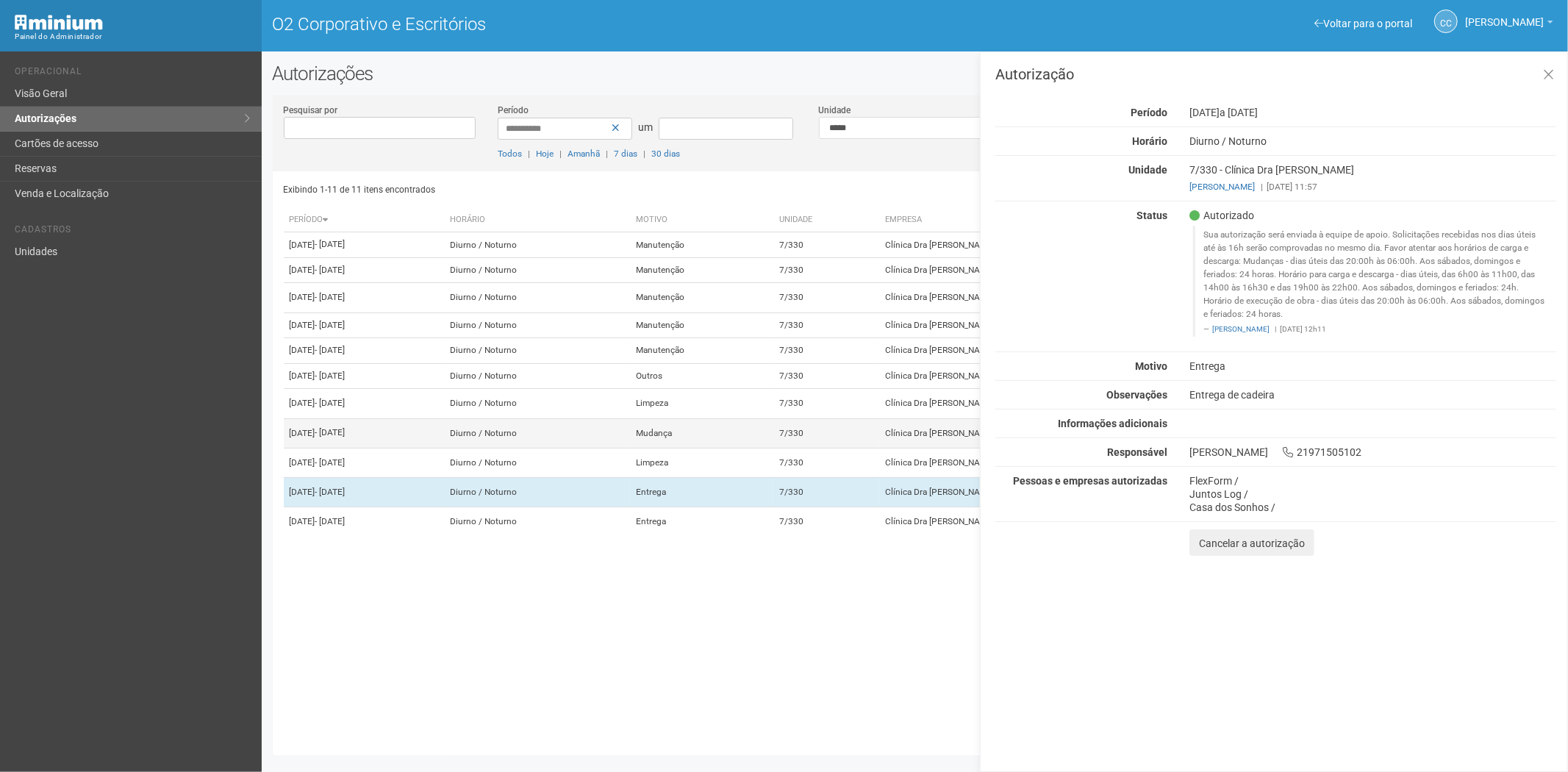
click at [880, 448] on td "7/330" at bounding box center [827, 433] width 107 height 30
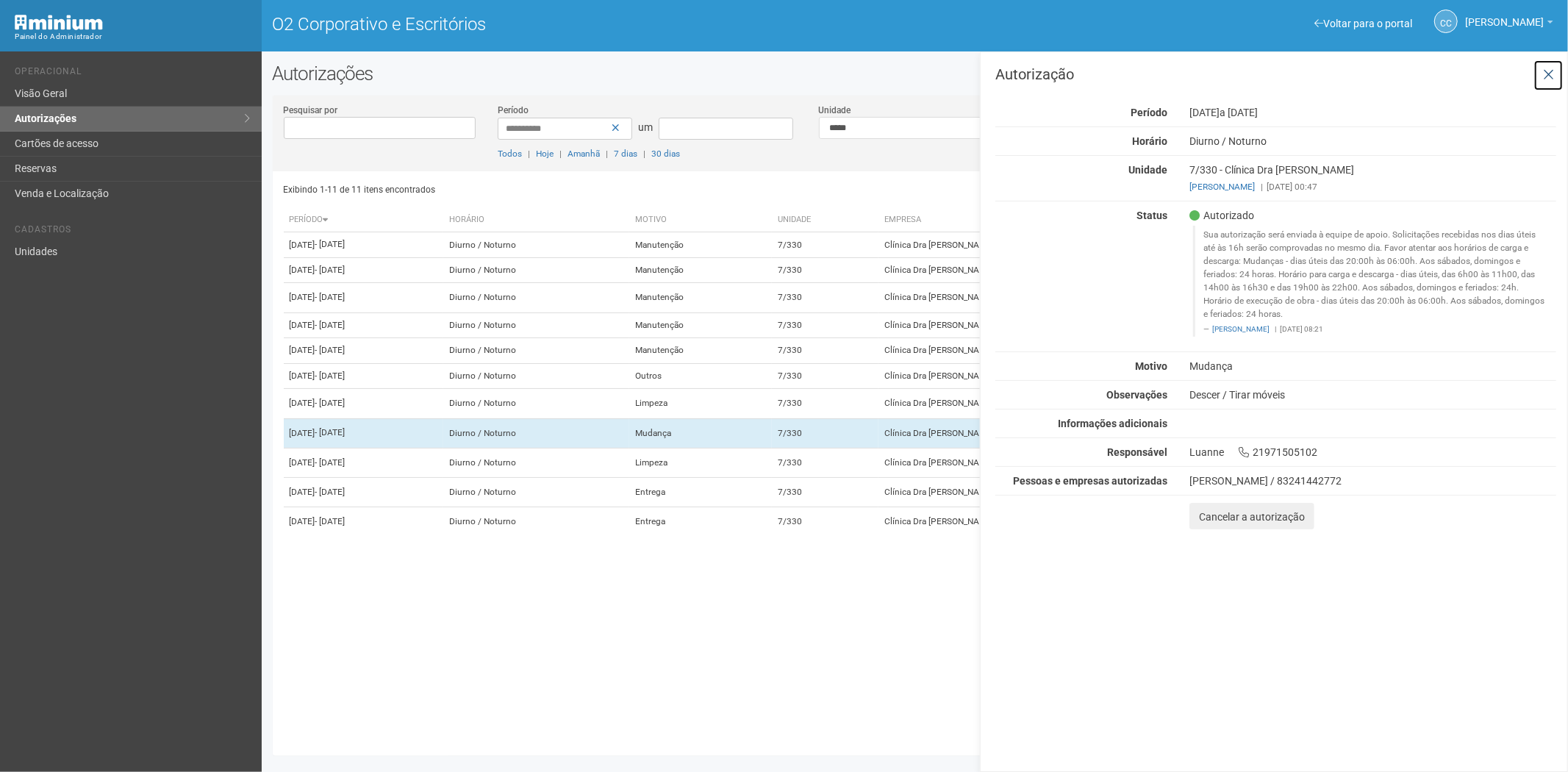
click at [1548, 70] on icon at bounding box center [1549, 75] width 11 height 14
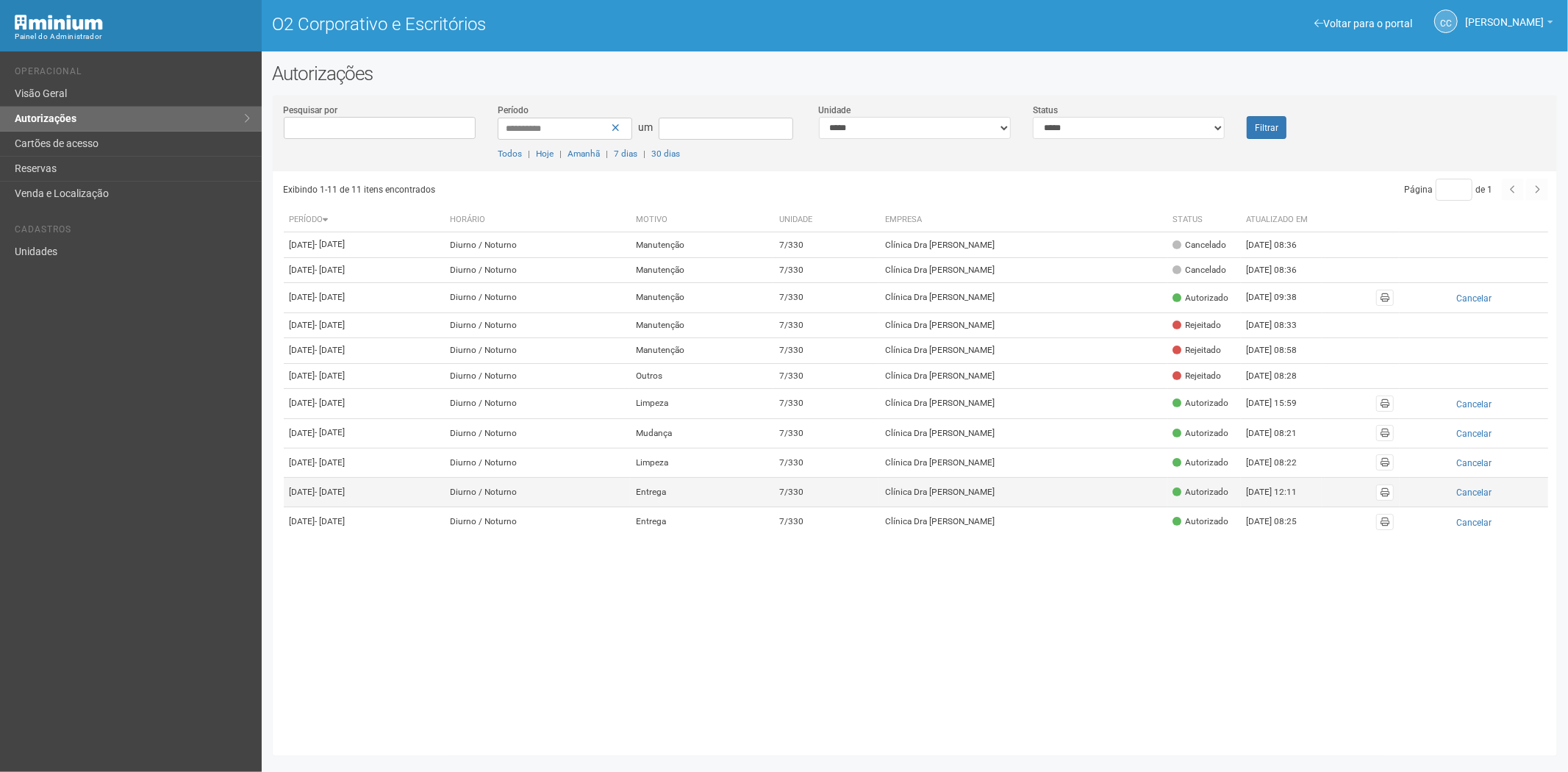
click at [993, 506] on td "Clínica Dra Luanne Gerbassi" at bounding box center [1023, 492] width 288 height 30
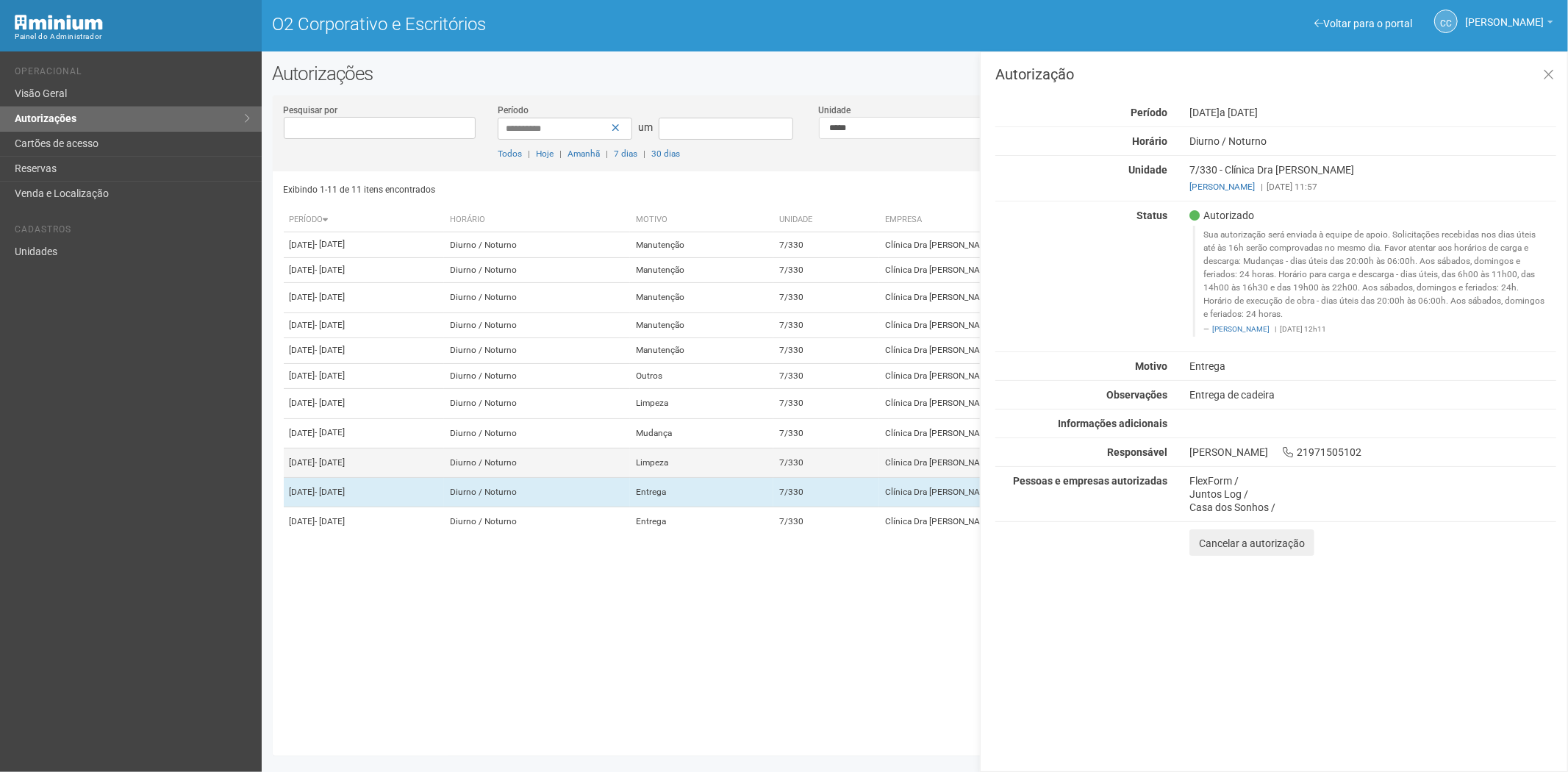
click at [804, 468] on font "7/330" at bounding box center [792, 463] width 24 height 10
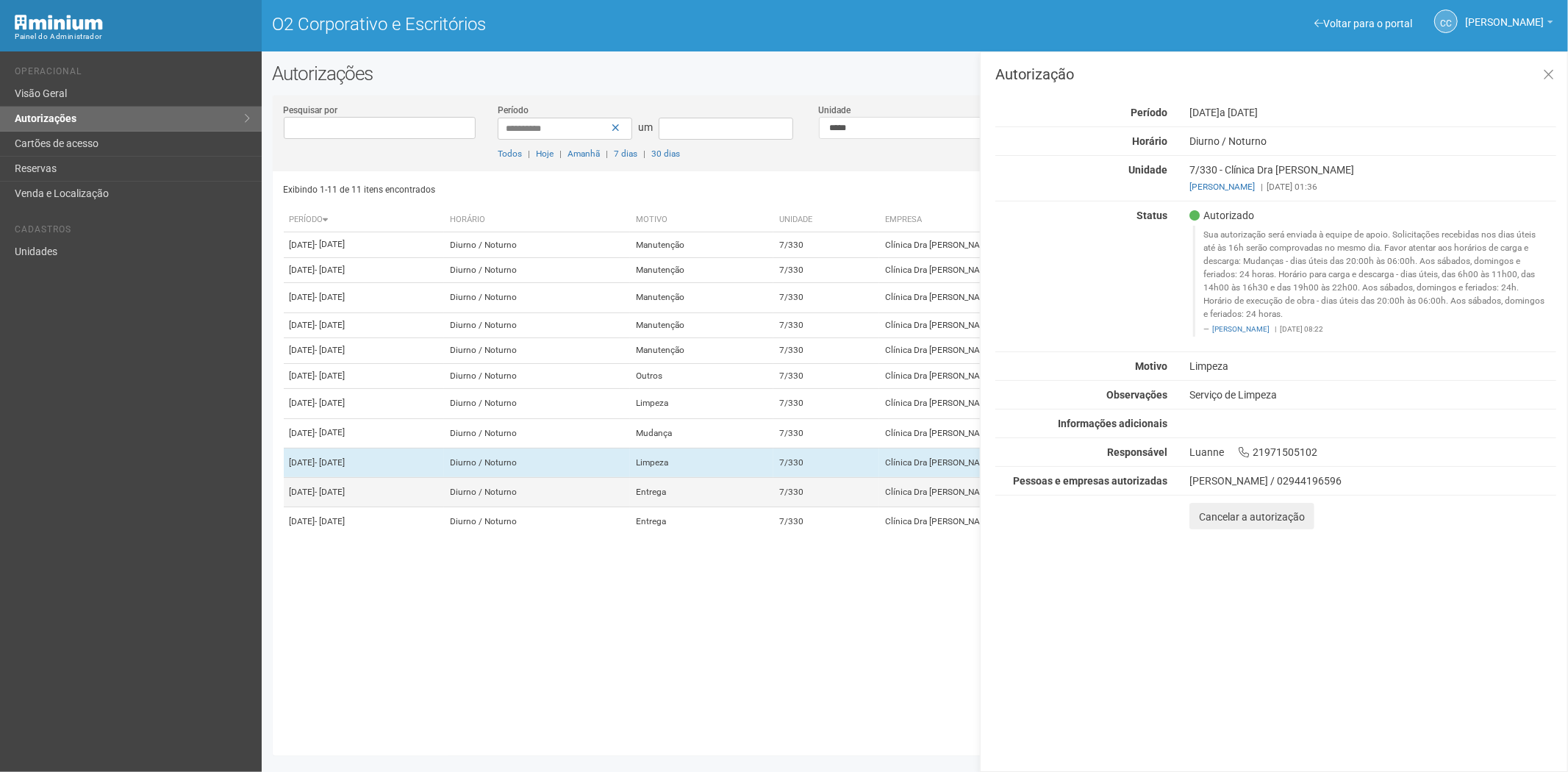
click at [846, 506] on td "7/330" at bounding box center [827, 492] width 107 height 30
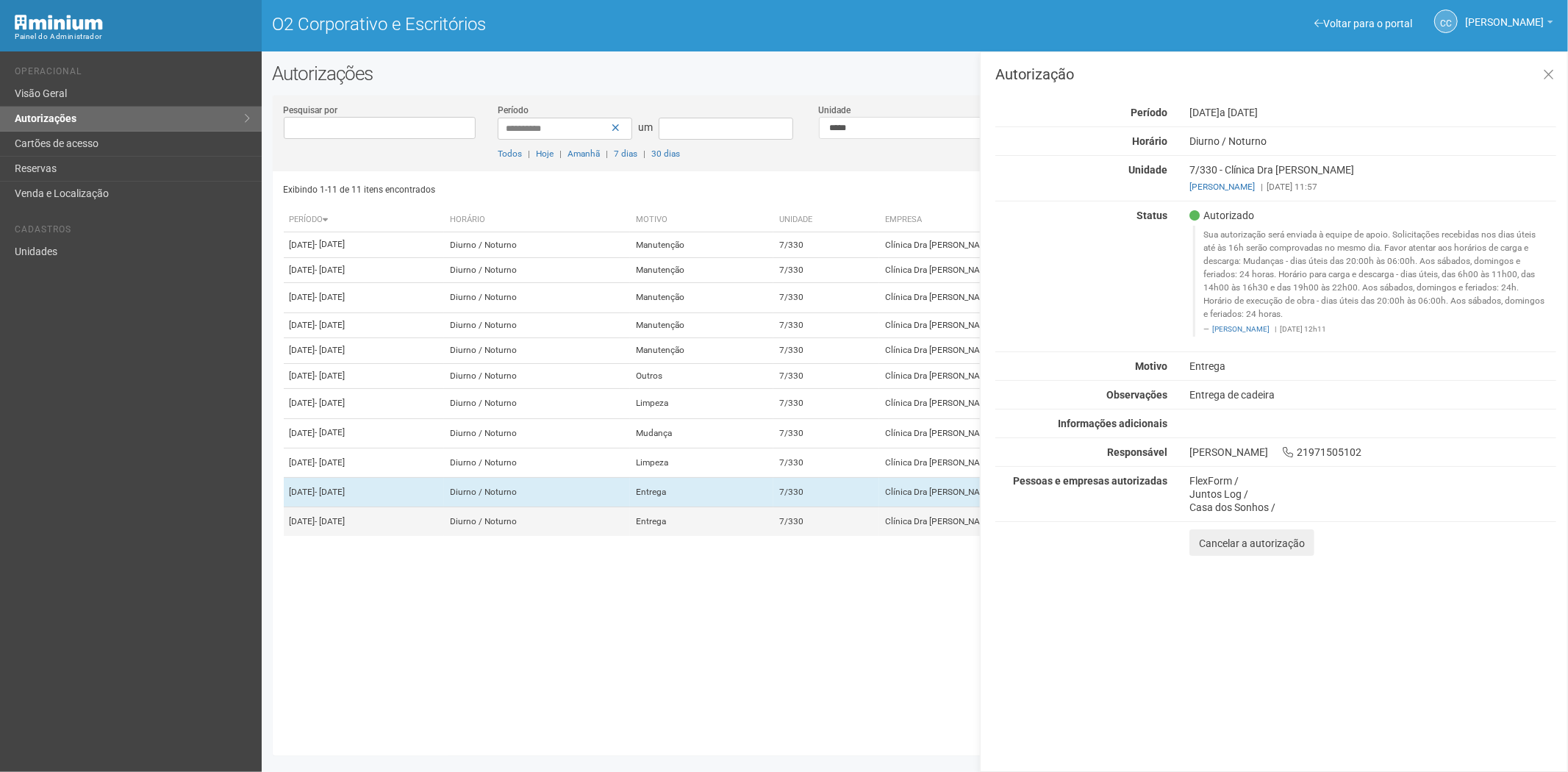
click at [880, 537] on td "7/330" at bounding box center [827, 522] width 107 height 30
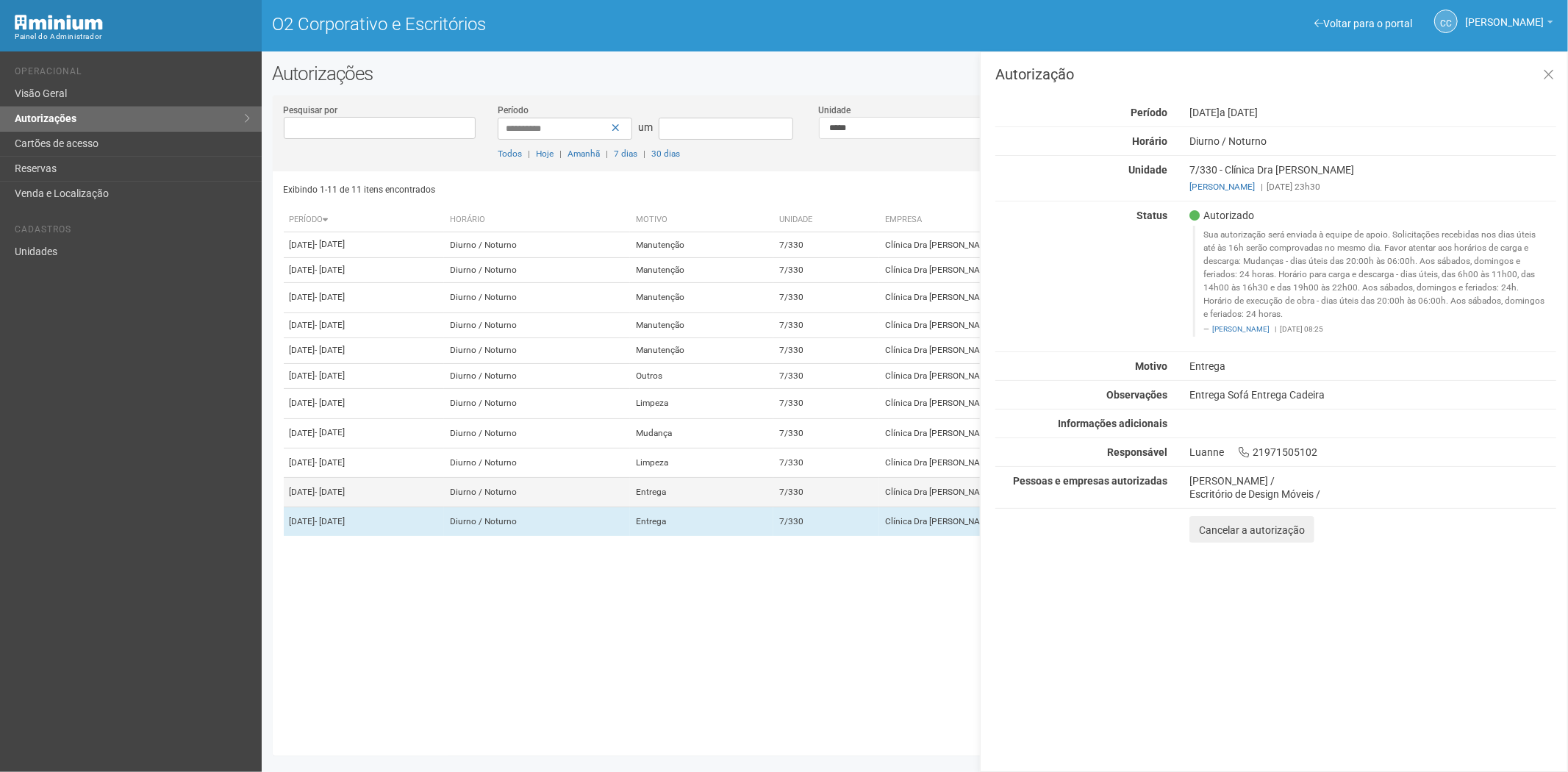
click at [880, 506] on td "7/330" at bounding box center [827, 492] width 107 height 30
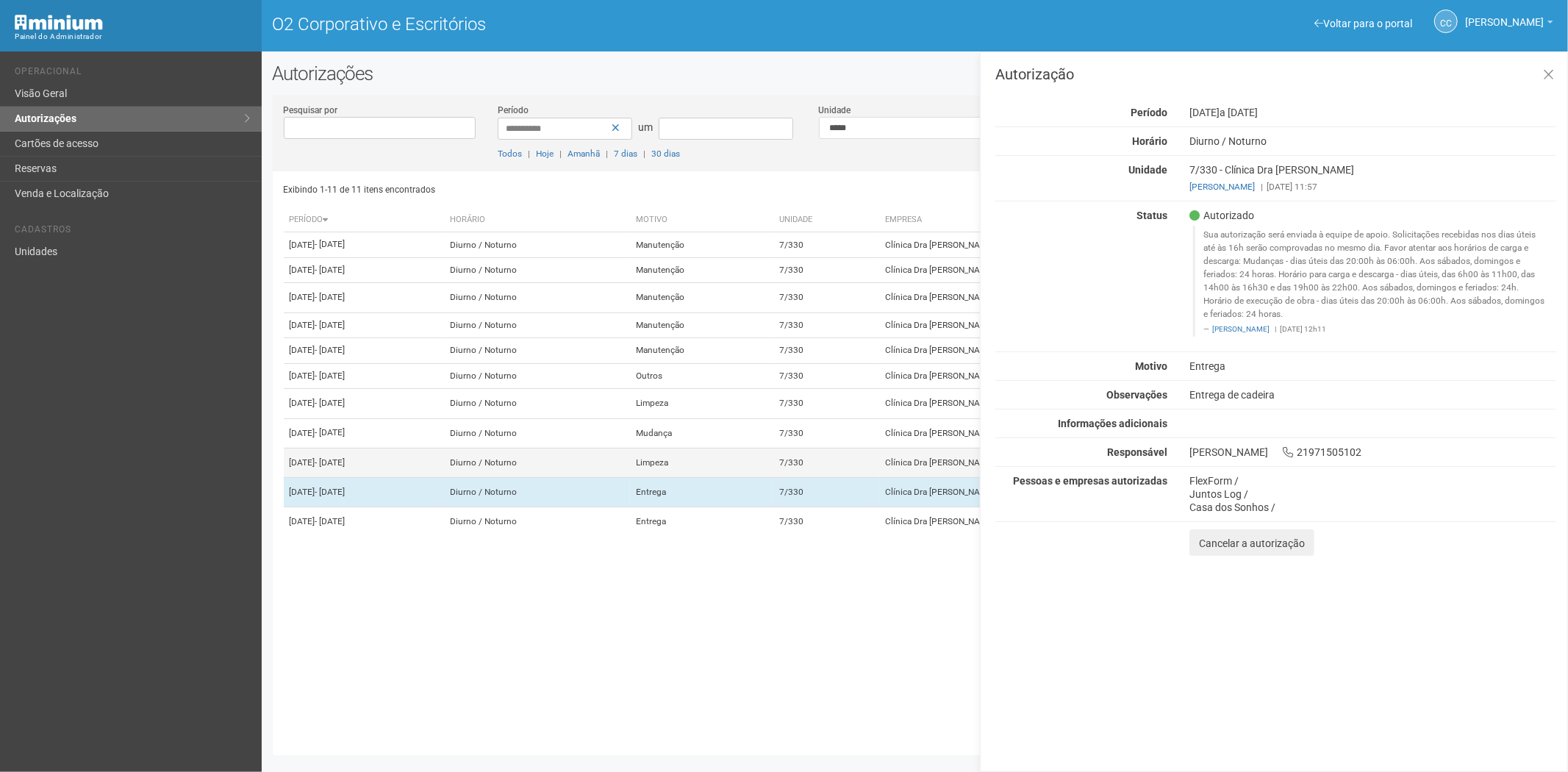
click at [880, 478] on td "7/330" at bounding box center [827, 463] width 107 height 30
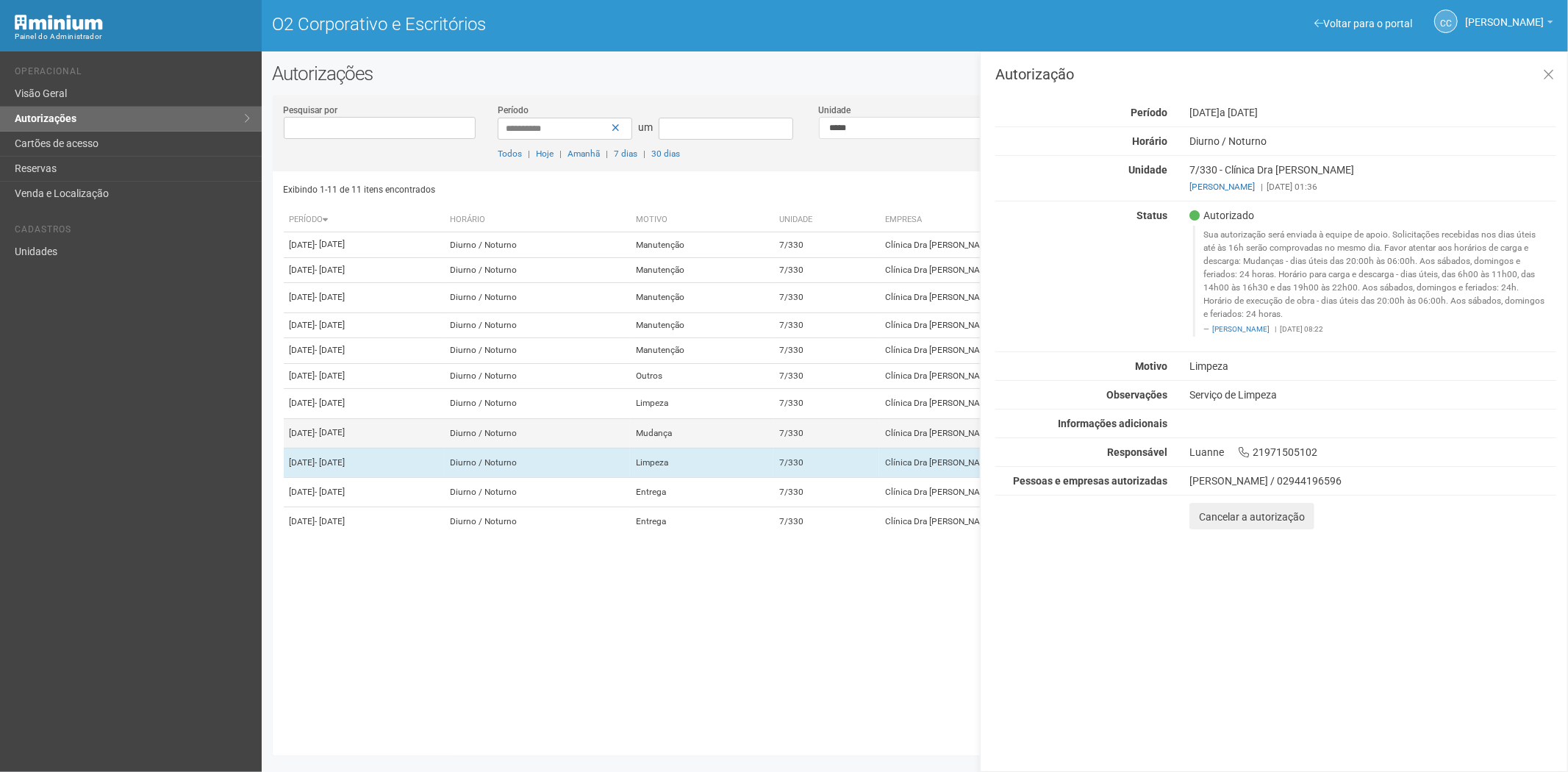
click at [866, 448] on td "7/330" at bounding box center [827, 433] width 107 height 30
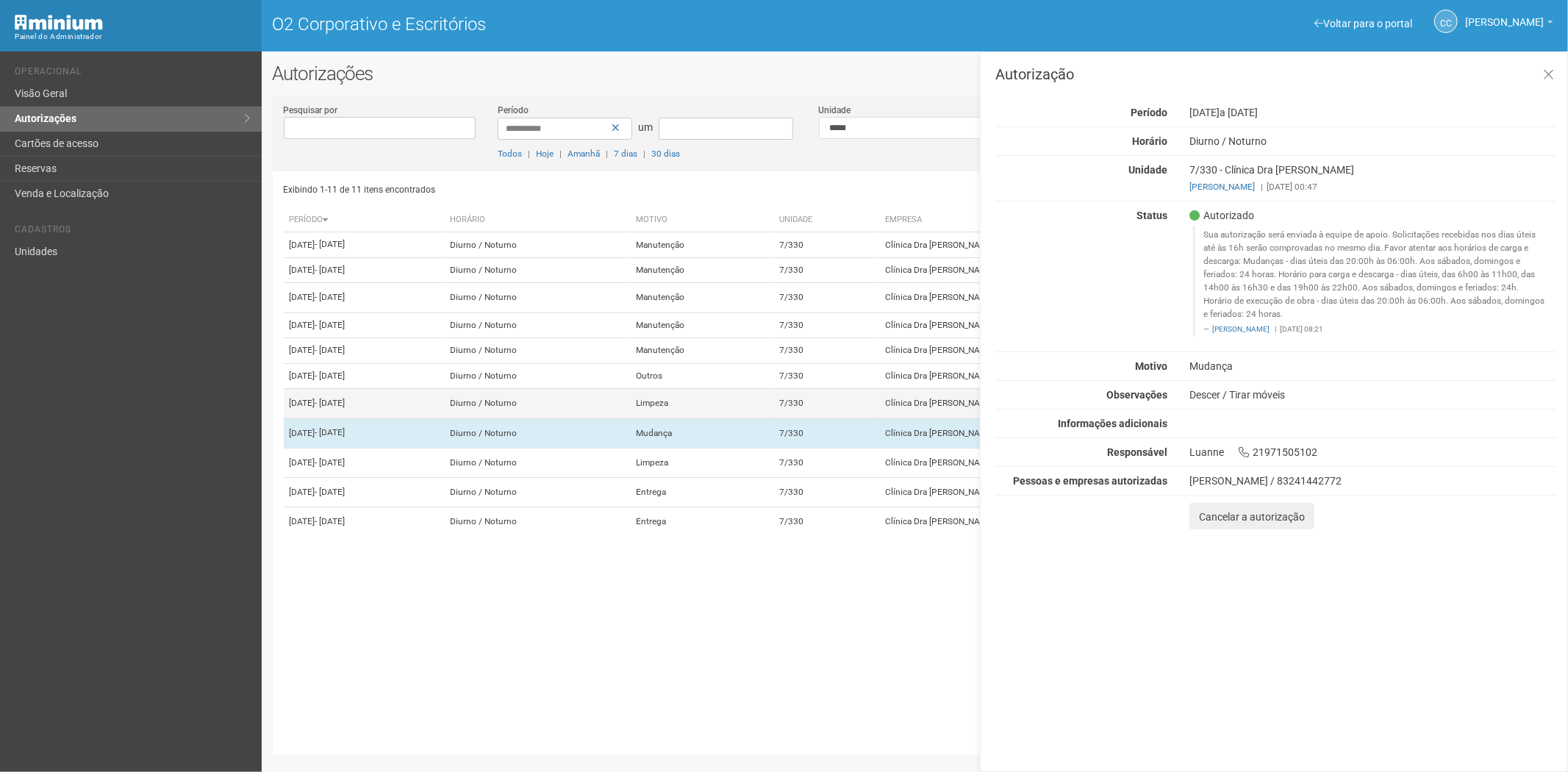
click at [862, 419] on td "7/330" at bounding box center [827, 404] width 107 height 30
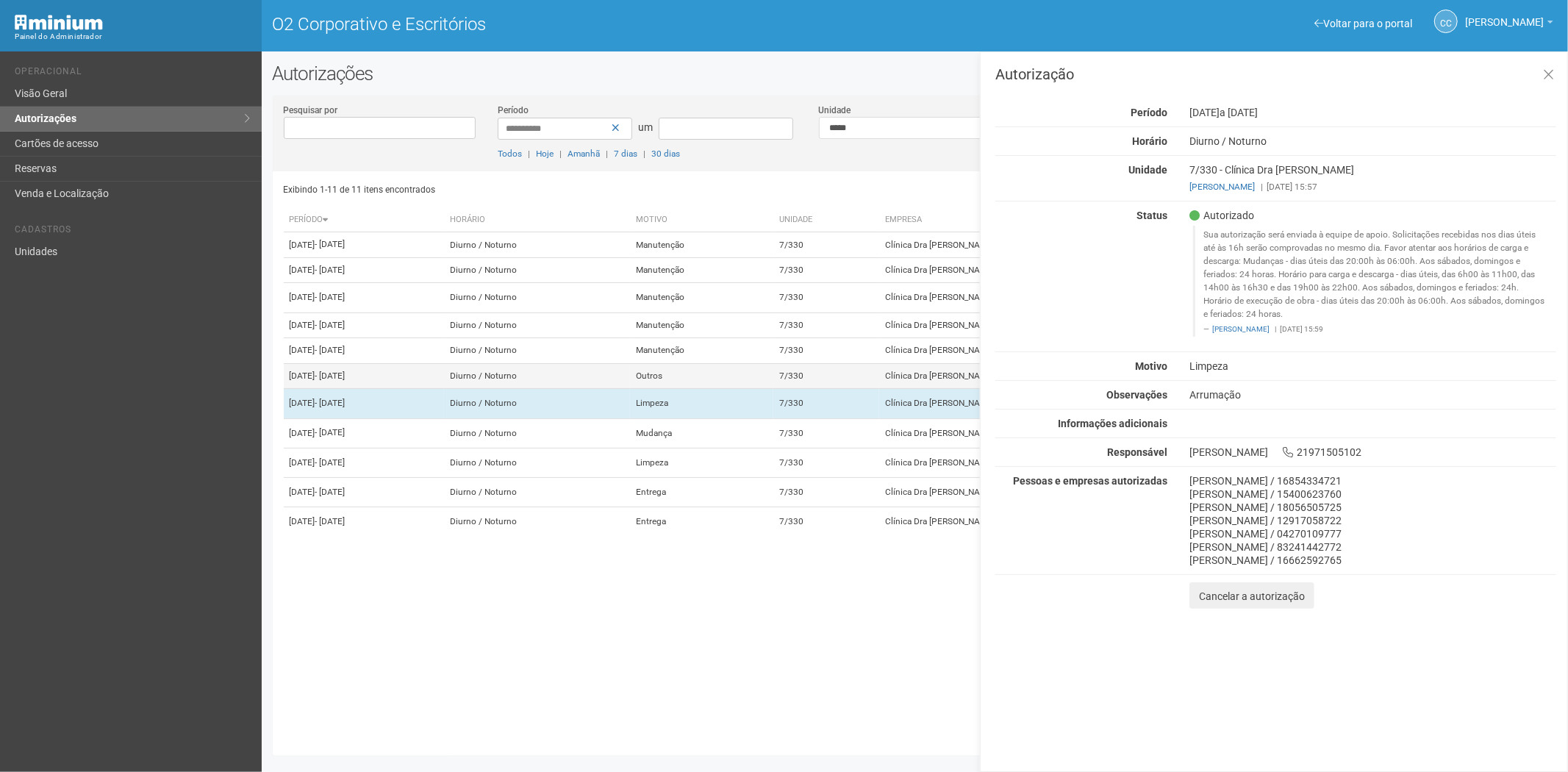
click at [864, 389] on td "7/330" at bounding box center [827, 376] width 107 height 26
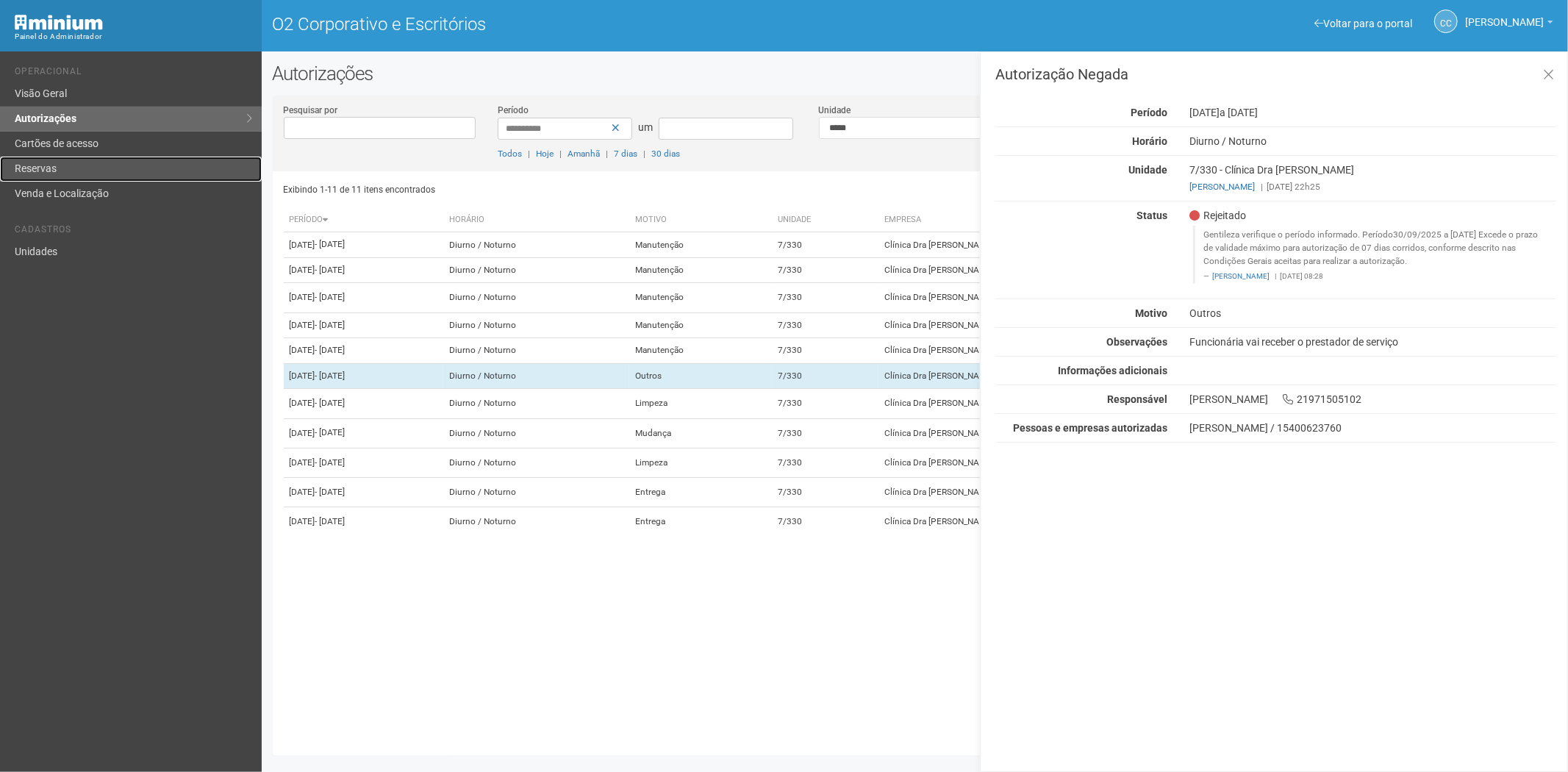
click at [75, 160] on link "Reservas" at bounding box center [131, 168] width 261 height 25
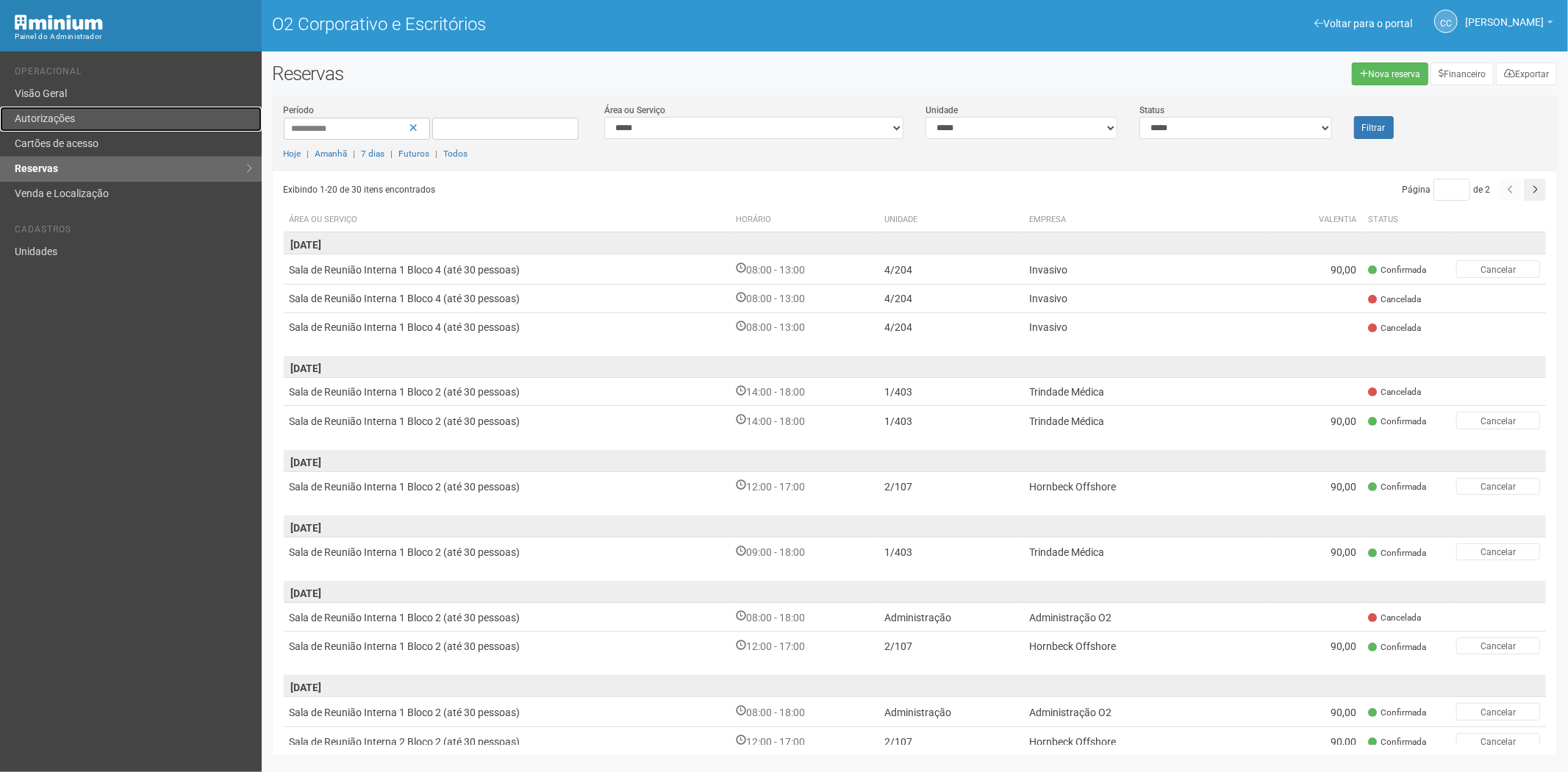
click at [84, 120] on link "Autorizações" at bounding box center [131, 119] width 261 height 25
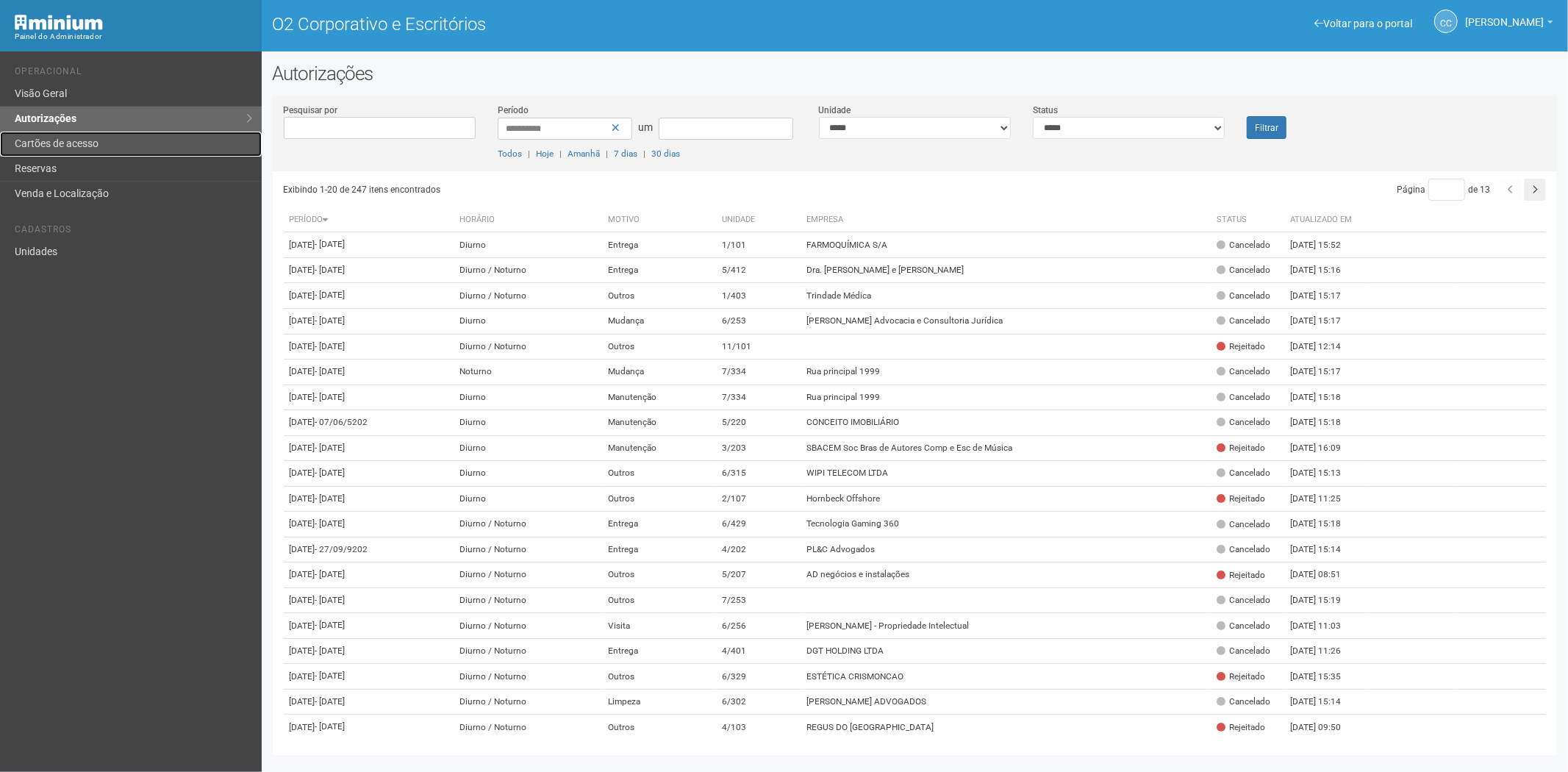
click at [155, 148] on link "Cartões de acesso" at bounding box center [131, 144] width 261 height 25
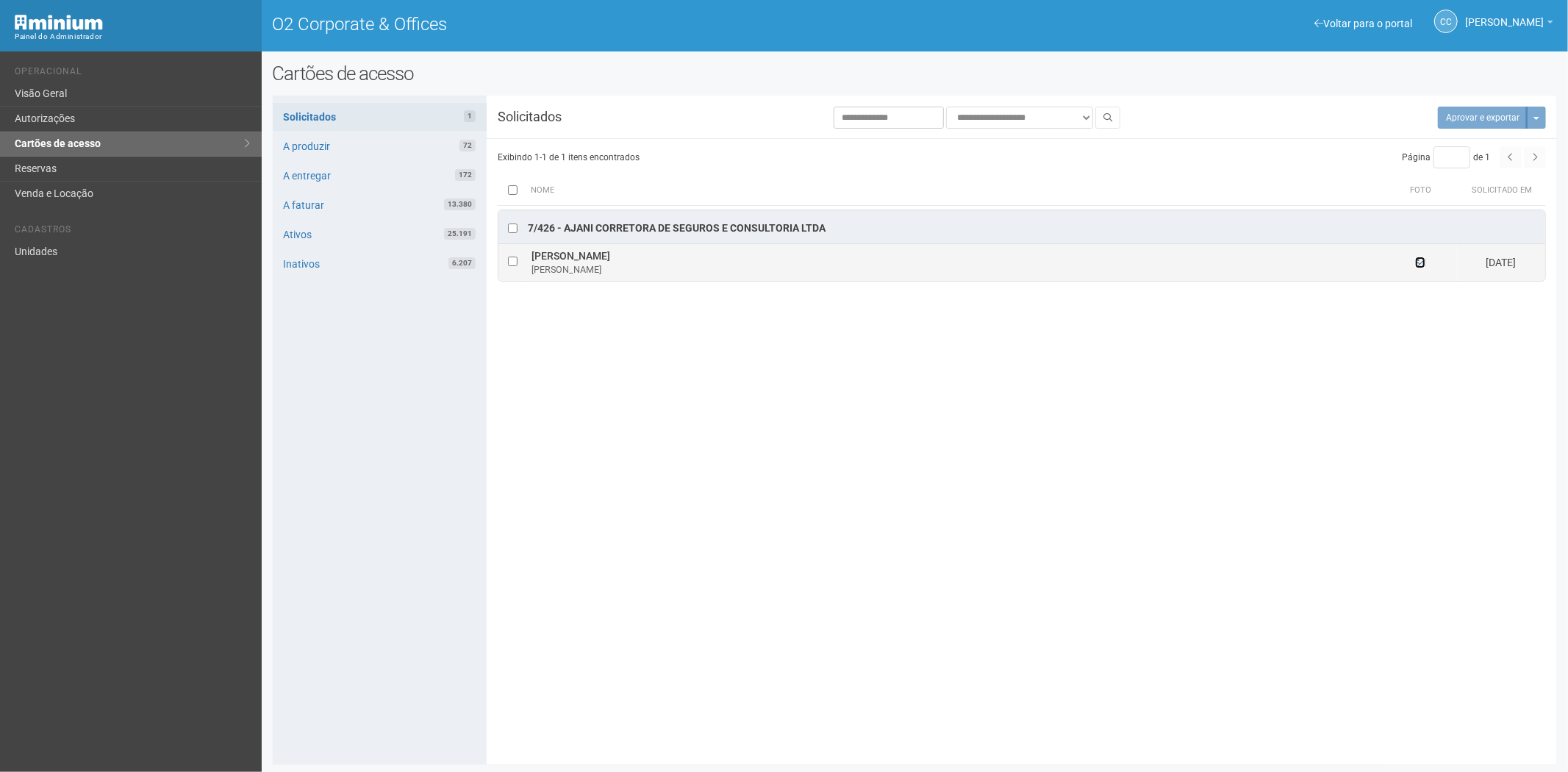
click at [1417, 267] on icon at bounding box center [1420, 262] width 10 height 10
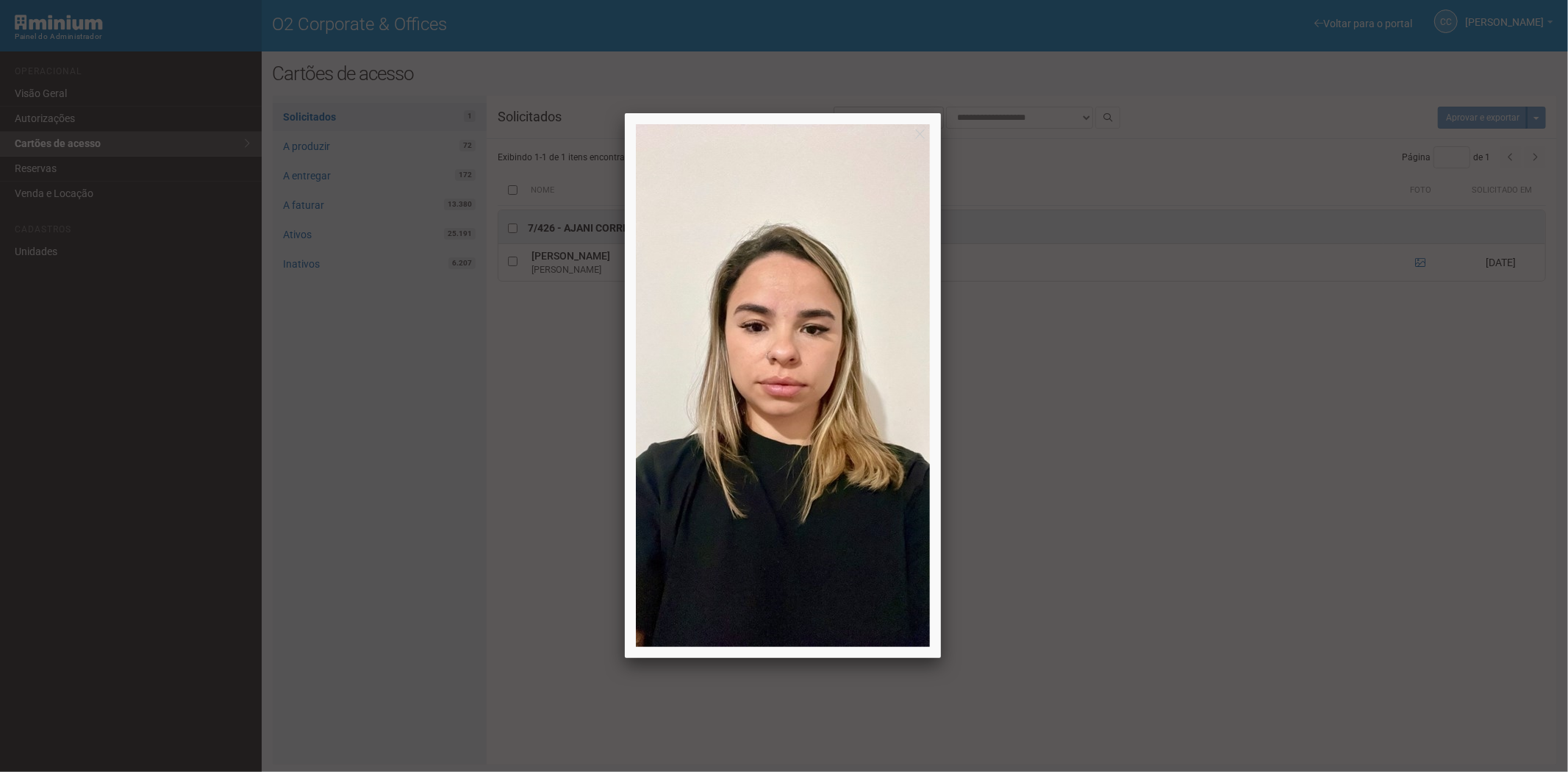
click at [1255, 601] on div at bounding box center [784, 386] width 1568 height 772
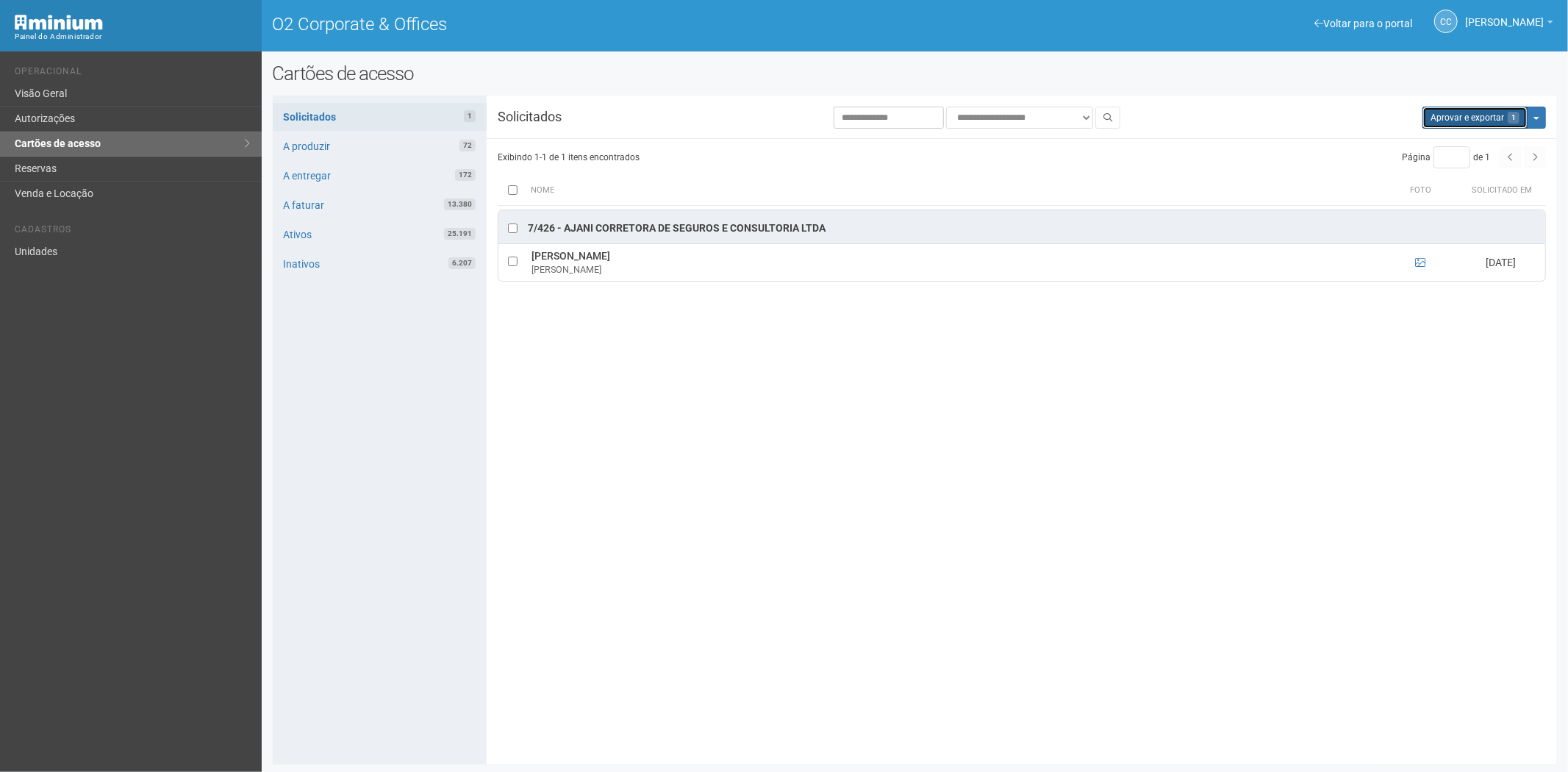
click at [1434, 118] on button "Aprovar e exportar 1" at bounding box center [1476, 118] width 105 height 22
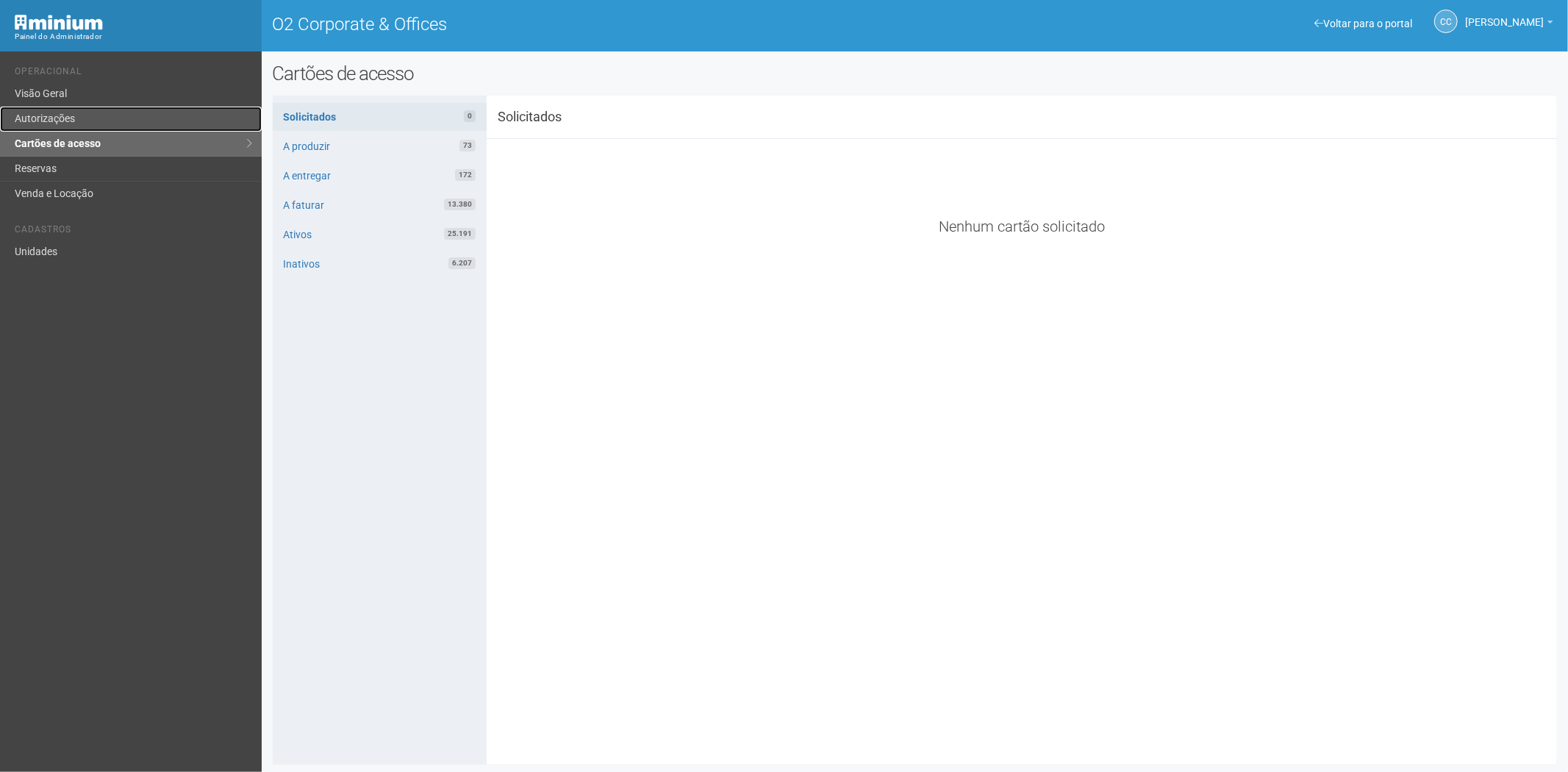
click at [106, 120] on link "Autorizações" at bounding box center [131, 119] width 261 height 25
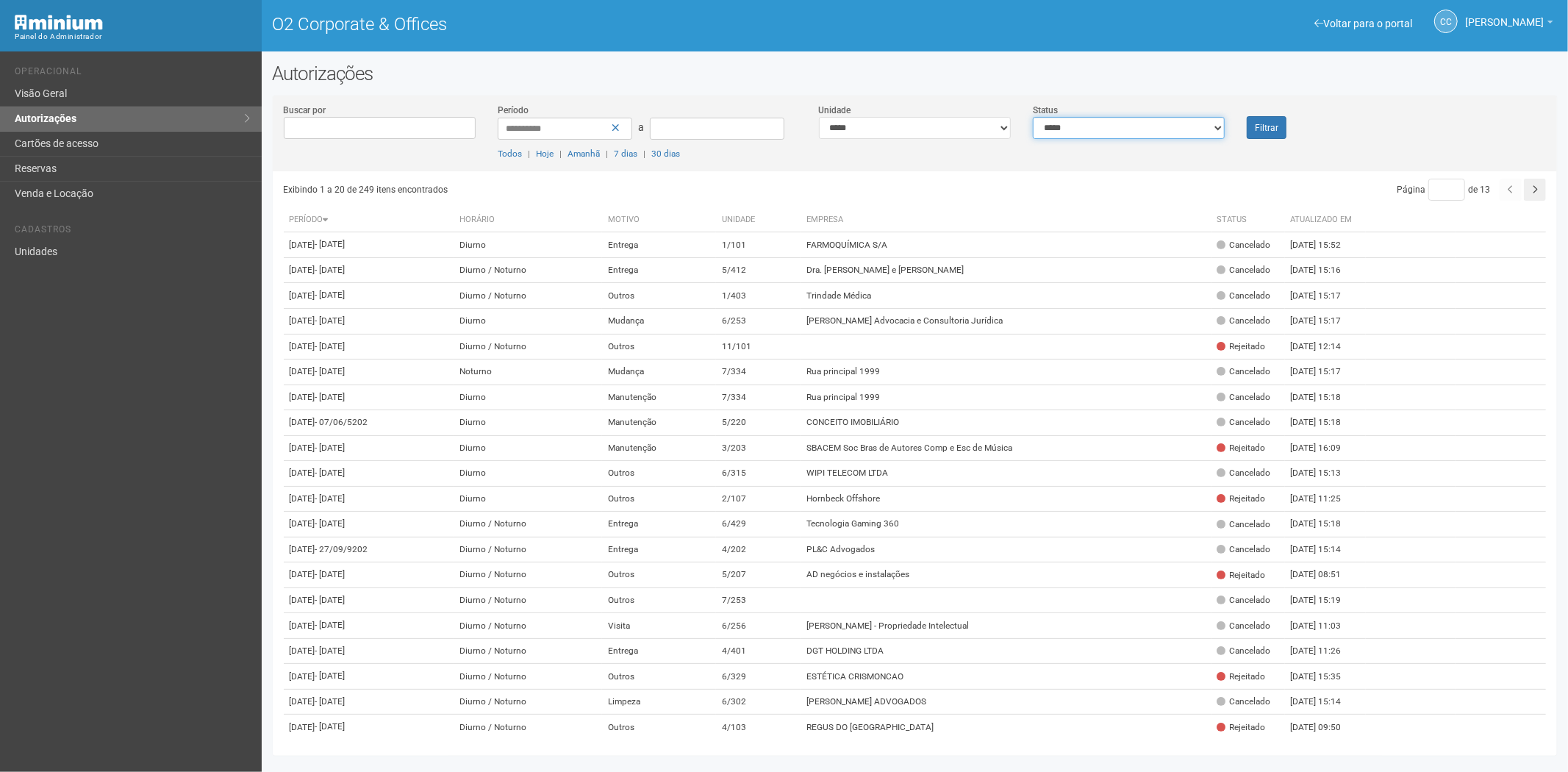
drag, startPoint x: 1102, startPoint y: 128, endPoint x: 1101, endPoint y: 137, distance: 9.1
click at [1102, 128] on select "**********" at bounding box center [1129, 128] width 192 height 22
select select "*"
click at [1033, 117] on select "**********" at bounding box center [1129, 128] width 192 height 22
click at [1269, 128] on font "Filtrar" at bounding box center [1267, 128] width 24 height 10
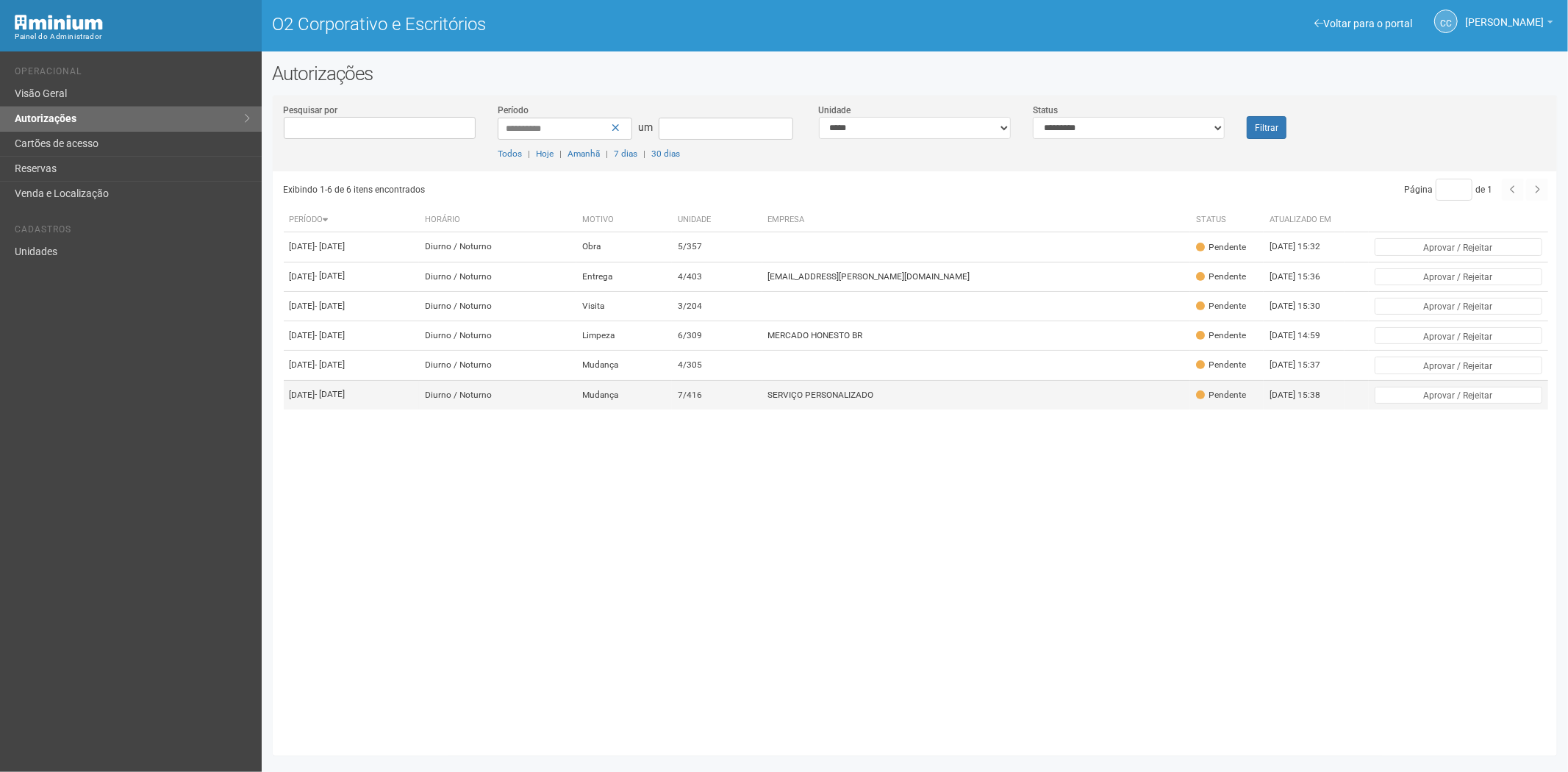
click at [874, 400] on font "SERVIÇO PERSONALIZADO" at bounding box center [821, 395] width 106 height 10
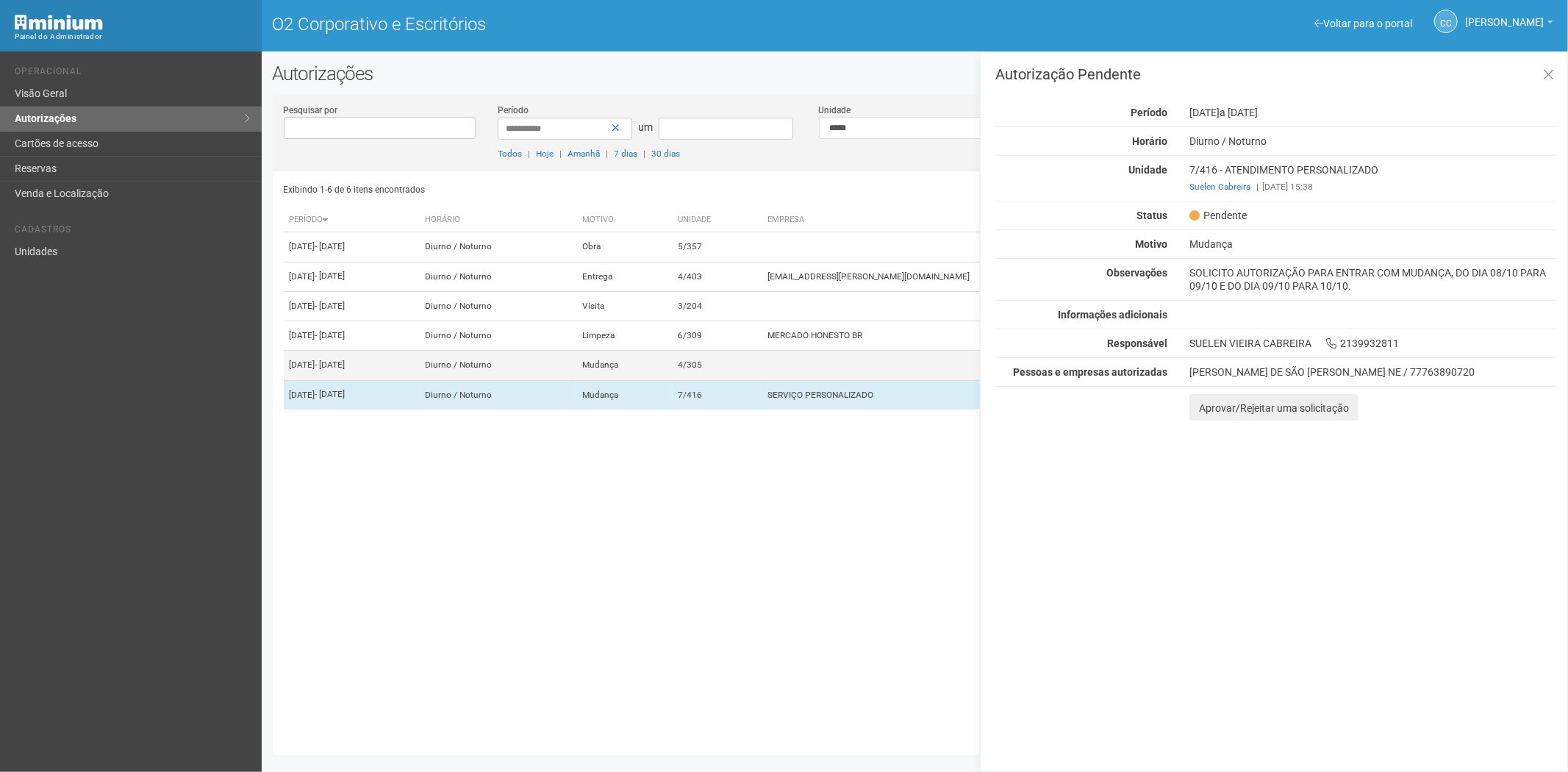
click at [914, 380] on td at bounding box center [977, 365] width 429 height 30
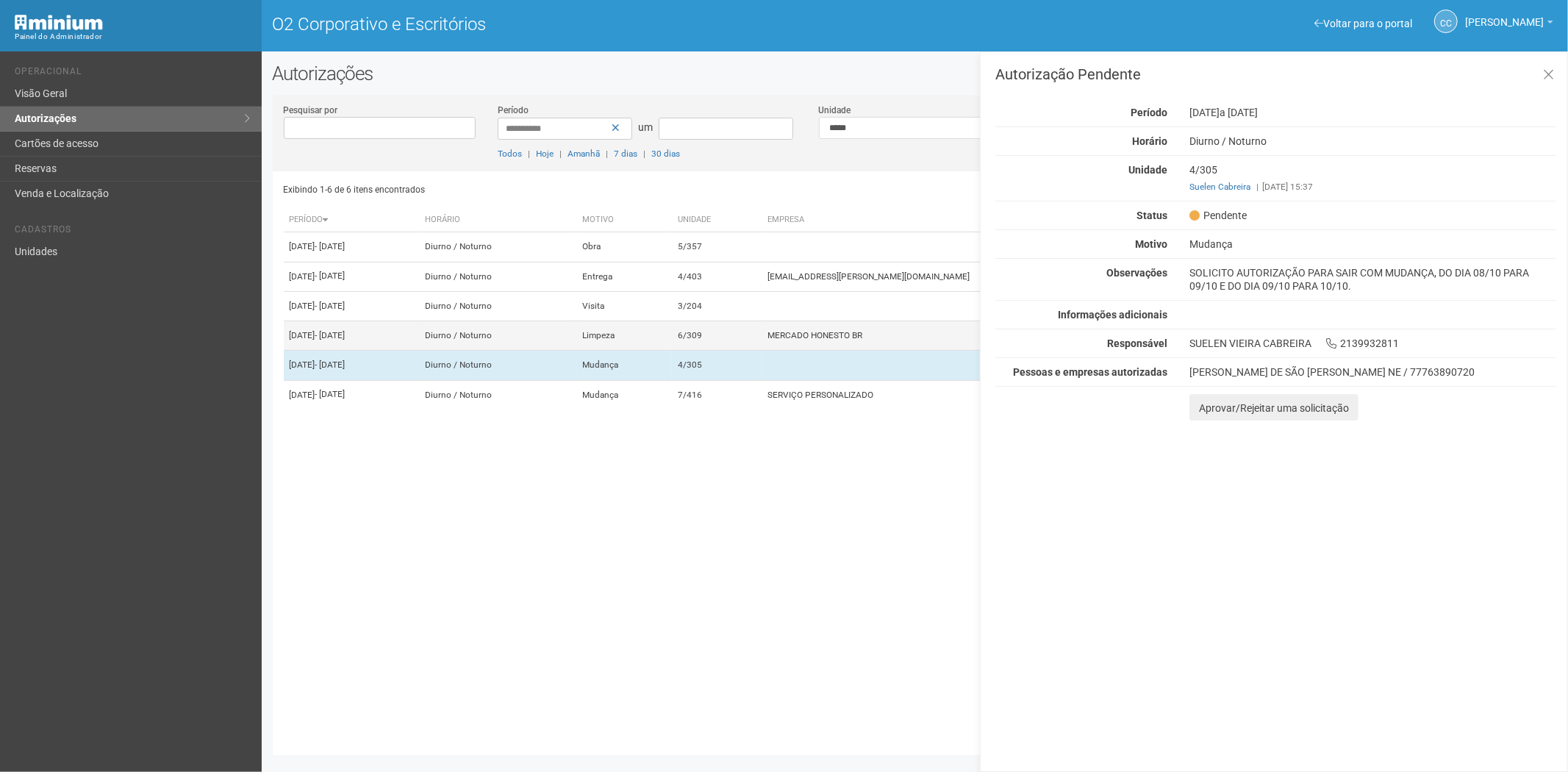
click at [762, 351] on td "6/309" at bounding box center [717, 336] width 90 height 30
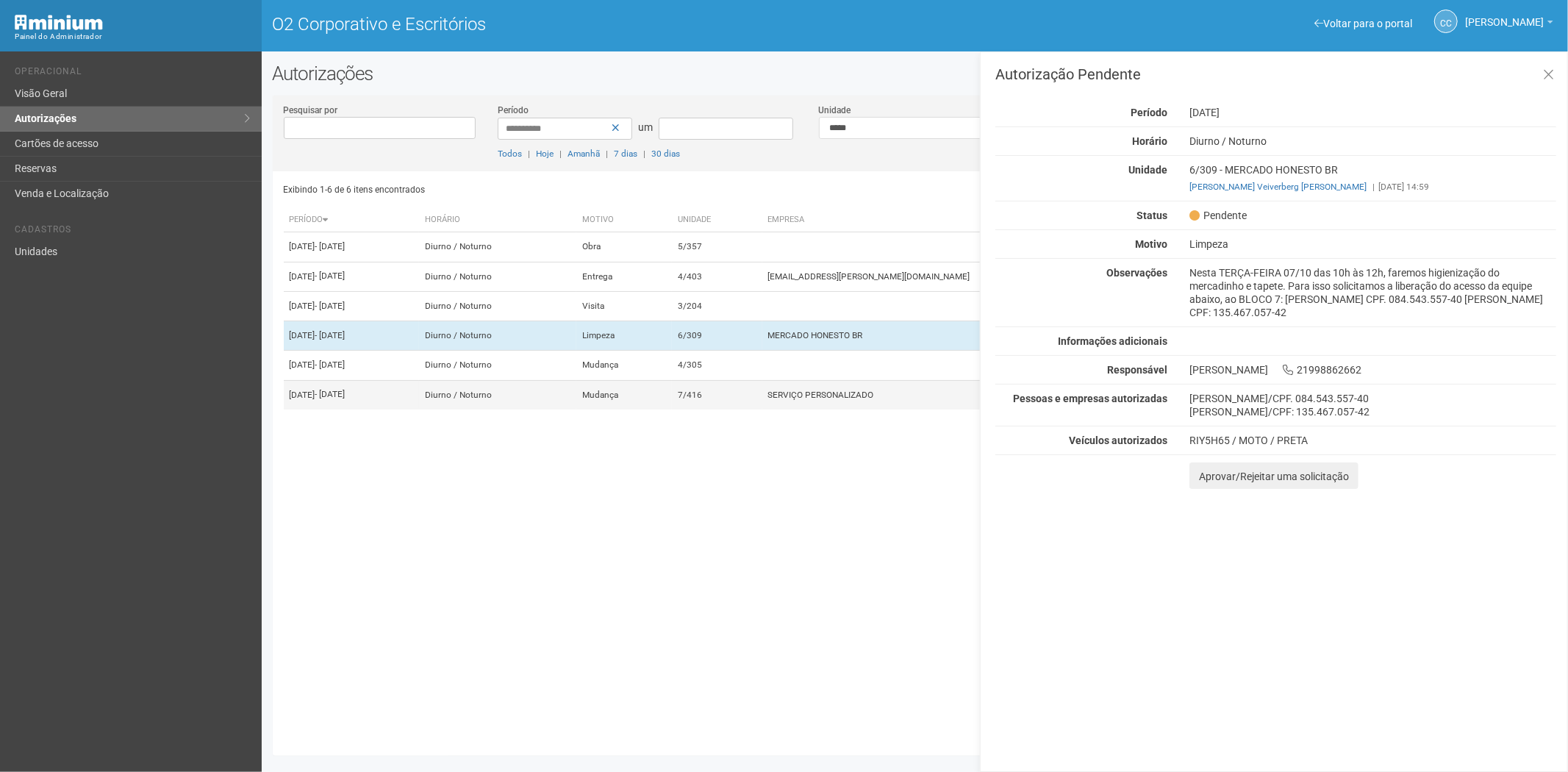
click at [762, 410] on td "7/416" at bounding box center [717, 395] width 90 height 30
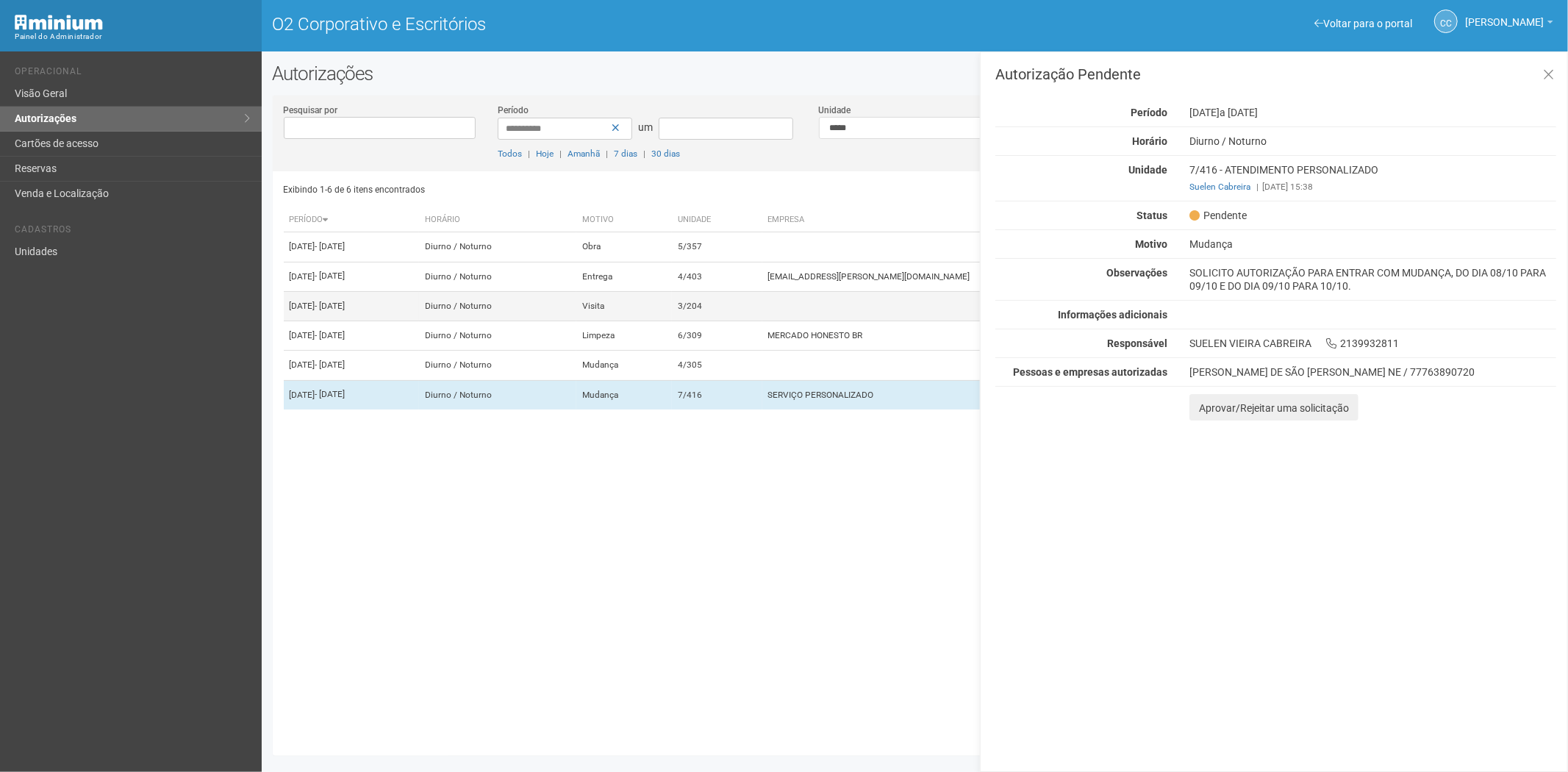
click at [762, 321] on td "3/204" at bounding box center [717, 305] width 90 height 30
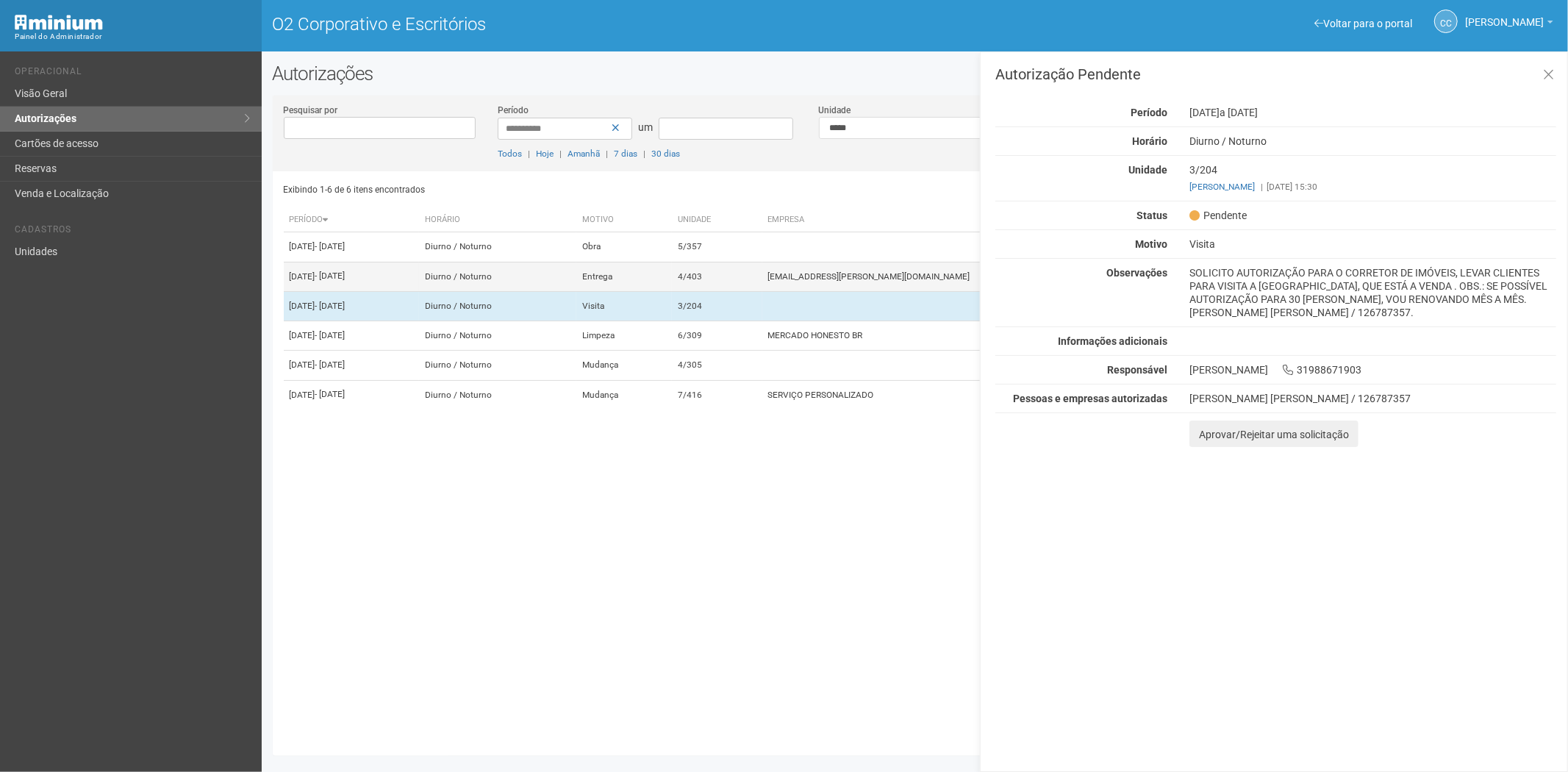
click at [762, 287] on td "4/403" at bounding box center [717, 276] width 90 height 30
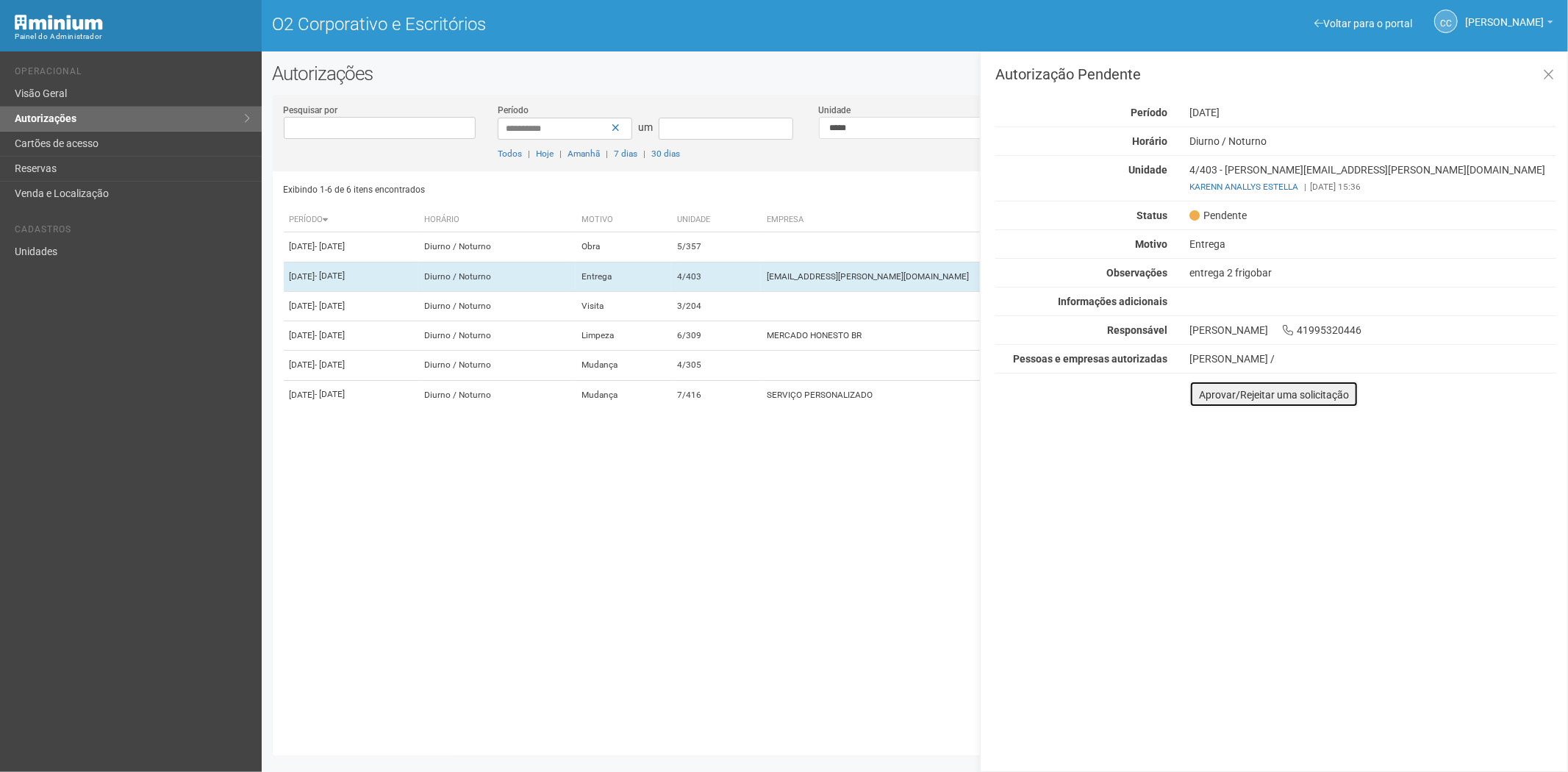
click at [1201, 392] on font "Aprovar/Rejeitar uma solicitação" at bounding box center [1274, 395] width 150 height 12
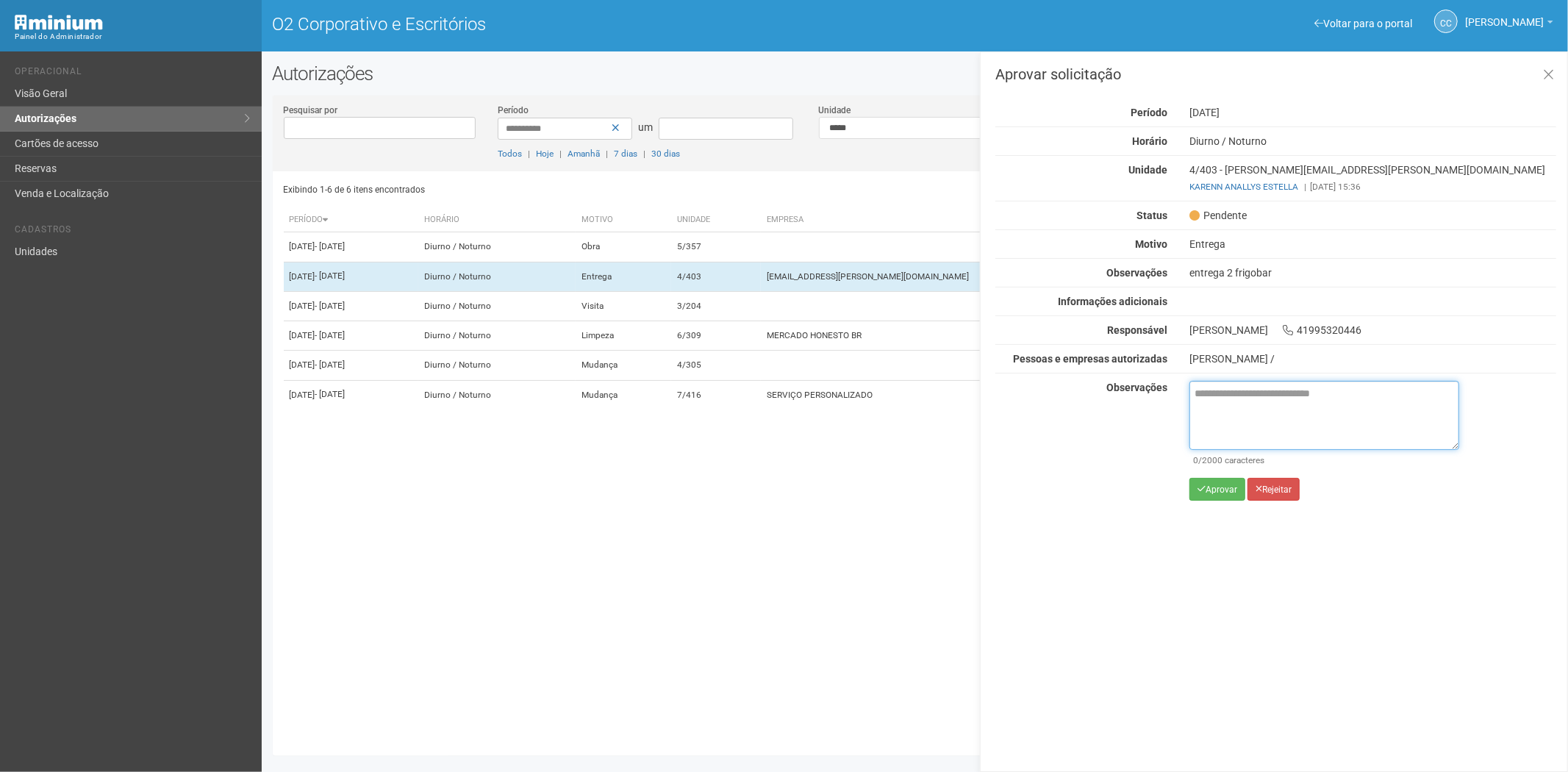
click at [1226, 407] on textarea at bounding box center [1324, 416] width 269 height 69
paste textarea "**********"
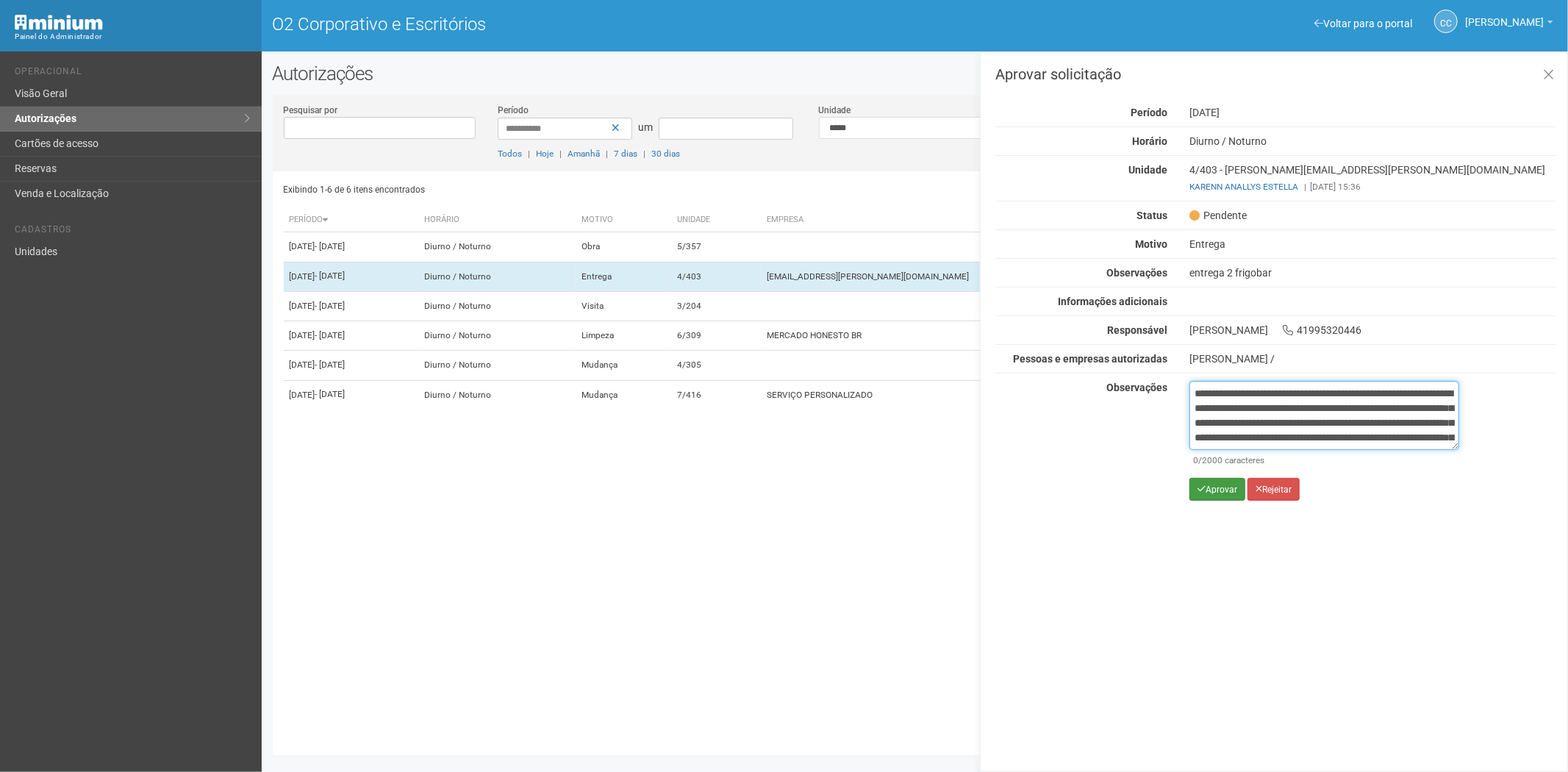
scroll to position [82, 0]
type textarea "**********"
click at [1214, 497] on button "Aprovar" at bounding box center [1217, 490] width 56 height 23
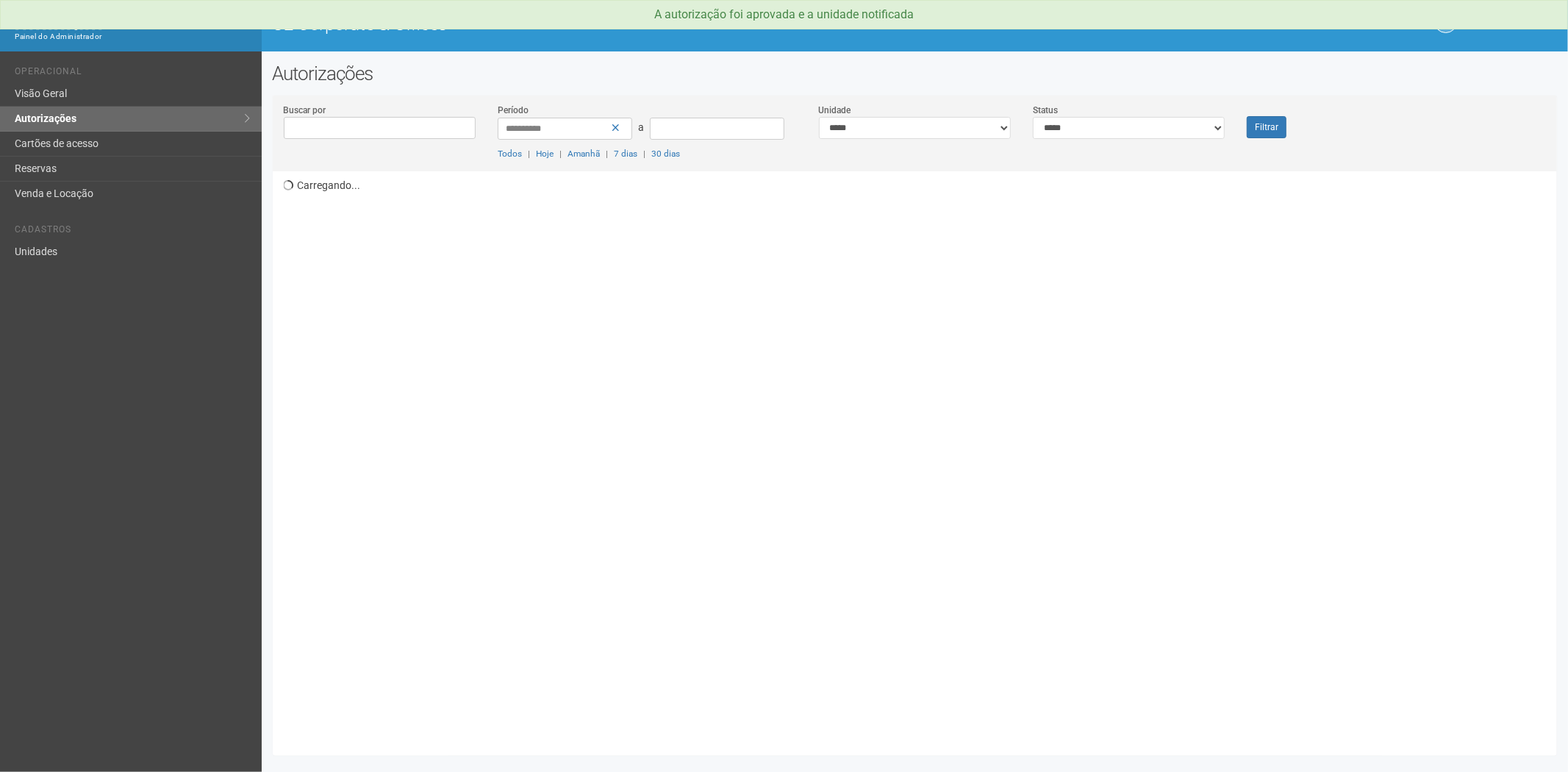
drag, startPoint x: 1147, startPoint y: 115, endPoint x: 1141, endPoint y: 126, distance: 12.5
click at [1142, 124] on div "**********" at bounding box center [1129, 120] width 214 height 36
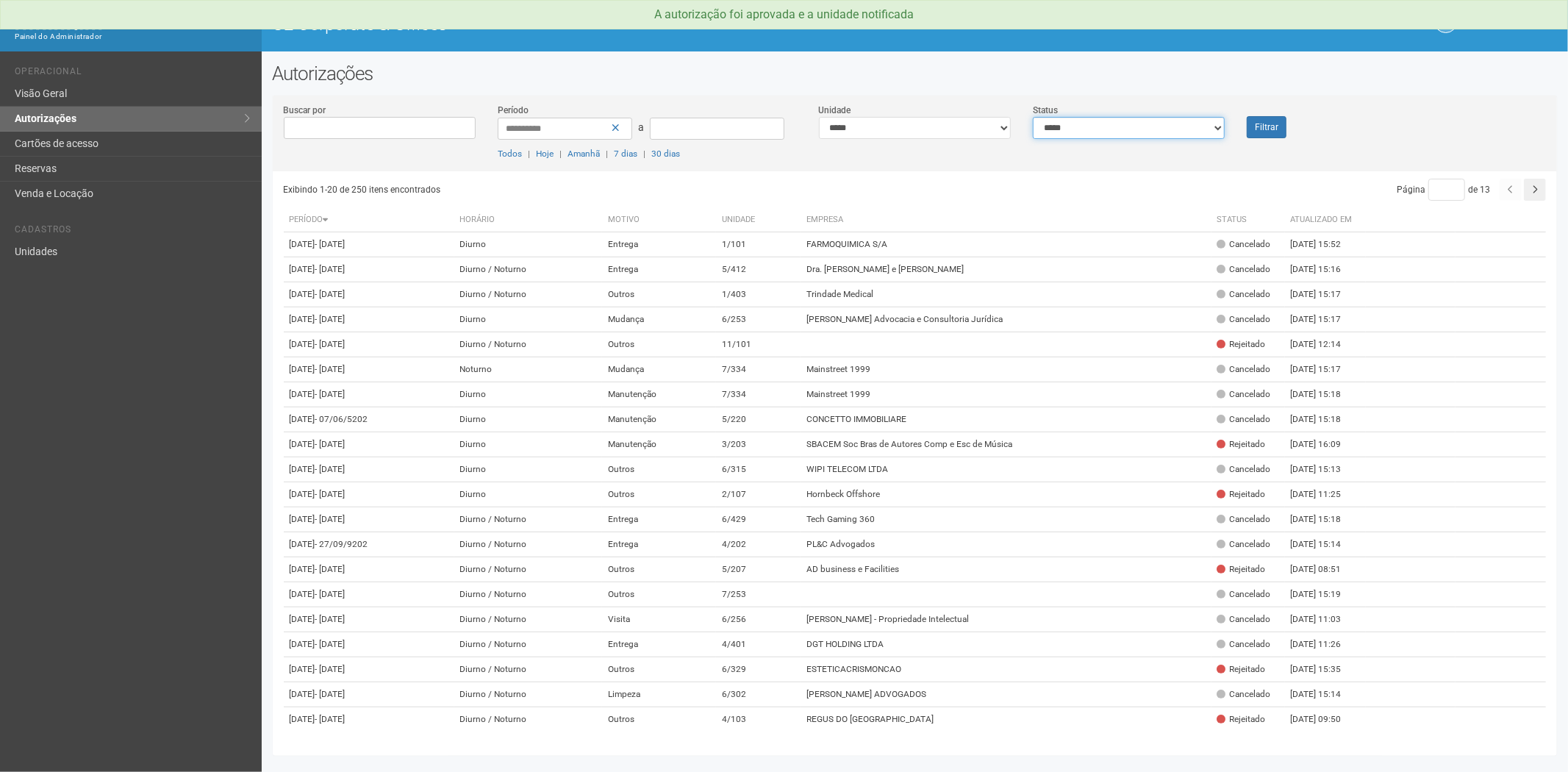
click at [1101, 138] on select "**********" at bounding box center [1129, 128] width 192 height 22
select select "*"
click at [1033, 117] on select "**********" at bounding box center [1129, 128] width 192 height 22
click at [1262, 127] on button "Filtrar" at bounding box center [1267, 128] width 40 height 22
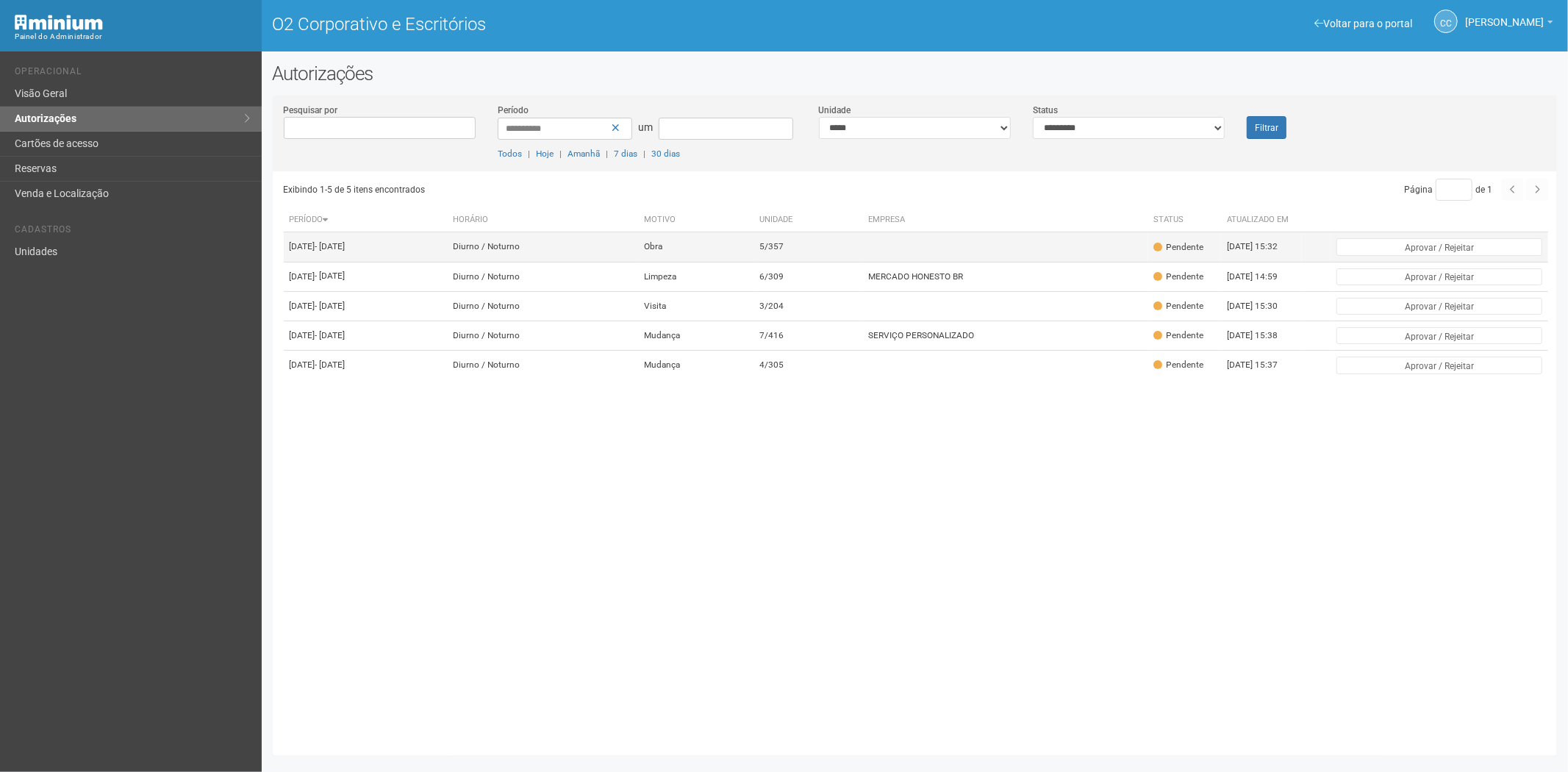
click at [863, 246] on td "5/357" at bounding box center [808, 246] width 109 height 30
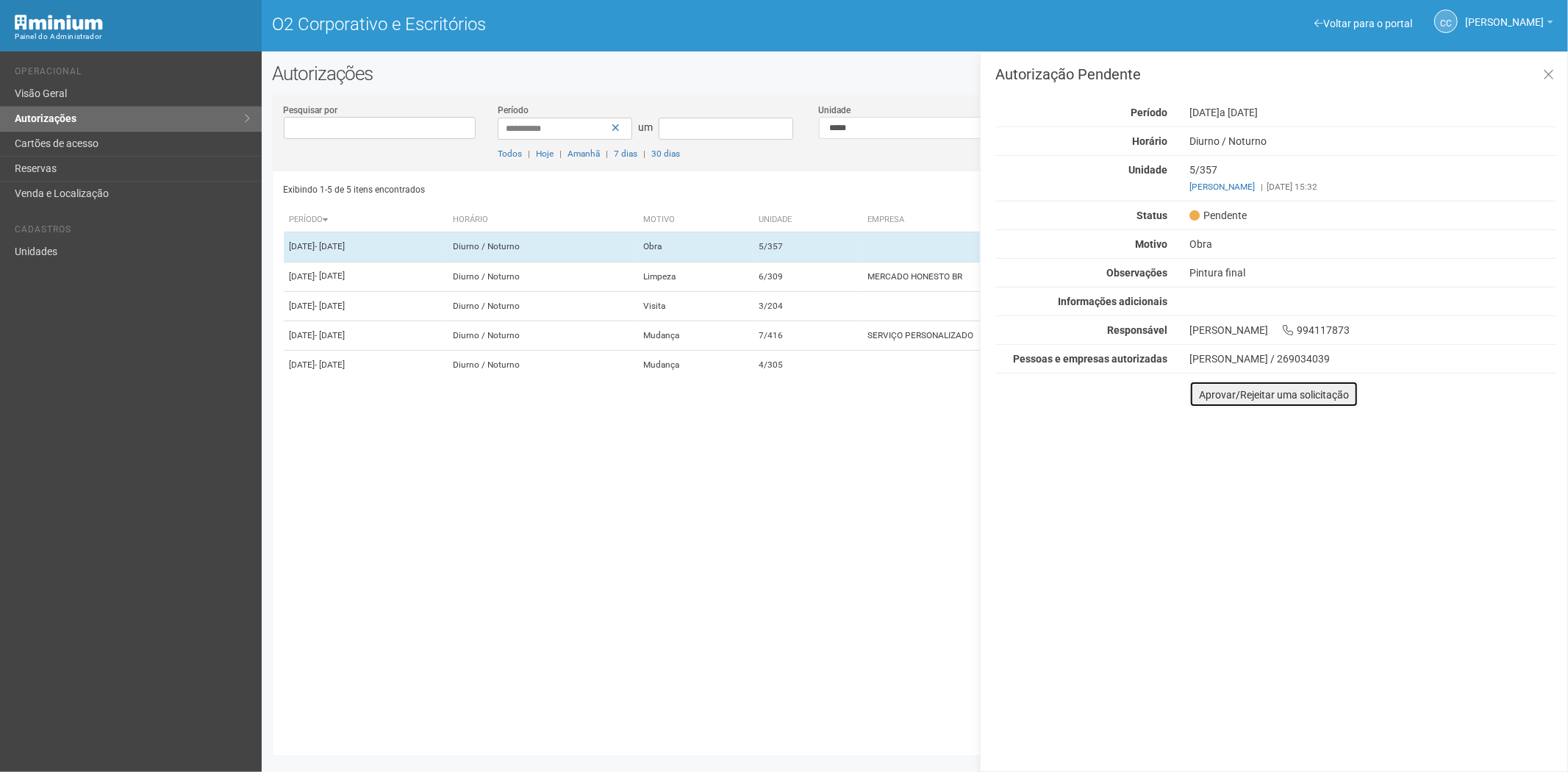
click at [1211, 398] on font "Aprovar/Rejeitar uma solicitação" at bounding box center [1274, 395] width 150 height 12
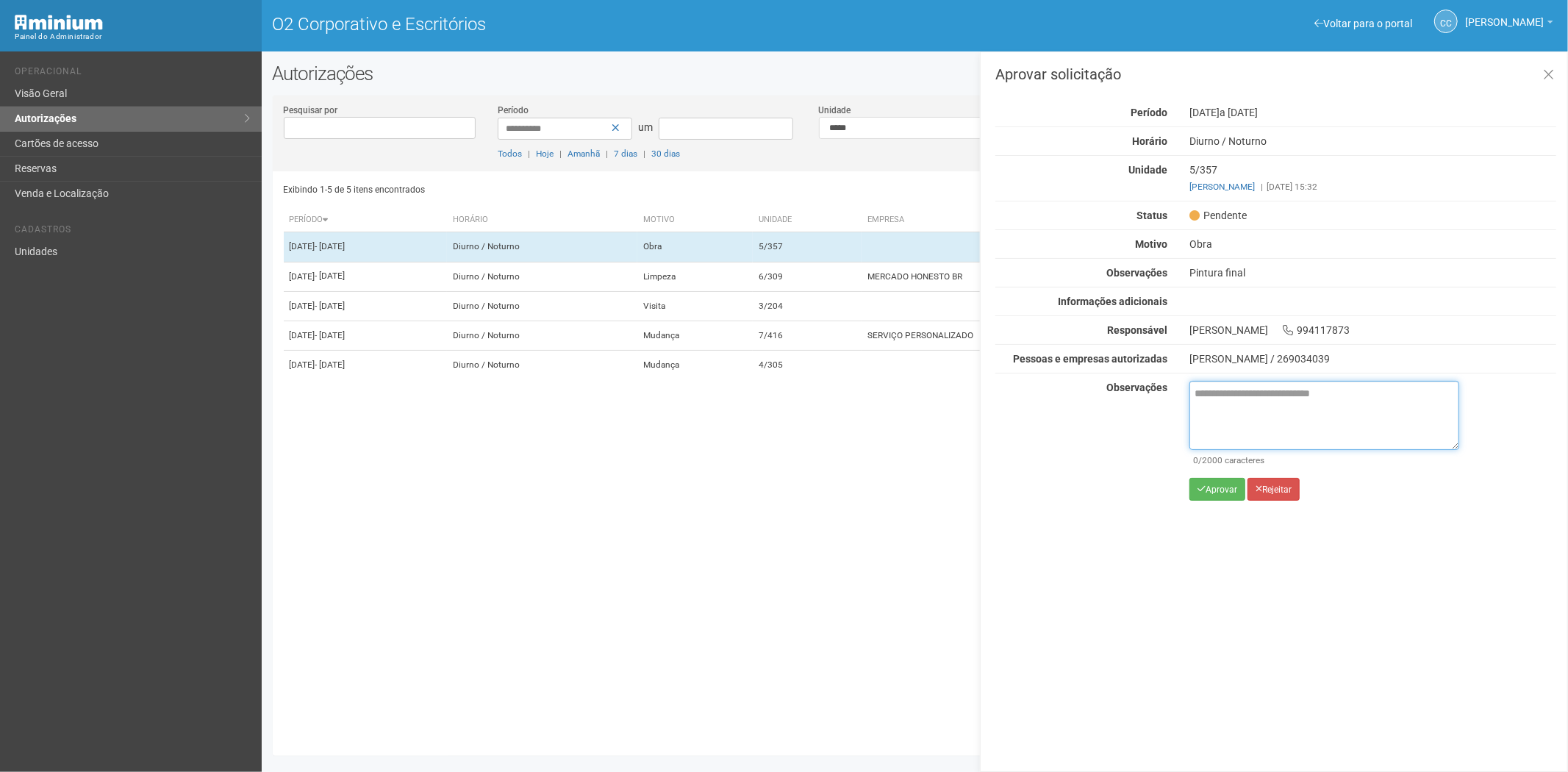
click at [1215, 421] on textarea at bounding box center [1324, 416] width 269 height 69
paste textarea "**********"
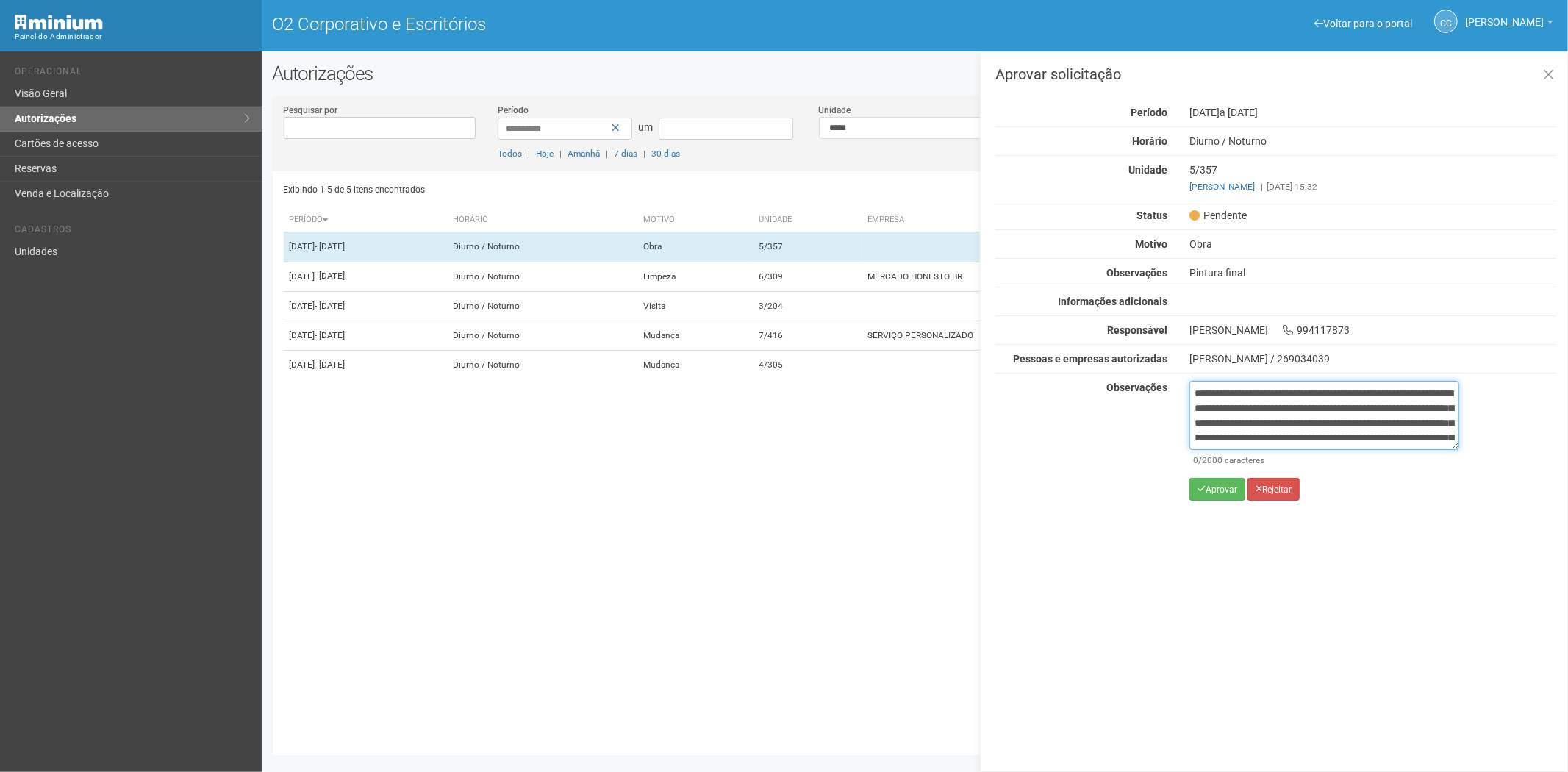
scroll to position [82, 0]
type textarea "**********"
click at [1221, 497] on button "Aprovar" at bounding box center [1217, 490] width 56 height 23
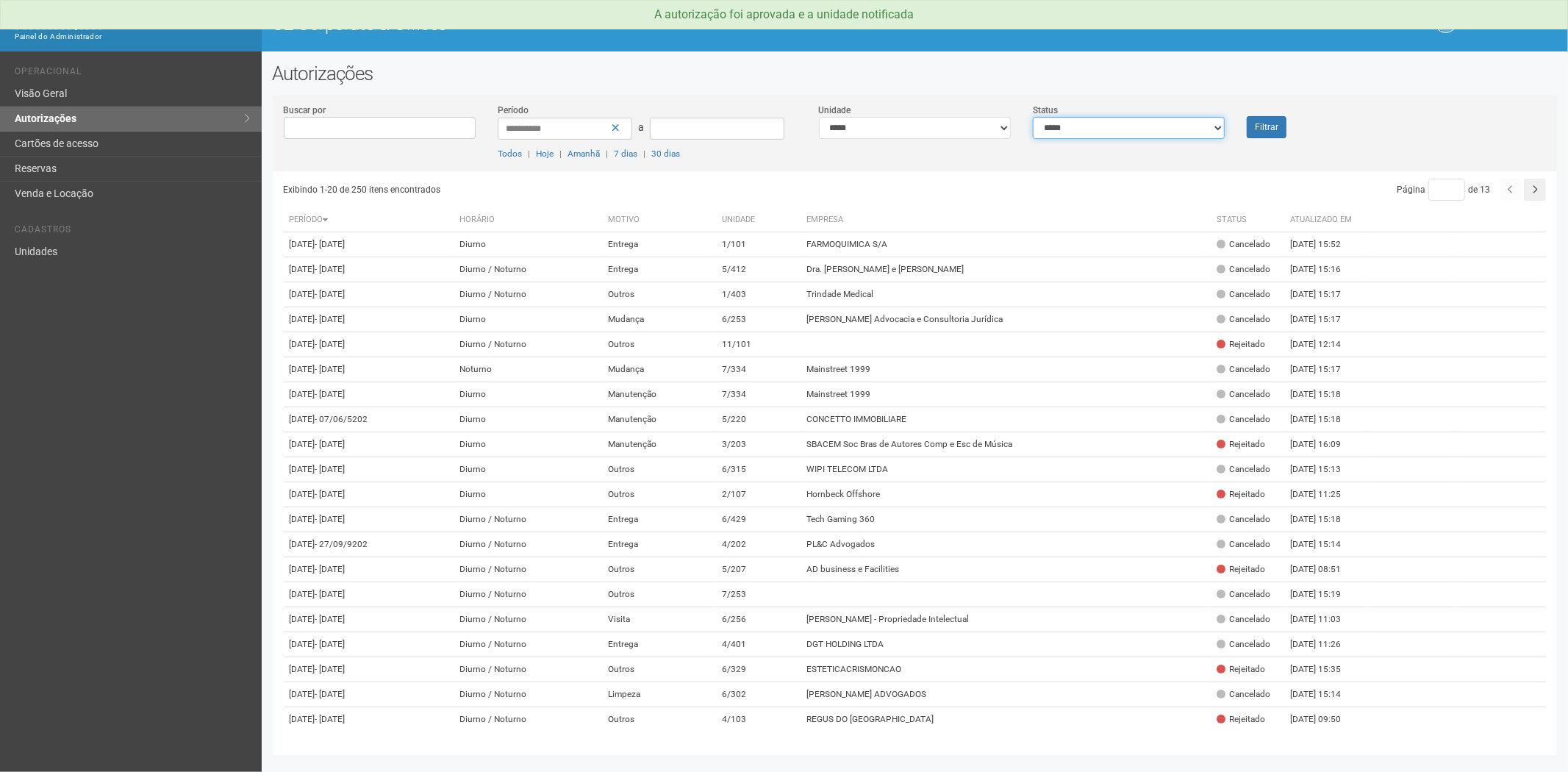
drag, startPoint x: 0, startPoint y: 0, endPoint x: 1177, endPoint y: 123, distance: 1183.4
click at [1177, 123] on select "**********" at bounding box center [1129, 128] width 192 height 22
select select "*"
click at [1033, 117] on select "**********" at bounding box center [1129, 128] width 192 height 22
click at [1264, 128] on button "Filtrar" at bounding box center [1267, 128] width 40 height 22
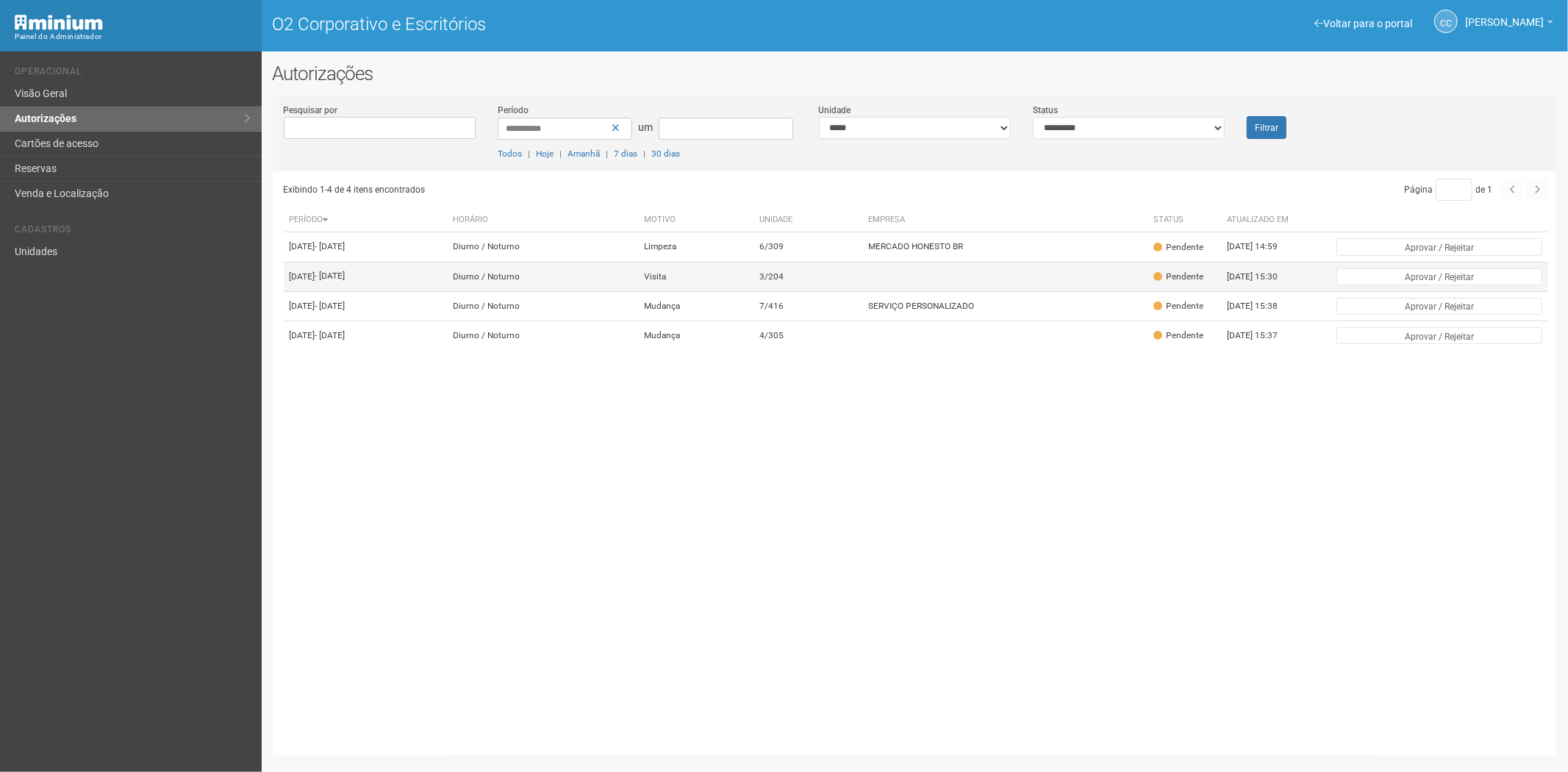
click at [992, 282] on td at bounding box center [1005, 276] width 285 height 30
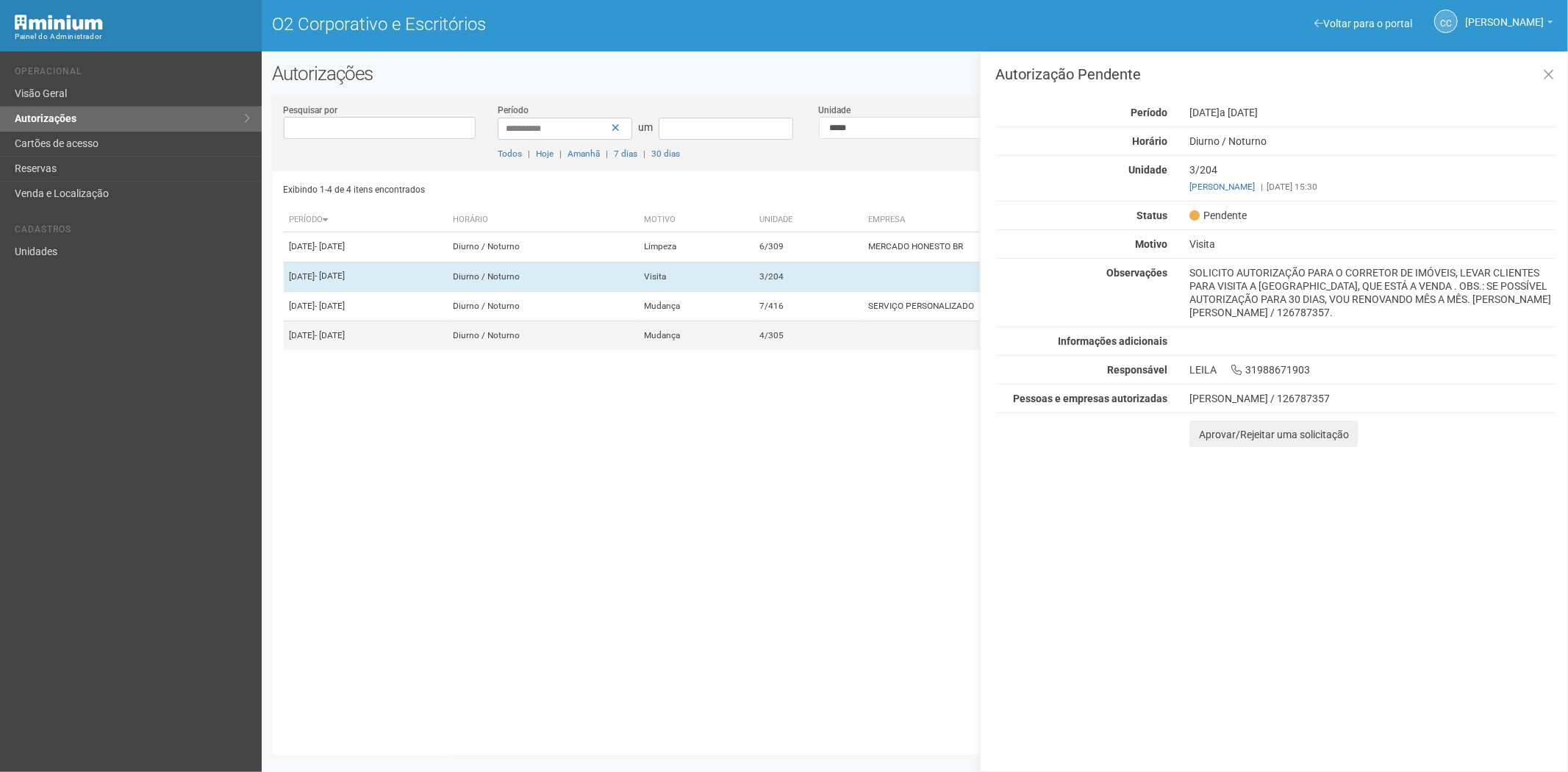
click at [863, 351] on td "4/305" at bounding box center [808, 336] width 109 height 30
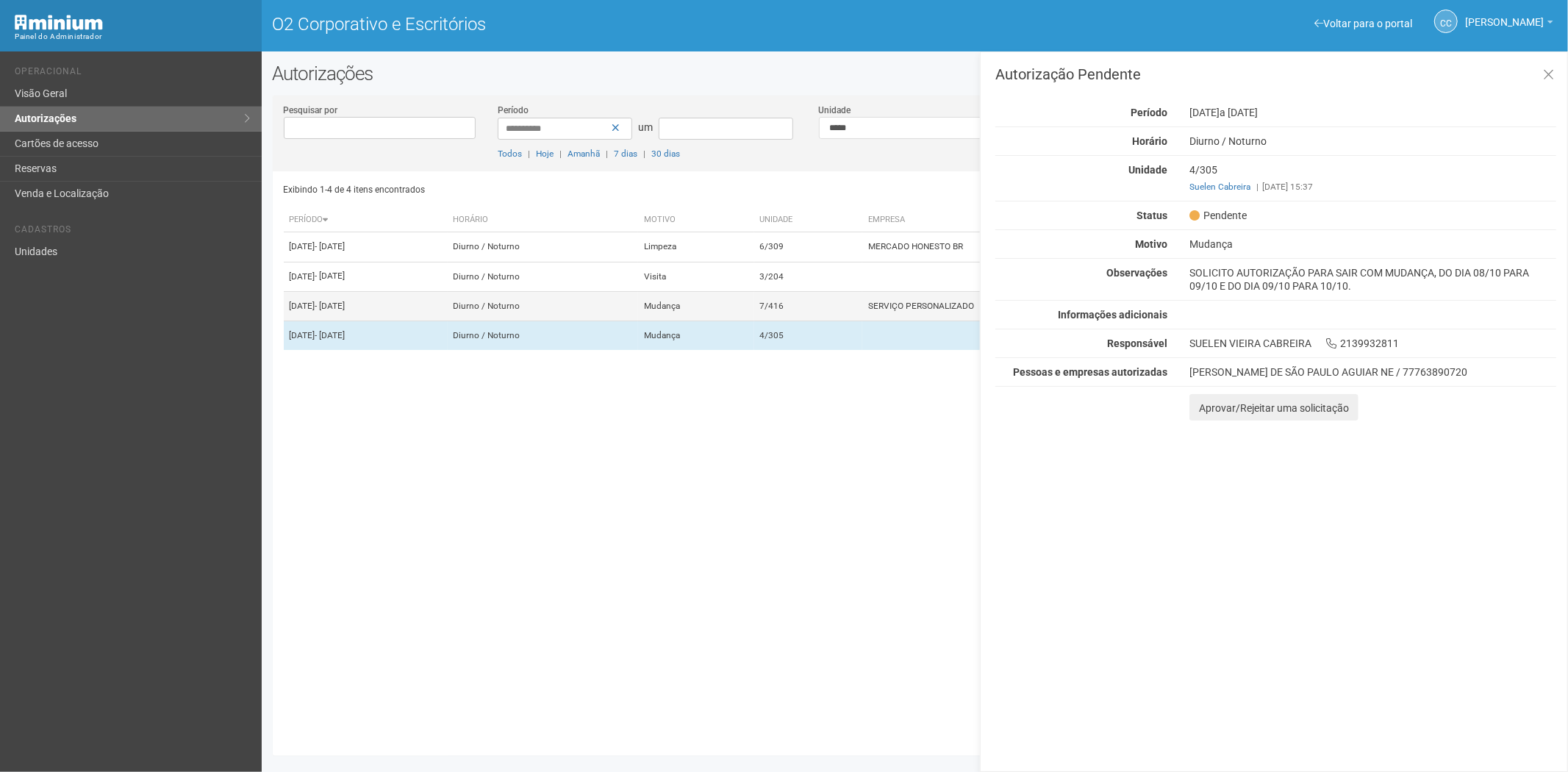
click at [863, 321] on td "7/416" at bounding box center [808, 305] width 109 height 30
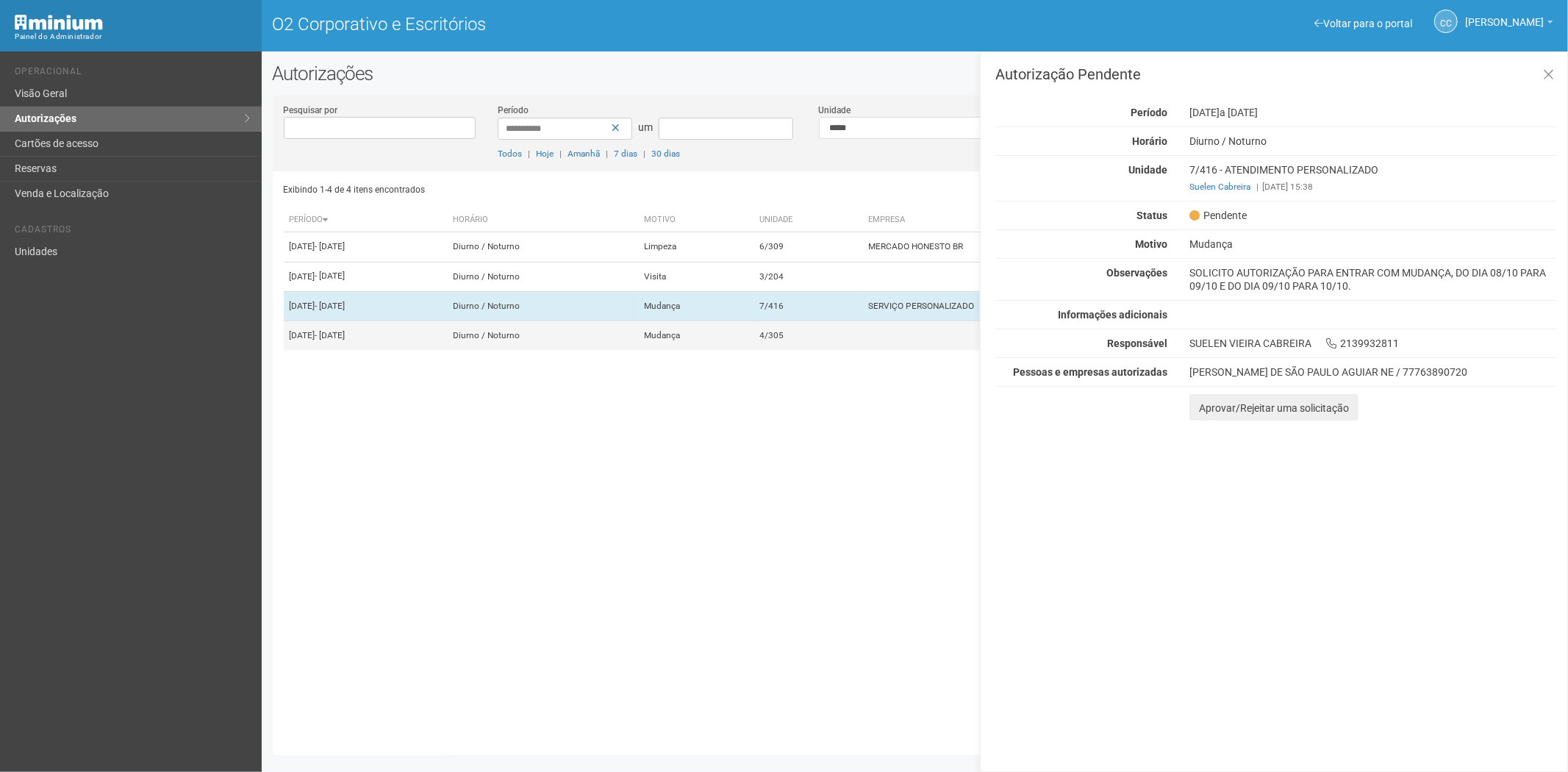
click at [808, 351] on td "4/305" at bounding box center [808, 336] width 109 height 30
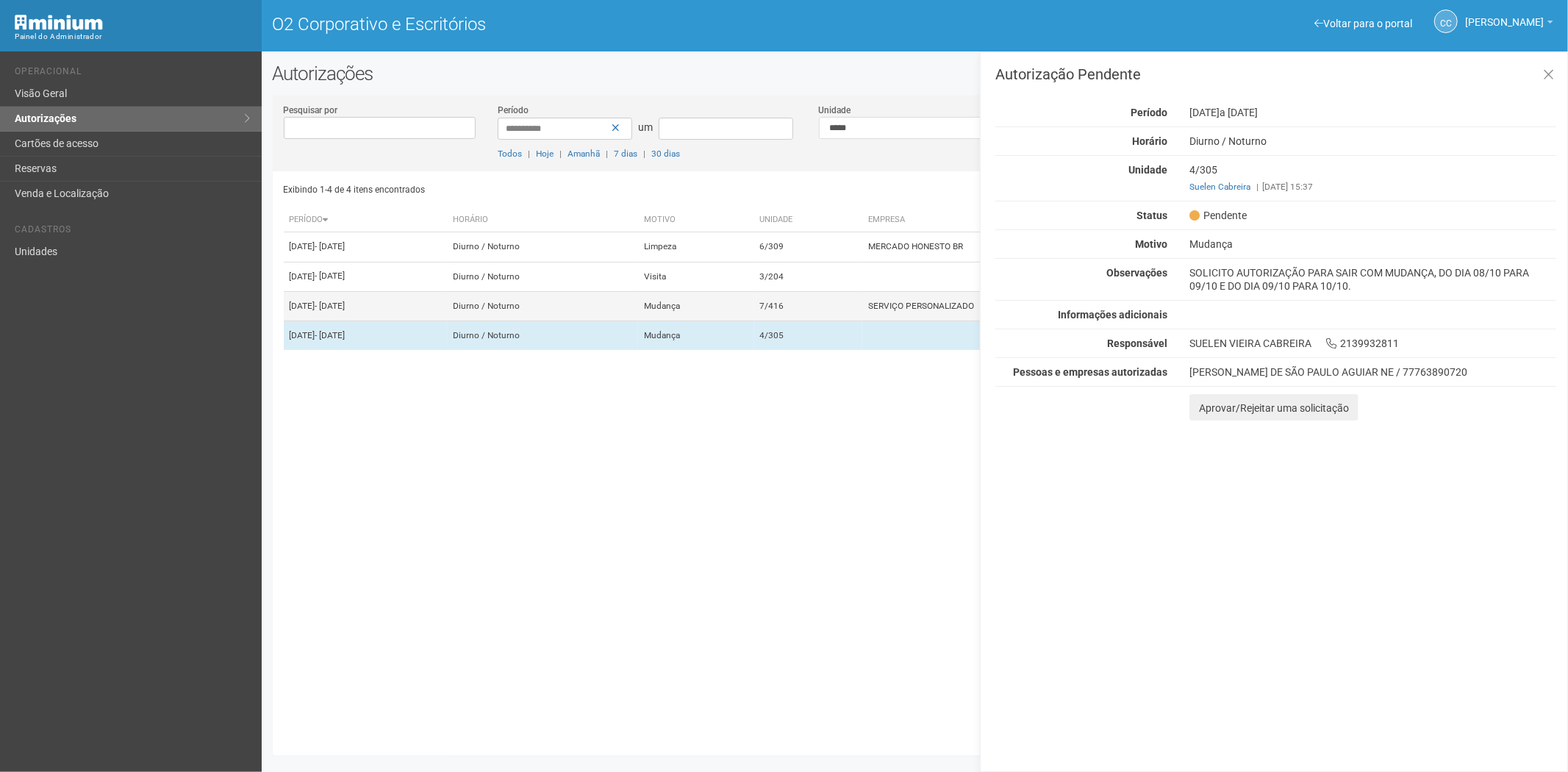
click at [834, 321] on td "7/416" at bounding box center [808, 305] width 109 height 30
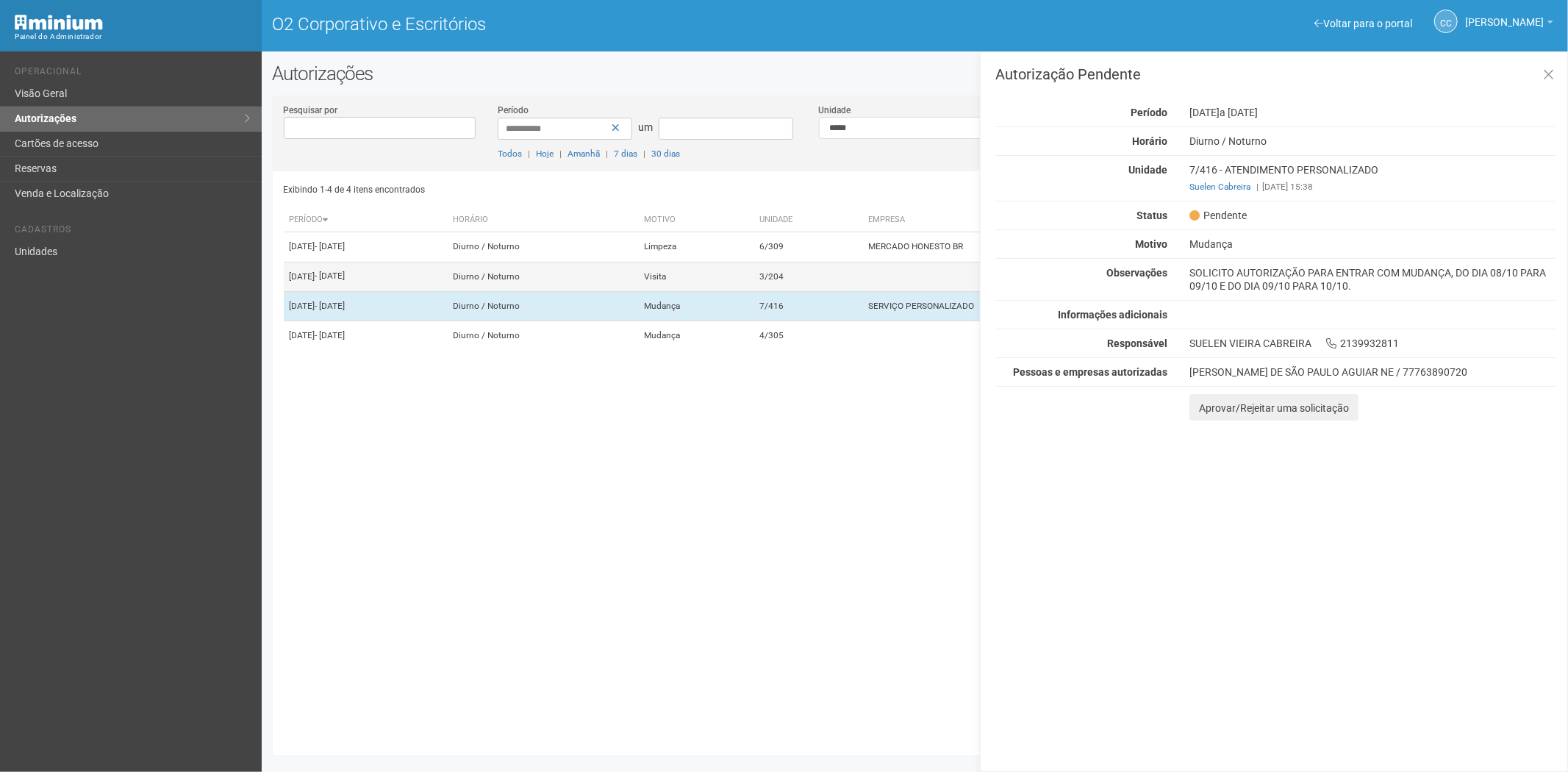
click at [839, 290] on td "3/204" at bounding box center [808, 276] width 109 height 30
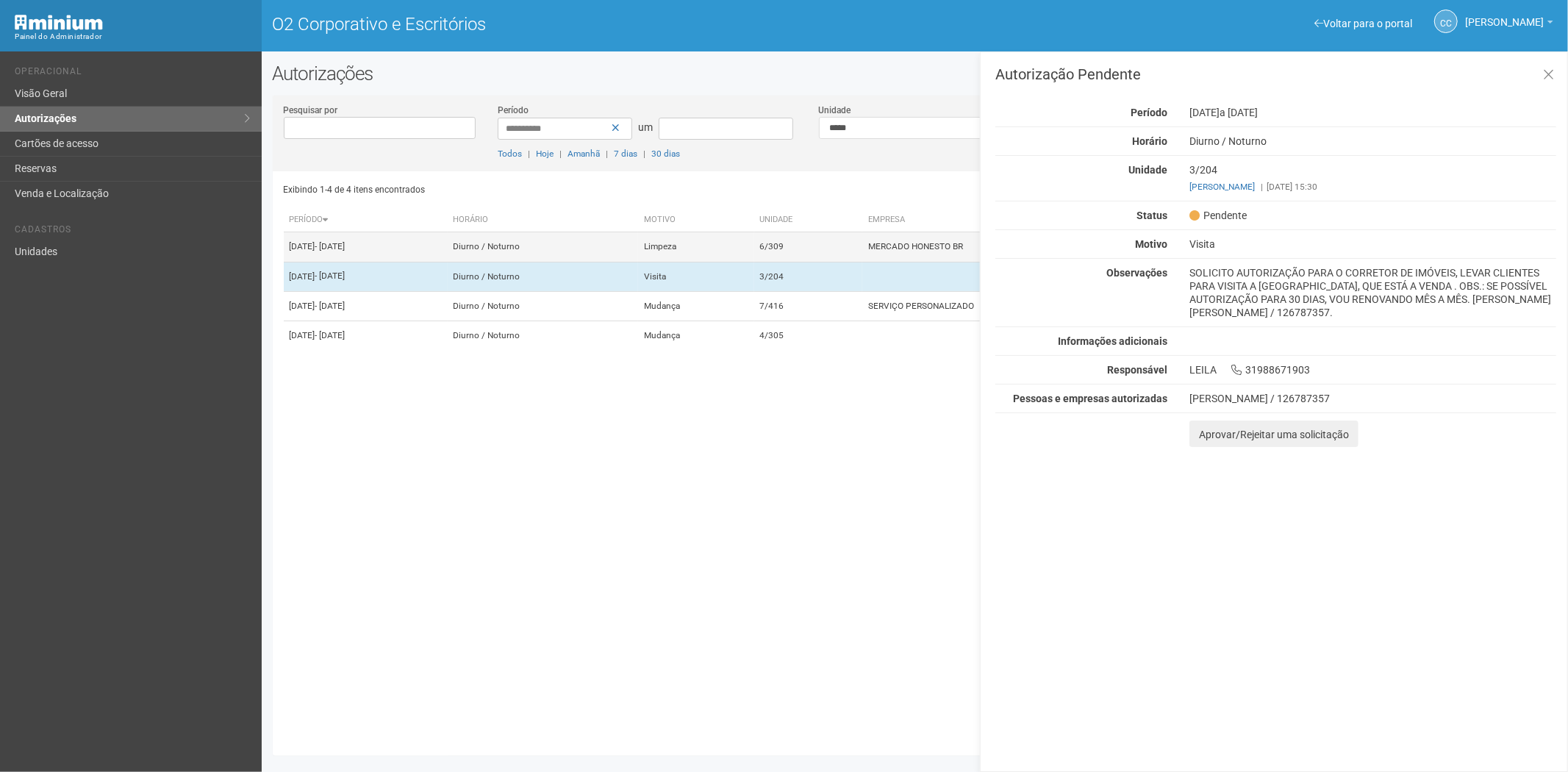
click at [844, 259] on td "6/309" at bounding box center [808, 246] width 109 height 30
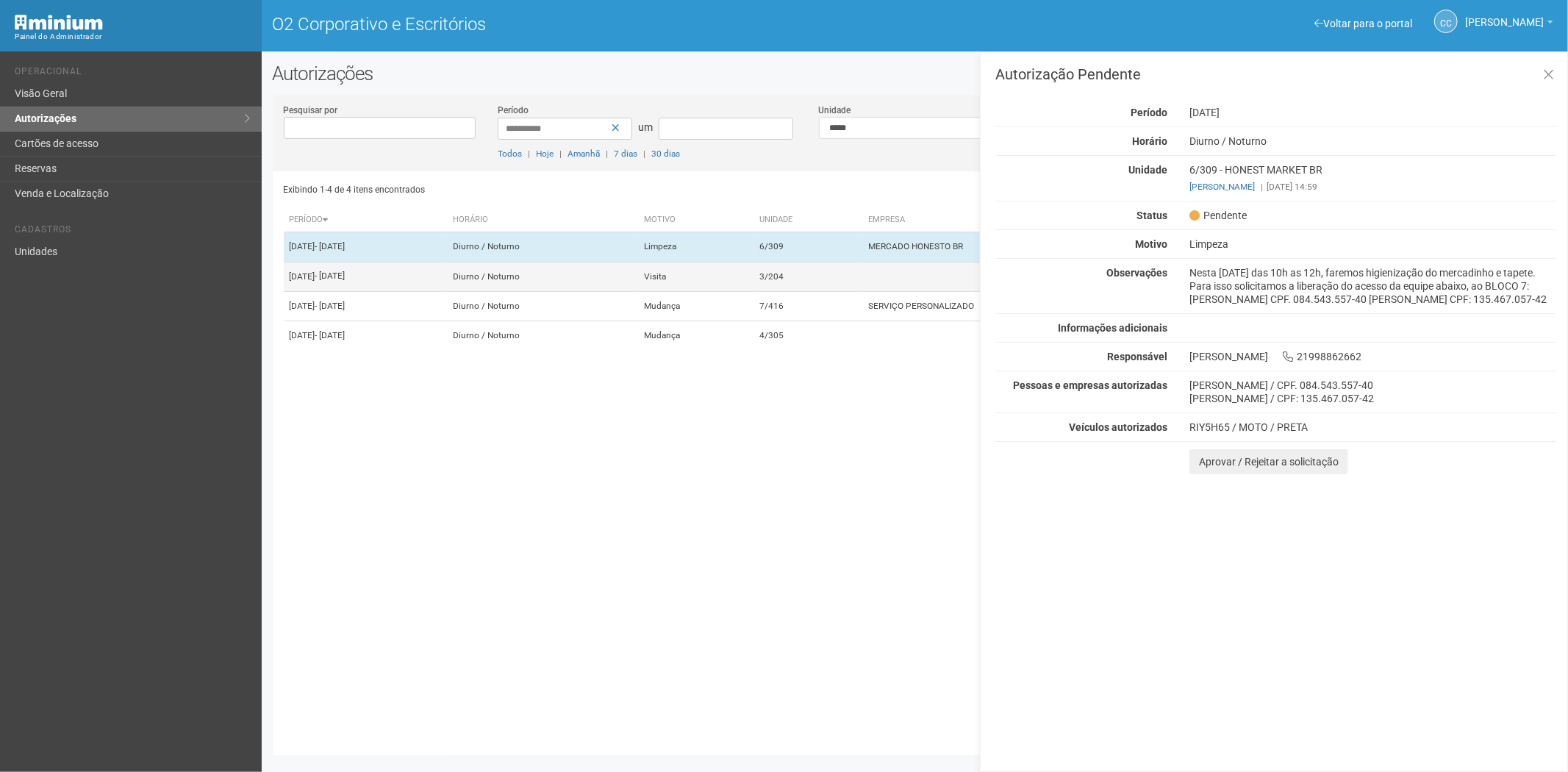
click at [828, 291] on td "3/204" at bounding box center [808, 276] width 109 height 30
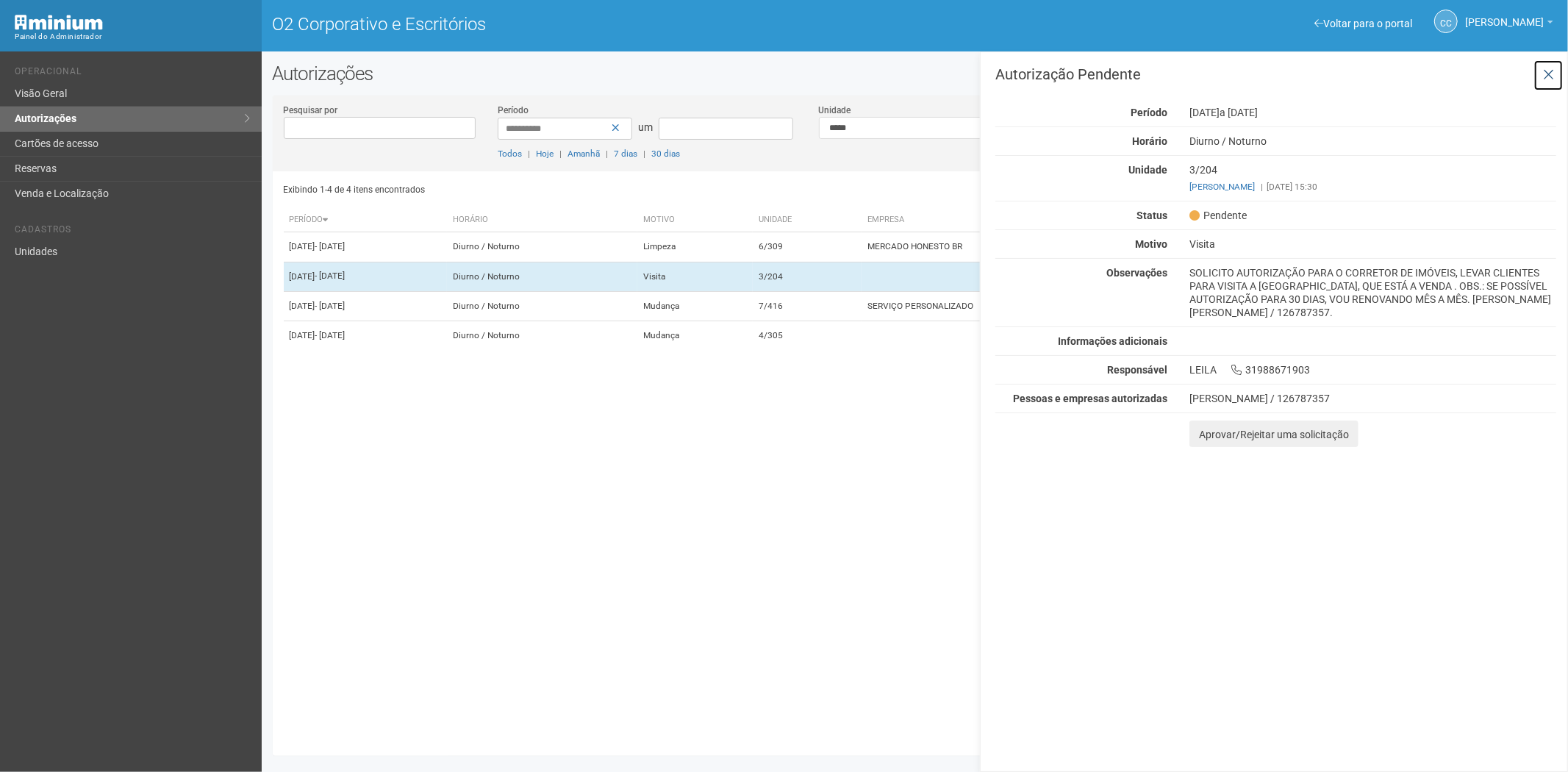
drag, startPoint x: 1542, startPoint y: 70, endPoint x: 1505, endPoint y: 84, distance: 39.6
click at [1543, 70] on icon at bounding box center [1549, 75] width 11 height 14
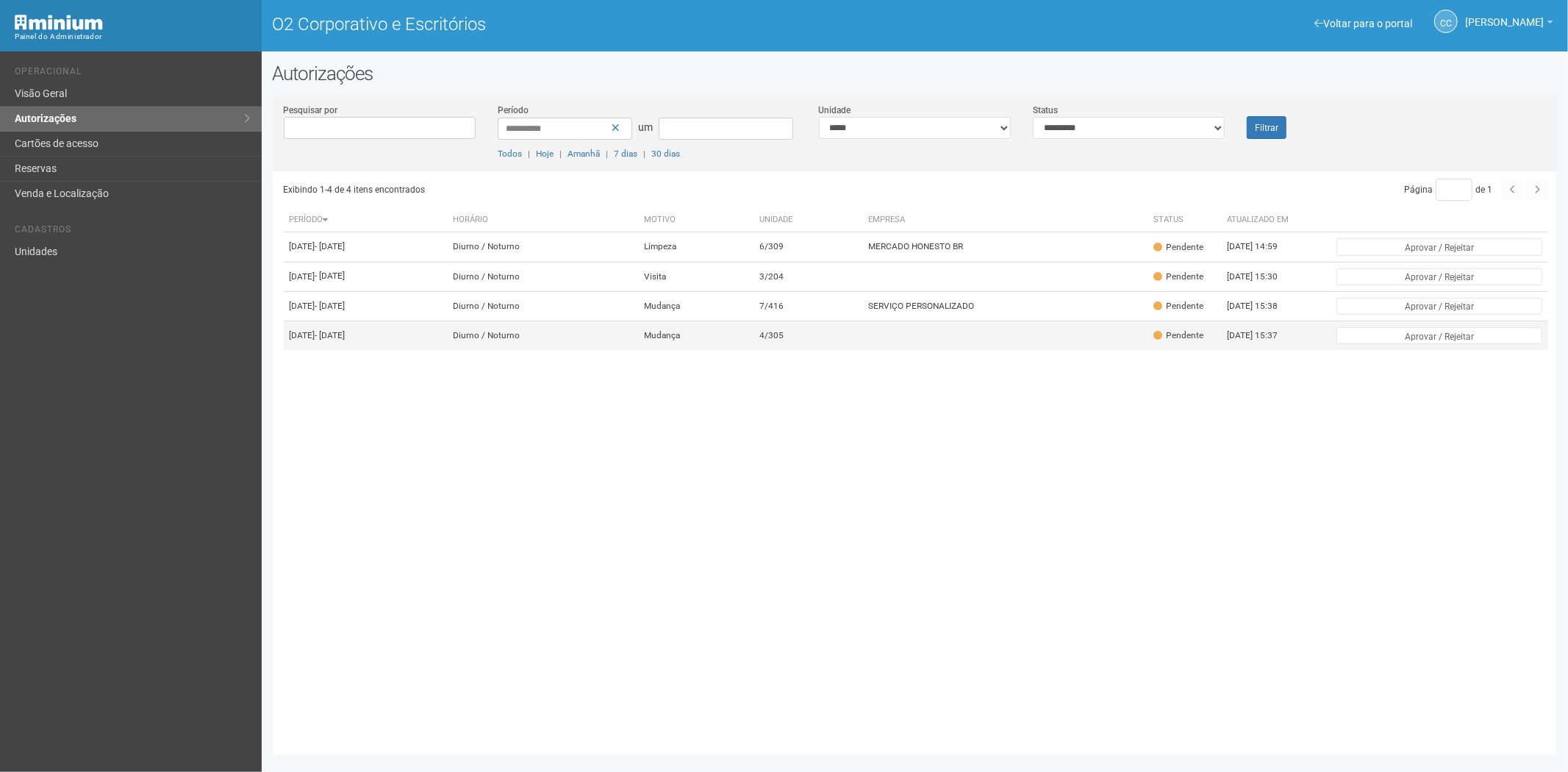
click at [854, 351] on td "4/305" at bounding box center [808, 336] width 109 height 30
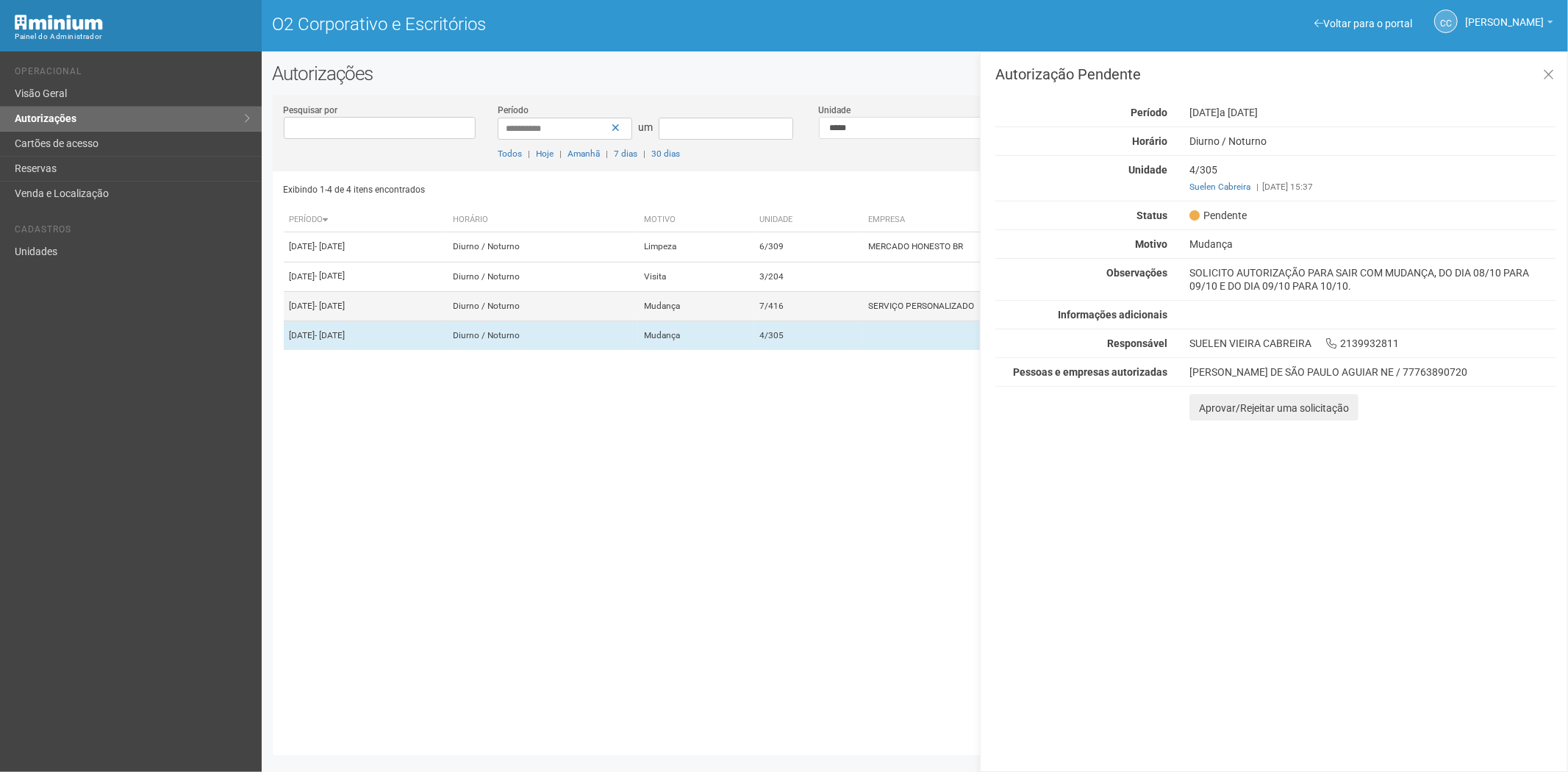
click at [843, 321] on td "7/416" at bounding box center [808, 305] width 109 height 30
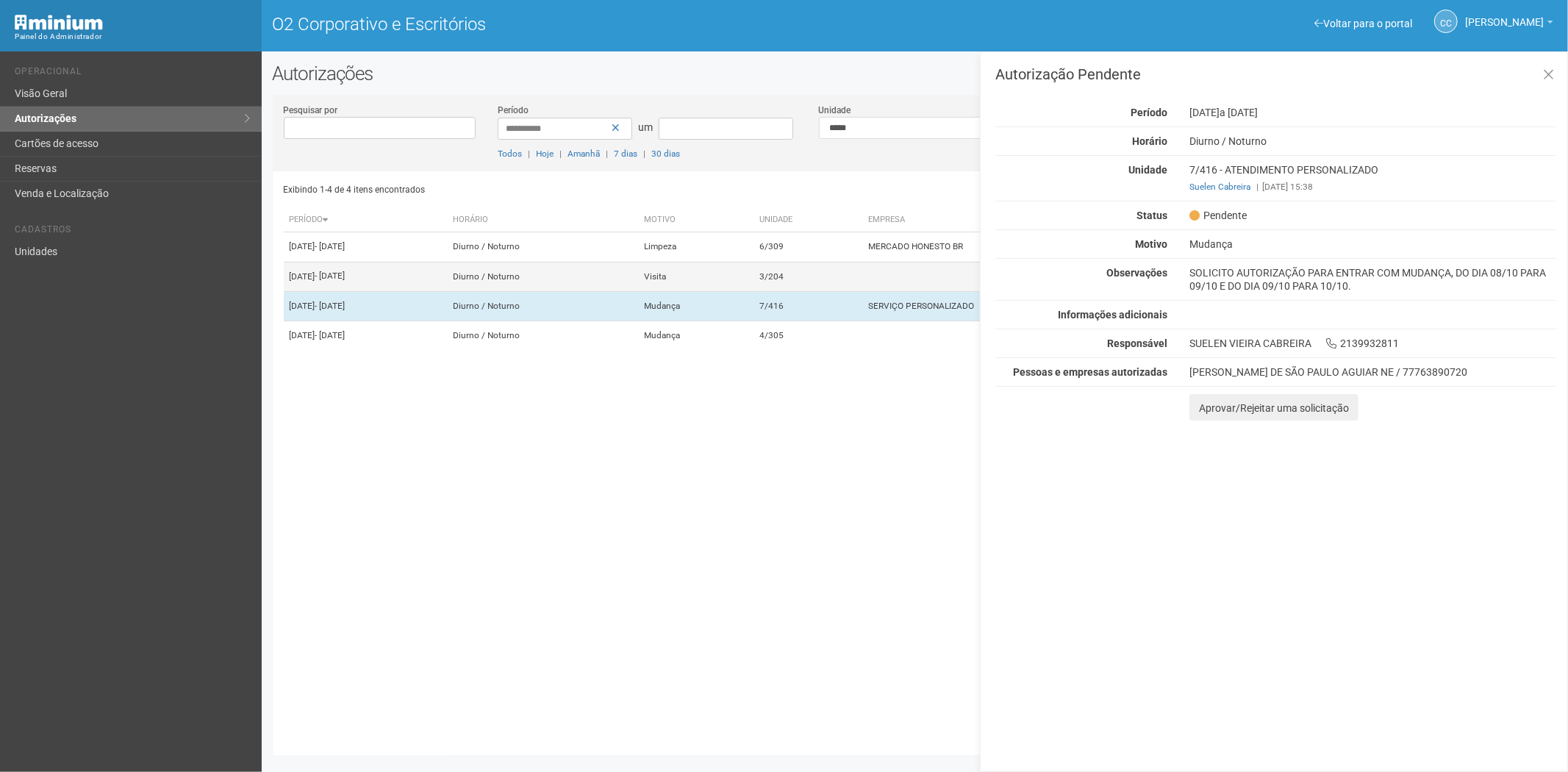
click at [863, 291] on td "3/204" at bounding box center [808, 276] width 109 height 30
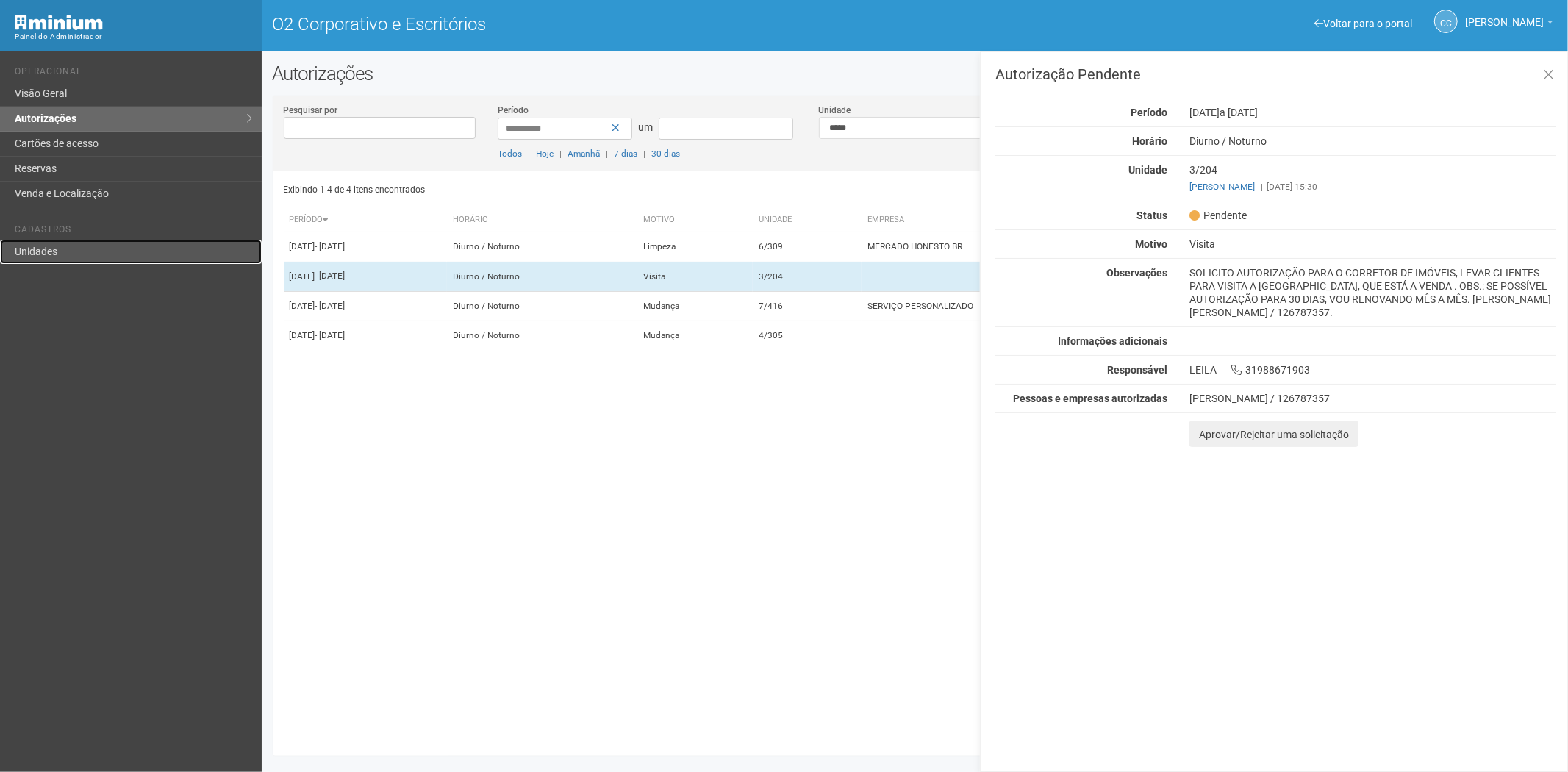
click at [99, 250] on link "Unidades" at bounding box center [131, 252] width 261 height 24
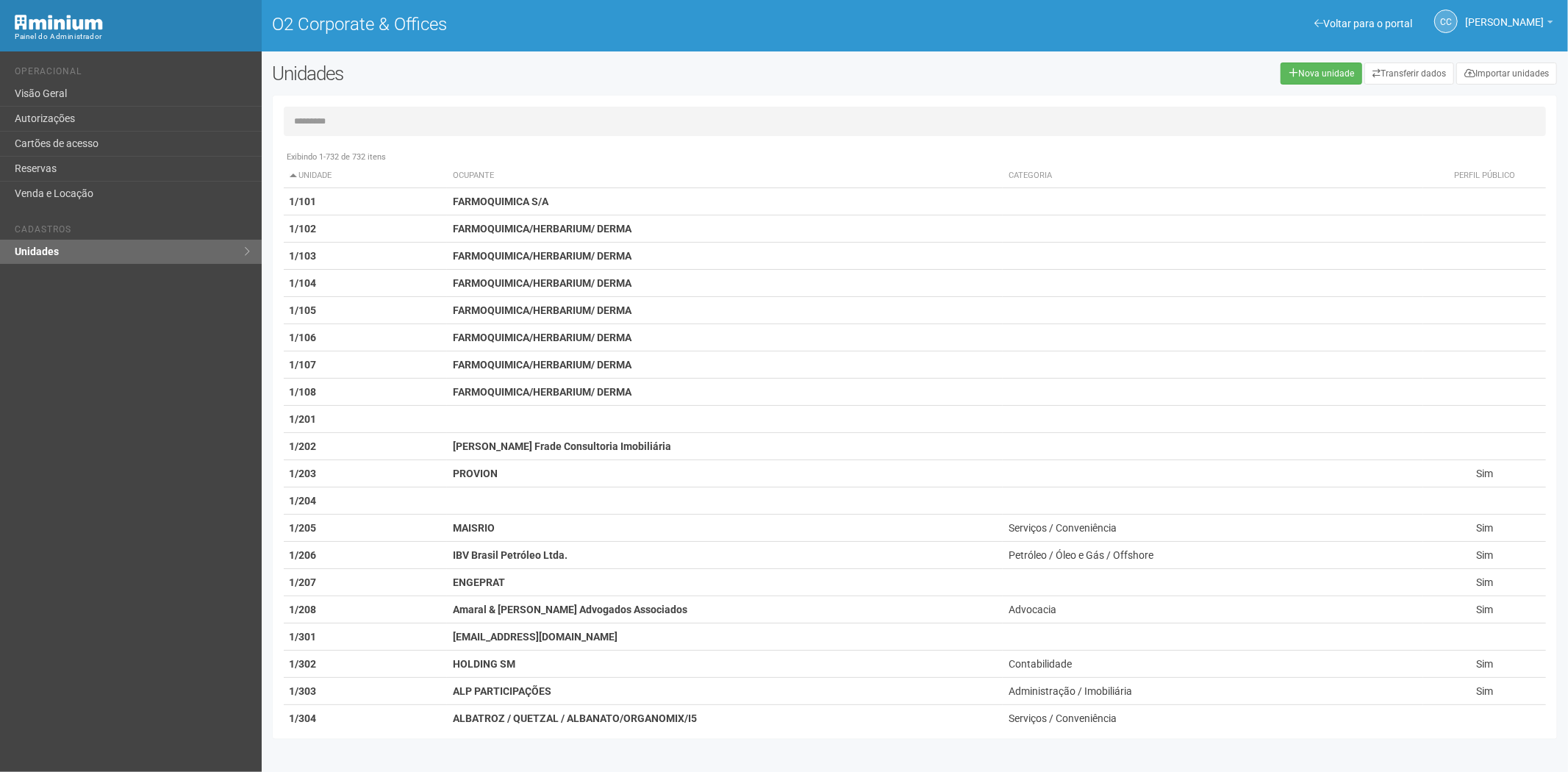
drag, startPoint x: 310, startPoint y: 124, endPoint x: 317, endPoint y: 116, distance: 10.6
click at [317, 116] on input "text" at bounding box center [915, 121] width 1263 height 30
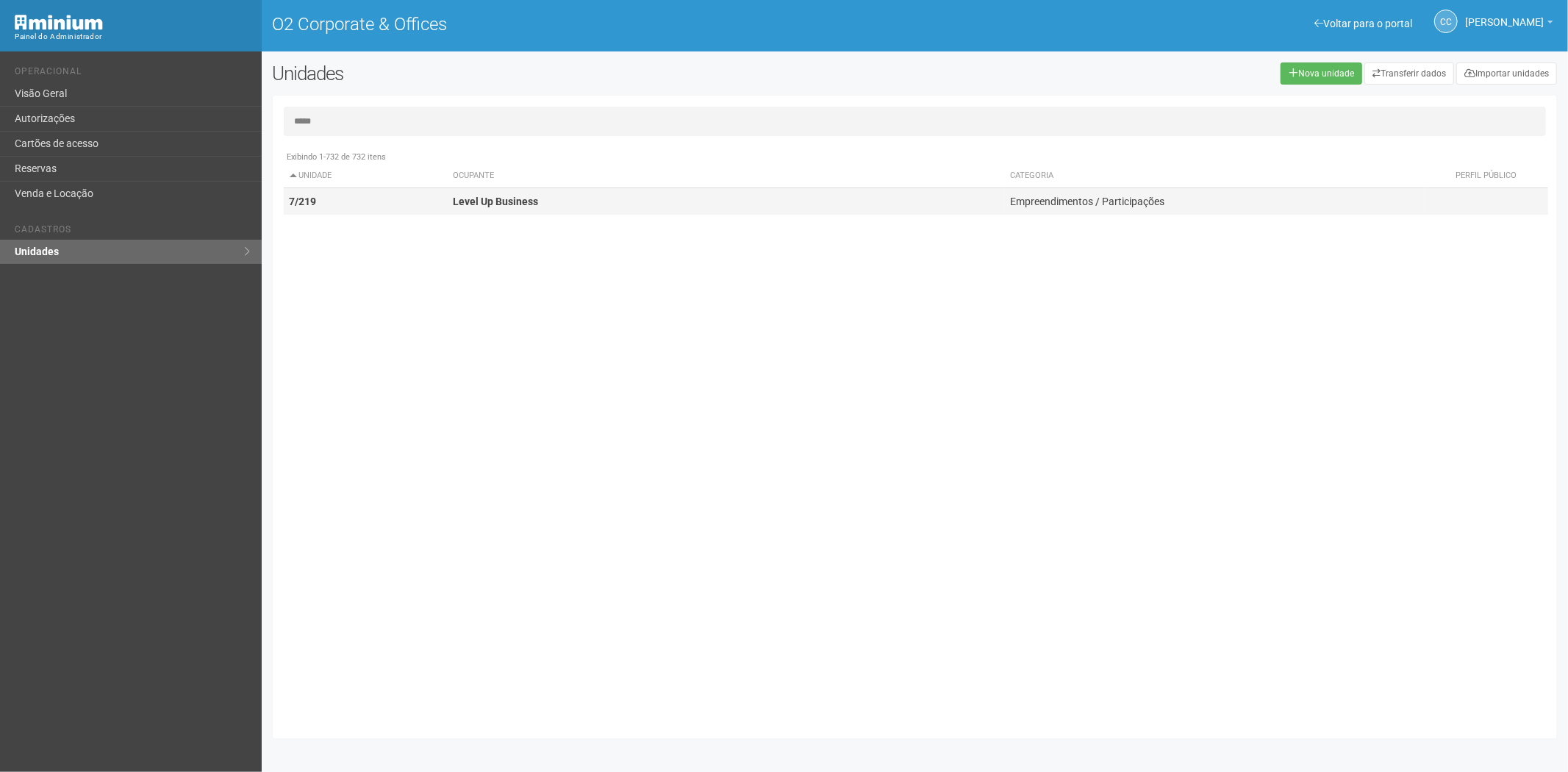
type input "*****"
click at [369, 199] on td "7/219" at bounding box center [366, 202] width 164 height 27
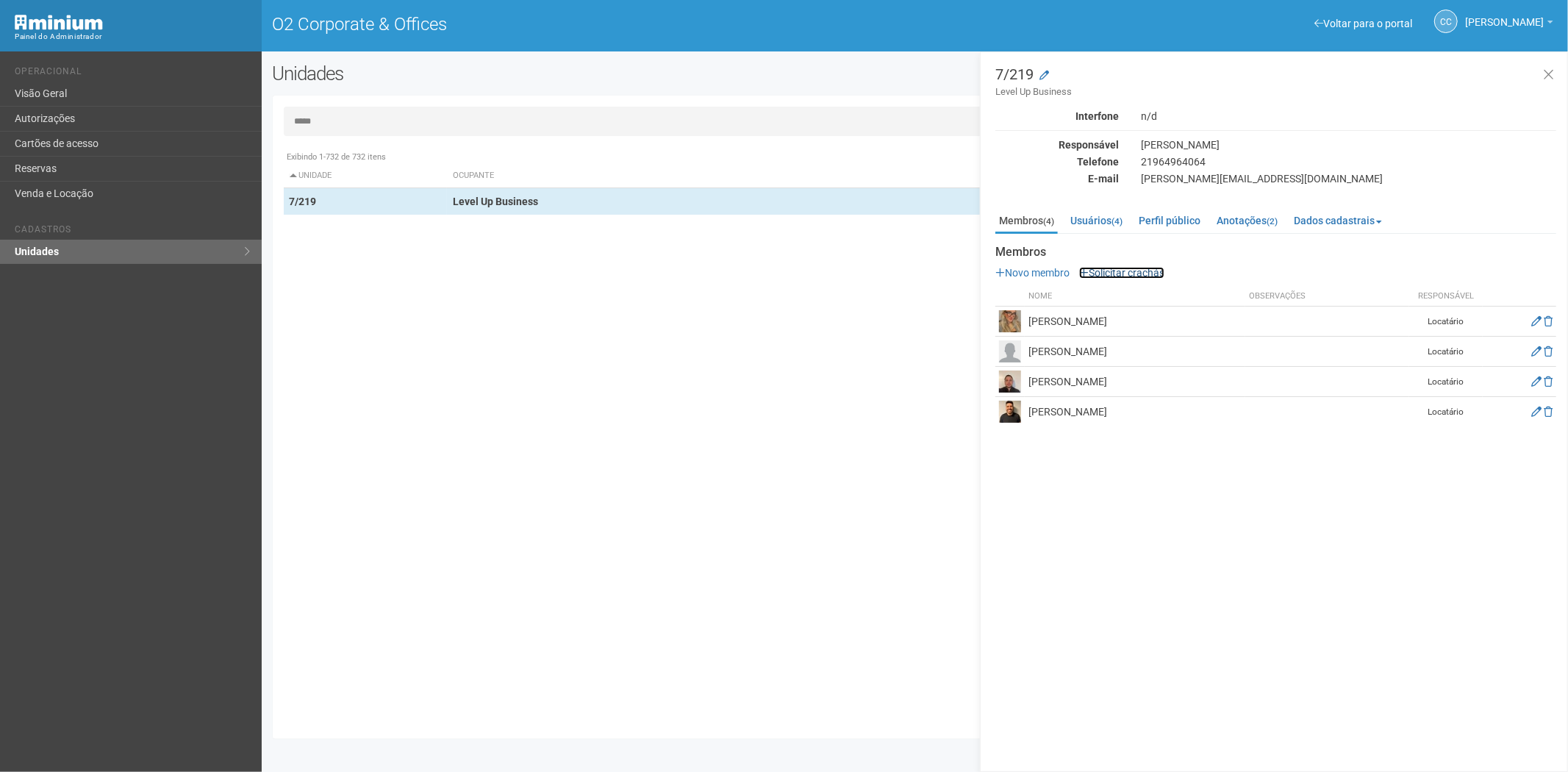
click at [1106, 270] on link "Solicitar crachás" at bounding box center [1122, 273] width 85 height 12
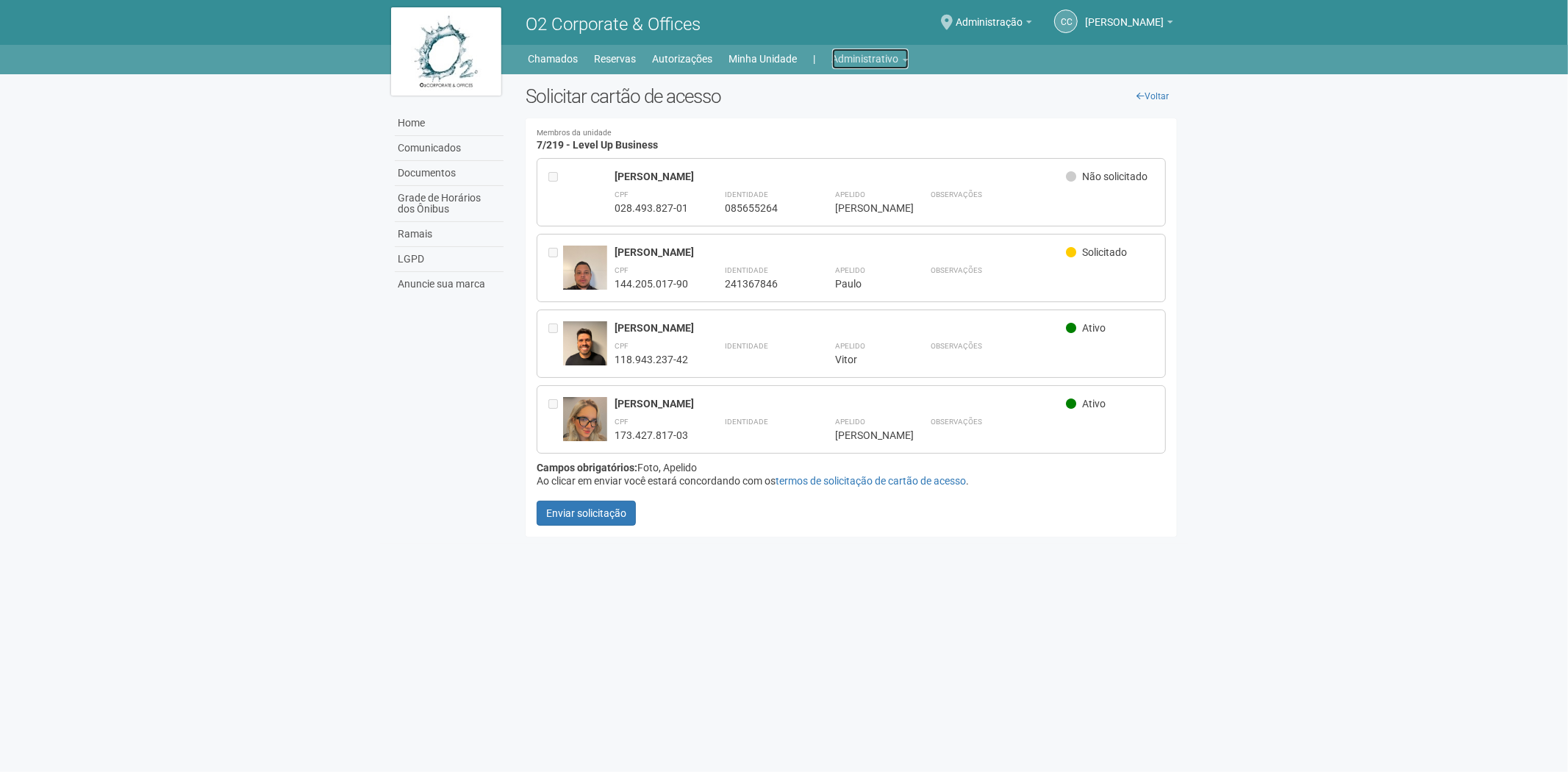
click at [861, 52] on link "Administrativo" at bounding box center [870, 59] width 77 height 21
click at [870, 61] on link "Administrativo" at bounding box center [870, 59] width 77 height 21
click at [819, 93] on link "Autorizações" at bounding box center [850, 90] width 125 height 26
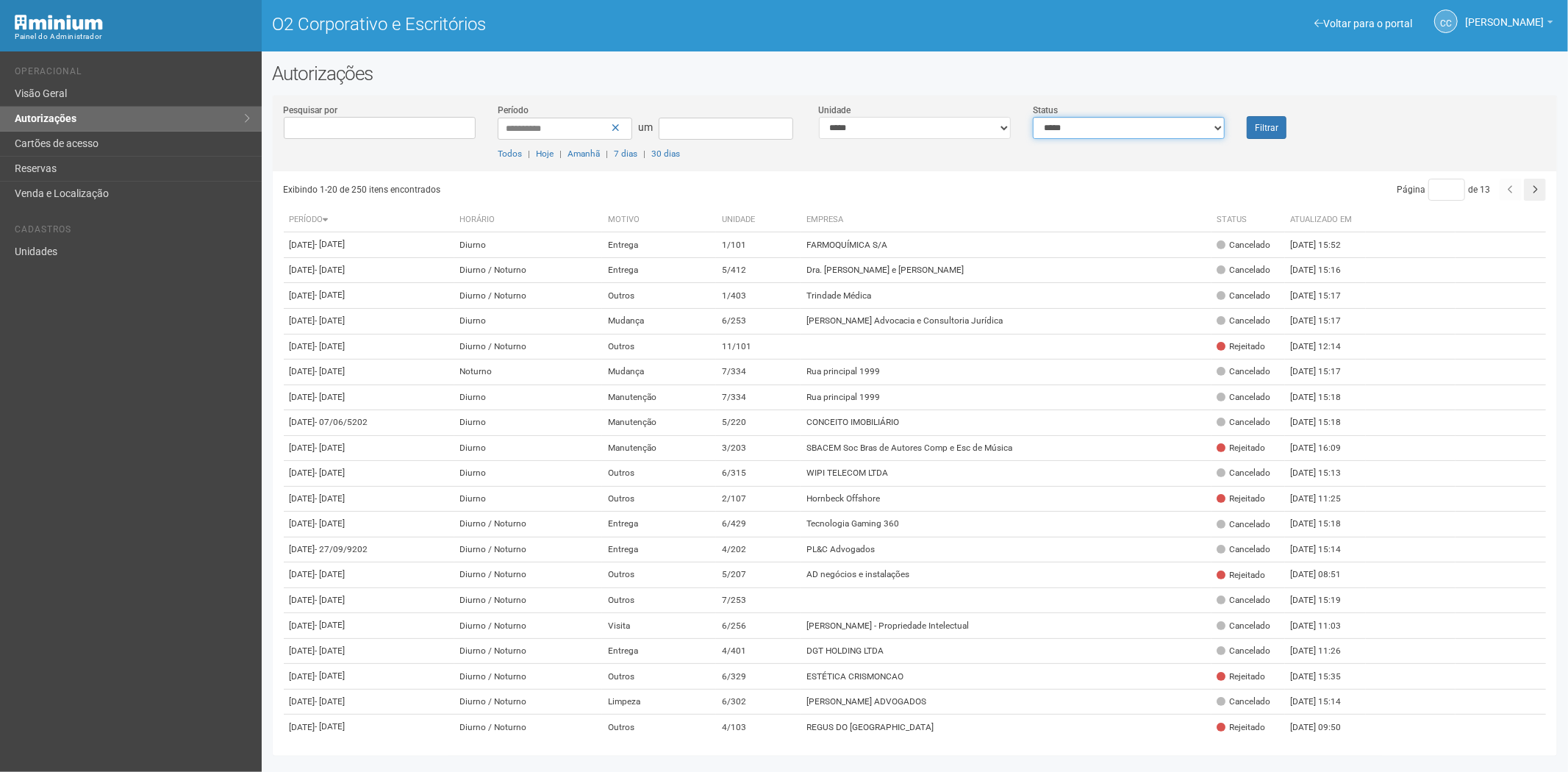
click at [1082, 131] on select "**********" at bounding box center [1129, 128] width 192 height 22
select select "*"
click at [1033, 117] on select "**********" at bounding box center [1129, 128] width 192 height 22
click at [1279, 121] on button "Filtrar" at bounding box center [1267, 128] width 40 height 23
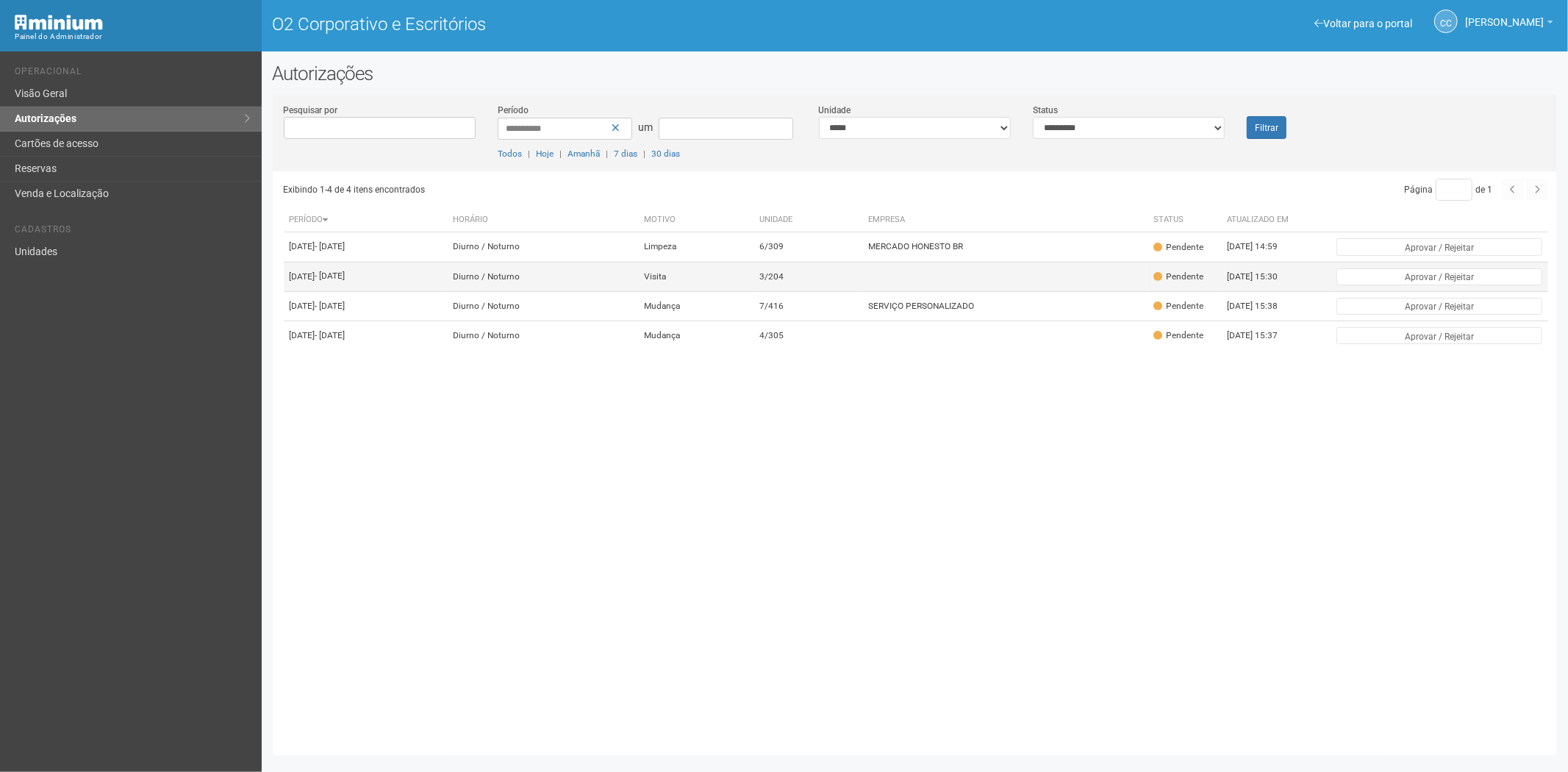
click at [923, 290] on td at bounding box center [1005, 276] width 285 height 30
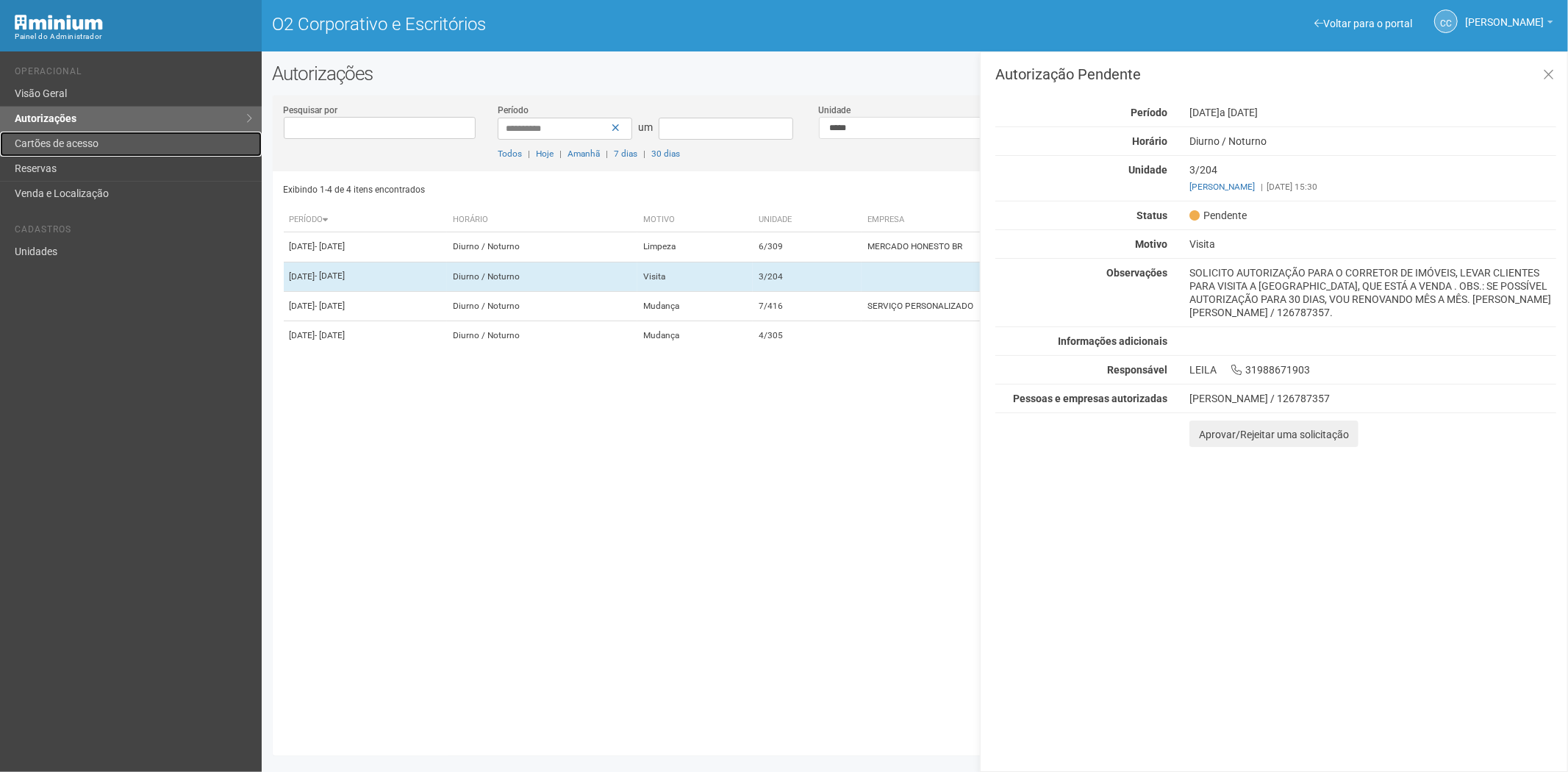
click at [79, 144] on font "Cartões de acesso" at bounding box center [56, 143] width 84 height 12
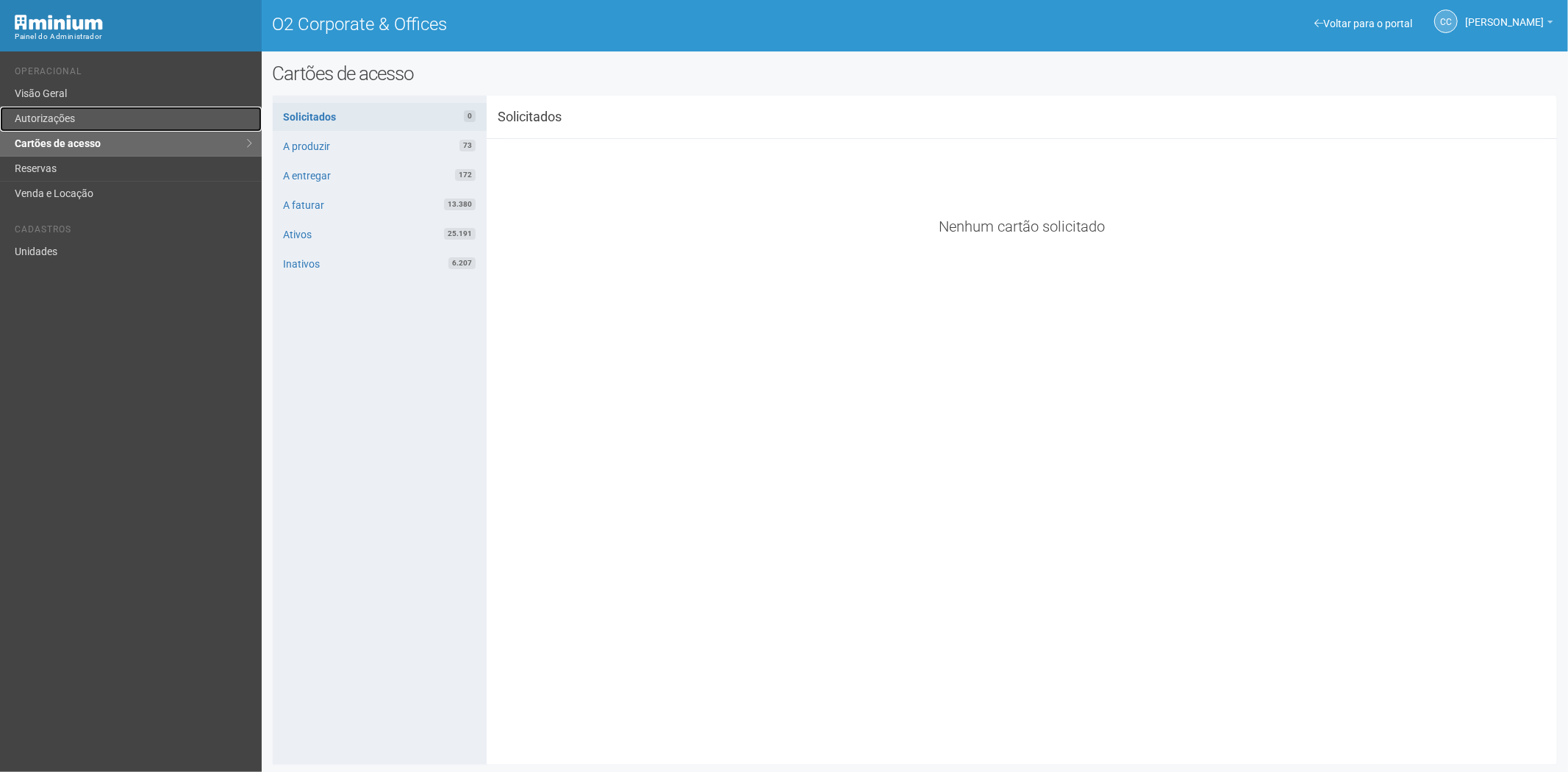
click at [79, 113] on link "Autorizações" at bounding box center [131, 119] width 261 height 25
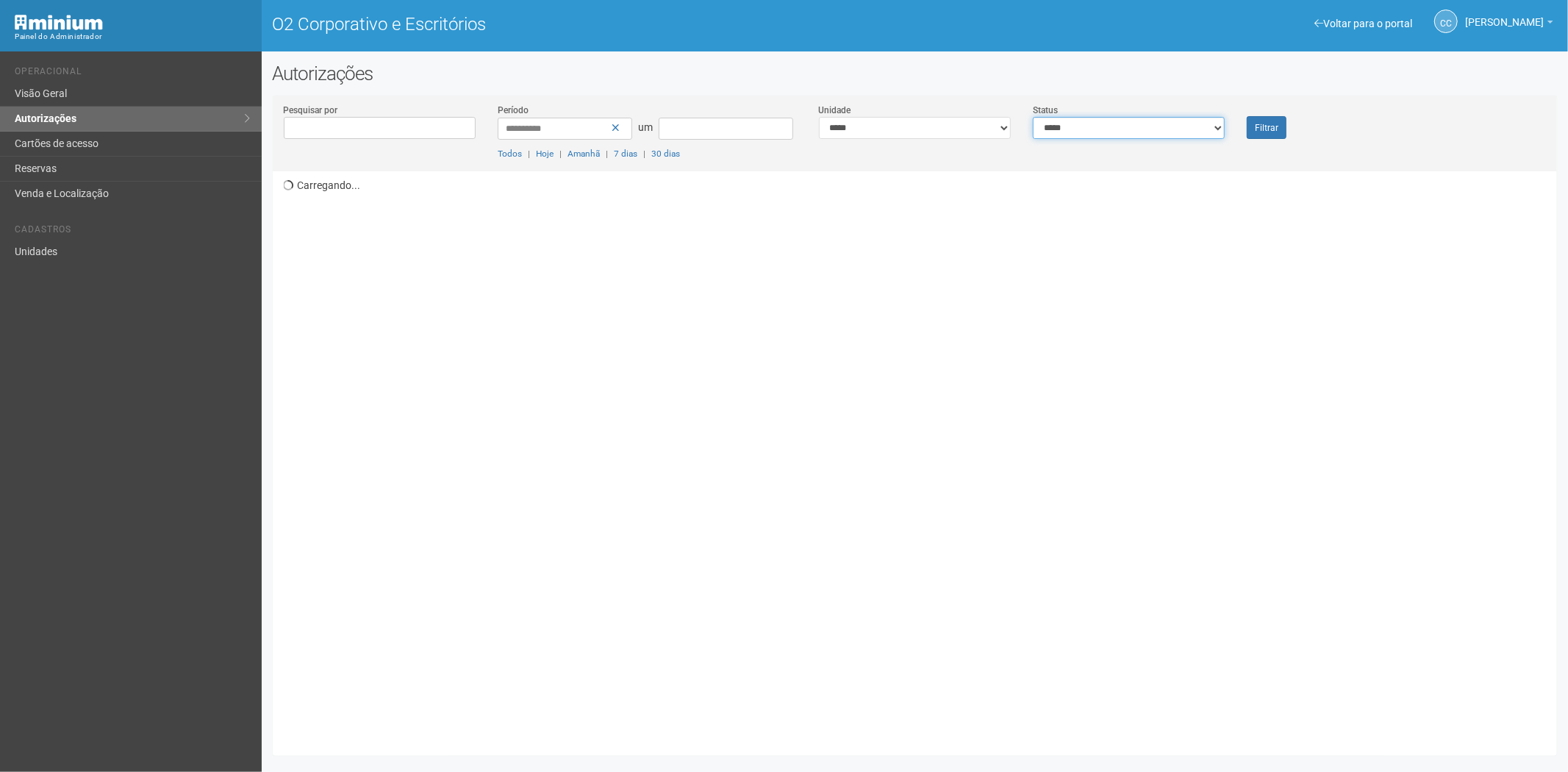
click at [1096, 137] on select "**********" at bounding box center [1129, 128] width 192 height 22
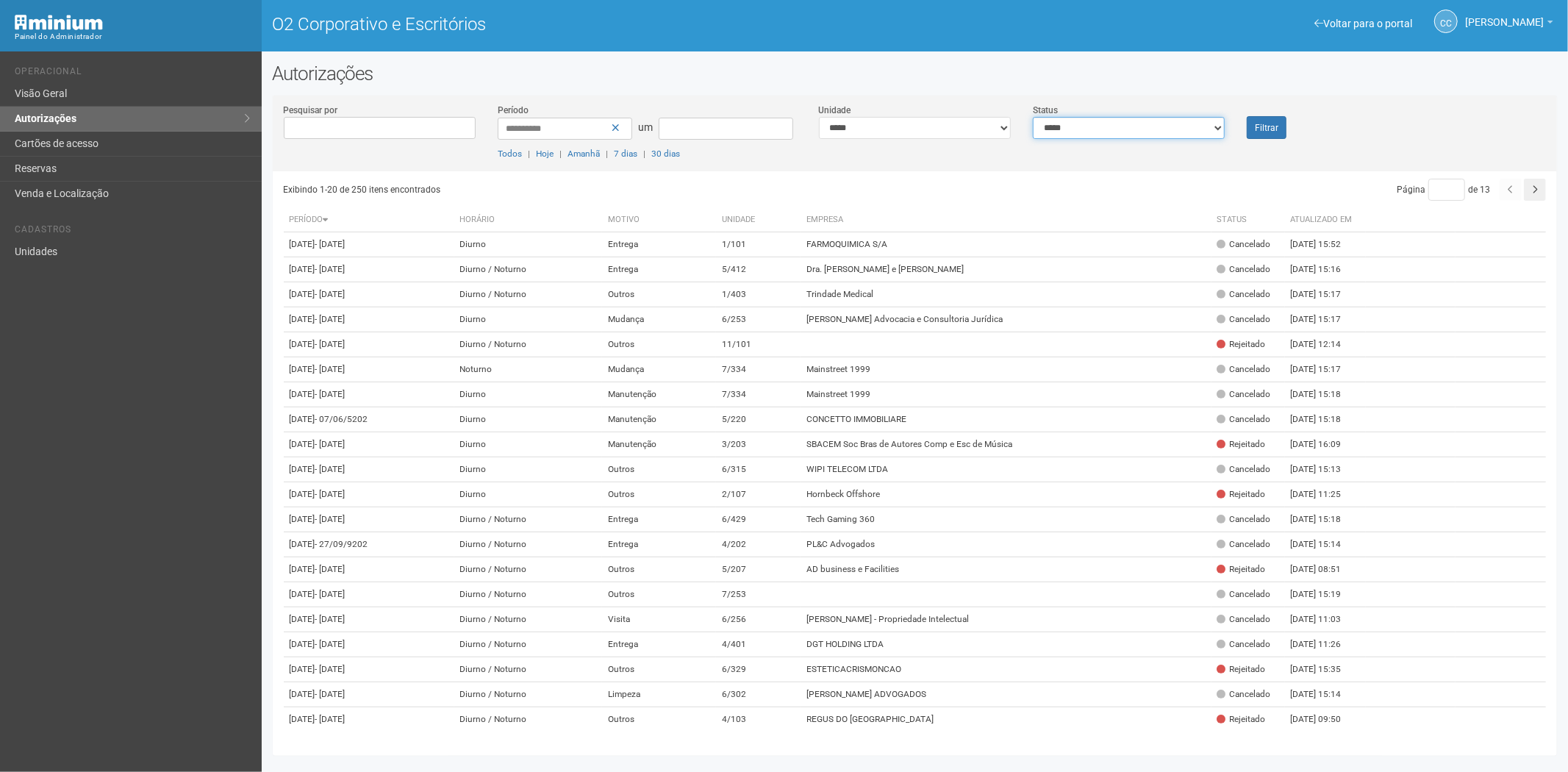
select select "*"
click at [1033, 117] on select "**********" at bounding box center [1129, 128] width 192 height 22
click at [1262, 119] on button "Filtrar" at bounding box center [1267, 128] width 40 height 23
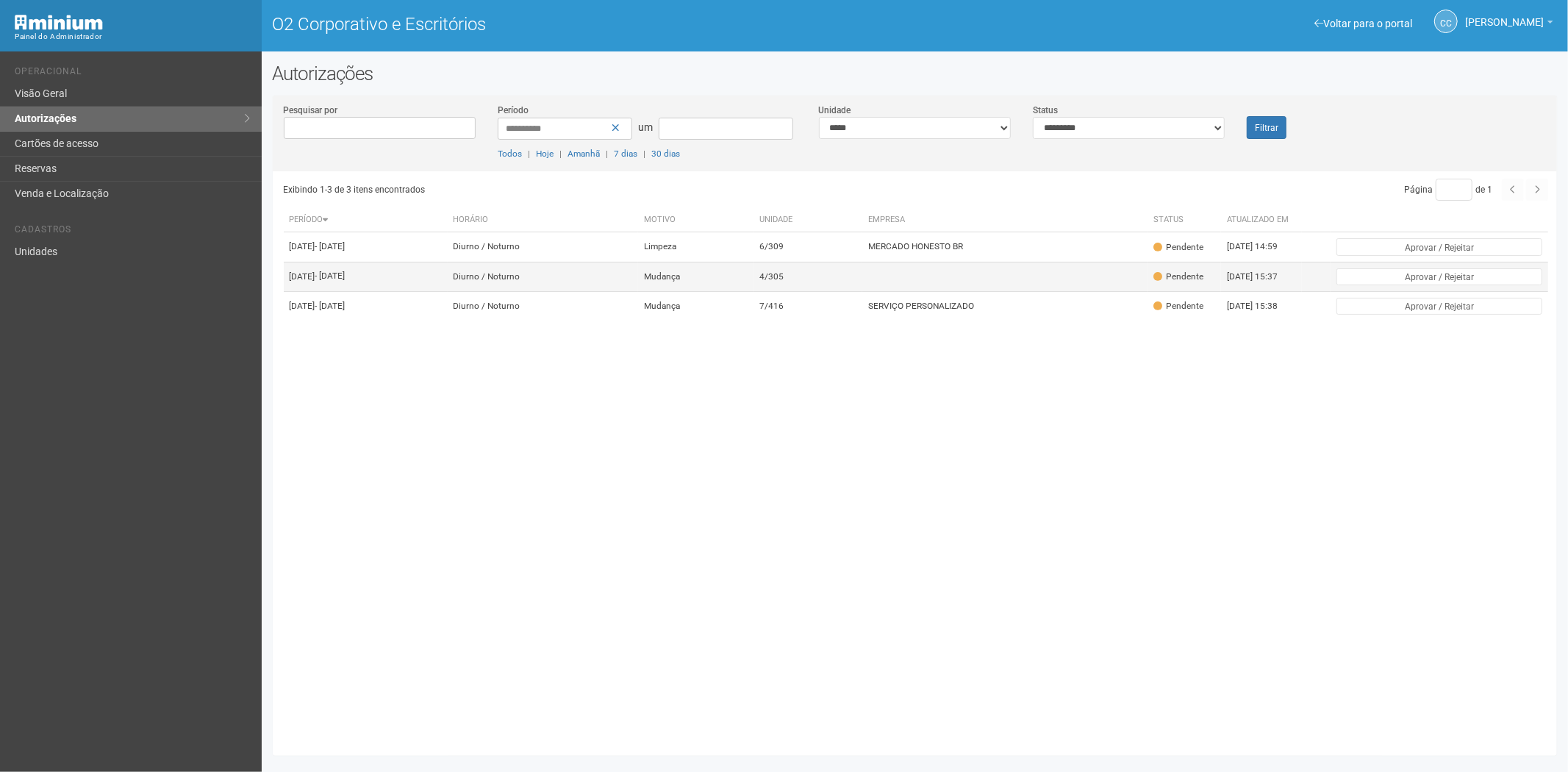
click at [988, 291] on td at bounding box center [1005, 276] width 285 height 30
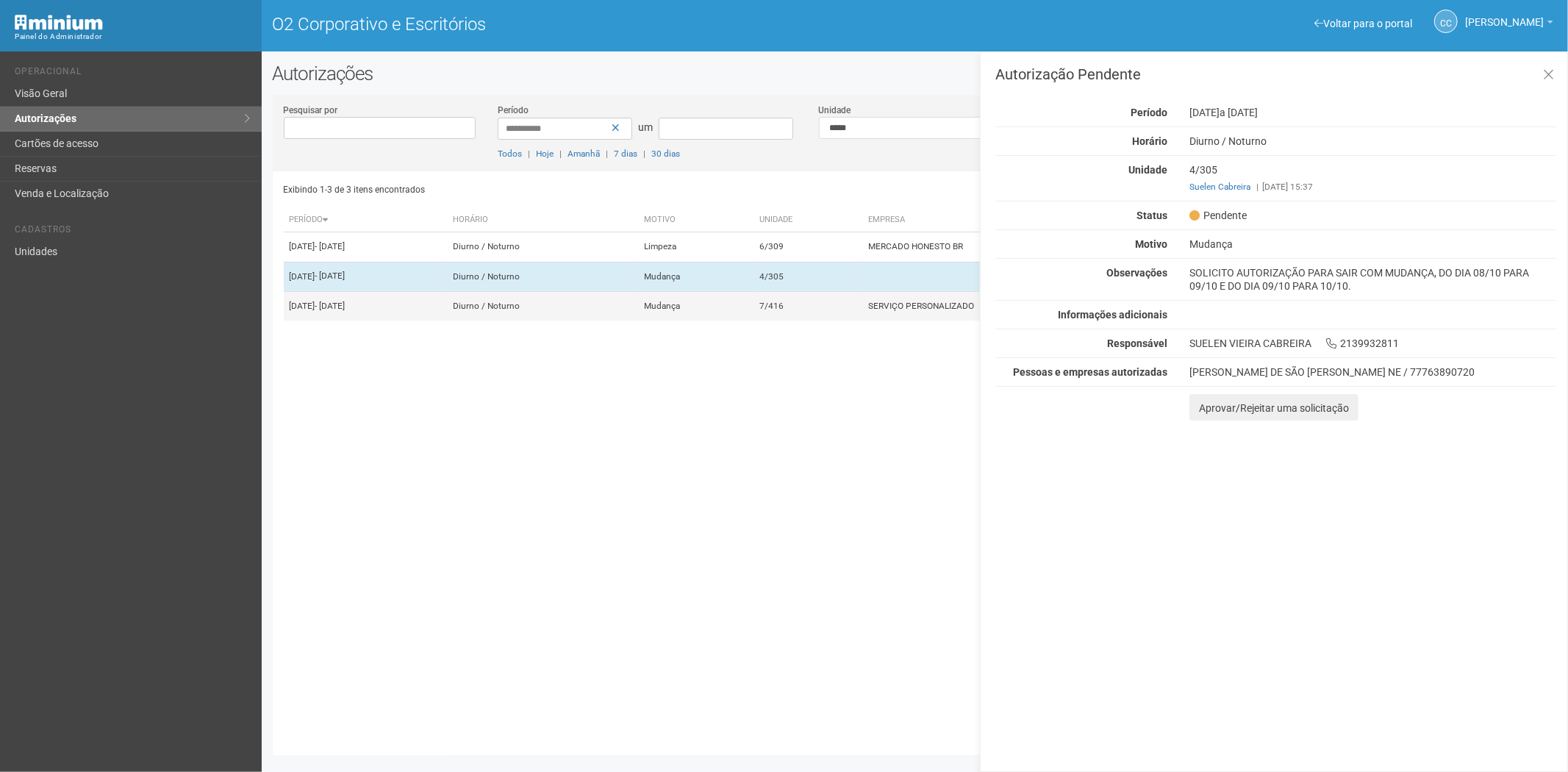
click at [863, 321] on td "7/416" at bounding box center [808, 305] width 109 height 30
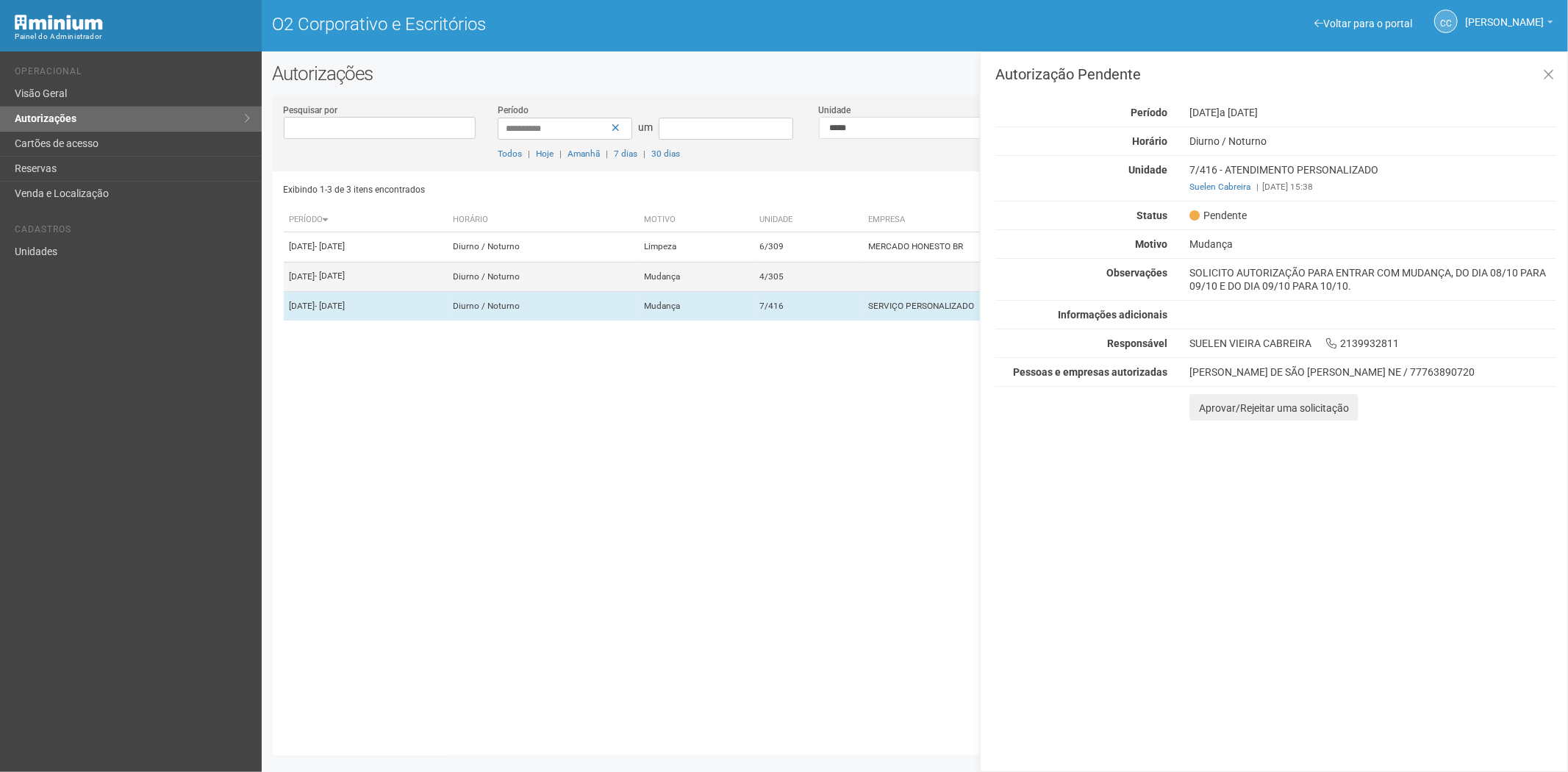
click at [863, 291] on td "4/305" at bounding box center [808, 276] width 109 height 30
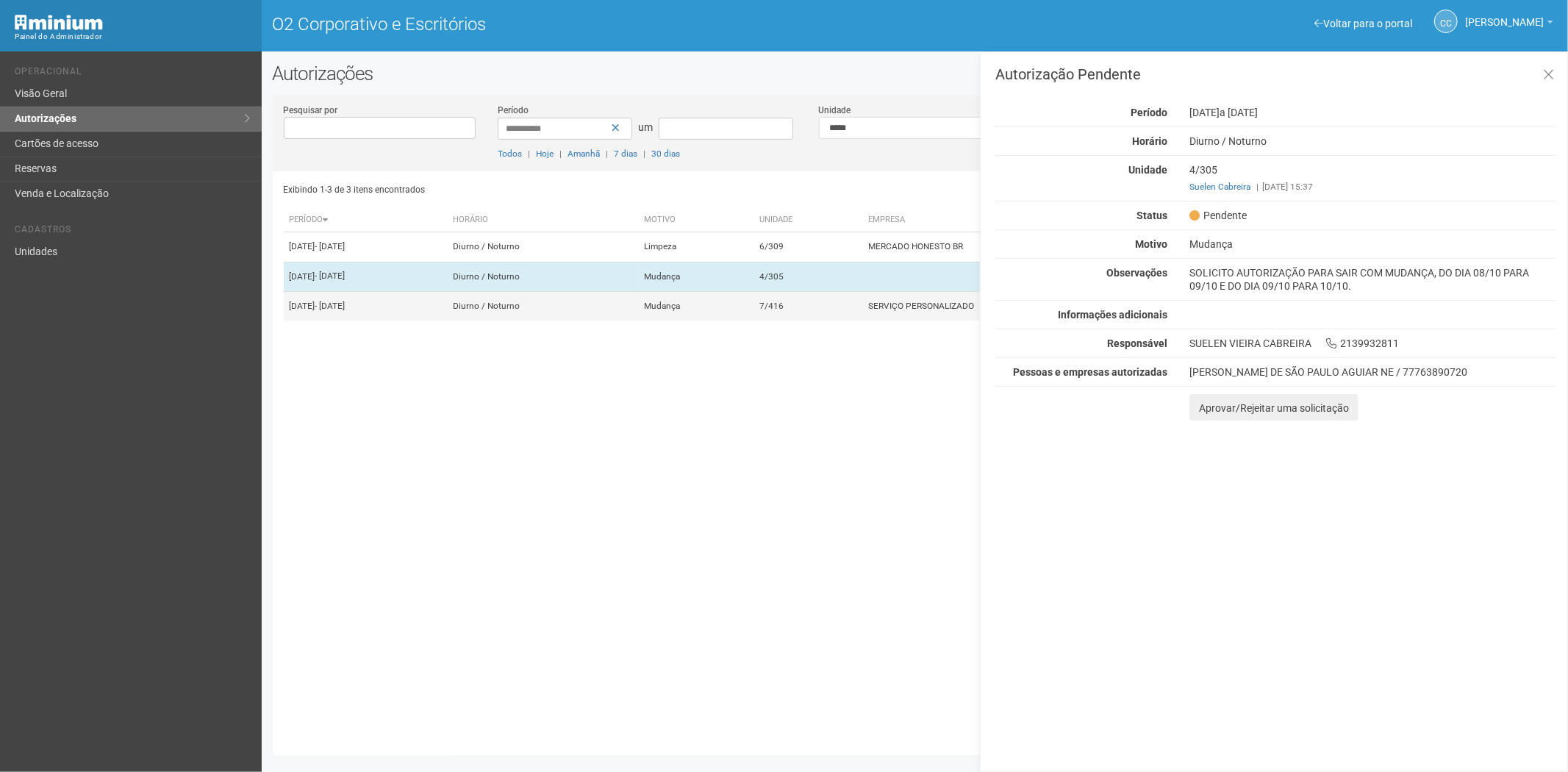
drag, startPoint x: 846, startPoint y: 282, endPoint x: 847, endPoint y: 317, distance: 35.0
click at [846, 286] on td "4/305" at bounding box center [808, 276] width 109 height 30
click at [856, 321] on td "7/416" at bounding box center [808, 305] width 109 height 30
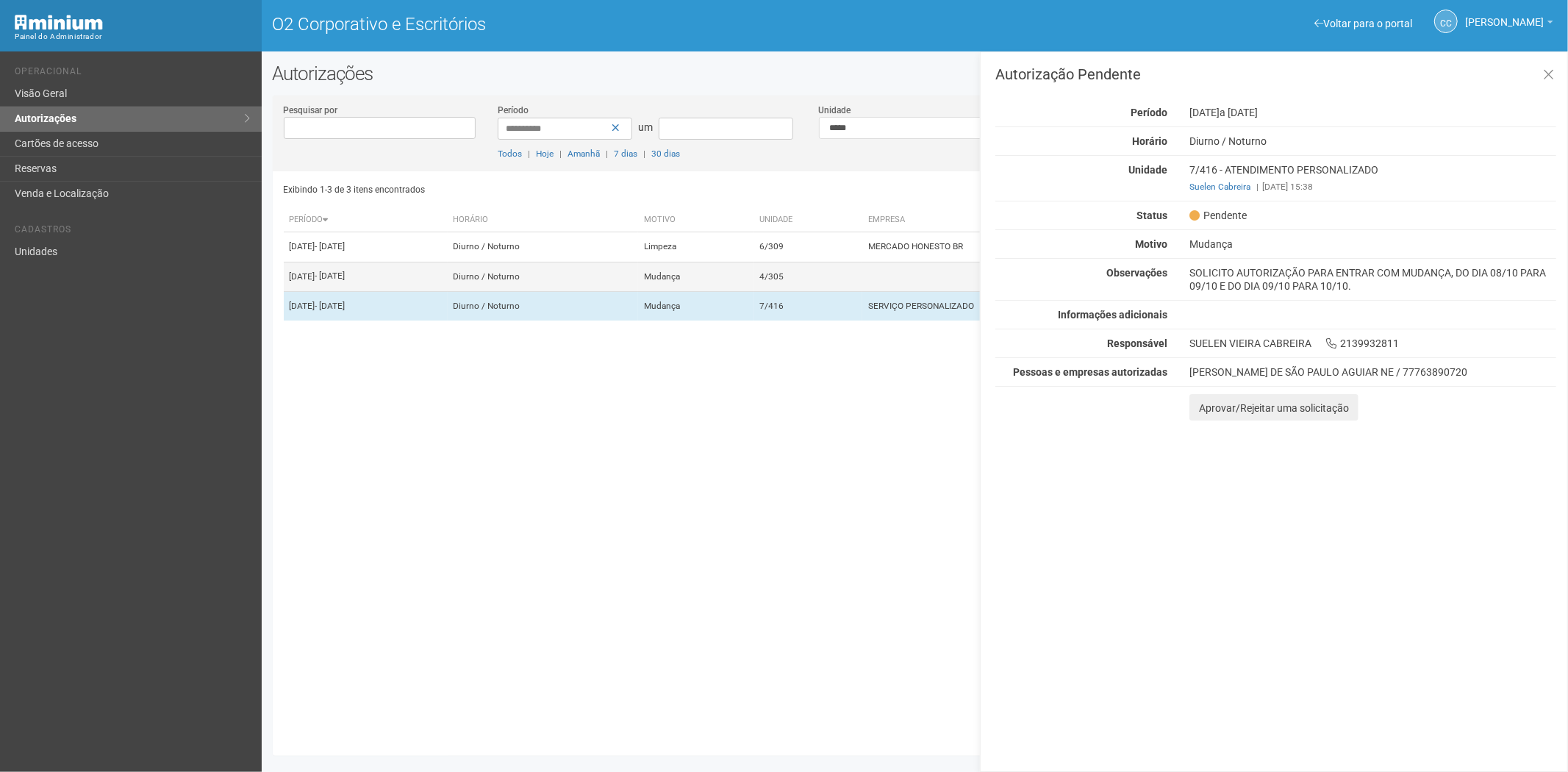
click at [863, 291] on td "4/305" at bounding box center [808, 276] width 109 height 30
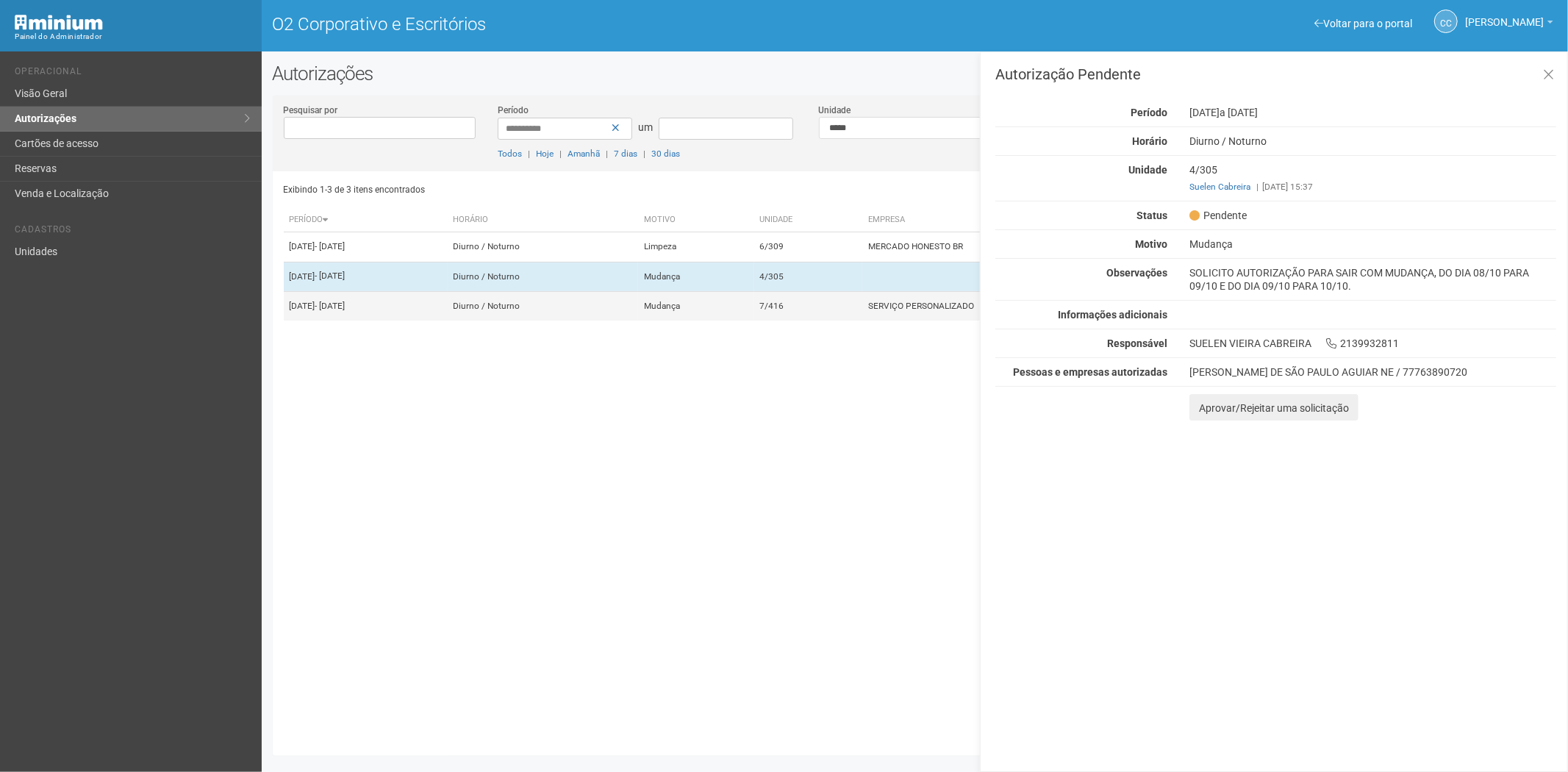
click at [862, 321] on td "7/416" at bounding box center [808, 305] width 109 height 30
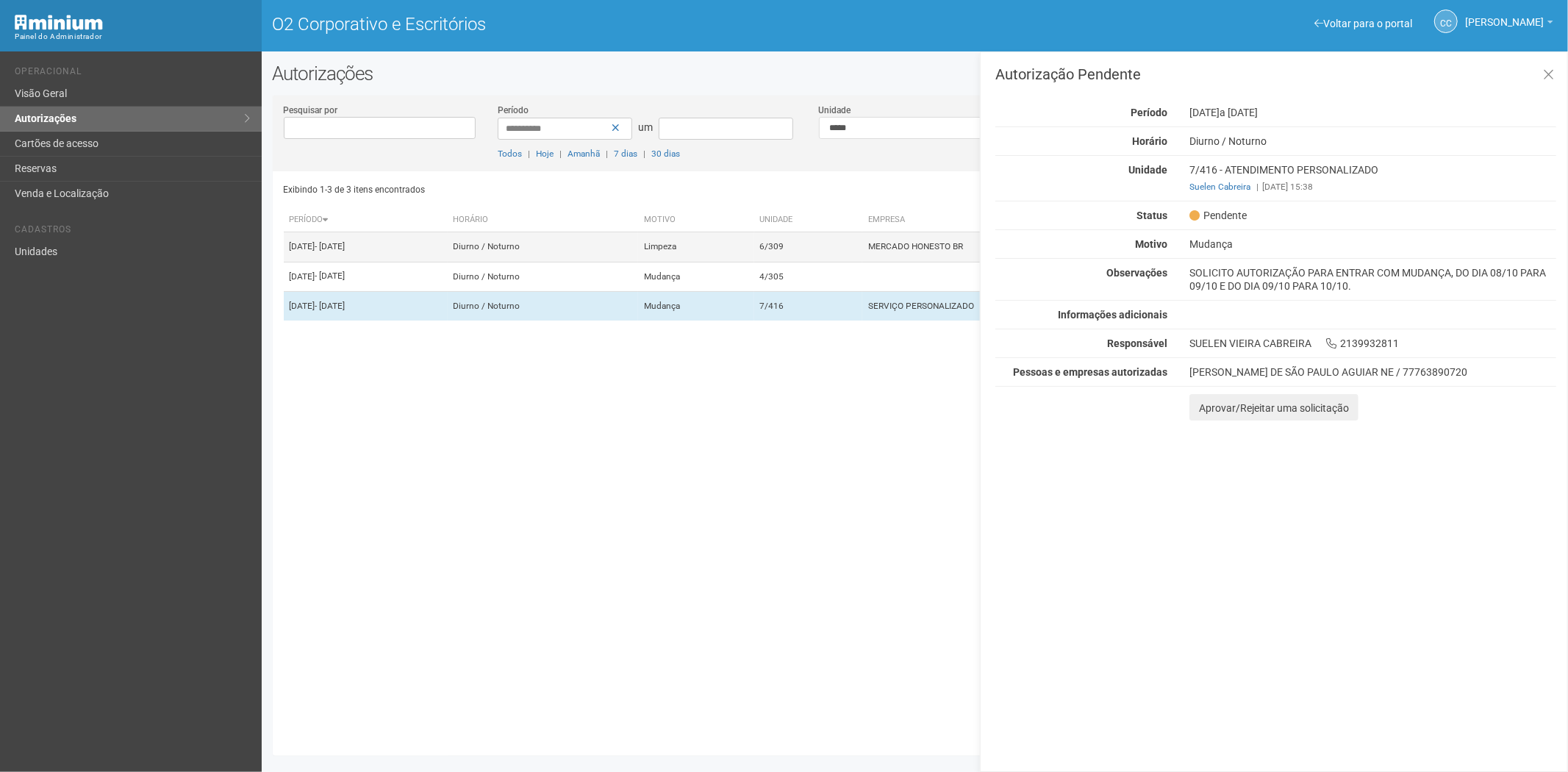
click at [863, 256] on td "6/309" at bounding box center [808, 246] width 109 height 30
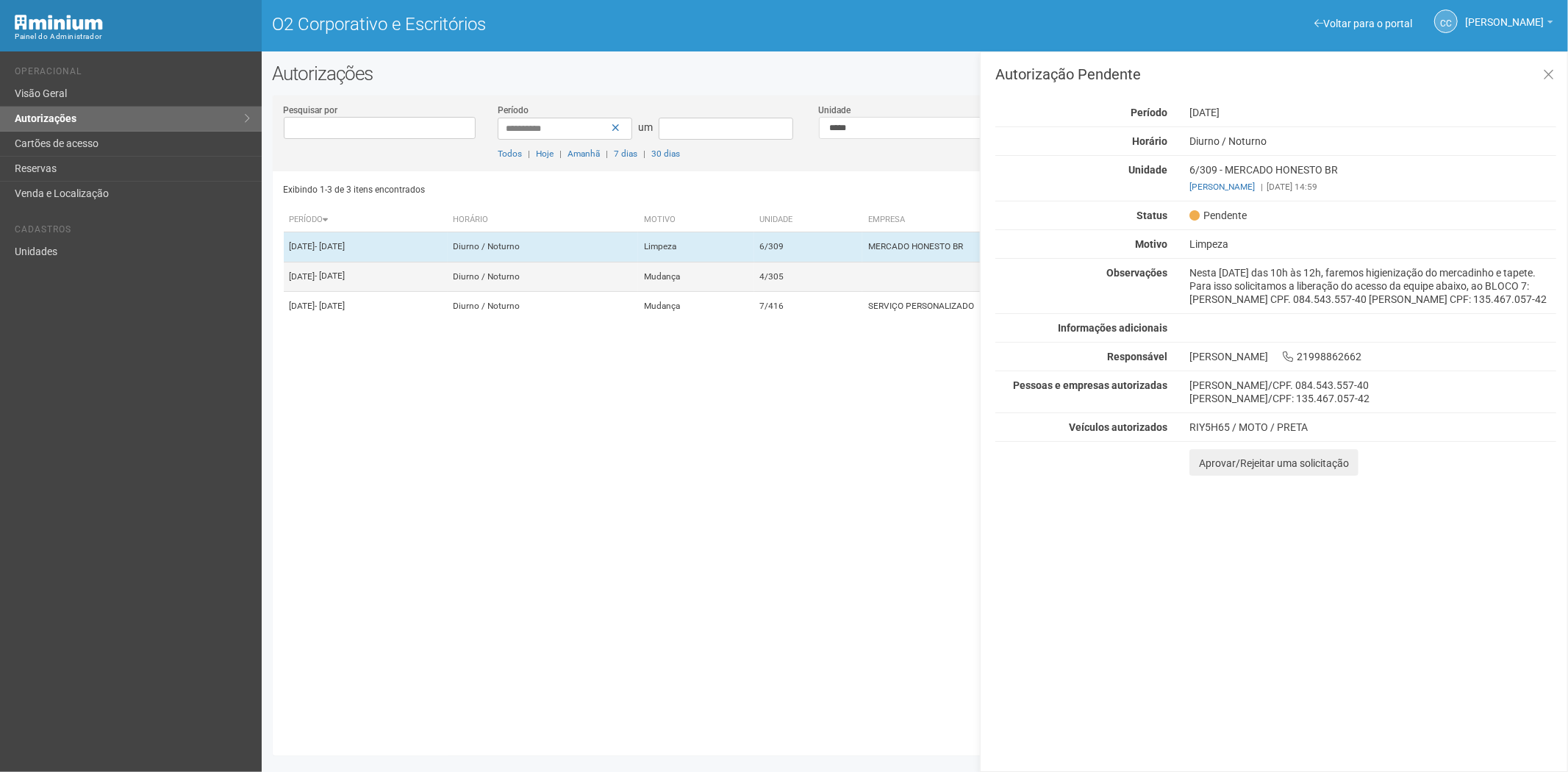
click at [863, 281] on td "4/305" at bounding box center [808, 276] width 109 height 30
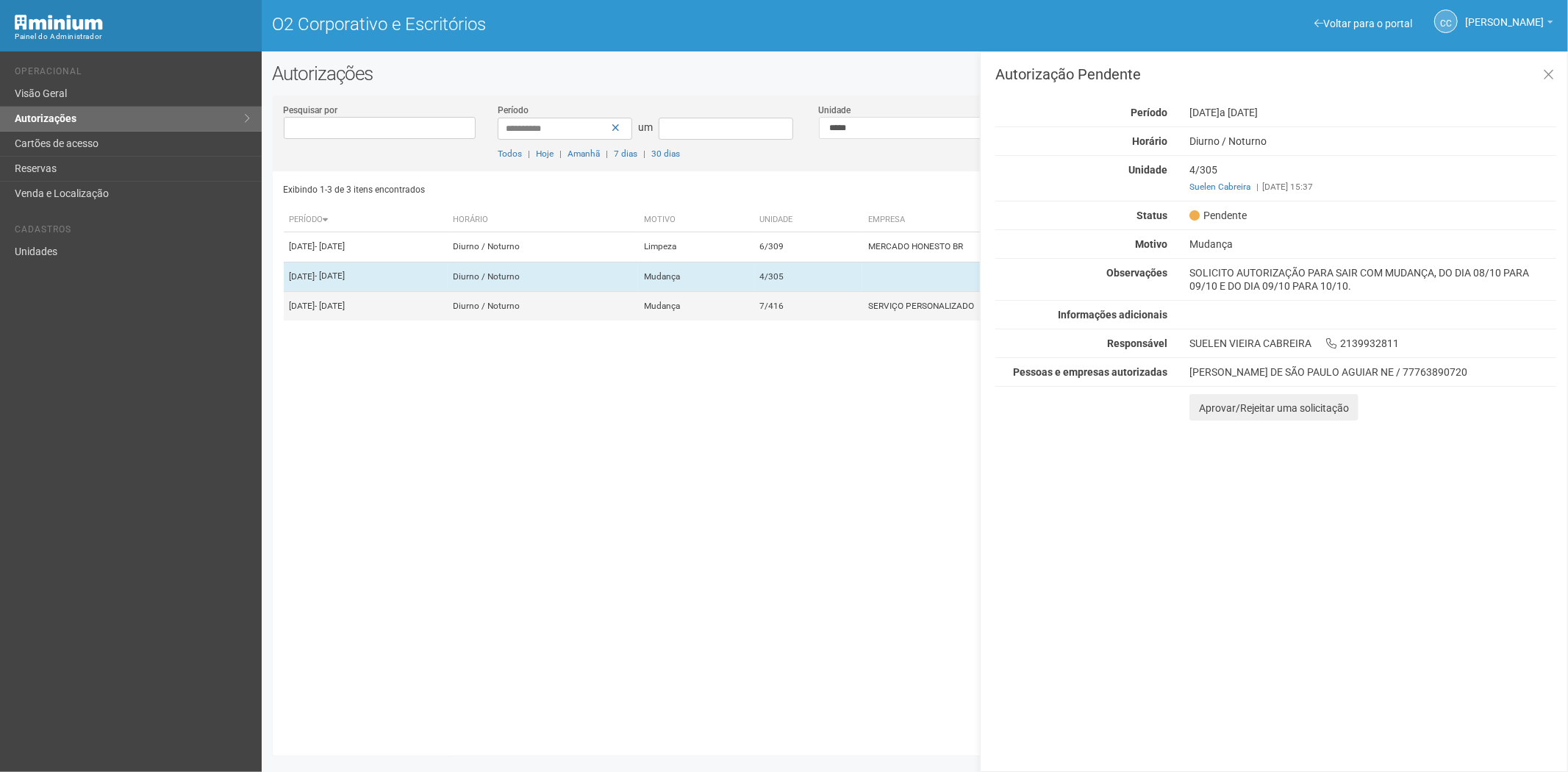
click at [863, 317] on td "7/416" at bounding box center [808, 305] width 109 height 30
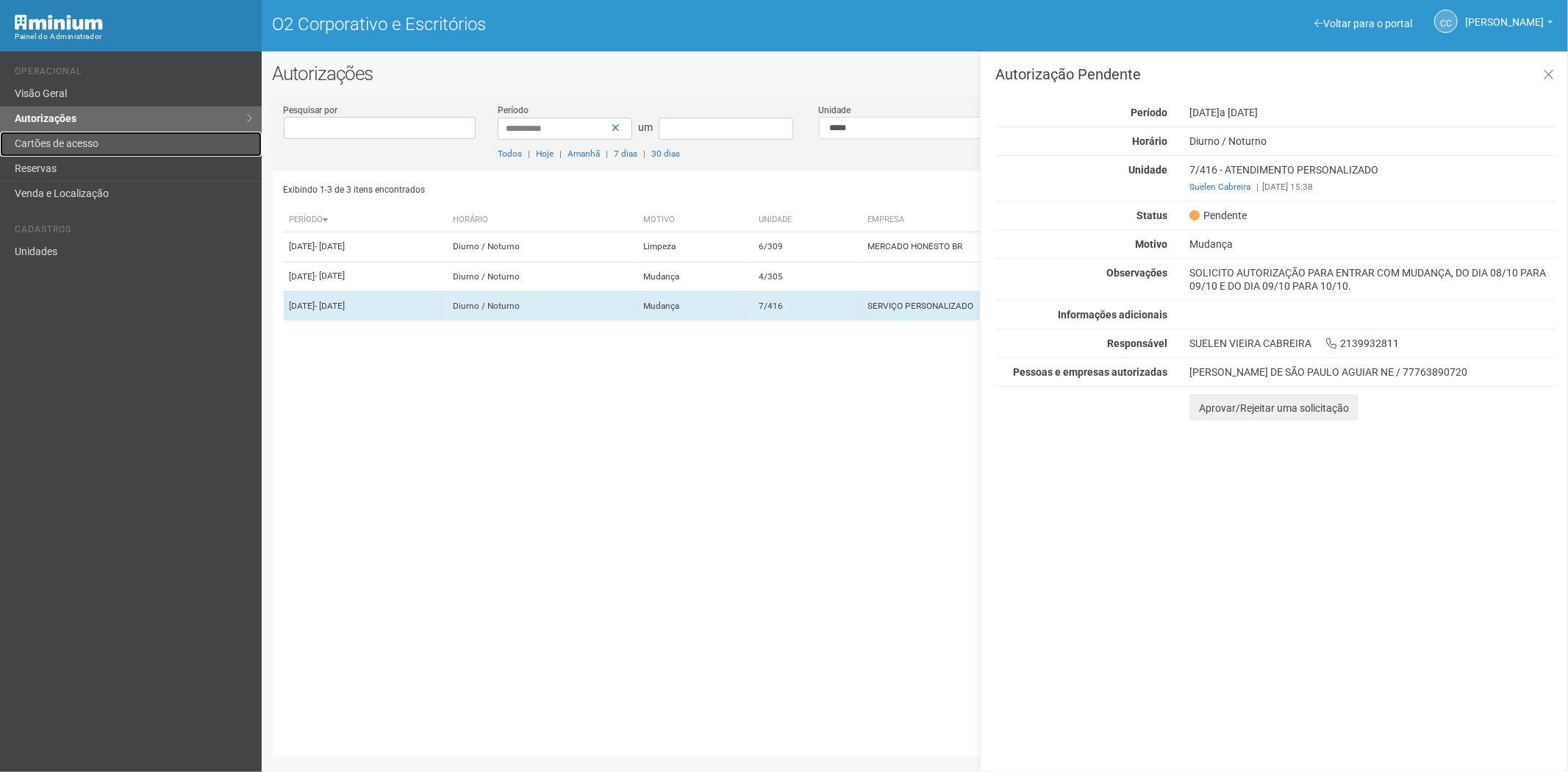
click at [69, 145] on font "Cartões de acesso" at bounding box center [56, 143] width 84 height 12
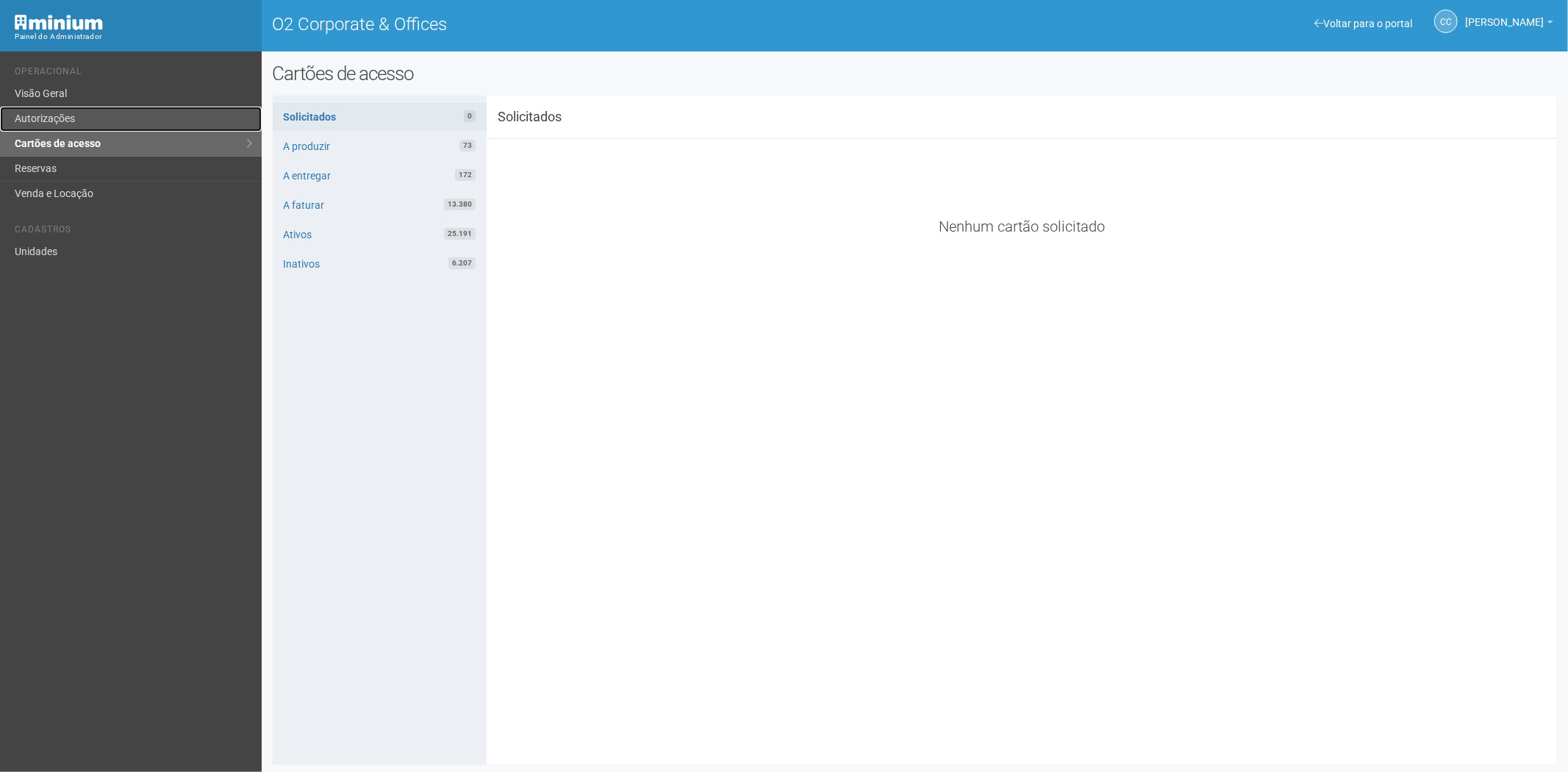
click at [112, 125] on link "Autorizações" at bounding box center [131, 119] width 261 height 25
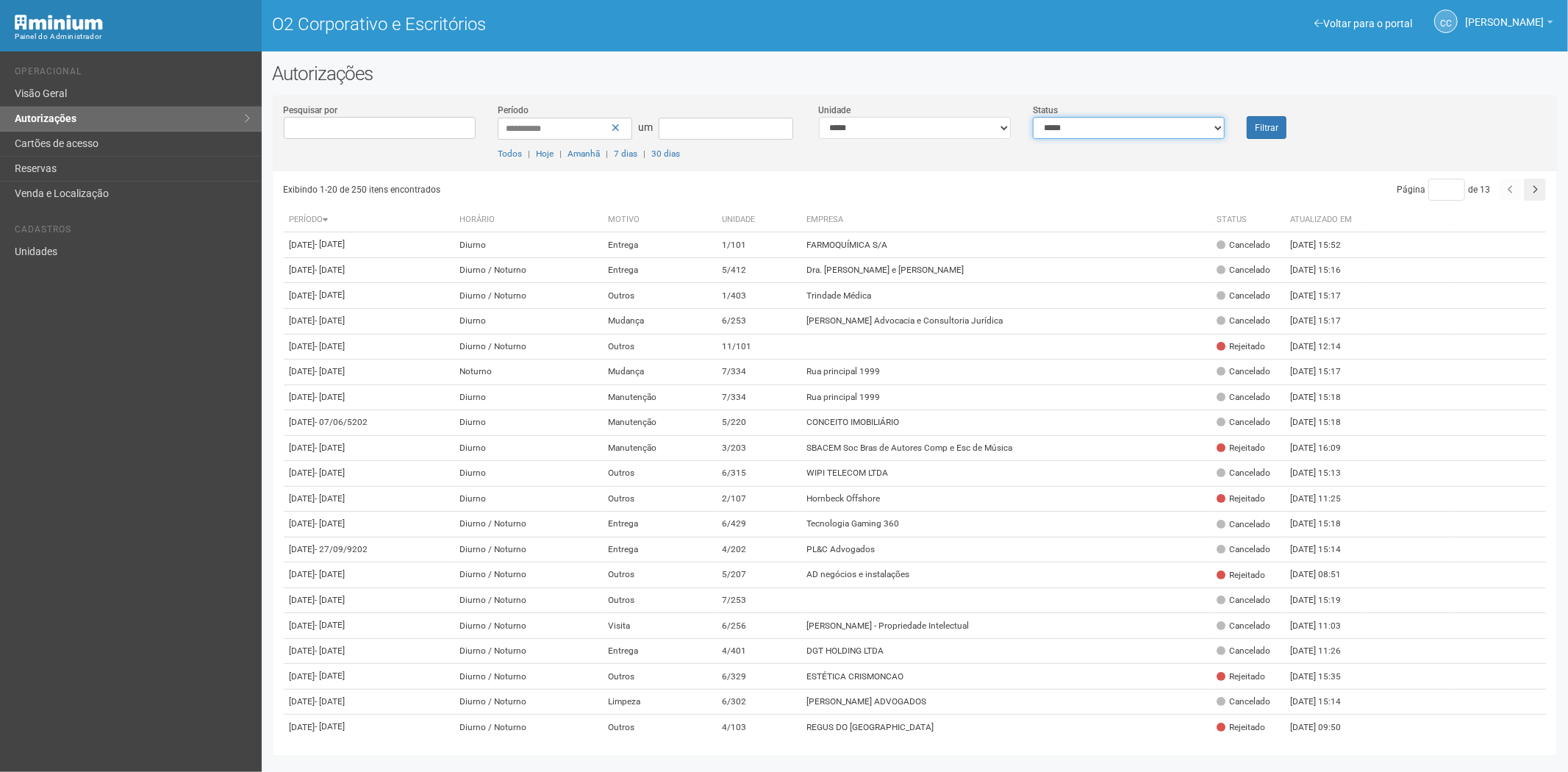
click at [1064, 125] on select "**********" at bounding box center [1129, 128] width 192 height 22
select select "*"
click at [1033, 117] on select "**********" at bounding box center [1129, 128] width 192 height 22
click at [1256, 118] on button "Filtrar" at bounding box center [1267, 128] width 40 height 23
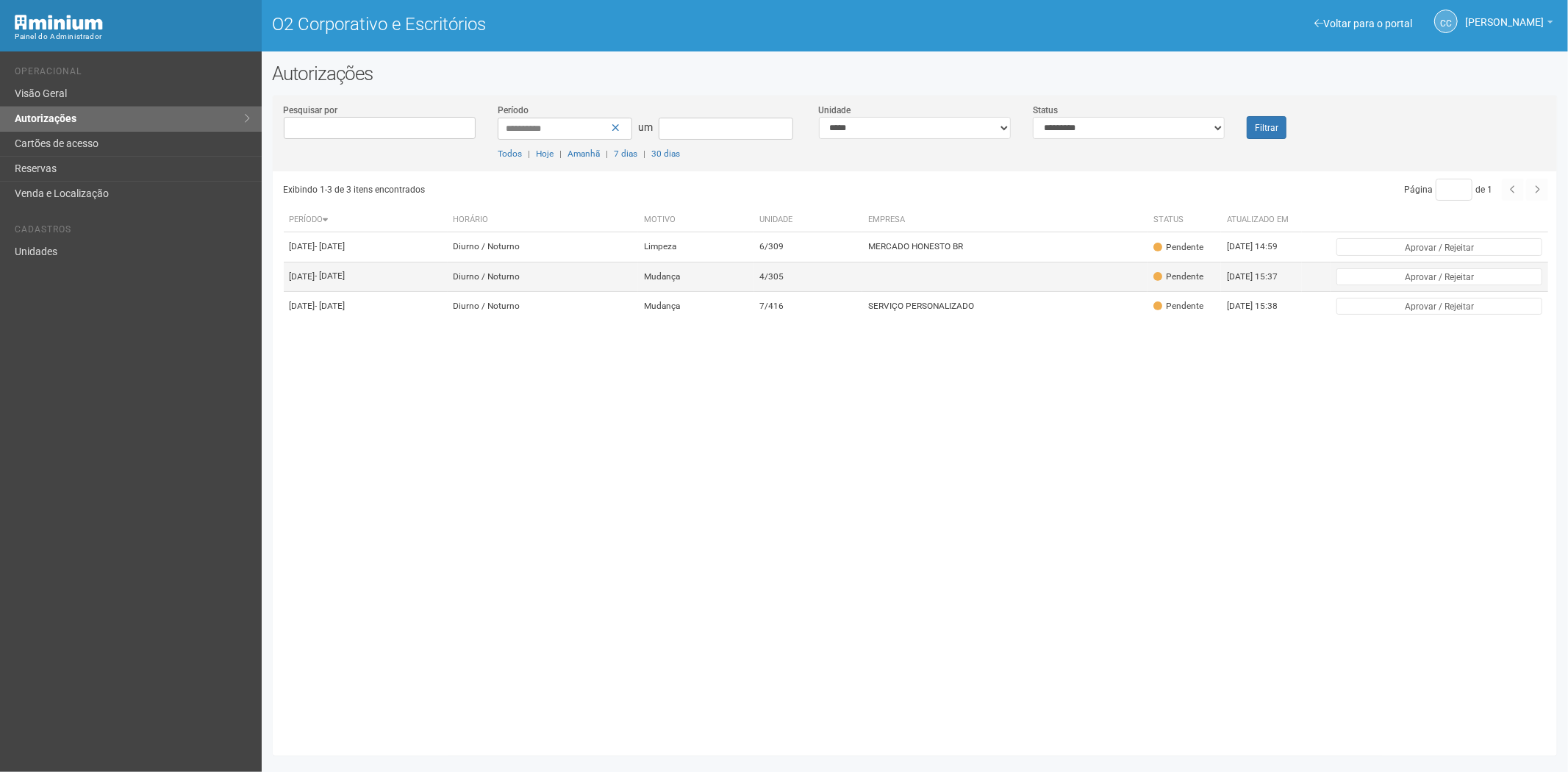
click at [920, 291] on td at bounding box center [1005, 276] width 285 height 30
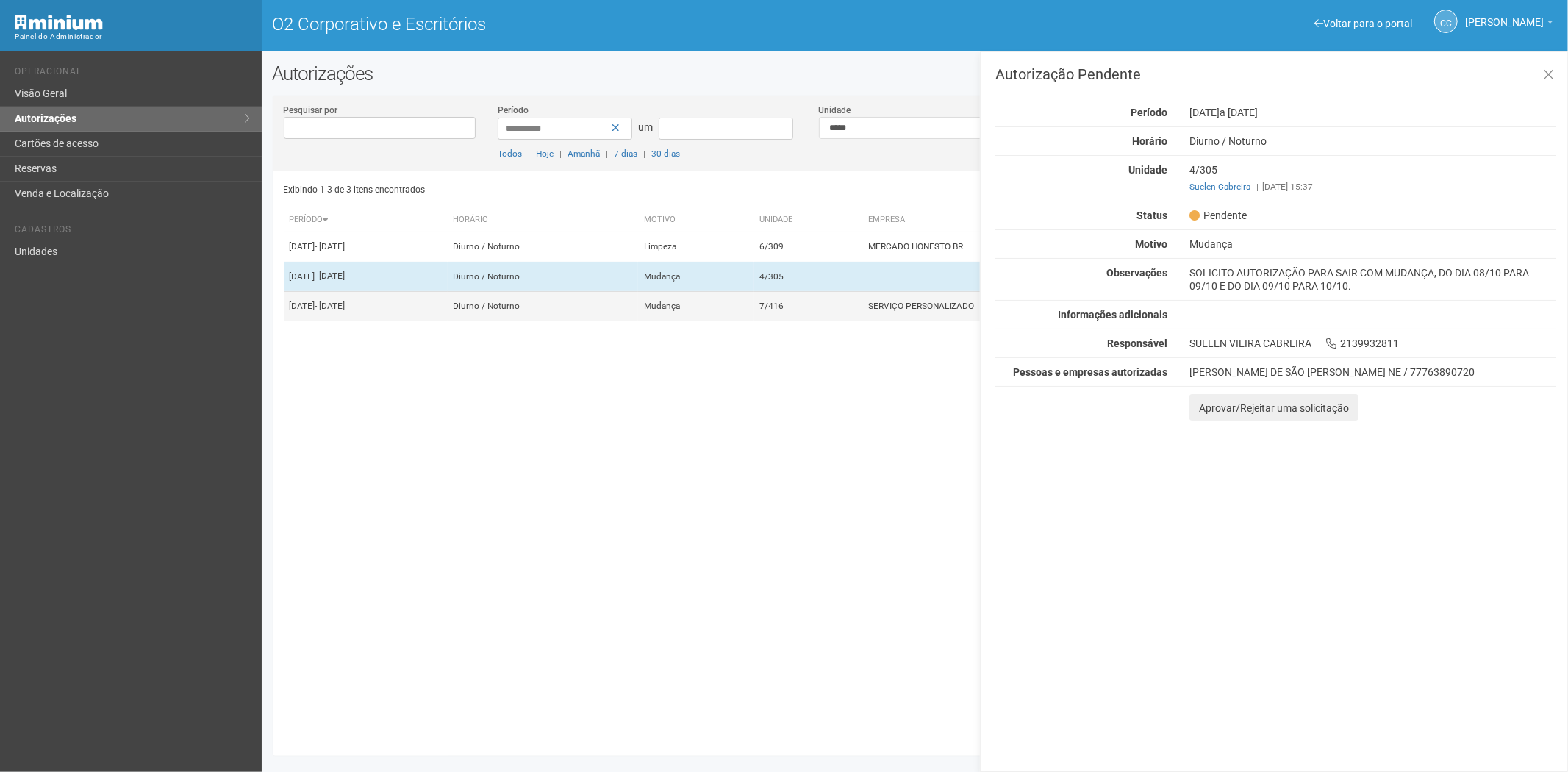
click at [863, 321] on td "7/416" at bounding box center [808, 305] width 109 height 30
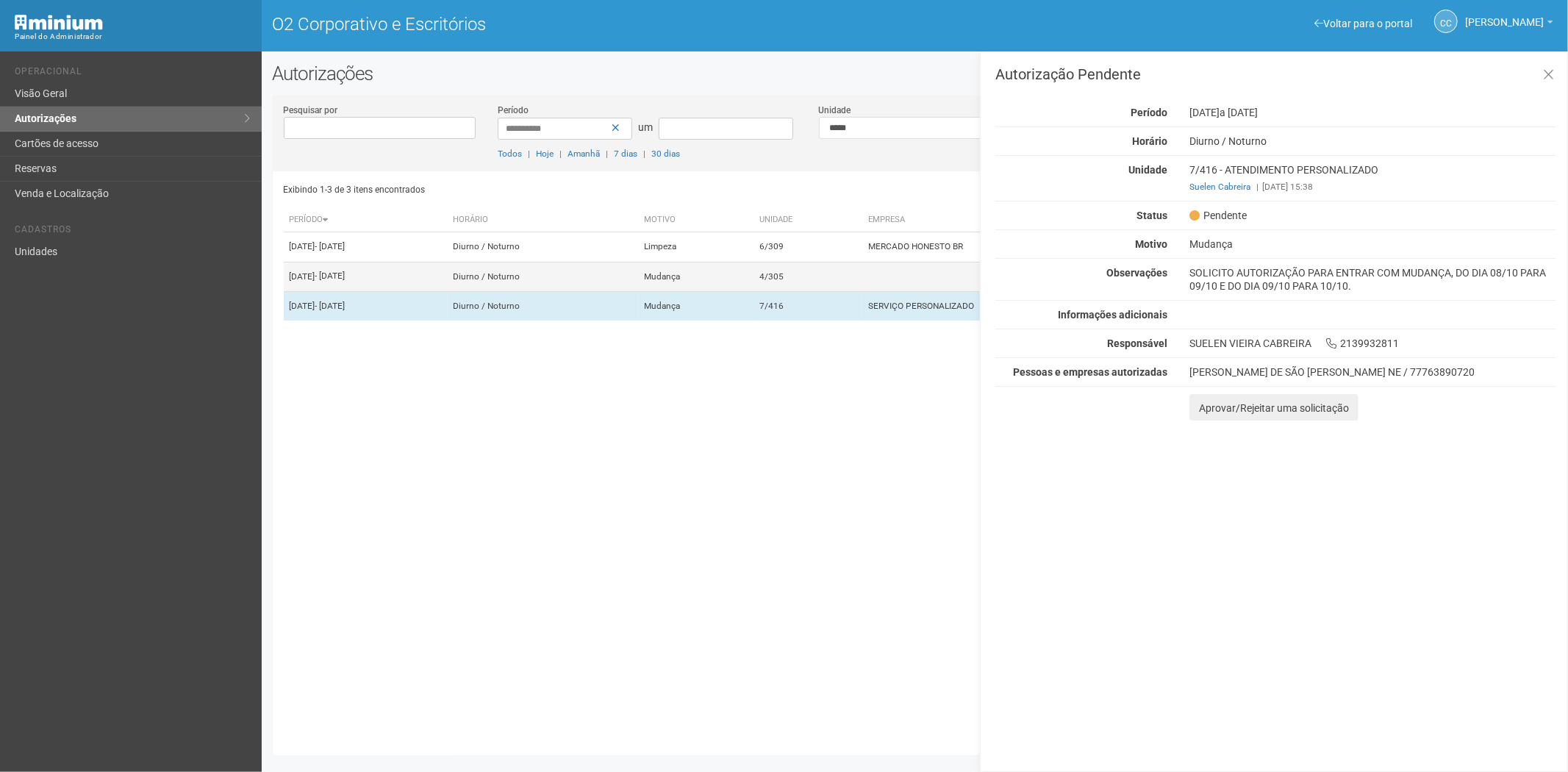
click at [844, 291] on td "4/305" at bounding box center [808, 276] width 109 height 30
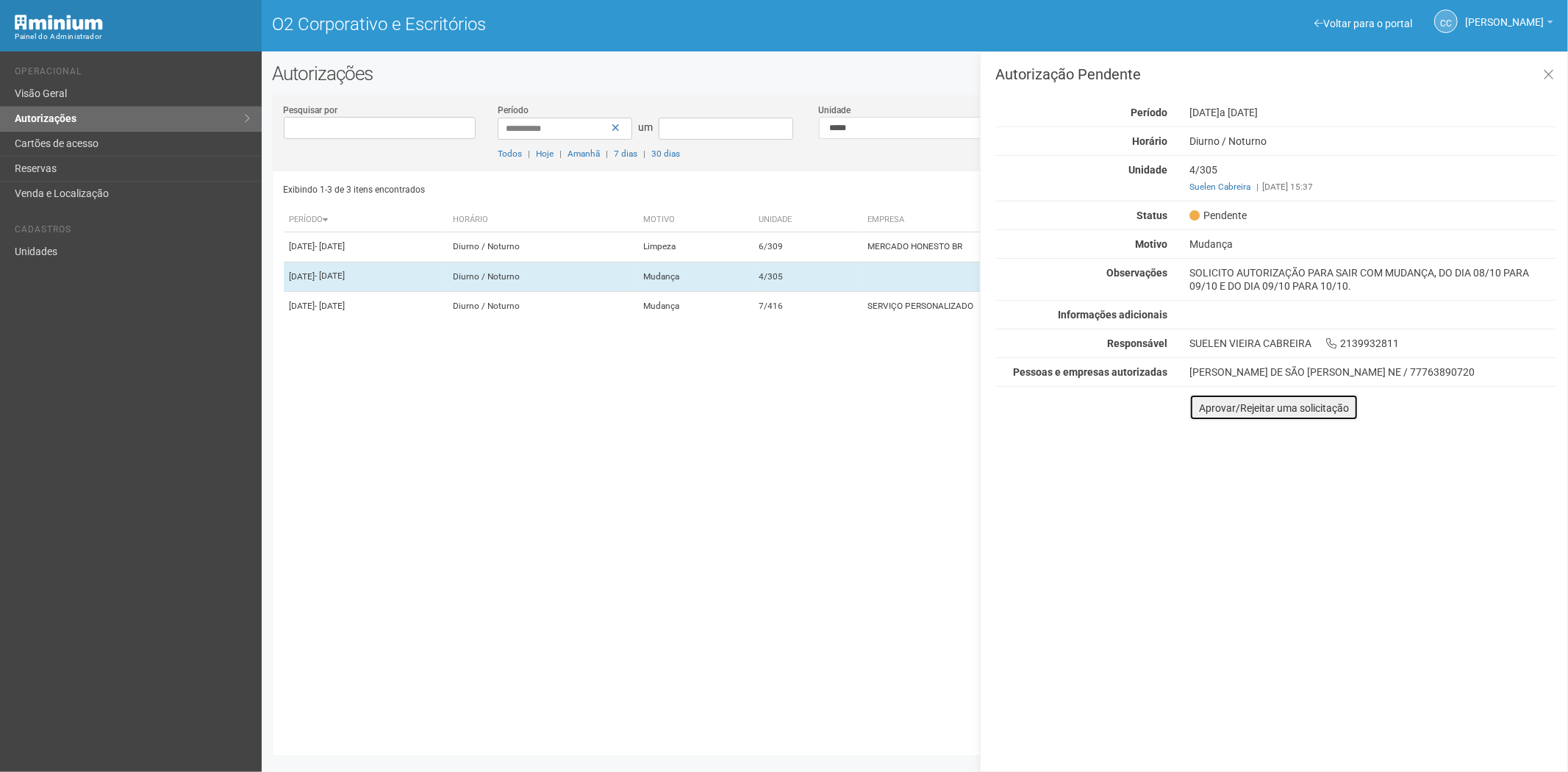
click at [1208, 412] on font "Aprovar/Rejeitar uma solicitação" at bounding box center [1274, 408] width 150 height 12
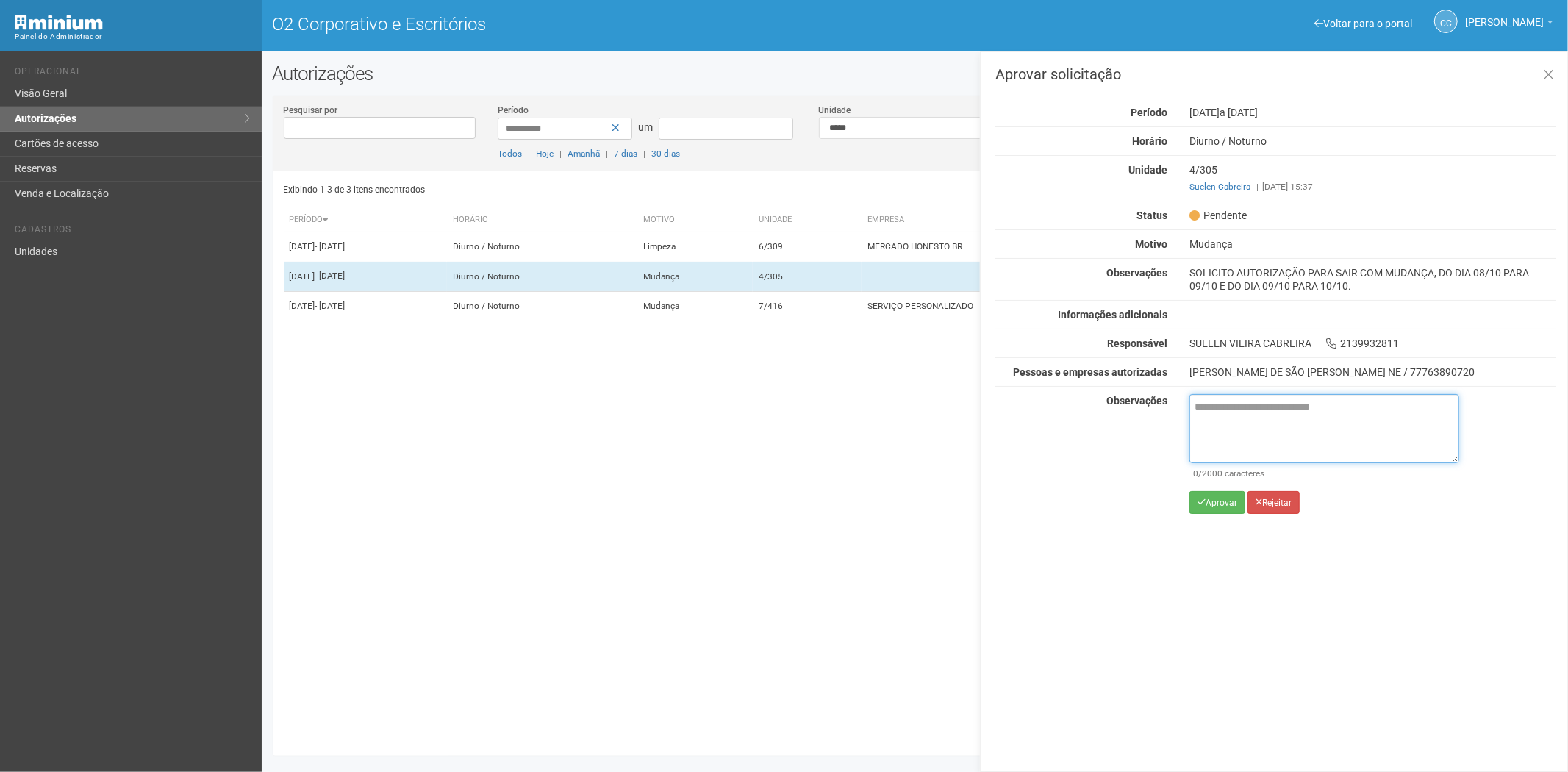
click at [1230, 429] on textarea at bounding box center [1324, 428] width 269 height 69
paste textarea "**********"
type textarea "**********"
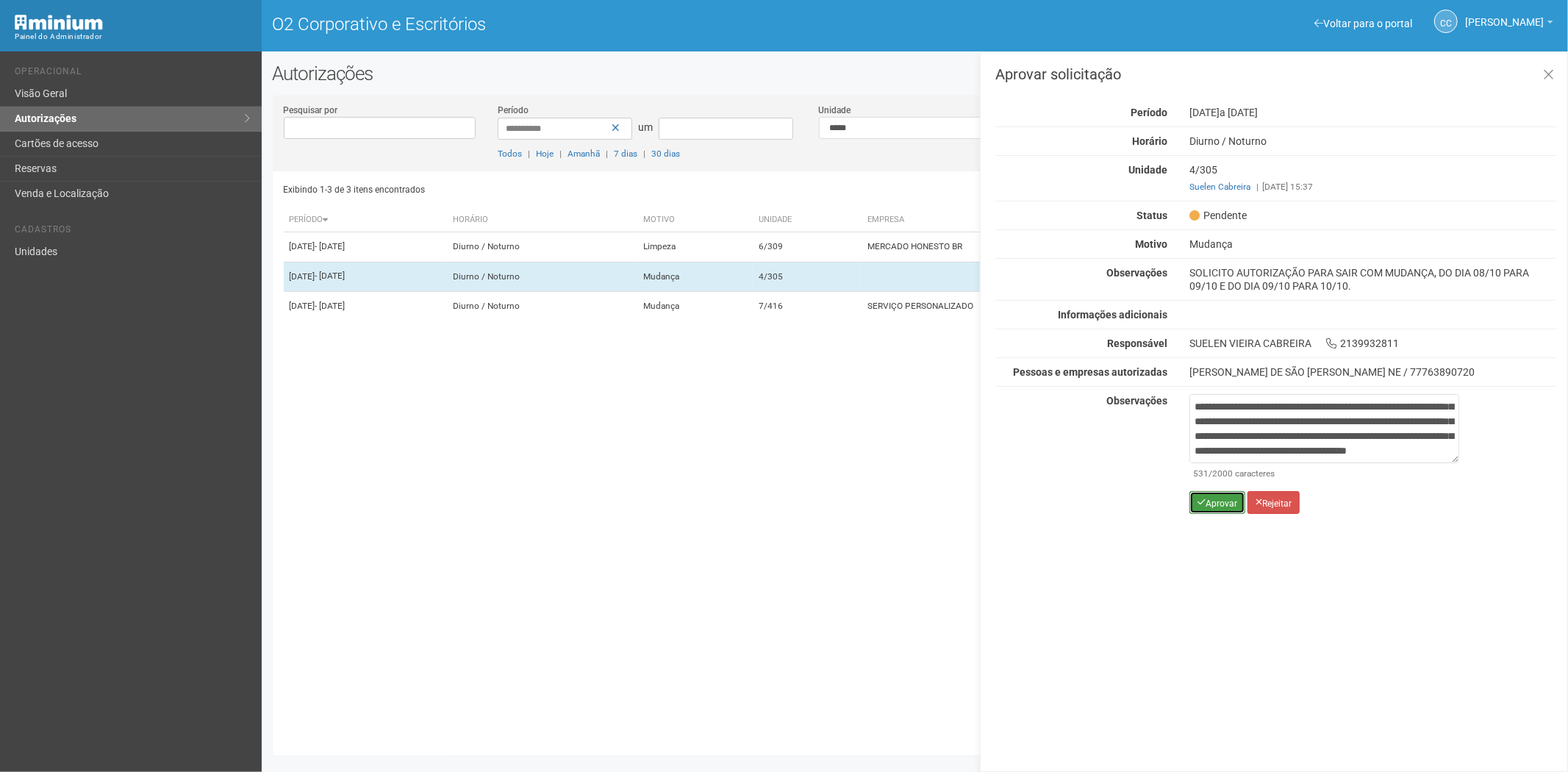
click at [1209, 506] on font "Aprovar" at bounding box center [1222, 502] width 32 height 10
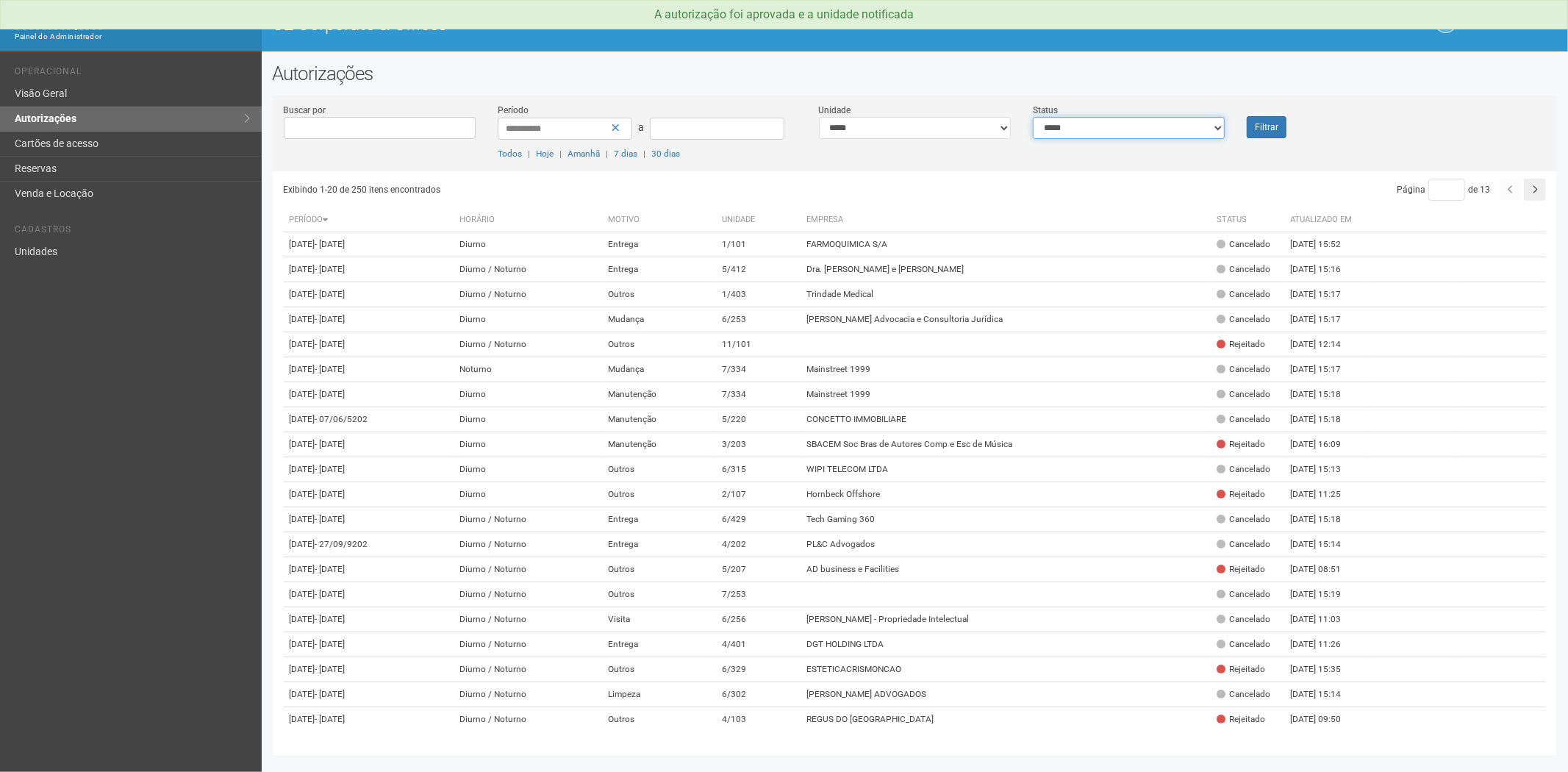
drag, startPoint x: 1108, startPoint y: 120, endPoint x: 1094, endPoint y: 137, distance: 22.0
click at [1108, 120] on select "**********" at bounding box center [1129, 128] width 192 height 22
select select "*"
click at [1033, 117] on select "**********" at bounding box center [1129, 128] width 192 height 22
click at [1262, 127] on button "Filtrar" at bounding box center [1267, 128] width 40 height 22
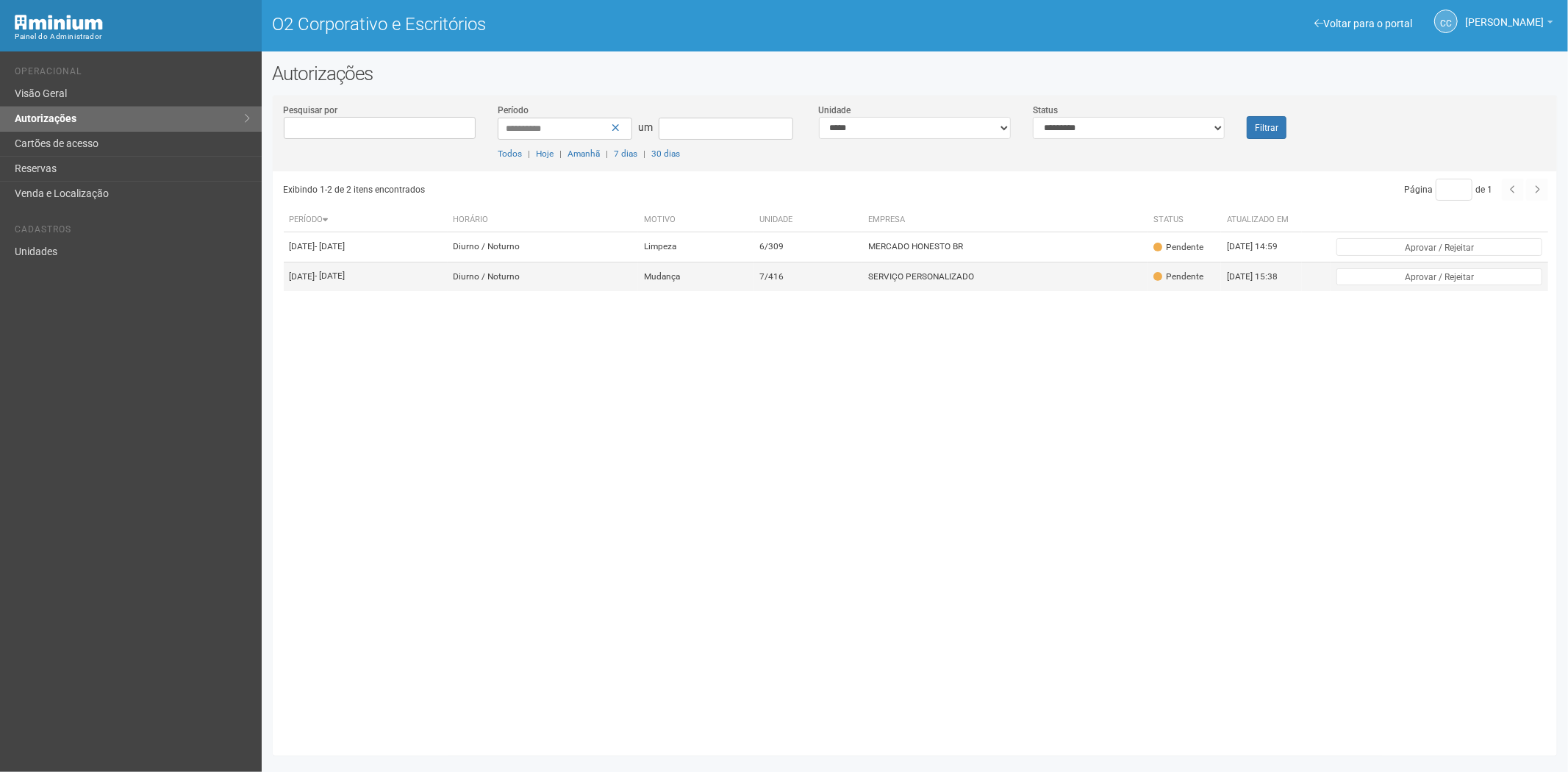
click at [784, 282] on font "7/416" at bounding box center [772, 276] width 24 height 10
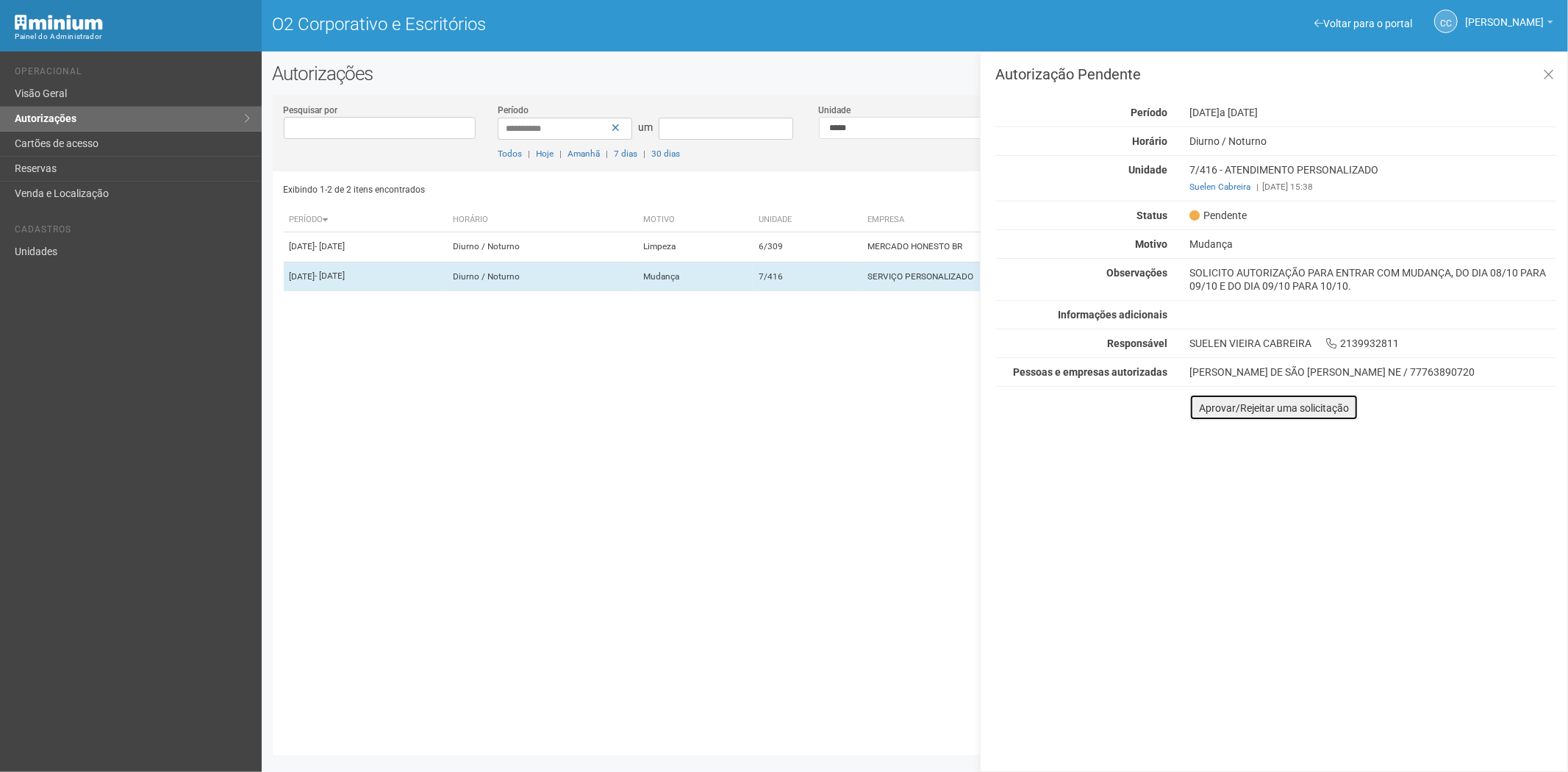
click at [1213, 407] on font "Aprovar/Rejeitar uma solicitação" at bounding box center [1274, 408] width 150 height 12
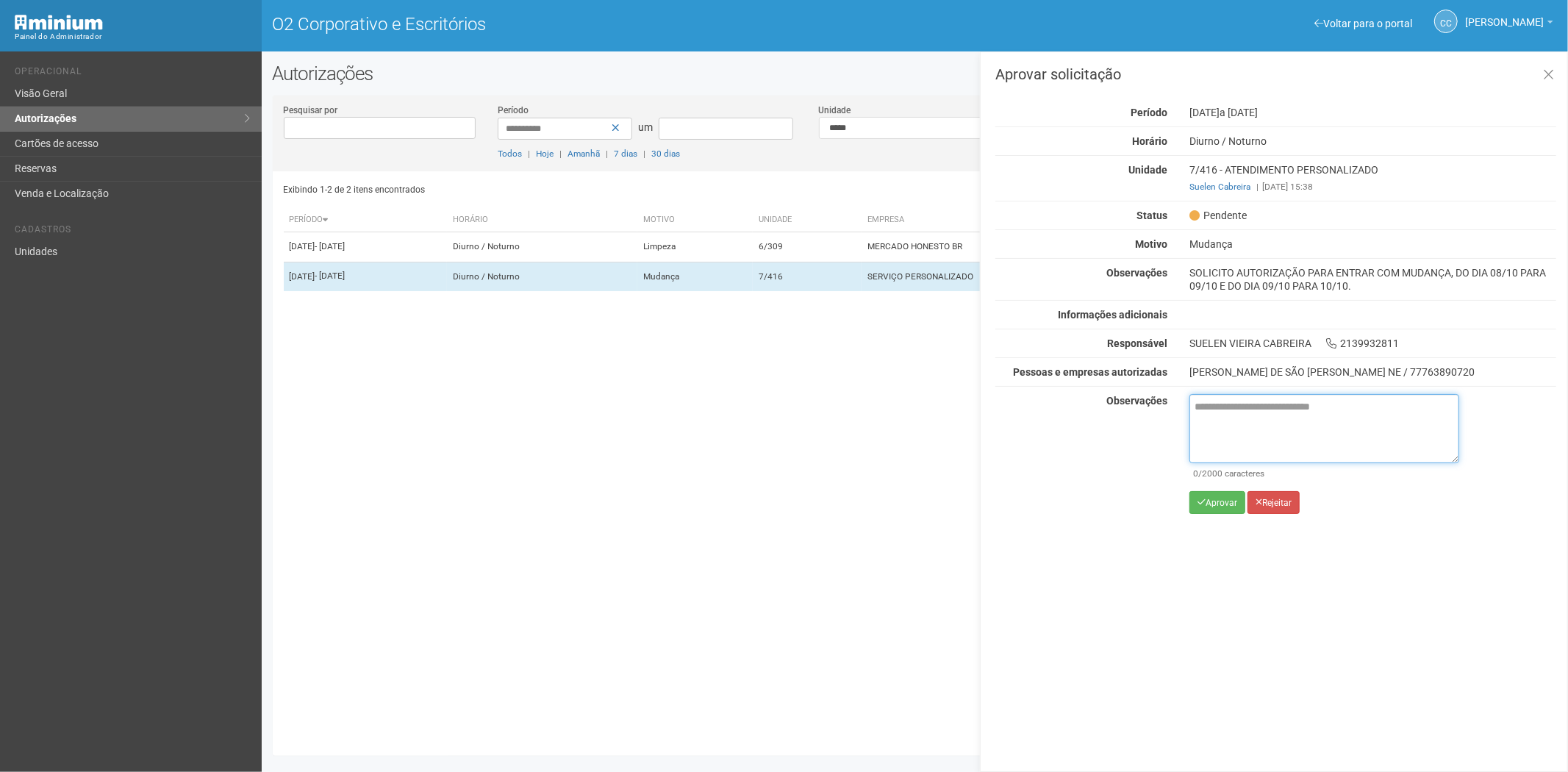
click at [1223, 438] on textarea at bounding box center [1324, 428] width 269 height 69
paste textarea "**********"
type textarea "**********"
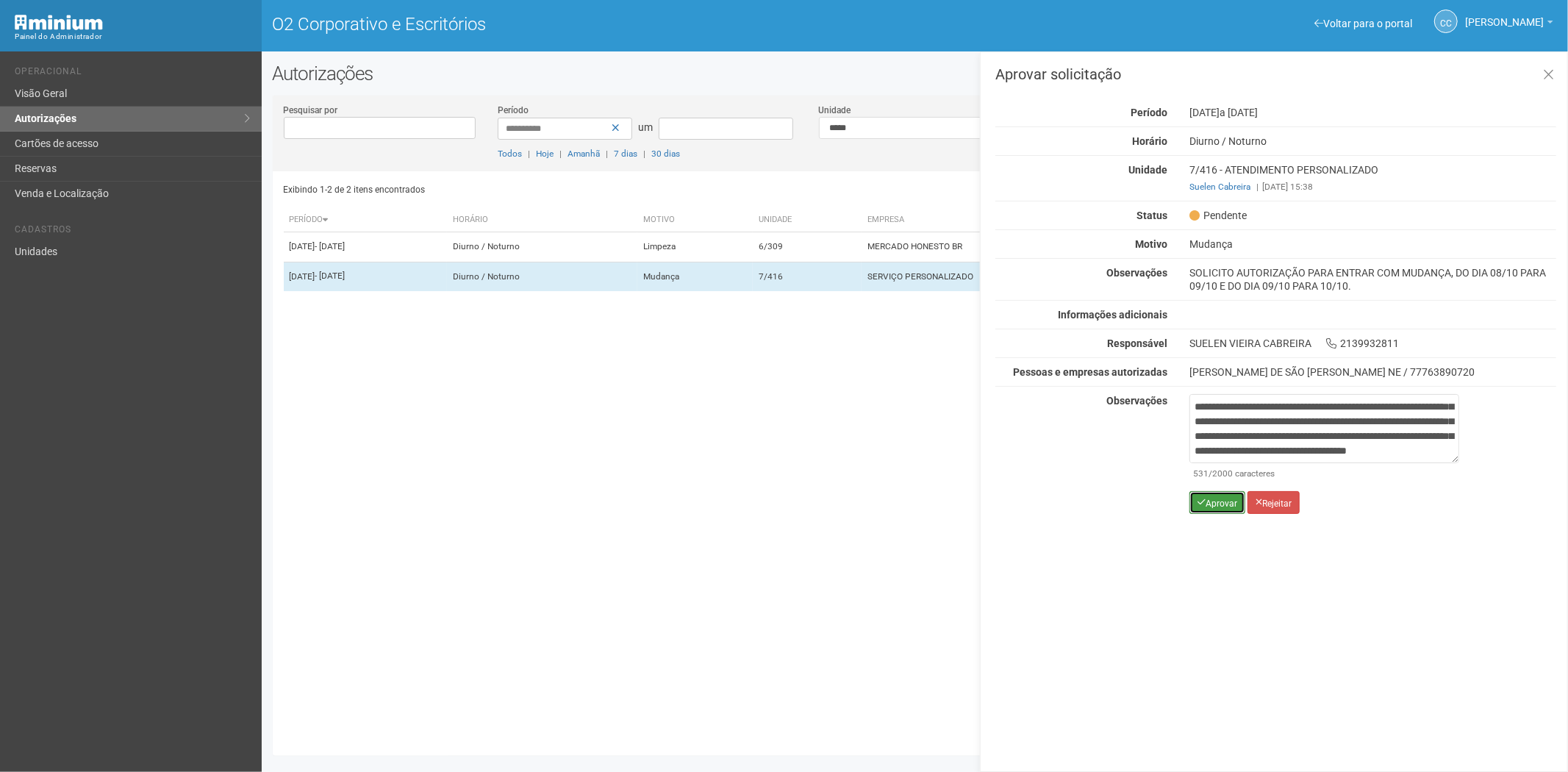
click at [1209, 509] on button "Aprovar" at bounding box center [1217, 502] width 56 height 23
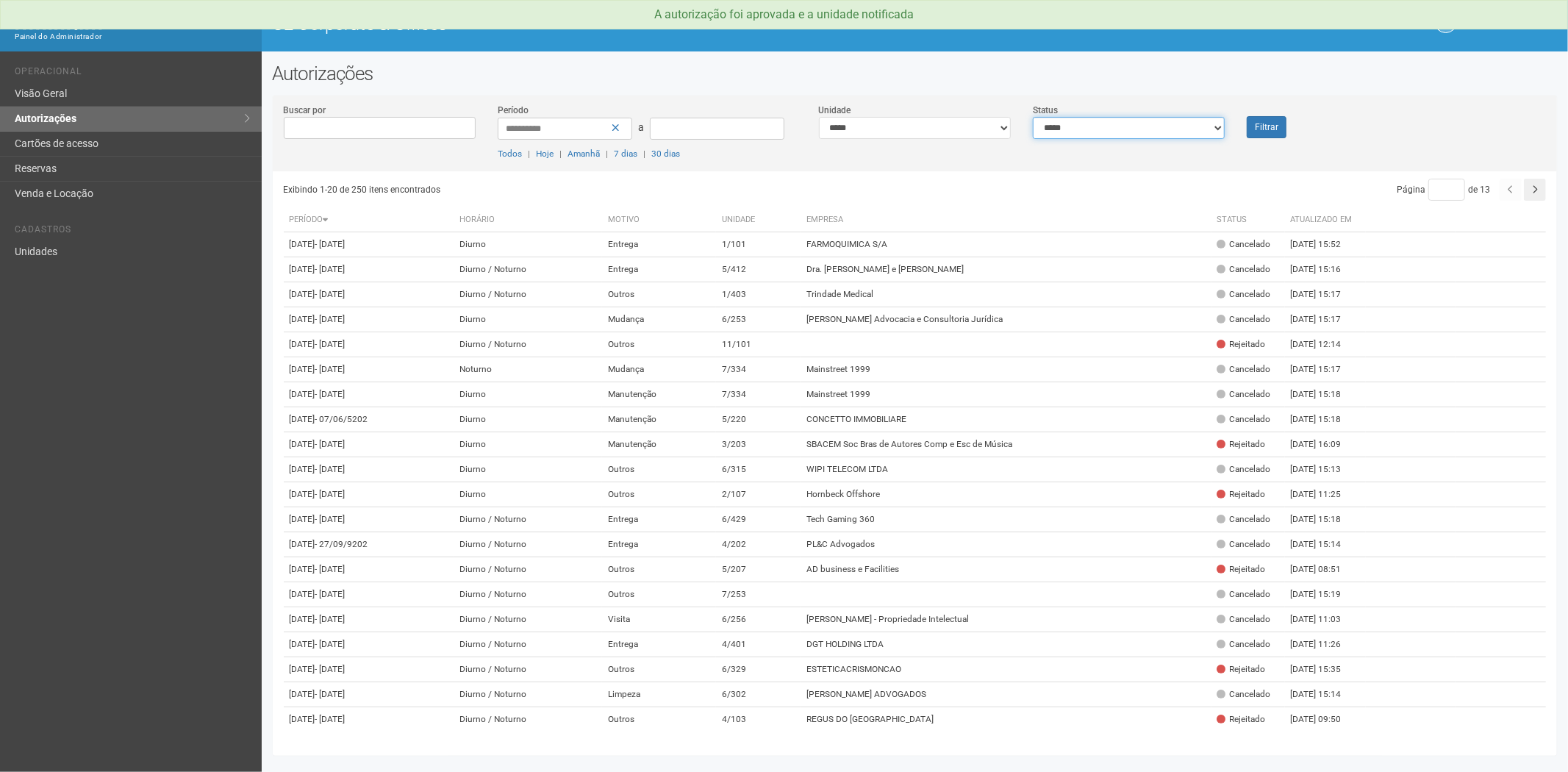
drag, startPoint x: 1103, startPoint y: 128, endPoint x: 1095, endPoint y: 136, distance: 11.3
click at [1103, 128] on select "**********" at bounding box center [1129, 128] width 192 height 22
click at [1033, 117] on select "**********" at bounding box center [1129, 128] width 192 height 22
drag, startPoint x: 1248, startPoint y: 114, endPoint x: 1256, endPoint y: 122, distance: 11.3
click at [1248, 118] on div "Filtrar" at bounding box center [1289, 120] width 108 height 35
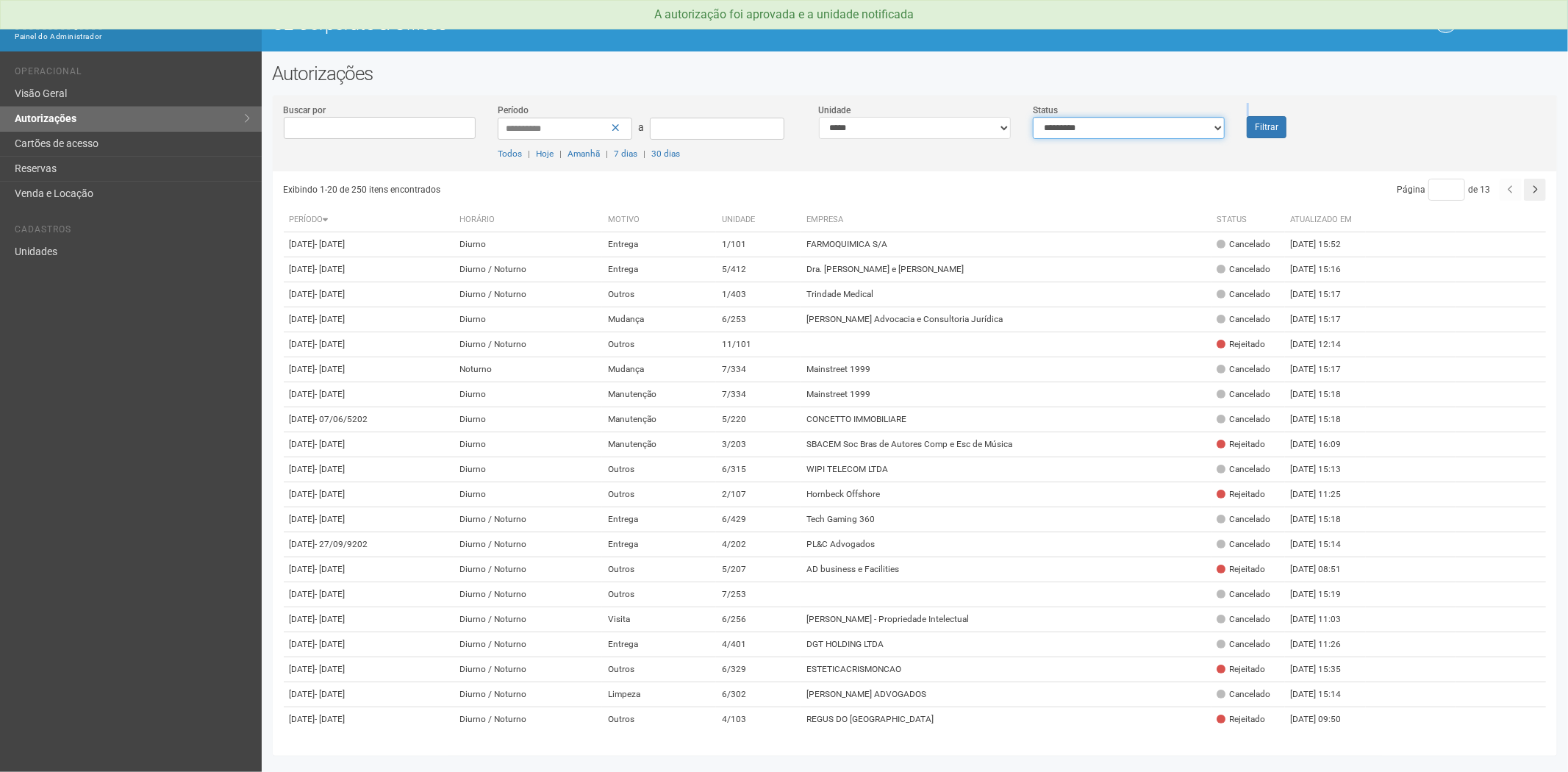
drag, startPoint x: 1161, startPoint y: 124, endPoint x: 1149, endPoint y: 135, distance: 16.3
click at [1161, 125] on select "**********" at bounding box center [1129, 128] width 192 height 22
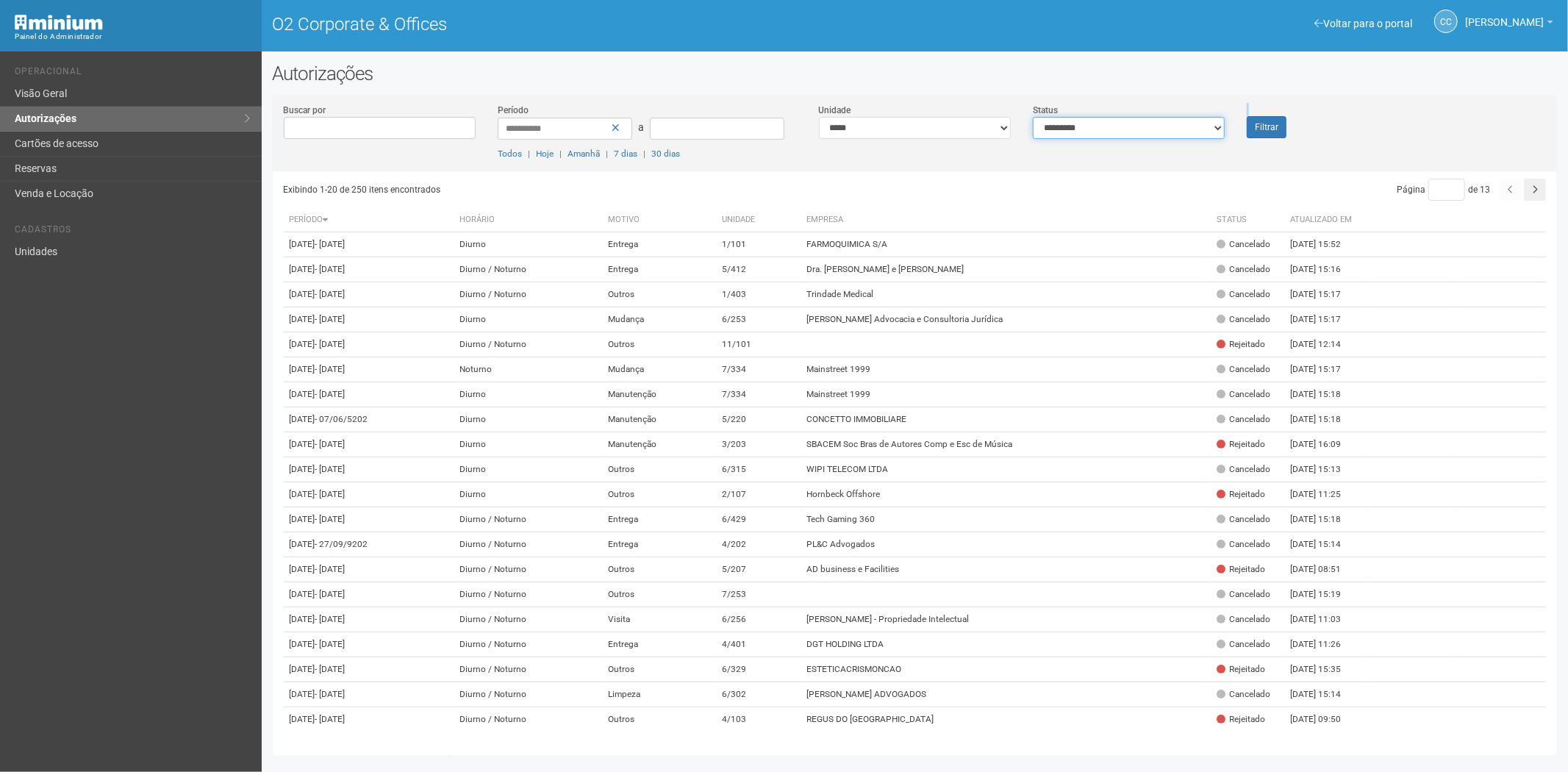
select select "*"
click at [1033, 117] on select "**********" at bounding box center [1129, 128] width 192 height 22
click at [1278, 128] on button "Filtrar" at bounding box center [1267, 128] width 40 height 22
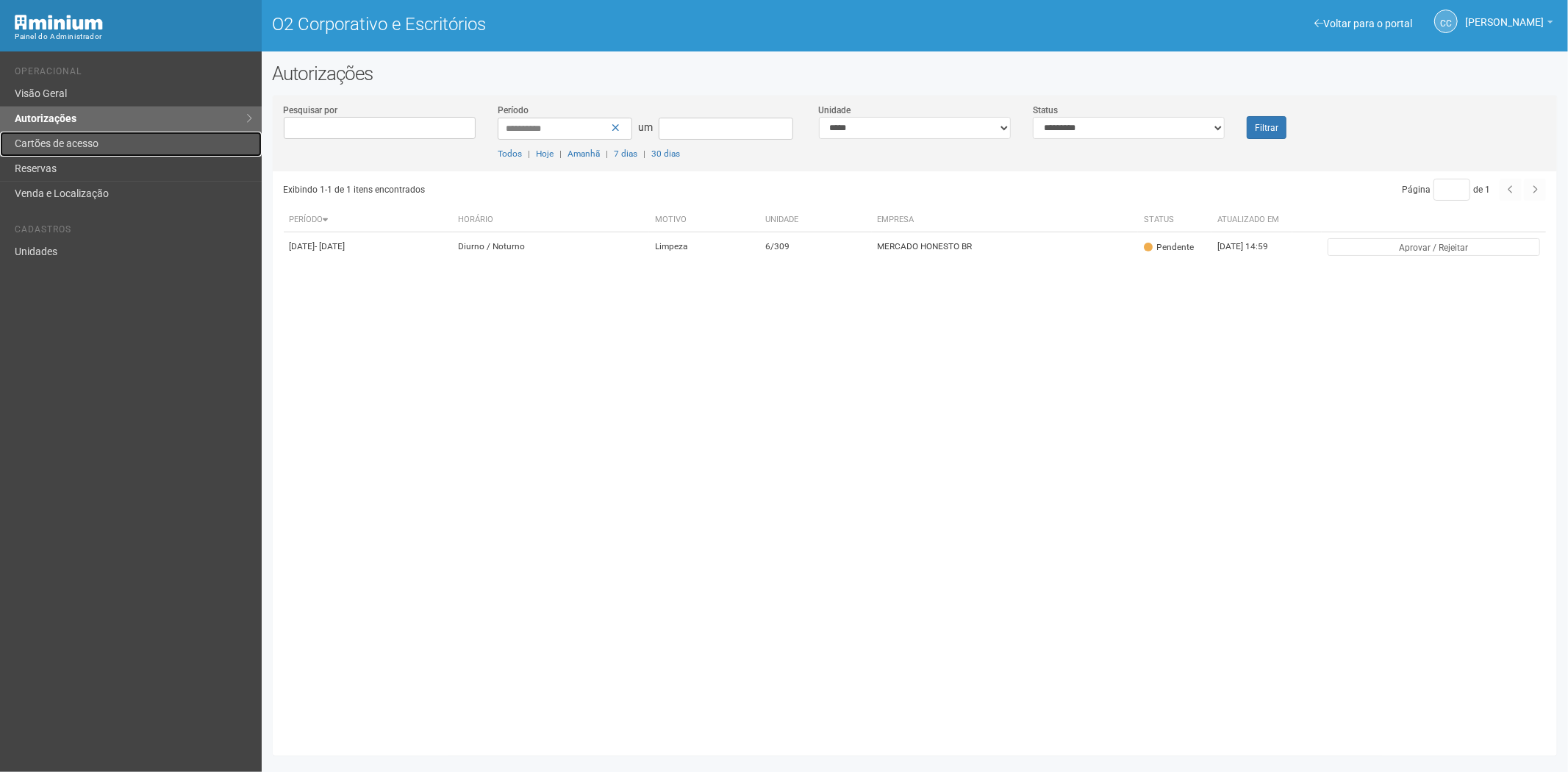
click at [128, 146] on link "Cartões de acesso" at bounding box center [131, 144] width 261 height 25
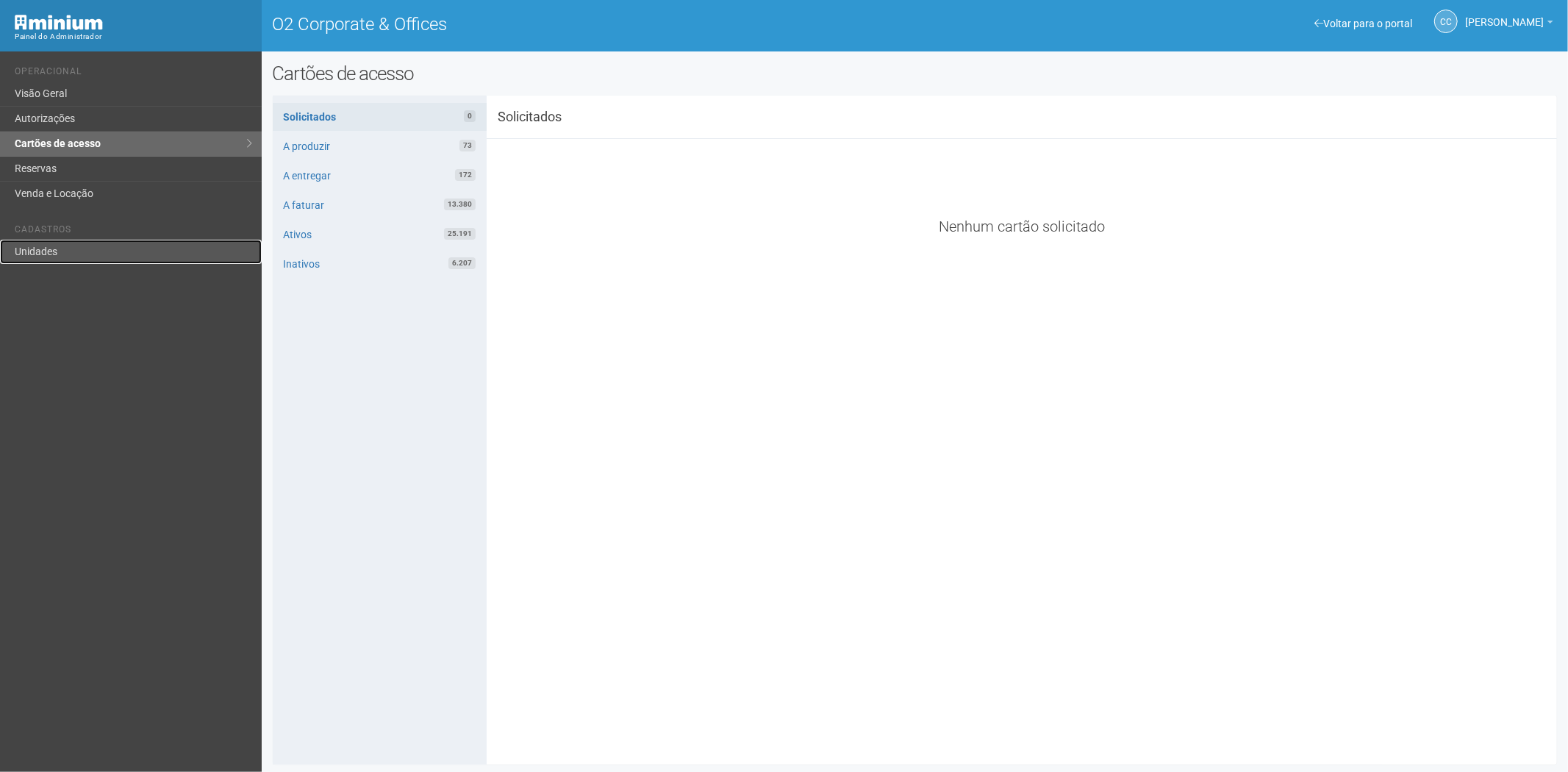
click at [52, 254] on link "Unidades" at bounding box center [131, 252] width 261 height 24
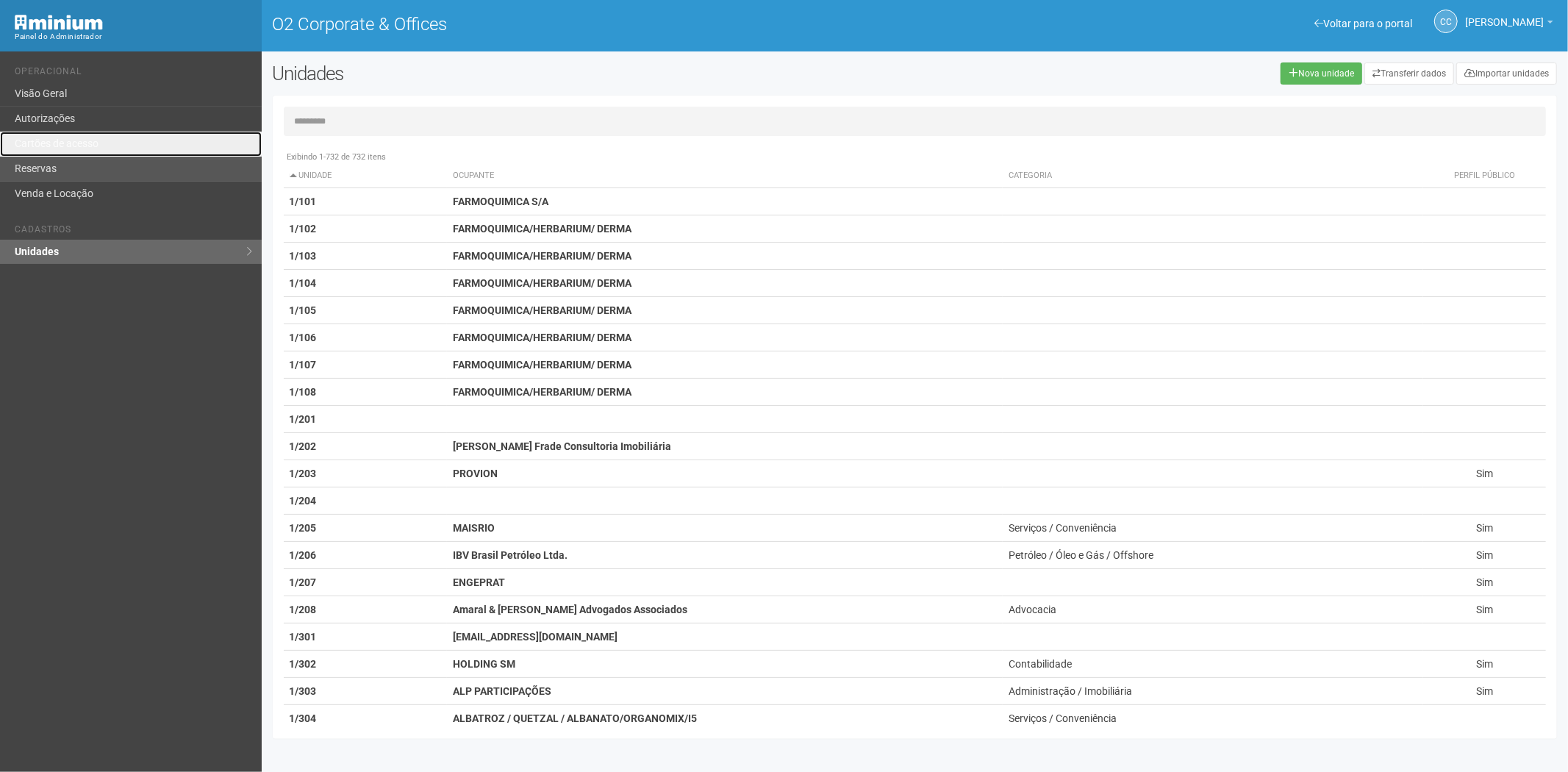
drag, startPoint x: 71, startPoint y: 147, endPoint x: 163, endPoint y: 158, distance: 92.7
click at [71, 147] on link "Cartões de acesso" at bounding box center [131, 144] width 261 height 25
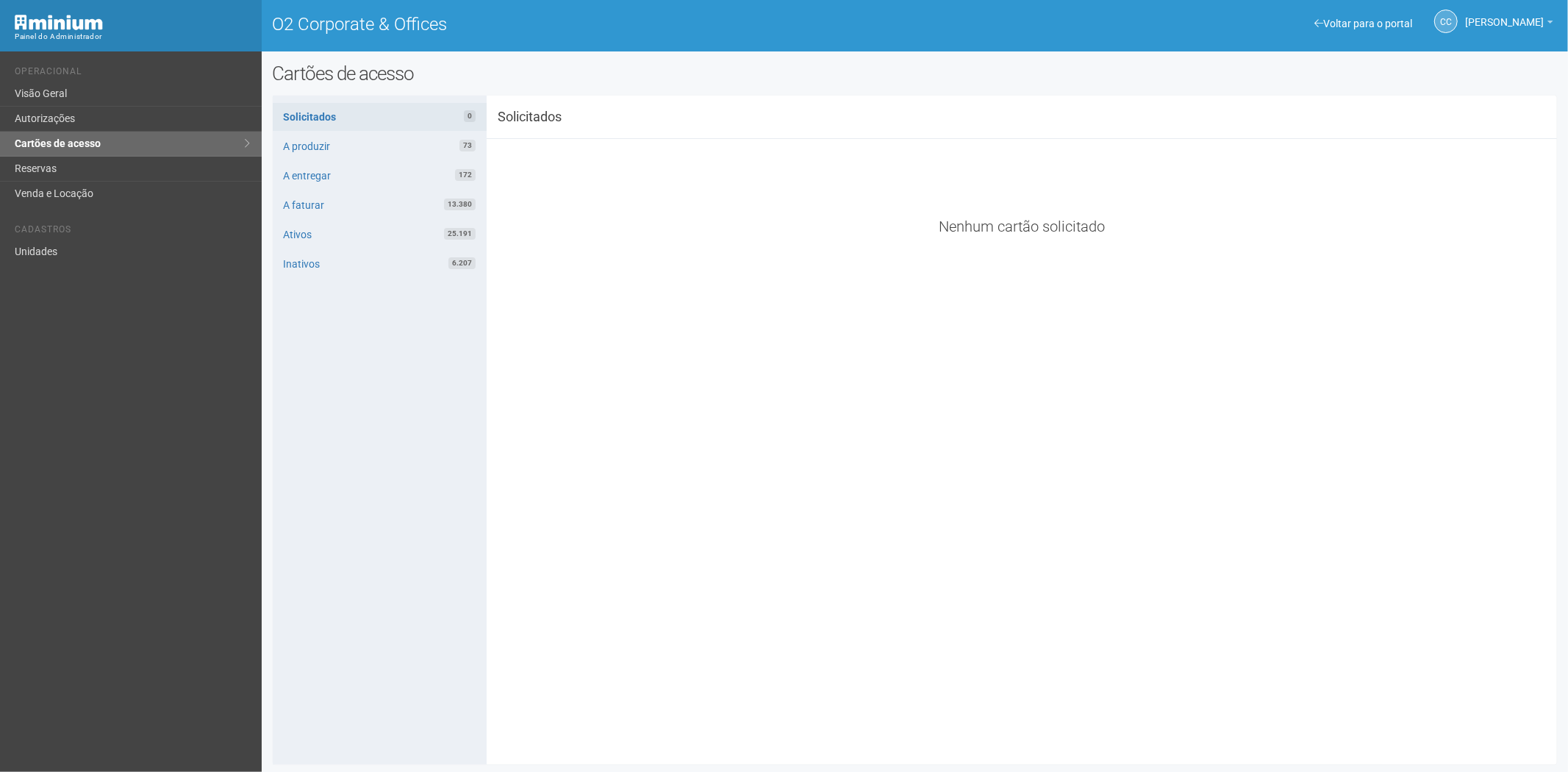
click at [571, 497] on div "**********" at bounding box center [915, 431] width 1285 height 648
click at [116, 238] on li "Cadastros" at bounding box center [132, 231] width 236 height 15
click at [45, 254] on link "Unidades" at bounding box center [131, 252] width 261 height 24
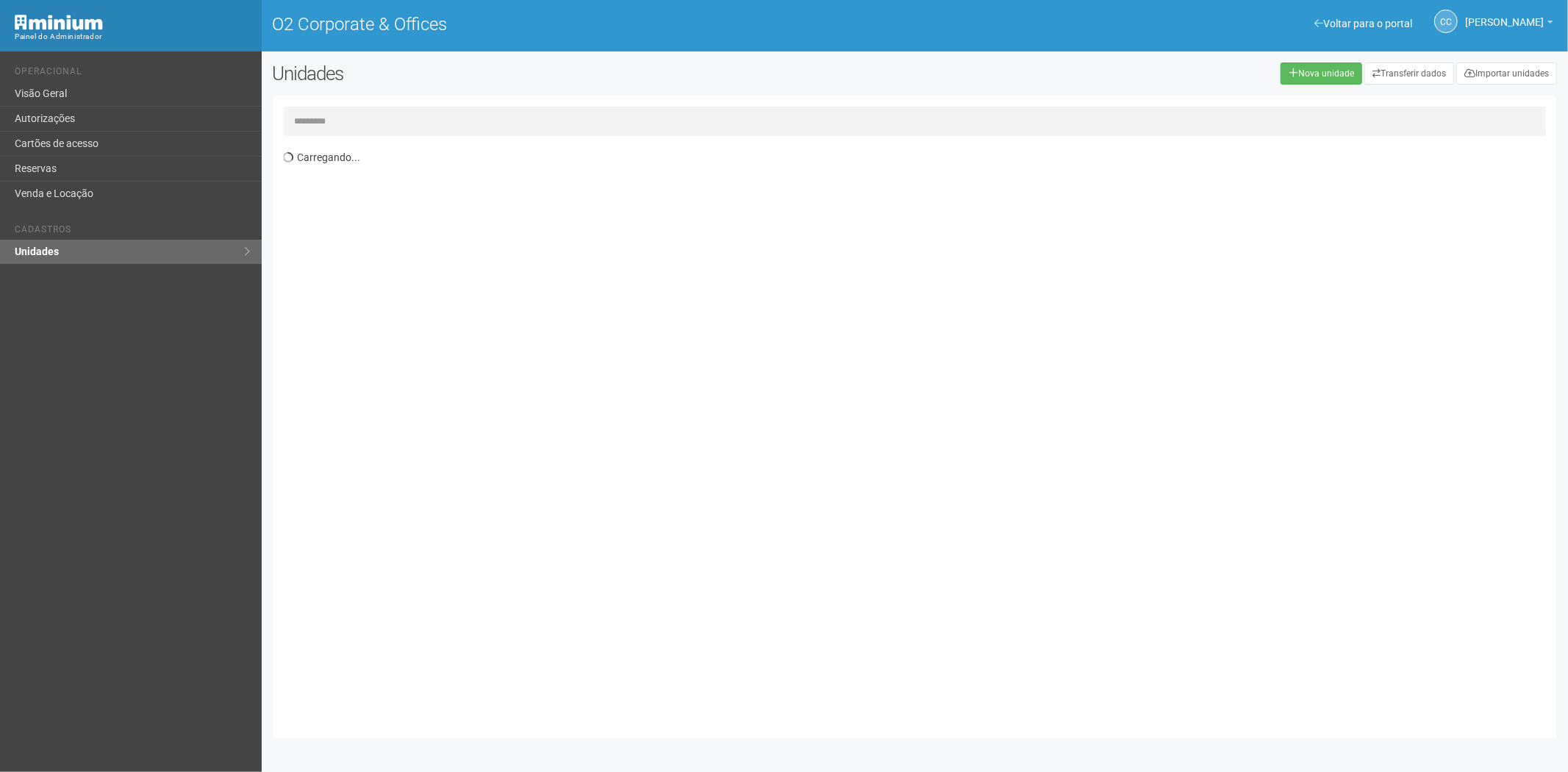
click at [318, 124] on input "text" at bounding box center [915, 121] width 1263 height 30
type input "*****"
drag, startPoint x: 132, startPoint y: 155, endPoint x: 138, endPoint y: 140, distance: 16.2
click at [132, 153] on link "Cartões de acesso" at bounding box center [131, 144] width 261 height 25
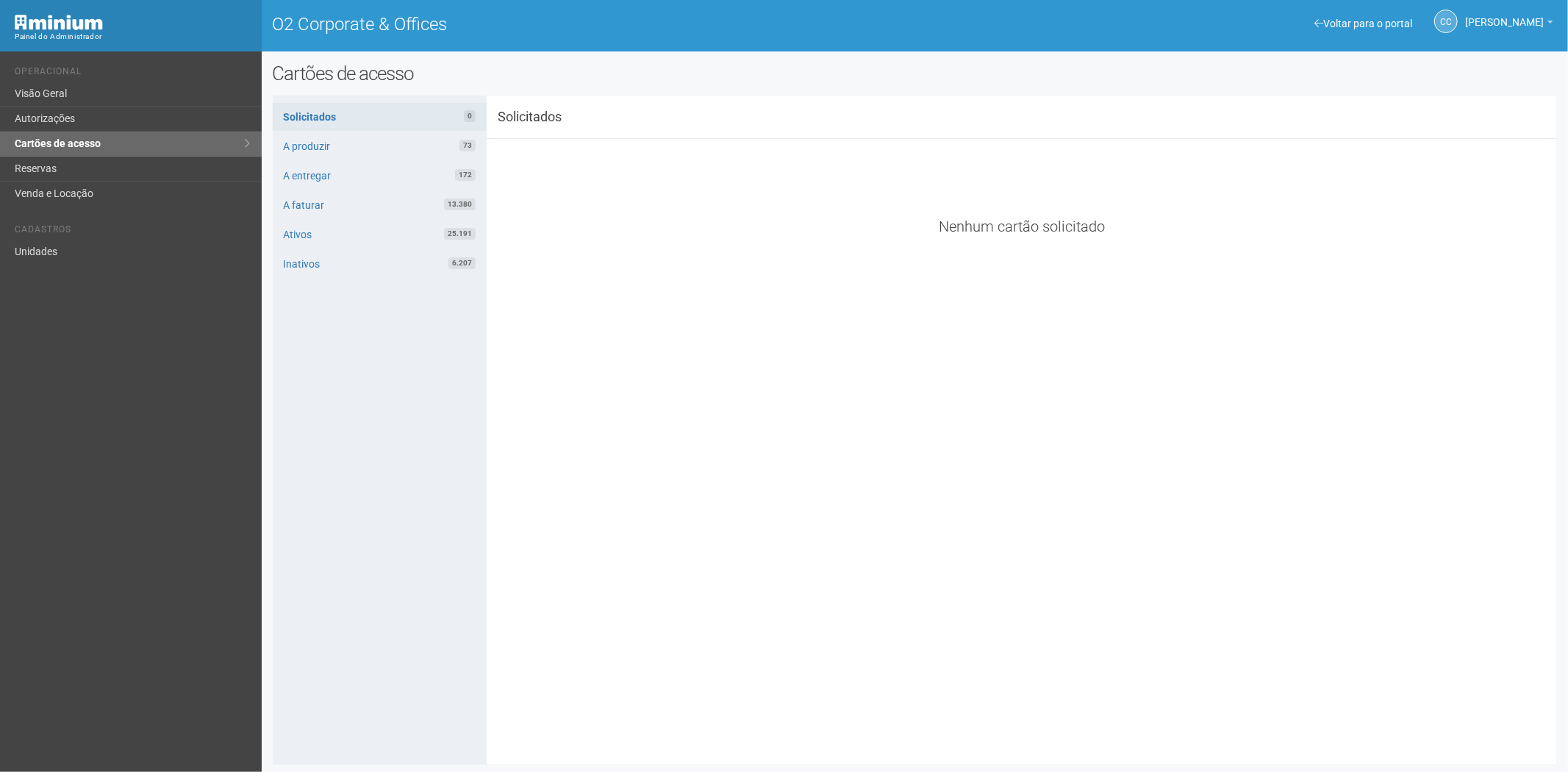
click at [1422, 552] on div "**********" at bounding box center [915, 431] width 1285 height 648
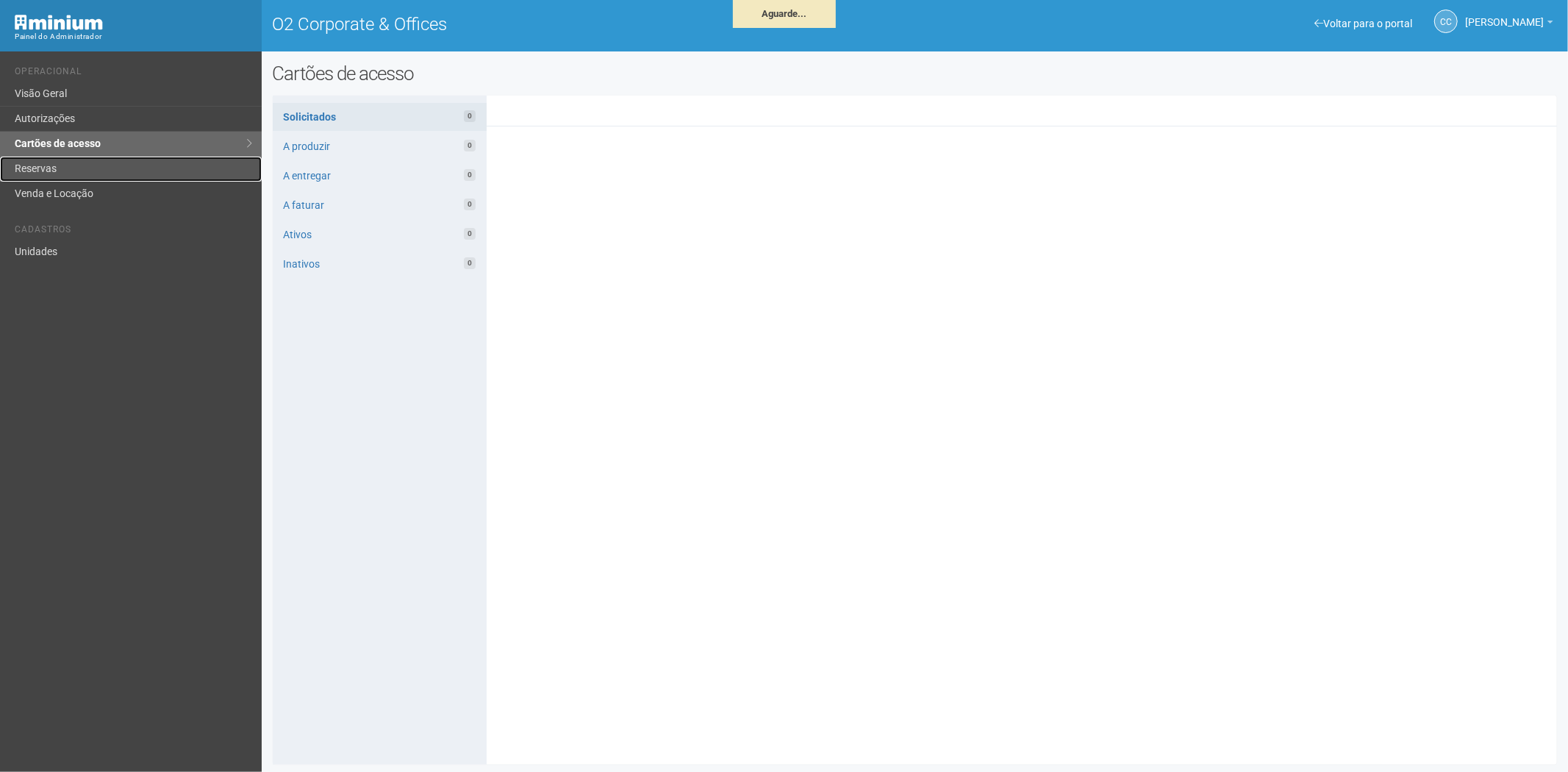
click at [52, 167] on link "Reservas" at bounding box center [131, 168] width 261 height 25
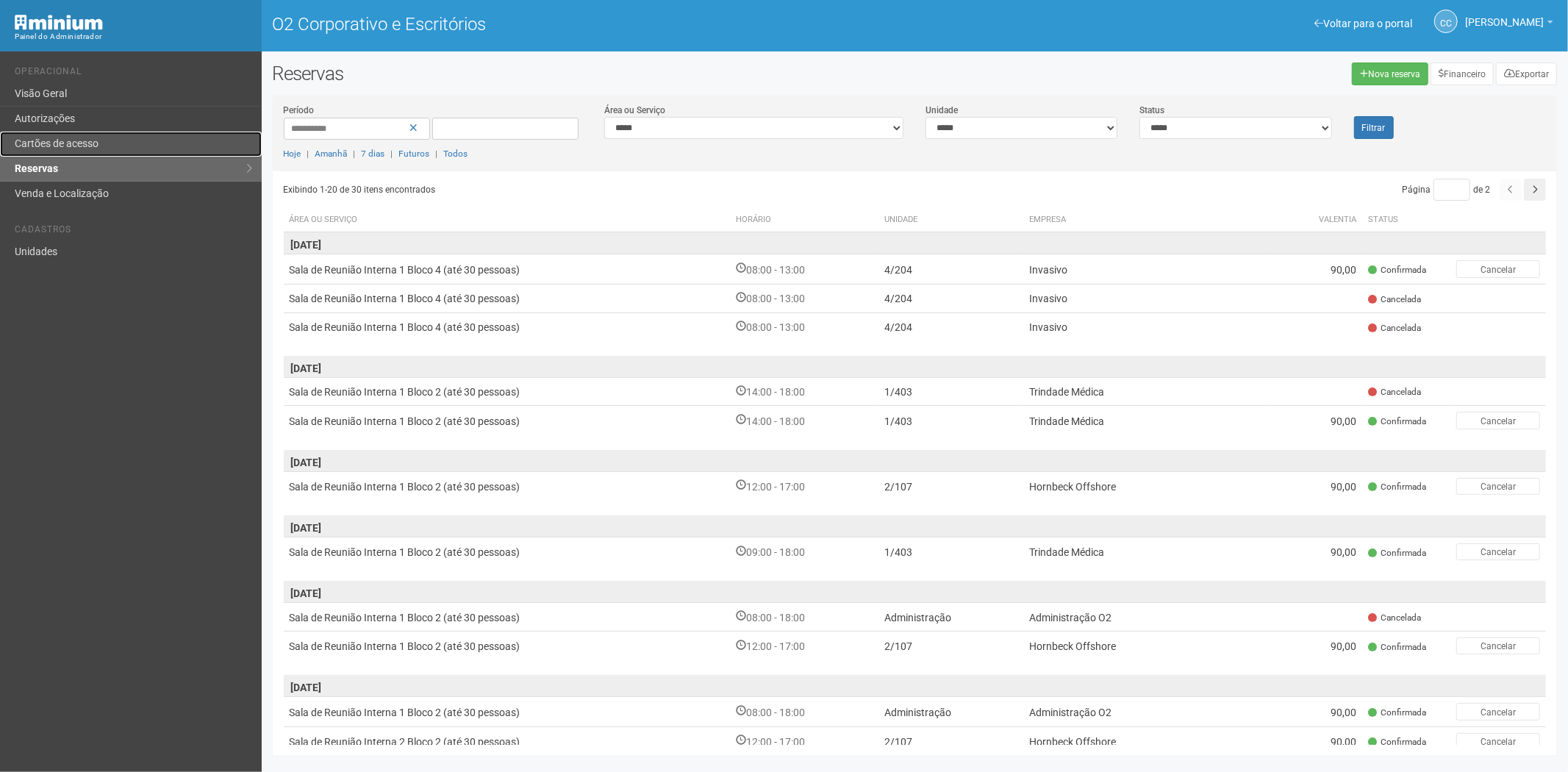
click at [84, 144] on font "Cartões de acesso" at bounding box center [56, 143] width 84 height 12
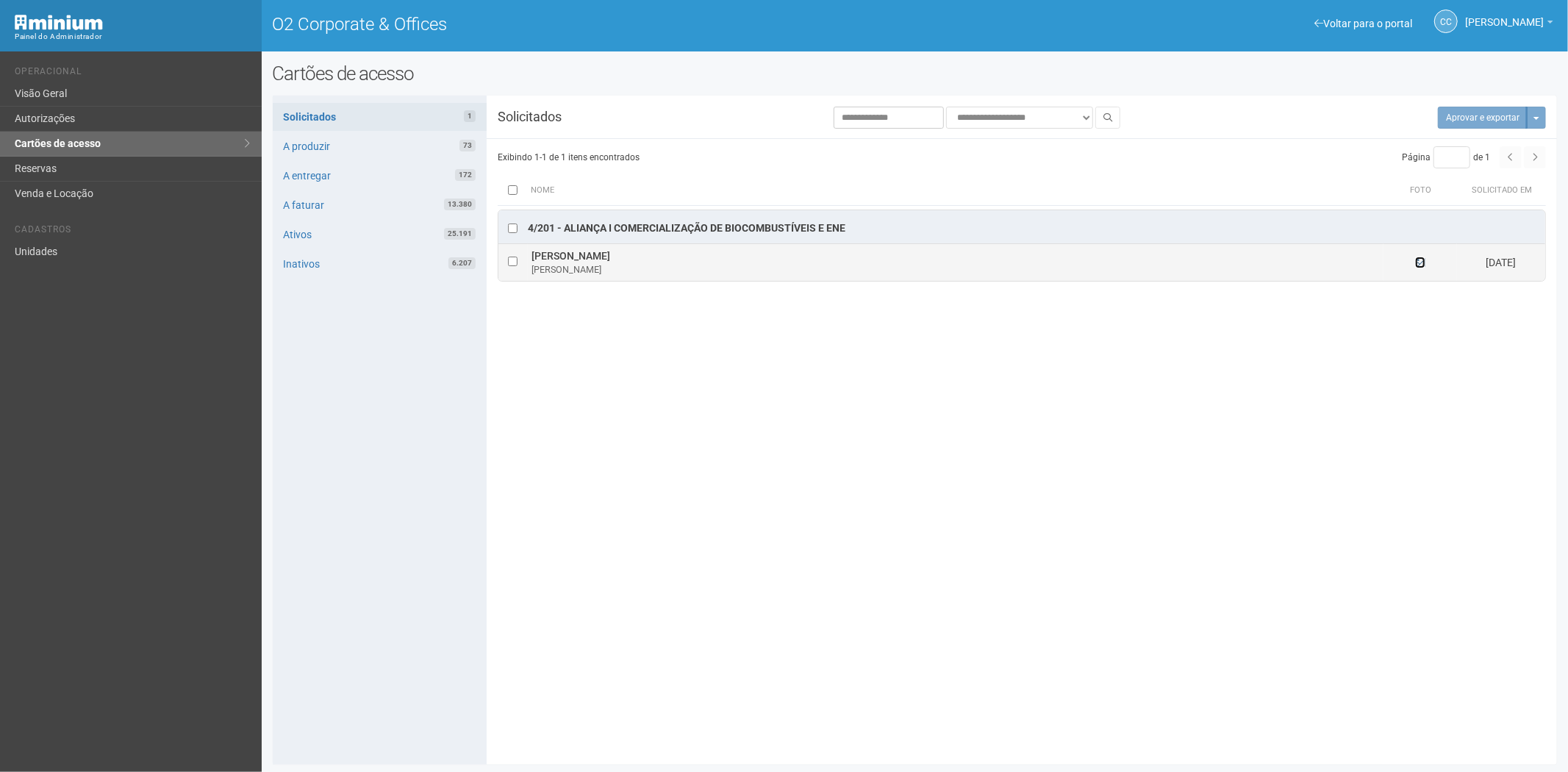
click at [1419, 266] on icon at bounding box center [1420, 262] width 10 height 10
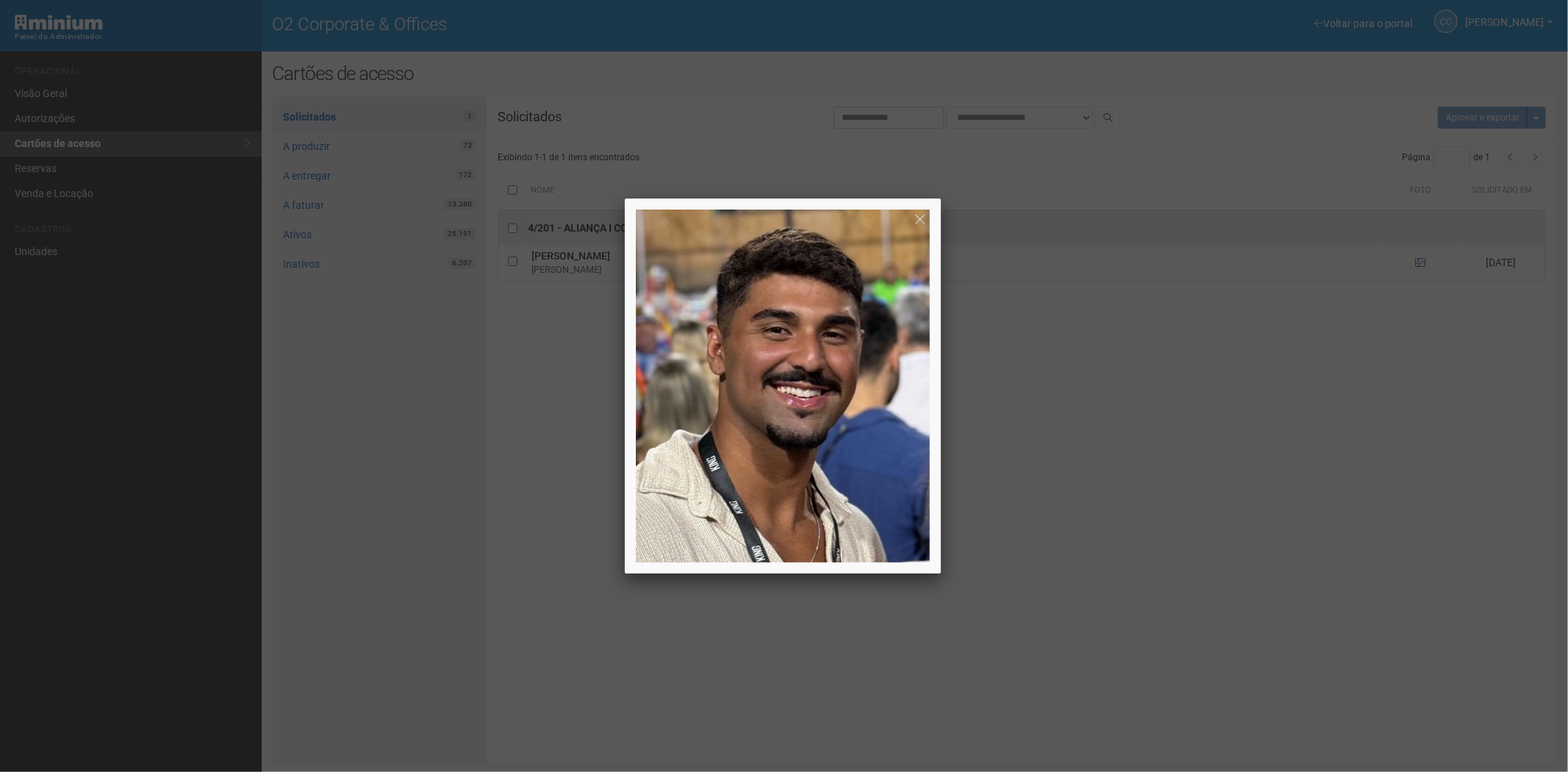
click at [1217, 429] on div at bounding box center [784, 386] width 1568 height 772
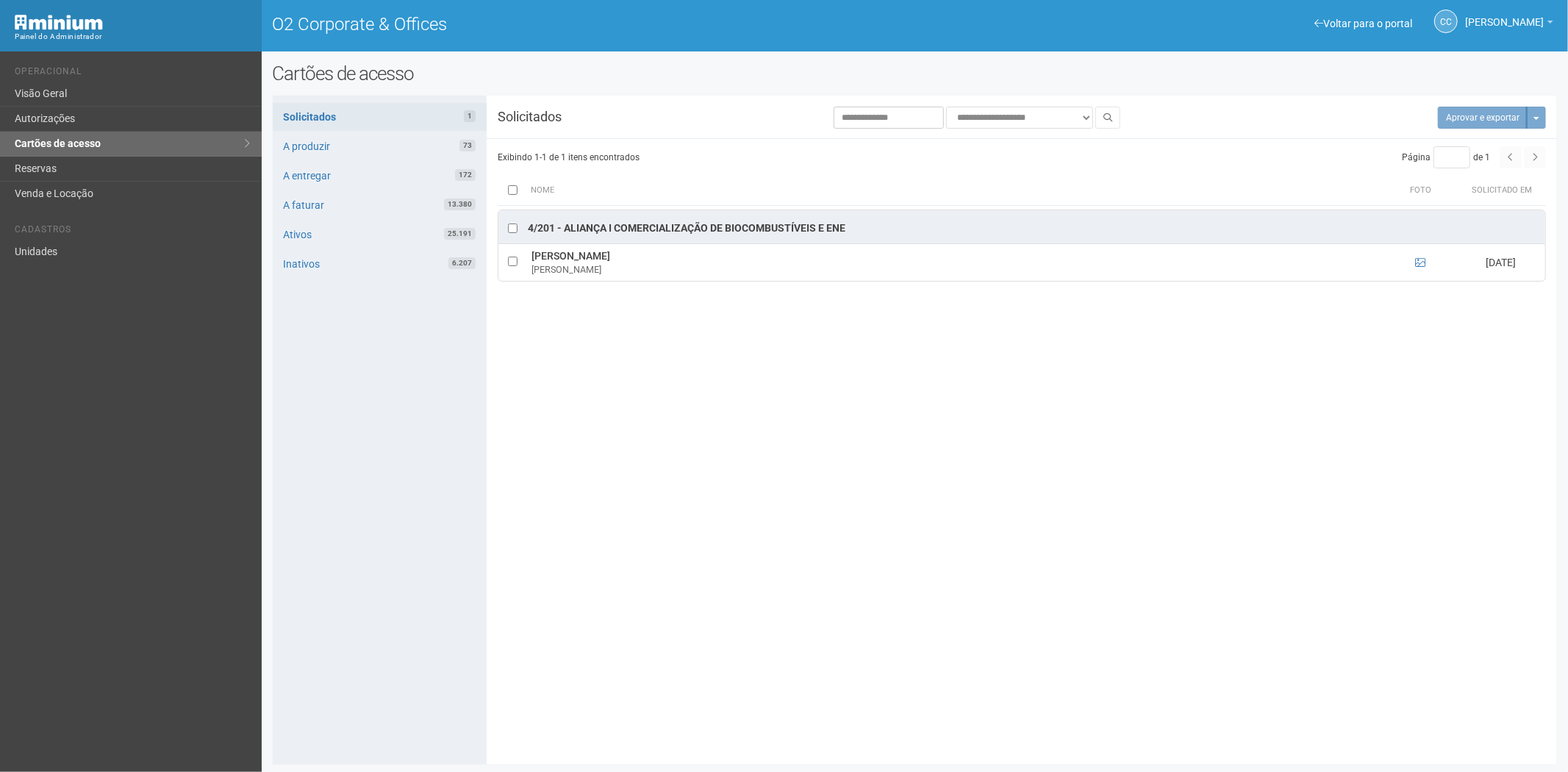
click at [525, 534] on div "**********" at bounding box center [915, 431] width 1285 height 648
click at [28, 164] on link "Reservas" at bounding box center [131, 168] width 261 height 25
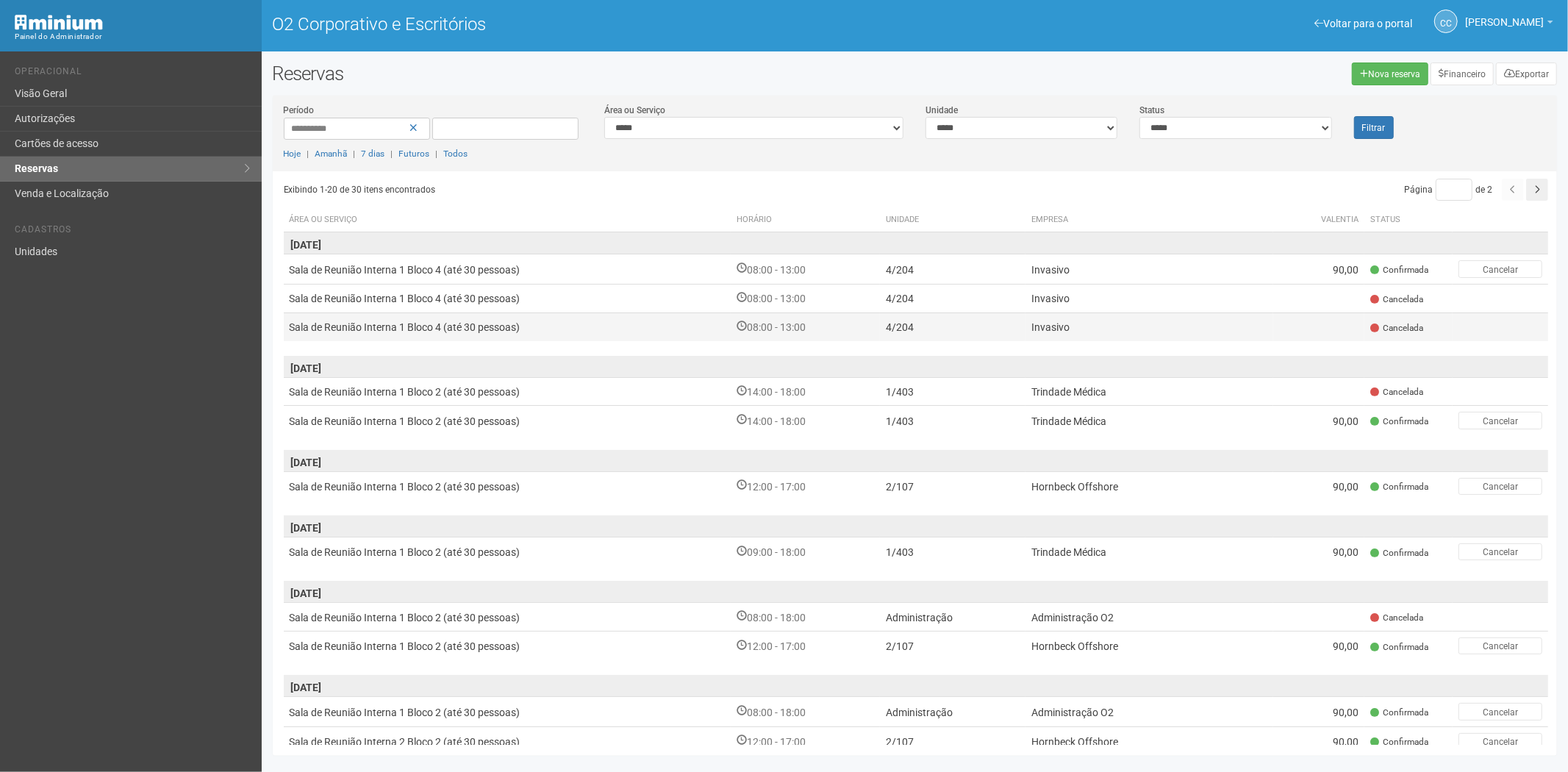
drag, startPoint x: 201, startPoint y: 506, endPoint x: 306, endPoint y: 333, distance: 202.4
click at [226, 488] on div "Voltar para o portal Operacional Visão Geral Autorizações Cartões de acesso Res…" at bounding box center [131, 412] width 261 height 721
click at [270, 519] on div "**********" at bounding box center [915, 412] width 1307 height 701
drag, startPoint x: 130, startPoint y: 475, endPoint x: 138, endPoint y: 239, distance: 236.1
click at [134, 450] on div "Voltar para o portal Operacional Visão Geral Autorizações Cartões de acesso Res…" at bounding box center [131, 412] width 261 height 721
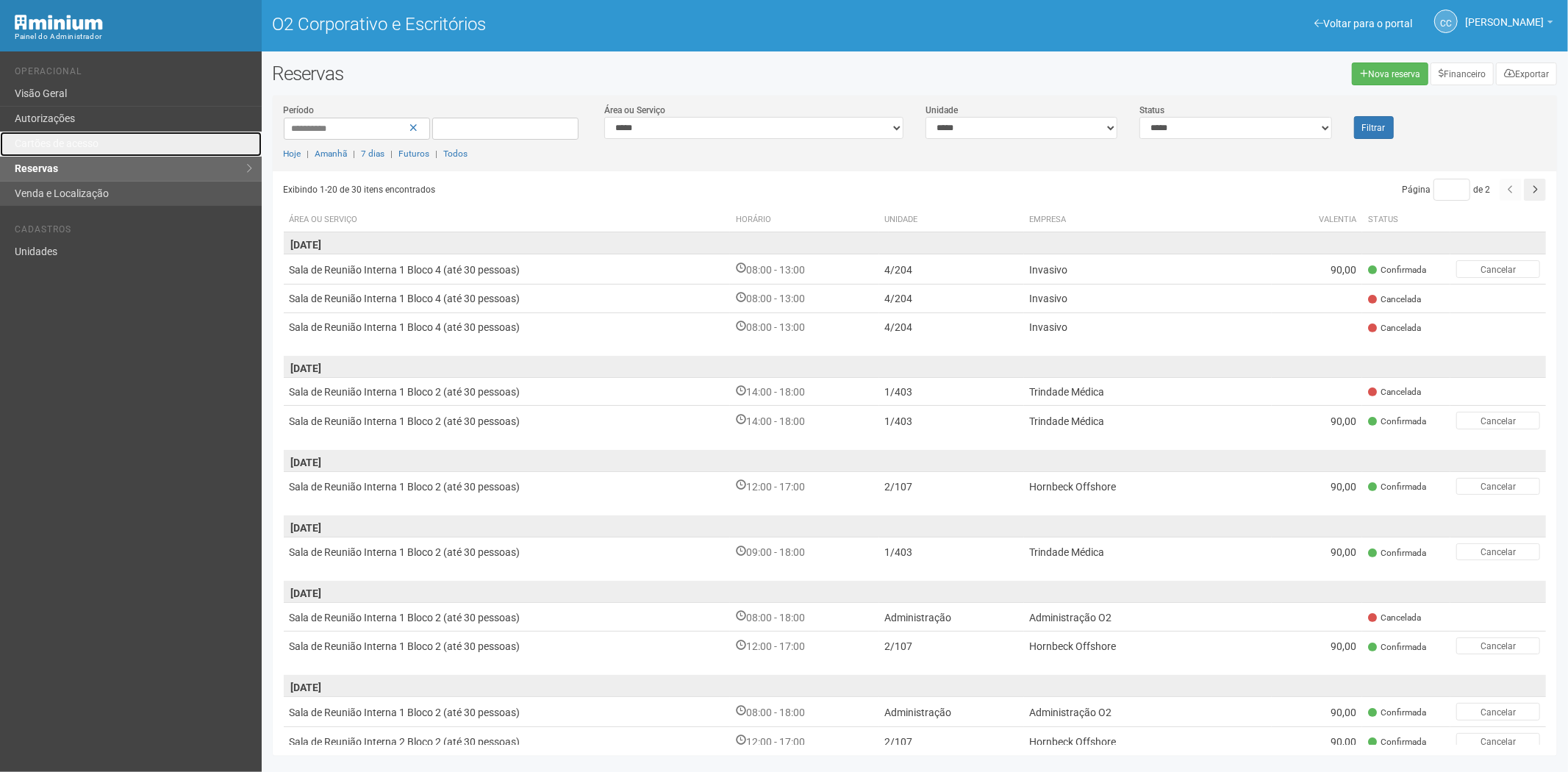
drag, startPoint x: 62, startPoint y: 148, endPoint x: 124, endPoint y: 185, distance: 72.2
click at [62, 148] on font "Cartões de acesso" at bounding box center [56, 143] width 84 height 12
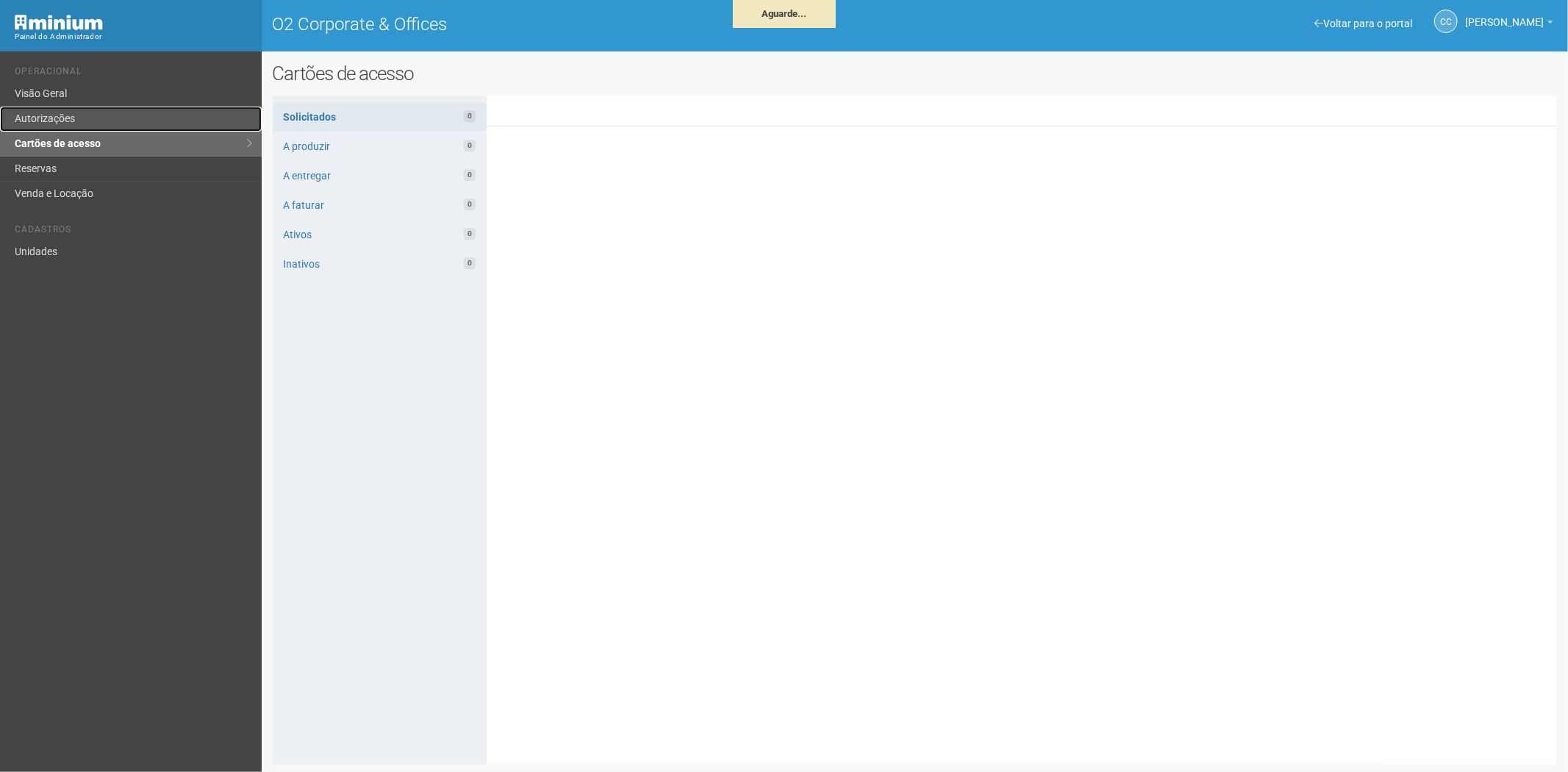
click at [96, 127] on link "Autorizações" at bounding box center [131, 119] width 261 height 25
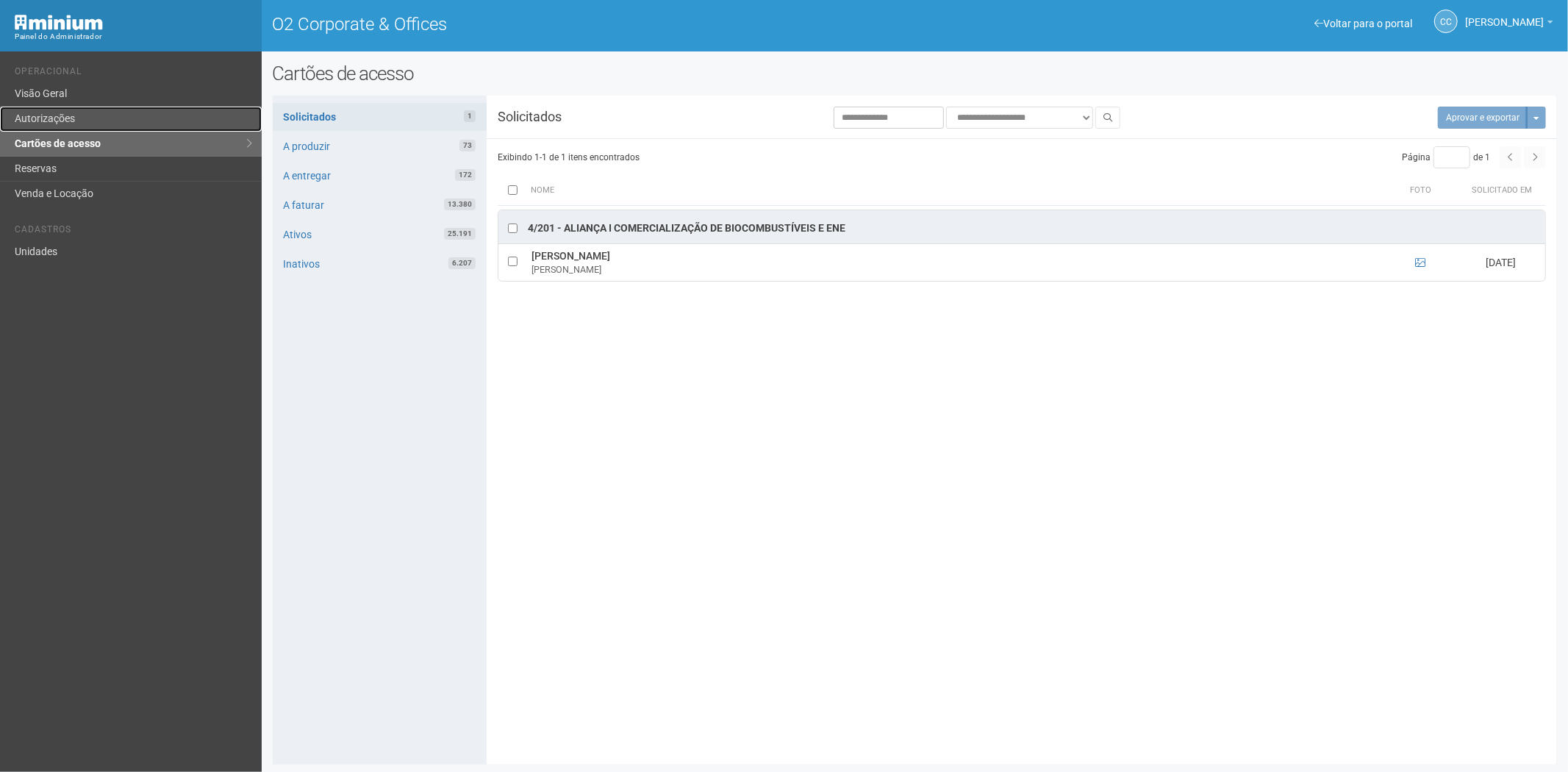
click at [62, 116] on link "Autorizações" at bounding box center [131, 119] width 261 height 25
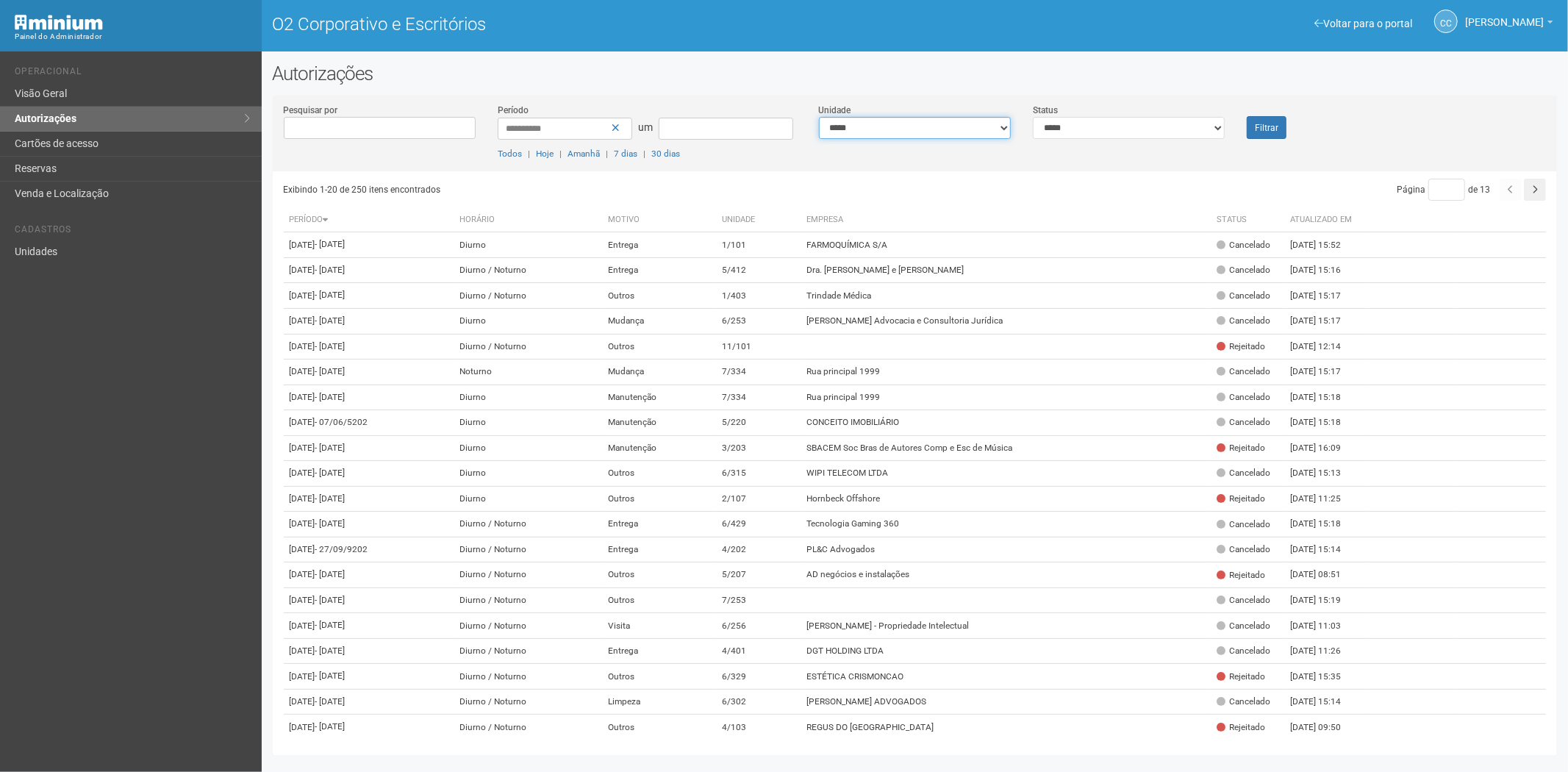
click at [870, 126] on select "**********" at bounding box center [914, 128] width 192 height 22
select select "**********"
click at [1270, 133] on button "Filtrar" at bounding box center [1267, 128] width 40 height 23
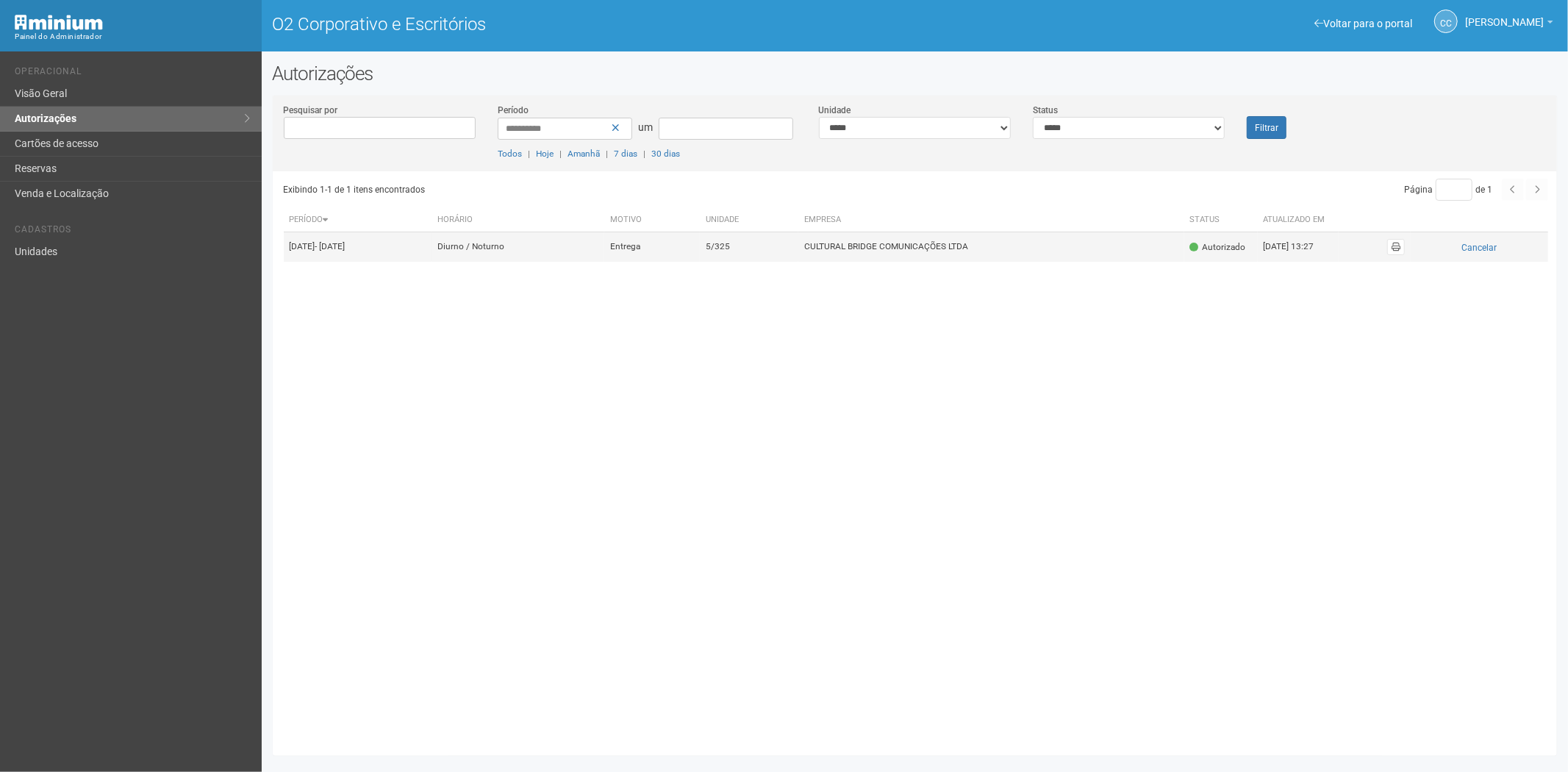
click at [913, 262] on td "CULTURAL BRIDGE COMUNICAÇÕES LTDA" at bounding box center [992, 246] width 386 height 30
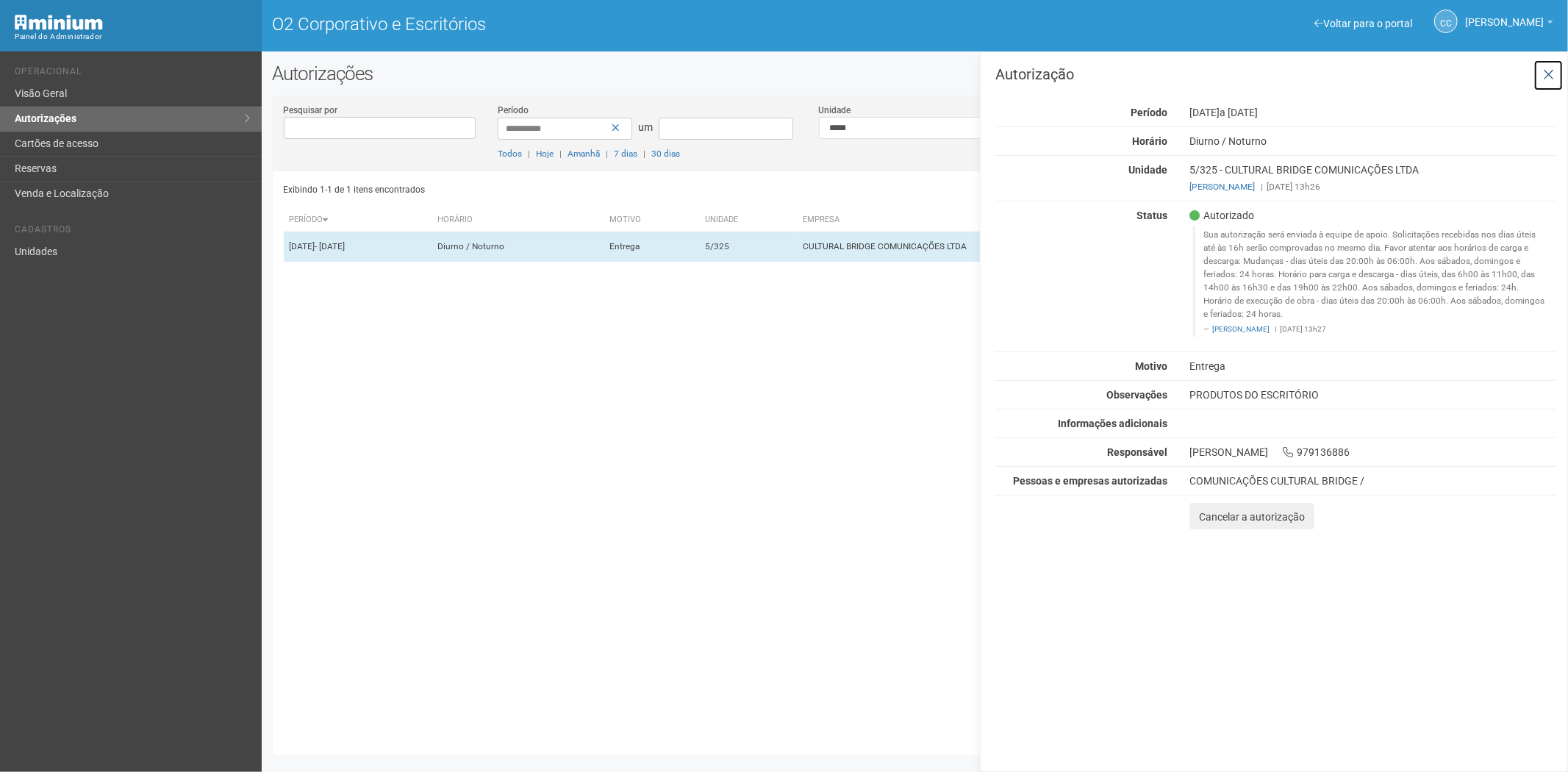
click at [1554, 60] on button at bounding box center [1549, 76] width 30 height 32
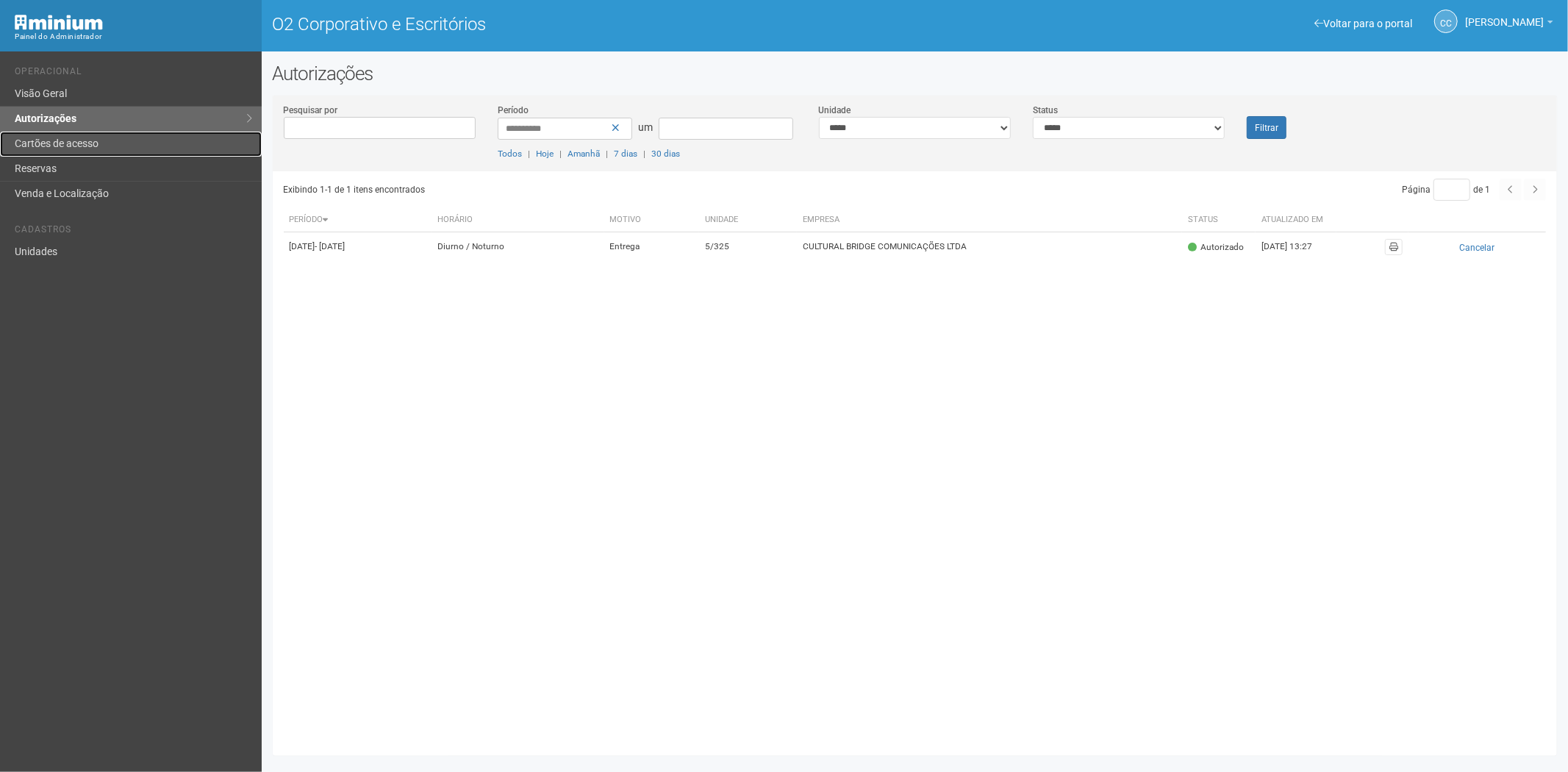
click at [69, 137] on font "Cartões de acesso" at bounding box center [56, 143] width 84 height 12
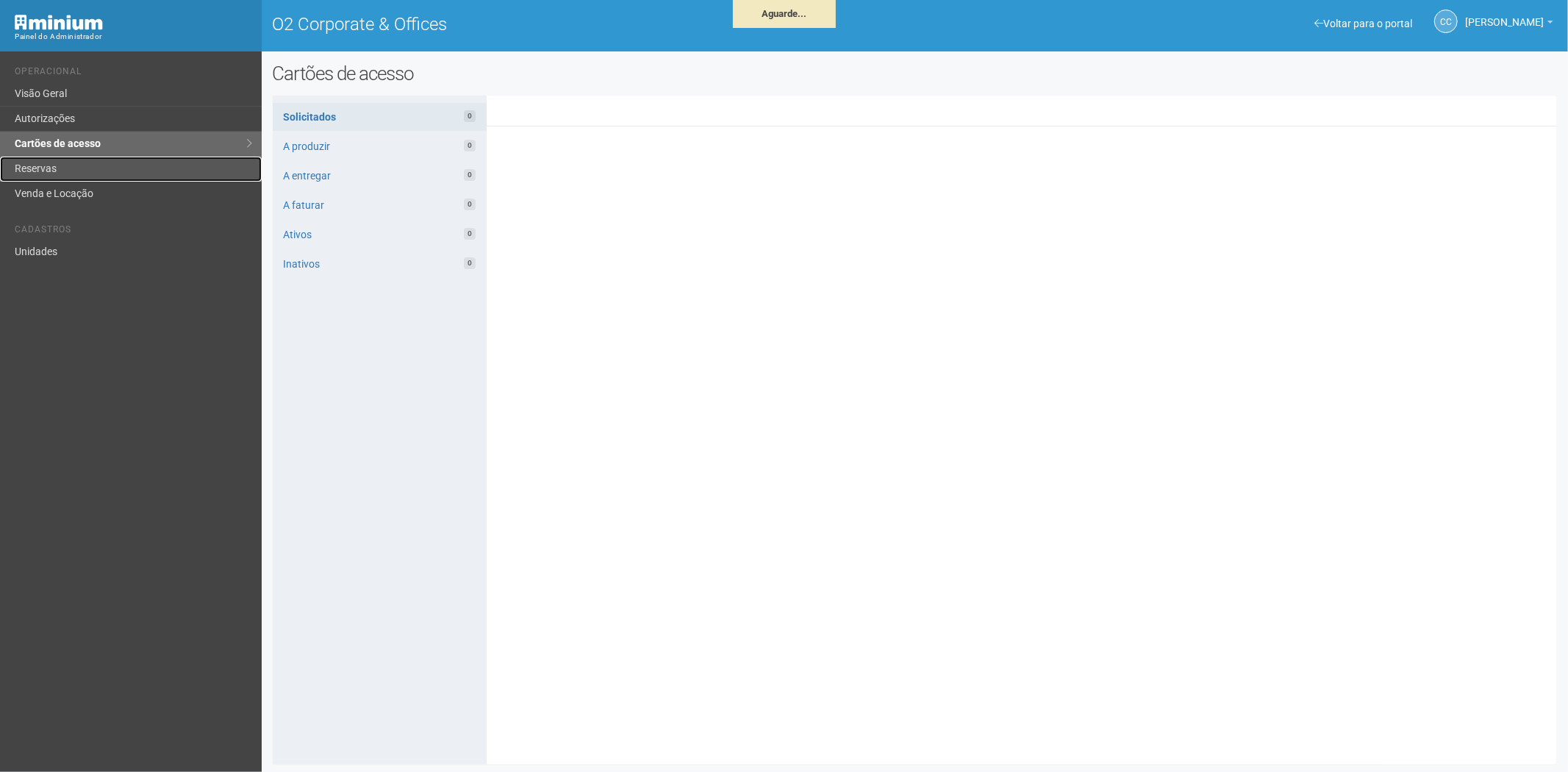
click at [49, 162] on link "Reservas" at bounding box center [131, 168] width 261 height 25
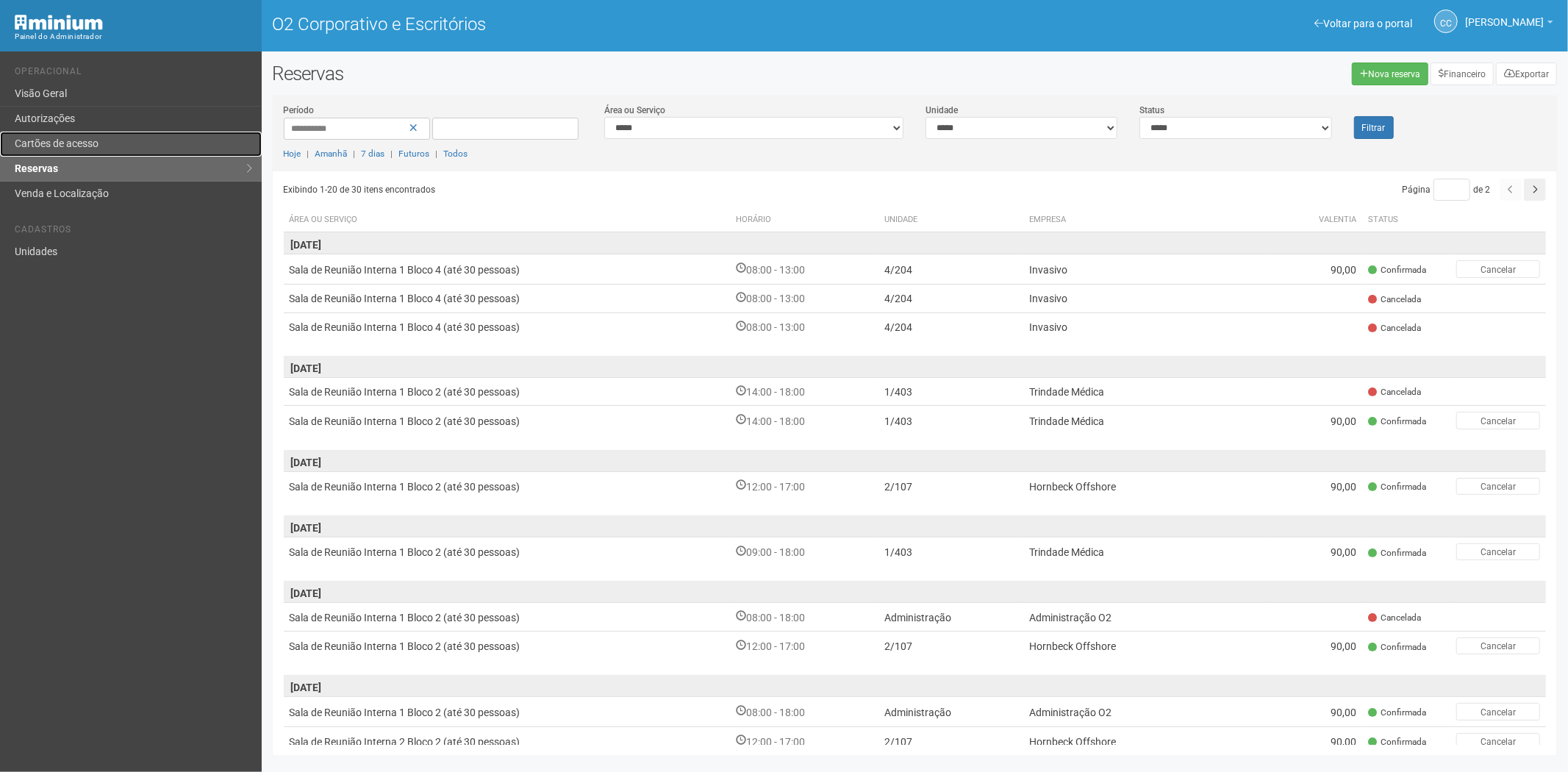
click at [81, 137] on font "Cartões de acesso" at bounding box center [56, 143] width 84 height 12
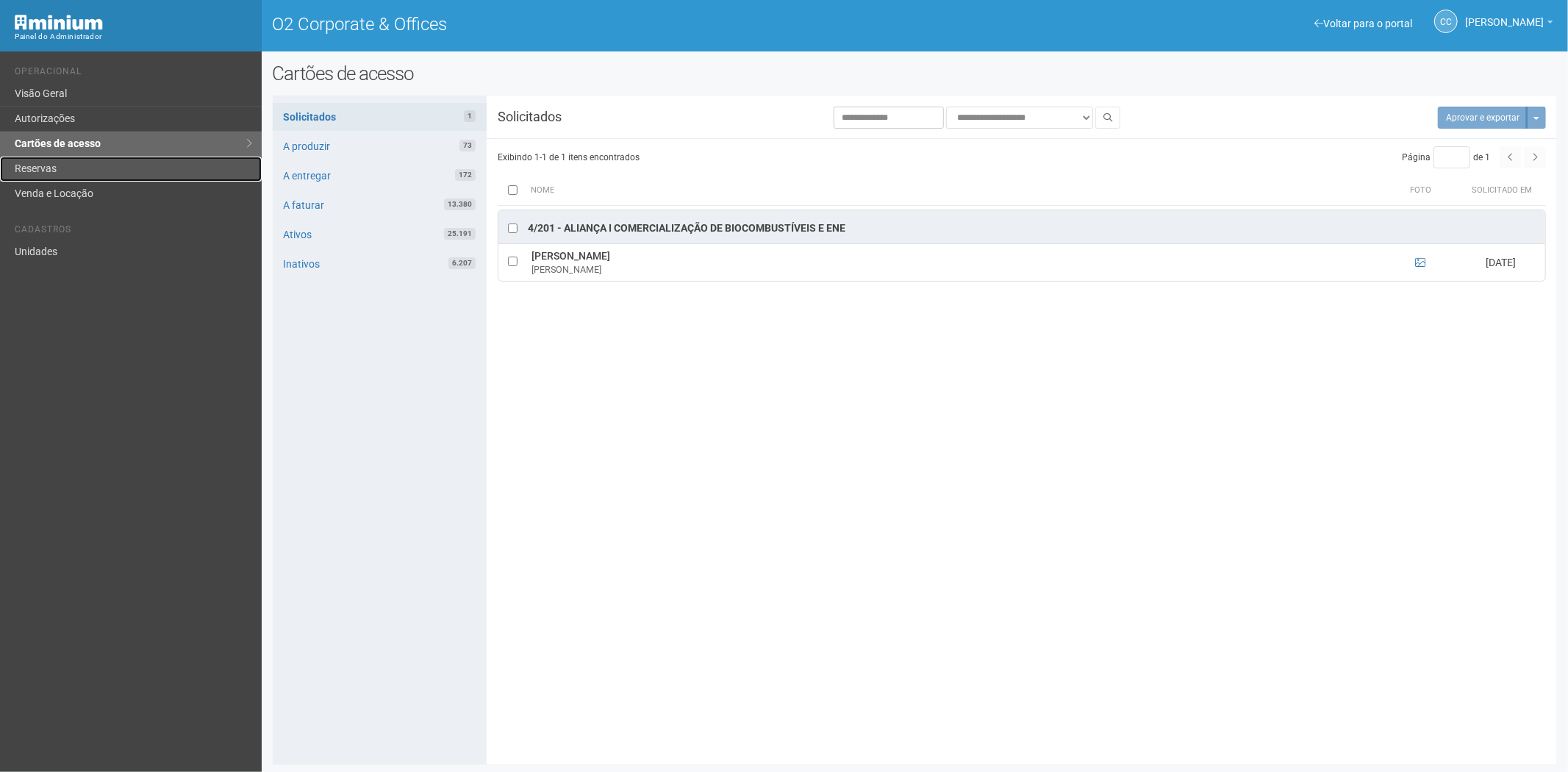
click at [104, 163] on link "Reservas" at bounding box center [131, 168] width 261 height 25
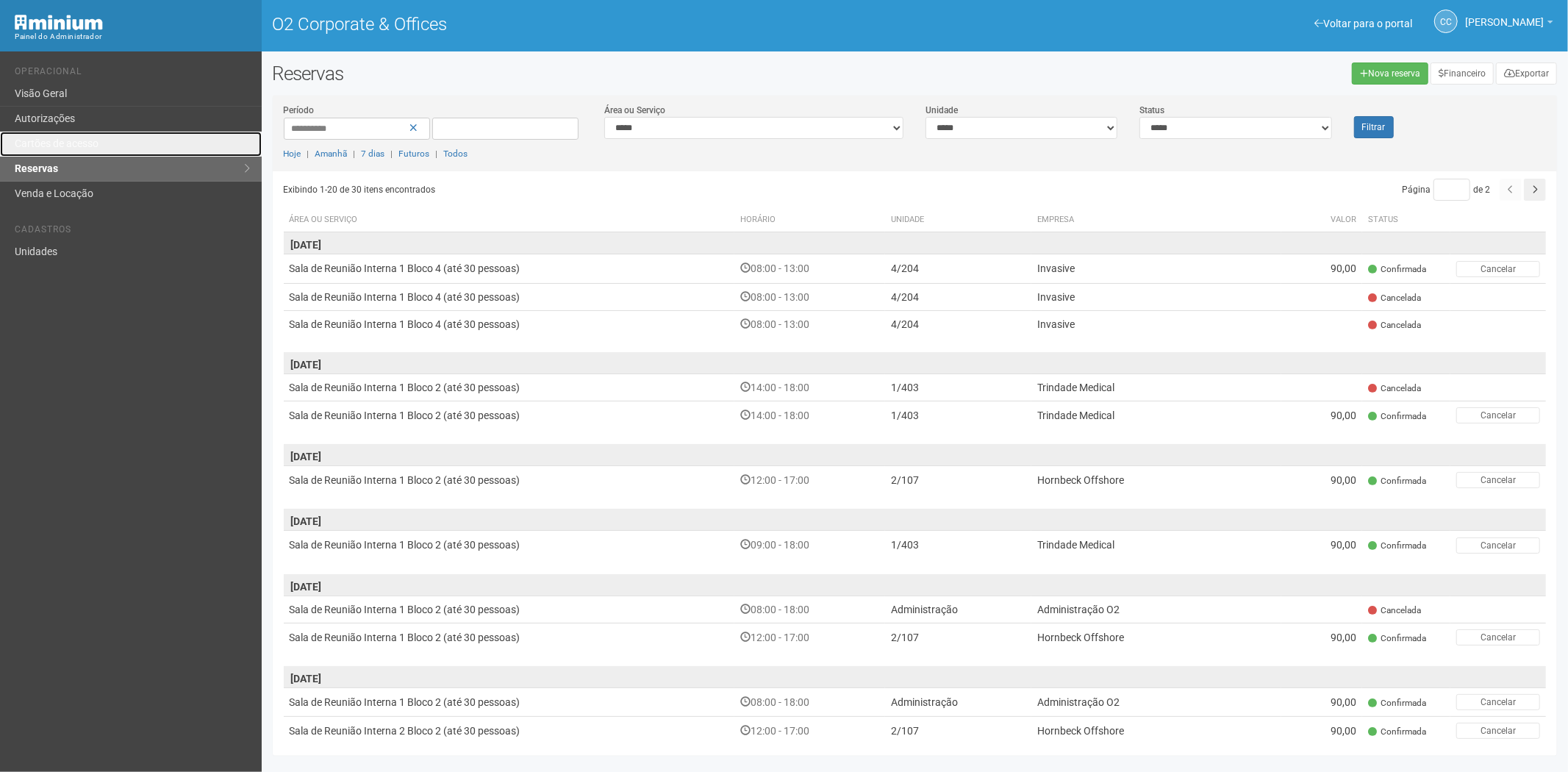
drag, startPoint x: 0, startPoint y: 0, endPoint x: 281, endPoint y: 22, distance: 281.9
click at [81, 136] on link "Cartões de acesso" at bounding box center [131, 144] width 261 height 25
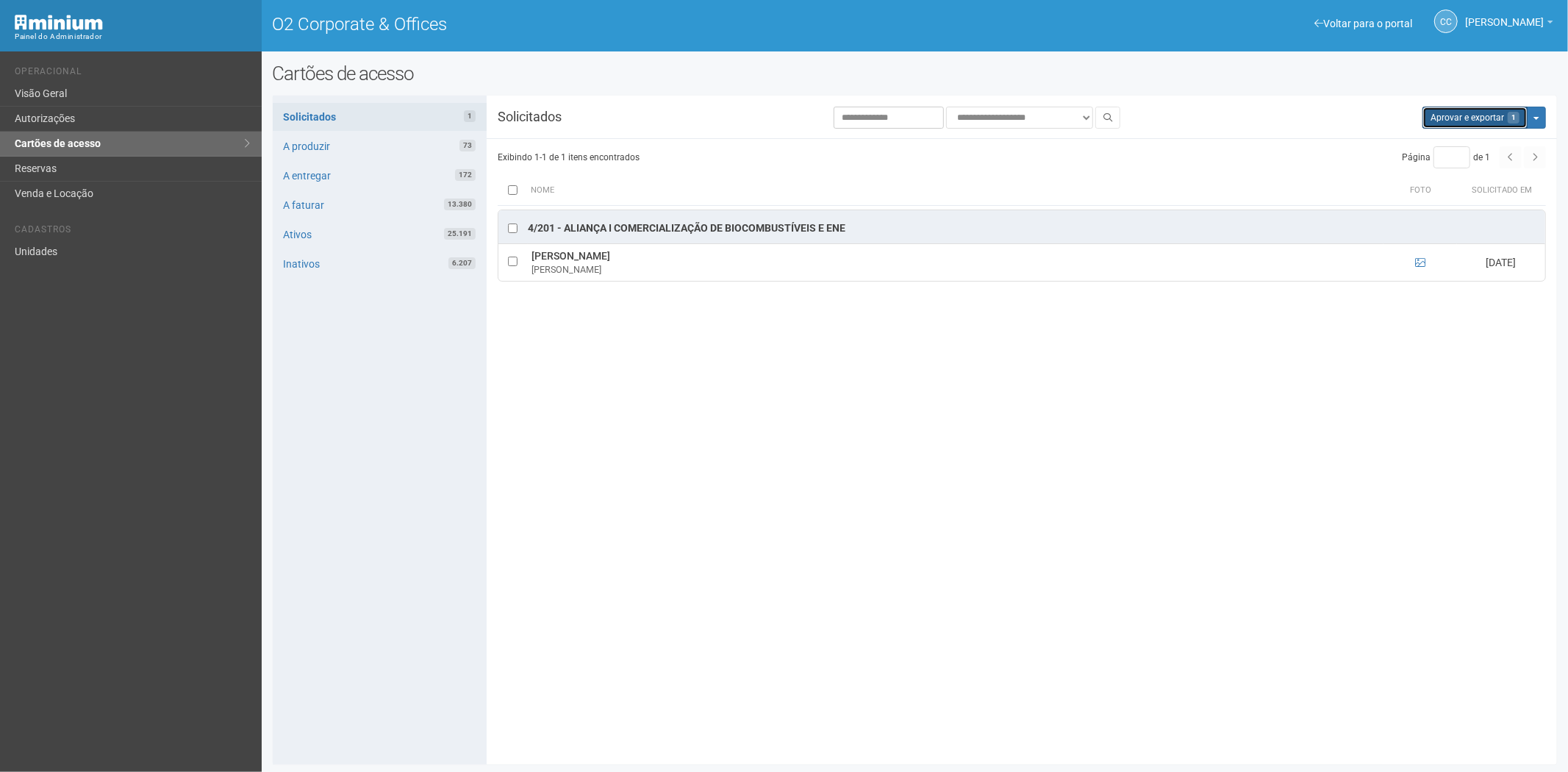
drag, startPoint x: 1452, startPoint y: 113, endPoint x: 829, endPoint y: 82, distance: 623.8
click at [1445, 113] on button "Aprovar e exportar 1" at bounding box center [1476, 118] width 105 height 22
